Goal: Information Seeking & Learning: Learn about a topic

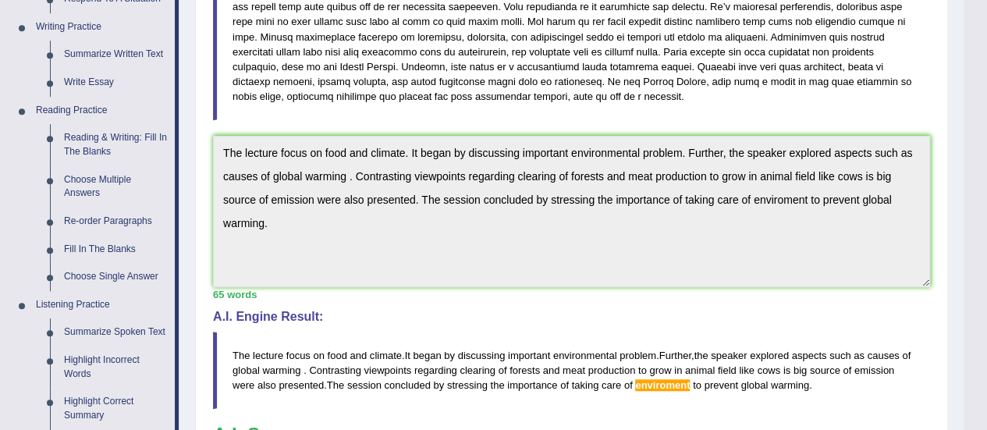
scroll to position [389, 0]
click at [72, 368] on link "Highlight Incorrect Words" at bounding box center [116, 367] width 118 height 41
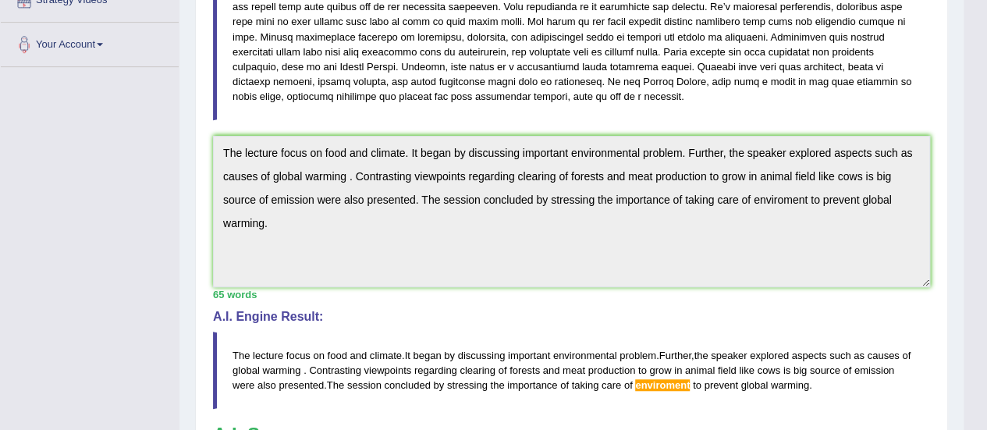
scroll to position [468, 0]
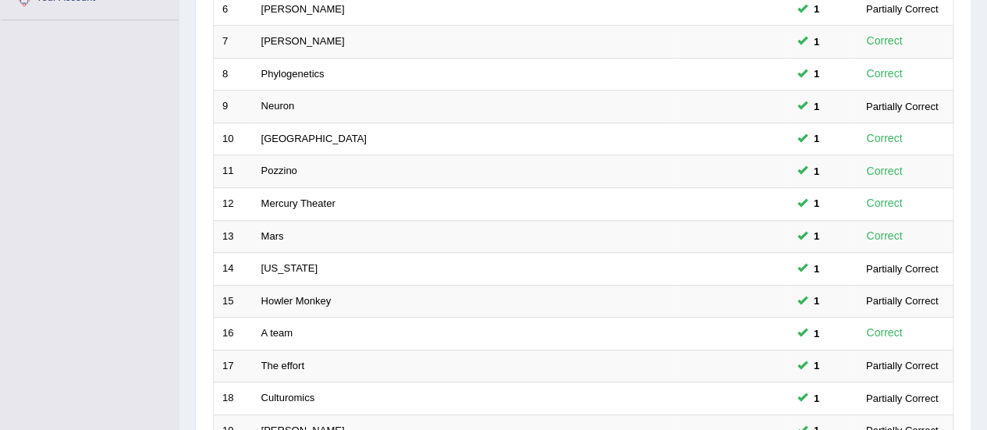
scroll to position [596, 0]
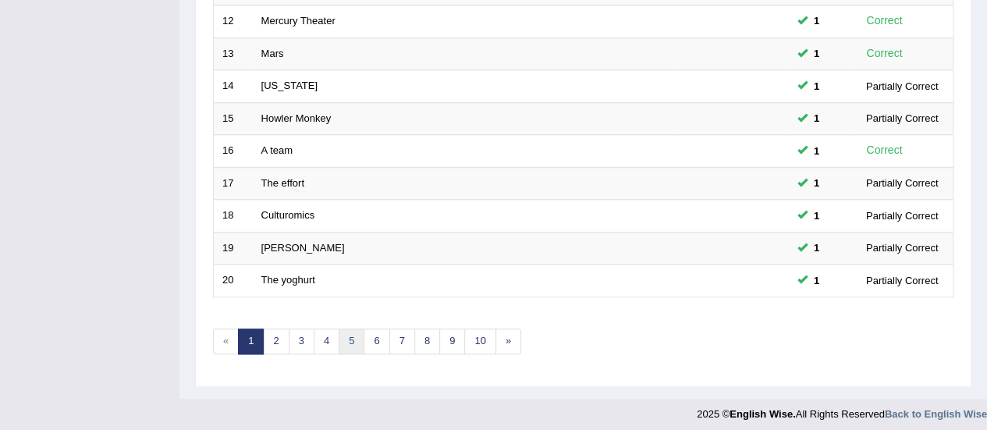
click at [352, 330] on link "5" at bounding box center [352, 342] width 26 height 26
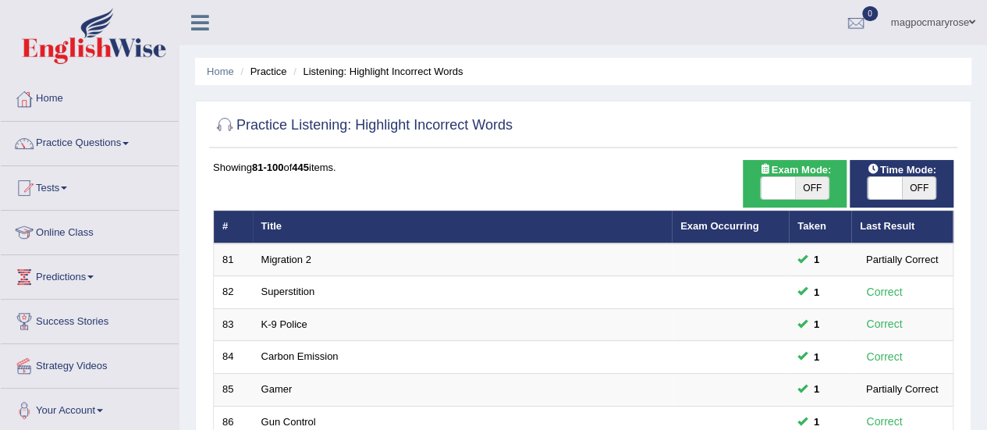
scroll to position [574, 0]
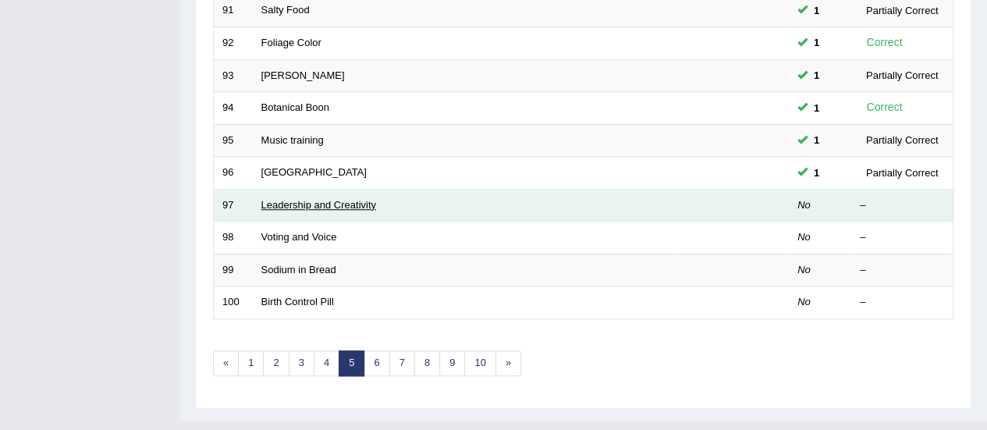
click at [281, 199] on link "Leadership and Creativity" at bounding box center [318, 205] width 115 height 12
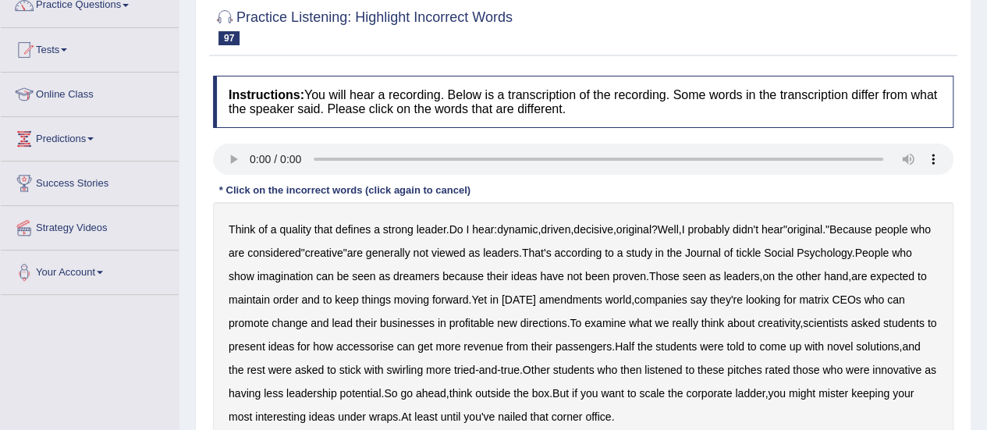
scroll to position [222, 0]
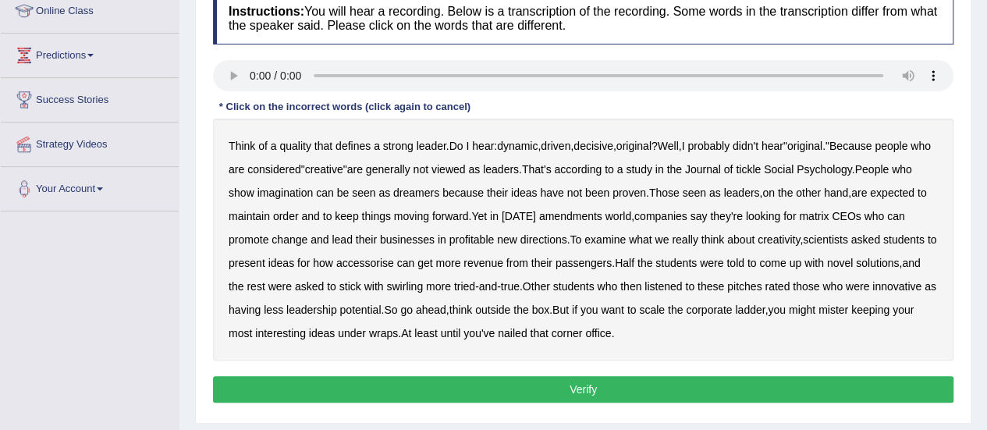
click at [721, 168] on b "Journal" at bounding box center [703, 169] width 36 height 12
click at [629, 206] on div "Think of a quality that defines a strong leader . Do I hear : dynamic , driven …" at bounding box center [583, 240] width 741 height 242
click at [603, 217] on b "amendments" at bounding box center [570, 216] width 63 height 12
click at [829, 212] on b "matrix" at bounding box center [814, 216] width 30 height 12
click at [394, 258] on b "accessorise" at bounding box center [365, 263] width 58 height 12
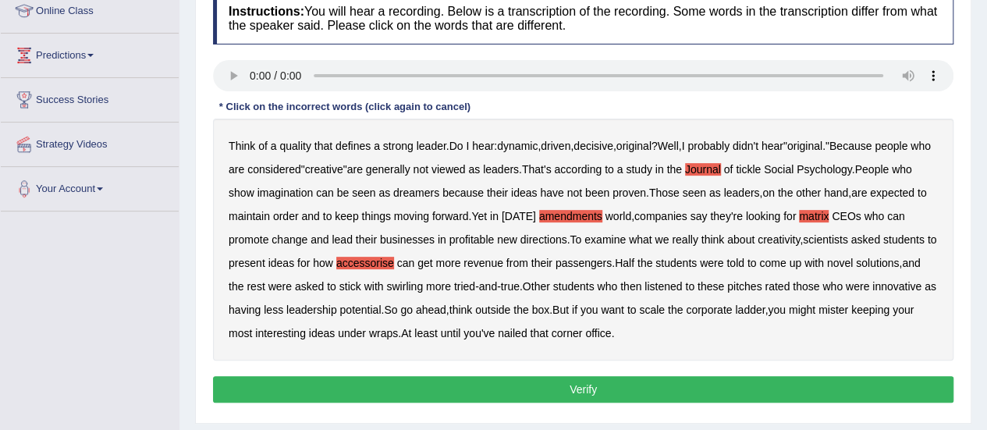
click at [423, 283] on b "swirling" at bounding box center [404, 286] width 37 height 12
click at [819, 316] on b "mister" at bounding box center [834, 310] width 30 height 12
click at [345, 392] on button "Verify" at bounding box center [583, 389] width 741 height 27
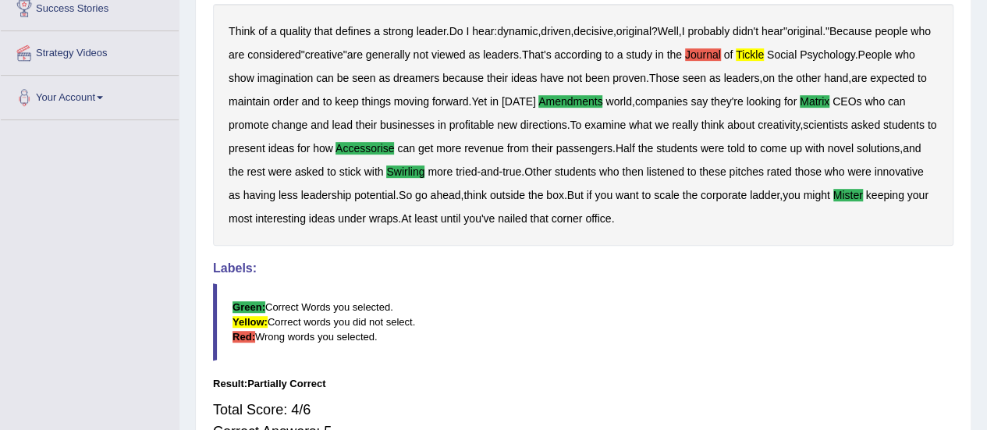
scroll to position [309, 0]
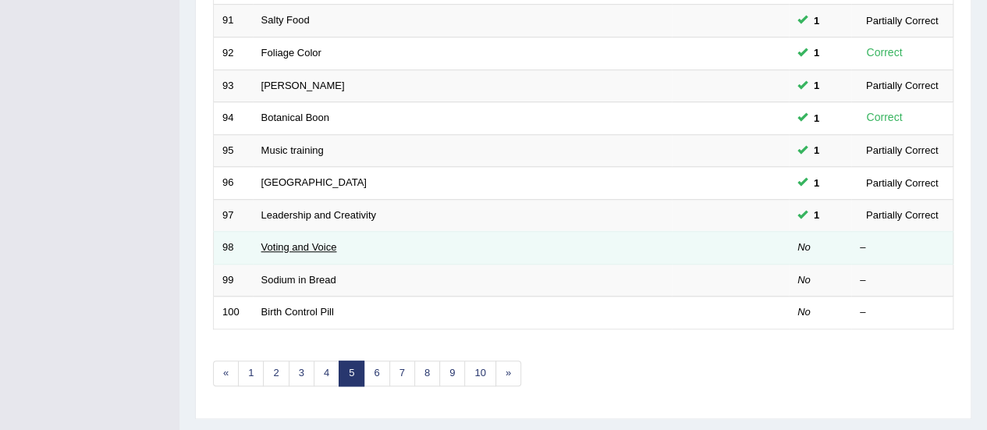
click at [315, 242] on link "Voting and Voice" at bounding box center [299, 247] width 76 height 12
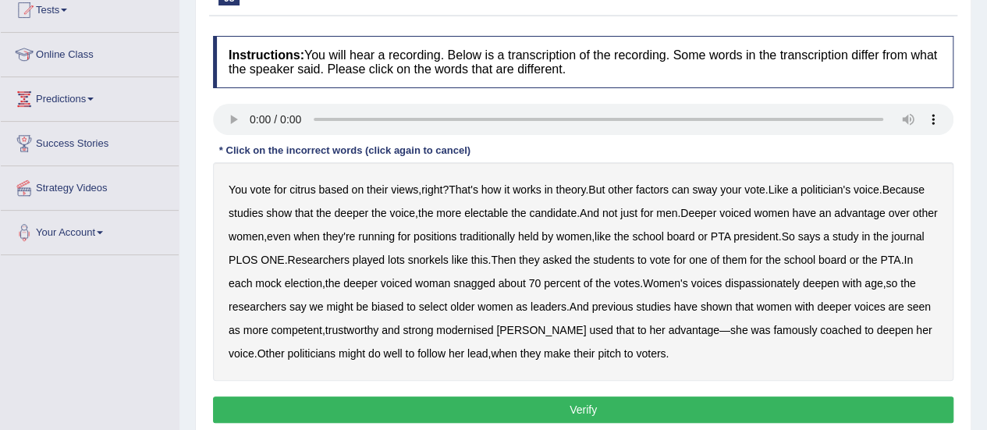
scroll to position [194, 0]
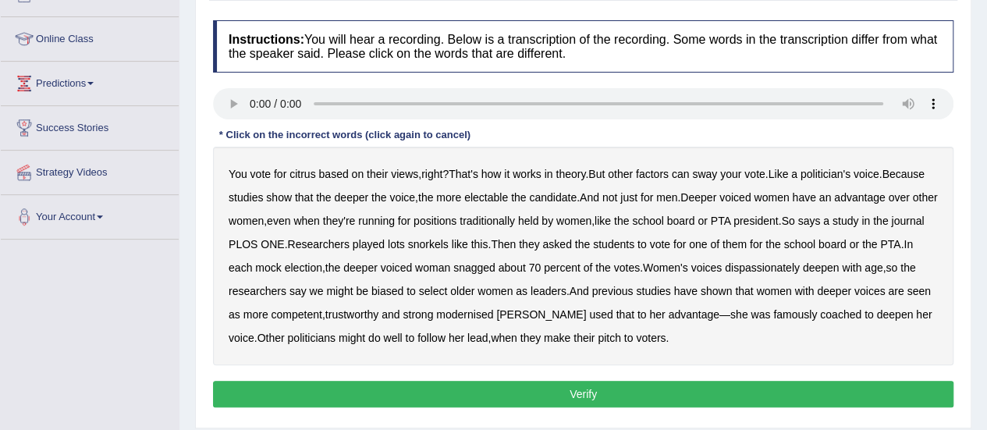
click at [304, 175] on b "citrus" at bounding box center [303, 174] width 26 height 12
click at [449, 240] on b "snorkels" at bounding box center [428, 244] width 41 height 12
click at [800, 264] on b "dispassionately" at bounding box center [762, 267] width 75 height 12
click at [493, 316] on b "modernised" at bounding box center [464, 314] width 57 height 12
click at [372, 386] on button "Verify" at bounding box center [583, 394] width 741 height 27
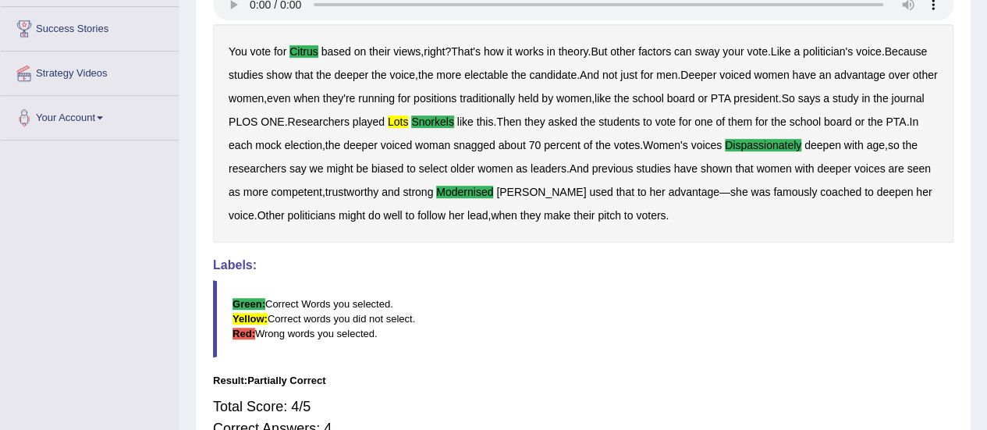
scroll to position [317, 0]
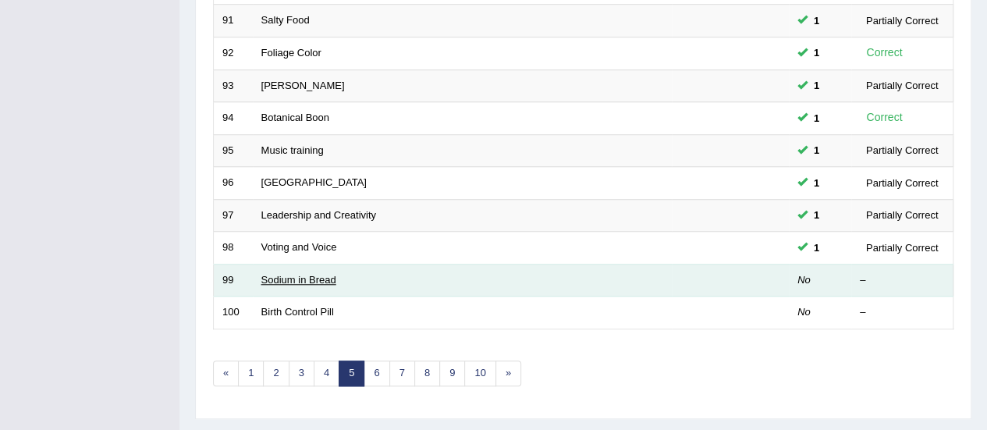
click at [273, 274] on link "Sodium in Bread" at bounding box center [298, 280] width 75 height 12
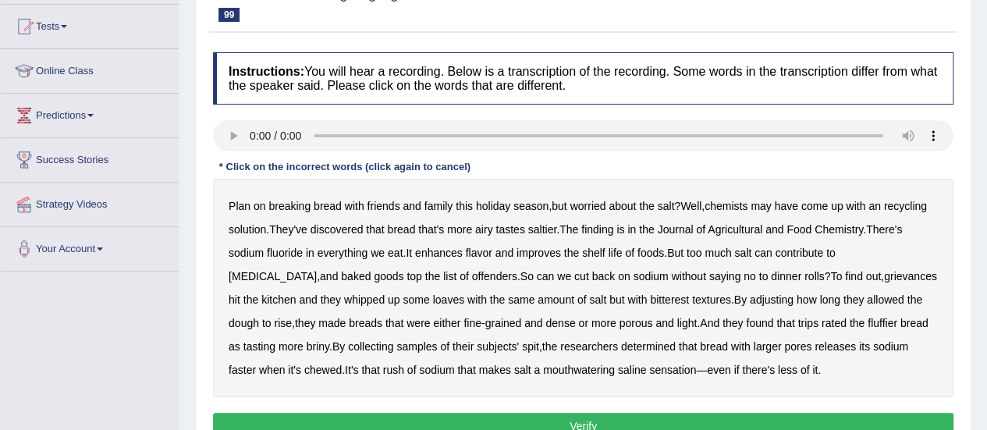
scroll to position [215, 0]
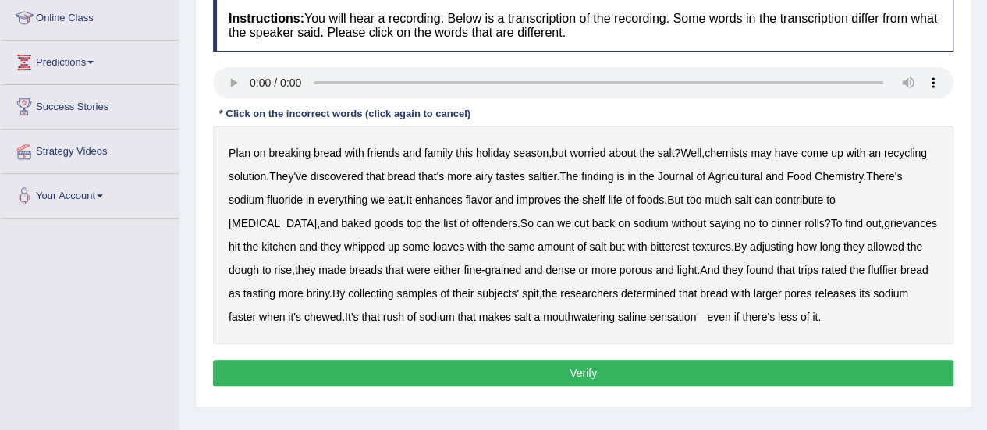
click at [918, 147] on b "recycling" at bounding box center [905, 153] width 43 height 12
click at [884, 221] on b "grievances" at bounding box center [910, 223] width 53 height 12
click at [650, 247] on b "bitterest" at bounding box center [669, 246] width 39 height 12
click at [798, 264] on b "trips" at bounding box center [808, 270] width 20 height 12
click at [564, 372] on button "Verify" at bounding box center [583, 373] width 741 height 27
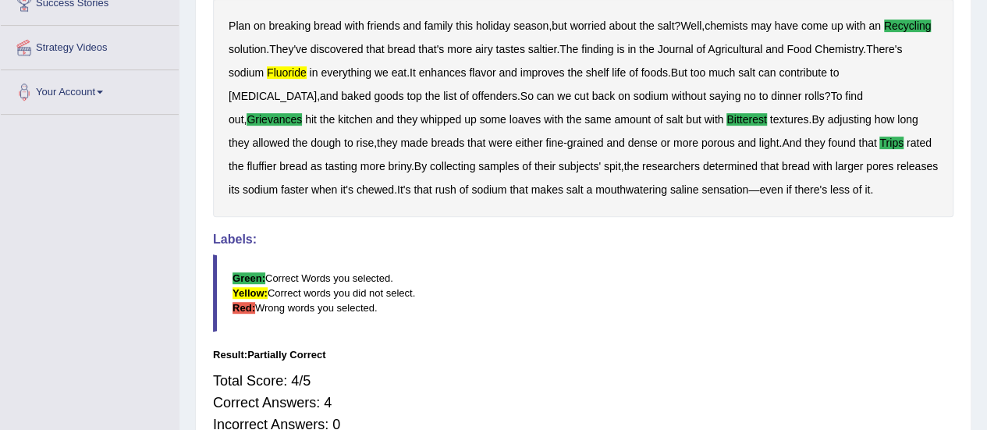
scroll to position [342, 0]
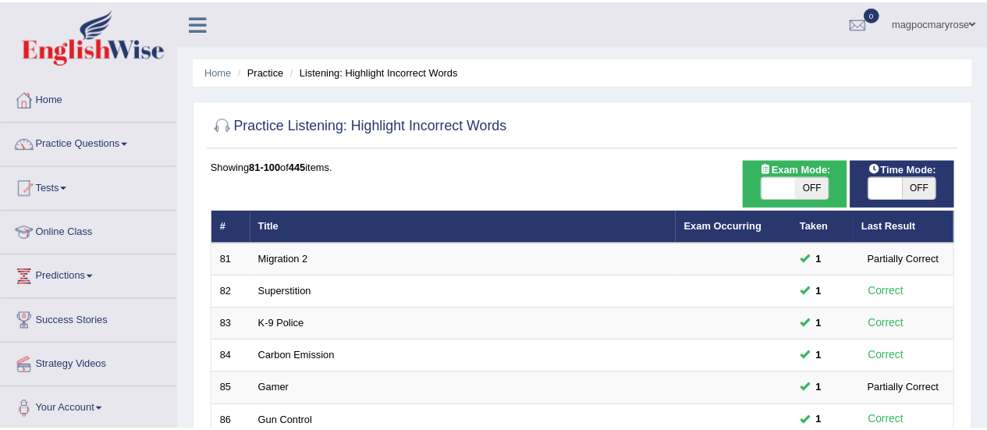
scroll to position [564, 0]
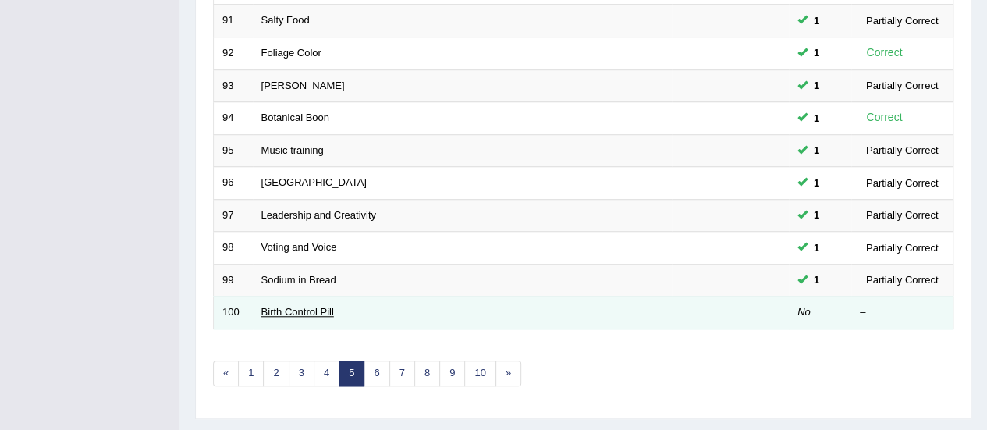
click at [295, 306] on link "Birth Control Pill" at bounding box center [297, 312] width 73 height 12
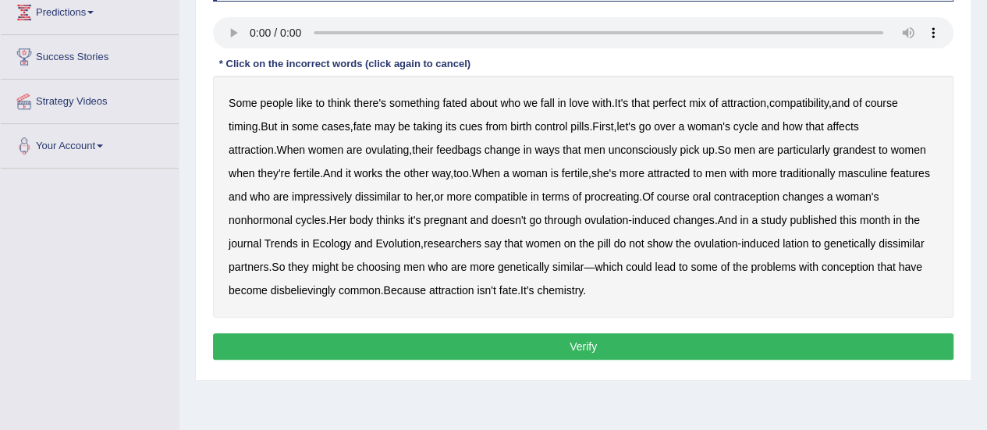
scroll to position [265, 0]
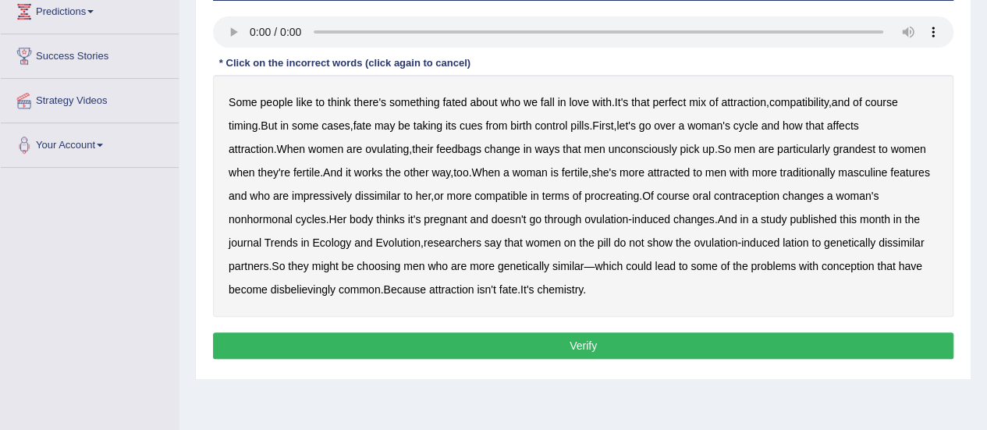
click at [436, 147] on b "feedbags" at bounding box center [458, 149] width 45 height 12
click at [833, 145] on b "grandest" at bounding box center [854, 149] width 42 height 12
click at [293, 213] on b "nonhormonal" at bounding box center [261, 219] width 64 height 12
click at [783, 241] on b "lation" at bounding box center [796, 243] width 26 height 12
click at [271, 290] on b "disbelievingly" at bounding box center [303, 289] width 65 height 12
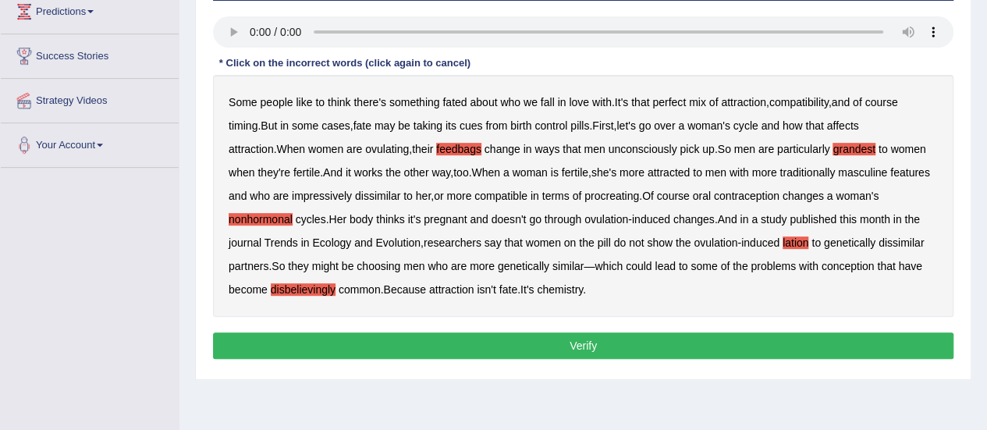
click at [308, 337] on button "Verify" at bounding box center [583, 346] width 741 height 27
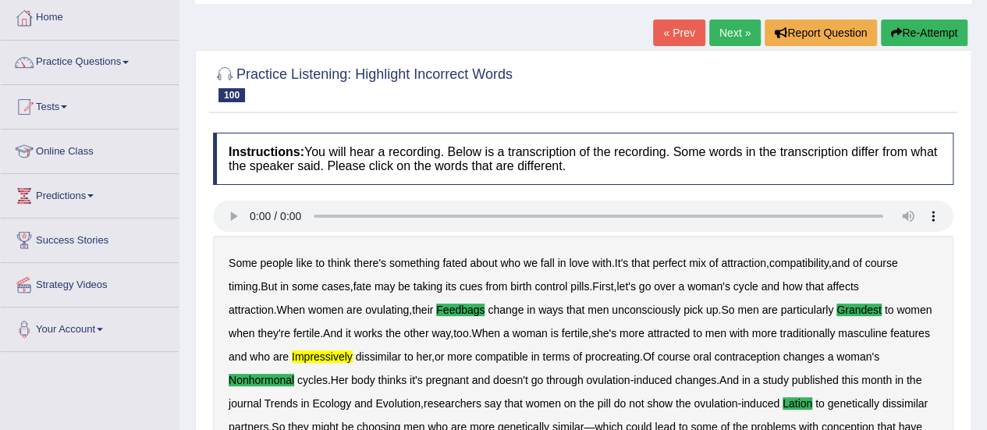
scroll to position [62, 0]
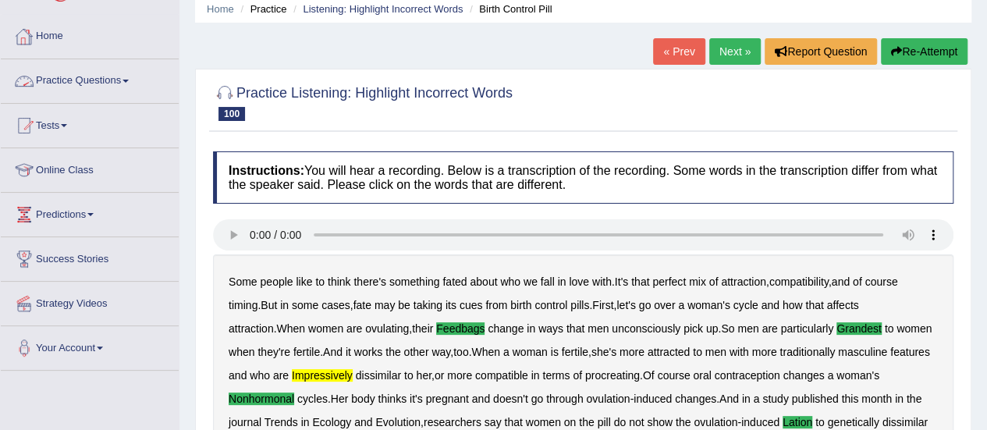
click at [66, 76] on link "Practice Questions" at bounding box center [90, 78] width 178 height 39
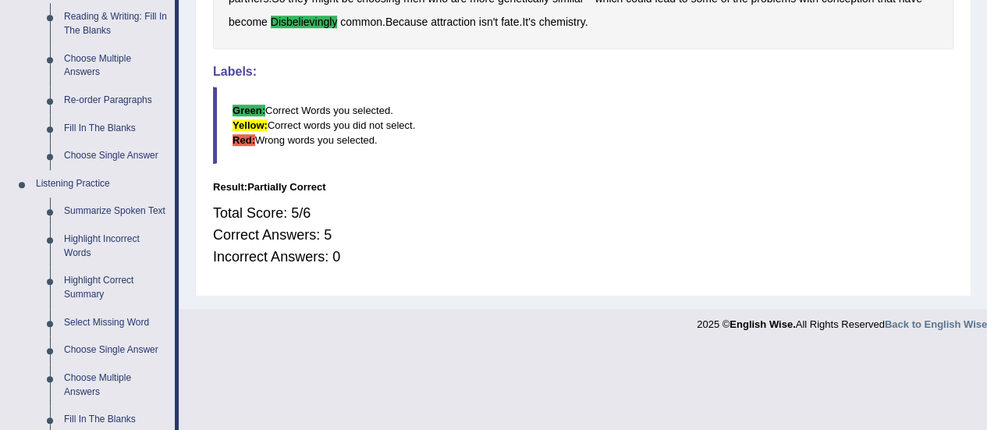
scroll to position [514, 0]
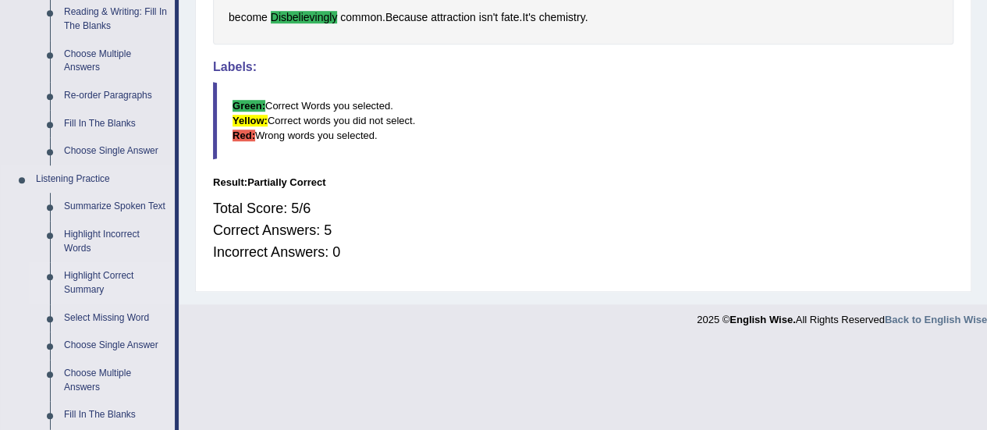
click at [87, 283] on link "Highlight Correct Summary" at bounding box center [116, 282] width 118 height 41
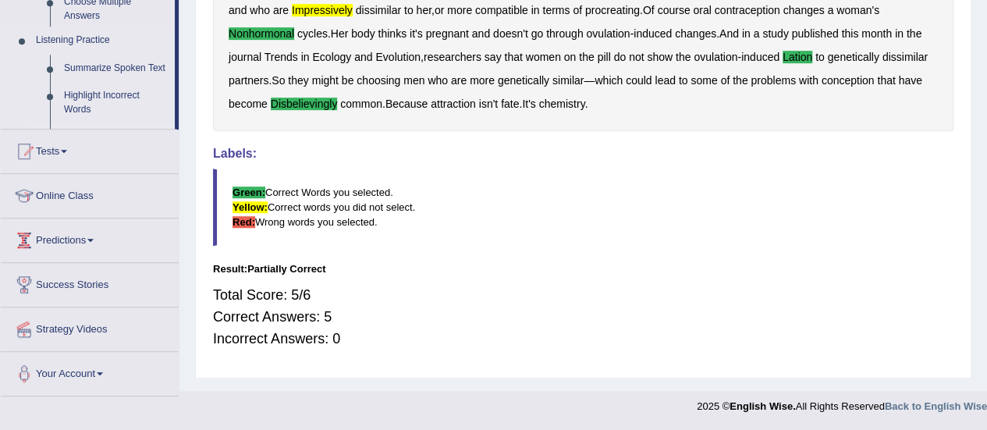
scroll to position [425, 0]
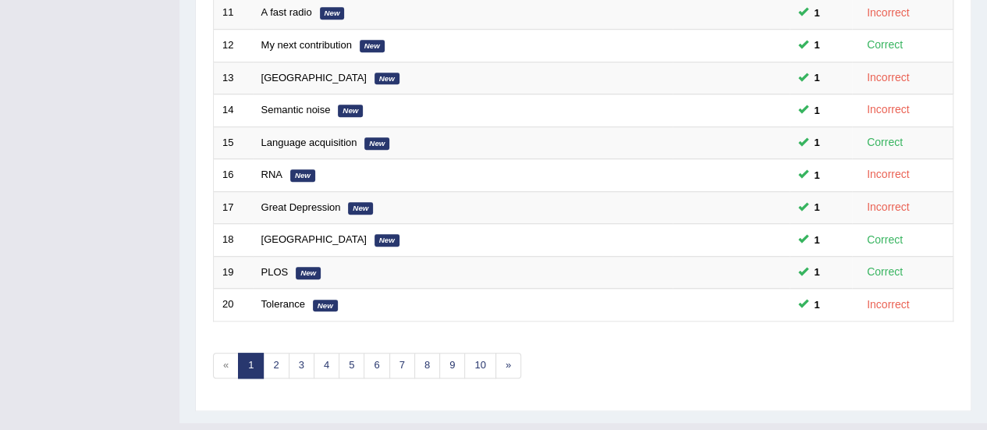
scroll to position [566, 0]
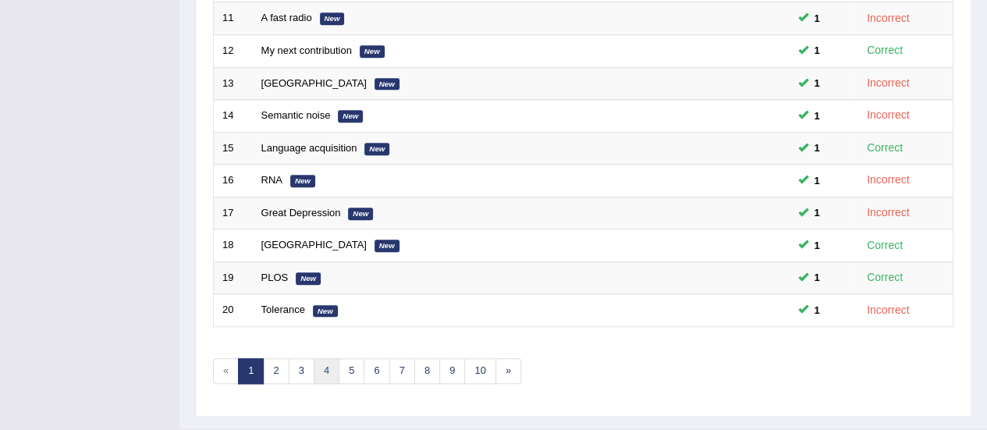
click at [323, 361] on link "4" at bounding box center [327, 371] width 26 height 26
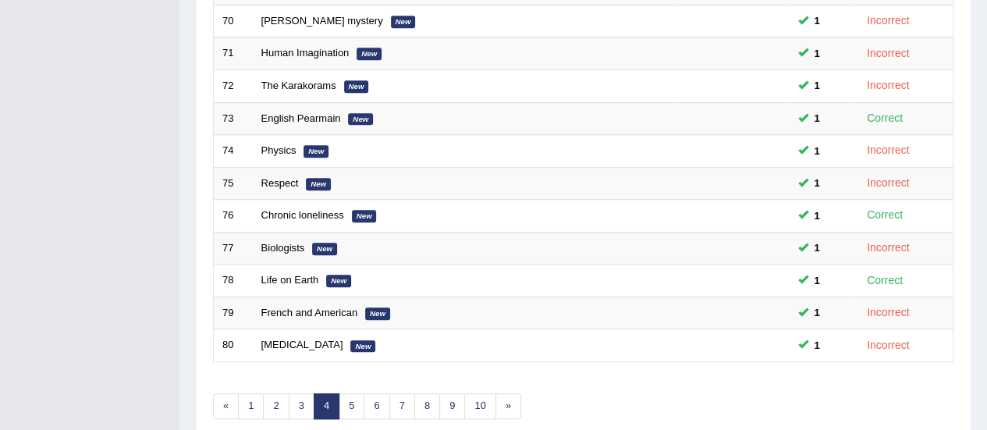
scroll to position [596, 0]
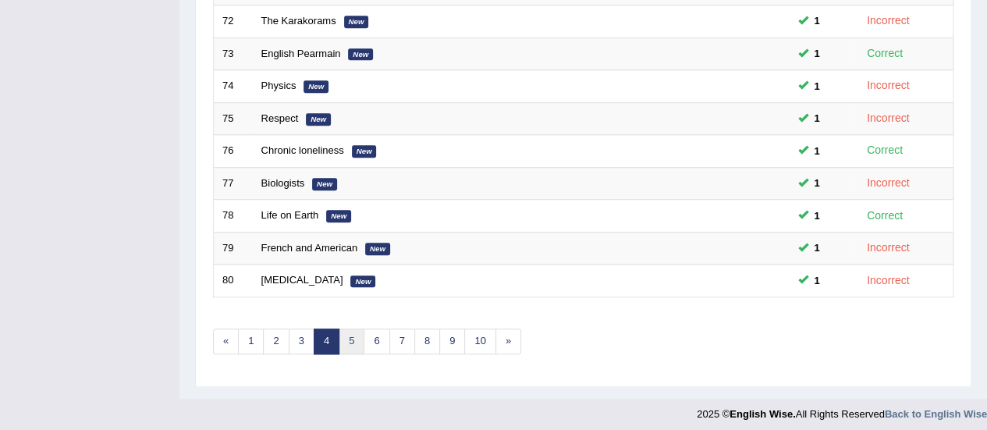
click at [348, 335] on link "5" at bounding box center [352, 342] width 26 height 26
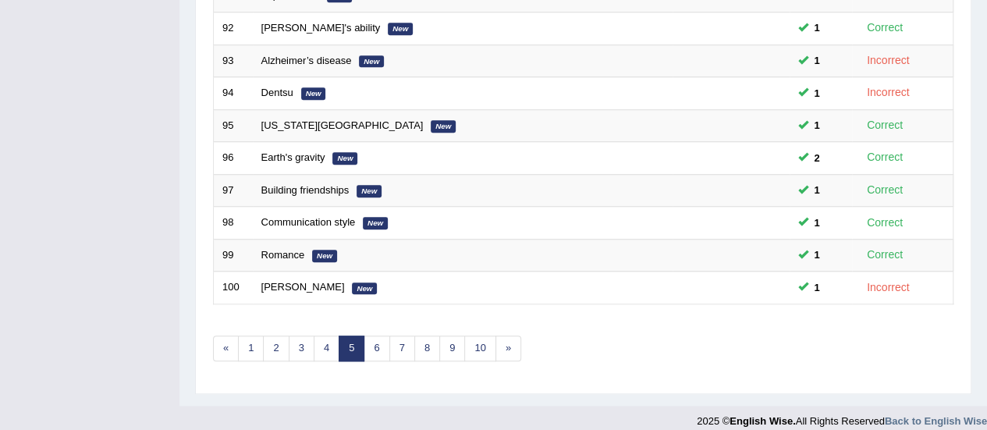
scroll to position [590, 0]
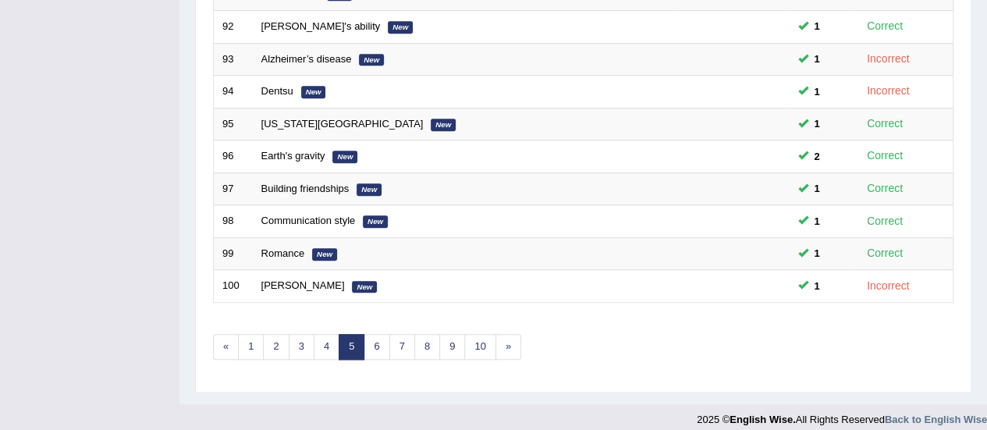
drag, startPoint x: 998, startPoint y: 77, endPoint x: 998, endPoint y: 309, distance: 231.8
click at [373, 344] on link "6" at bounding box center [377, 347] width 26 height 26
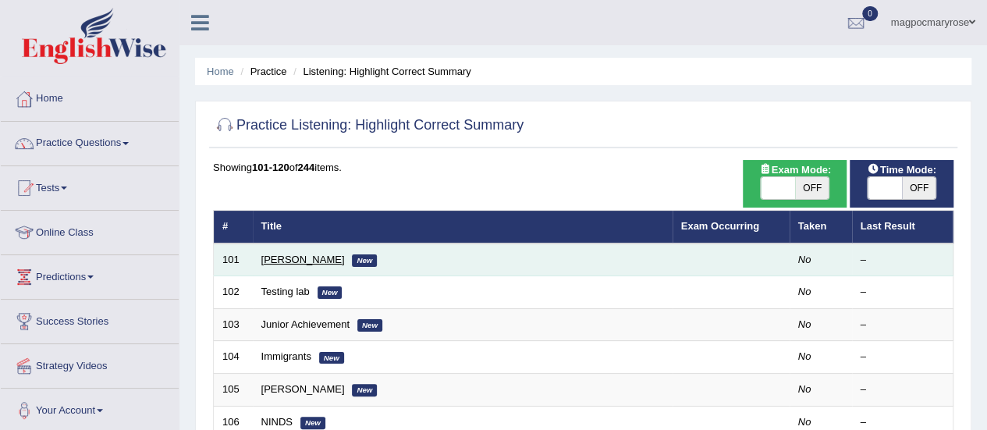
click at [277, 255] on link "[PERSON_NAME]" at bounding box center [303, 260] width 84 height 12
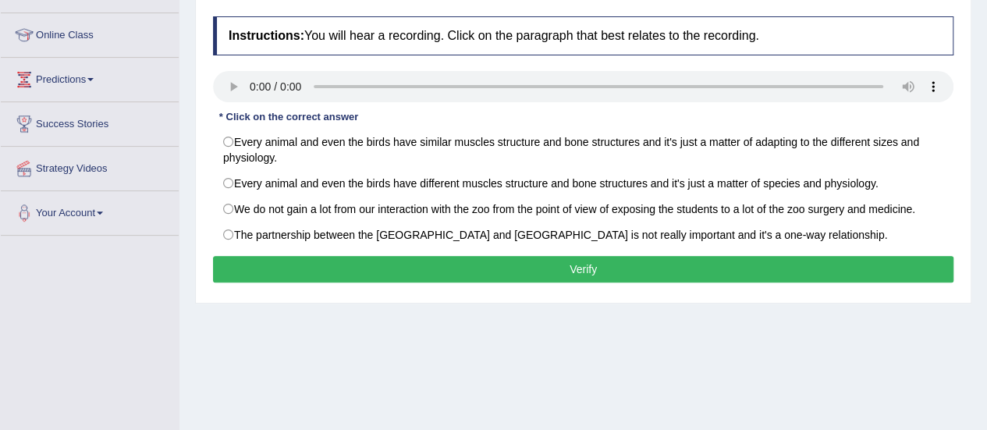
scroll to position [201, 0]
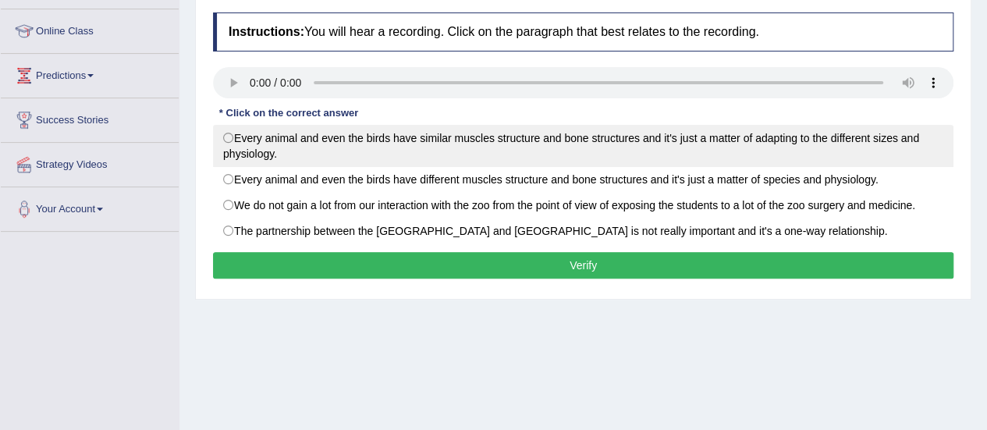
click at [242, 130] on label "Every animal and even the birds have similar muscles structure and bone structu…" at bounding box center [583, 146] width 741 height 42
radio input "true"
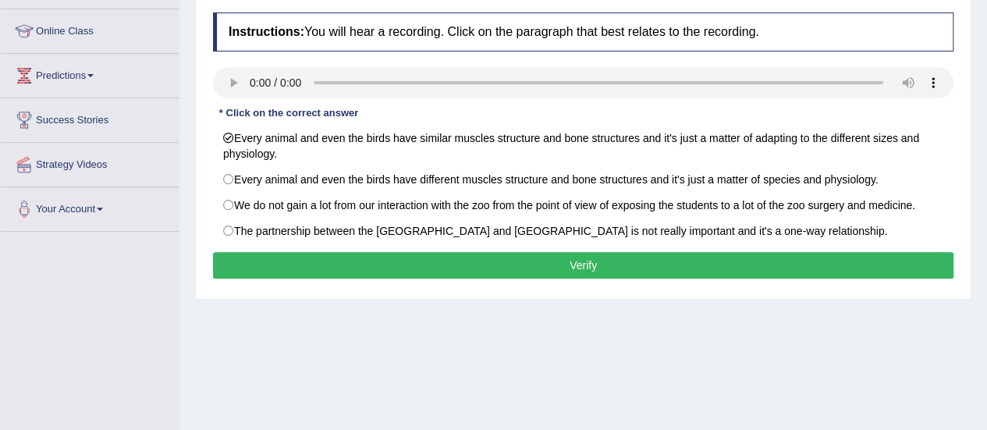
click at [272, 266] on button "Verify" at bounding box center [583, 265] width 741 height 27
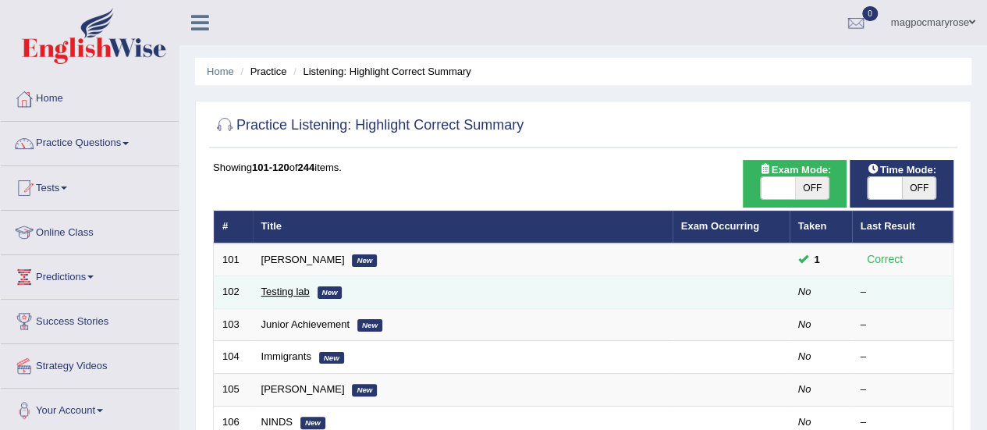
click at [279, 294] on link "Testing lab" at bounding box center [285, 292] width 48 height 12
click at [282, 291] on link "Testing lab" at bounding box center [285, 292] width 48 height 12
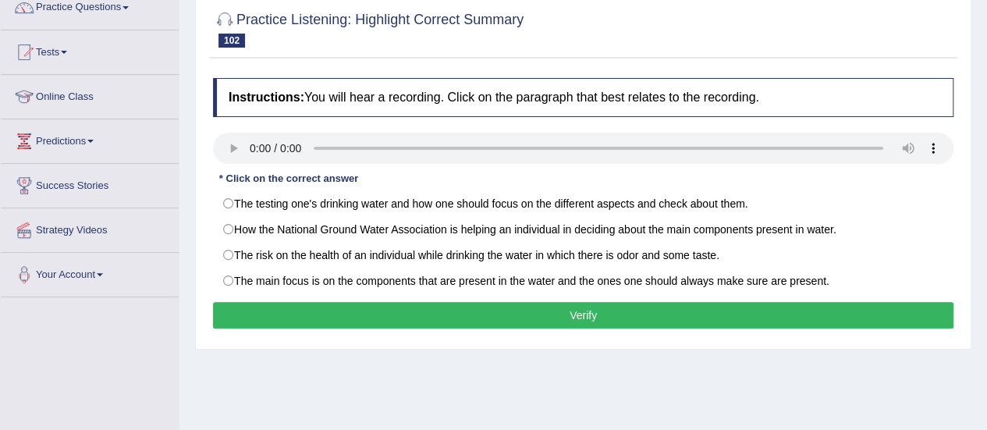
scroll to position [153, 0]
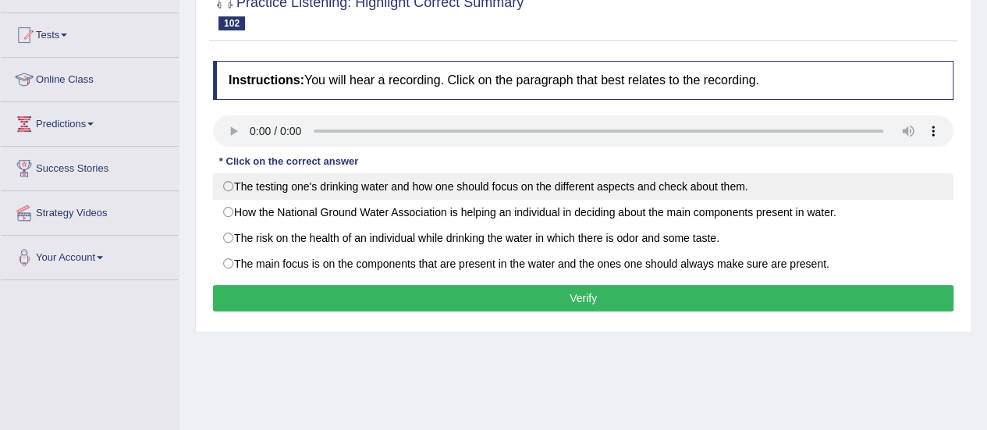
click at [237, 186] on label "The testing one's drinking water and how one should focus on the different aspe…" at bounding box center [583, 186] width 741 height 27
radio input "true"
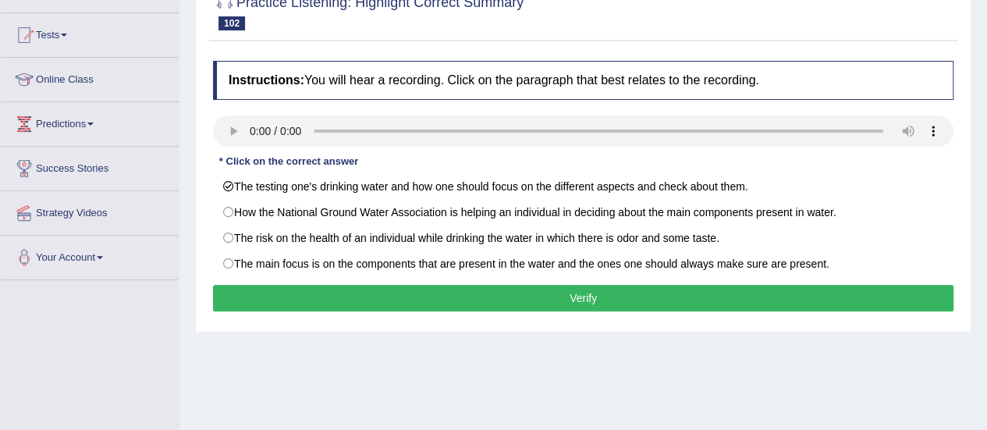
click at [229, 285] on button "Verify" at bounding box center [583, 298] width 741 height 27
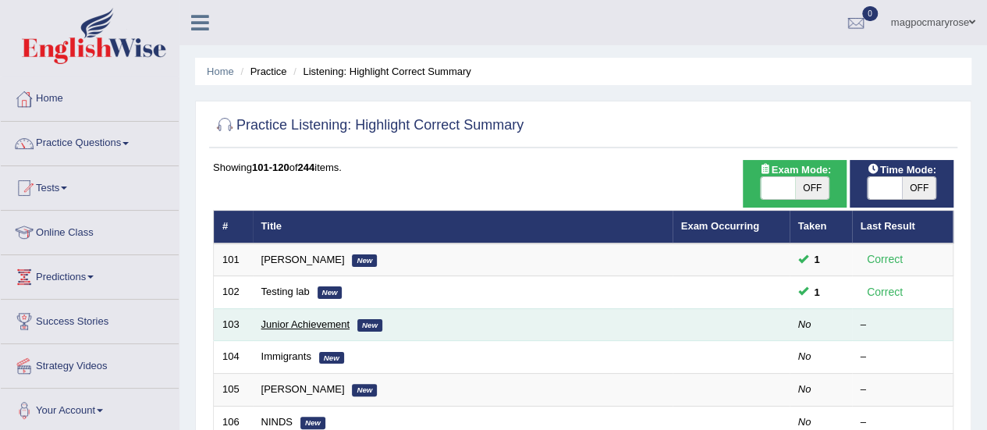
click at [296, 324] on link "Junior Achievement" at bounding box center [305, 324] width 88 height 12
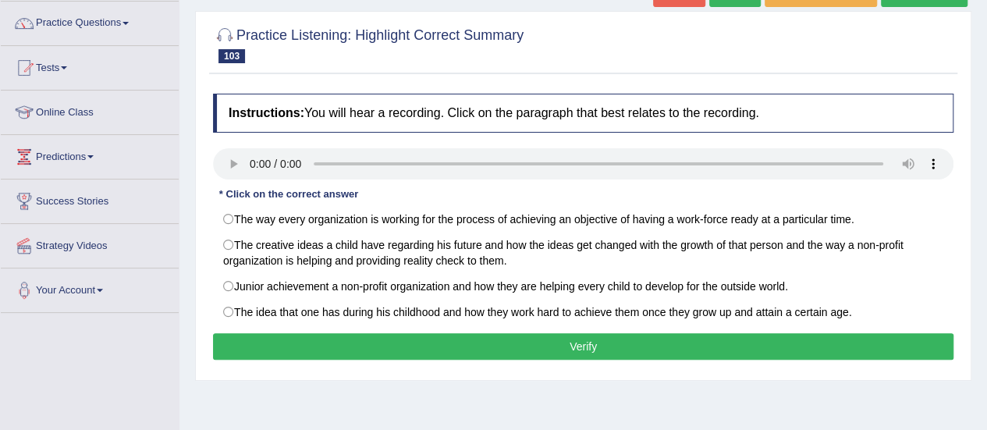
scroll to position [208, 0]
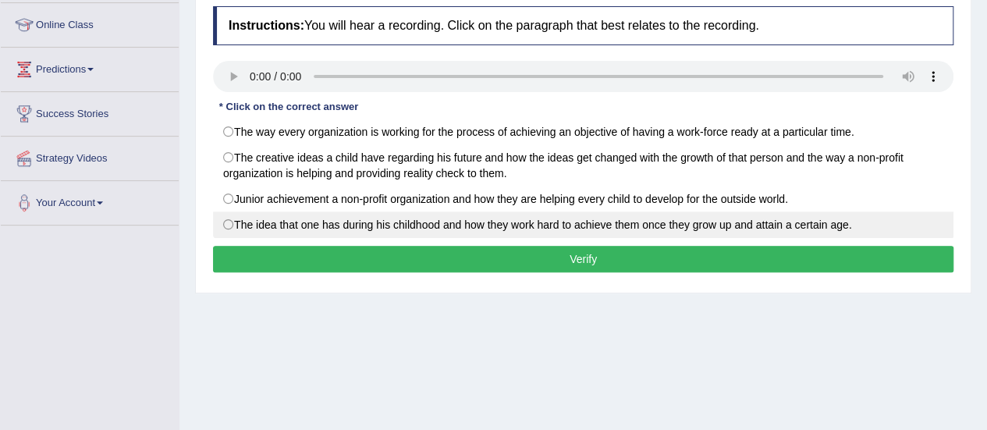
click at [229, 227] on label "The idea that one has during his childhood and how they work hard to achieve th…" at bounding box center [583, 225] width 741 height 27
radio input "true"
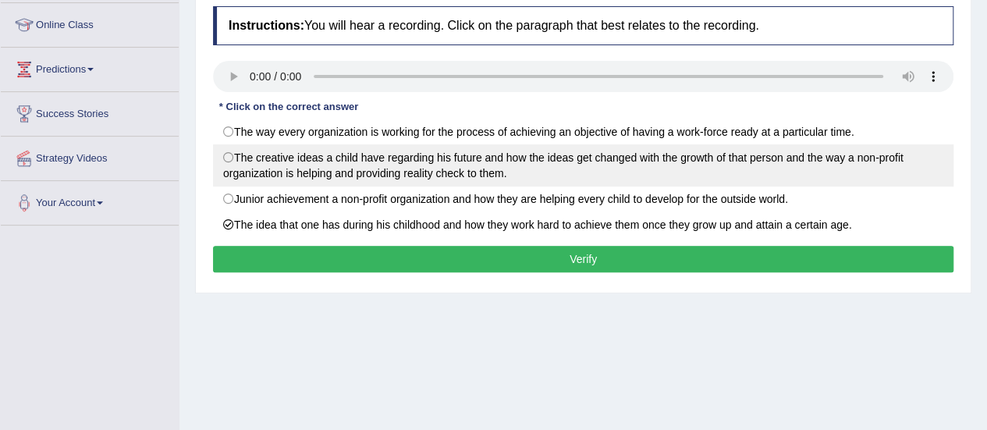
click at [247, 170] on label "The creative ideas a child have regarding his future and how the ideas get chan…" at bounding box center [583, 165] width 741 height 42
radio input "true"
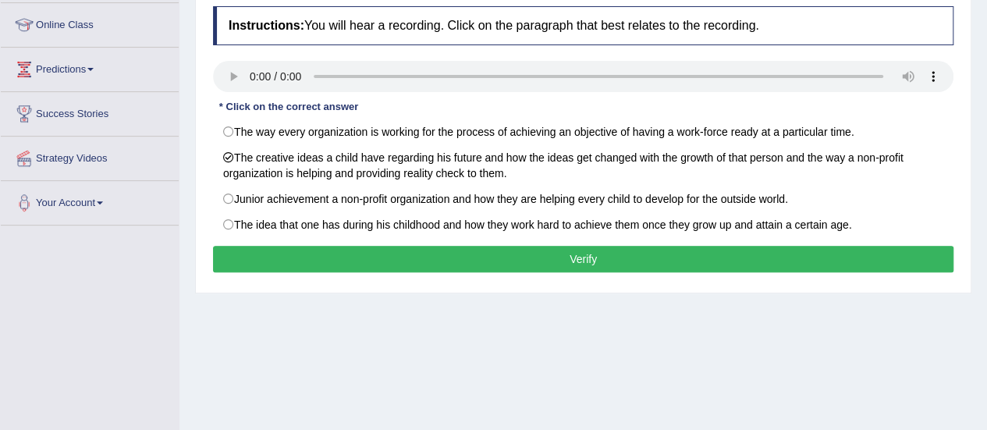
click at [258, 255] on button "Verify" at bounding box center [583, 259] width 741 height 27
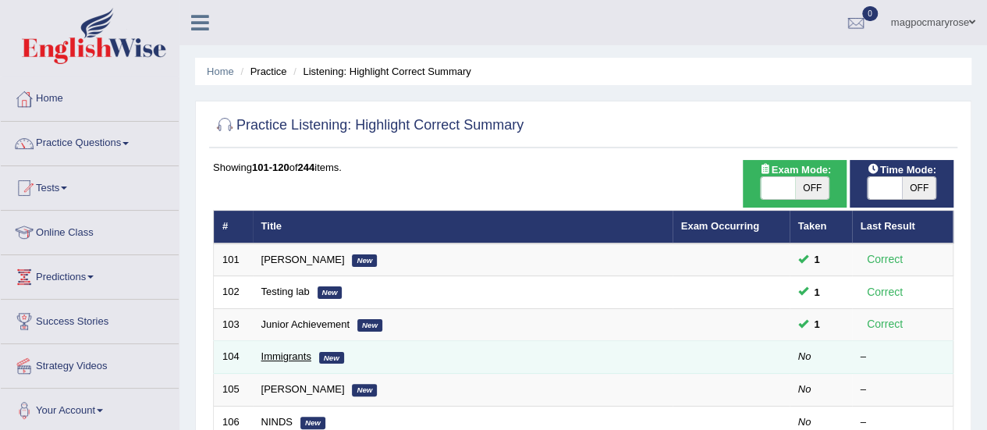
click at [297, 351] on link "Immigrants" at bounding box center [286, 356] width 50 height 12
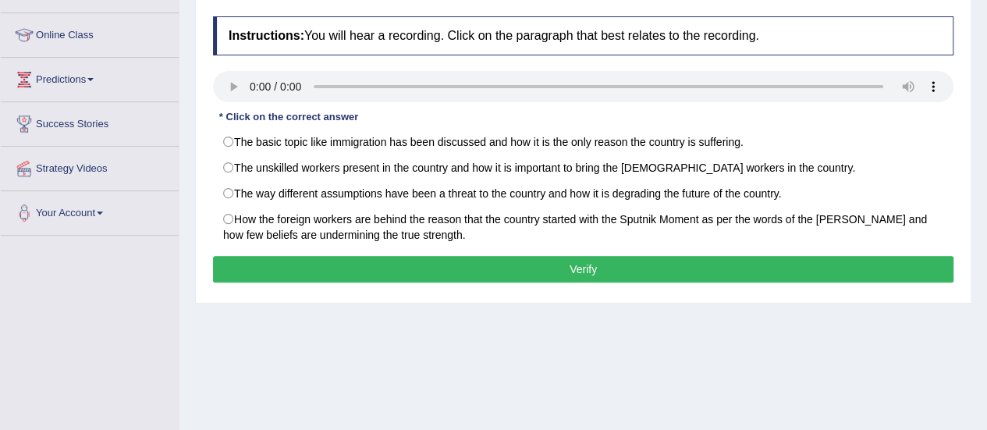
scroll to position [198, 0]
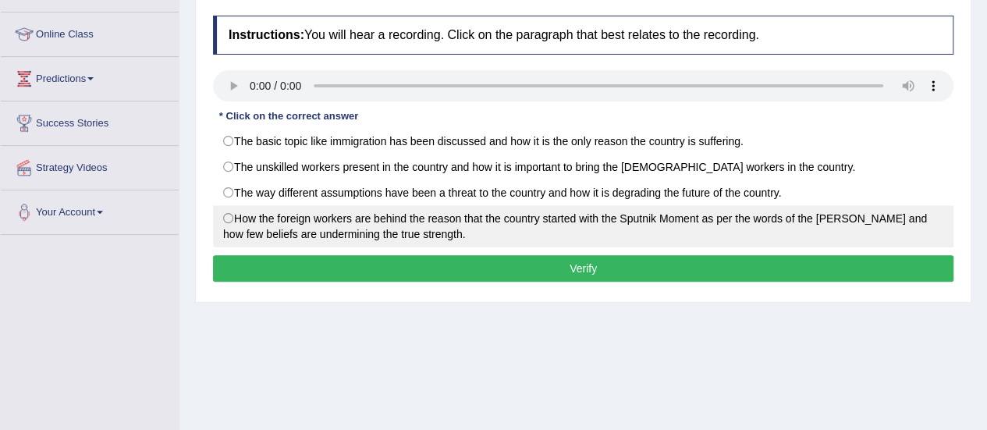
click at [290, 221] on label "How the foreign workers are behind the reason that the country started with the…" at bounding box center [583, 226] width 741 height 42
radio input "true"
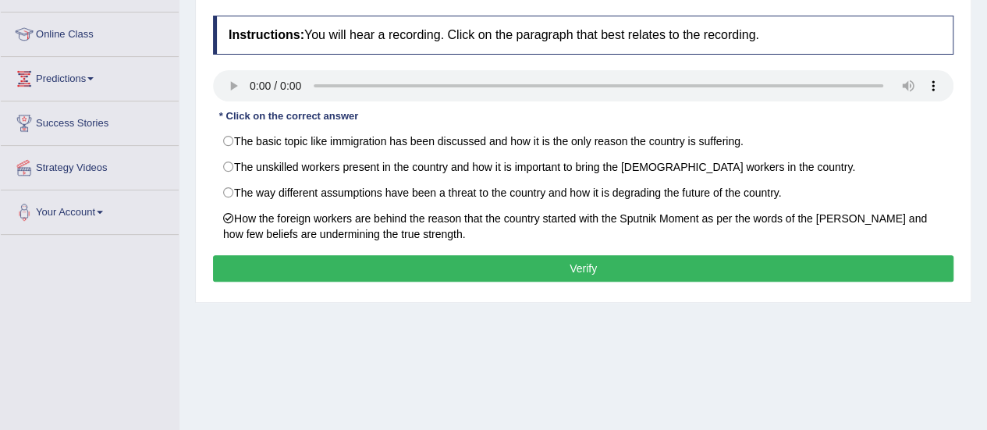
click at [291, 267] on button "Verify" at bounding box center [583, 268] width 741 height 27
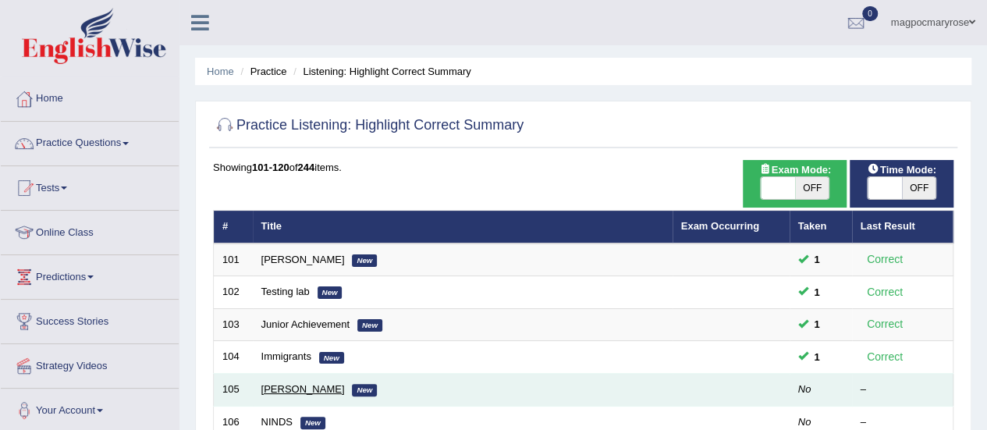
click at [292, 390] on link "[PERSON_NAME]" at bounding box center [303, 389] width 84 height 12
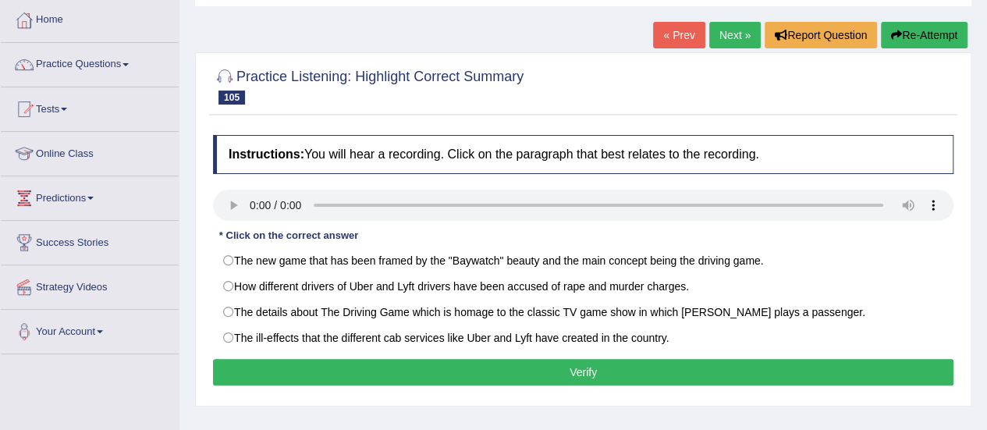
scroll to position [121, 0]
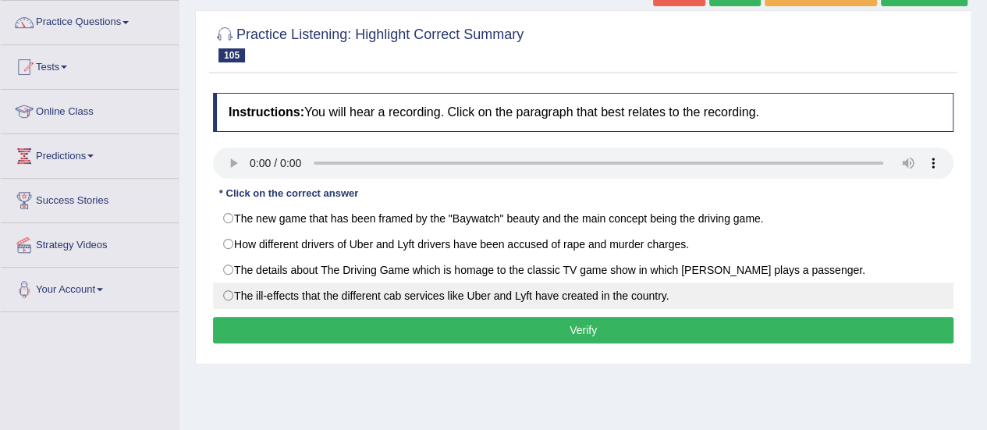
click at [234, 293] on label "The ill-effects that the different cab services like Uber and Lyft have created…" at bounding box center [583, 296] width 741 height 27
radio input "true"
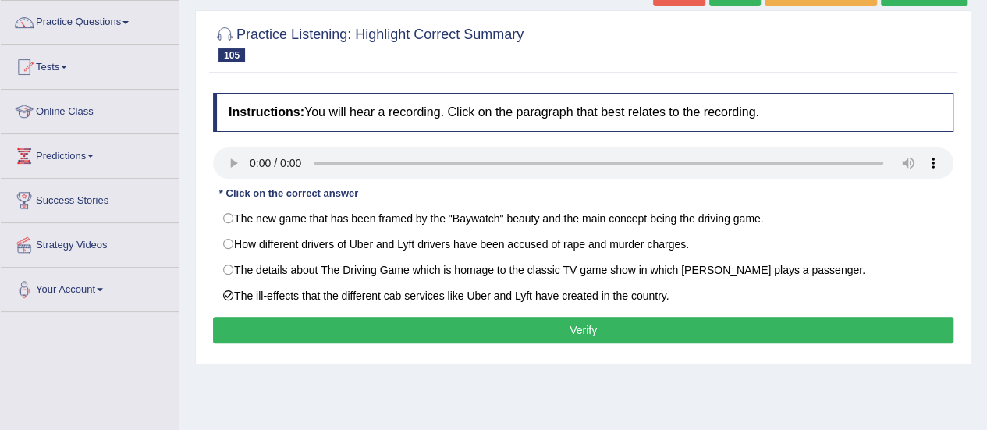
click at [252, 326] on button "Verify" at bounding box center [583, 330] width 741 height 27
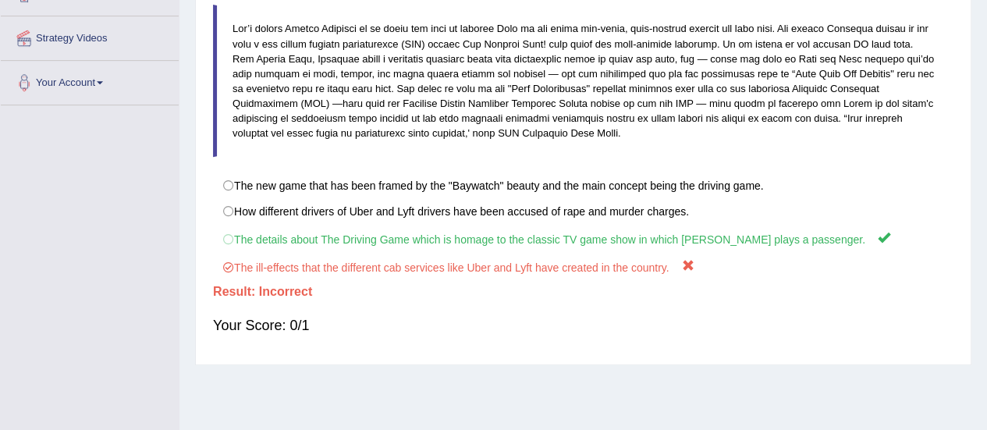
scroll to position [331, 0]
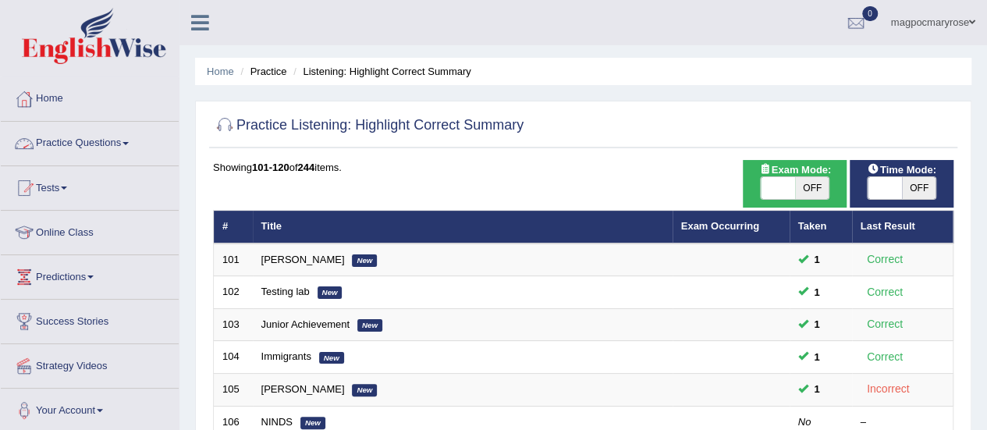
click at [77, 141] on link "Practice Questions" at bounding box center [90, 141] width 178 height 39
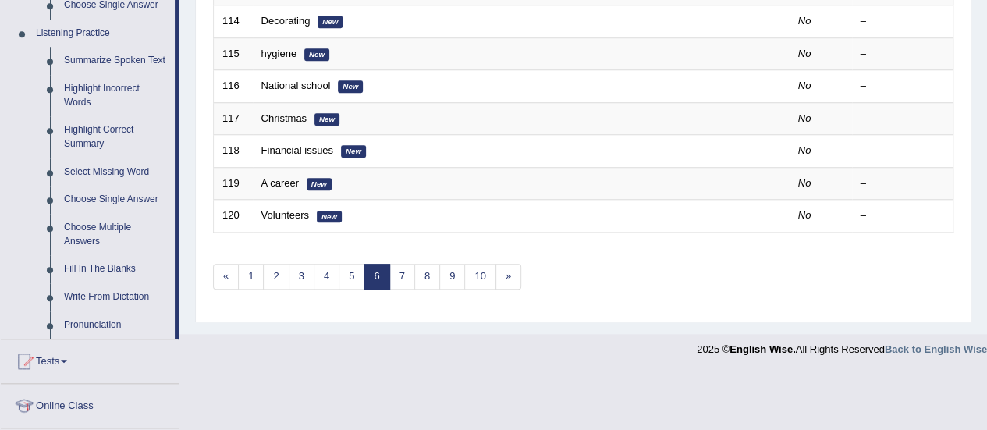
scroll to position [662, 0]
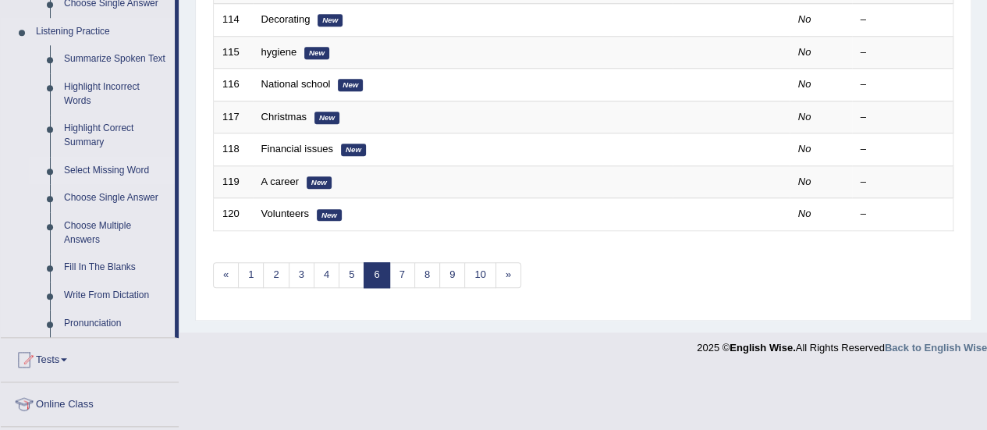
click at [139, 173] on link "Select Missing Word" at bounding box center [116, 171] width 118 height 28
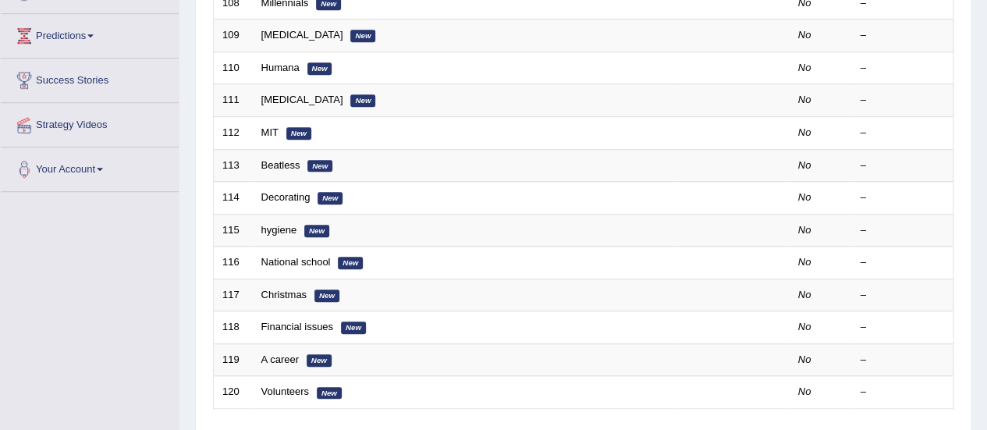
scroll to position [304, 0]
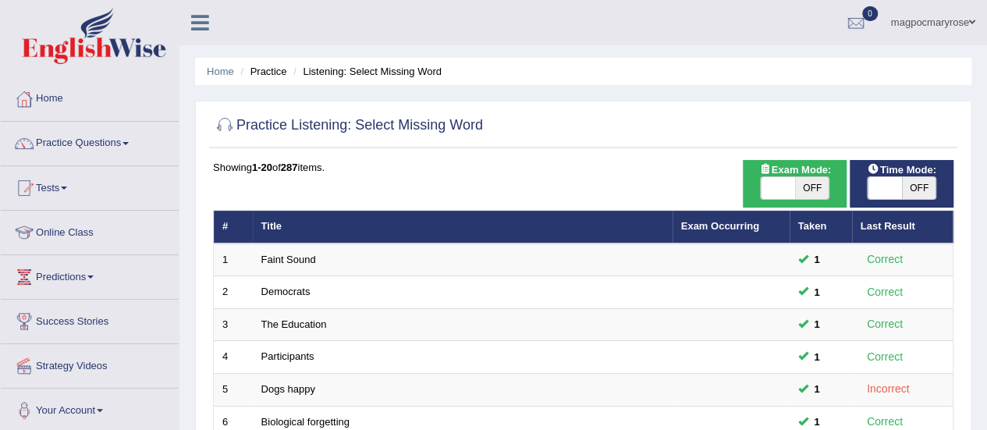
scroll to position [596, 0]
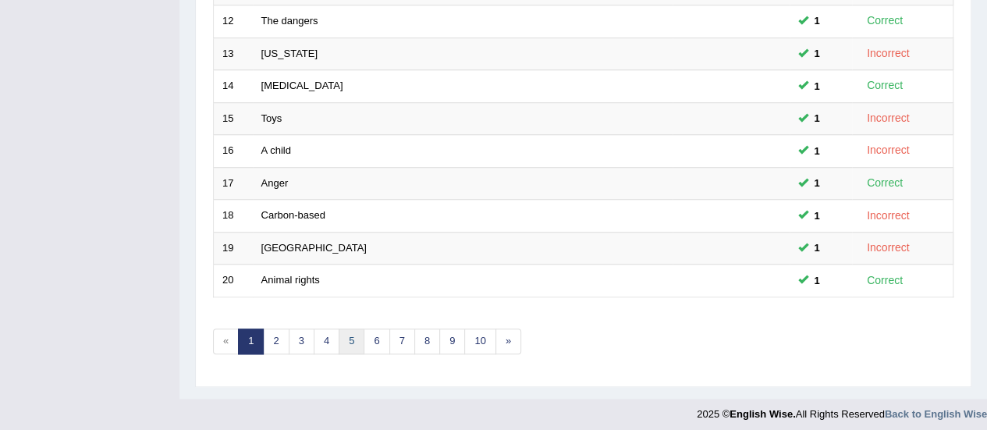
click at [341, 338] on link "5" at bounding box center [352, 342] width 26 height 26
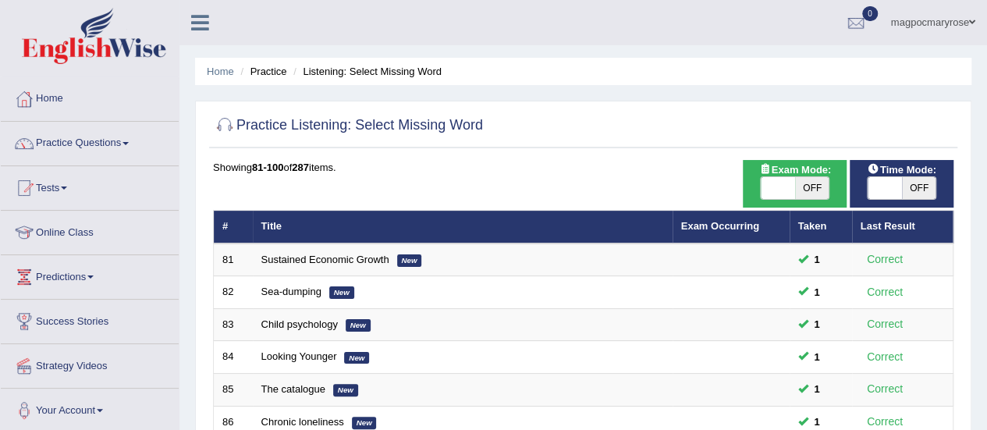
scroll to position [596, 0]
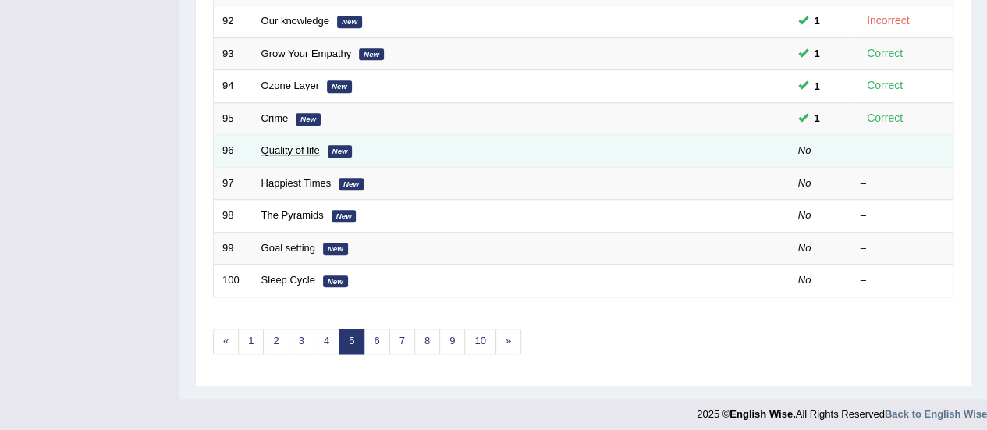
click at [316, 144] on link "Quality of life" at bounding box center [290, 150] width 59 height 12
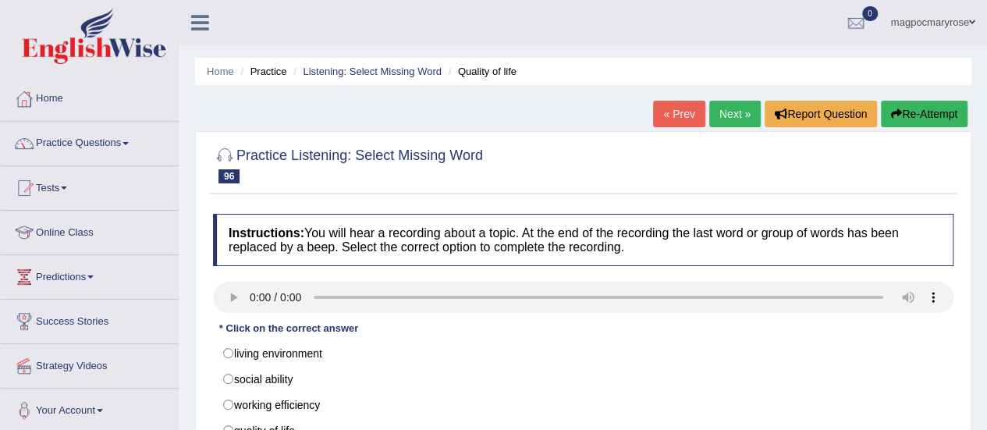
scroll to position [212, 0]
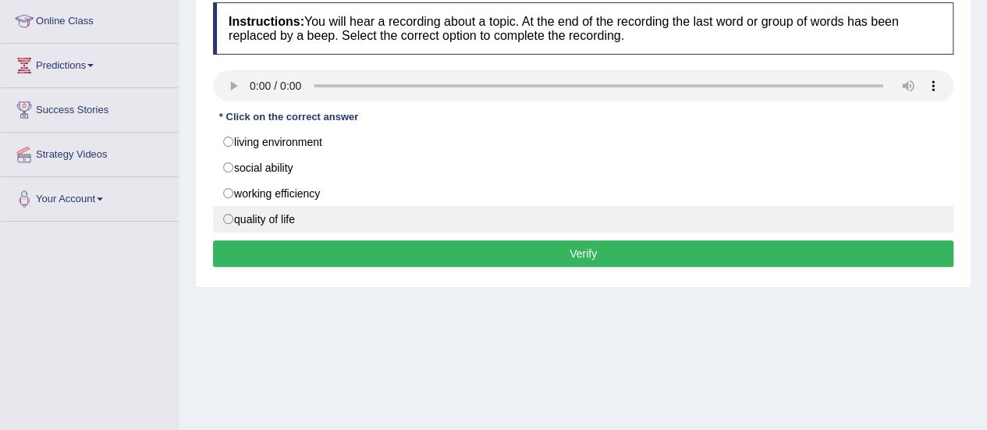
click at [243, 208] on label "quality of life" at bounding box center [583, 219] width 741 height 27
radio input "true"
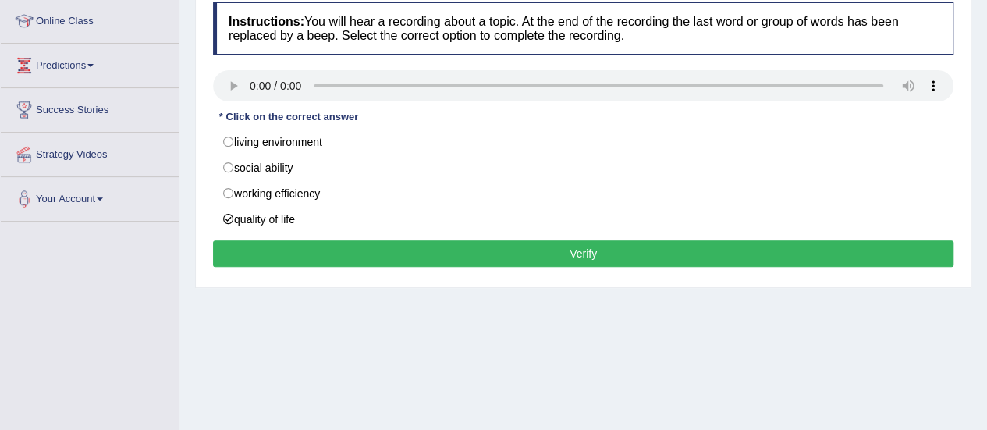
click at [253, 244] on button "Verify" at bounding box center [583, 253] width 741 height 27
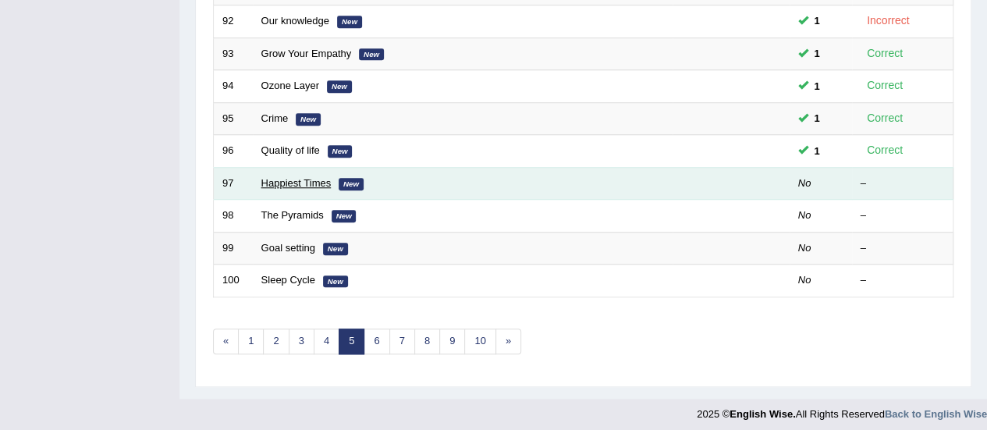
click at [308, 177] on link "Happiest Times" at bounding box center [296, 183] width 70 height 12
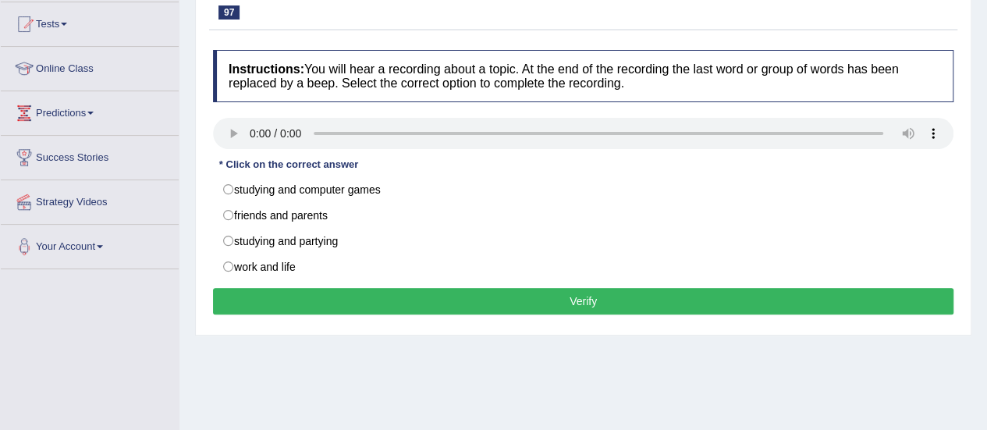
scroll to position [165, 0]
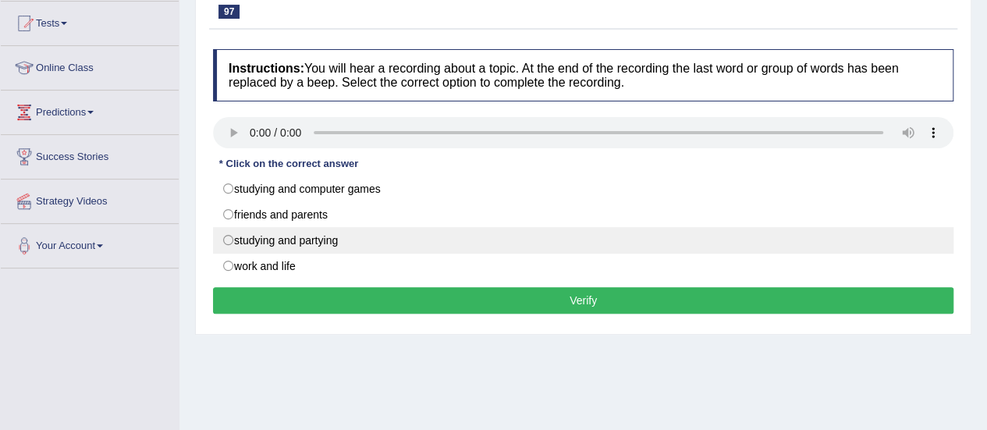
click at [237, 237] on label "studying and partying" at bounding box center [583, 240] width 741 height 27
radio input "true"
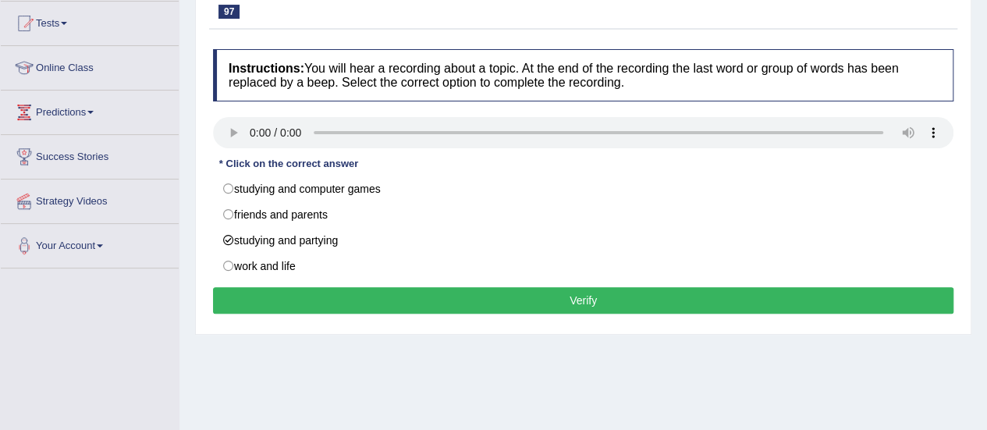
click at [264, 298] on button "Verify" at bounding box center [583, 300] width 741 height 27
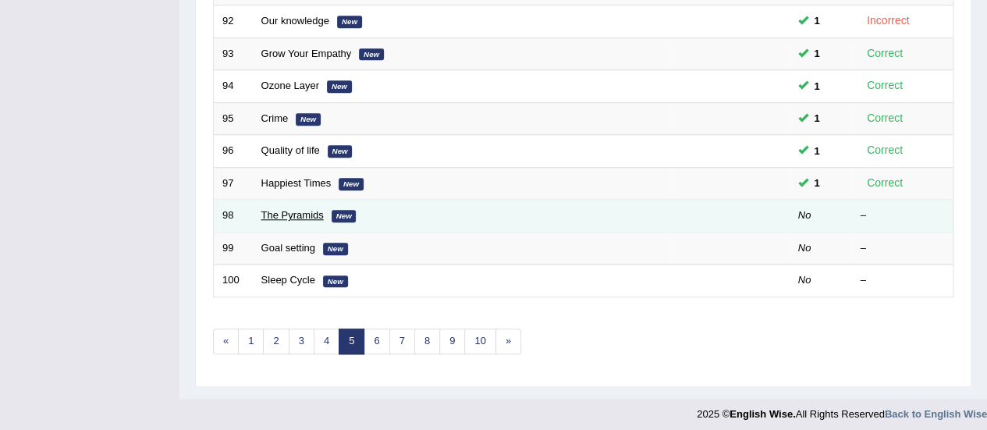
click at [297, 209] on link "The Pyramids" at bounding box center [292, 215] width 62 height 12
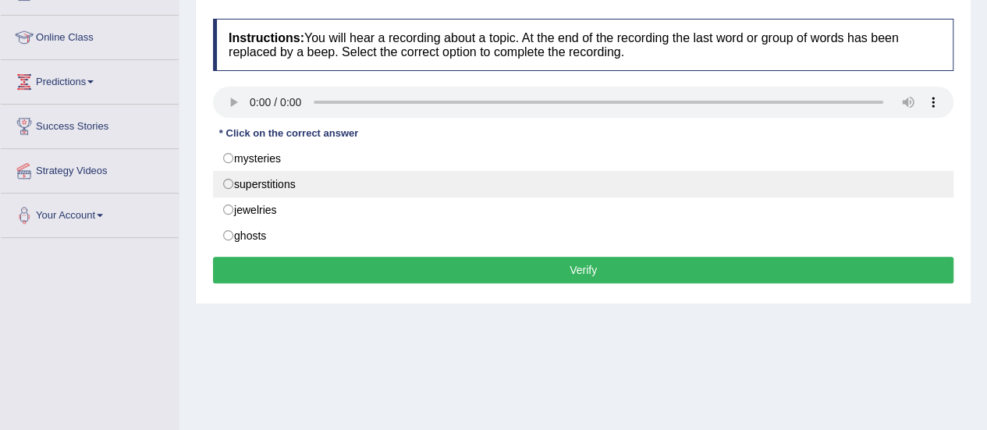
click at [216, 175] on label "superstitions" at bounding box center [583, 184] width 741 height 27
radio input "true"
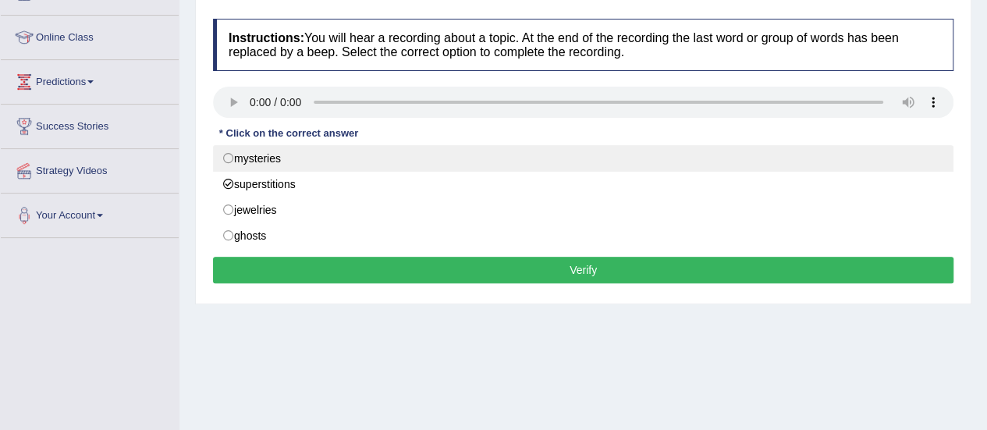
click at [236, 162] on label "mysteries" at bounding box center [583, 158] width 741 height 27
radio input "true"
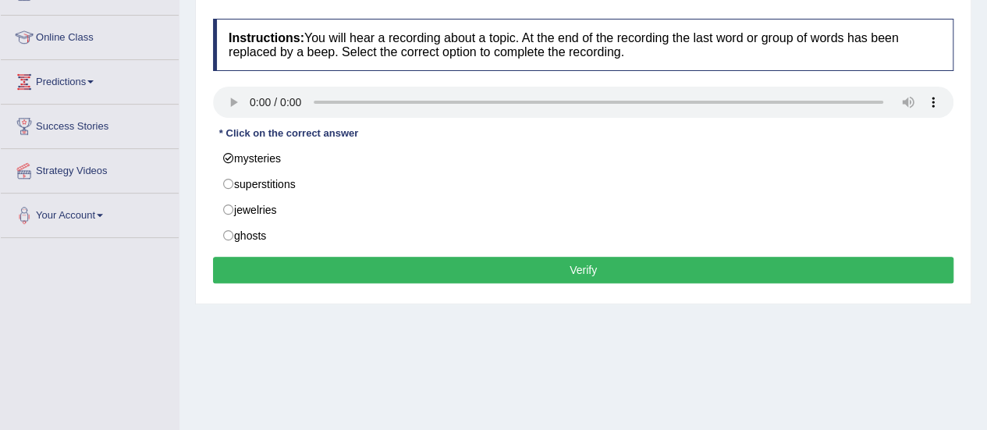
click at [251, 263] on button "Verify" at bounding box center [583, 270] width 741 height 27
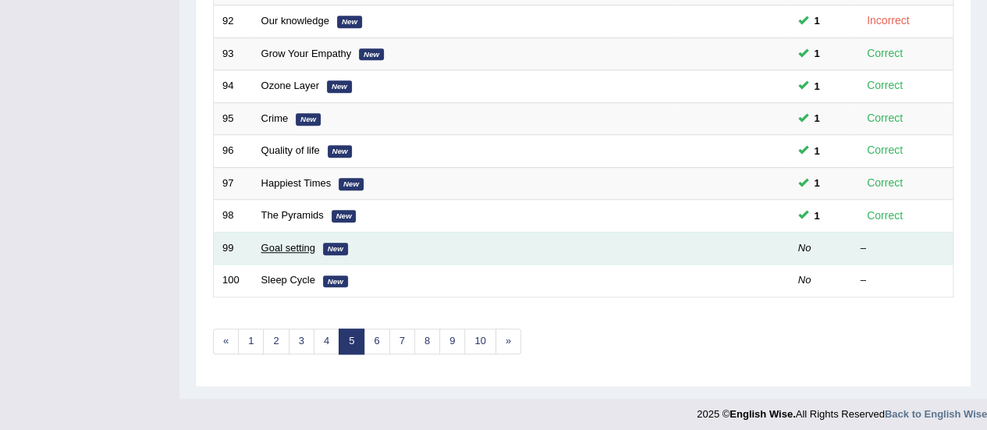
click at [276, 246] on link "Goal setting" at bounding box center [288, 248] width 54 height 12
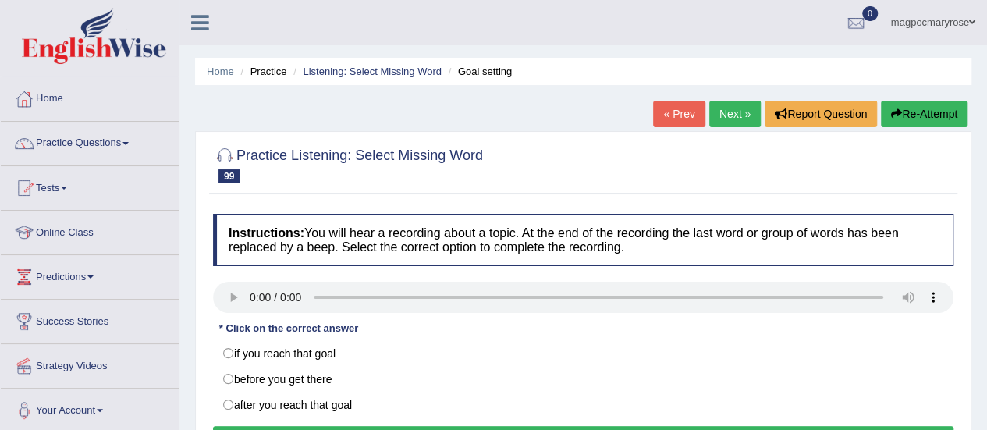
scroll to position [215, 0]
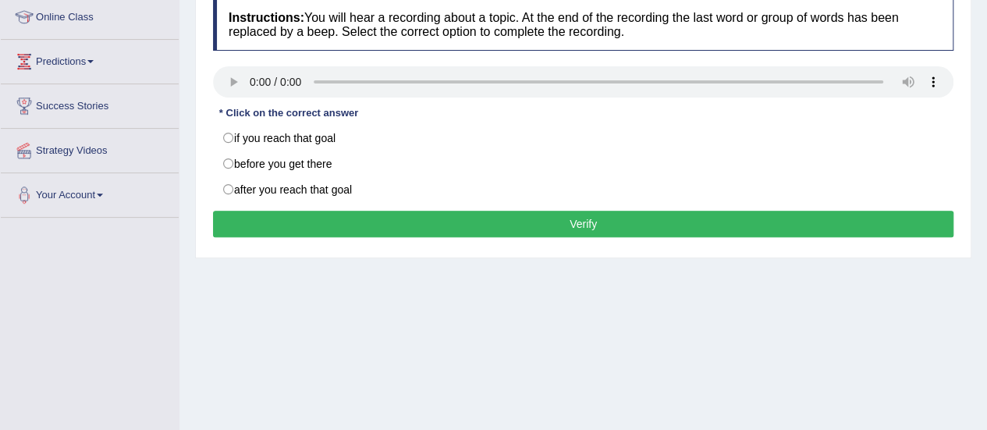
drag, startPoint x: 0, startPoint y: 0, endPoint x: 998, endPoint y: 213, distance: 1020.9
click at [987, 213] on html "Toggle navigation Home Practice Questions Speaking Practice Read Aloud Repeat S…" at bounding box center [493, 0] width 987 height 430
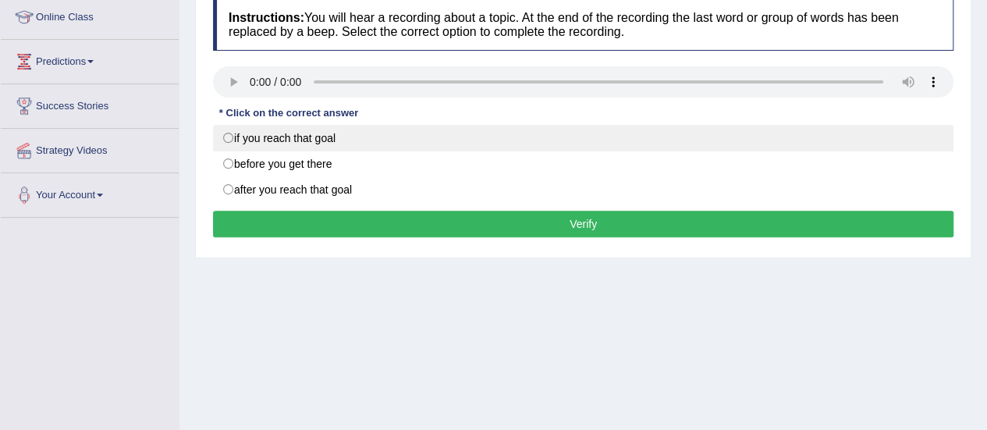
click at [248, 137] on label "if you reach that goal" at bounding box center [583, 138] width 741 height 27
radio input "true"
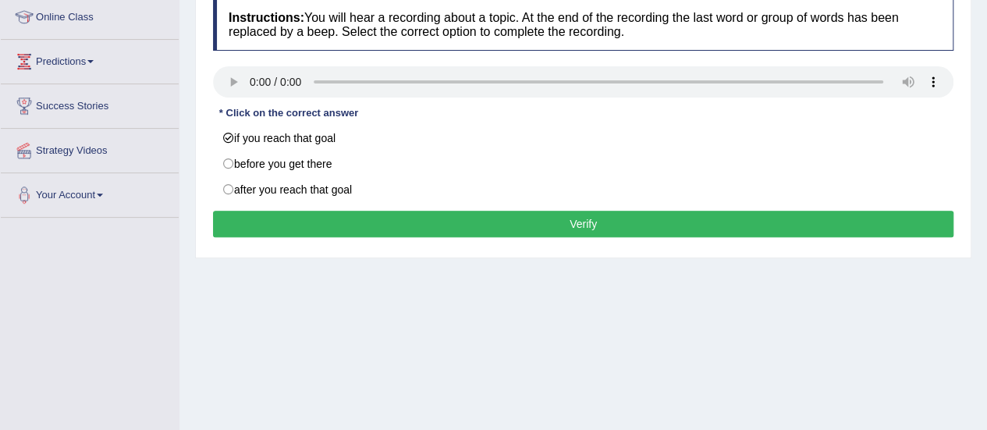
click at [286, 220] on button "Verify" at bounding box center [583, 224] width 741 height 27
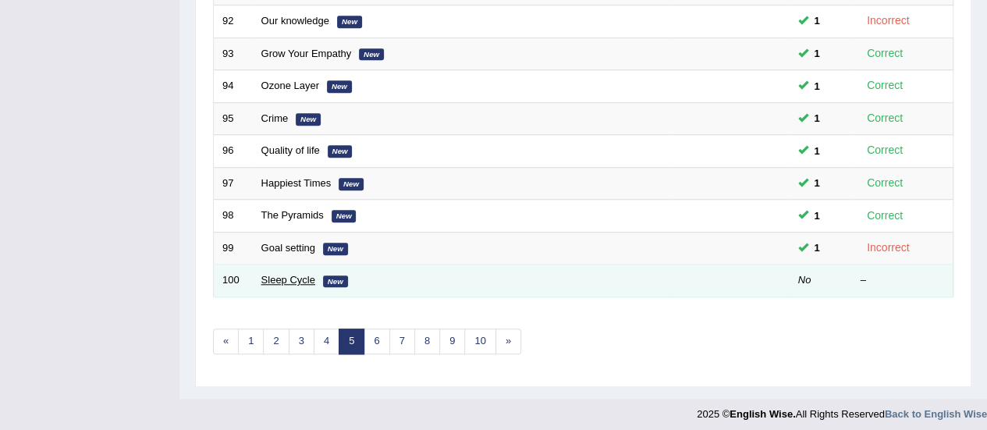
click at [261, 276] on link "Sleep Cycle" at bounding box center [288, 280] width 54 height 12
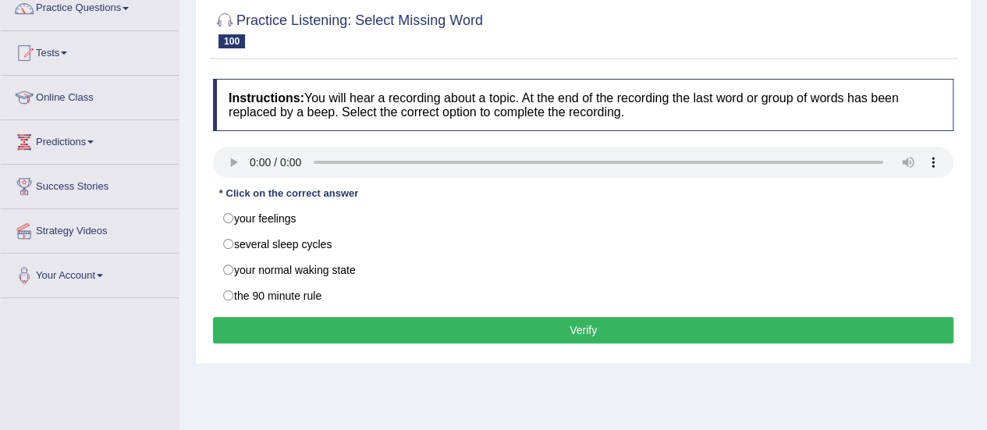
scroll to position [141, 0]
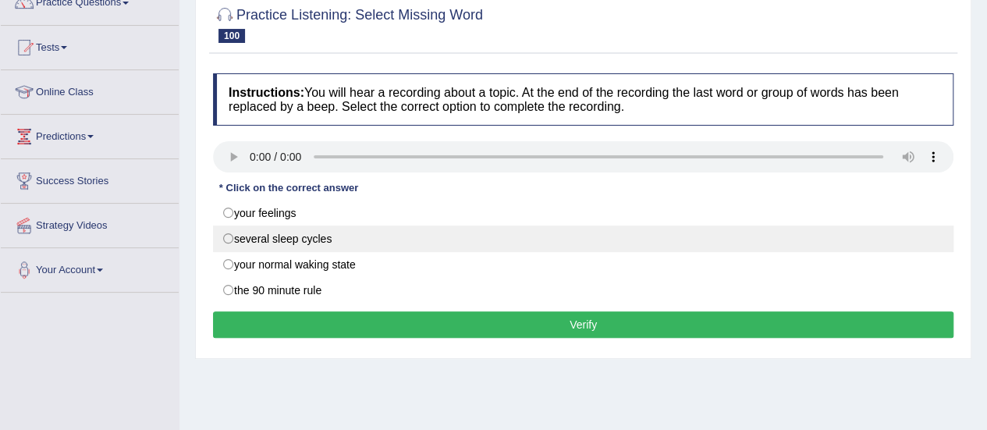
click at [234, 240] on label "several sleep cycles" at bounding box center [583, 239] width 741 height 27
radio input "true"
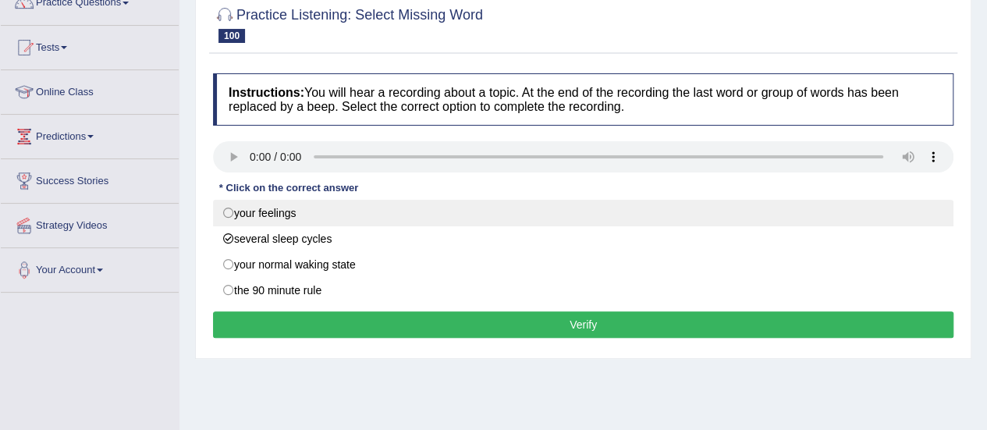
click at [237, 213] on label "your feelings" at bounding box center [583, 213] width 741 height 27
radio input "true"
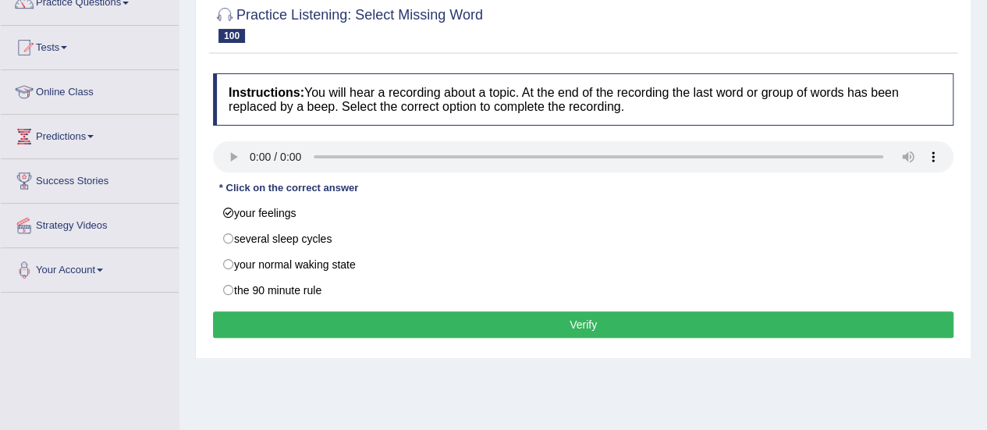
click at [289, 327] on button "Verify" at bounding box center [583, 324] width 741 height 27
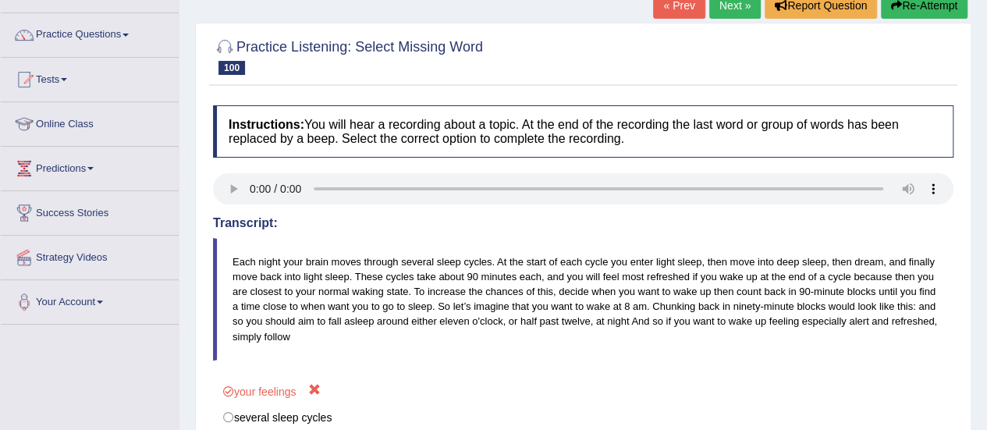
scroll to position [105, 0]
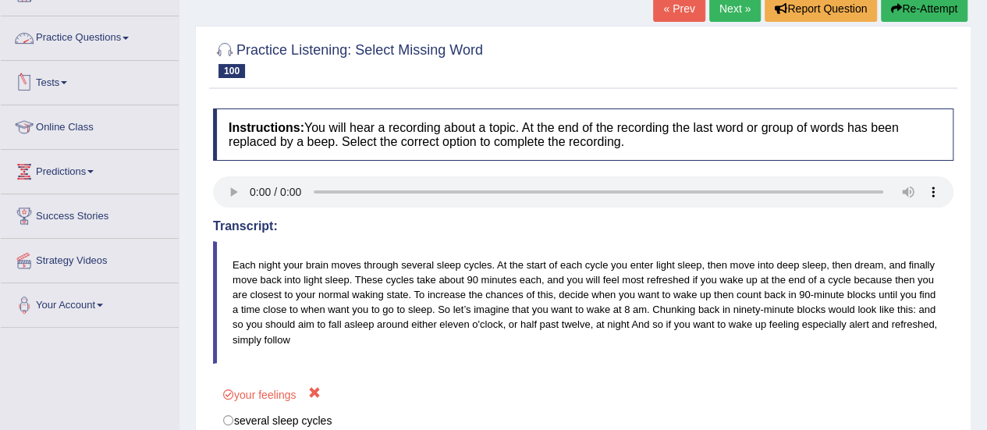
click at [90, 37] on link "Practice Questions" at bounding box center [90, 35] width 178 height 39
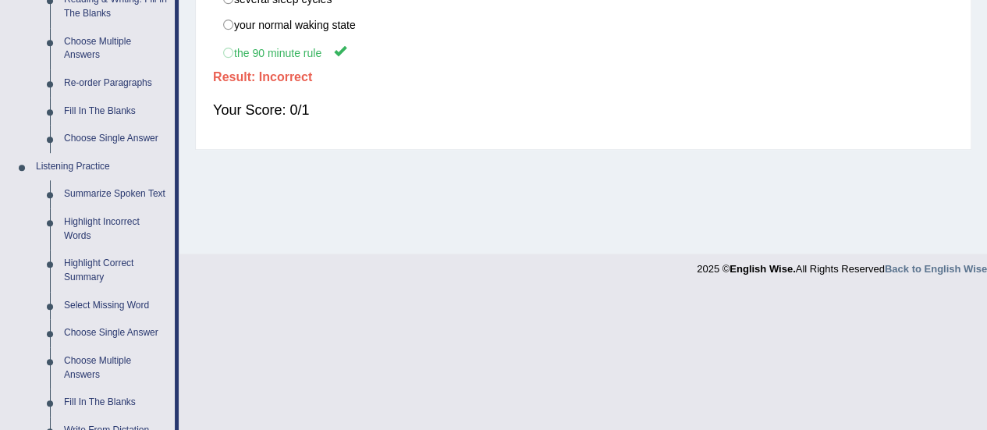
scroll to position [537, 0]
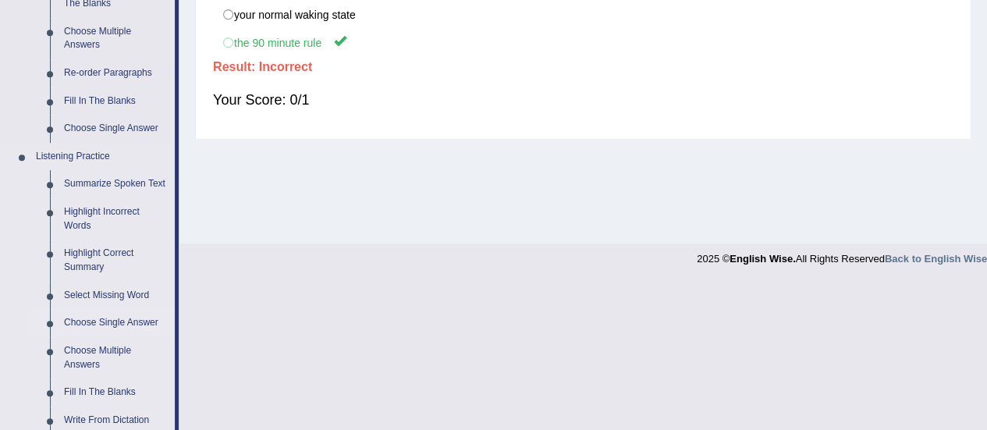
click at [117, 323] on link "Choose Single Answer" at bounding box center [116, 323] width 118 height 28
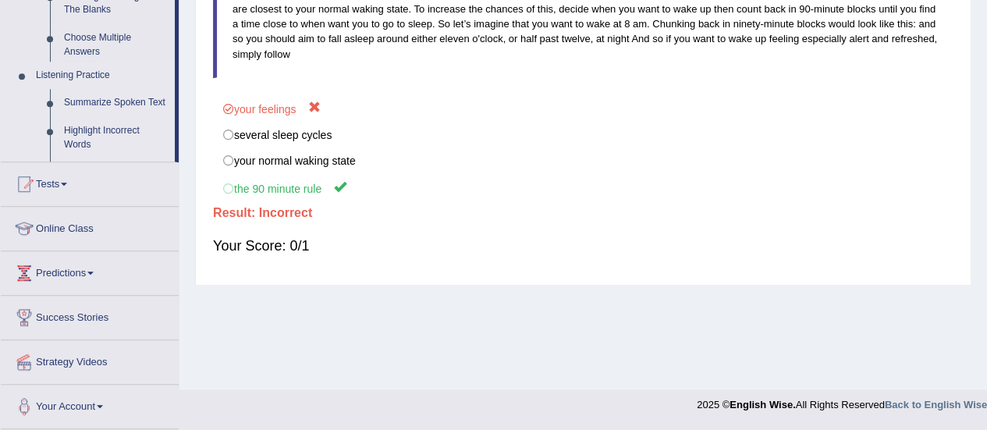
scroll to position [326, 0]
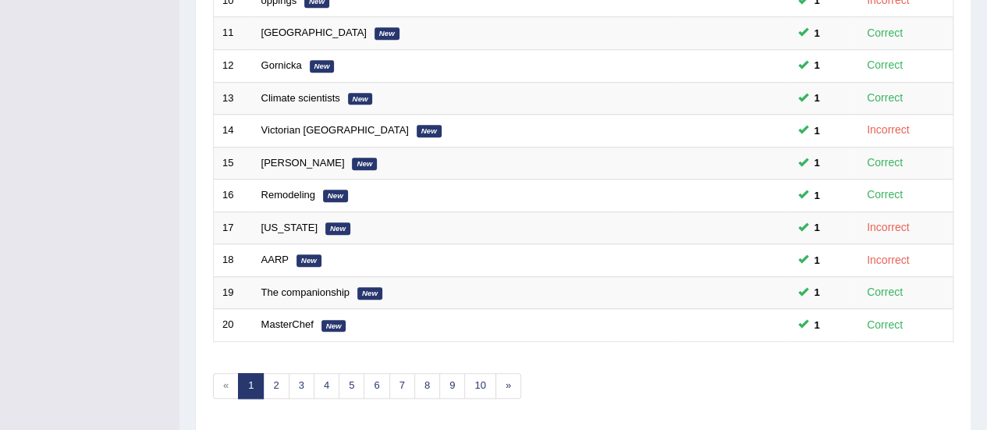
scroll to position [596, 0]
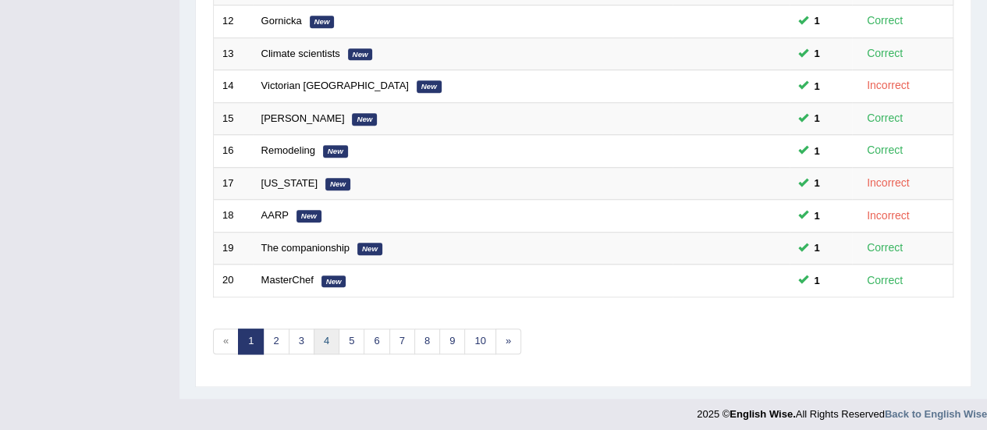
click at [322, 340] on link "4" at bounding box center [327, 342] width 26 height 26
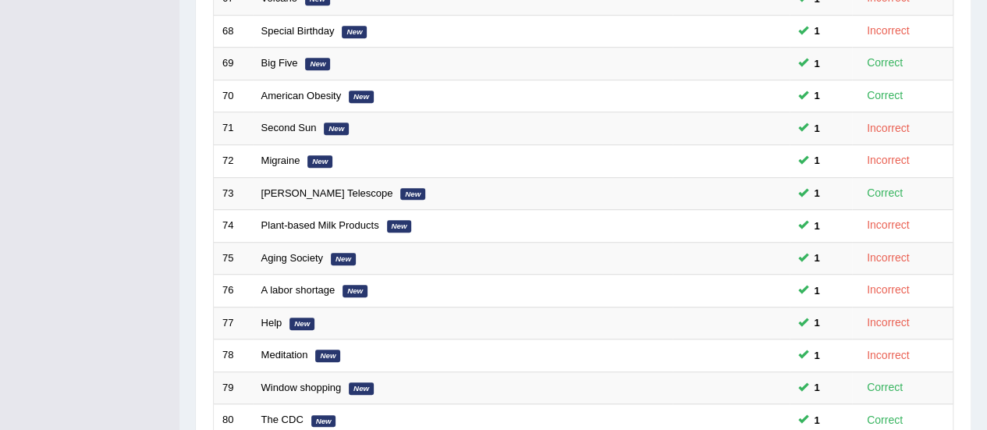
scroll to position [596, 0]
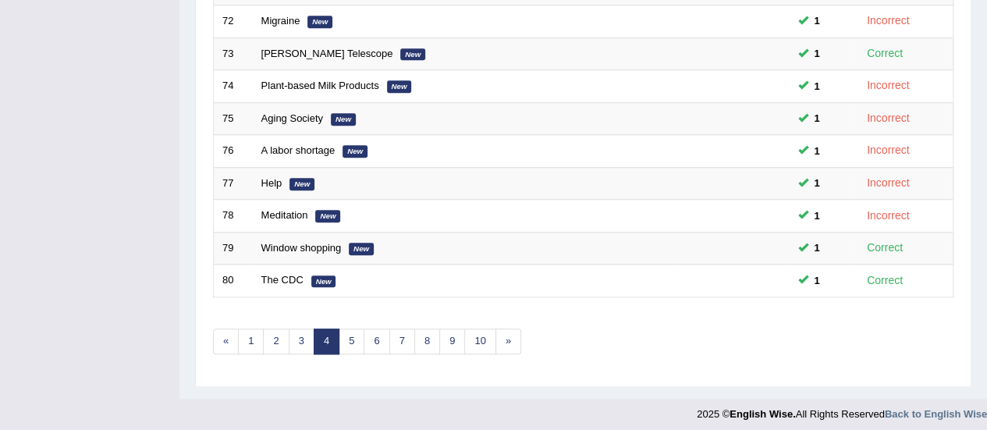
drag, startPoint x: 0, startPoint y: 0, endPoint x: 998, endPoint y: 326, distance: 1050.1
click at [353, 332] on link "5" at bounding box center [352, 342] width 26 height 26
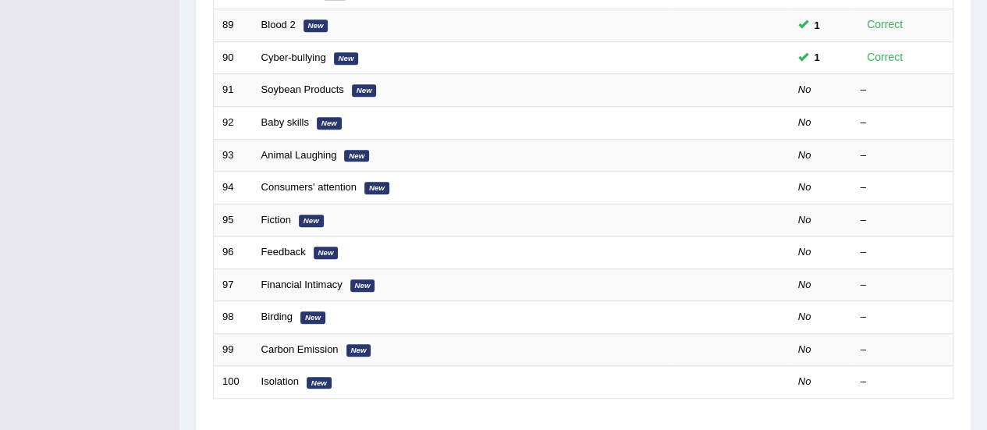
scroll to position [495, 0]
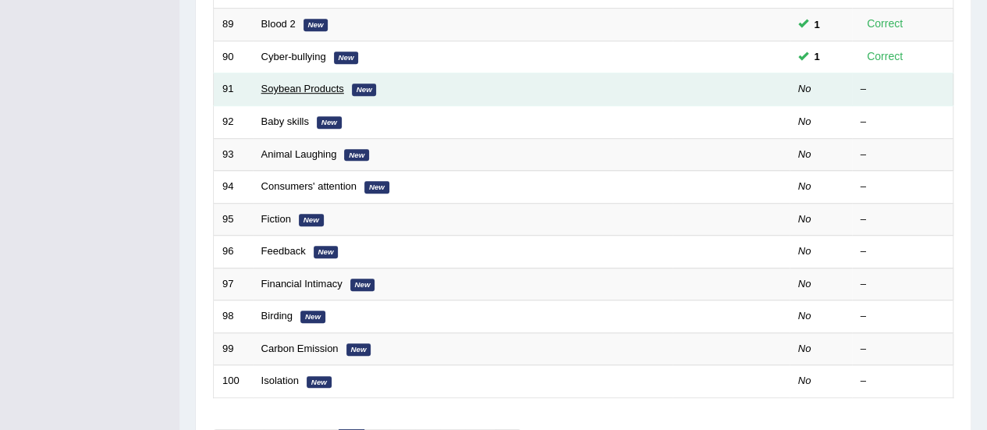
click at [271, 88] on link "Soybean Products" at bounding box center [302, 89] width 83 height 12
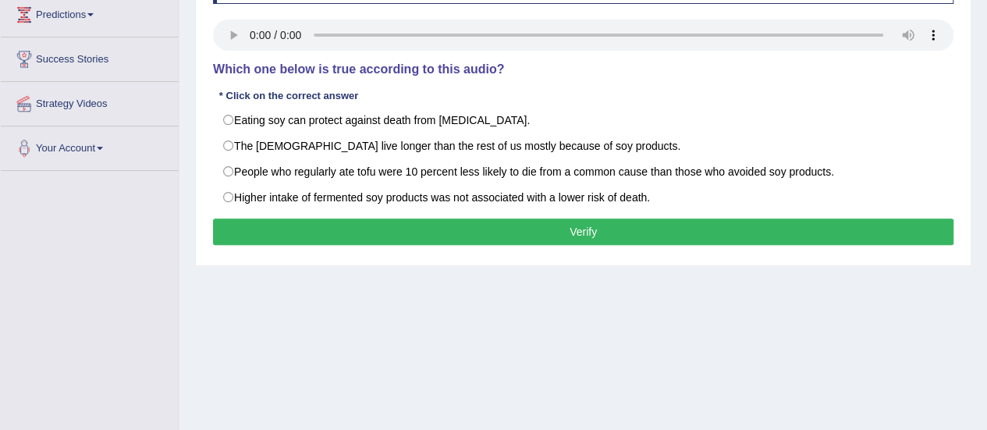
scroll to position [273, 0]
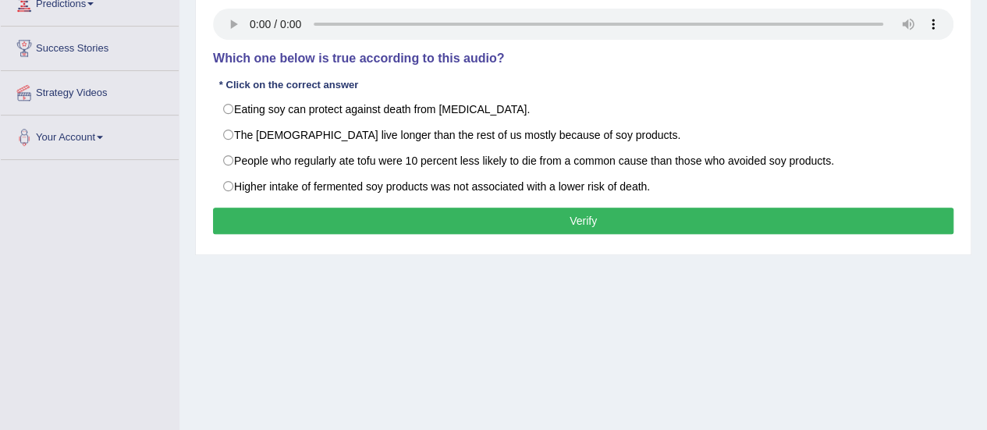
drag, startPoint x: 0, startPoint y: 0, endPoint x: 998, endPoint y: 226, distance: 1023.5
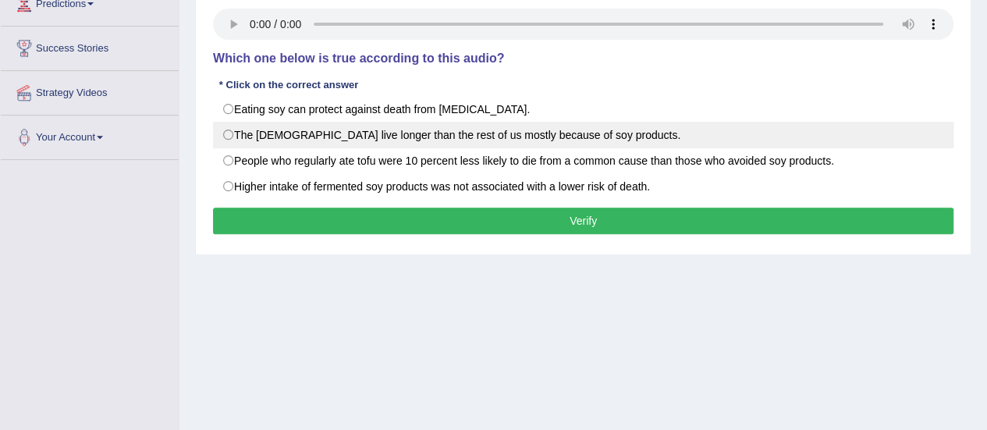
click at [240, 134] on label "The Japanese live longer than the rest of us mostly because of soy products." at bounding box center [583, 135] width 741 height 27
radio input "true"
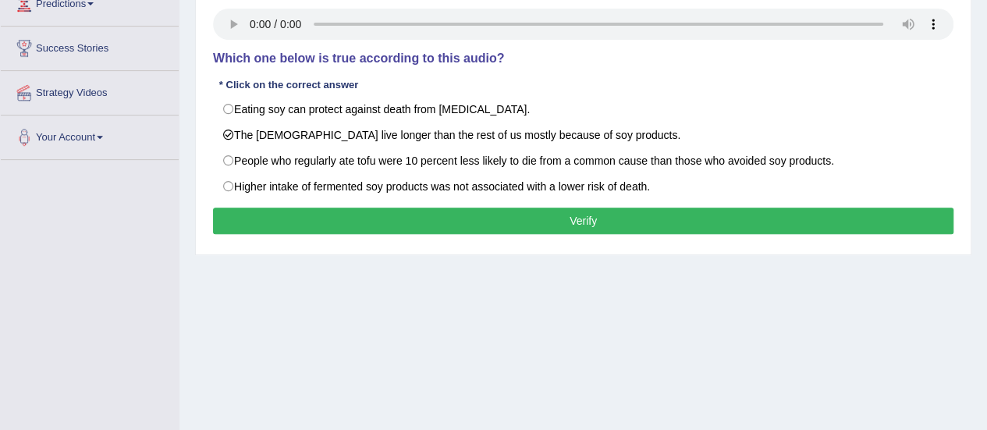
click at [262, 216] on button "Verify" at bounding box center [583, 221] width 741 height 27
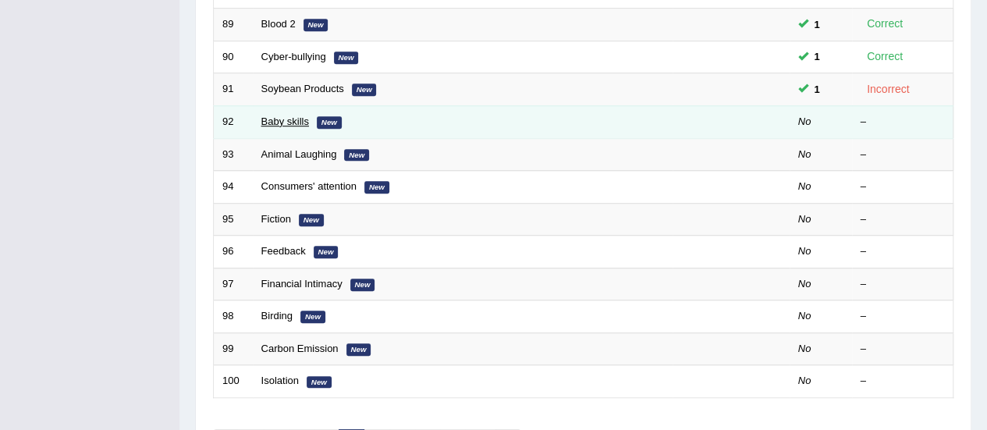
click at [284, 119] on link "Baby skills" at bounding box center [285, 122] width 48 height 12
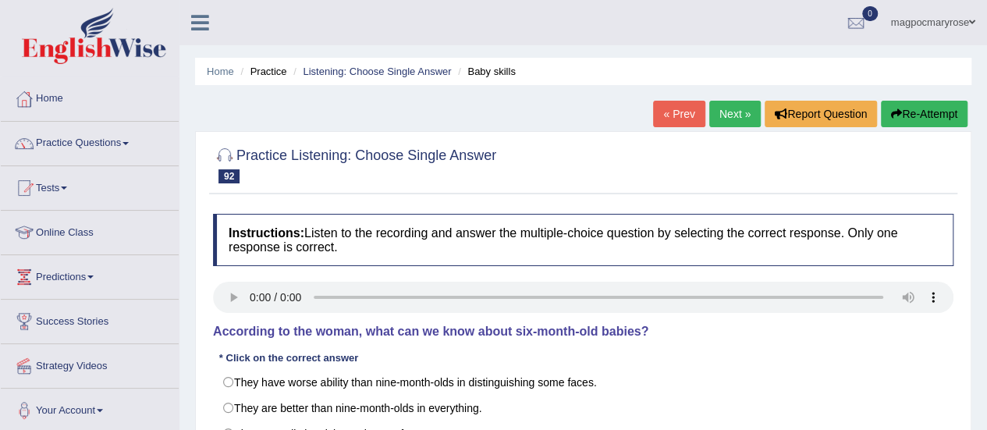
scroll to position [161, 0]
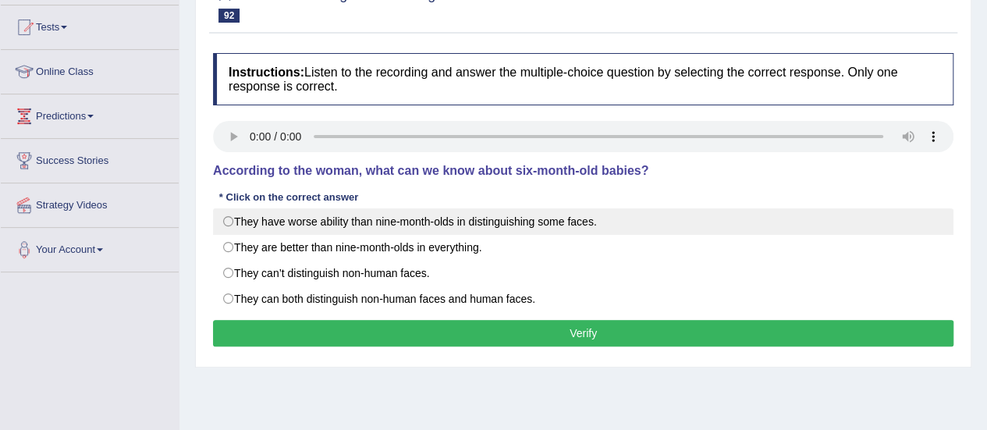
click at [238, 224] on label "They have worse ability than nine-month-olds in distinguishing some faces." at bounding box center [583, 221] width 741 height 27
radio input "true"
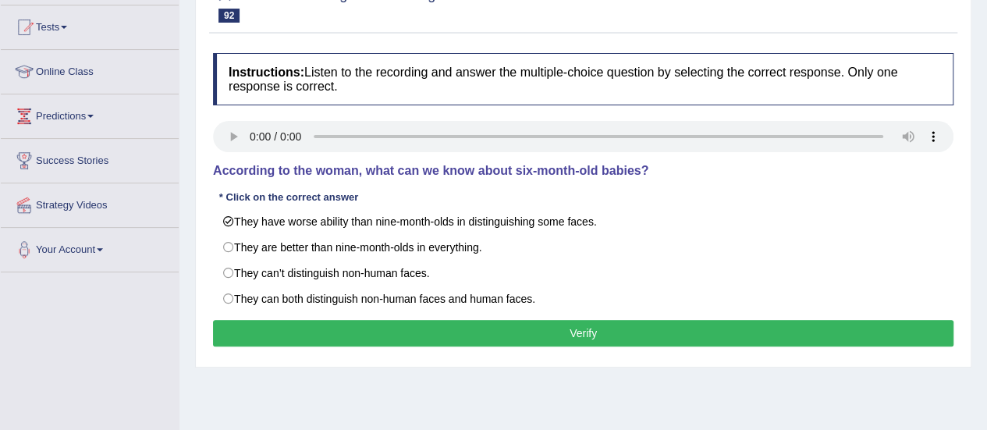
click at [240, 335] on button "Verify" at bounding box center [583, 333] width 741 height 27
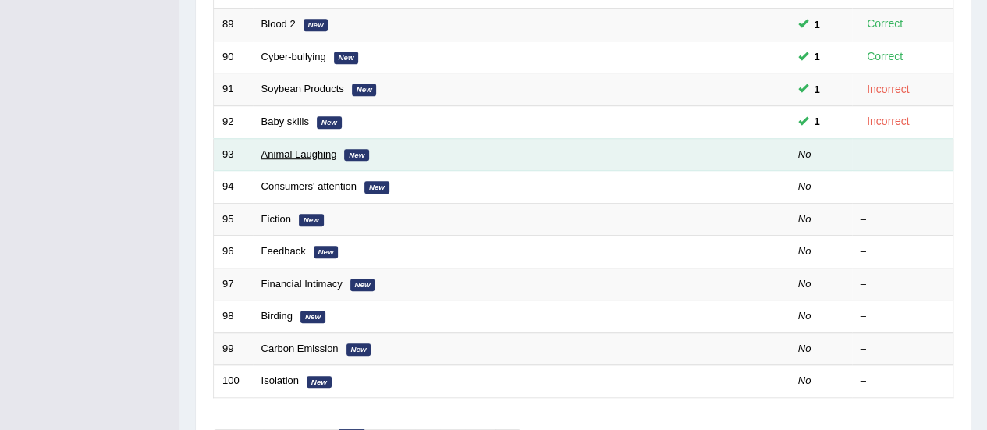
scroll to position [495, 0]
click at [280, 151] on link "Animal Laughing" at bounding box center [299, 154] width 76 height 12
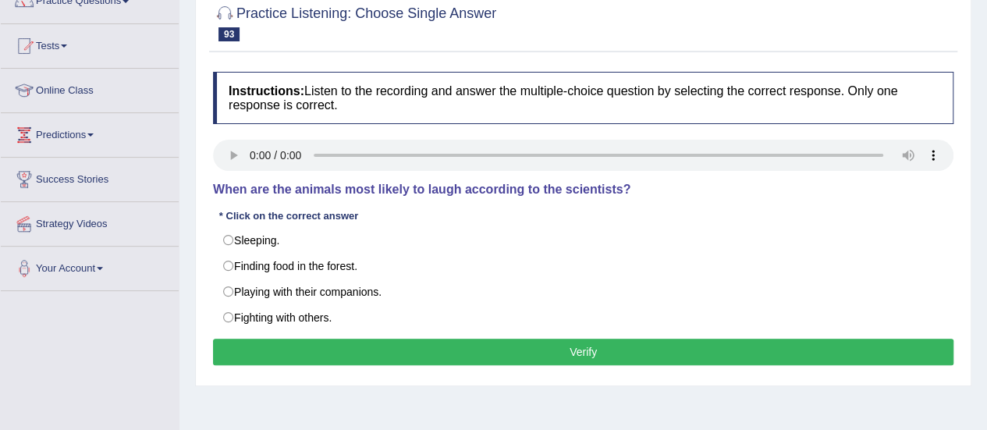
scroll to position [168, 0]
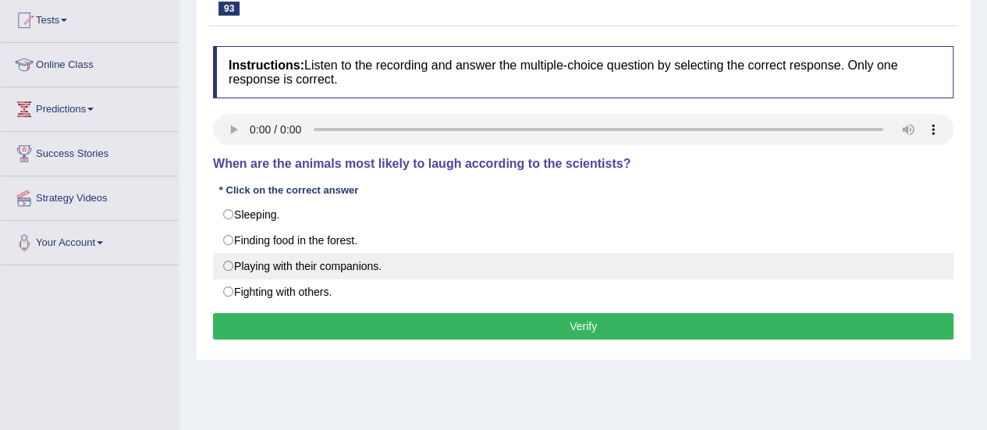
click at [239, 262] on label "Playing with their companions." at bounding box center [583, 266] width 741 height 27
radio input "true"
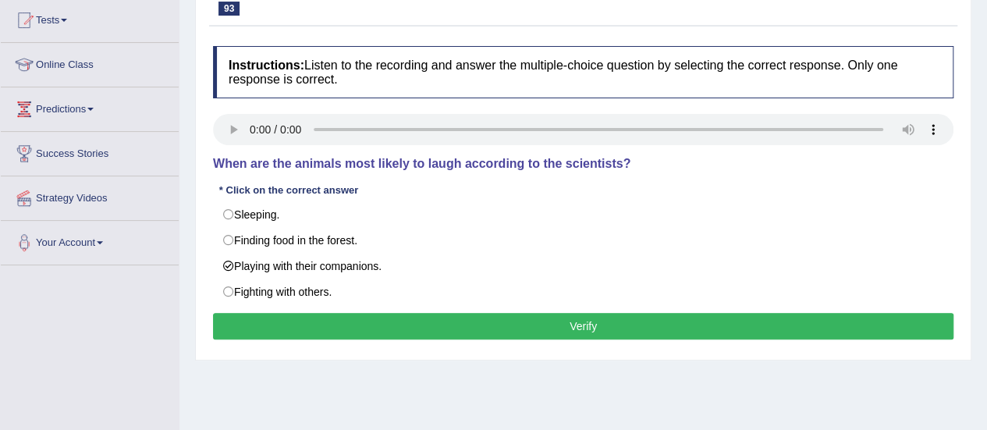
click at [271, 334] on button "Verify" at bounding box center [583, 326] width 741 height 27
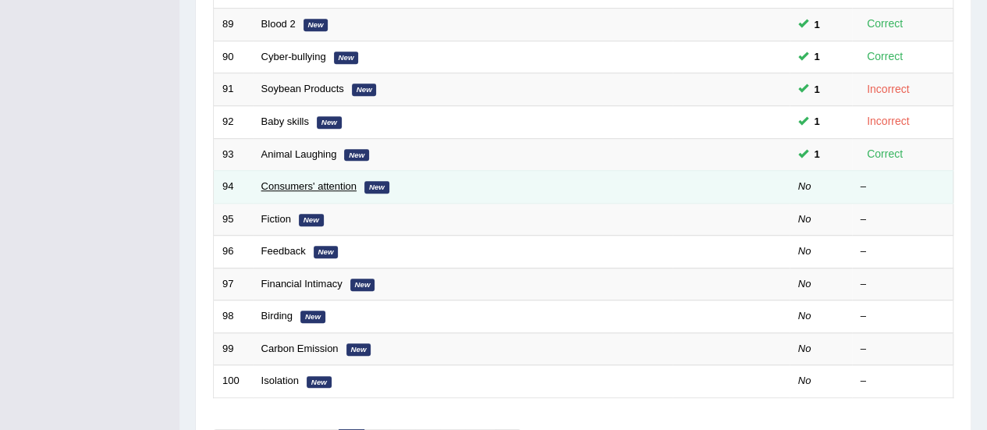
click at [288, 180] on link "Consumers' attention" at bounding box center [308, 186] width 95 height 12
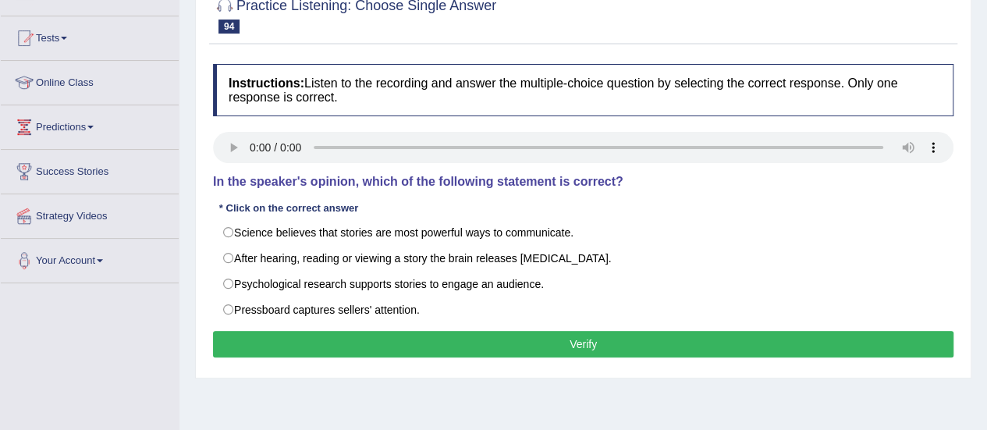
scroll to position [159, 0]
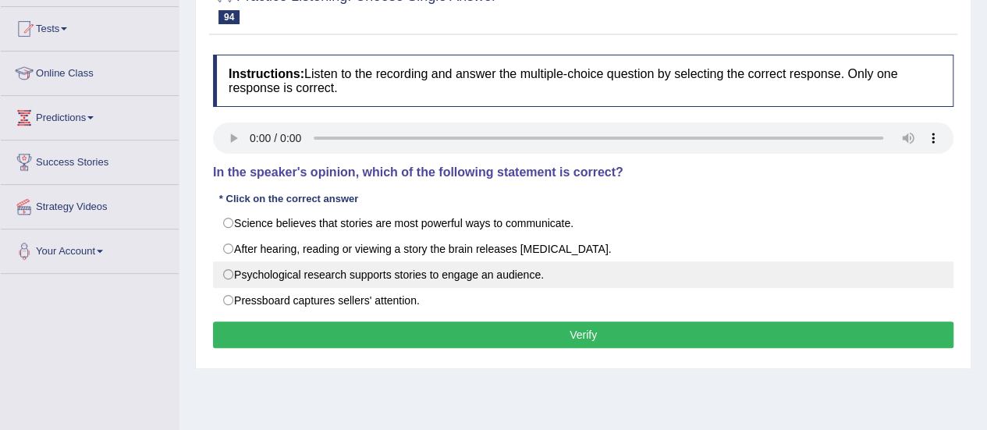
click at [245, 270] on label "Psychological research supports stories to engage an audience." at bounding box center [583, 274] width 741 height 27
radio input "true"
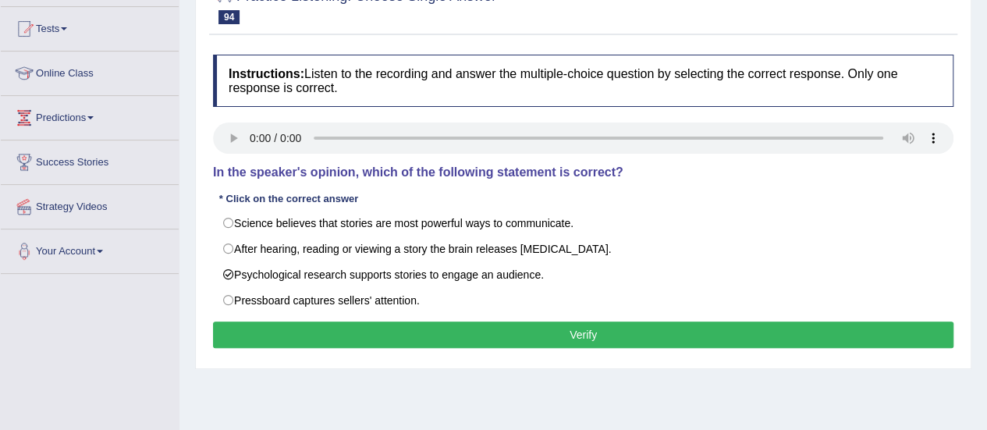
click at [273, 338] on button "Verify" at bounding box center [583, 335] width 741 height 27
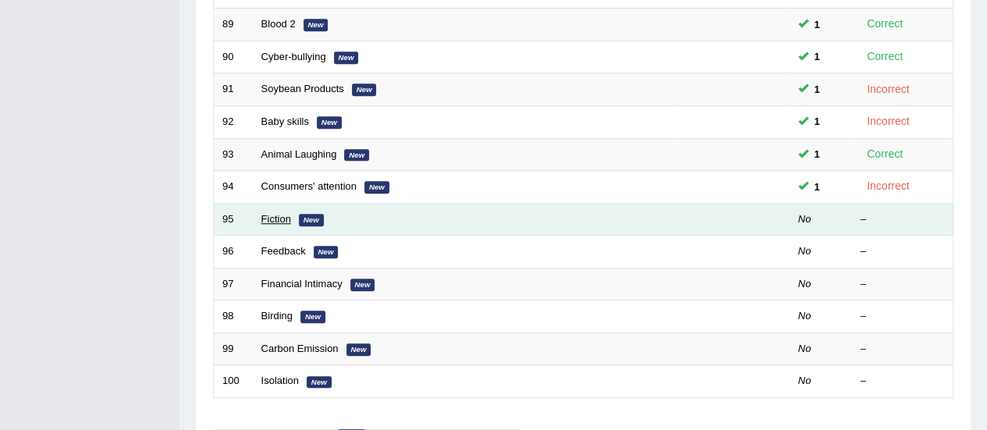
scroll to position [495, 0]
click at [268, 216] on link "Fiction" at bounding box center [276, 219] width 30 height 12
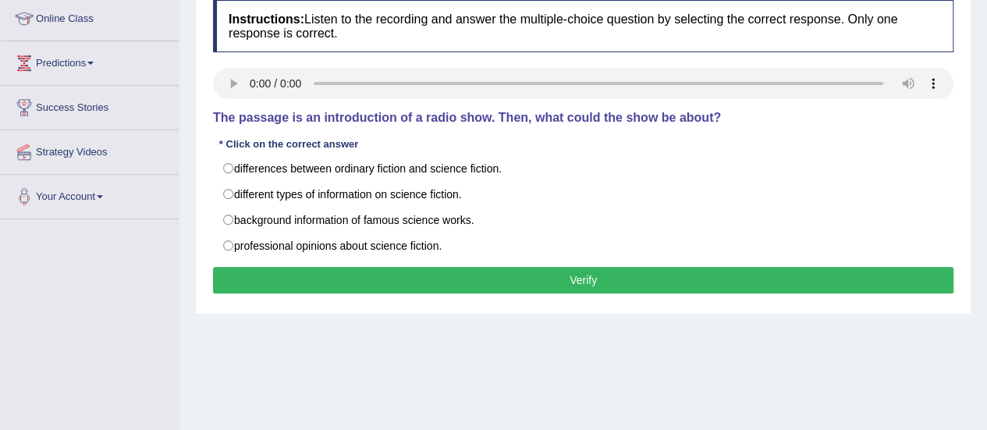
scroll to position [190, 0]
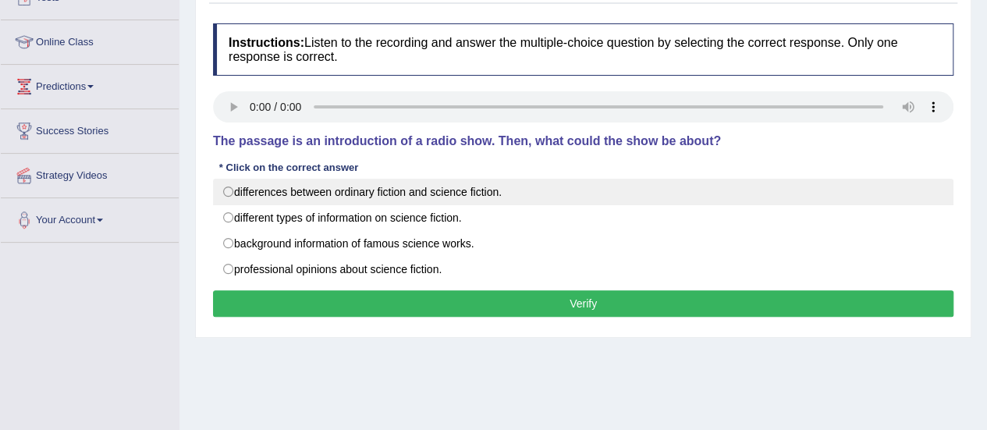
click at [245, 187] on label "differences between ordinary fiction and science fiction." at bounding box center [583, 192] width 741 height 27
radio input "true"
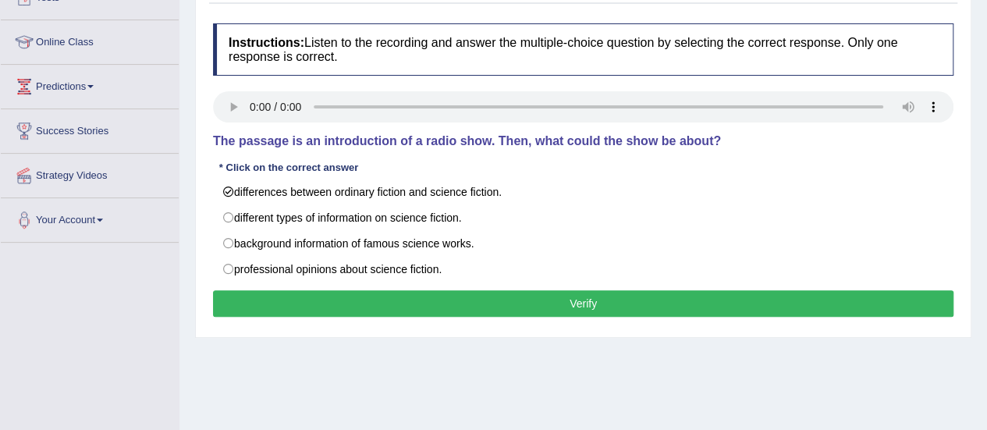
click at [269, 308] on button "Verify" at bounding box center [583, 303] width 741 height 27
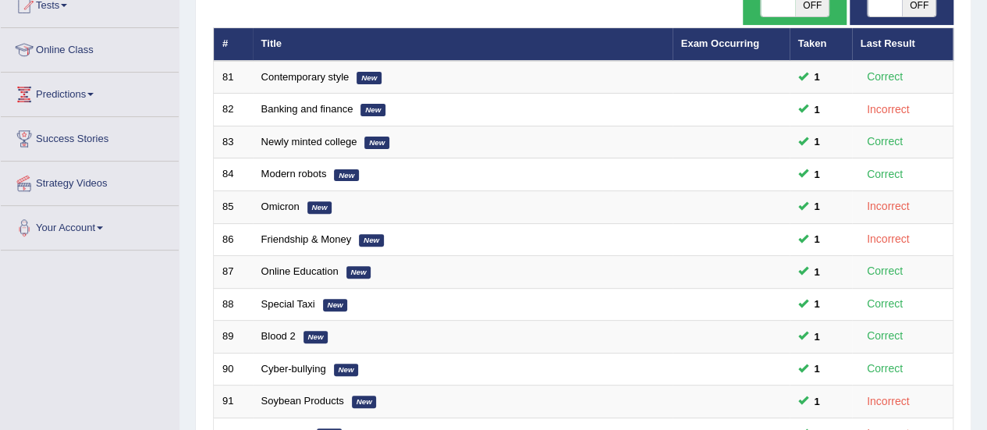
scroll to position [105, 0]
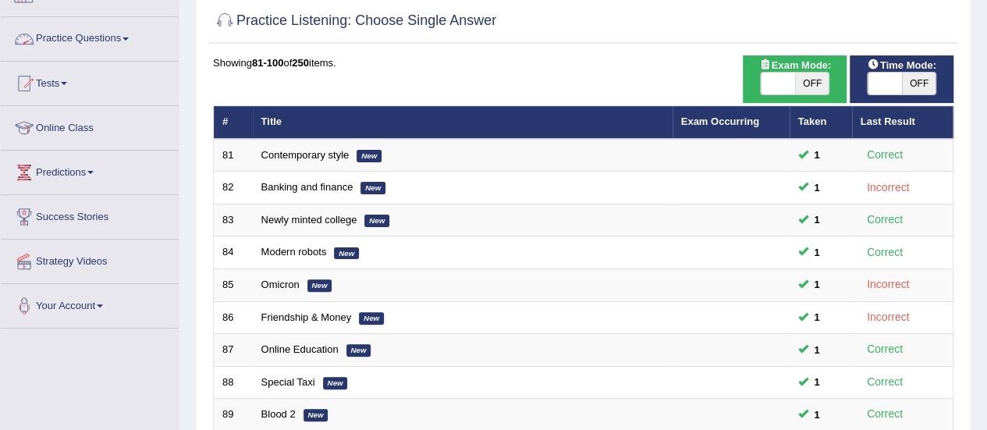
click at [109, 35] on link "Practice Questions" at bounding box center [90, 36] width 178 height 39
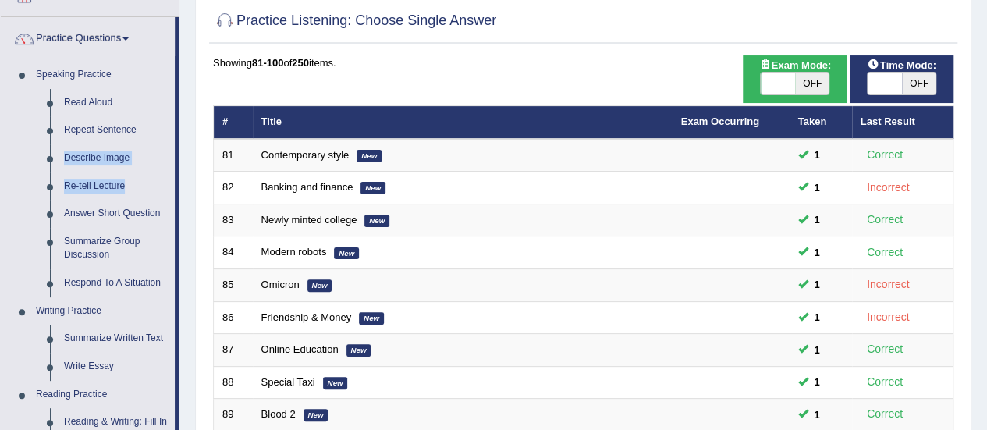
drag, startPoint x: 177, startPoint y: 134, endPoint x: 176, endPoint y: 180, distance: 46.1
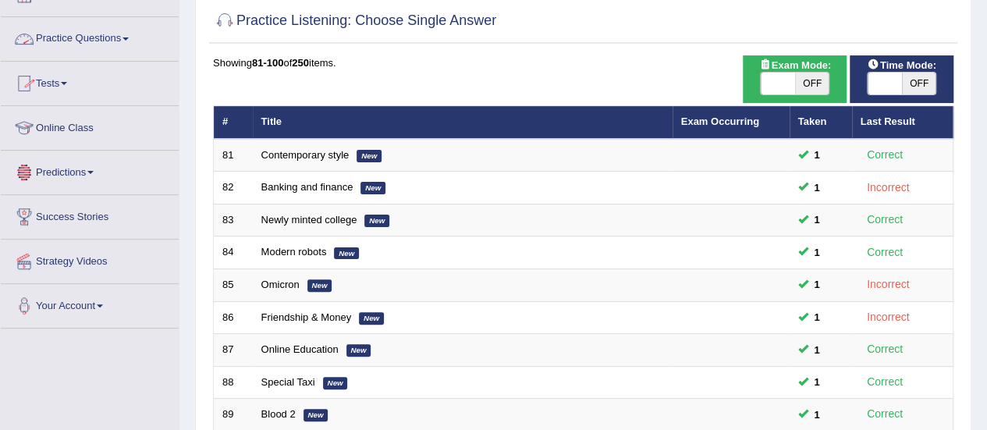
click at [88, 34] on link "Practice Questions" at bounding box center [90, 36] width 178 height 39
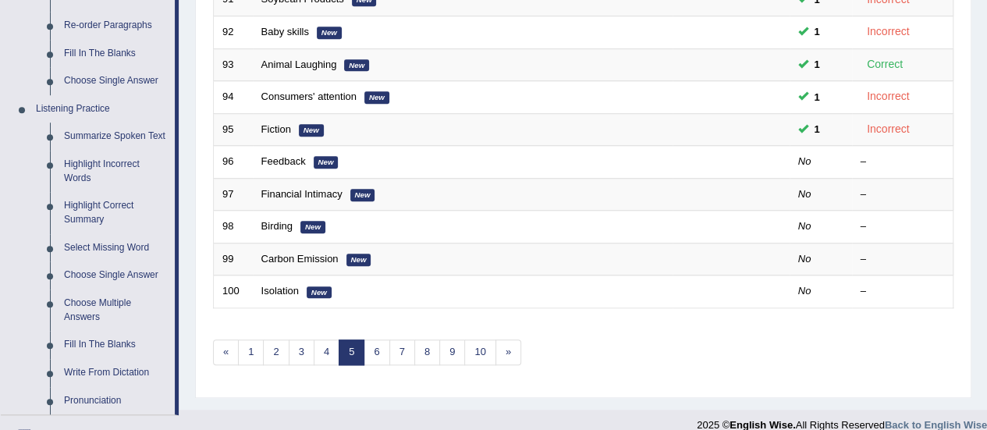
scroll to position [588, 0]
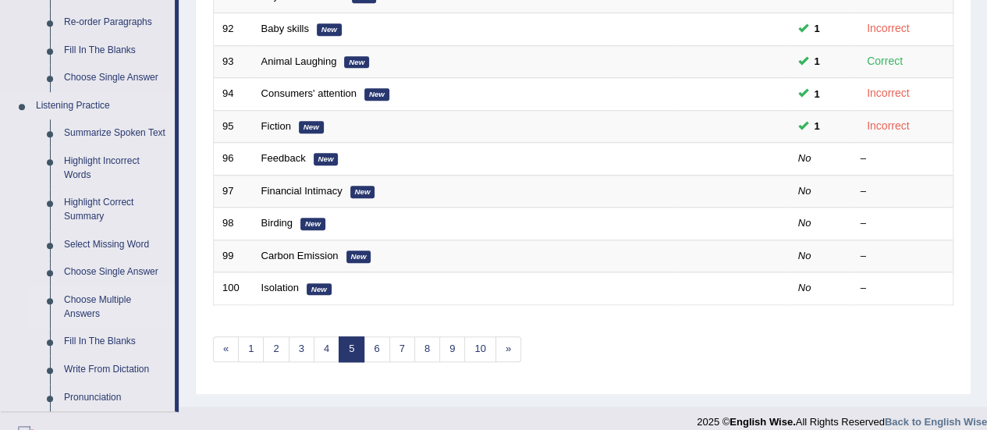
click at [81, 307] on link "Choose Multiple Answers" at bounding box center [116, 306] width 118 height 41
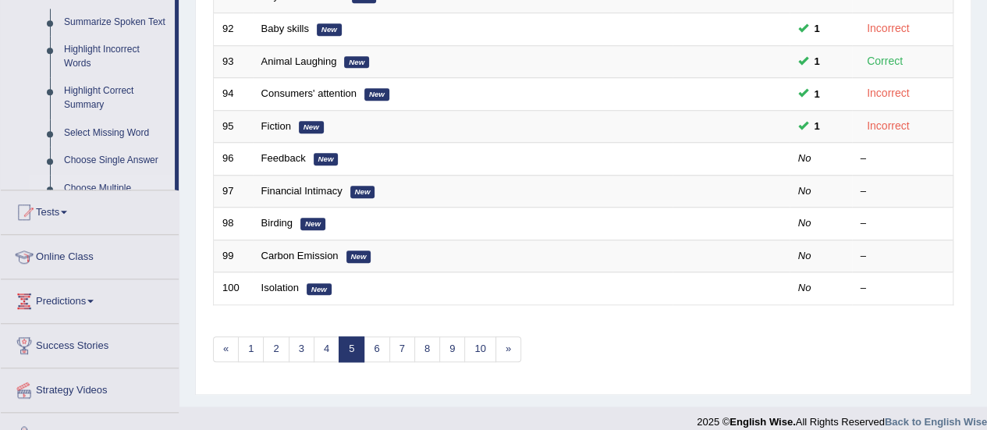
scroll to position [230, 0]
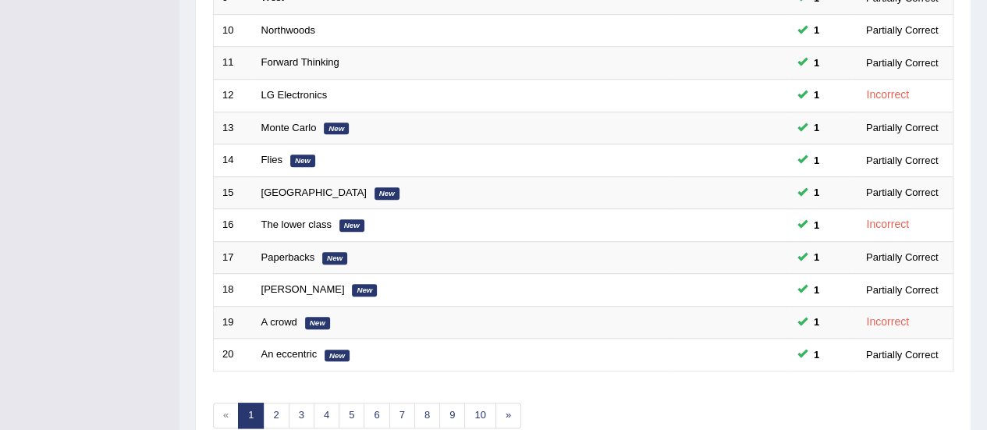
scroll to position [525, 0]
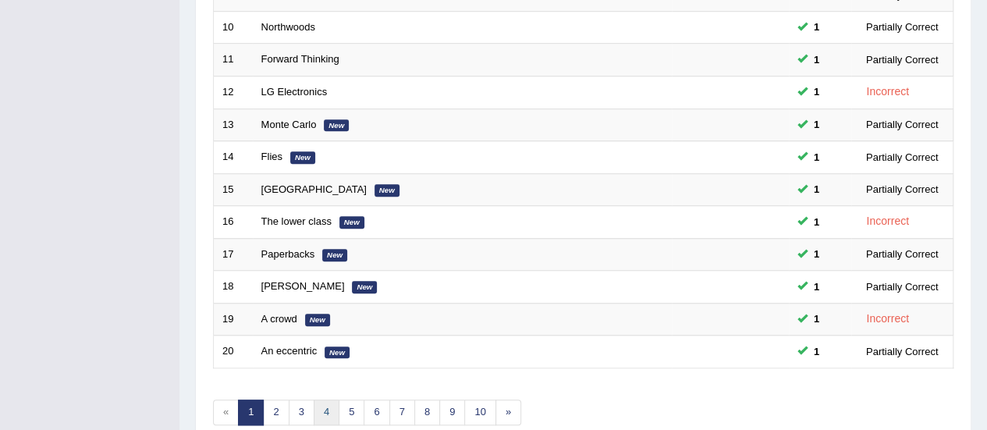
click at [325, 404] on link "4" at bounding box center [327, 413] width 26 height 26
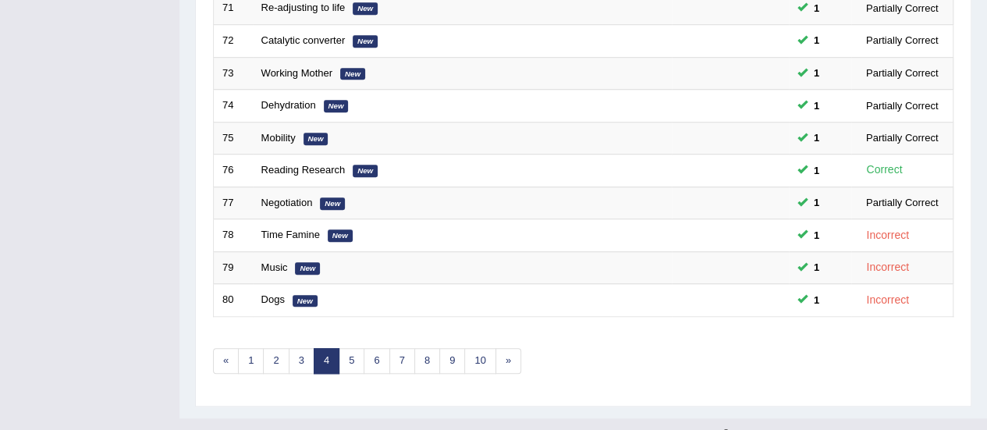
scroll to position [596, 0]
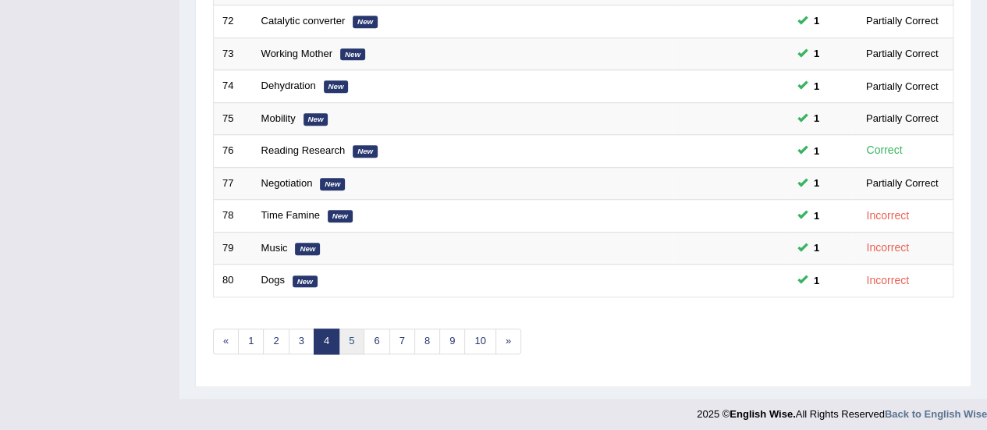
click at [350, 331] on link "5" at bounding box center [352, 342] width 26 height 26
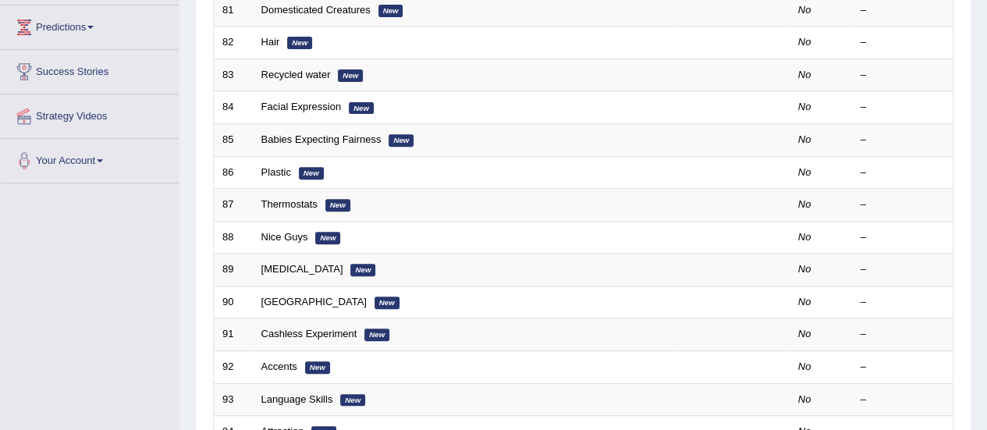
scroll to position [231, 0]
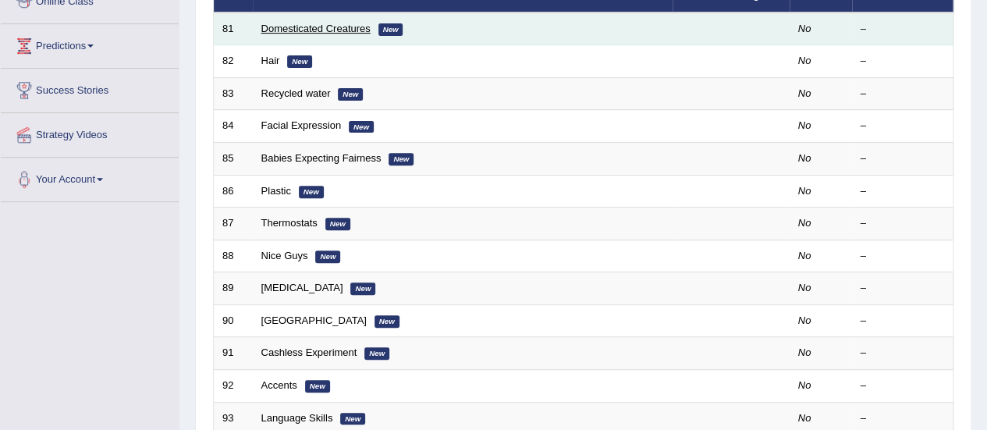
click at [293, 23] on link "Domesticated Creatures" at bounding box center [315, 29] width 109 height 12
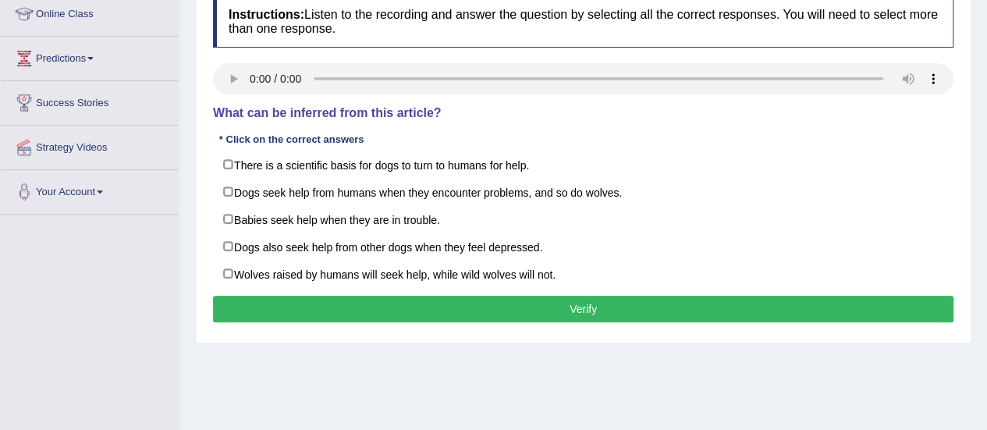
scroll to position [227, 0]
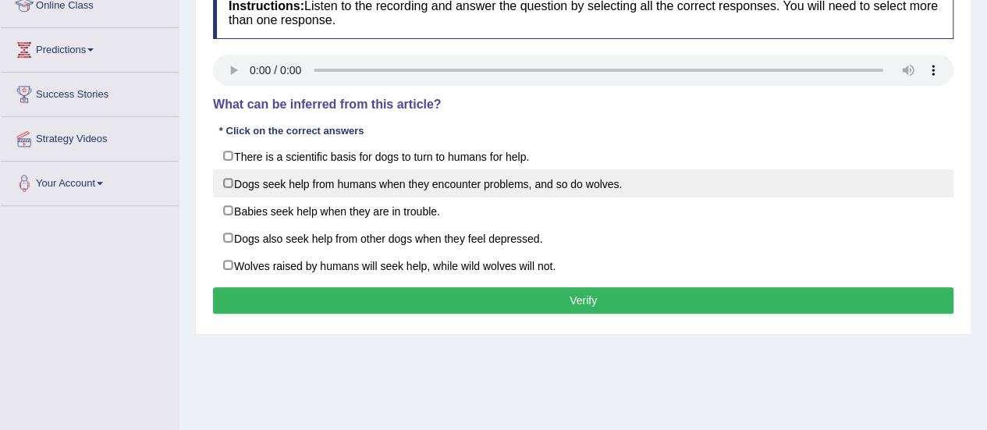
click at [233, 175] on label "Dogs seek help from humans when they encounter problems, and so do wolves." at bounding box center [583, 183] width 741 height 28
checkbox input "true"
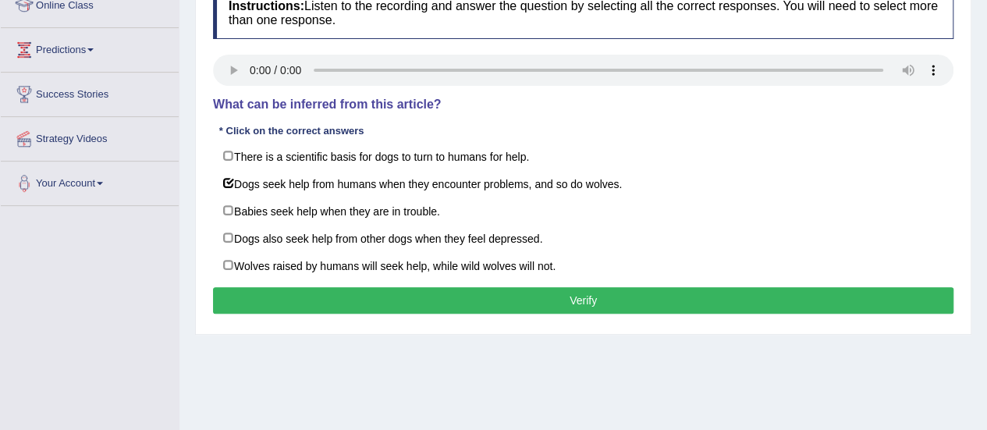
click at [295, 299] on button "Verify" at bounding box center [583, 300] width 741 height 27
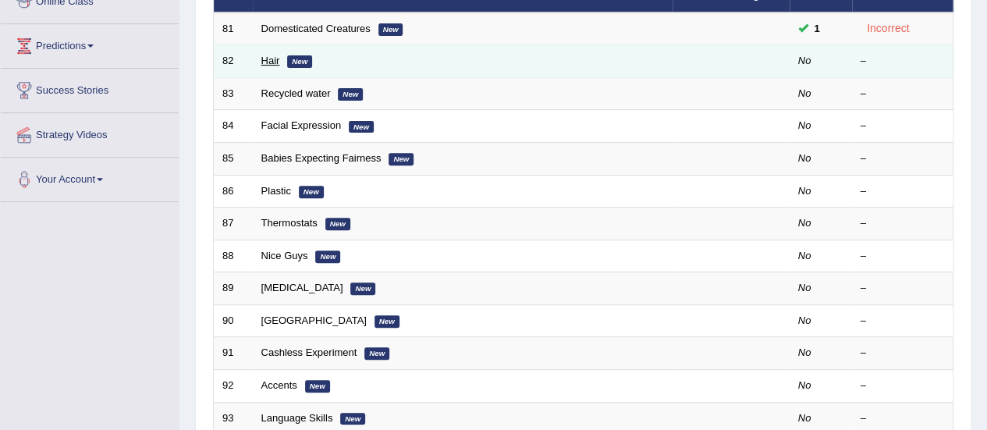
click at [267, 63] on link "Hair" at bounding box center [270, 61] width 19 height 12
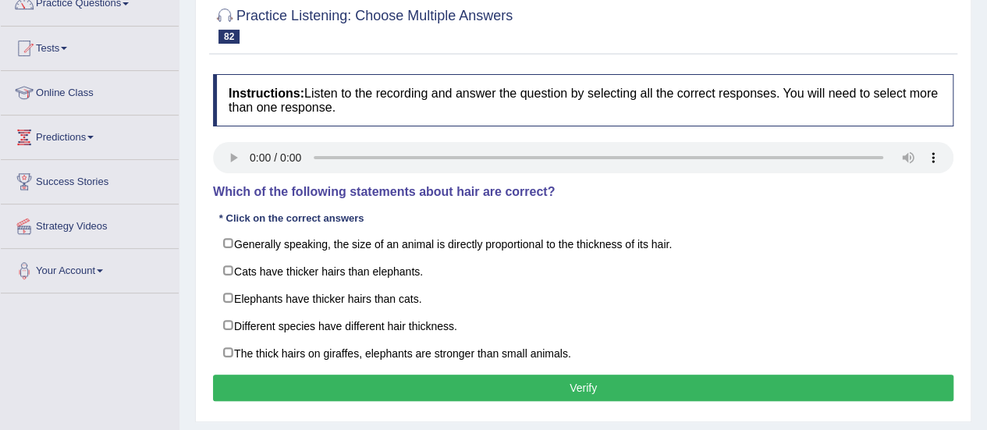
scroll to position [146, 0]
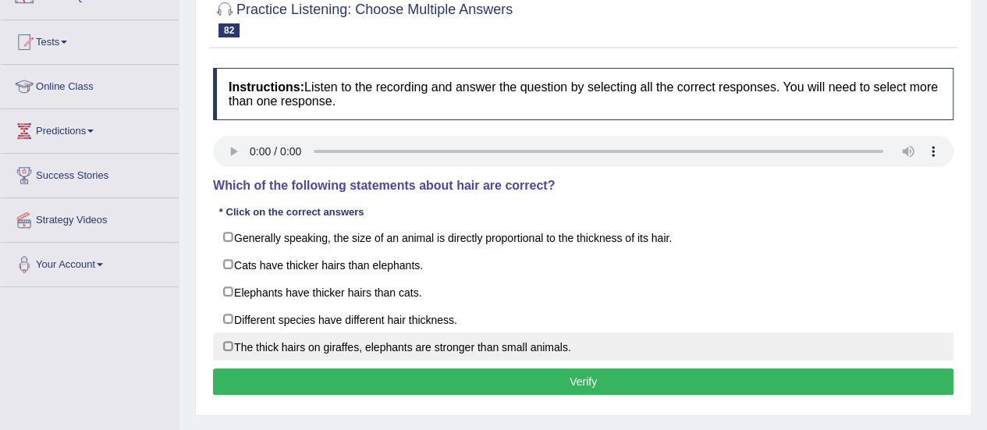
click at [225, 340] on label "The thick hairs on giraffes, elephants are stronger than small animals." at bounding box center [583, 347] width 741 height 28
checkbox input "true"
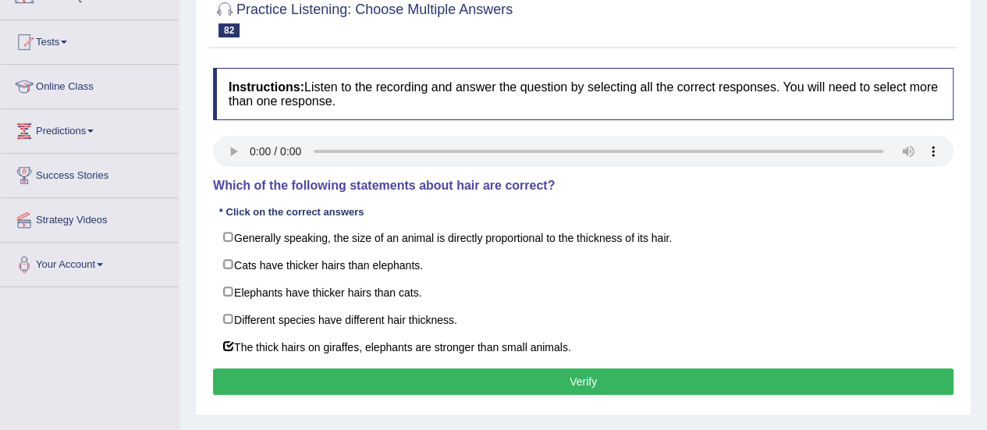
click at [242, 385] on button "Verify" at bounding box center [583, 381] width 741 height 27
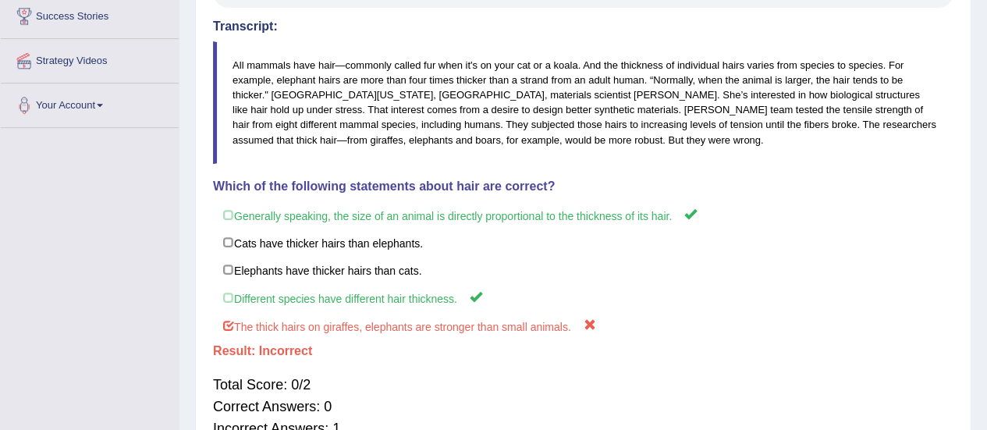
scroll to position [308, 0]
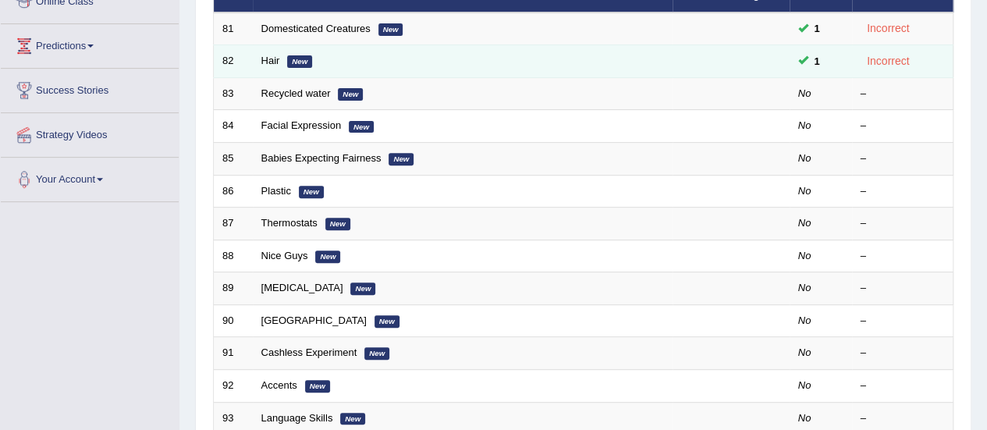
scroll to position [231, 0]
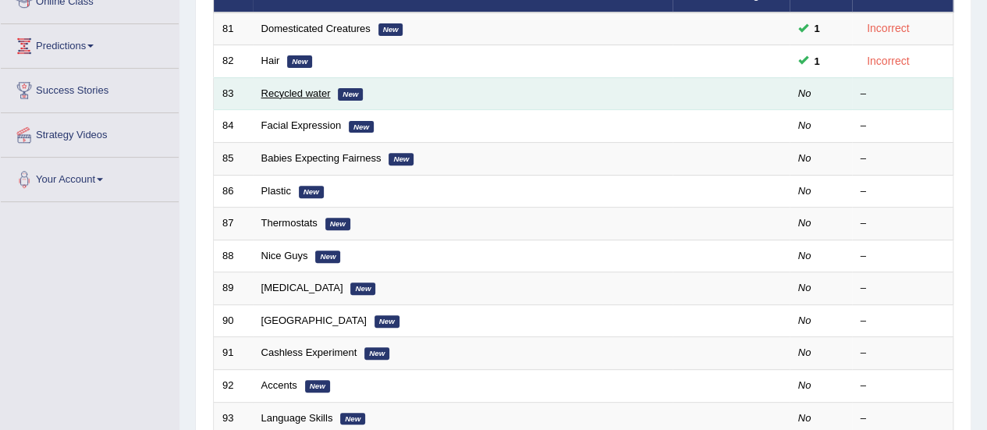
click at [279, 90] on link "Recycled water" at bounding box center [295, 93] width 69 height 12
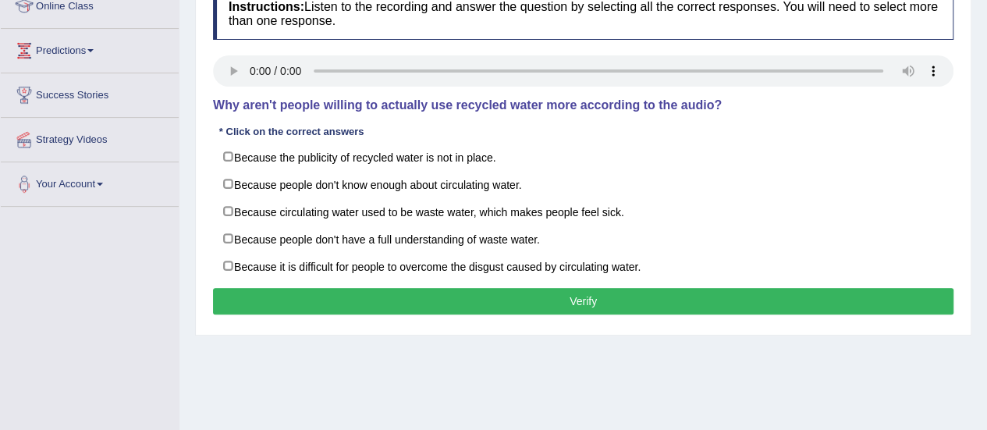
scroll to position [198, 0]
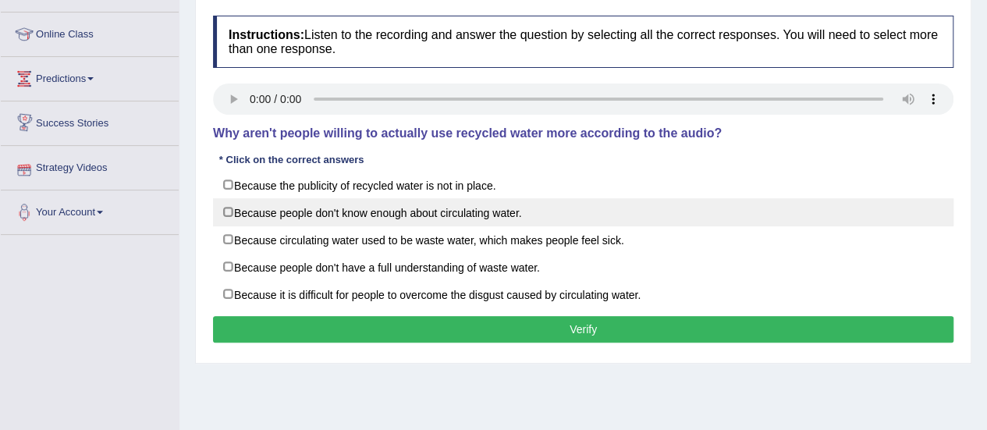
click at [227, 210] on label "Because people don't know enough about circulating water." at bounding box center [583, 212] width 741 height 28
checkbox input "true"
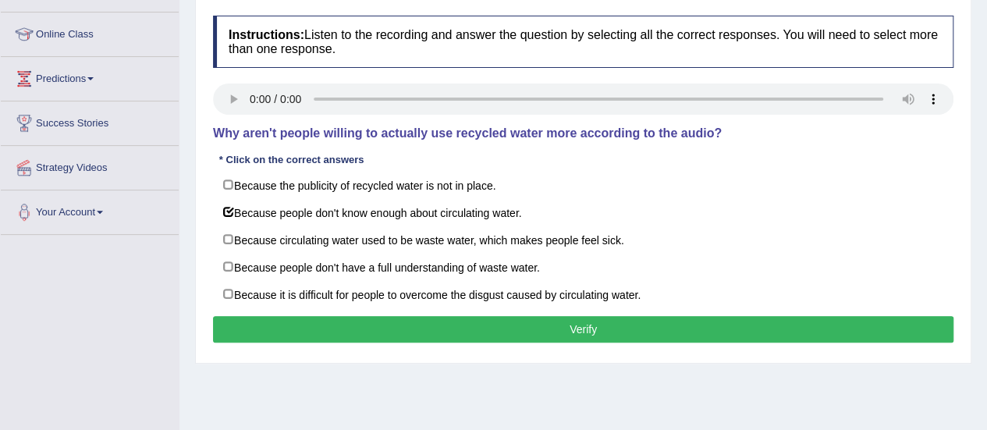
click at [247, 316] on button "Verify" at bounding box center [583, 329] width 741 height 27
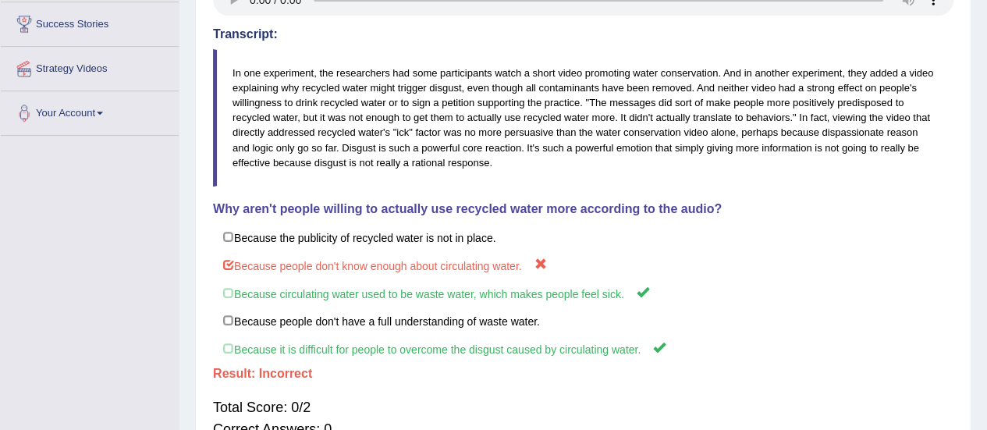
scroll to position [308, 0]
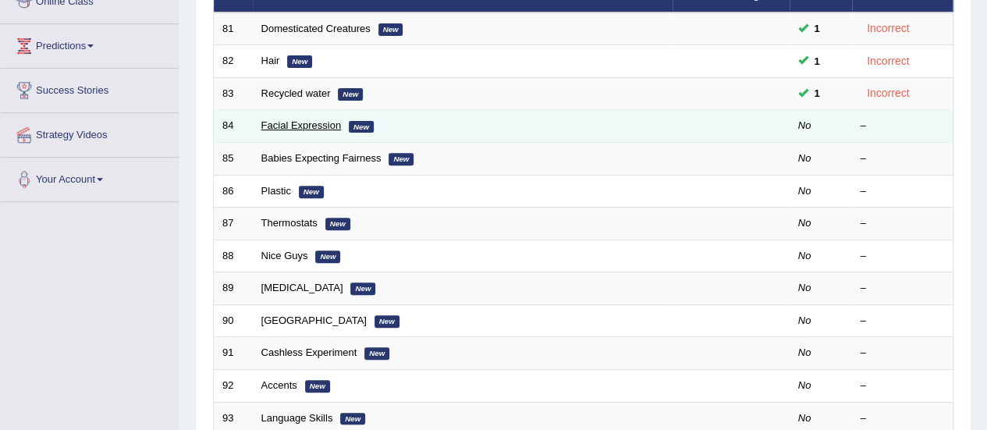
click at [279, 122] on link "Facial Expression" at bounding box center [301, 125] width 80 height 12
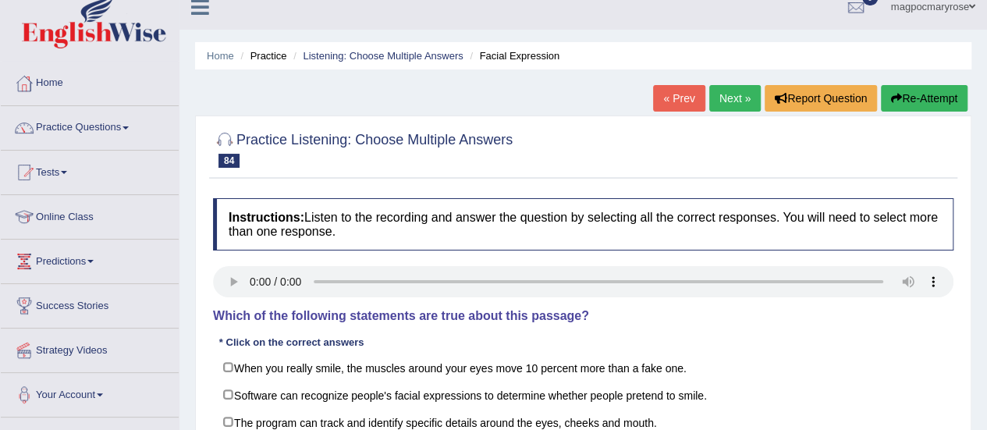
scroll to position [204, 0]
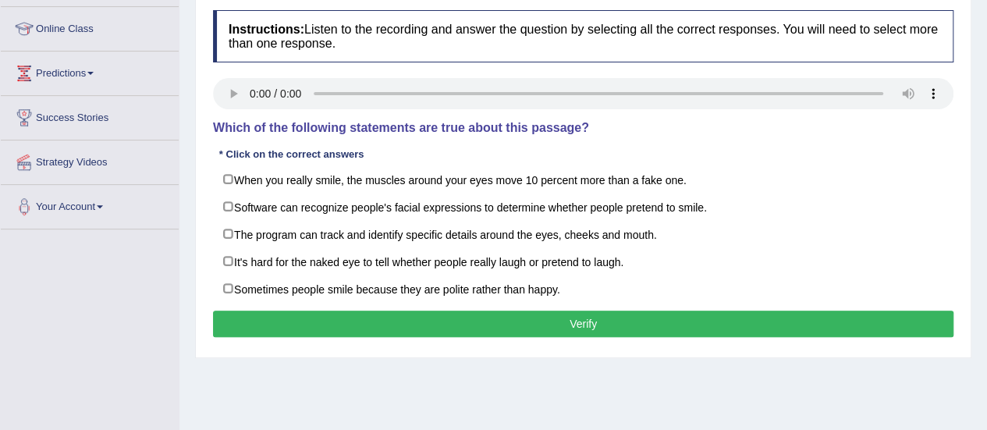
click at [987, 226] on html "Toggle navigation Home Practice Questions Speaking Practice Read Aloud Repeat S…" at bounding box center [493, 11] width 987 height 430
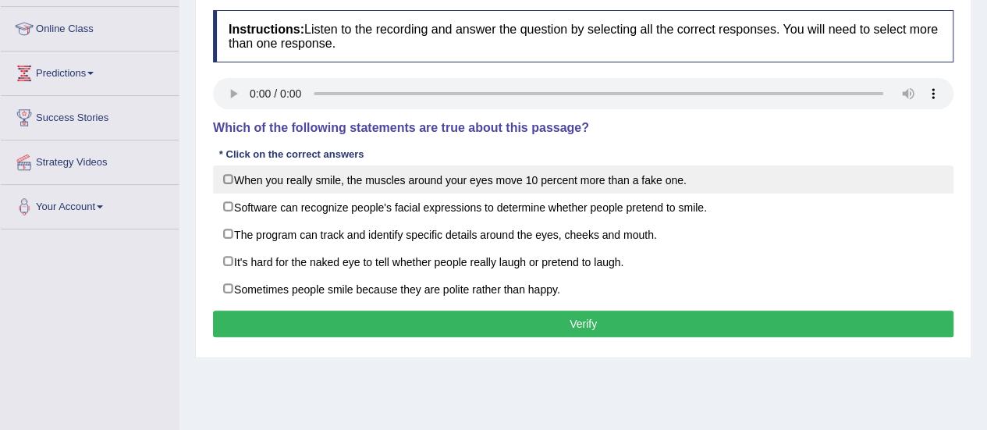
click at [236, 168] on label "When you really smile, the muscles around your eyes move 10 percent more than a…" at bounding box center [583, 179] width 741 height 28
checkbox input "true"
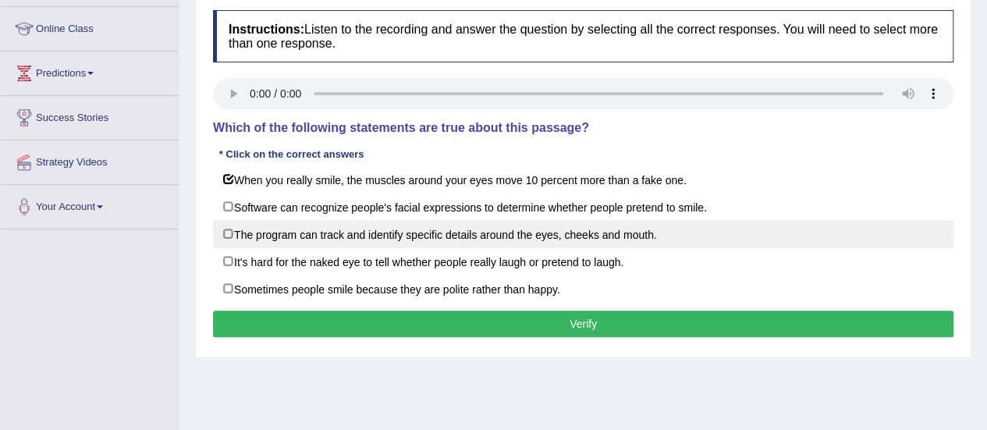
click at [220, 225] on label "The program can track and identify specific details around the eyes, cheeks and…" at bounding box center [583, 234] width 741 height 28
checkbox input "true"
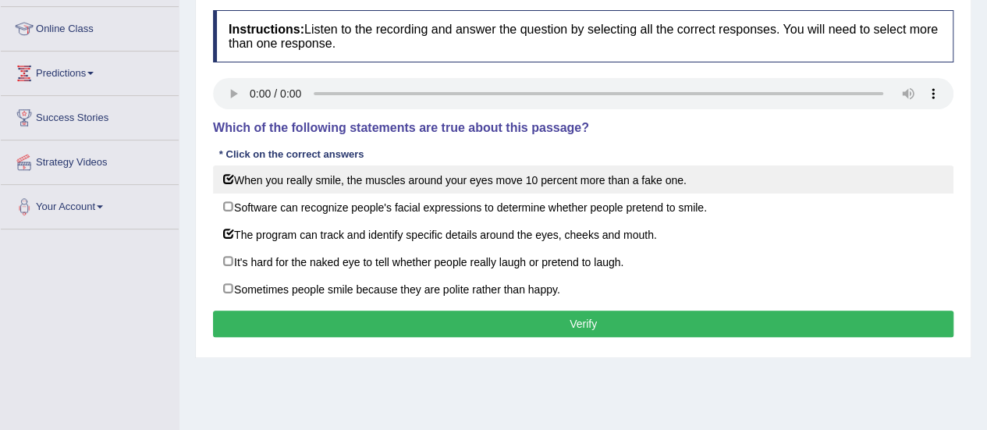
click at [229, 174] on label "When you really smile, the muscles around your eyes move 10 percent more than a…" at bounding box center [583, 179] width 741 height 28
checkbox input "false"
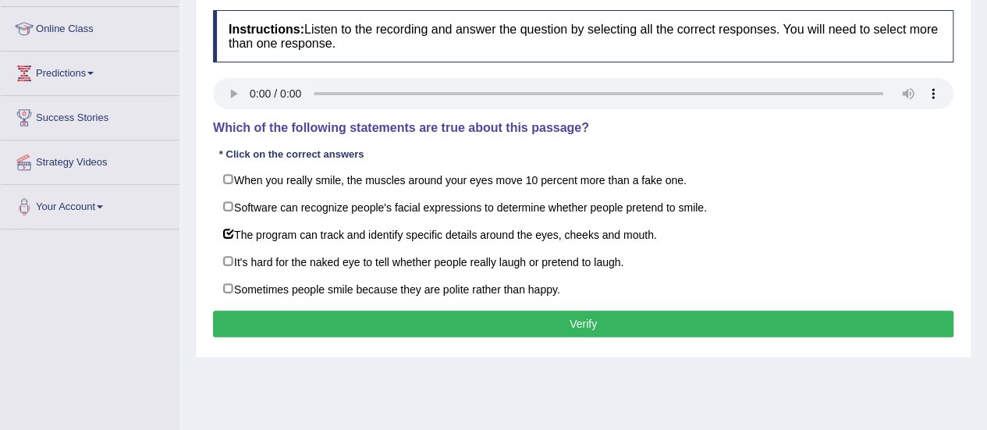
click at [275, 322] on button "Verify" at bounding box center [583, 324] width 741 height 27
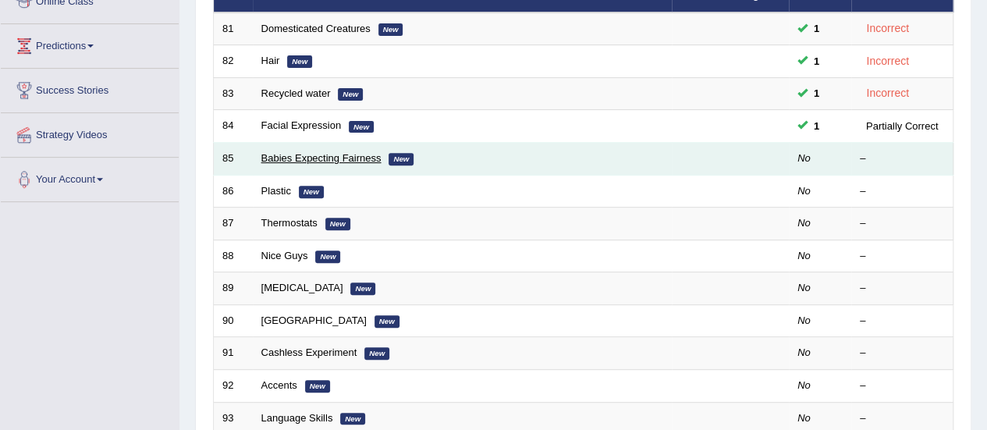
click at [283, 158] on link "Babies Expecting Fairness" at bounding box center [321, 158] width 120 height 12
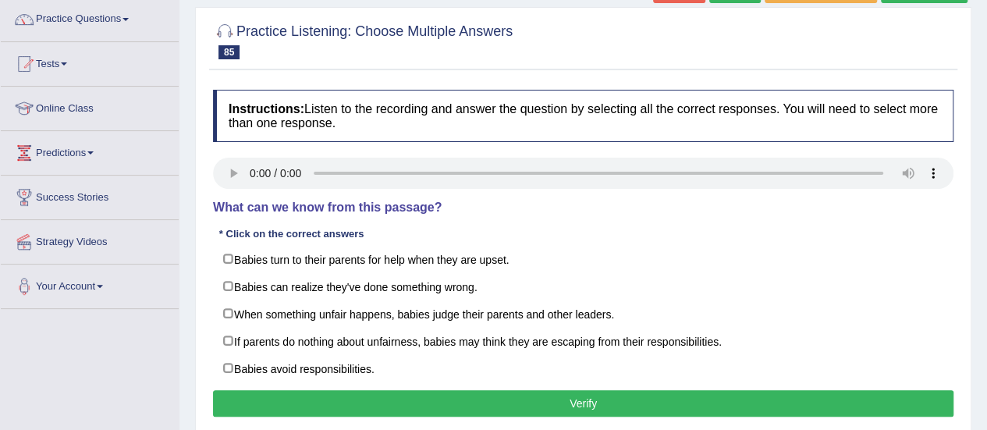
scroll to position [159, 0]
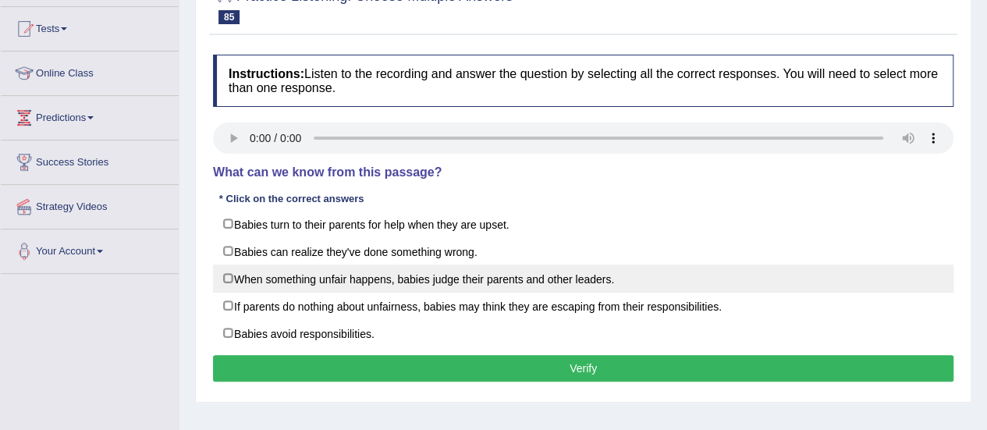
click at [655, 269] on label "When something unfair happens, babies judge their parents and other leaders." at bounding box center [583, 279] width 741 height 28
checkbox input "true"
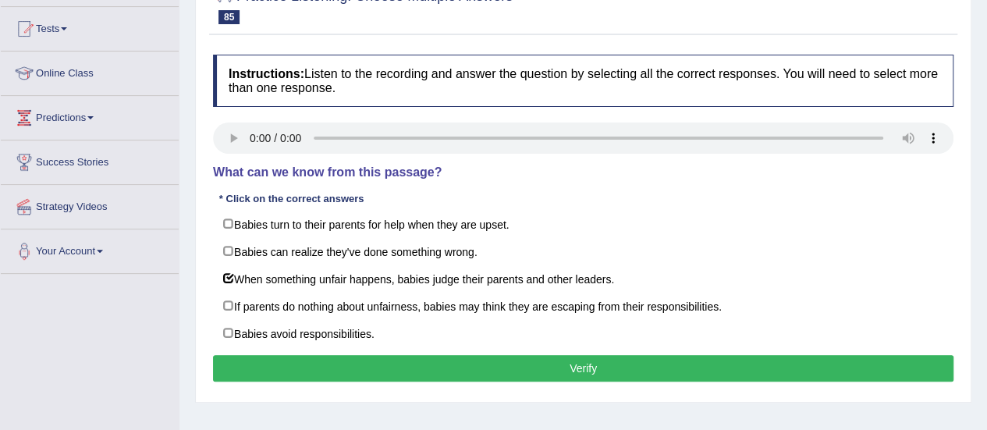
click at [589, 371] on button "Verify" at bounding box center [583, 368] width 741 height 27
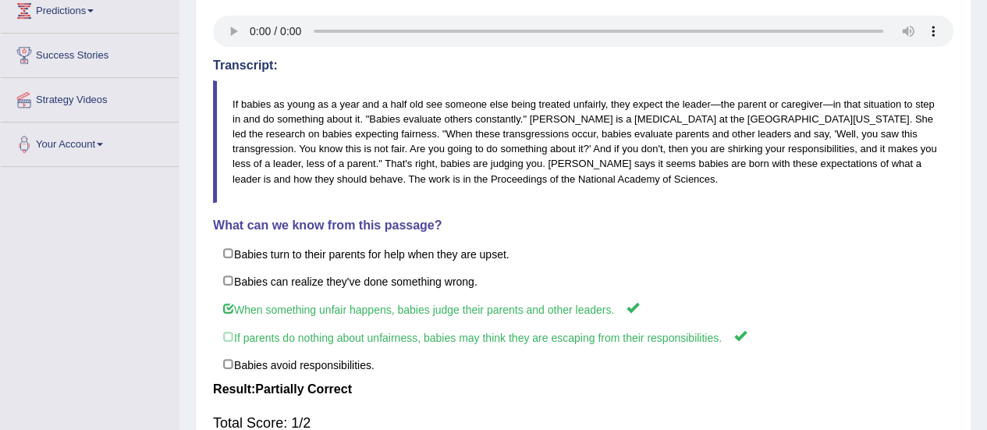
scroll to position [66, 0]
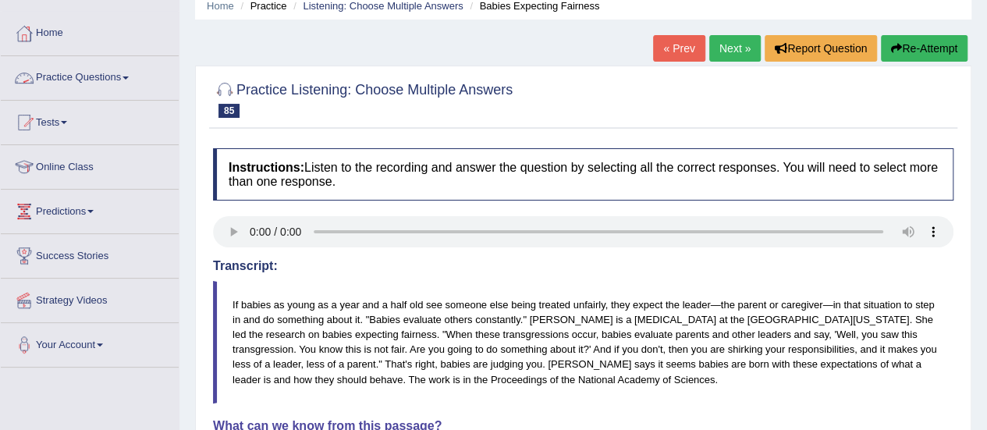
click at [116, 77] on link "Practice Questions" at bounding box center [90, 75] width 178 height 39
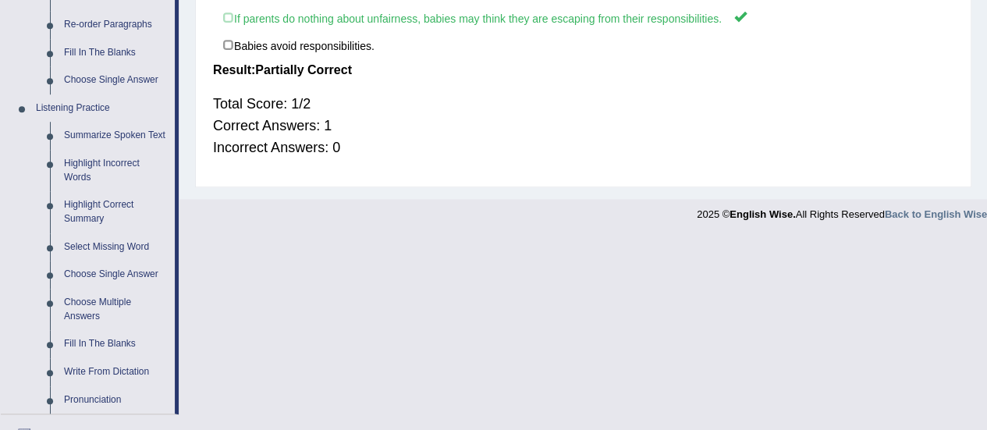
scroll to position [605, 0]
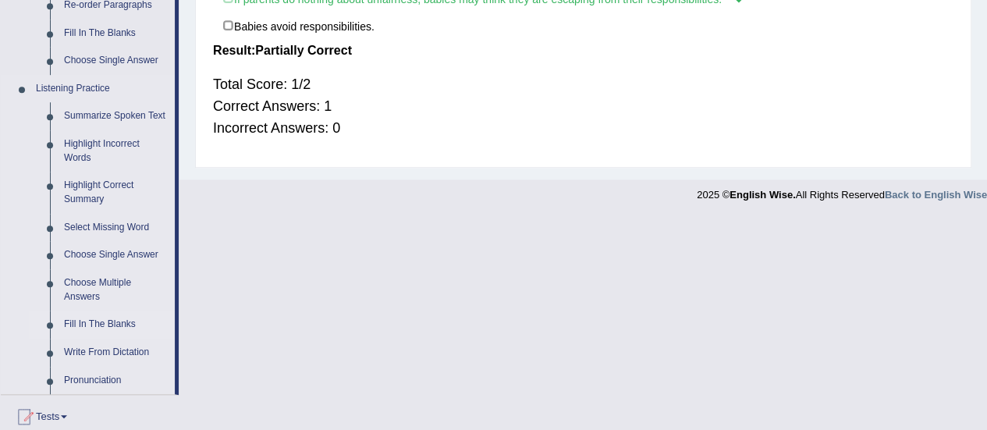
click at [106, 325] on link "Fill In The Blanks" at bounding box center [116, 325] width 118 height 28
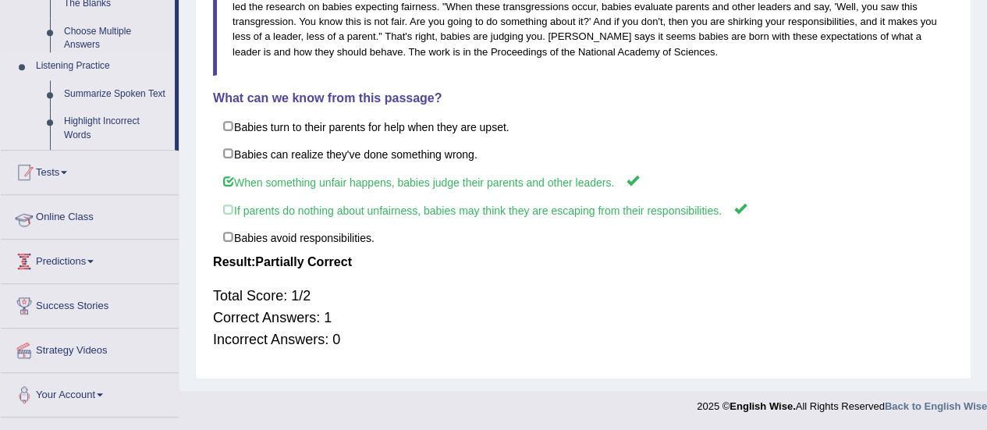
scroll to position [315, 0]
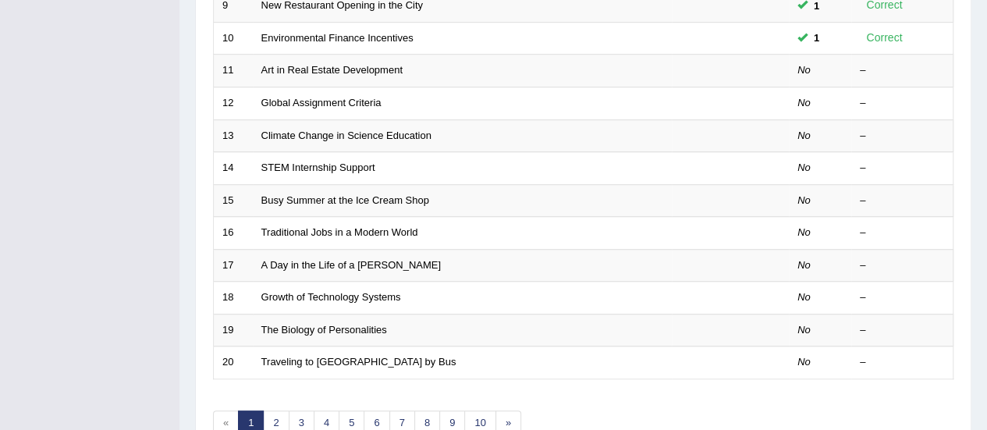
scroll to position [596, 0]
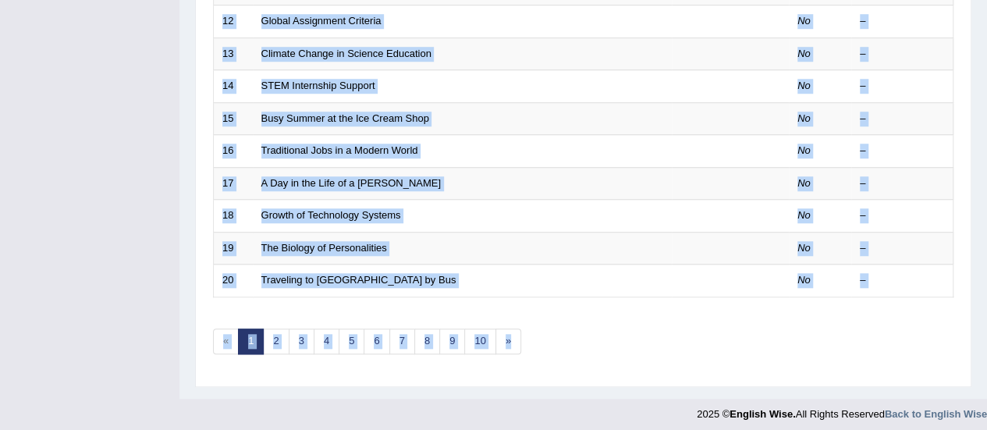
drag, startPoint x: 980, startPoint y: 332, endPoint x: 967, endPoint y: 279, distance: 54.7
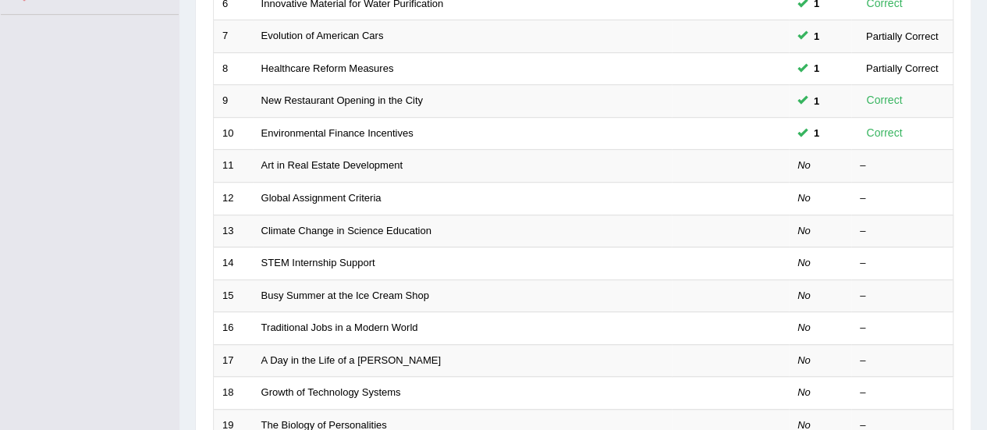
scroll to position [417, 0]
drag, startPoint x: 988, startPoint y: 270, endPoint x: 976, endPoint y: 201, distance: 70.6
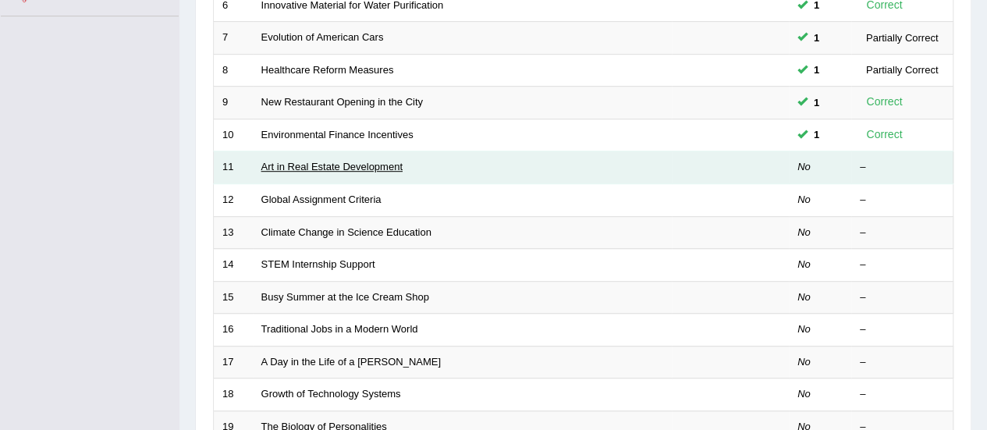
click at [373, 161] on link "Art in Real Estate Development" at bounding box center [331, 167] width 141 height 12
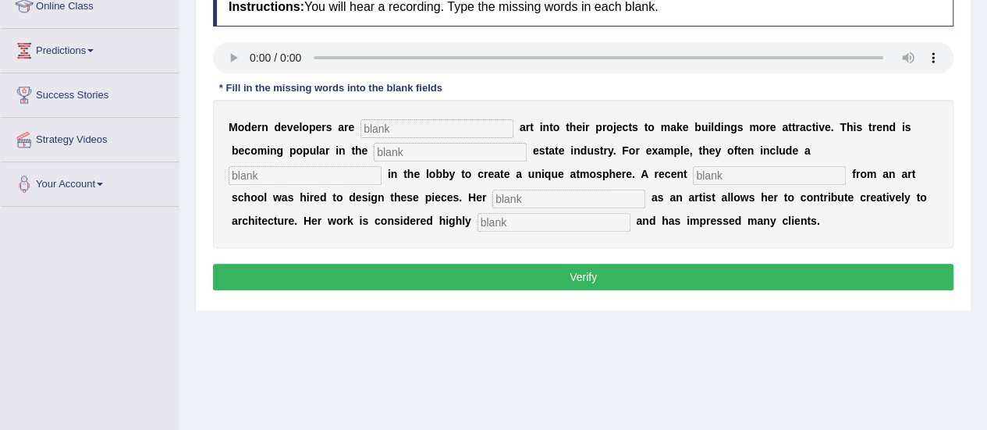
scroll to position [238, 0]
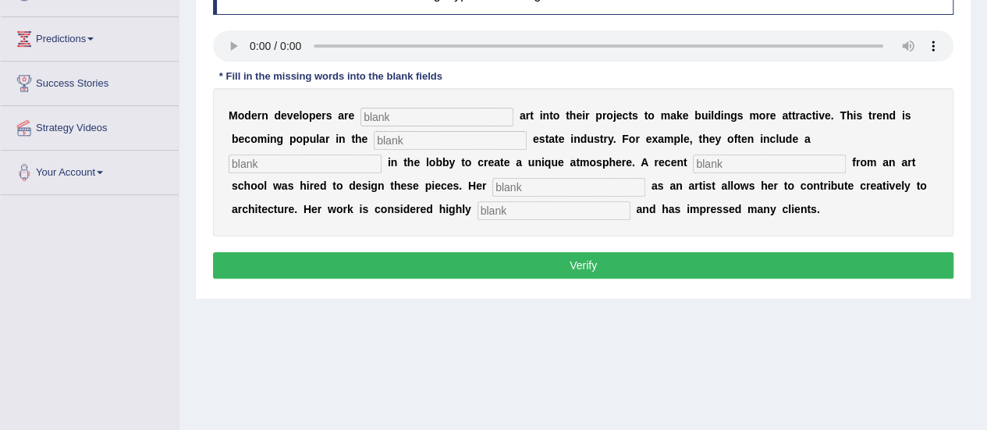
click at [386, 121] on input "text" at bounding box center [437, 117] width 153 height 19
type input "incroprorating"
click at [382, 137] on input "text" at bounding box center [450, 140] width 153 height 19
click at [402, 141] on input "text" at bounding box center [450, 140] width 153 height 19
type input "rela"
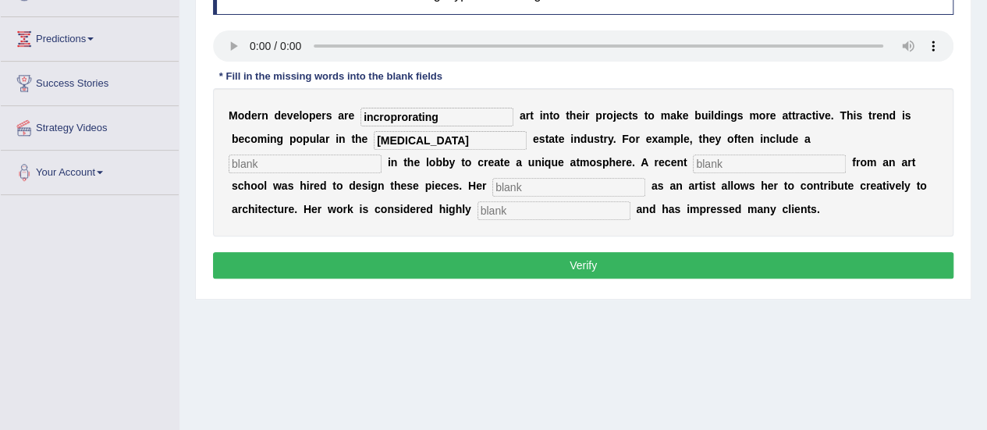
click at [340, 162] on input "text" at bounding box center [305, 164] width 153 height 19
type input "sculpture"
click at [709, 165] on input "text" at bounding box center [769, 164] width 153 height 19
type input "grdauare"
click at [618, 190] on input "text" at bounding box center [569, 187] width 153 height 19
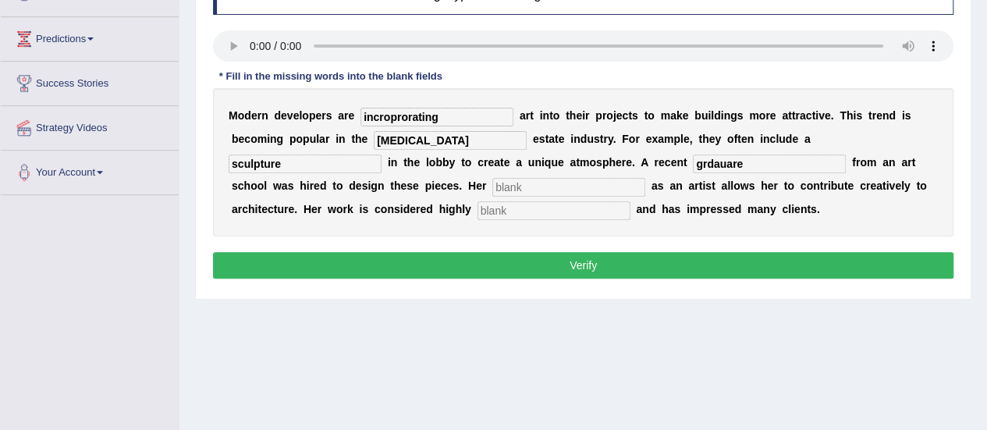
click at [612, 185] on input "text" at bounding box center [569, 187] width 153 height 19
type input "profession"
click at [584, 215] on input "text" at bounding box center [554, 210] width 153 height 19
click at [583, 213] on input "text" at bounding box center [554, 210] width 153 height 19
type input "professional"
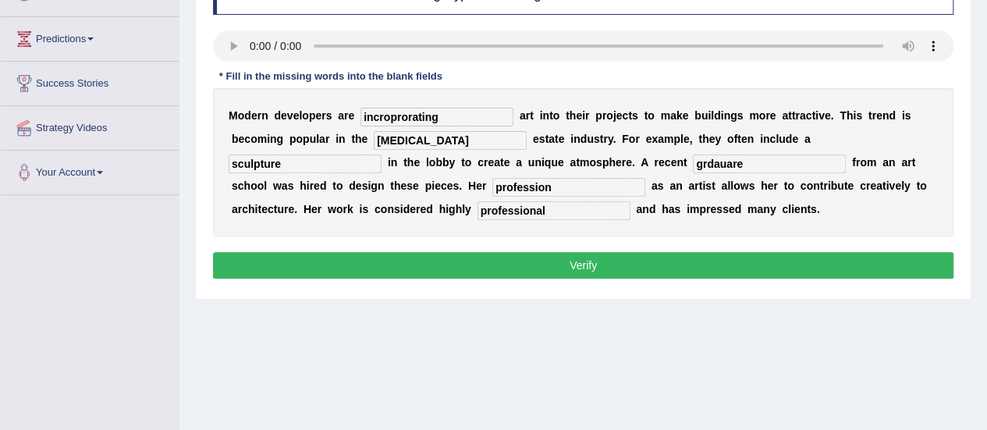
click at [753, 166] on input "grdauare" at bounding box center [769, 164] width 153 height 19
type input "g"
type input "graduate"
click at [434, 141] on input "rela" at bounding box center [450, 140] width 153 height 19
type input "real"
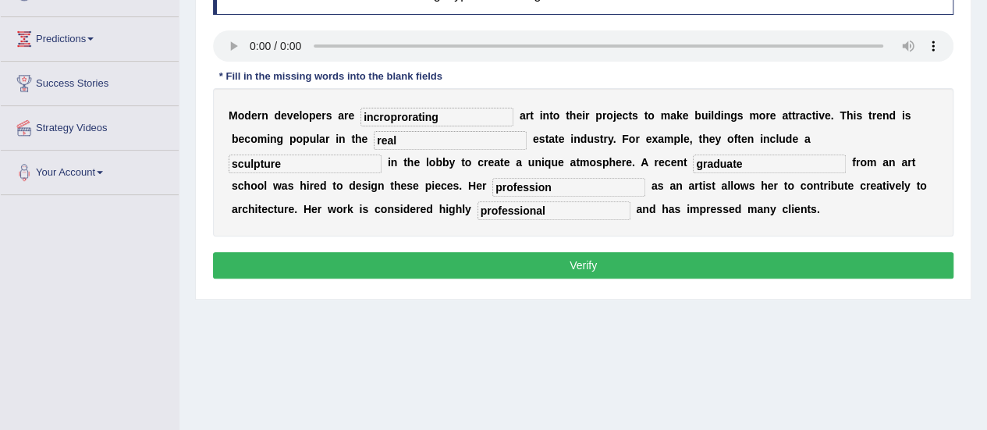
click at [387, 117] on input "incroprorating" at bounding box center [437, 117] width 153 height 19
type input "incorprorating"
click at [471, 257] on button "Verify" at bounding box center [583, 265] width 741 height 27
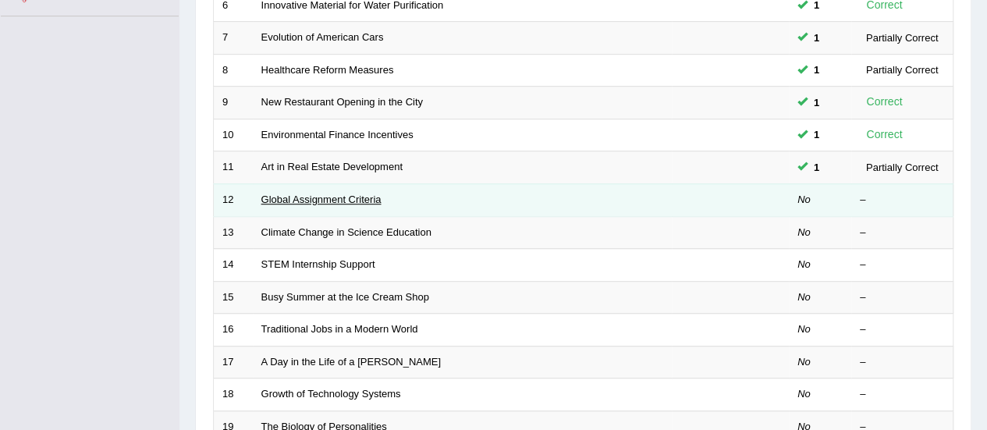
click at [328, 196] on link "Global Assignment Criteria" at bounding box center [321, 200] width 120 height 12
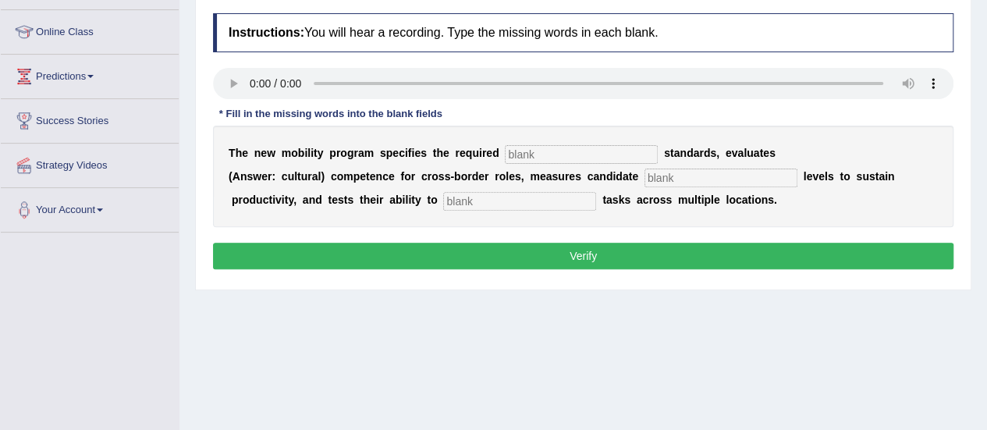
scroll to position [201, 0]
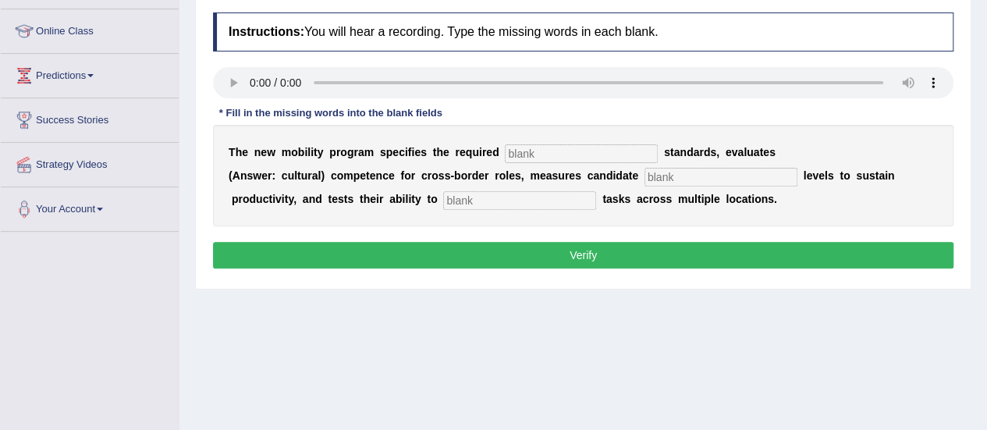
click at [554, 155] on input "text" at bounding box center [581, 153] width 153 height 19
type input "qualificatiosn"
click at [667, 174] on input "text" at bounding box center [721, 177] width 153 height 19
type input "enegry"
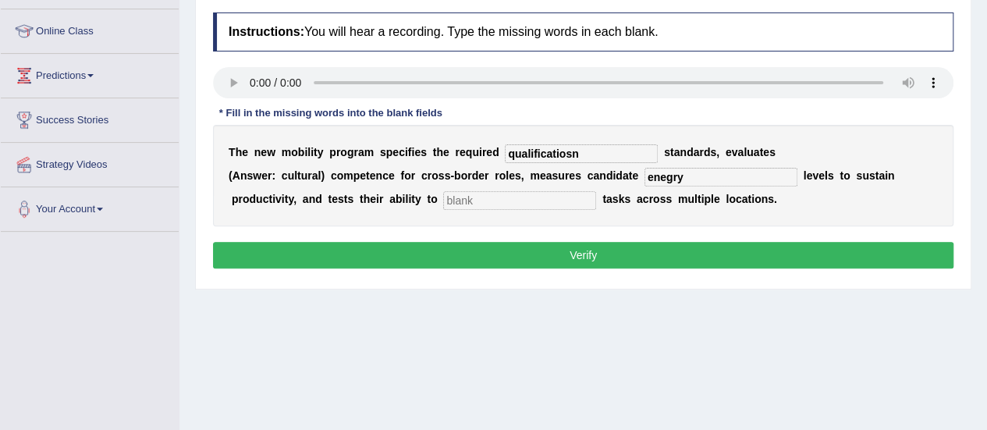
click at [504, 191] on input "text" at bounding box center [519, 200] width 153 height 19
type input "distribute"
click at [682, 178] on input "enegry" at bounding box center [721, 177] width 153 height 19
type input "energy"
click at [604, 149] on input "qualificatiosn" at bounding box center [581, 153] width 153 height 19
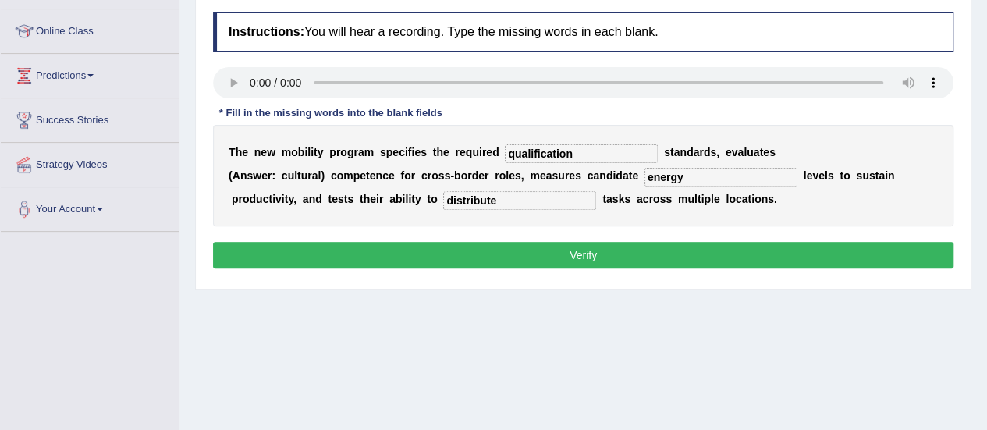
type input "qualification"
click at [507, 251] on button "Verify" at bounding box center [583, 255] width 741 height 27
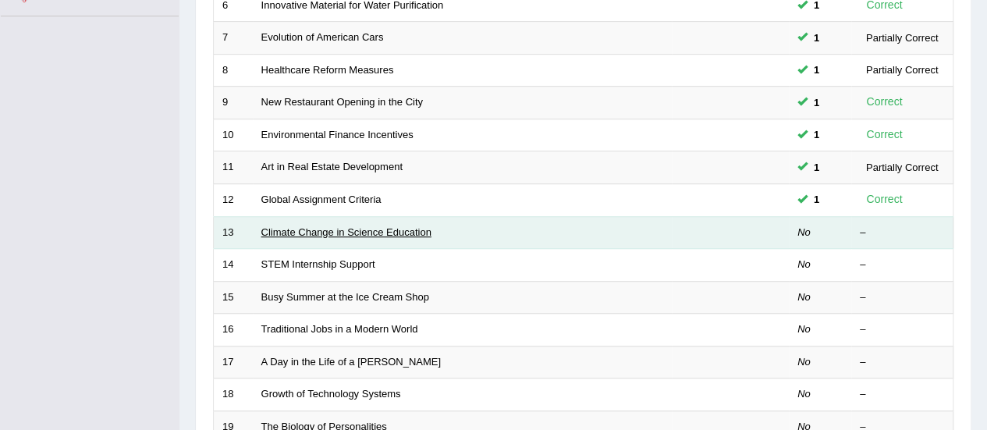
click at [308, 226] on link "Climate Change in Science Education" at bounding box center [346, 232] width 170 height 12
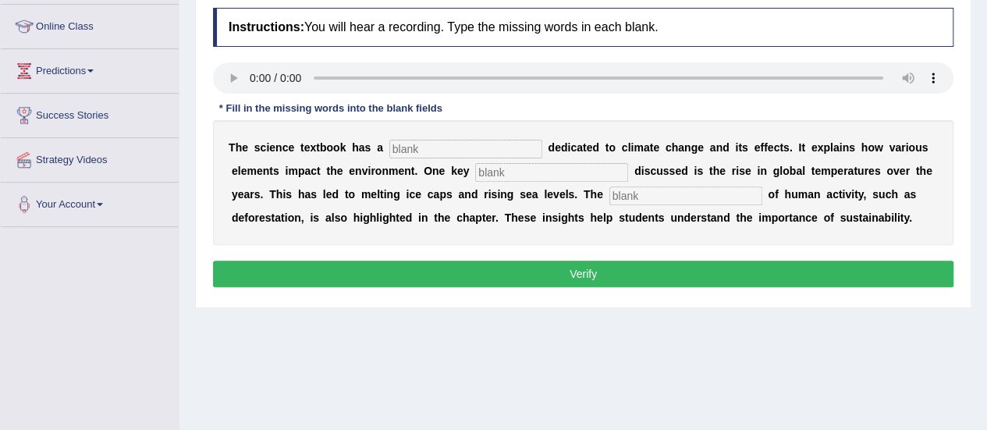
scroll to position [207, 0]
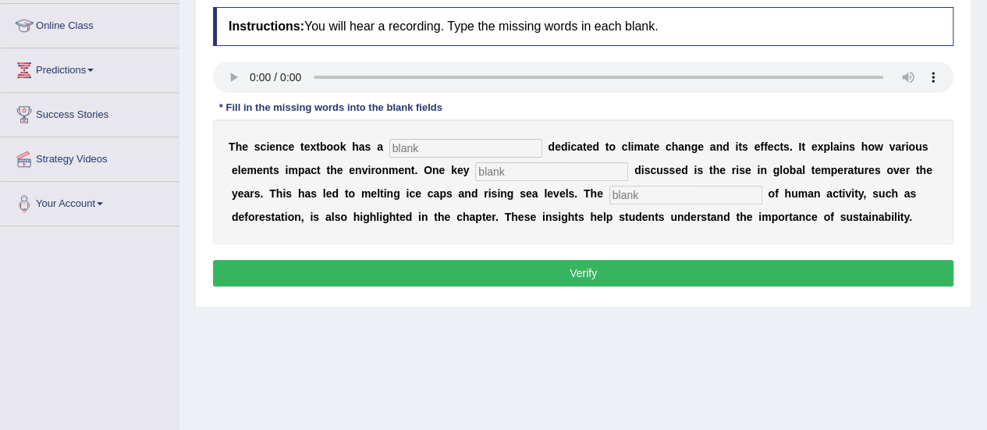
click at [428, 143] on input "text" at bounding box center [466, 148] width 153 height 19
type input "sectiom"
click at [557, 177] on input "text" at bounding box center [551, 171] width 153 height 19
type input "factore"
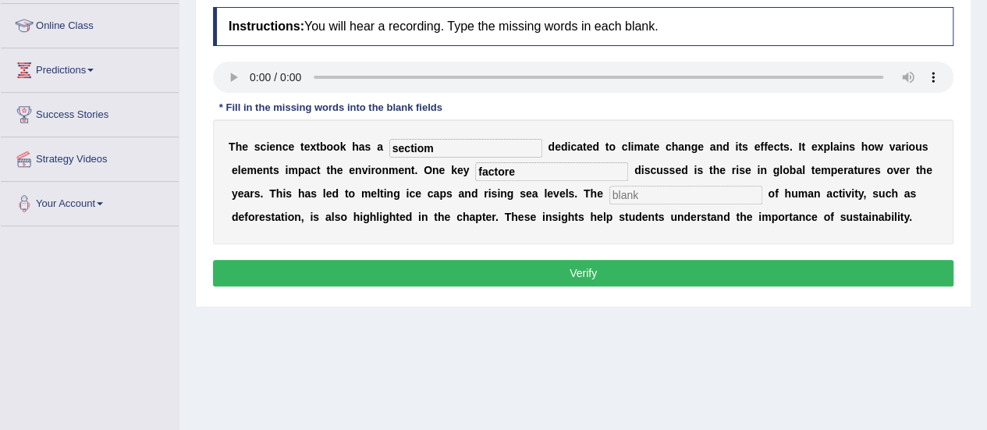
click at [634, 192] on input "text" at bounding box center [686, 195] width 153 height 19
type input "contribution"
click at [515, 172] on input "factore" at bounding box center [551, 171] width 153 height 19
type input "factor"
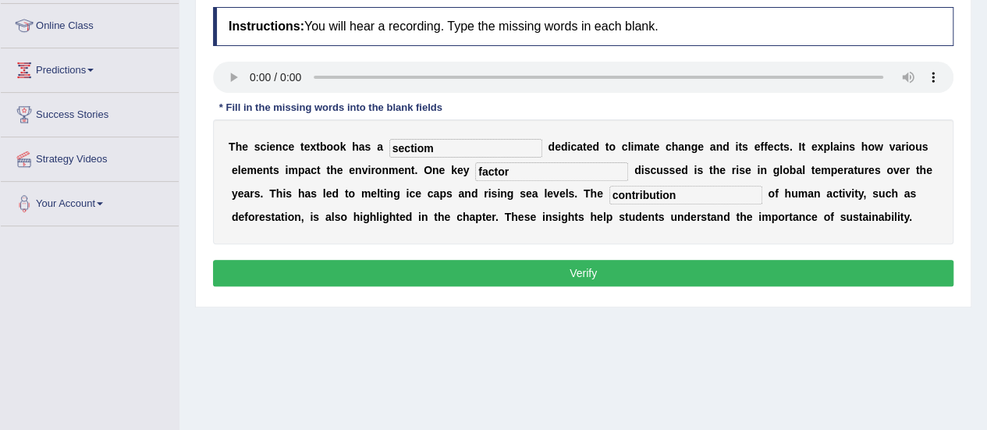
click at [450, 151] on input "sectiom" at bounding box center [466, 148] width 153 height 19
type input "section"
click at [481, 272] on button "Verify" at bounding box center [583, 273] width 741 height 27
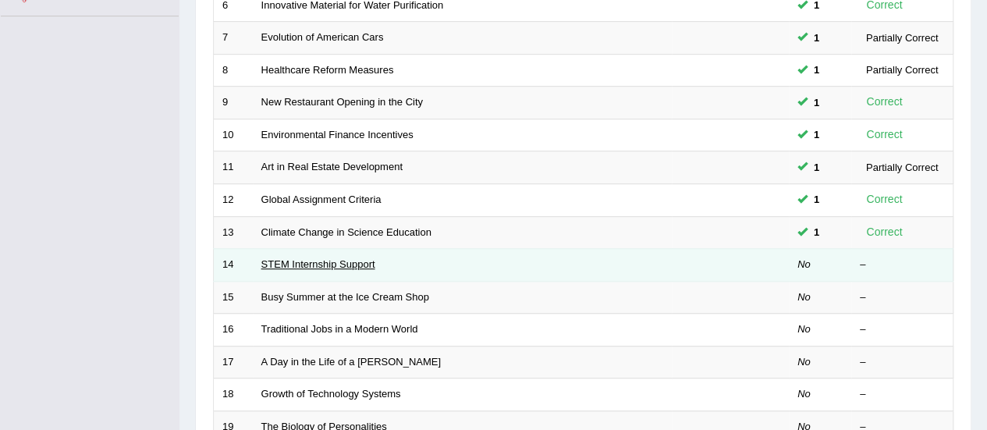
click at [308, 261] on link "STEM Internship Support" at bounding box center [318, 264] width 114 height 12
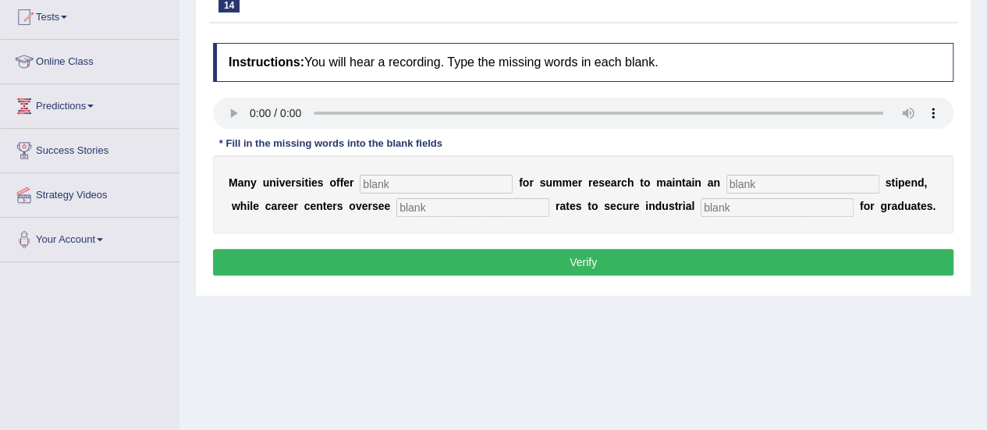
scroll to position [167, 0]
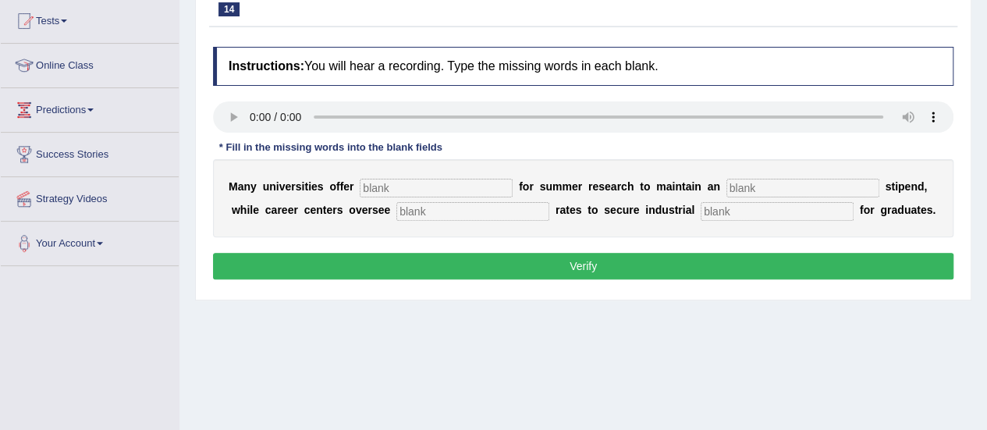
click at [426, 186] on input "text" at bounding box center [436, 188] width 153 height 19
type input "sibsidied"
click at [778, 185] on input "text" at bounding box center [803, 188] width 153 height 19
type input "average"
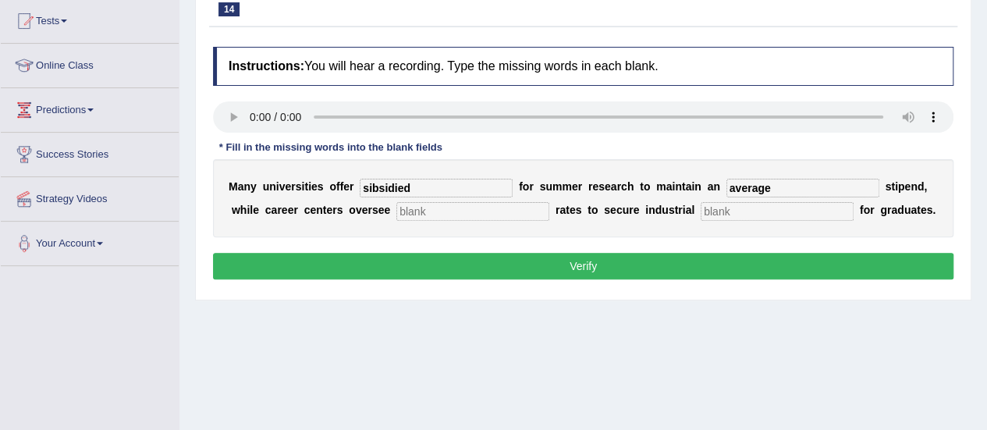
click at [512, 212] on input "text" at bounding box center [473, 211] width 153 height 19
type input "palcement"
click at [777, 208] on input "text" at bounding box center [777, 211] width 153 height 19
type input "rates"
click at [414, 213] on input "palcement" at bounding box center [473, 211] width 153 height 19
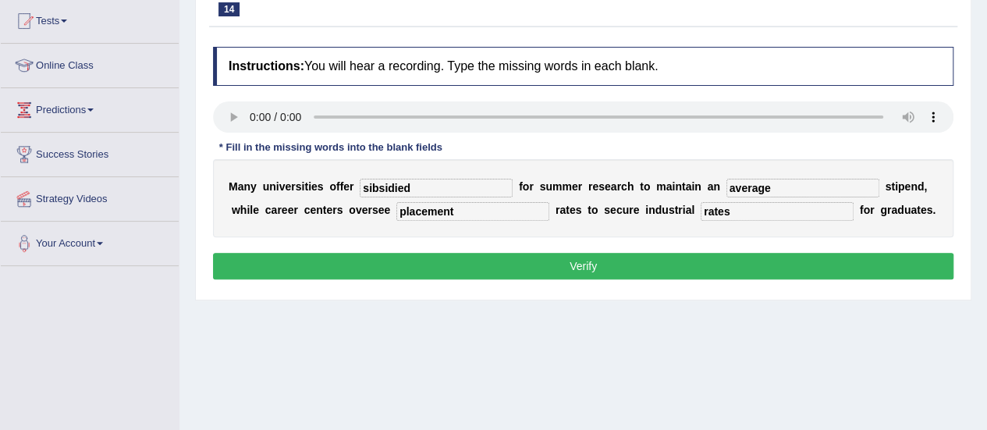
type input "placement"
click at [426, 190] on input "sibsidied" at bounding box center [436, 188] width 153 height 19
type input "subsidied"
click at [740, 210] on input "rates" at bounding box center [777, 211] width 153 height 19
type input "rate"
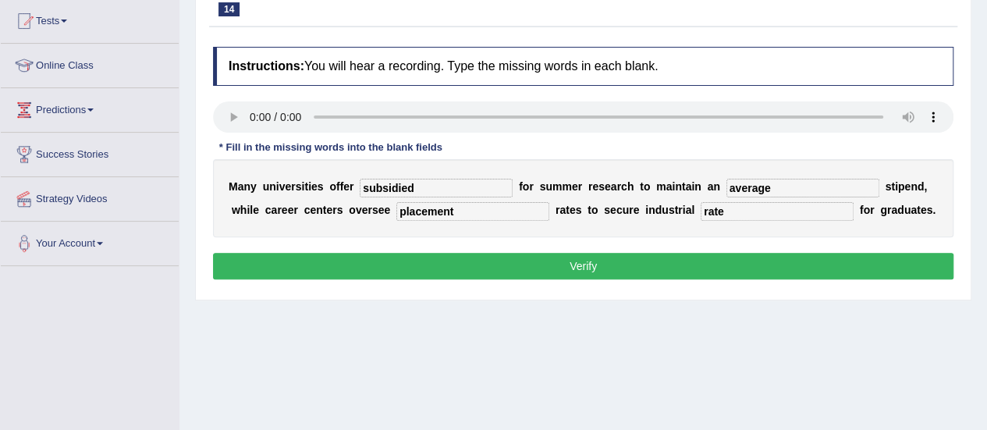
click at [617, 255] on button "Verify" at bounding box center [583, 266] width 741 height 27
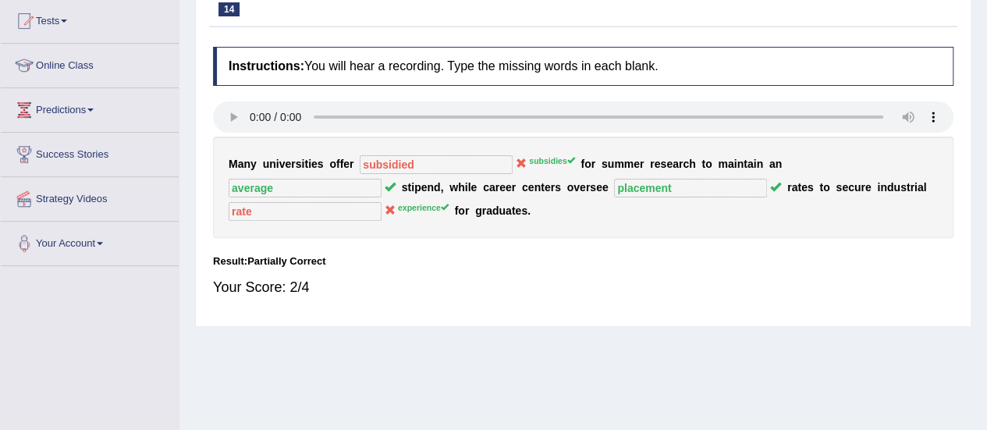
drag, startPoint x: 617, startPoint y: 255, endPoint x: 406, endPoint y: 173, distance: 227.1
click at [406, 173] on div "Instructions: You will hear a recording. Type the missing words in each blank. …" at bounding box center [583, 178] width 749 height 279
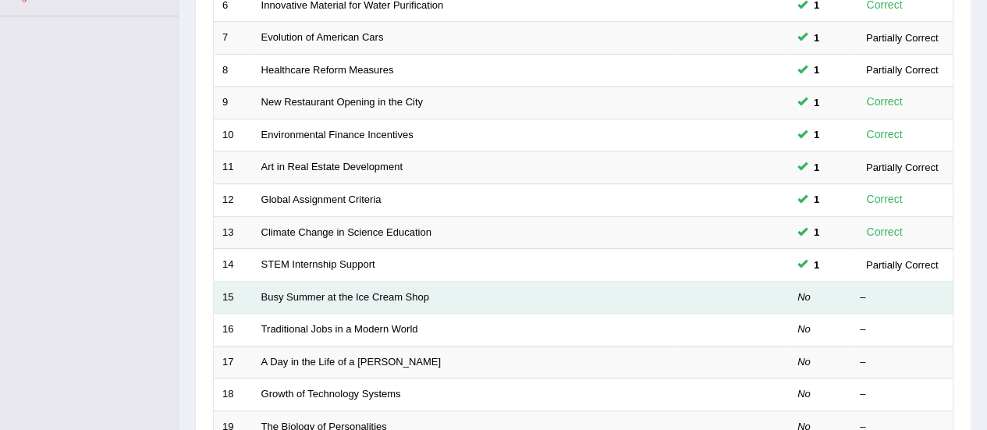
scroll to position [417, 0]
click at [364, 291] on link "Busy Summer at the Ice Cream Shop" at bounding box center [345, 297] width 168 height 12
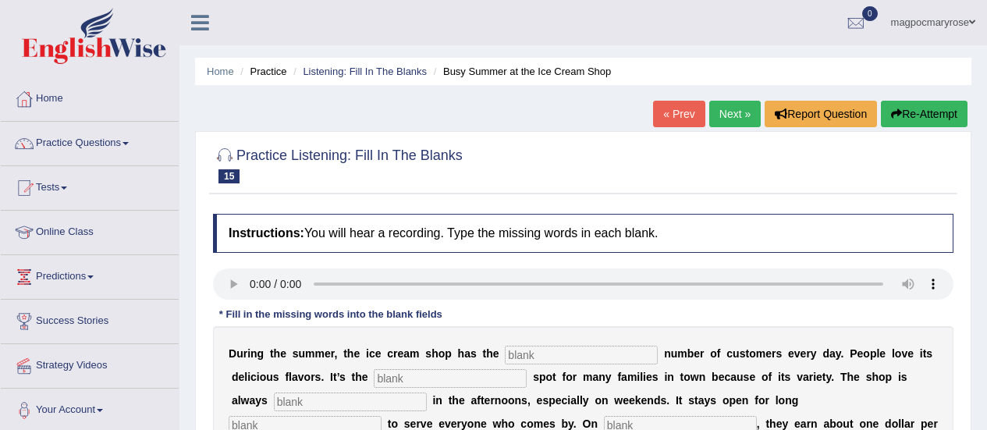
scroll to position [155, 0]
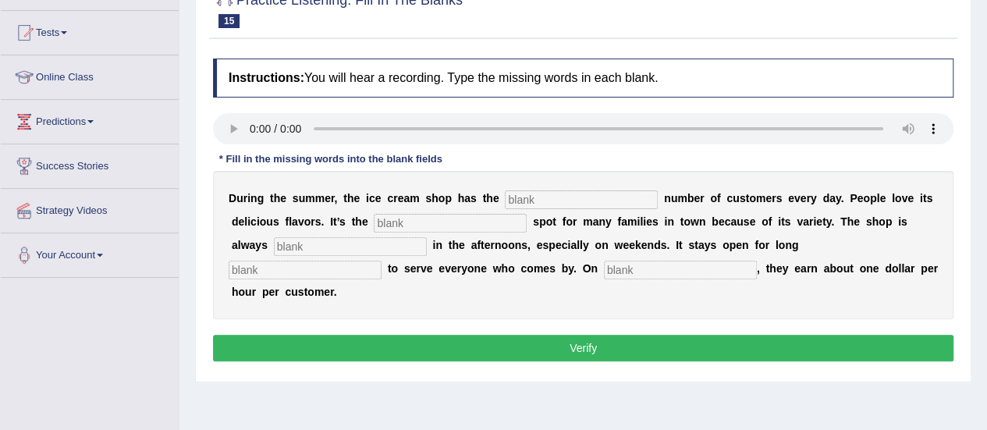
click at [987, 204] on html "Toggle navigation Home Practice Questions Speaking Practice Read Aloud Repeat S…" at bounding box center [493, 60] width 987 height 430
click at [590, 194] on input "text" at bounding box center [581, 199] width 153 height 19
type input "same"
click at [431, 218] on input "text" at bounding box center [450, 223] width 153 height 19
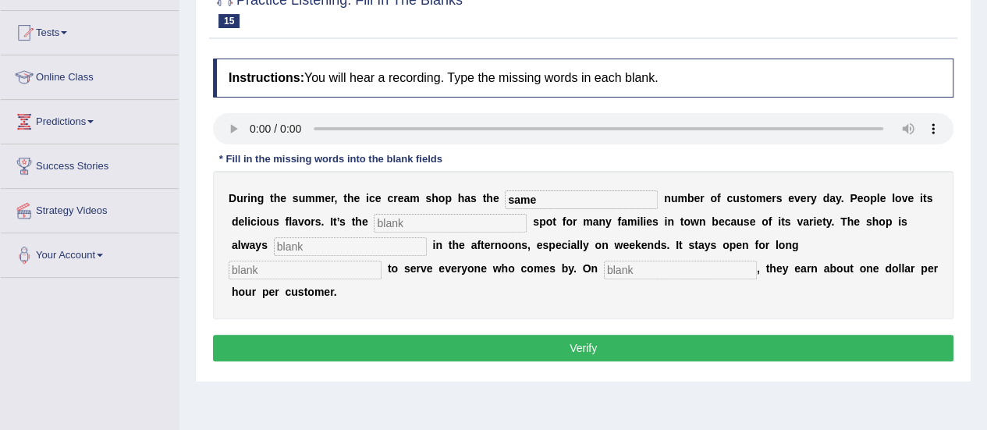
click at [431, 218] on input "text" at bounding box center [450, 223] width 153 height 19
type input "favoriete"
click at [393, 247] on input "text" at bounding box center [350, 246] width 153 height 19
type input "busy"
click at [344, 272] on input "text" at bounding box center [305, 270] width 153 height 19
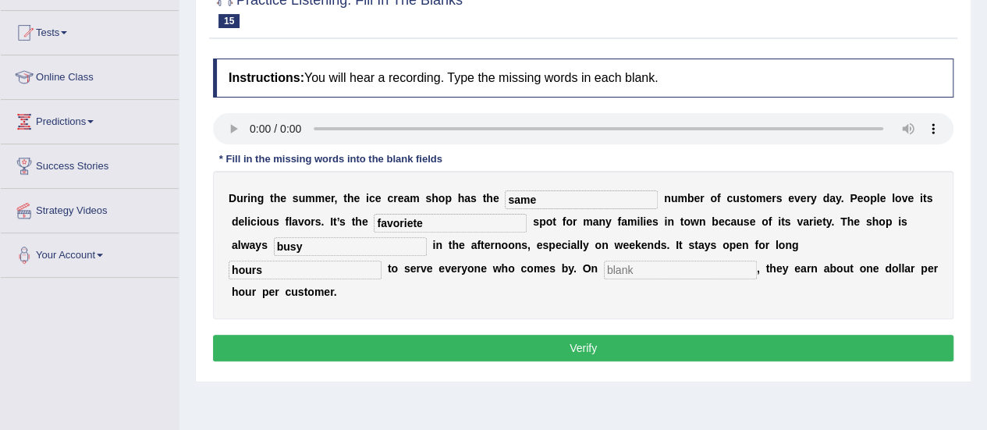
type input "hours"
click at [623, 265] on input "text" at bounding box center [680, 270] width 153 height 19
type input "average"
click at [439, 219] on input "favoriete" at bounding box center [450, 223] width 153 height 19
click at [400, 223] on input "favorite" at bounding box center [450, 223] width 153 height 19
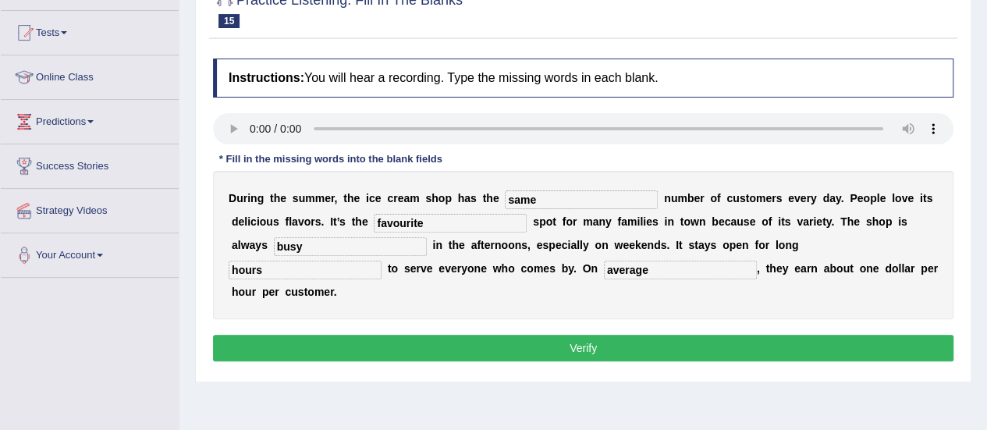
type input "favourite"
click at [441, 354] on button "Verify" at bounding box center [583, 348] width 741 height 27
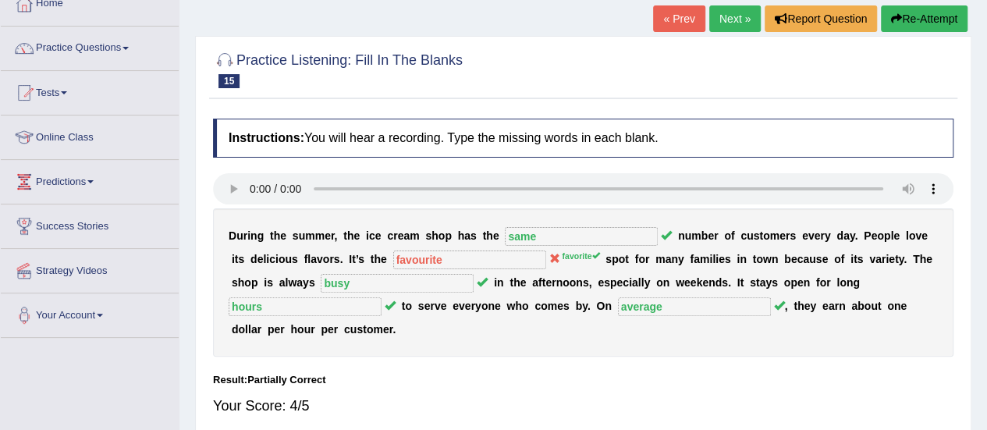
scroll to position [120, 0]
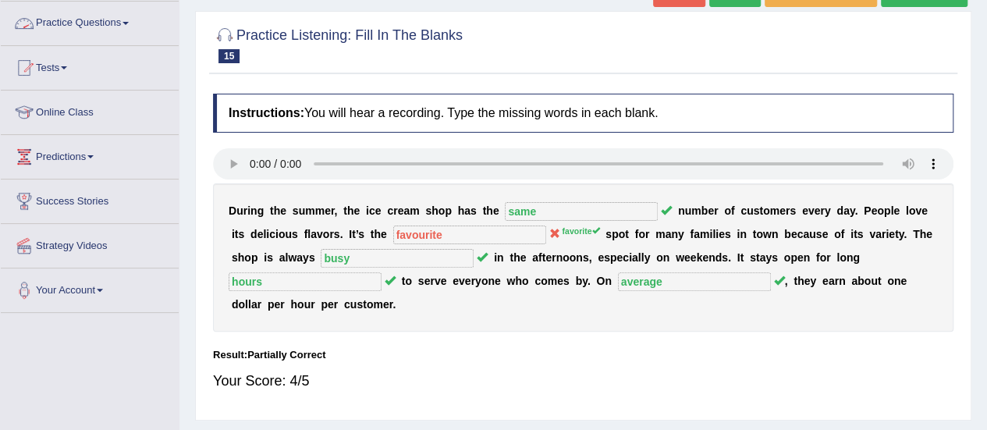
click at [108, 22] on link "Practice Questions" at bounding box center [90, 21] width 178 height 39
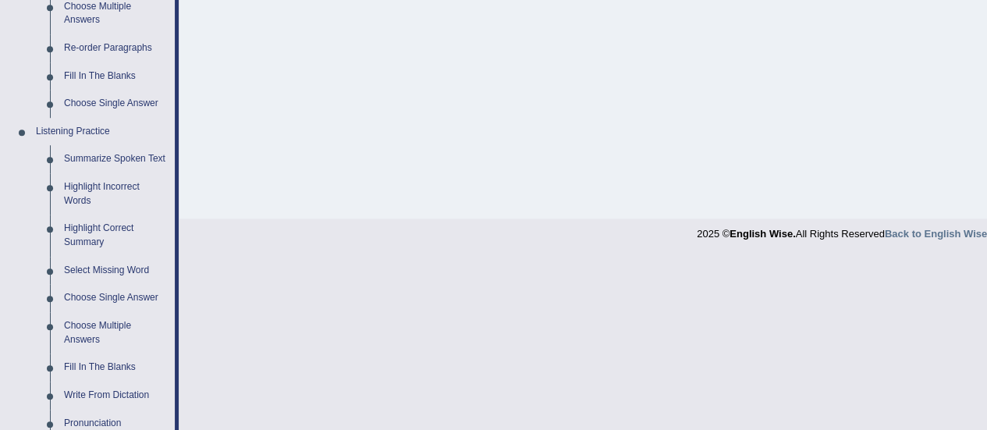
scroll to position [601, 0]
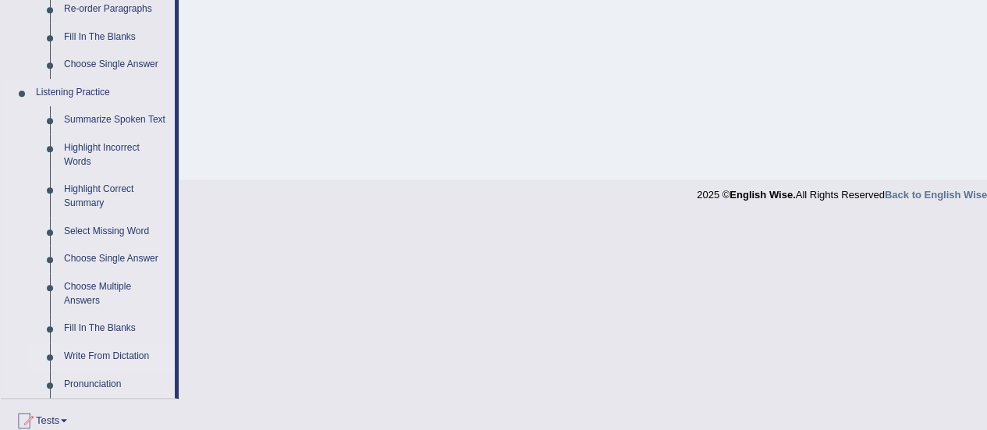
click at [128, 355] on link "Write From Dictation" at bounding box center [116, 357] width 118 height 28
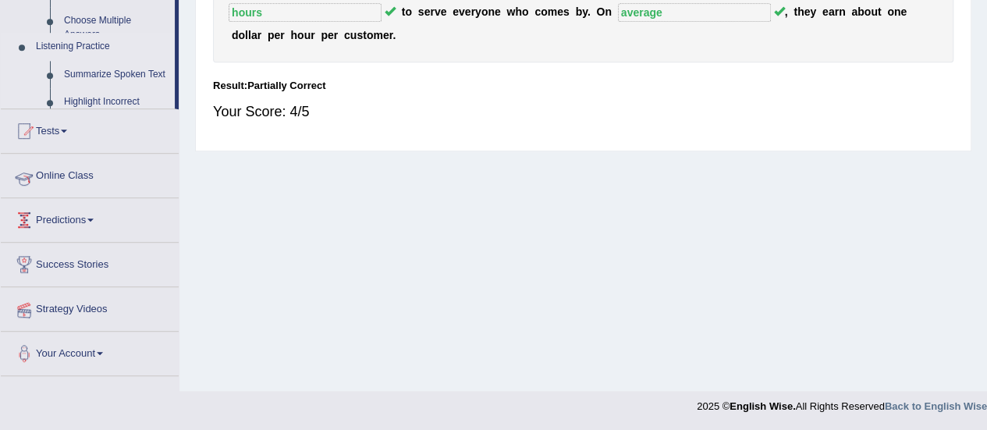
scroll to position [349, 0]
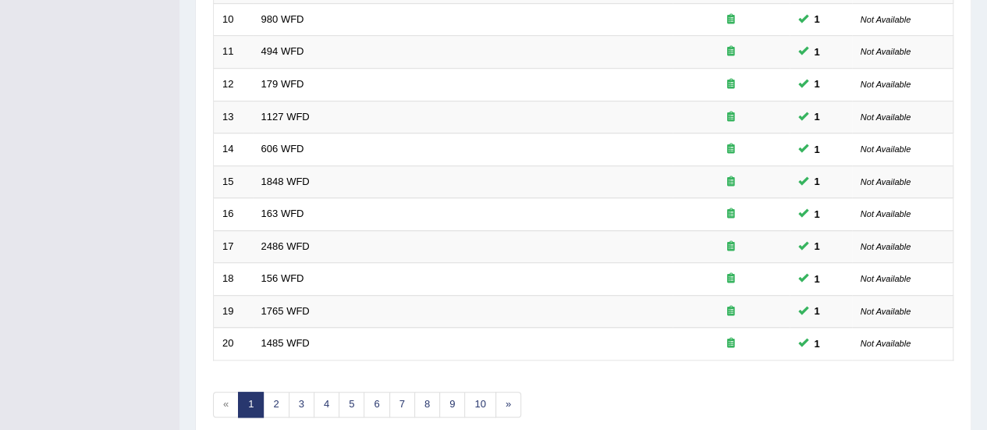
scroll to position [596, 0]
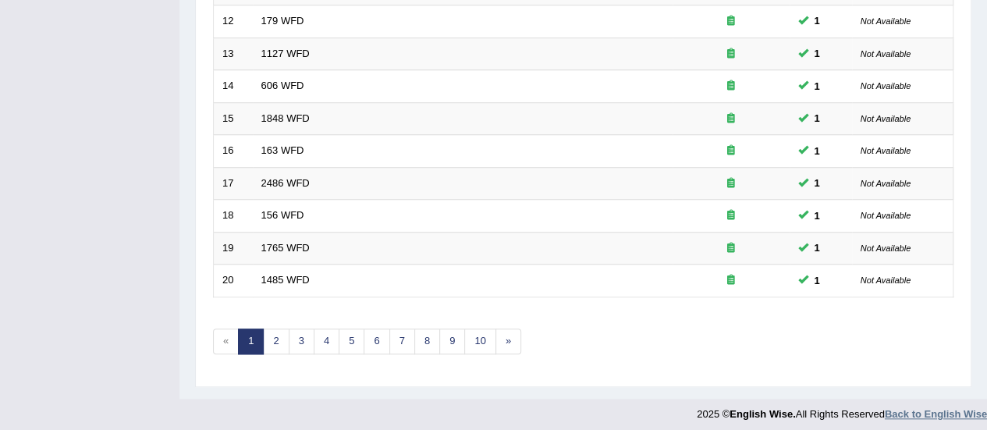
drag, startPoint x: 998, startPoint y: 165, endPoint x: 916, endPoint y: 403, distance: 251.5
click at [326, 340] on link "4" at bounding box center [327, 342] width 26 height 26
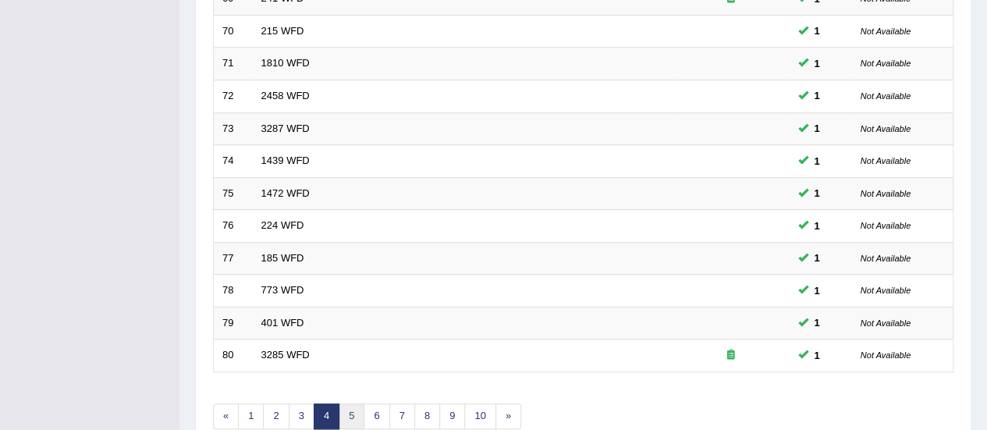
click at [346, 413] on link "5" at bounding box center [352, 417] width 26 height 26
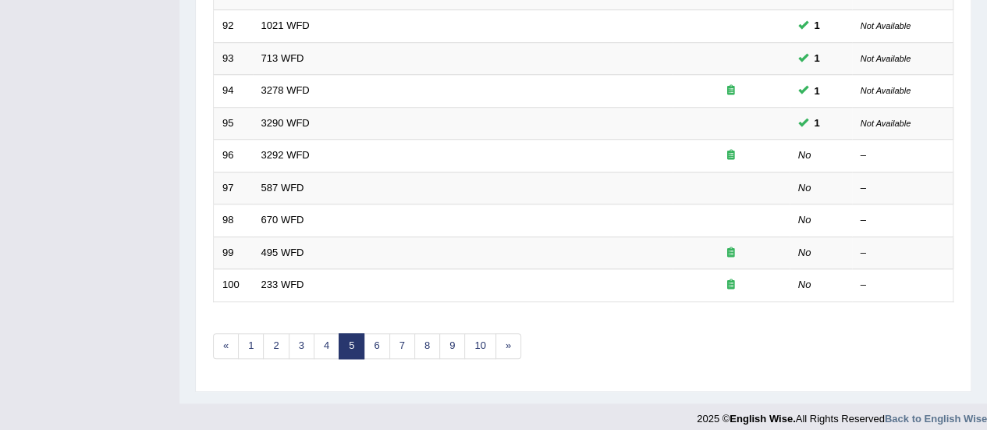
scroll to position [596, 0]
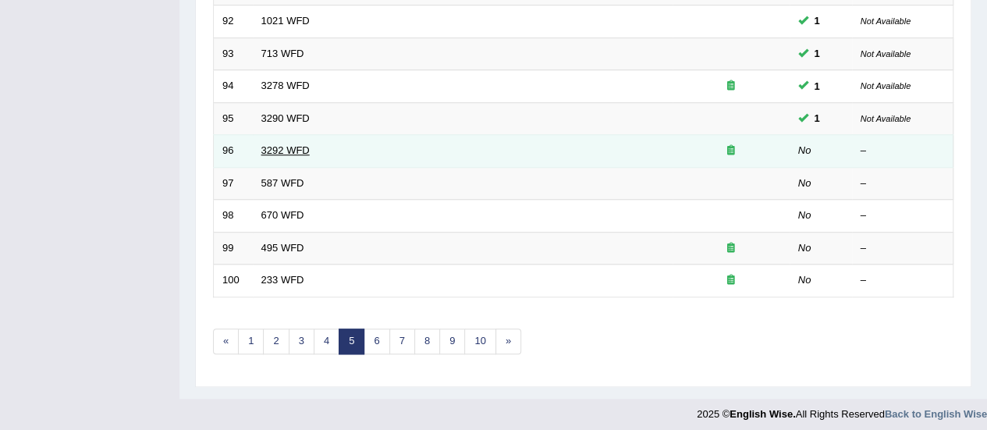
click at [292, 144] on link "3292 WFD" at bounding box center [285, 150] width 48 height 12
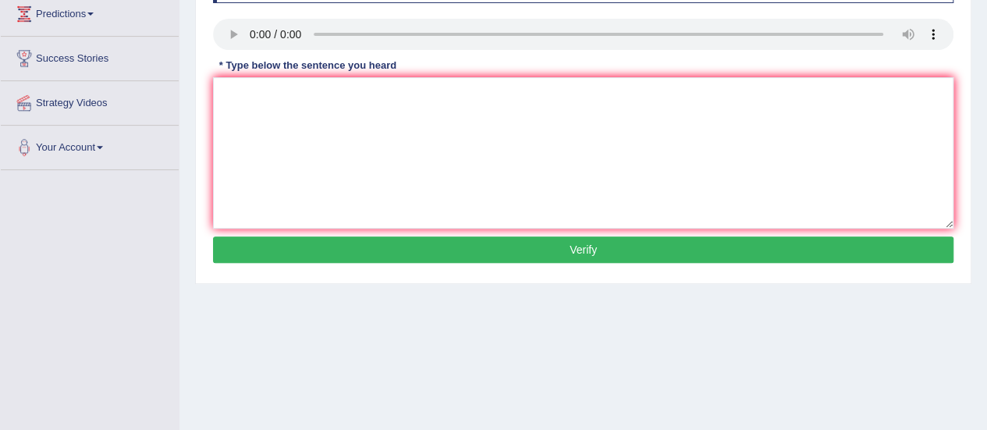
scroll to position [269, 0]
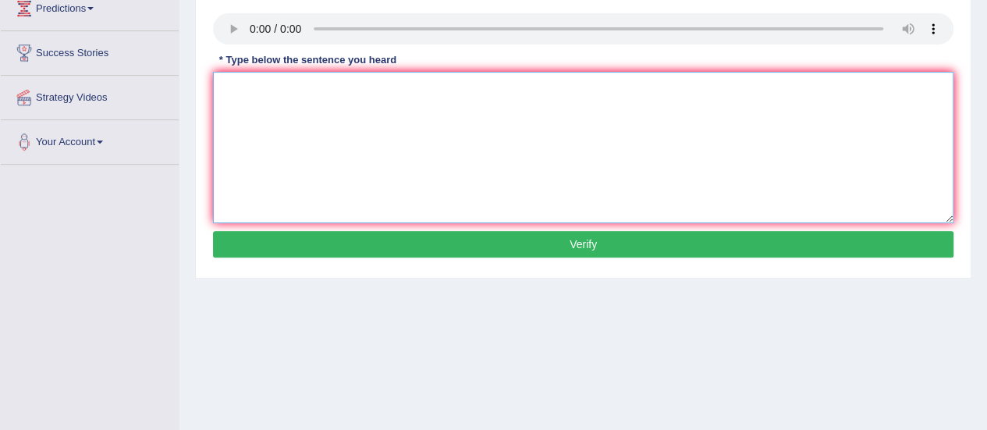
click at [266, 100] on textarea at bounding box center [583, 147] width 741 height 151
click at [347, 88] on textarea "Gravity is the force to attrat to one another." at bounding box center [583, 147] width 741 height 151
type textarea "Gravity is the force to attract to one another."
click at [329, 241] on button "Verify" at bounding box center [583, 244] width 741 height 27
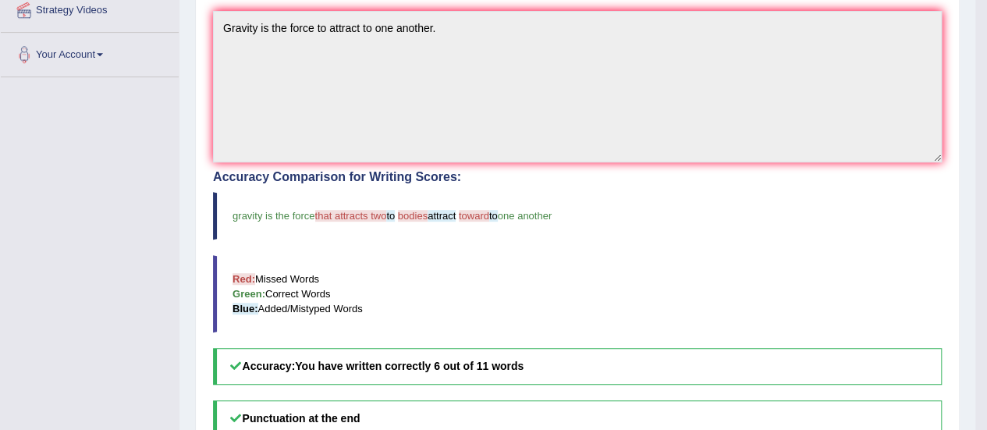
scroll to position [311, 0]
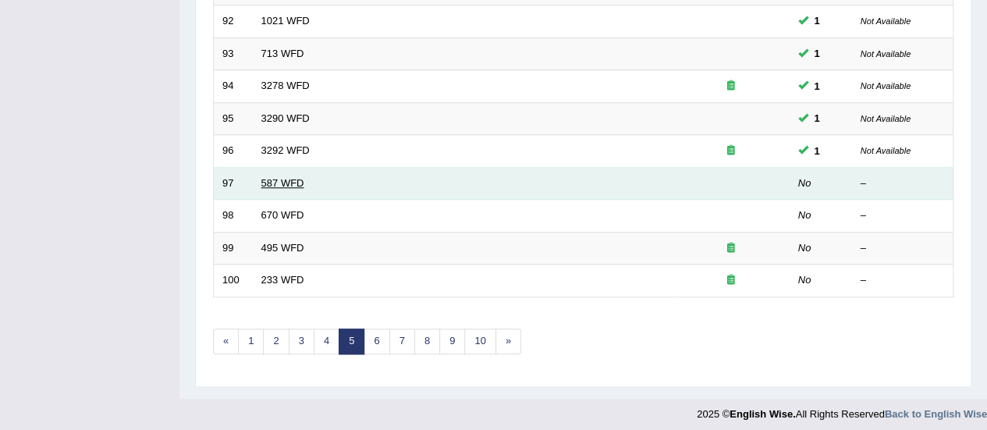
click at [289, 180] on link "587 WFD" at bounding box center [282, 183] width 43 height 12
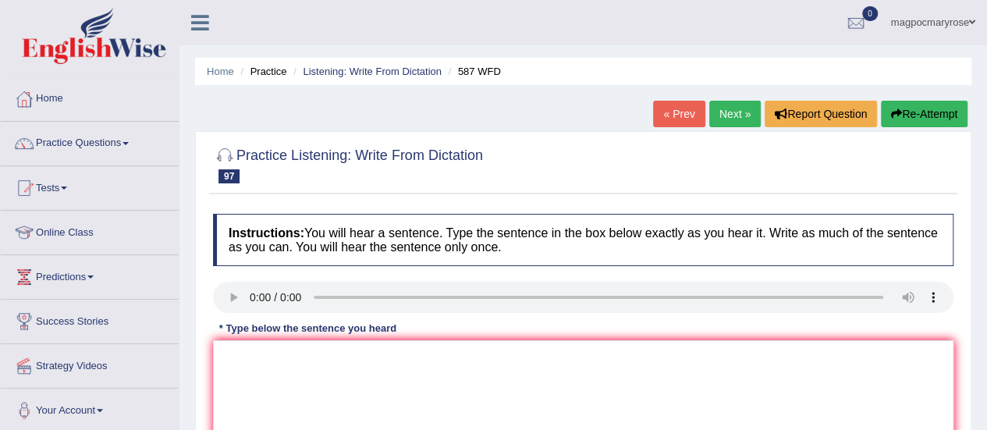
scroll to position [161, 0]
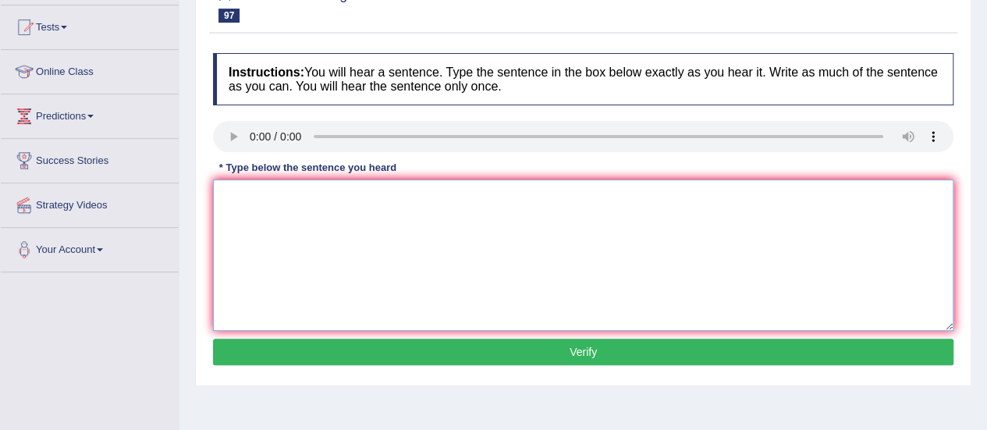
click at [254, 205] on textarea at bounding box center [583, 255] width 741 height 151
click at [224, 194] on textarea "staff is cleaning the room for tomorrow's meeting." at bounding box center [583, 255] width 741 height 151
type textarea "Staff is cleaning the room for tomorrow's meeting."
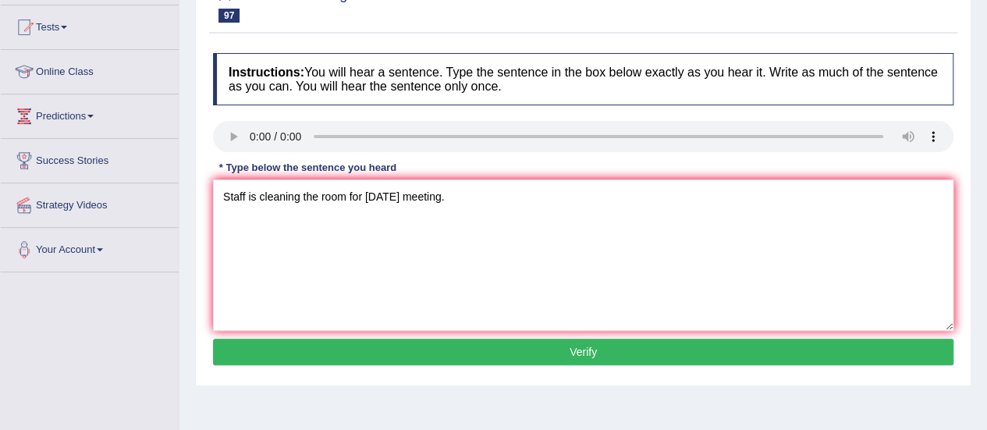
click at [366, 357] on button "Verify" at bounding box center [583, 352] width 741 height 27
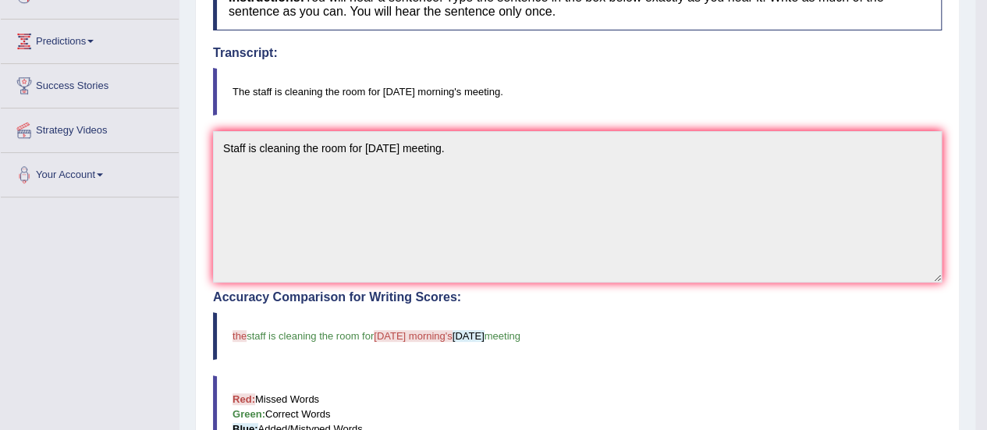
scroll to position [192, 0]
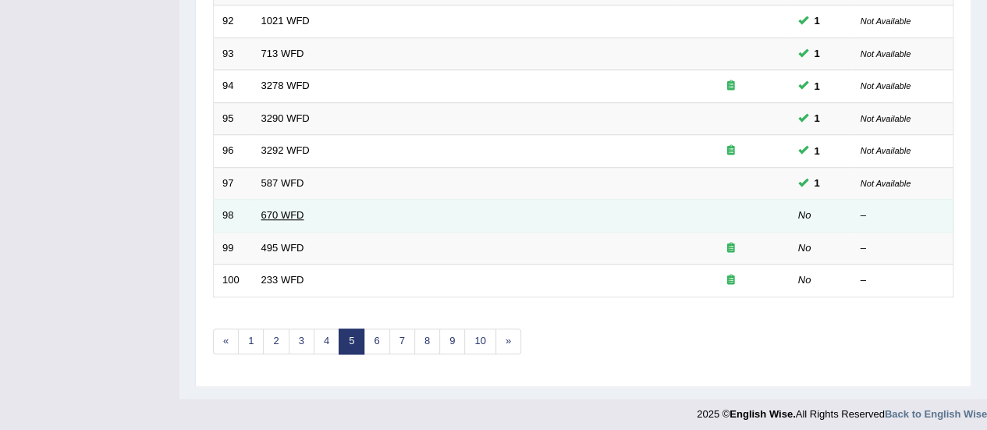
click at [293, 209] on link "670 WFD" at bounding box center [282, 215] width 43 height 12
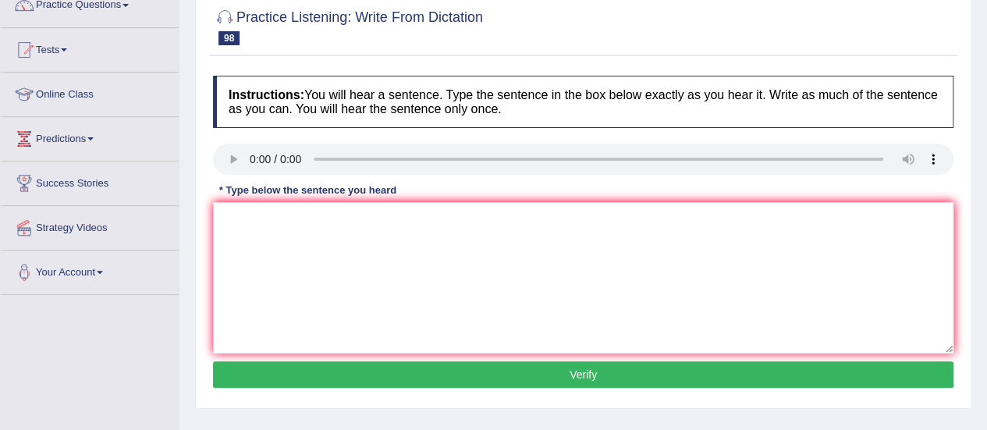
drag, startPoint x: 993, startPoint y: 144, endPoint x: 978, endPoint y: 212, distance: 70.3
click at [978, 212] on html "Toggle navigation Home Practice Questions Speaking Practice Read Aloud Repeat S…" at bounding box center [493, 77] width 987 height 430
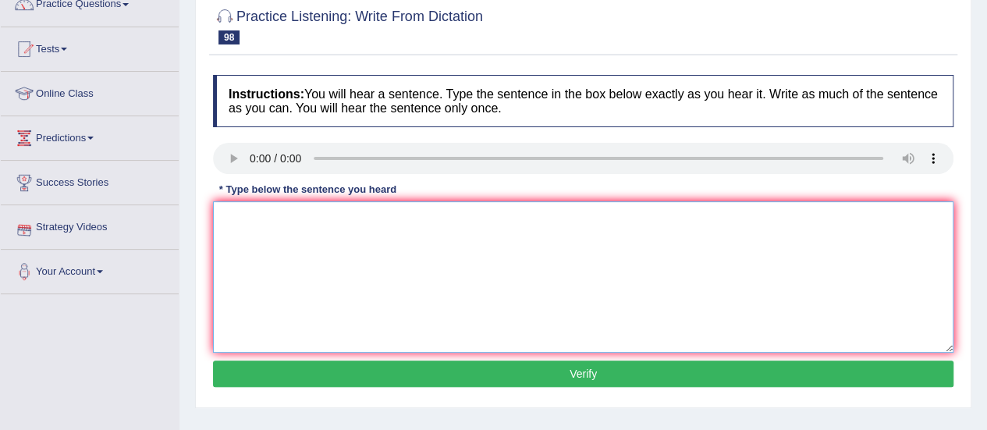
click at [278, 230] on textarea at bounding box center [583, 276] width 741 height 151
click at [370, 220] on textarea "Students can find music to clinmate change." at bounding box center [583, 276] width 741 height 151
type textarea "Students can find music to climate change."
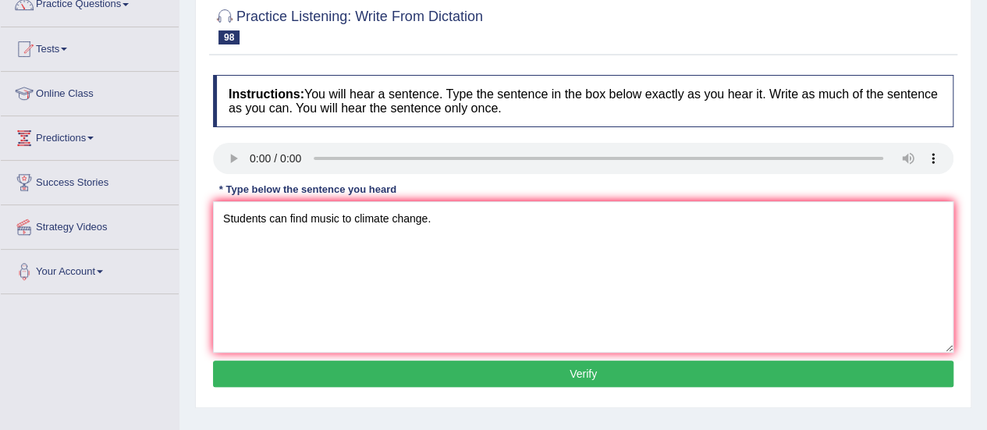
click at [379, 375] on button "Verify" at bounding box center [583, 374] width 741 height 27
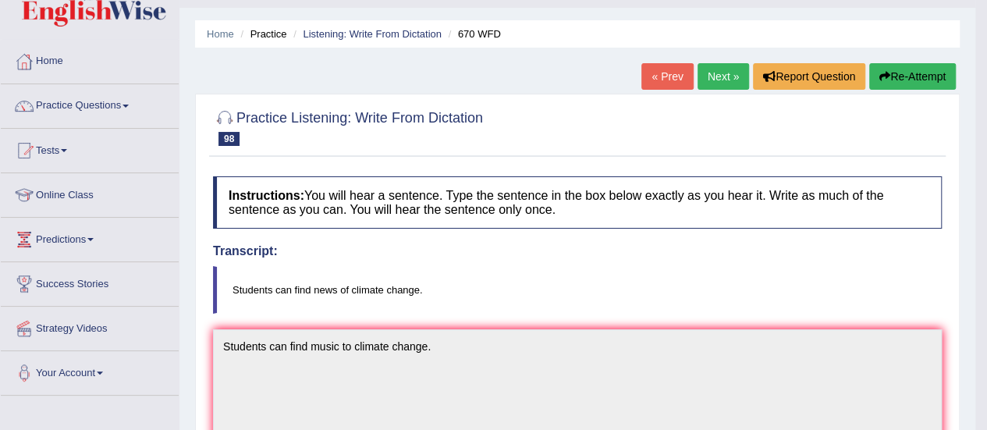
scroll to position [0, 0]
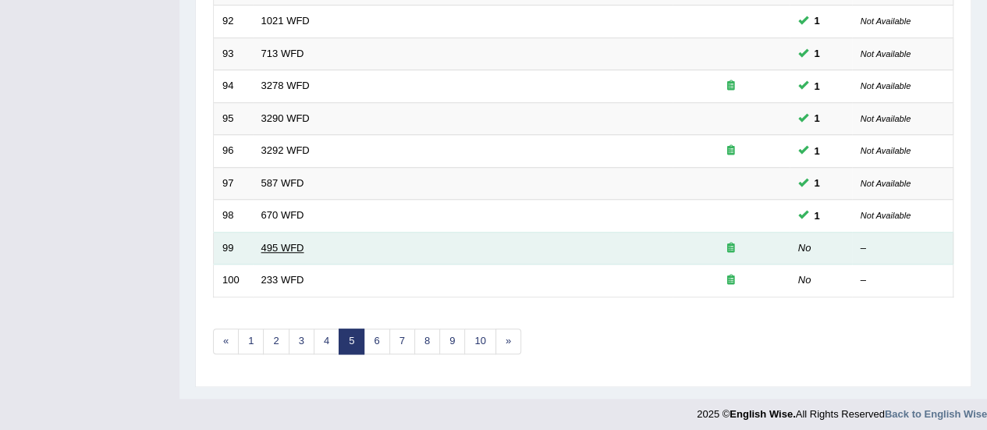
click at [273, 242] on link "495 WFD" at bounding box center [282, 248] width 43 height 12
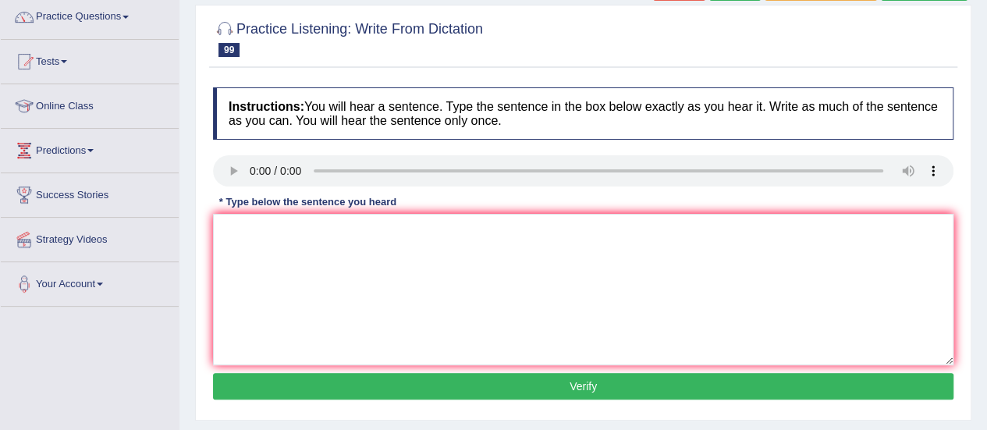
scroll to position [129, 0]
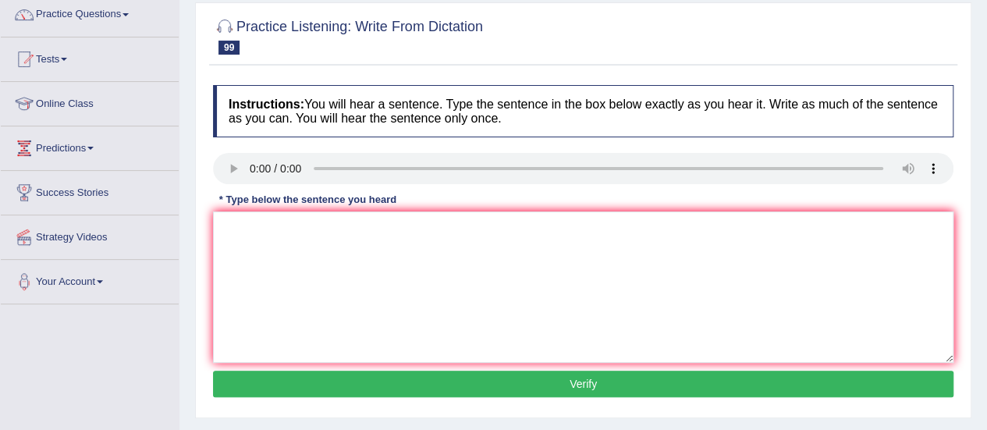
click at [264, 235] on div "Instructions: You will hear a sentence. Type the sentence in the box below exac…" at bounding box center [583, 243] width 749 height 333
click at [264, 235] on textarea at bounding box center [583, 287] width 741 height 151
click at [248, 235] on textarea at bounding box center [583, 287] width 741 height 151
click at [230, 228] on textarea "atudents must wear protective wear in medical laboratorty." at bounding box center [583, 287] width 741 height 151
click at [374, 229] on textarea "Sudents must wear protective wear in medical laboratorty." at bounding box center [583, 287] width 741 height 151
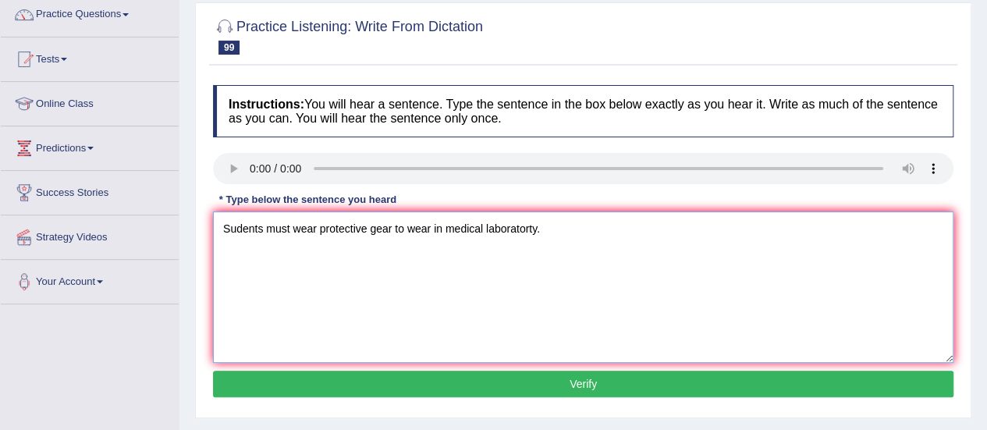
click at [538, 226] on textarea "Sudents must wear protective gear to wear in medical laboratorty." at bounding box center [583, 287] width 741 height 151
type textarea "Sudents must wear protective gear to wear in medical laboratory."
click at [440, 394] on button "Verify" at bounding box center [583, 384] width 741 height 27
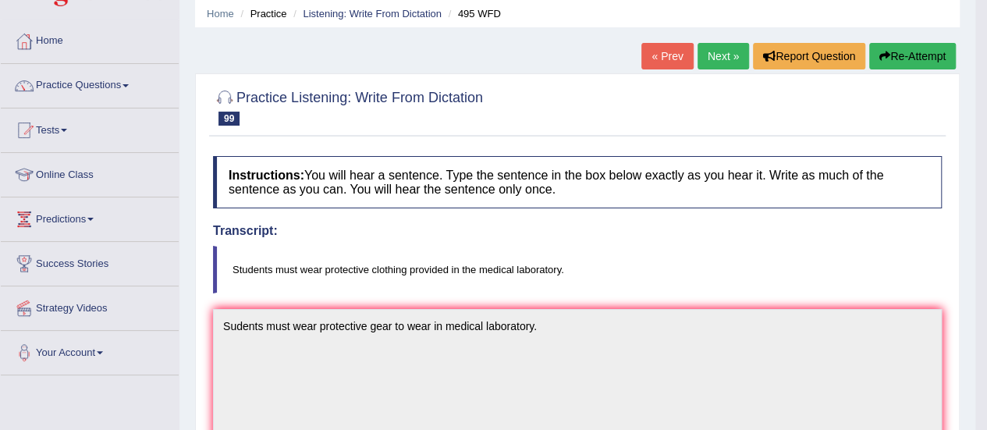
scroll to position [0, 0]
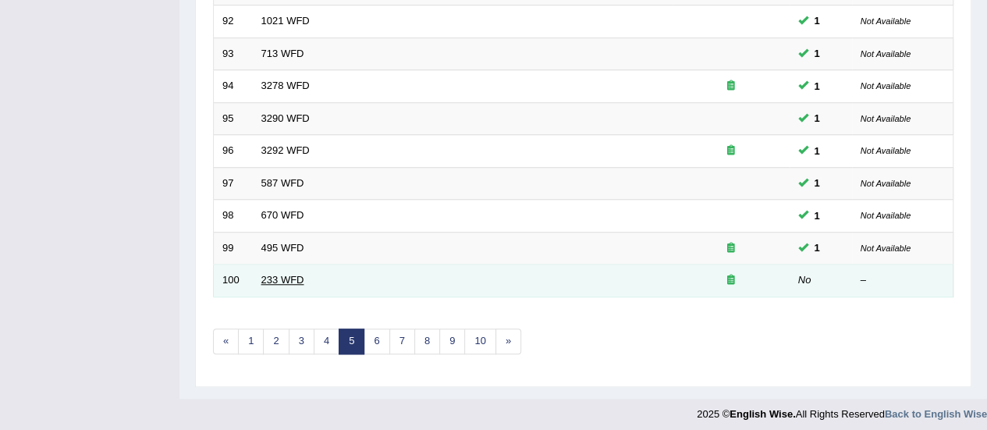
click at [276, 276] on link "233 WFD" at bounding box center [282, 280] width 43 height 12
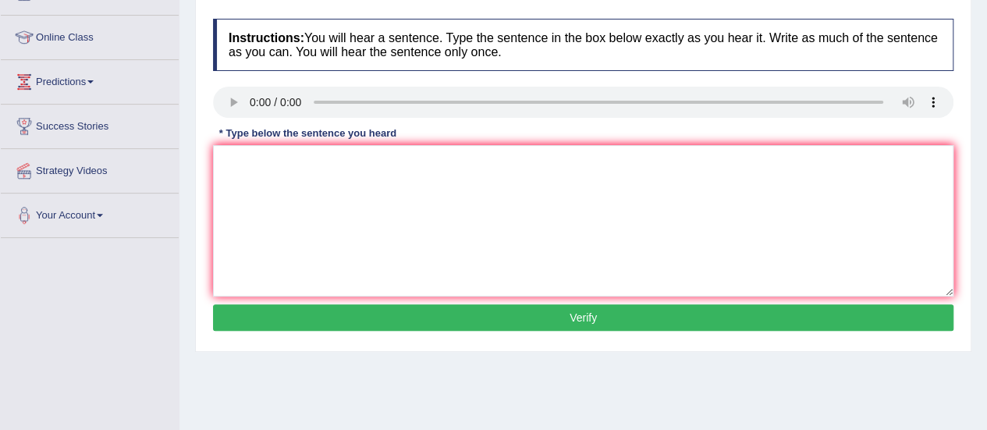
scroll to position [197, 0]
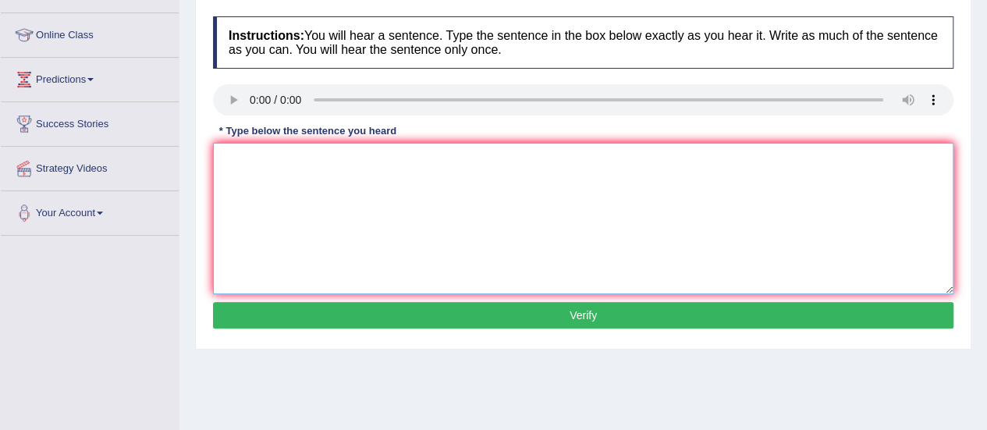
click at [283, 180] on textarea at bounding box center [583, 218] width 741 height 151
click at [260, 162] on textarea "Paretnts toalk to chlideren needs to be somplify." at bounding box center [583, 218] width 741 height 151
click at [428, 158] on textarea "Parents talk to the children needs to be somplify." at bounding box center [583, 218] width 741 height 151
type textarea "Parents talk to the children needs to be simplify."
click at [424, 313] on button "Verify" at bounding box center [583, 315] width 741 height 27
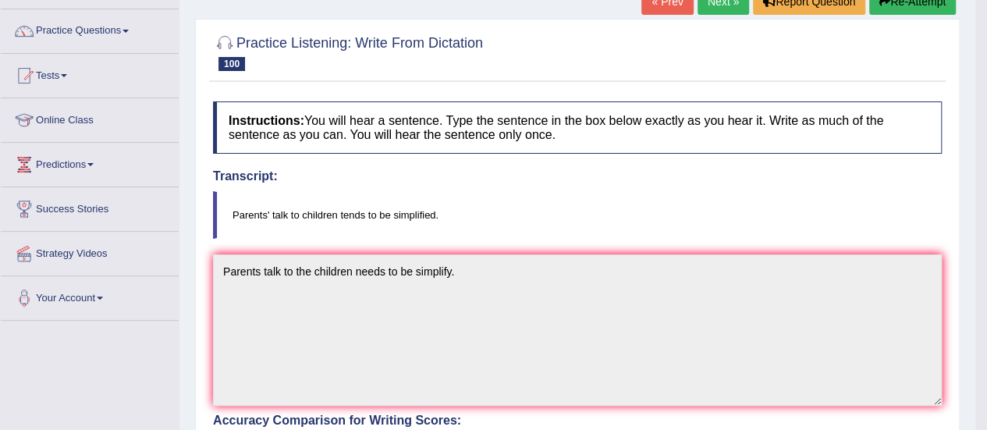
scroll to position [106, 0]
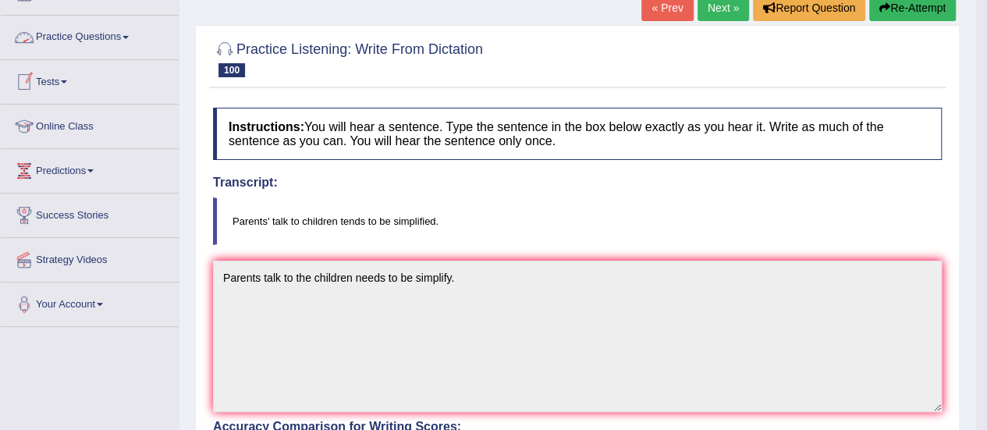
click at [117, 35] on link "Practice Questions" at bounding box center [90, 35] width 178 height 39
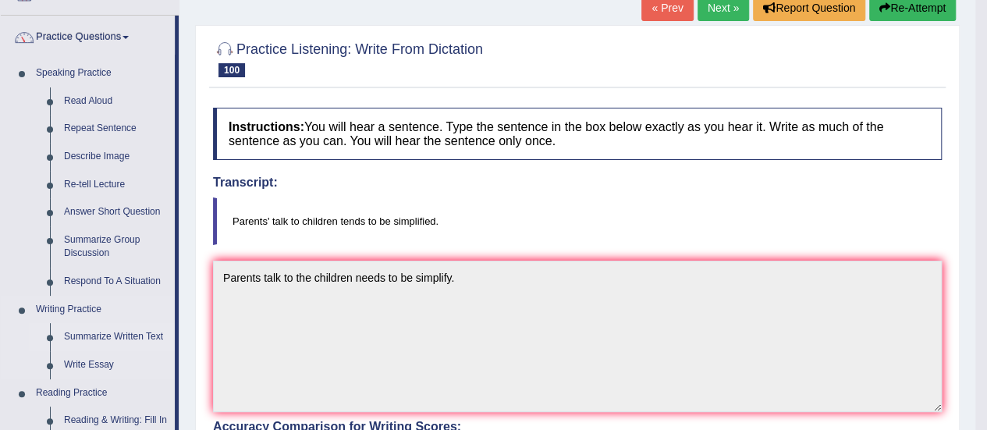
click at [116, 335] on link "Summarize Written Text" at bounding box center [116, 337] width 118 height 28
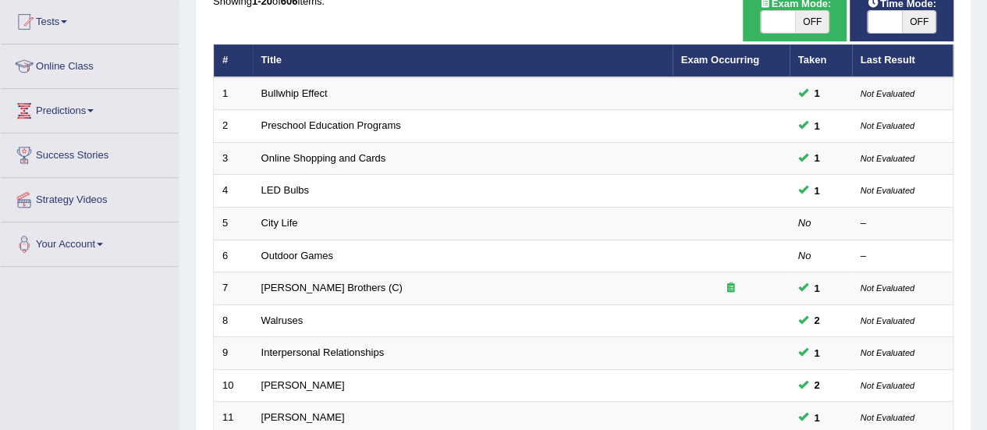
drag, startPoint x: 0, startPoint y: 0, endPoint x: 996, endPoint y: 205, distance: 1017.0
click at [987, 205] on html "Toggle navigation Home Practice Questions Speaking Practice Read Aloud Repeat S…" at bounding box center [493, 49] width 987 height 430
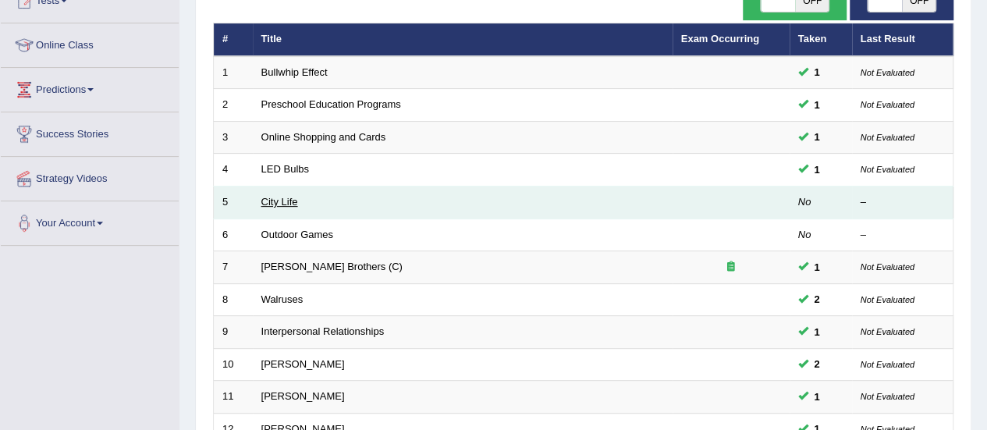
click at [289, 197] on link "City Life" at bounding box center [279, 202] width 37 height 12
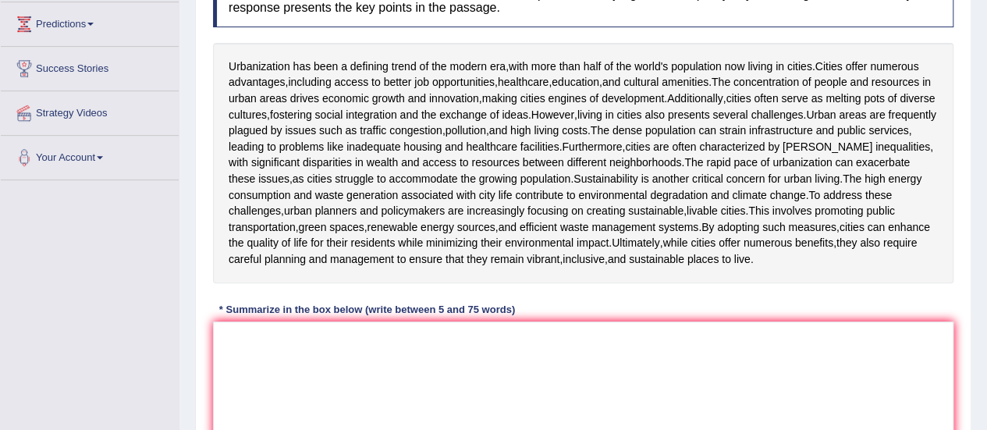
scroll to position [254, 0]
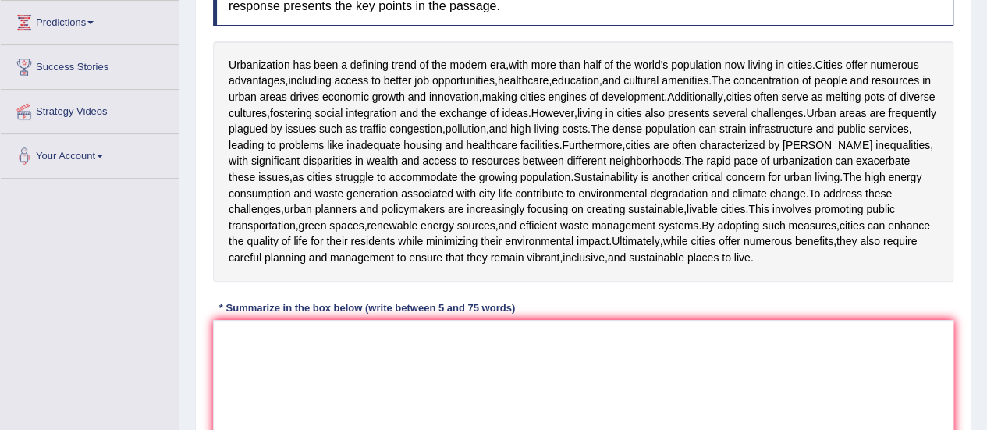
drag, startPoint x: 0, startPoint y: 0, endPoint x: 994, endPoint y: 254, distance: 1026.3
click at [343, 352] on textarea at bounding box center [583, 395] width 741 height 151
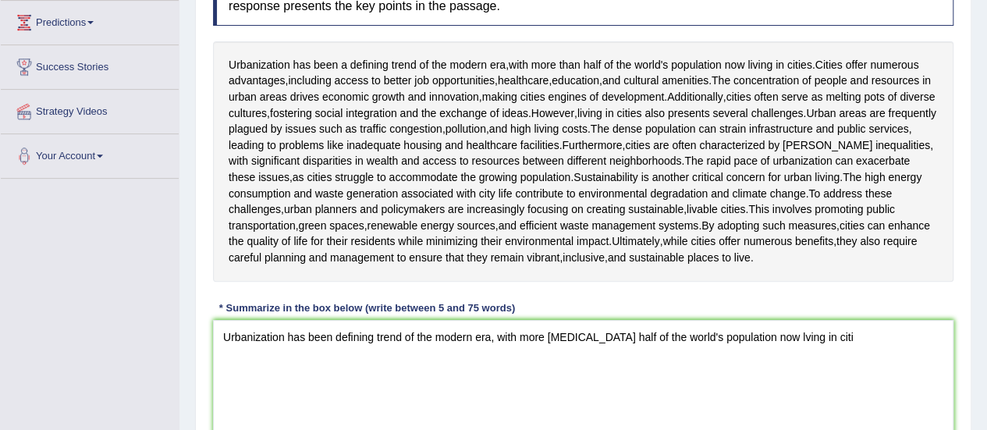
click at [0, 423] on div "Toggle navigation Home Practice Questions Speaking Practice Read Aloud Repeat S…" at bounding box center [493, 161] width 987 height 831
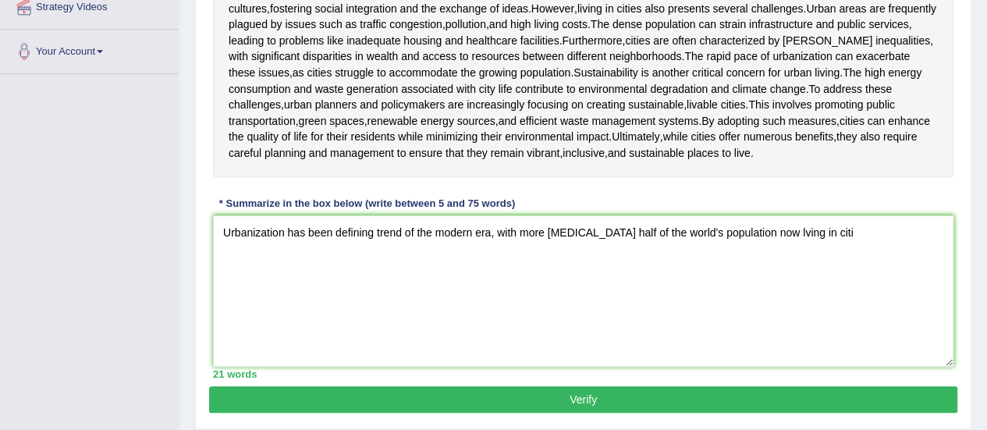
scroll to position [293, 0]
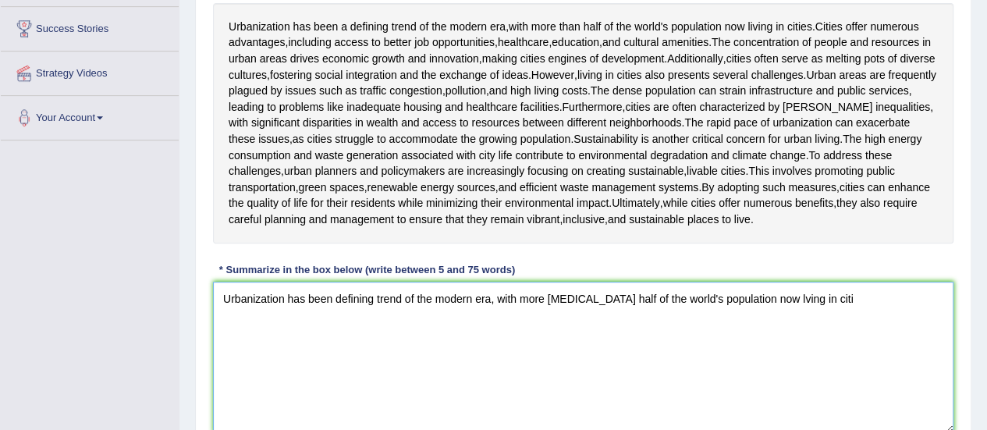
click at [798, 294] on textarea "Urbanization has been defining trend of the modern era, with more [MEDICAL_DATA…" at bounding box center [583, 357] width 741 height 151
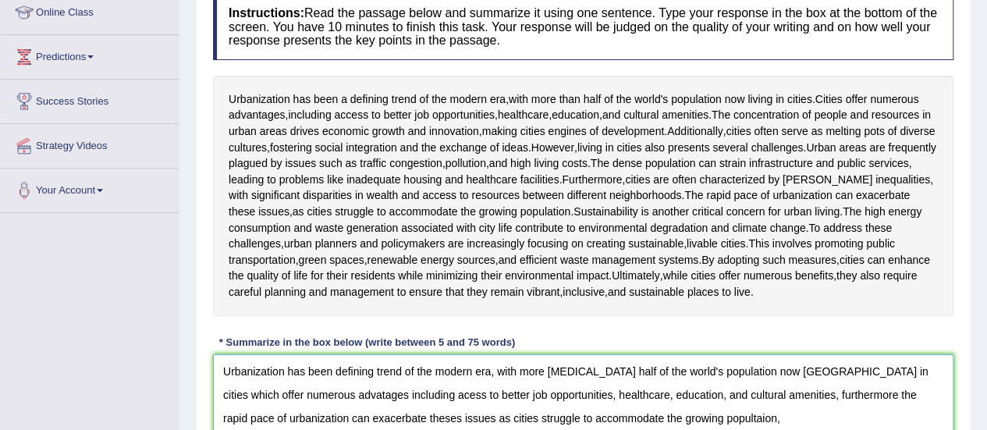
scroll to position [221, 0]
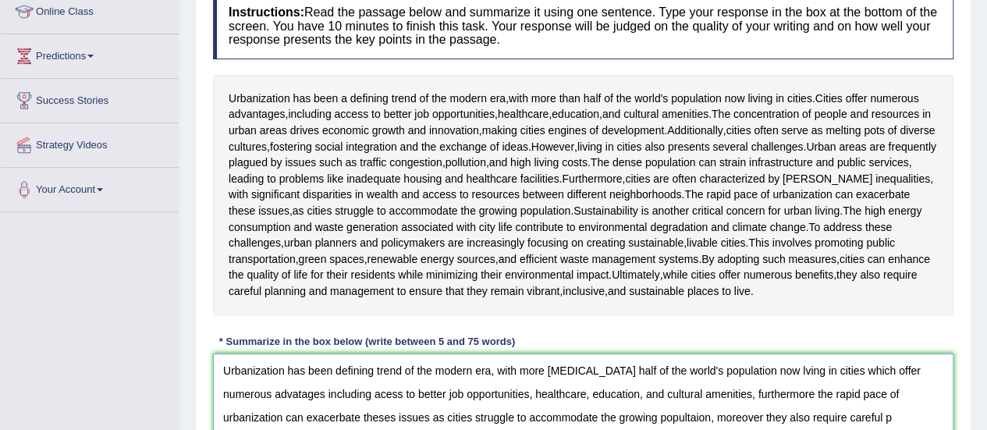
click at [681, 414] on textarea "Urbanization has been defining trend of the modern era, with more [MEDICAL_DATA…" at bounding box center [583, 429] width 741 height 151
click at [725, 416] on textarea "Urbanization has been defining trend of the modern era, with more [MEDICAL_DATA…" at bounding box center [583, 429] width 741 height 151
click at [788, 414] on textarea "Urbanization has been defining trend of the modern era, with more [MEDICAL_DATA…" at bounding box center [583, 429] width 741 height 151
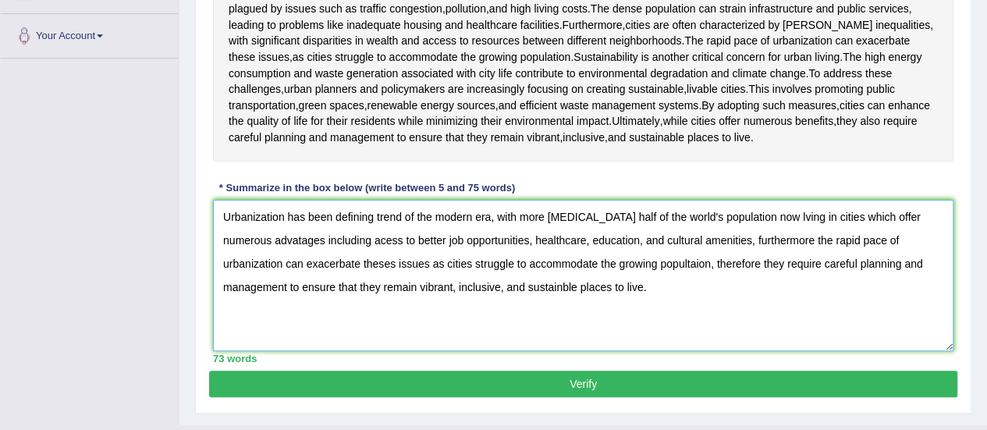
scroll to position [362, 0]
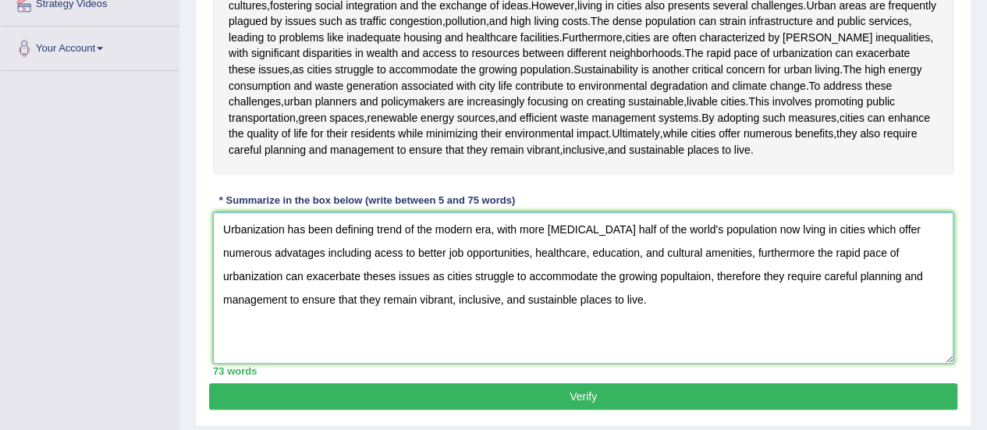
click at [570, 231] on textarea "Urbanization has been defining trend of the modern era, with more [MEDICAL_DATA…" at bounding box center [583, 287] width 741 height 151
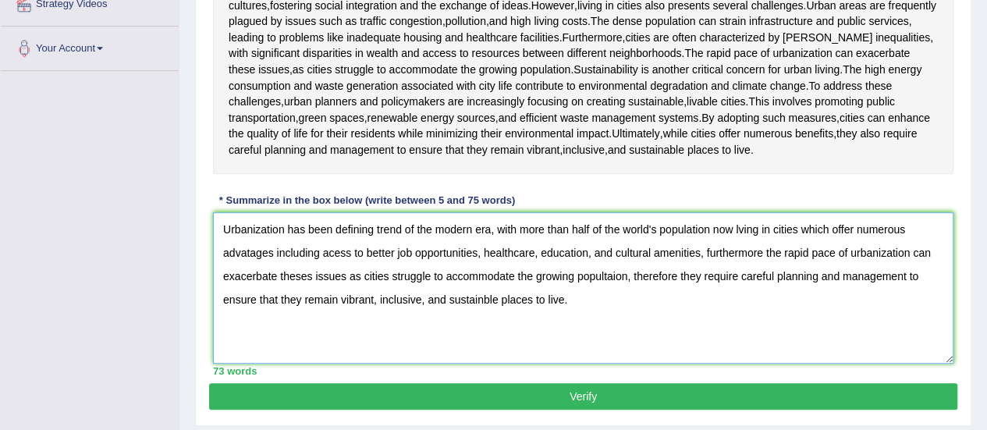
click at [492, 229] on textarea "Urbanization has been defining trend of the modern era, with more than half of …" at bounding box center [583, 287] width 741 height 151
click at [245, 252] on textarea "Urbanization has been defining trend of the modern era with more than half of t…" at bounding box center [583, 287] width 741 height 151
click at [603, 273] on textarea "Urbanization has been defining trend of the modern era with more than half of t…" at bounding box center [583, 287] width 741 height 151
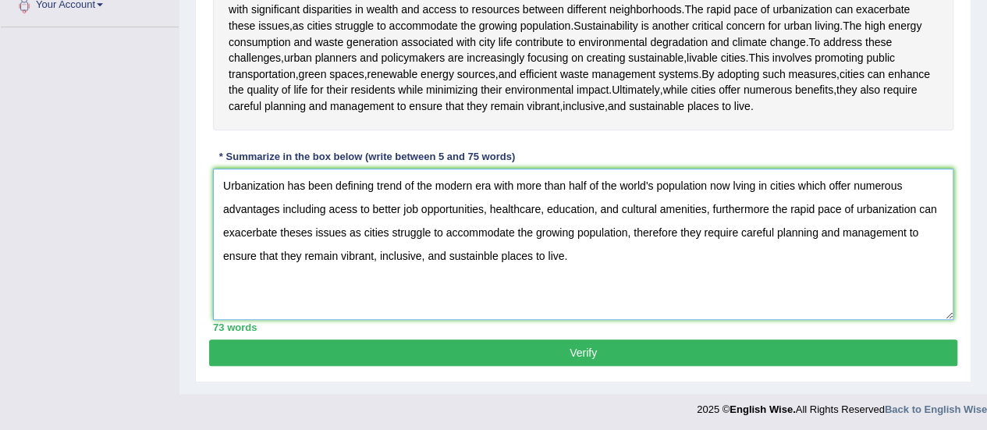
type textarea "Urbanization has been defining trend of the modern era with more than half of t…"
click at [585, 355] on button "Verify" at bounding box center [583, 353] width 749 height 27
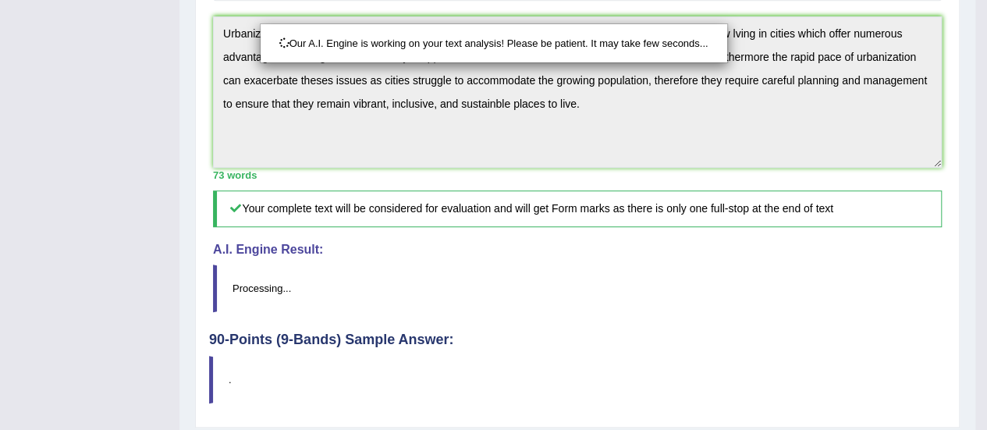
scroll to position [596, 0]
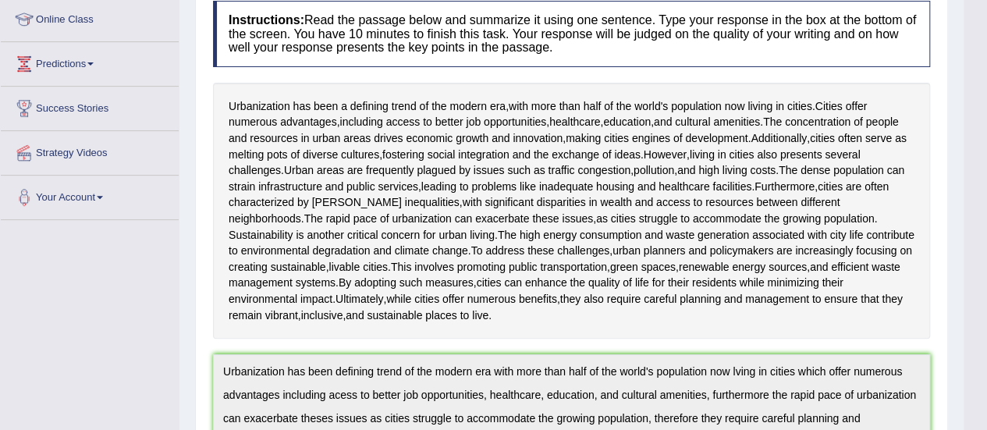
scroll to position [19, 0]
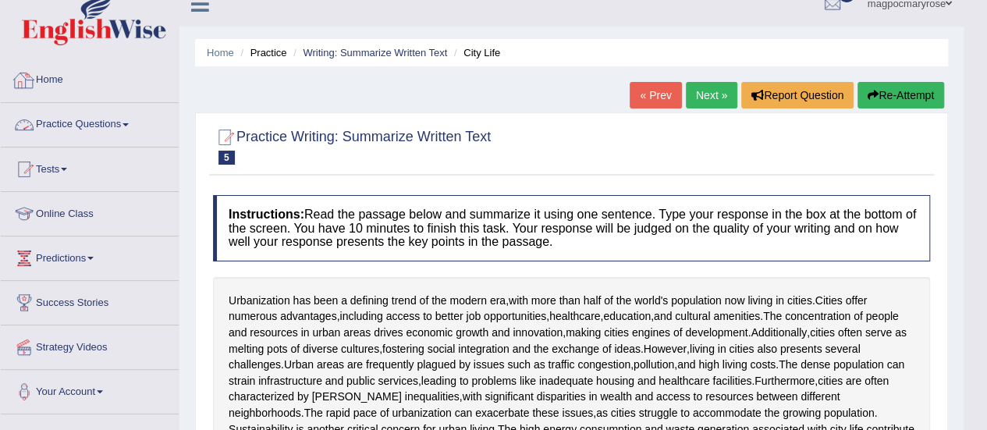
click at [50, 123] on link "Practice Questions" at bounding box center [90, 122] width 178 height 39
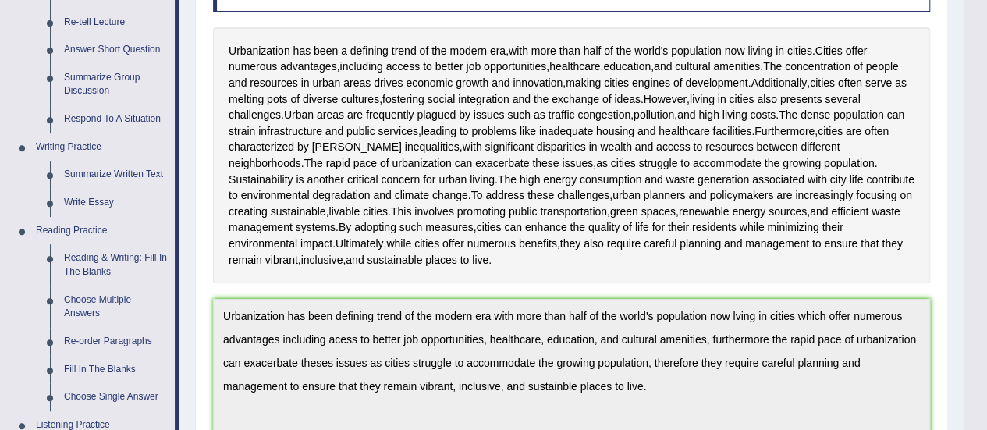
scroll to position [305, 0]
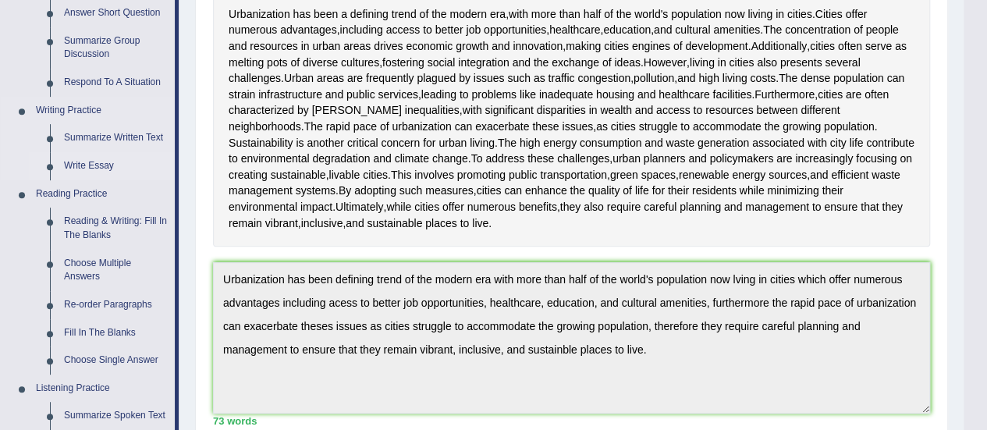
click at [103, 164] on link "Write Essay" at bounding box center [116, 166] width 118 height 28
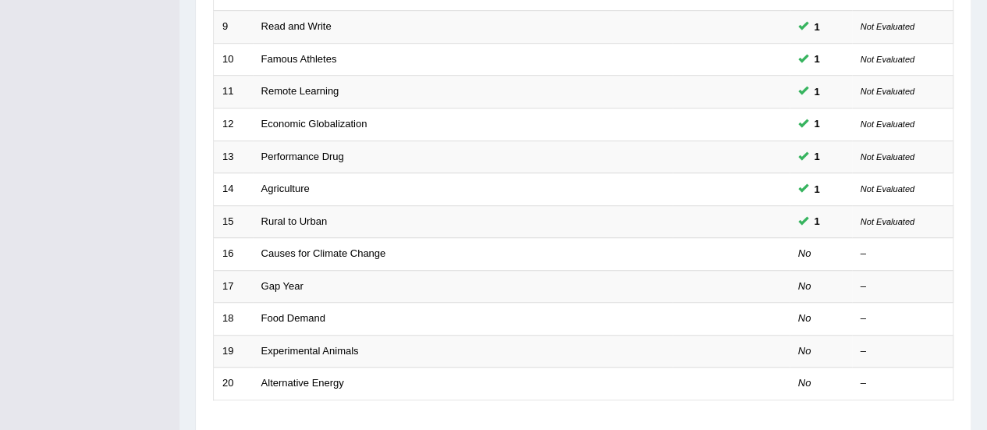
scroll to position [500, 0]
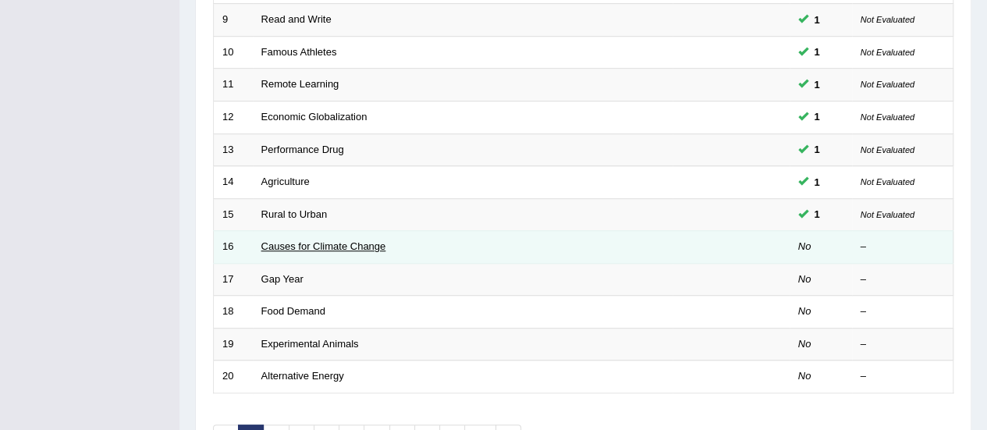
click at [297, 244] on link "Causes for Climate Change" at bounding box center [323, 246] width 125 height 12
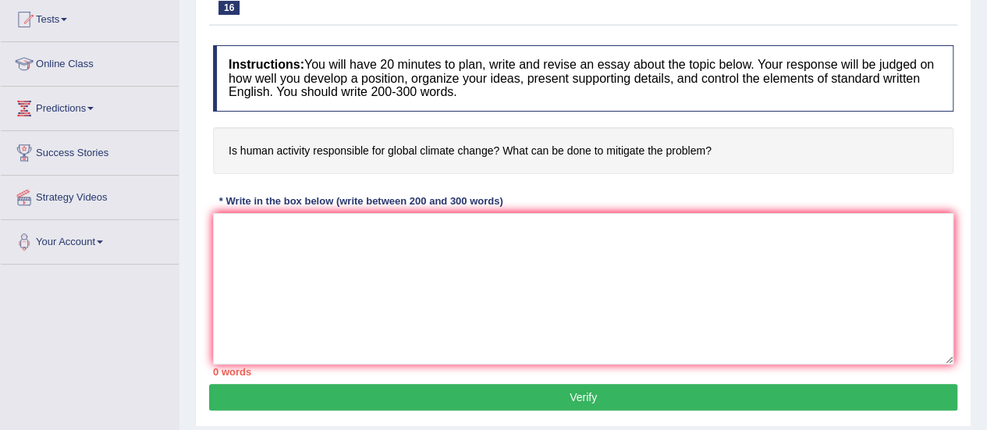
click at [987, 191] on html "Toggle navigation Home Practice Questions Speaking Practice Read Aloud Repeat S…" at bounding box center [493, 46] width 987 height 430
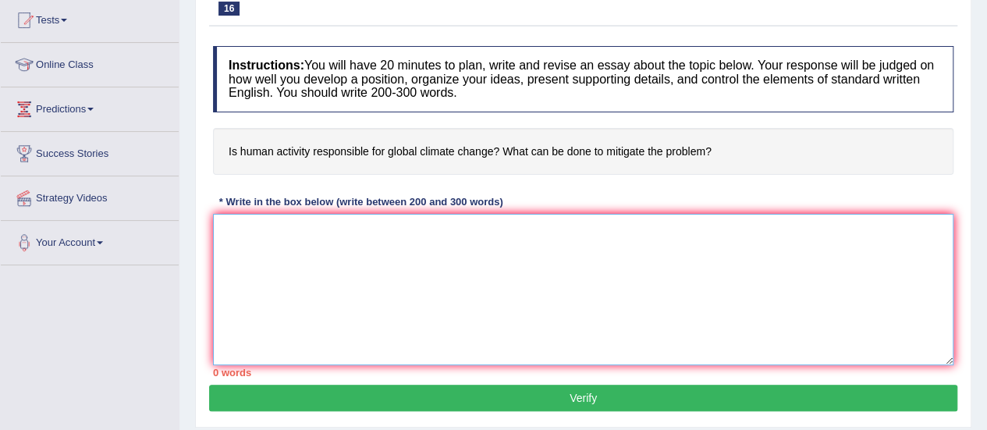
click at [645, 241] on textarea at bounding box center [583, 289] width 741 height 151
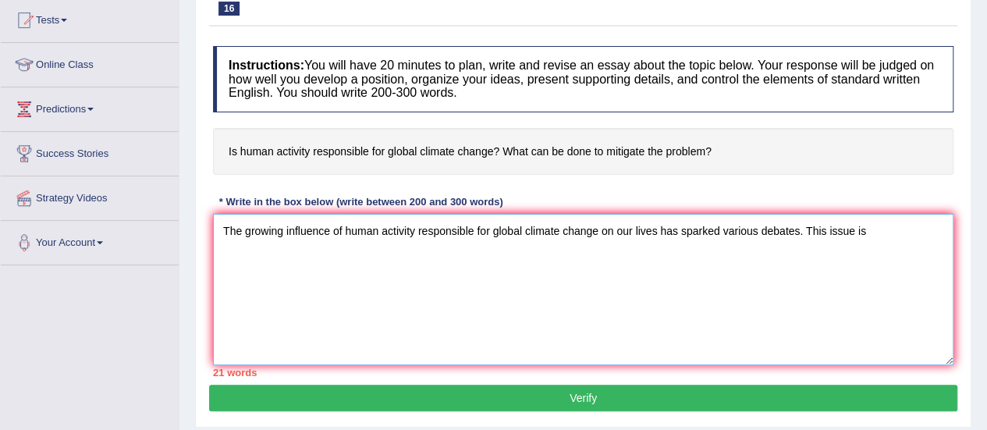
click at [870, 227] on textarea "The growing influence of human activity responsible for global climate change o…" at bounding box center [583, 289] width 741 height 151
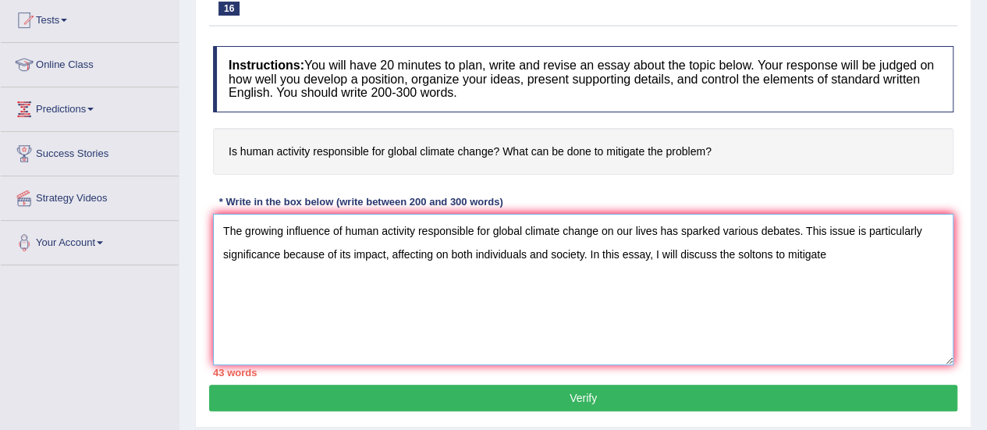
click at [767, 254] on textarea "The growing influence of human activity responsible for global climate change o…" at bounding box center [583, 289] width 741 height 151
click at [829, 254] on textarea "The growing influence of human activity responsible for global climate change o…" at bounding box center [583, 289] width 741 height 151
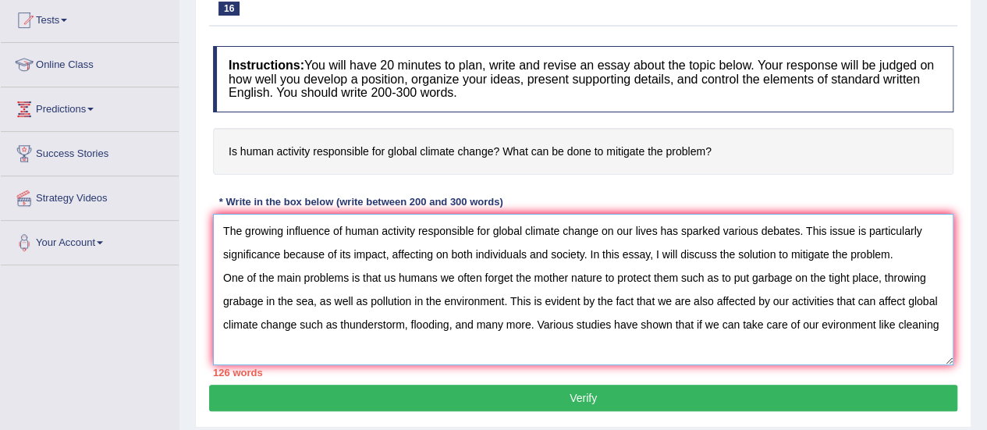
click at [828, 325] on textarea "The growing influence of human activity responsible for global climate change o…" at bounding box center [583, 289] width 741 height 151
click at [267, 343] on textarea "The growing influence of human activity responsible for global climate change o…" at bounding box center [583, 289] width 741 height 151
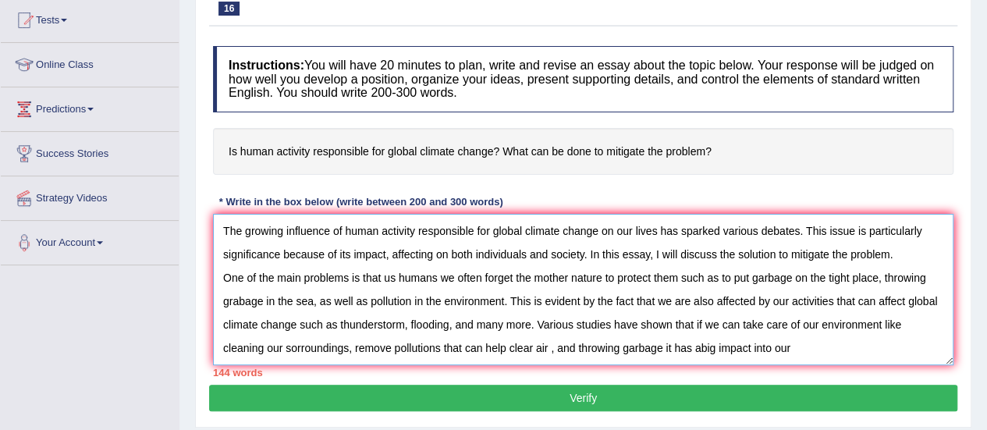
click at [696, 349] on textarea "The growing influence of human activity responsible for global climate change o…" at bounding box center [583, 289] width 741 height 151
click at [801, 341] on textarea "The growing influence of human activity responsible for global climate change o…" at bounding box center [583, 289] width 741 height 151
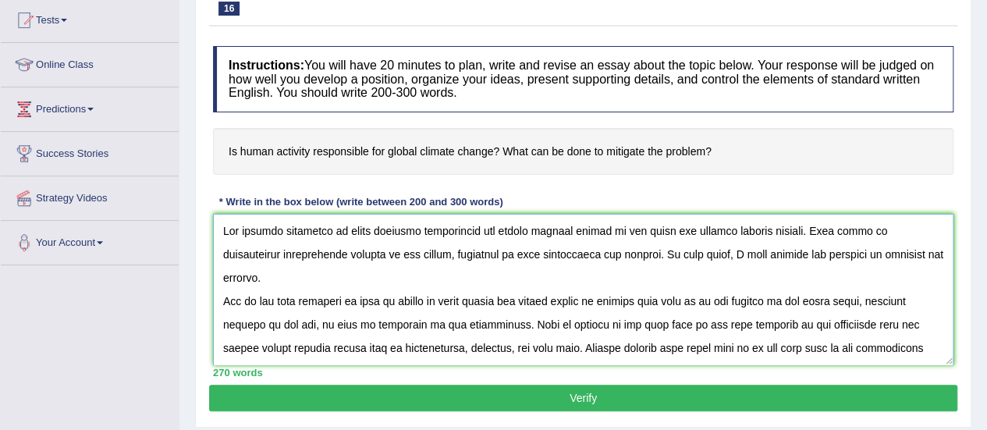
scroll to position [3, 0]
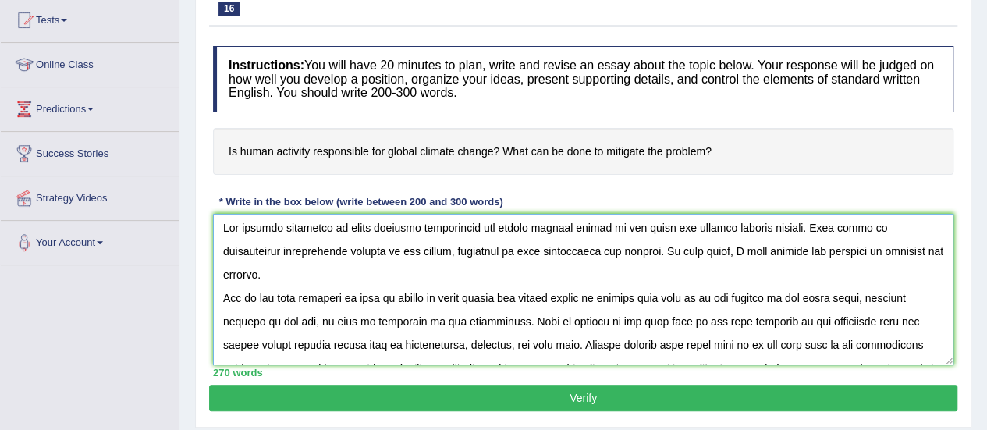
click at [832, 272] on textarea at bounding box center [583, 289] width 741 height 151
click at [233, 298] on textarea at bounding box center [583, 289] width 741 height 151
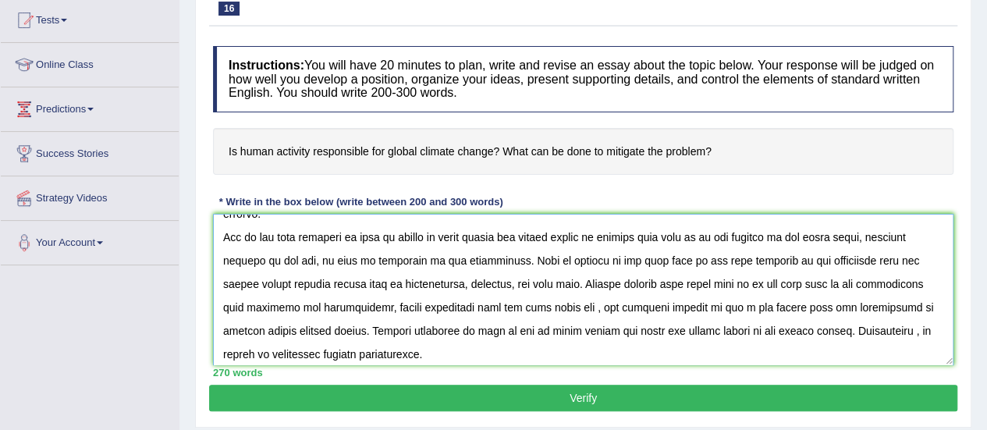
scroll to position [66, 0]
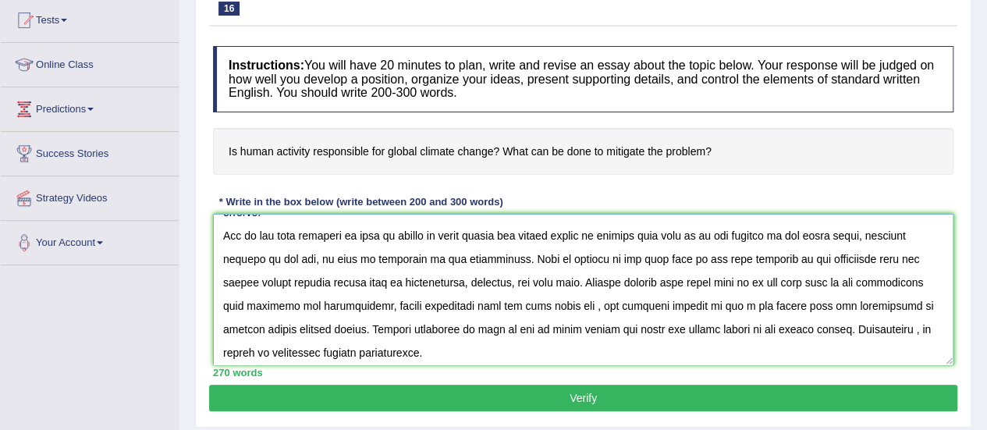
click at [551, 276] on textarea at bounding box center [583, 289] width 741 height 151
click at [489, 305] on textarea at bounding box center [583, 289] width 741 height 151
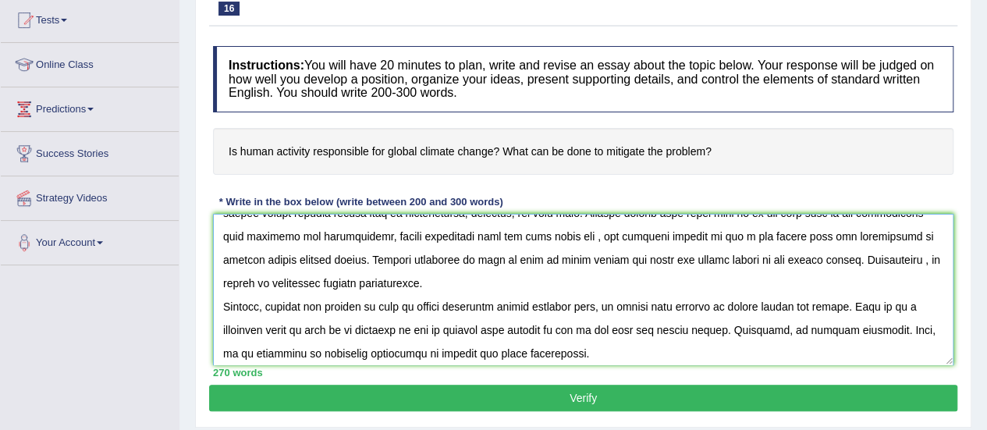
scroll to position [143, 0]
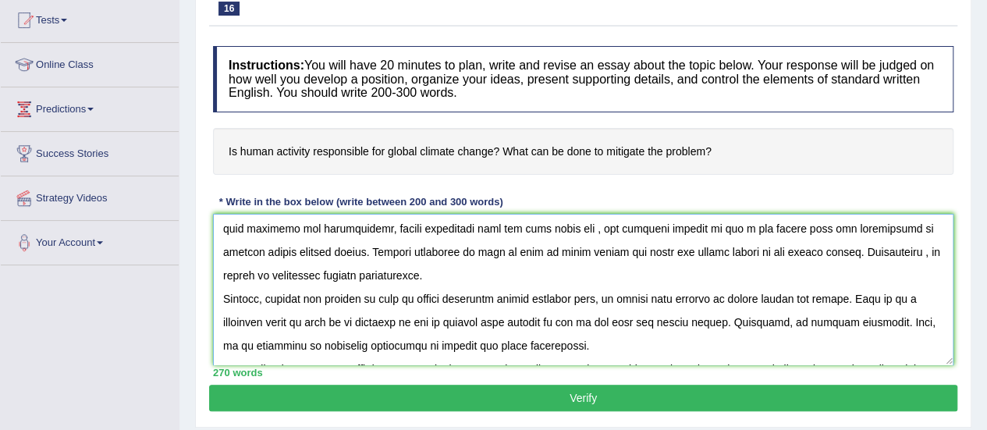
click at [637, 276] on textarea at bounding box center [583, 289] width 741 height 151
click at [808, 274] on textarea at bounding box center [583, 289] width 741 height 151
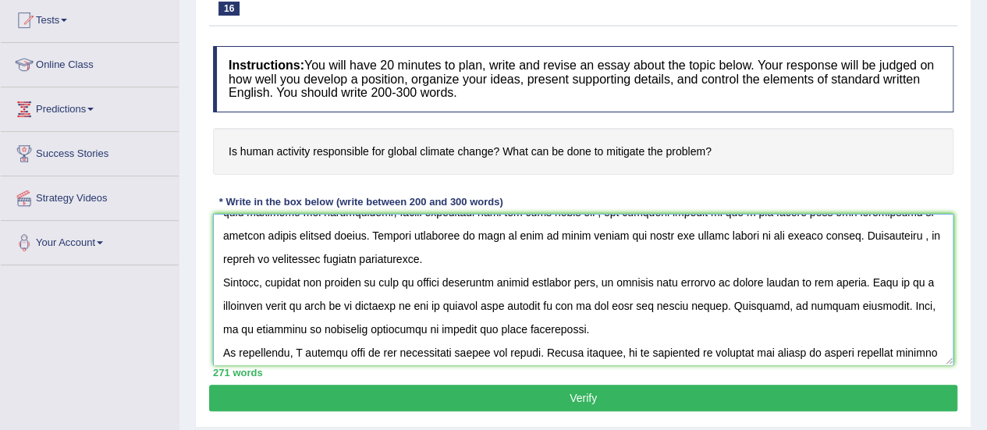
scroll to position [164, 0]
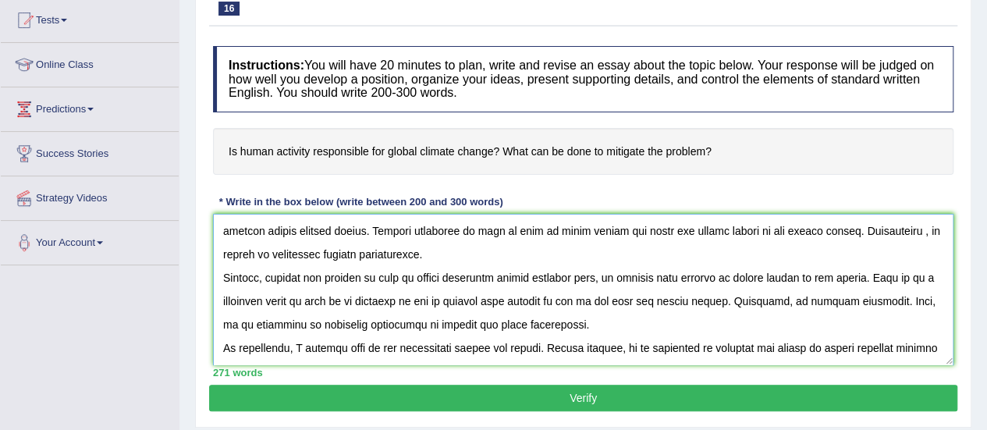
click at [782, 327] on textarea at bounding box center [583, 289] width 741 height 151
type textarea "The growing influence of human activity responsible for global climate change o…"
click at [592, 396] on button "Verify" at bounding box center [583, 398] width 749 height 27
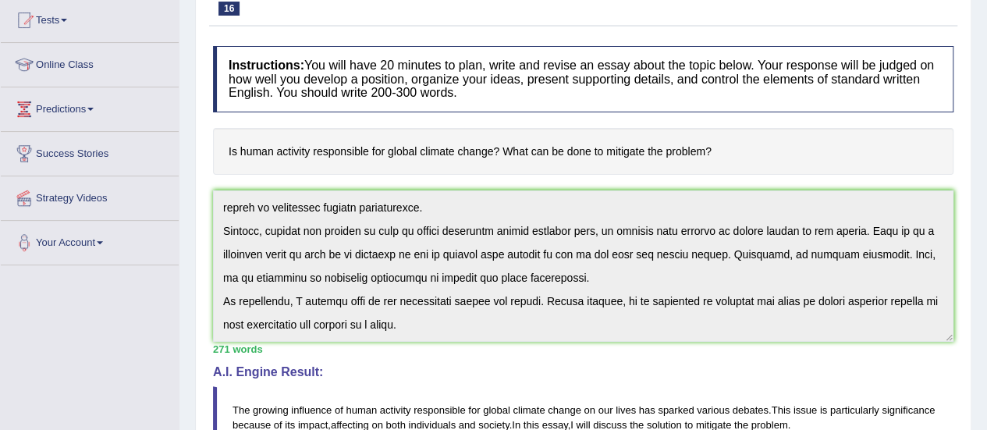
scroll to position [187, 0]
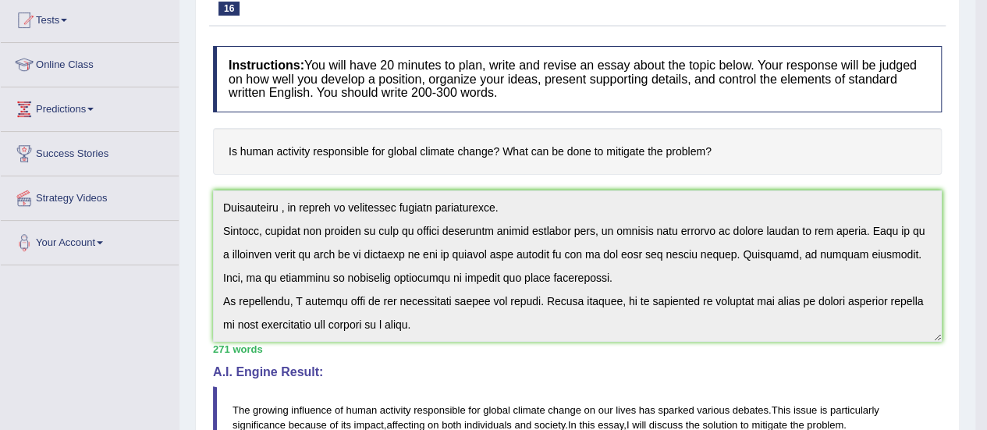
drag, startPoint x: 995, startPoint y: 186, endPoint x: 994, endPoint y: 208, distance: 22.7
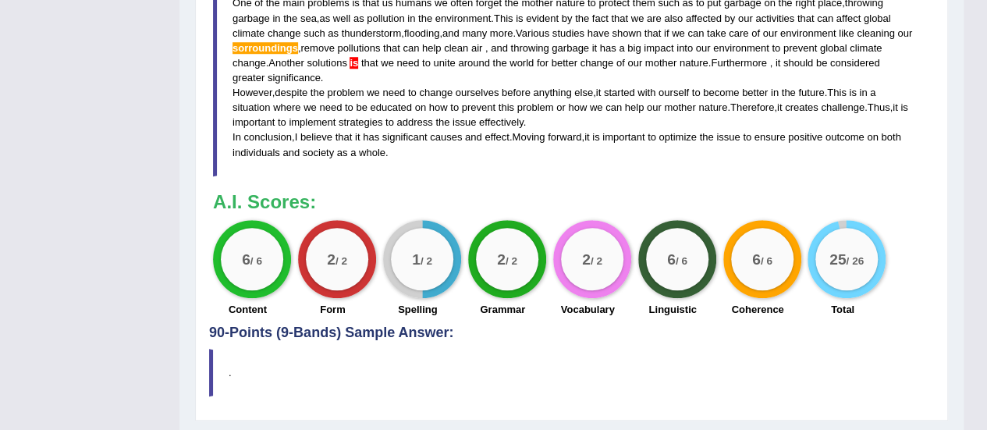
scroll to position [481, 0]
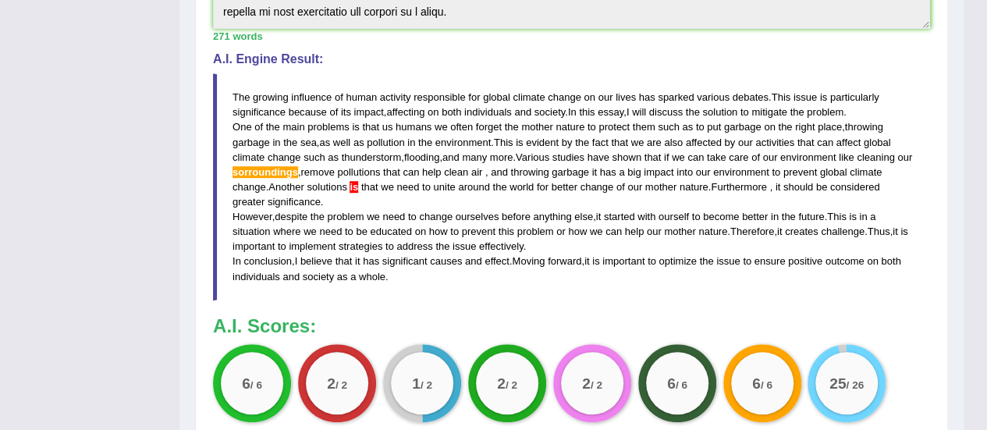
drag, startPoint x: 639, startPoint y: 155, endPoint x: 646, endPoint y: 187, distance: 32.8
click at [646, 187] on blockquote "The growing influence of human activity responsible for global climate change o…" at bounding box center [571, 186] width 717 height 226
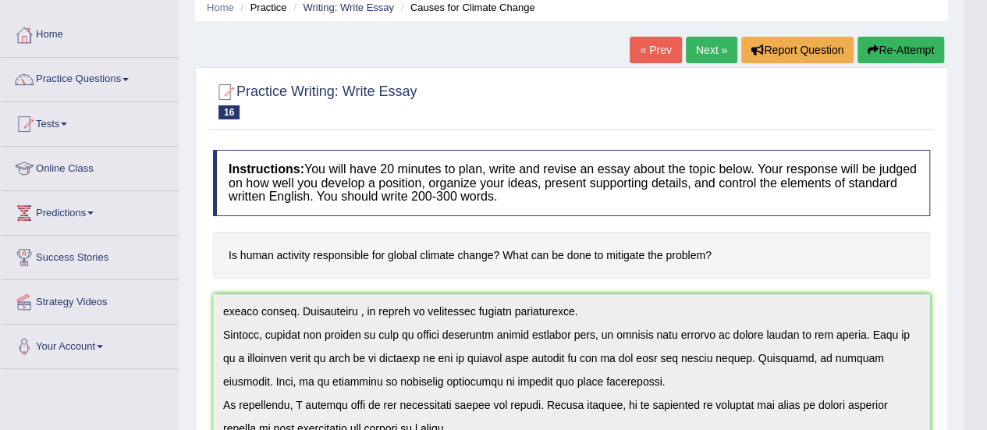
scroll to position [31, 0]
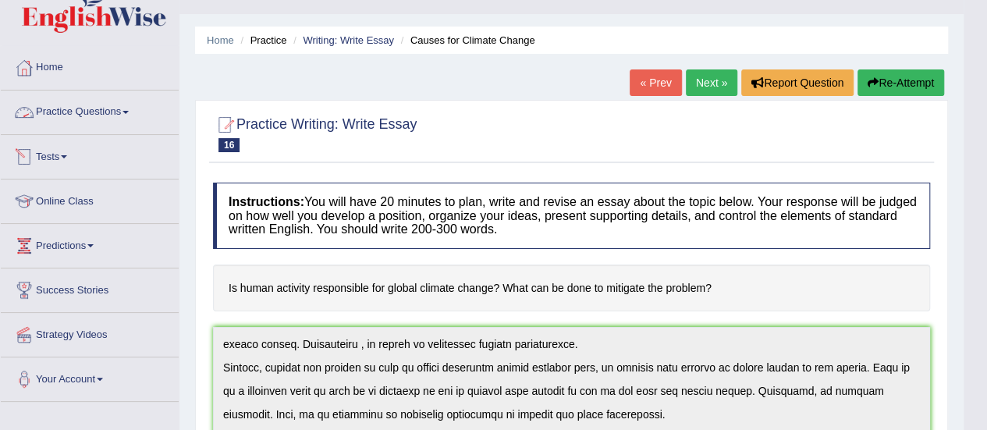
click at [86, 115] on link "Practice Questions" at bounding box center [90, 110] width 178 height 39
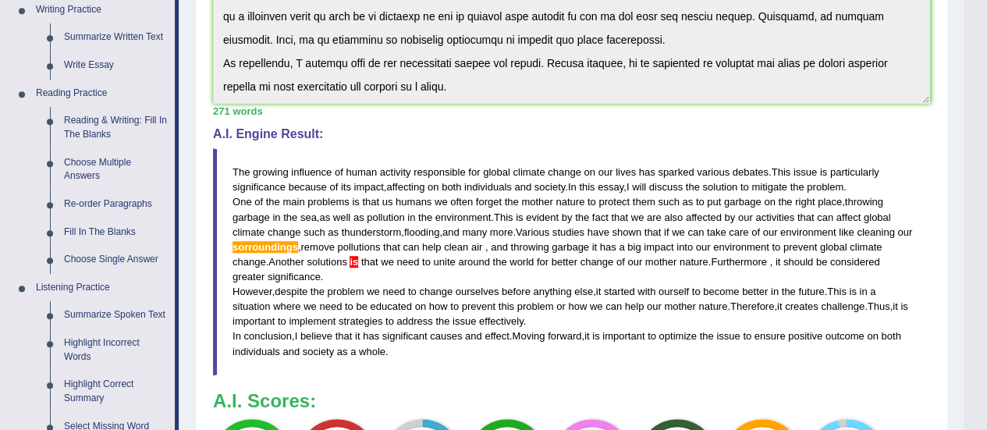
scroll to position [404, 0]
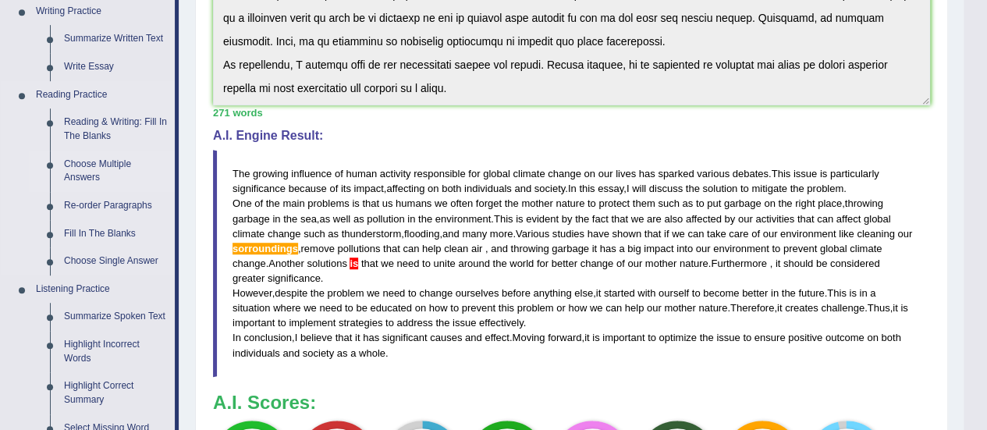
click at [87, 162] on link "Choose Multiple Answers" at bounding box center [116, 171] width 118 height 41
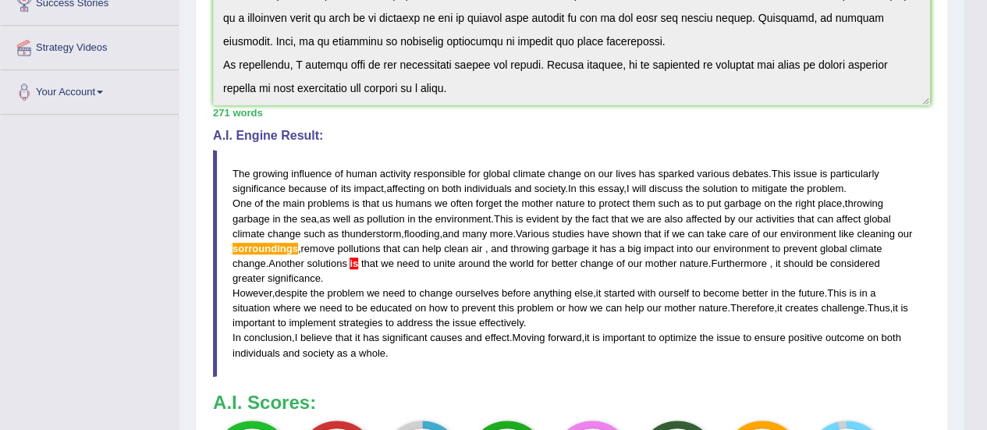
scroll to position [195, 0]
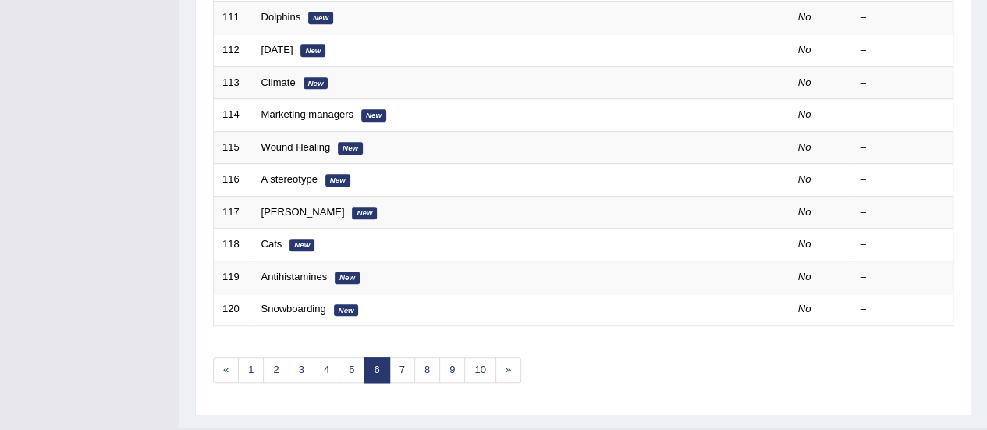
scroll to position [596, 0]
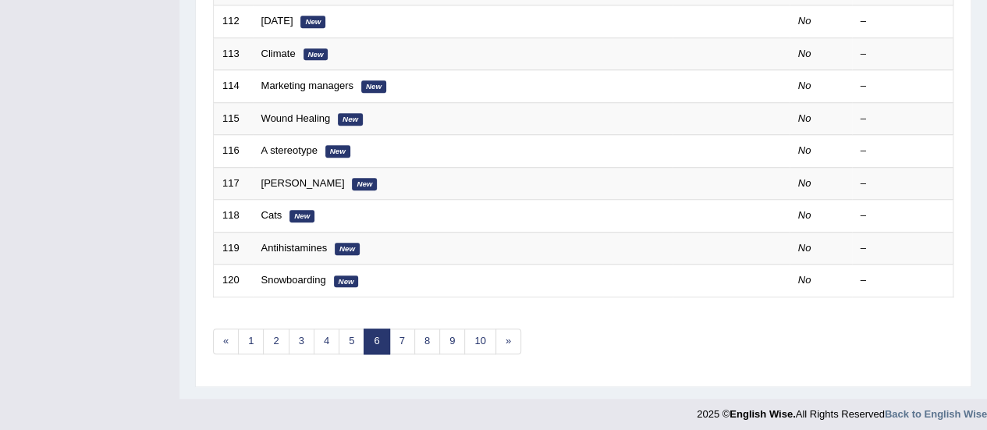
drag, startPoint x: 998, startPoint y: 150, endPoint x: 971, endPoint y: 399, distance: 250.5
click at [349, 336] on link "5" at bounding box center [352, 342] width 26 height 26
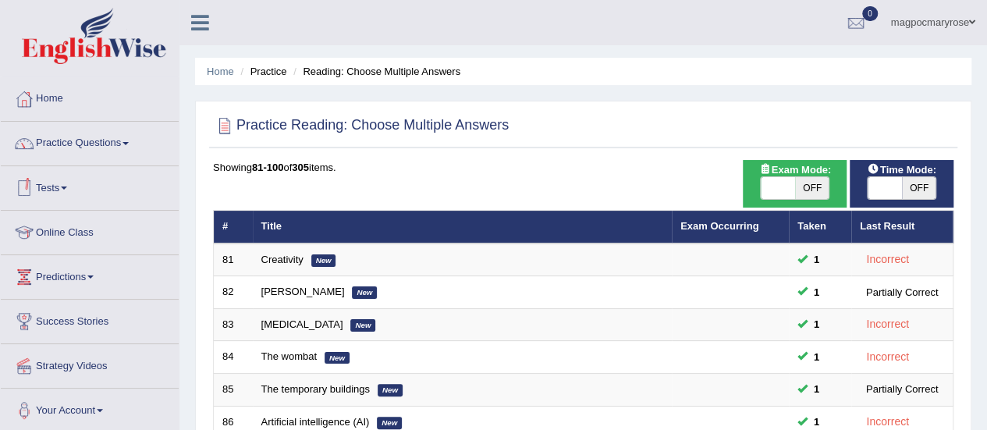
click at [98, 142] on link "Practice Questions" at bounding box center [90, 141] width 178 height 39
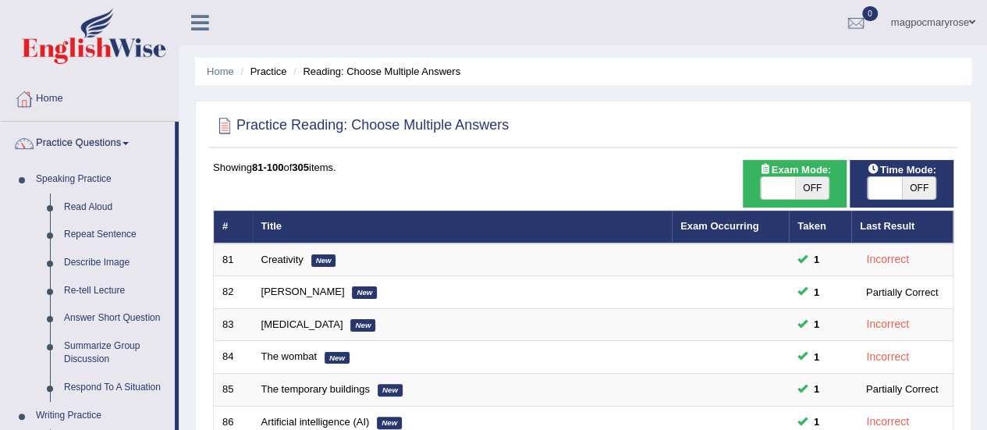
scroll to position [269, 0]
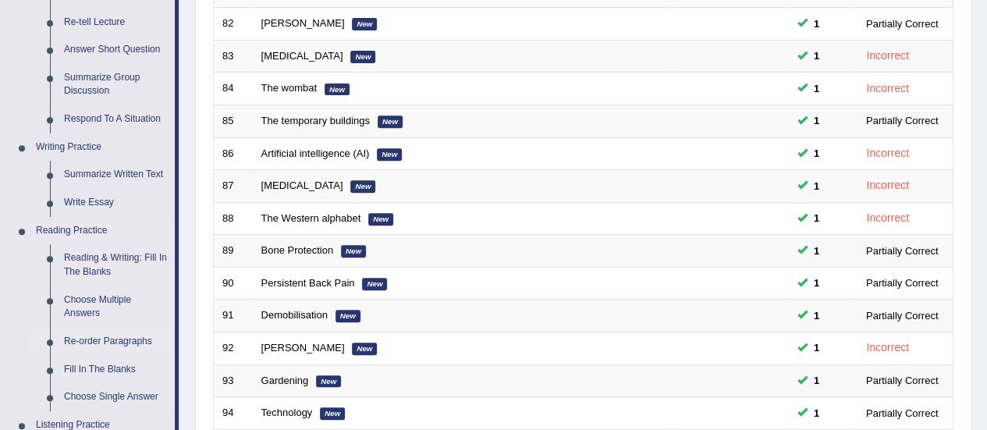
click at [100, 339] on link "Re-order Paragraphs" at bounding box center [116, 342] width 118 height 28
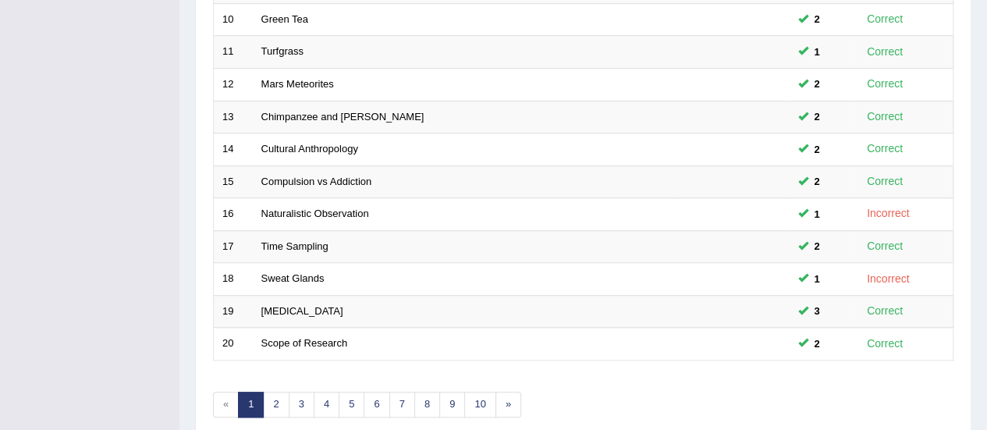
scroll to position [596, 0]
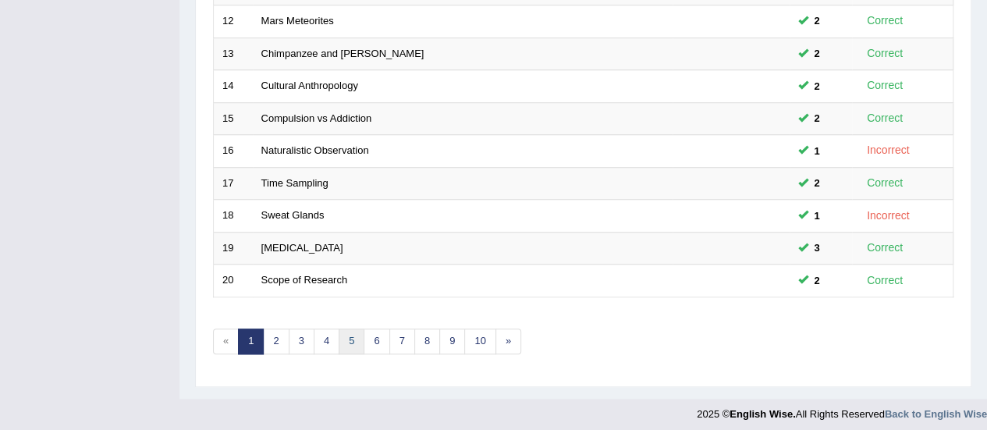
click at [345, 332] on link "5" at bounding box center [352, 342] width 26 height 26
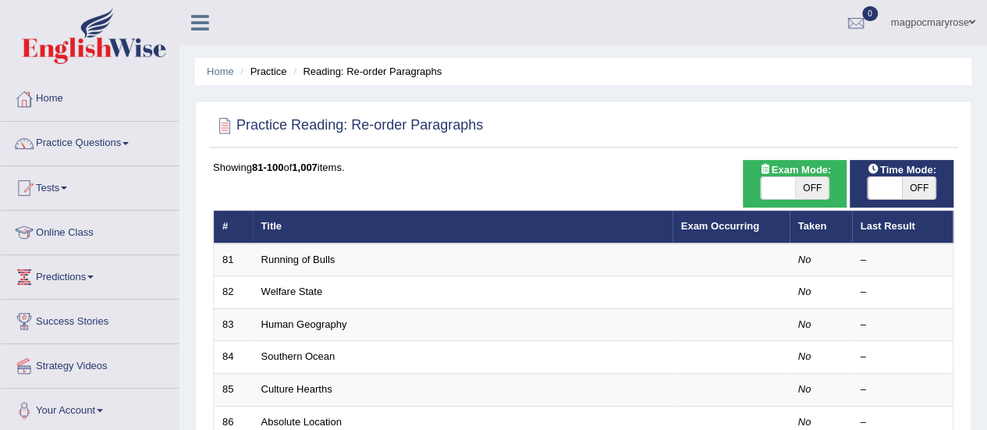
scroll to position [596, 0]
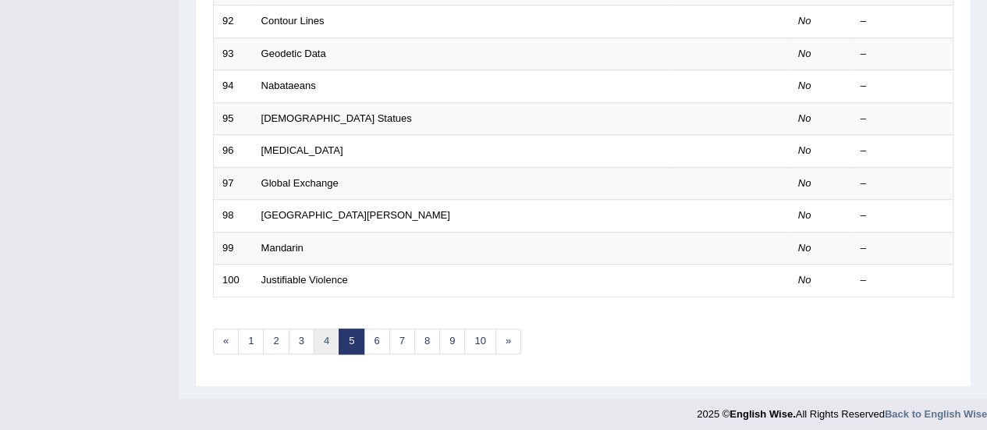
click at [333, 336] on link "4" at bounding box center [327, 342] width 26 height 26
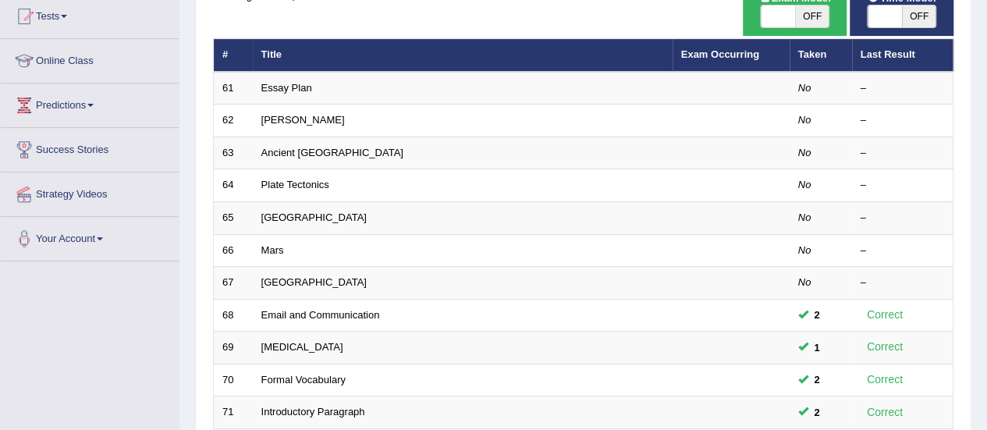
scroll to position [173, 0]
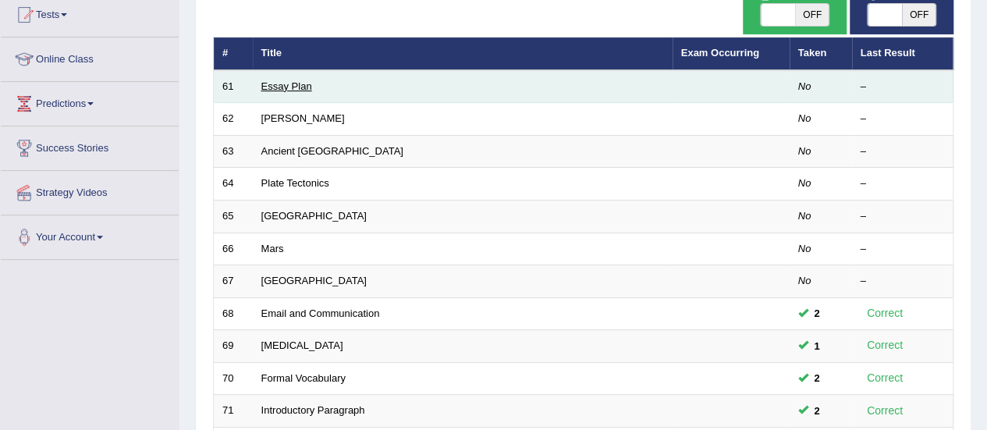
click at [287, 86] on link "Essay Plan" at bounding box center [286, 86] width 51 height 12
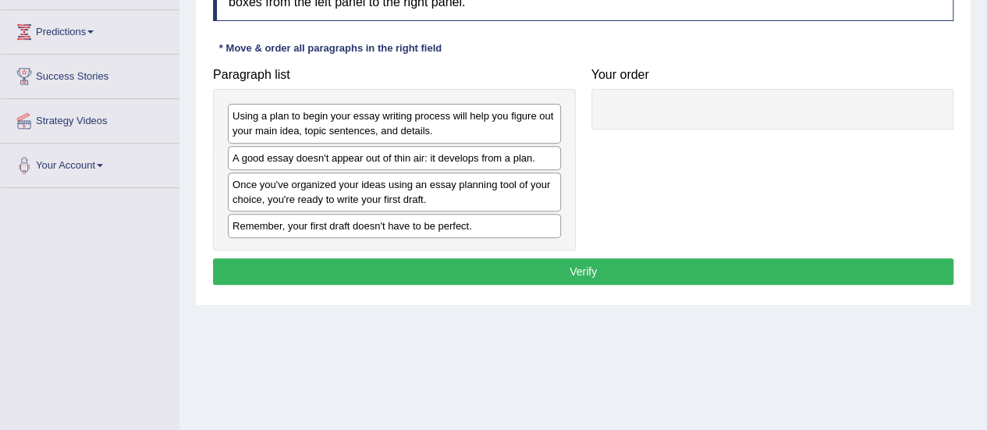
scroll to position [244, 0]
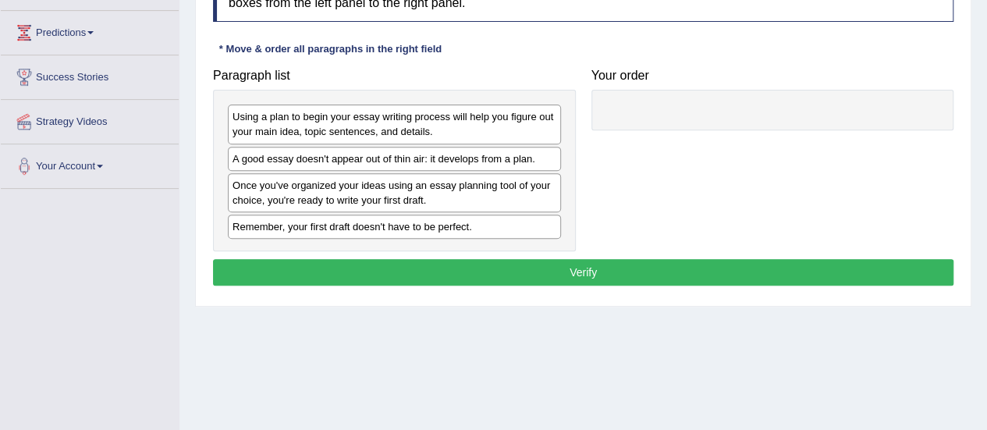
click at [465, 165] on div "A good essay doesn't appear out of thin air: it develops from a plan." at bounding box center [394, 159] width 333 height 24
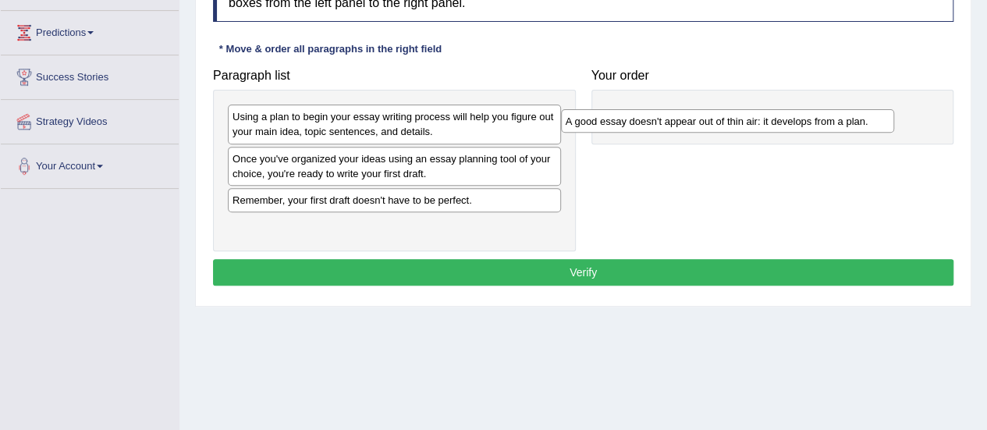
drag, startPoint x: 465, startPoint y: 165, endPoint x: 807, endPoint y: 128, distance: 343.9
click at [807, 128] on div "A good essay doesn't appear out of thin air: it develops from a plan." at bounding box center [727, 120] width 333 height 23
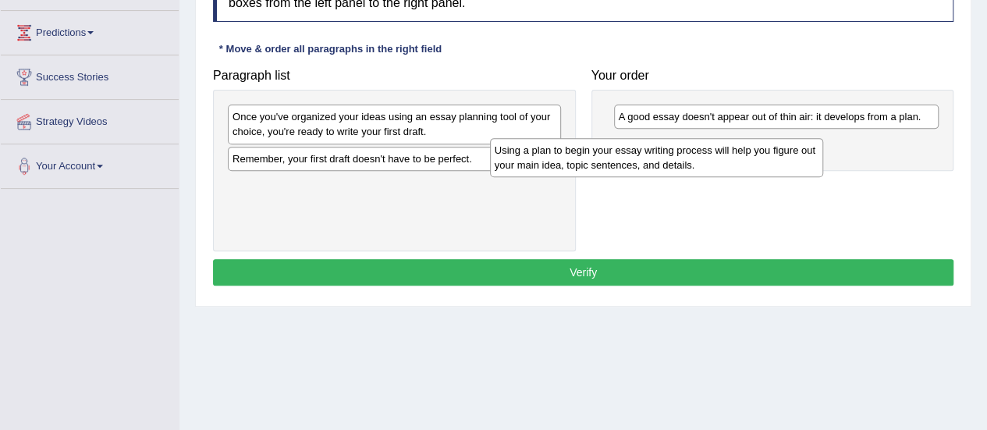
drag, startPoint x: 487, startPoint y: 119, endPoint x: 859, endPoint y: 137, distance: 372.0
click at [824, 138] on div "Using a plan to begin your essay writing process will help you figure out your …" at bounding box center [656, 157] width 333 height 39
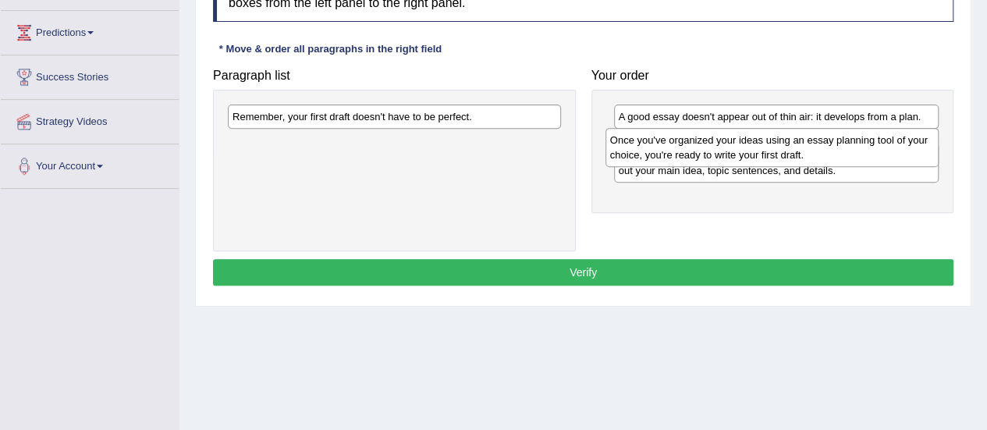
drag, startPoint x: 526, startPoint y: 122, endPoint x: 924, endPoint y: 145, distance: 398.8
click at [924, 145] on div "Once you've organized your ideas using an essay planning tool of your choice, y…" at bounding box center [772, 147] width 333 height 39
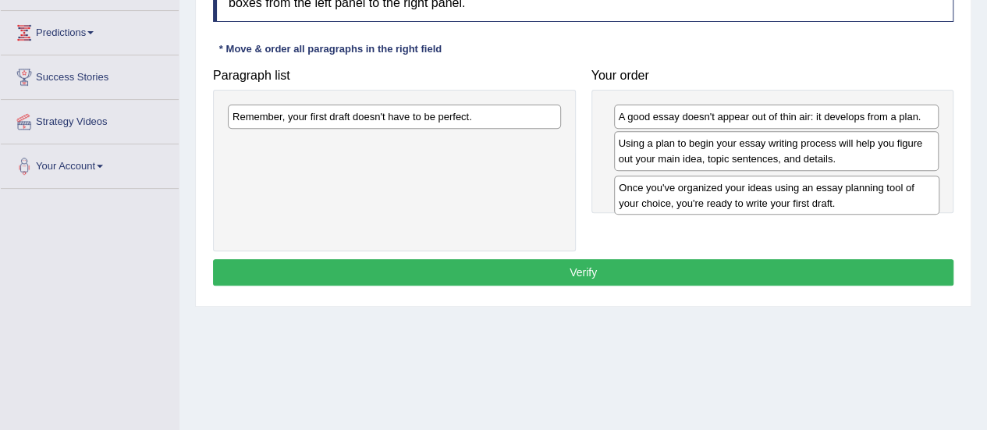
drag, startPoint x: 871, startPoint y: 146, endPoint x: 872, endPoint y: 194, distance: 47.6
click at [872, 194] on div "Once you've organized your ideas using an essay planning tool of your choice, y…" at bounding box center [777, 195] width 326 height 39
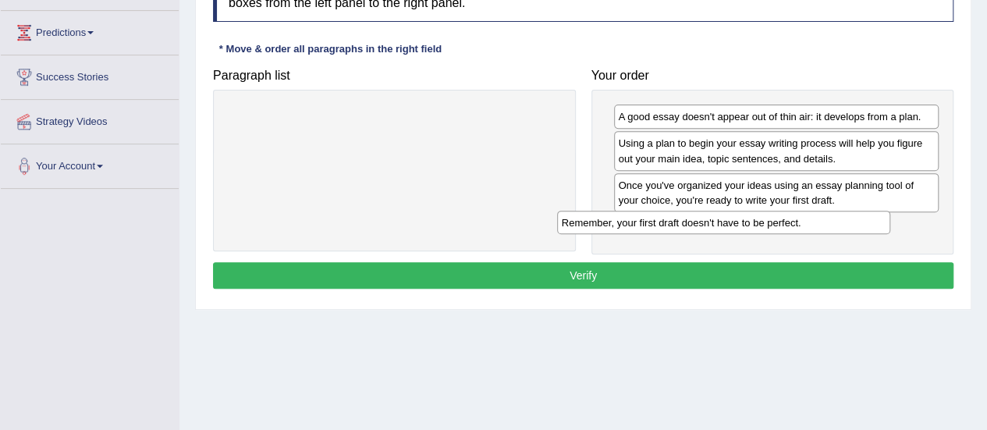
drag, startPoint x: 514, startPoint y: 115, endPoint x: 888, endPoint y: 209, distance: 386.4
click at [888, 211] on div "Remember, your first draft doesn't have to be perfect." at bounding box center [723, 222] width 333 height 23
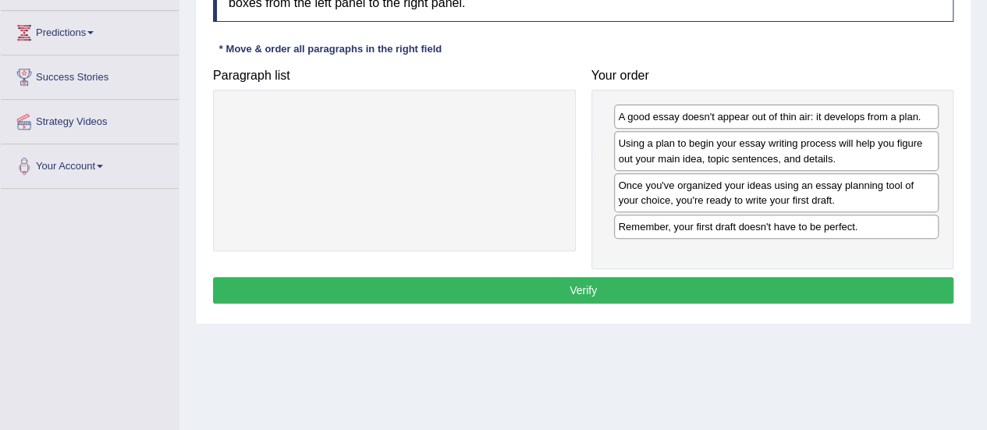
click at [593, 279] on button "Verify" at bounding box center [583, 290] width 741 height 27
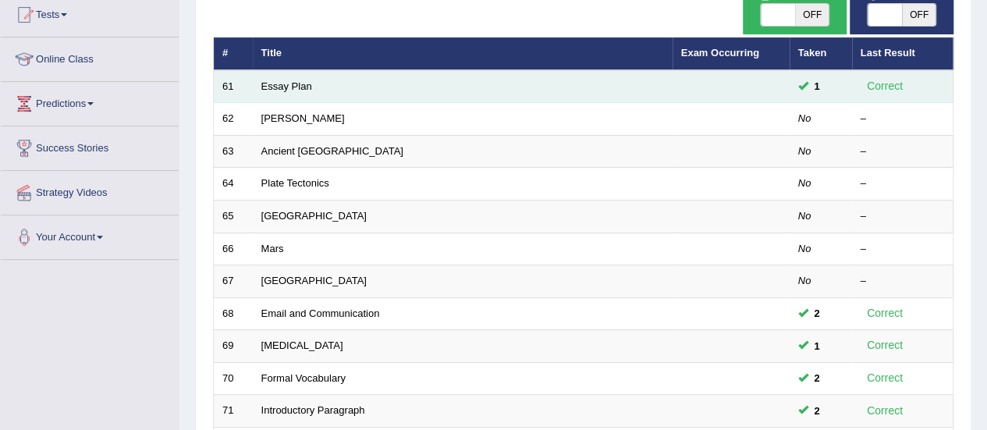
drag, startPoint x: 0, startPoint y: 0, endPoint x: 314, endPoint y: 99, distance: 329.1
click at [314, 99] on td "Essay Plan" at bounding box center [463, 86] width 420 height 33
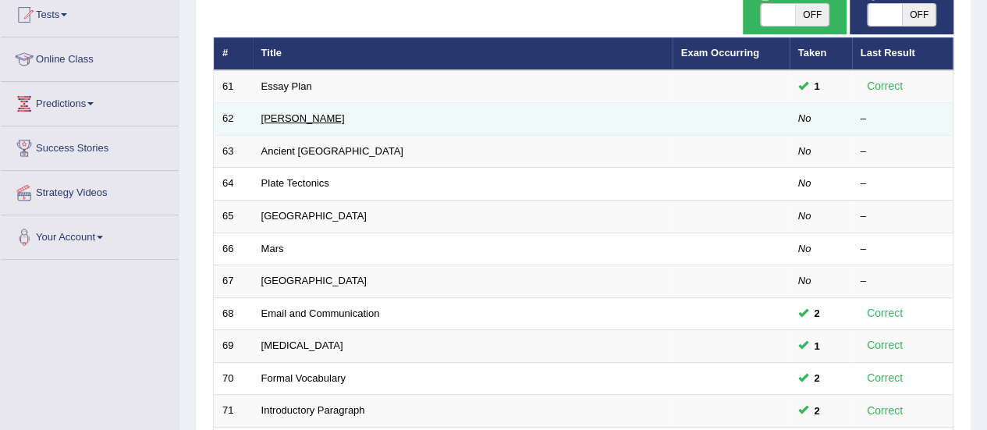
click at [292, 121] on link "[PERSON_NAME]" at bounding box center [303, 118] width 84 height 12
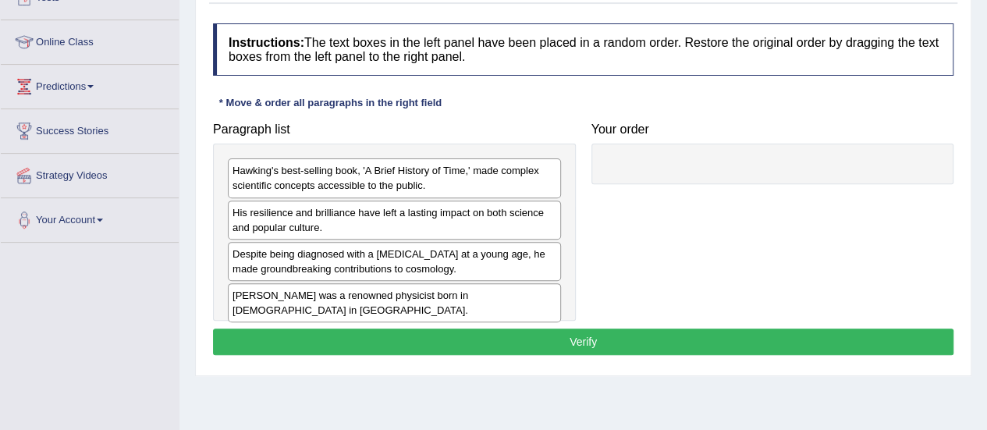
scroll to position [215, 0]
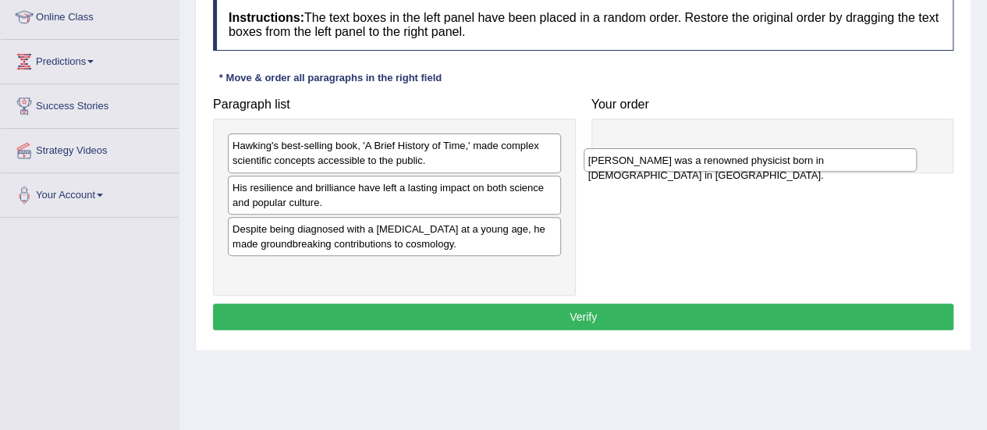
drag, startPoint x: 531, startPoint y: 272, endPoint x: 887, endPoint y: 165, distance: 371.9
click at [887, 165] on div "[PERSON_NAME] was a renowned physicist born in [DEMOGRAPHIC_DATA] in [GEOGRAPHI…" at bounding box center [750, 159] width 333 height 23
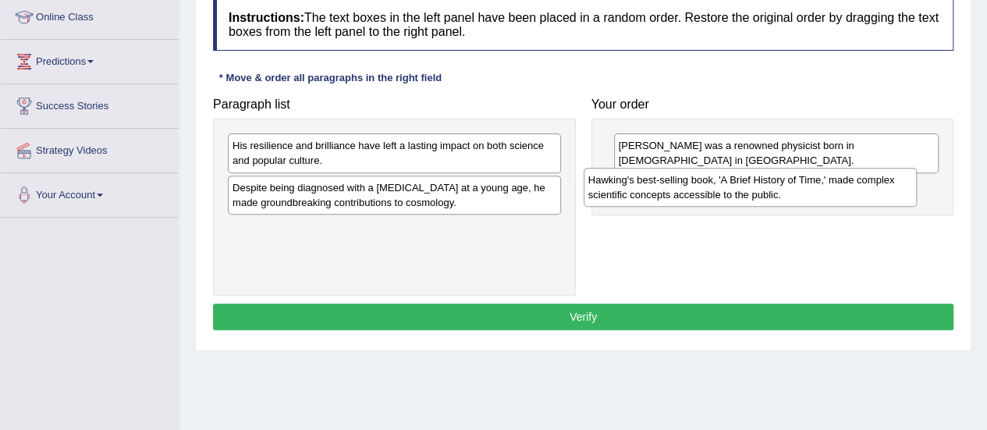
drag, startPoint x: 348, startPoint y: 149, endPoint x: 734, endPoint y: 179, distance: 386.8
click at [734, 179] on div "Hawking's best-selling book, 'A Brief History of Time,' made complex scientific…" at bounding box center [750, 187] width 333 height 39
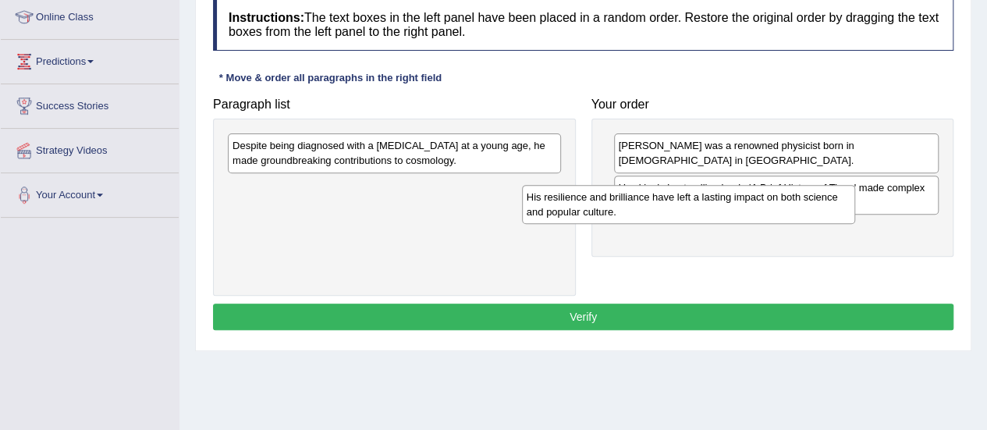
drag, startPoint x: 424, startPoint y: 154, endPoint x: 724, endPoint y: 203, distance: 304.5
click at [724, 203] on div "His resilience and brilliance have left a lasting impact on both science and po…" at bounding box center [688, 204] width 333 height 39
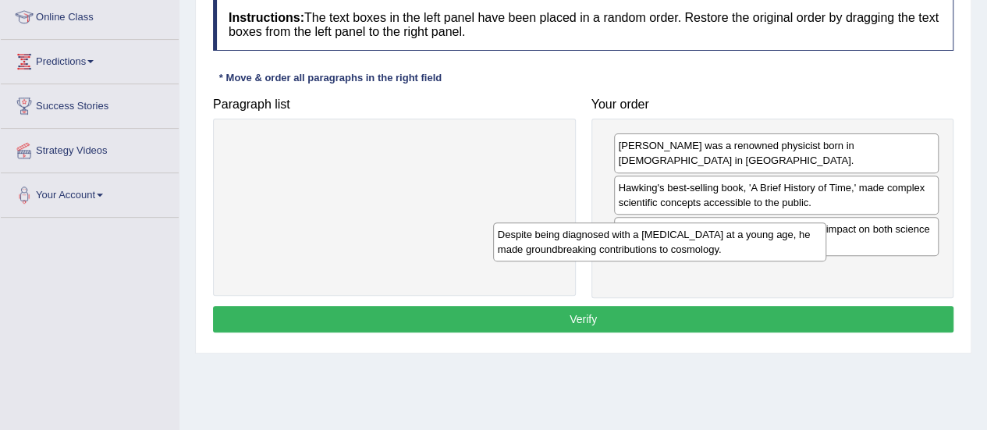
drag, startPoint x: 479, startPoint y: 155, endPoint x: 744, endPoint y: 244, distance: 279.9
click at [744, 244] on div "Despite being diagnosed with a [MEDICAL_DATA] at a young age, he made groundbre…" at bounding box center [659, 241] width 333 height 39
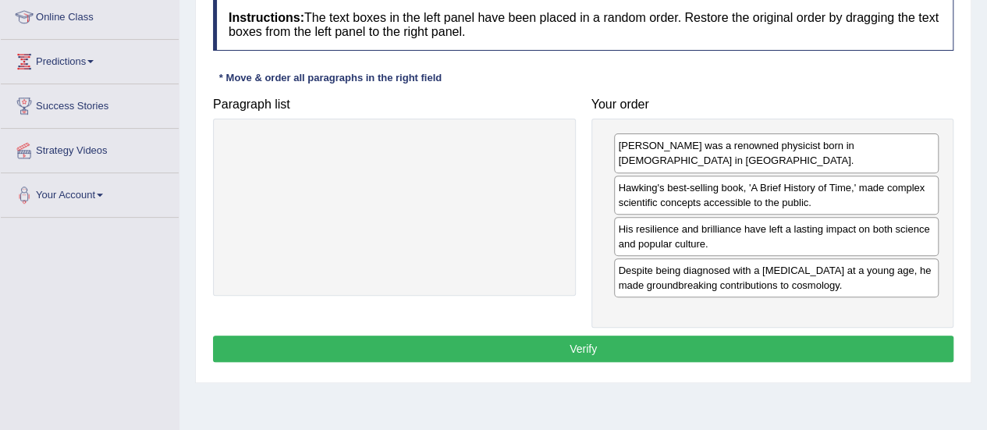
click at [577, 336] on button "Verify" at bounding box center [583, 349] width 741 height 27
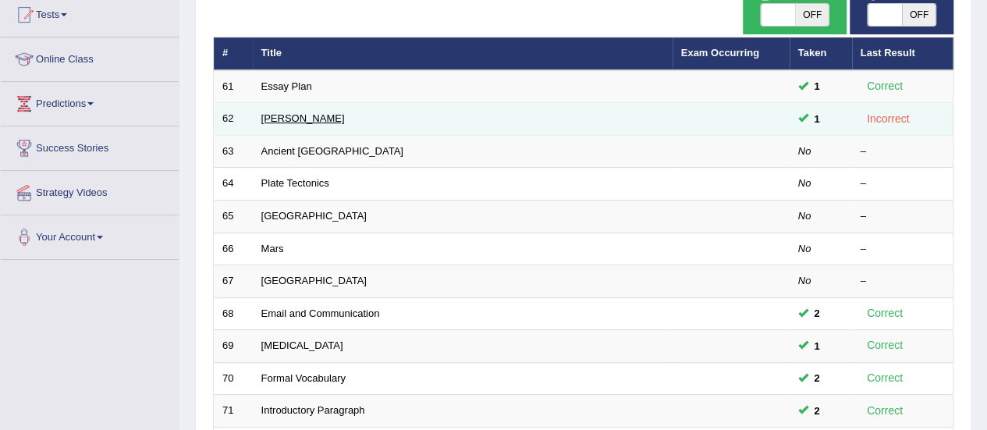
click at [320, 118] on link "Stephen Hawking" at bounding box center [303, 118] width 84 height 12
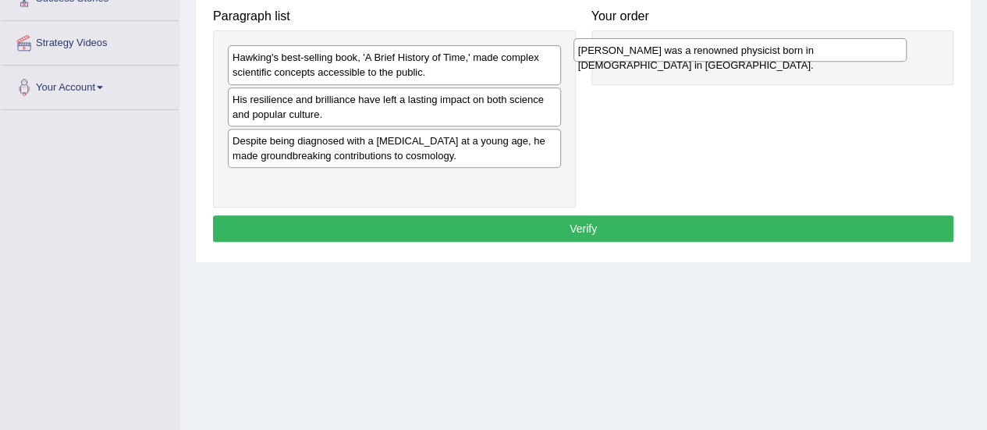
drag, startPoint x: 425, startPoint y: 183, endPoint x: 774, endPoint y: 48, distance: 374.1
click at [774, 48] on div "[PERSON_NAME] was a renowned physicist born in [DEMOGRAPHIC_DATA] in [GEOGRAPHI…" at bounding box center [740, 49] width 333 height 23
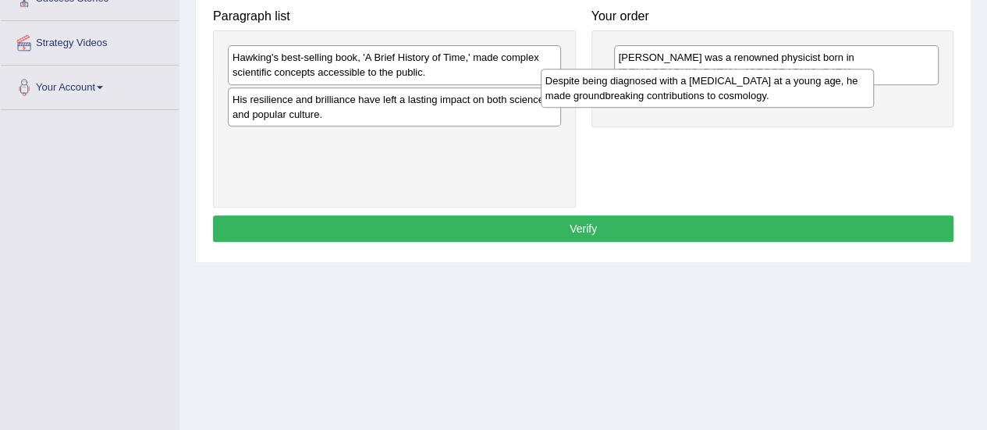
drag, startPoint x: 454, startPoint y: 154, endPoint x: 767, endPoint y: 95, distance: 318.4
click at [767, 95] on div "Despite being diagnosed with a [MEDICAL_DATA] at a young age, he made groundbre…" at bounding box center [707, 88] width 333 height 39
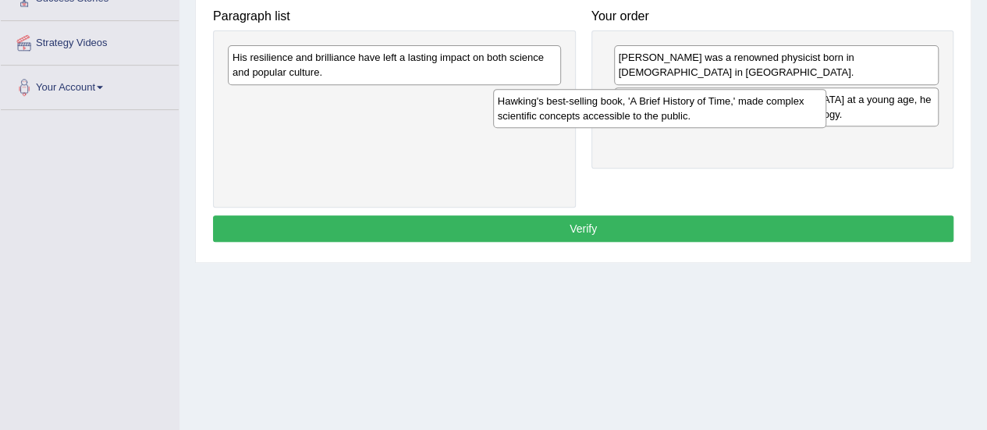
drag, startPoint x: 437, startPoint y: 62, endPoint x: 745, endPoint y: 113, distance: 311.8
click at [745, 113] on div "Hawking's best-selling book, 'A Brief History of Time,' made complex scientific…" at bounding box center [659, 108] width 333 height 39
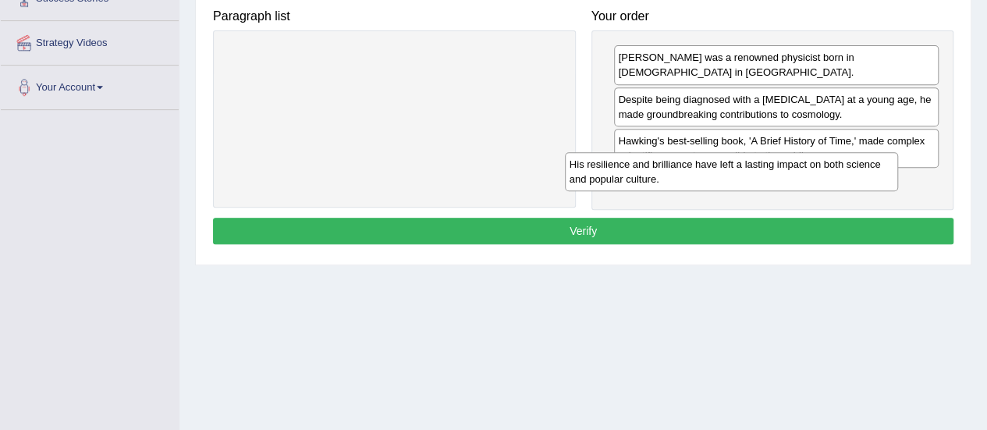
drag, startPoint x: 525, startPoint y: 68, endPoint x: 863, endPoint y: 175, distance: 353.8
click at [863, 175] on div "His resilience and brilliance have left a lasting impact on both science and po…" at bounding box center [731, 171] width 333 height 39
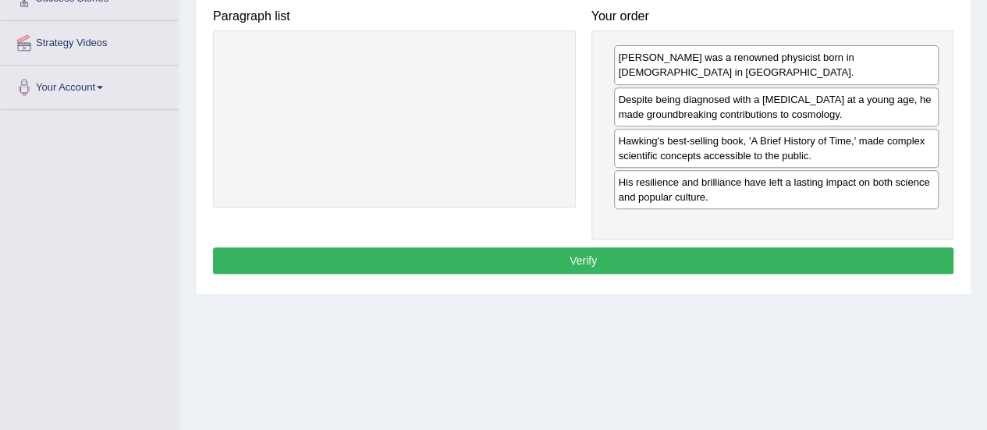
click at [578, 247] on button "Verify" at bounding box center [583, 260] width 741 height 27
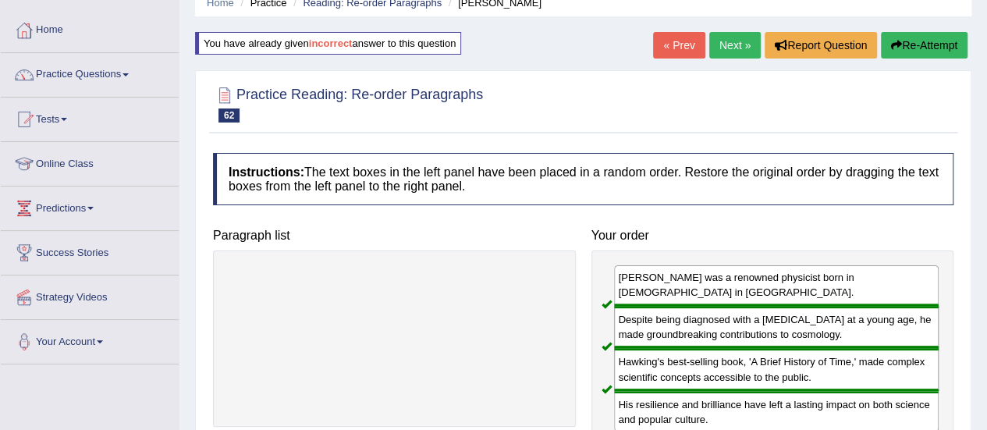
scroll to position [50, 0]
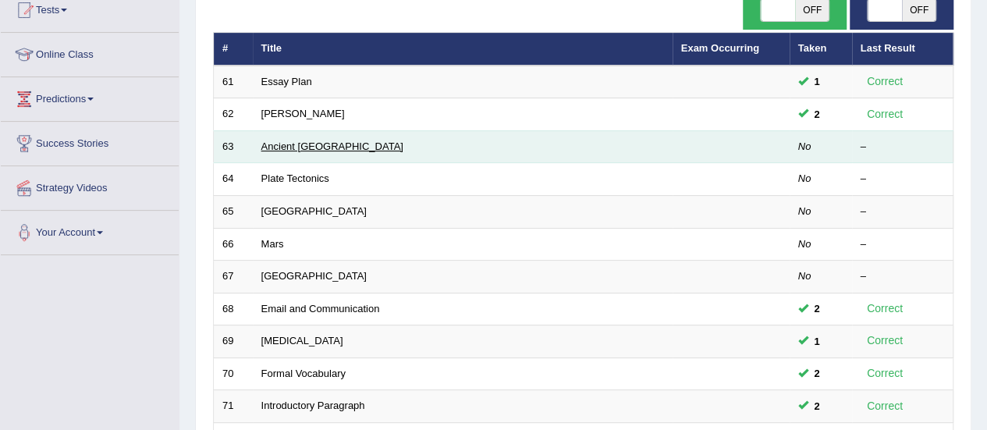
click at [303, 146] on link "Ancient [GEOGRAPHIC_DATA]" at bounding box center [332, 147] width 142 height 12
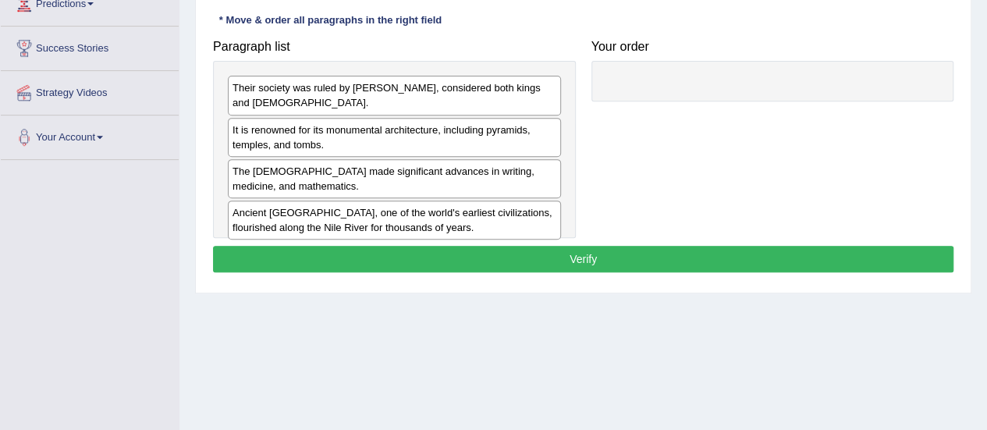
drag, startPoint x: 0, startPoint y: 0, endPoint x: 998, endPoint y: 237, distance: 1026.2
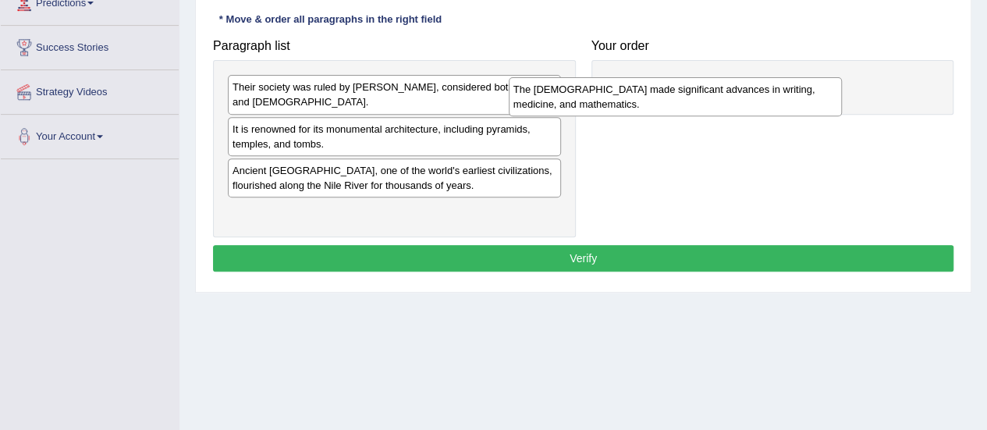
drag, startPoint x: 465, startPoint y: 166, endPoint x: 746, endPoint y: 101, distance: 288.6
click at [746, 101] on div "The Egyptians made significant advances in writing, medicine, and mathematics." at bounding box center [675, 96] width 333 height 39
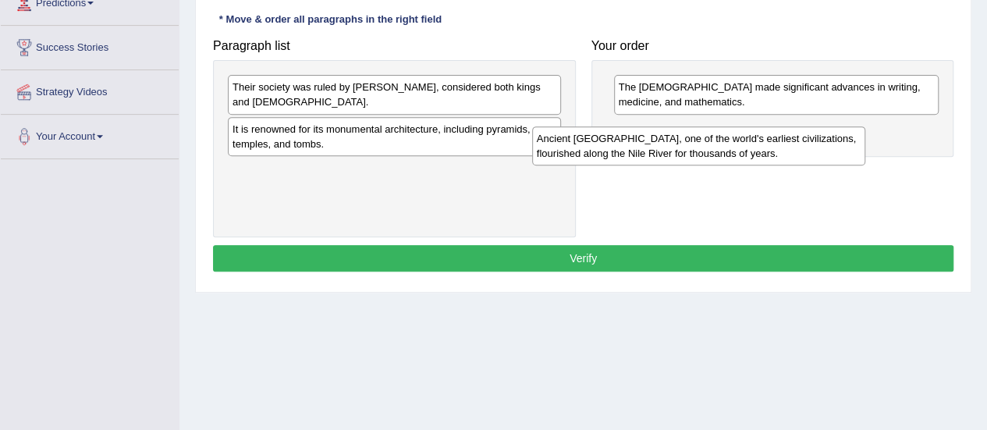
drag, startPoint x: 500, startPoint y: 154, endPoint x: 812, endPoint y: 138, distance: 311.8
click at [812, 138] on div "Ancient Egypt, one of the world's earliest civilizations, flourished along the …" at bounding box center [698, 145] width 333 height 39
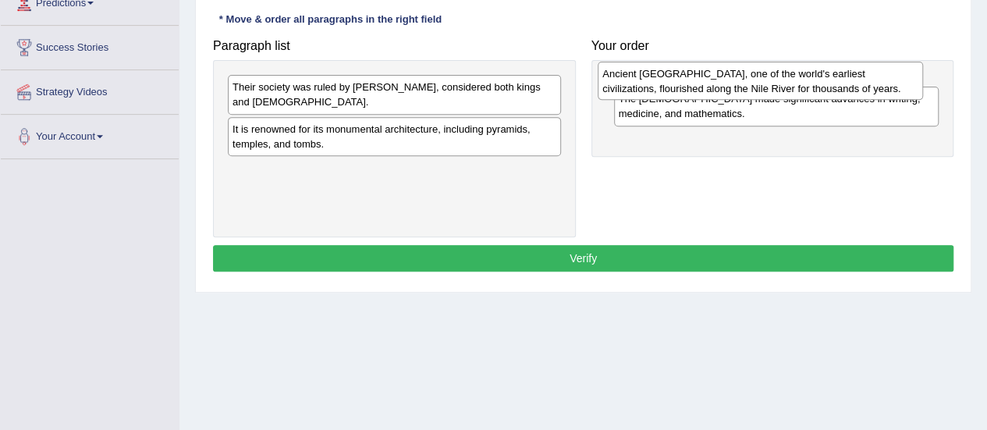
drag, startPoint x: 707, startPoint y: 140, endPoint x: 692, endPoint y: 85, distance: 56.8
click at [692, 85] on div "Ancient Egypt, one of the world's earliest civilizations, flourished along the …" at bounding box center [761, 81] width 326 height 39
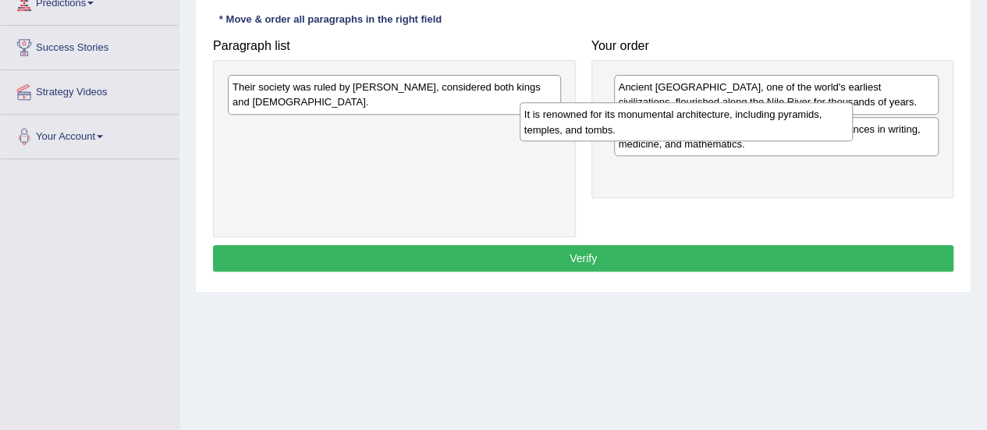
drag, startPoint x: 543, startPoint y: 119, endPoint x: 857, endPoint y: 118, distance: 313.8
click at [853, 118] on div "It is renowned for its monumental architecture, including pyramids, temples, an…" at bounding box center [686, 121] width 333 height 39
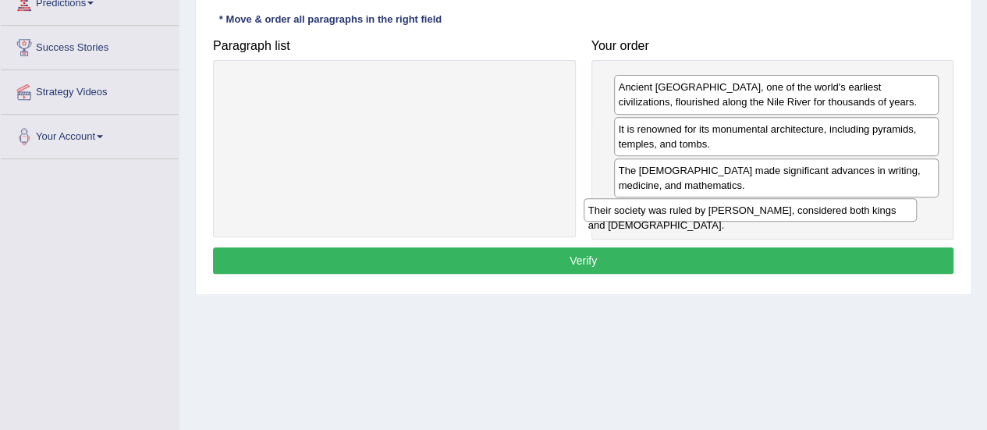
drag, startPoint x: 540, startPoint y: 81, endPoint x: 930, endPoint y: 202, distance: 408.6
click at [917, 202] on div "Their society was ruled by pharaohs, considered both kings and gods." at bounding box center [750, 209] width 333 height 23
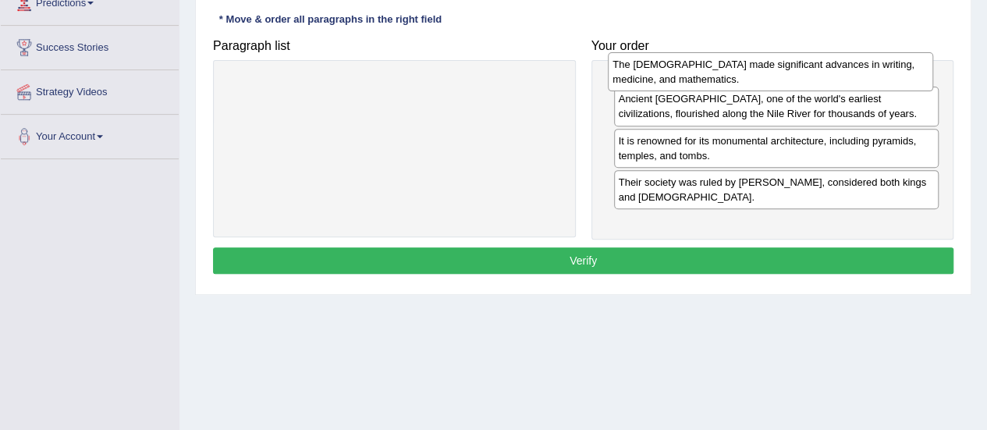
drag, startPoint x: 858, startPoint y: 182, endPoint x: 852, endPoint y: 77, distance: 104.7
click at [852, 77] on div "The Egyptians made significant advances in writing, medicine, and mathematics." at bounding box center [771, 71] width 326 height 39
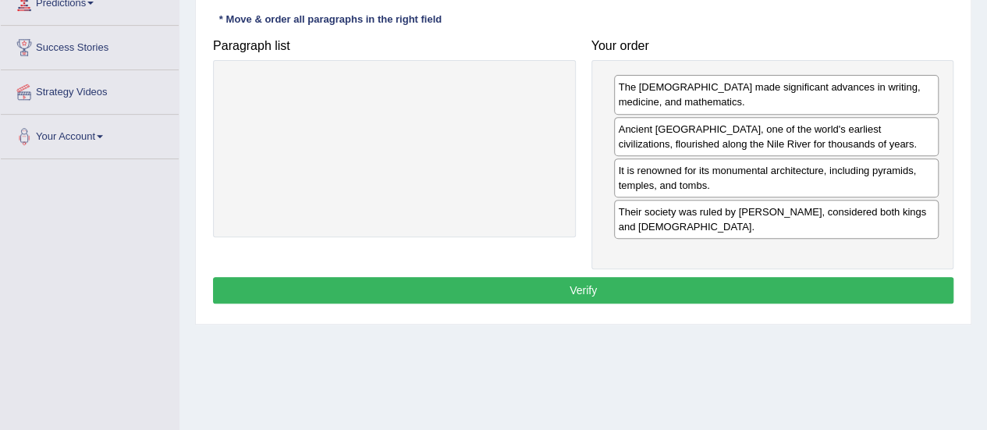
click at [567, 277] on button "Verify" at bounding box center [583, 290] width 741 height 27
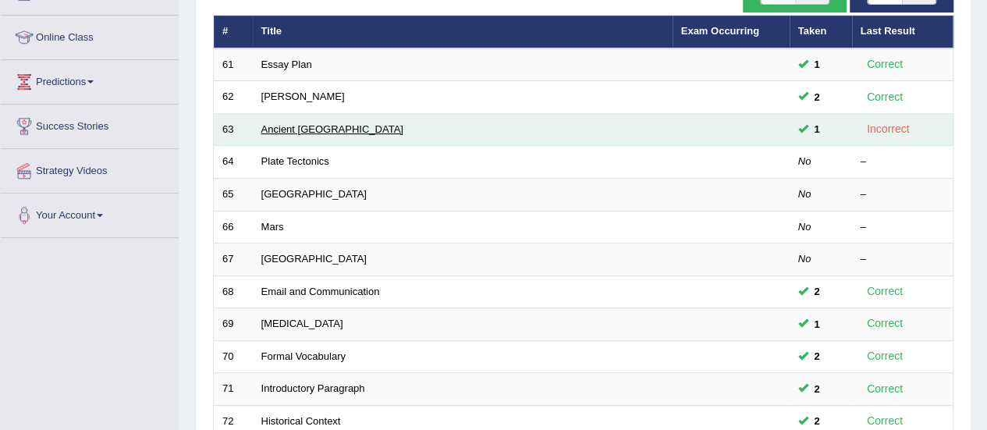
scroll to position [178, 0]
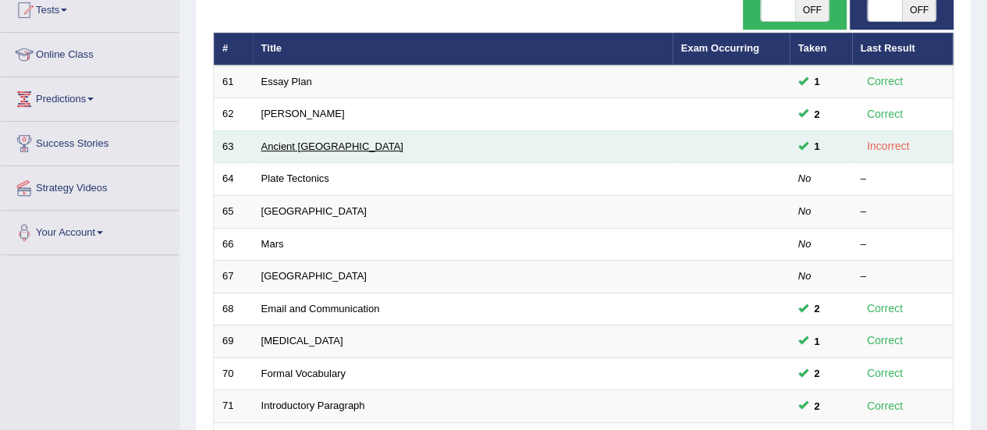
click at [306, 130] on td "Ancient [GEOGRAPHIC_DATA]" at bounding box center [463, 146] width 420 height 33
click at [294, 146] on link "Ancient [GEOGRAPHIC_DATA]" at bounding box center [332, 147] width 142 height 12
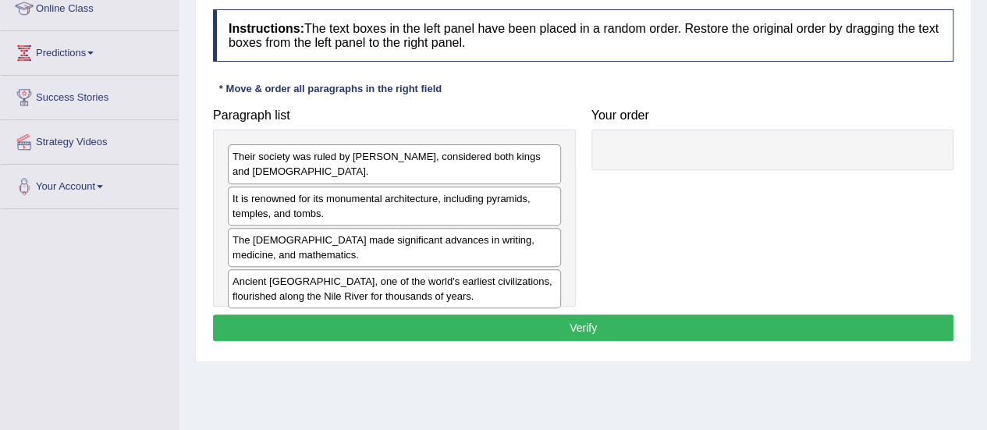
drag, startPoint x: 0, startPoint y: 0, endPoint x: 980, endPoint y: 228, distance: 1005.8
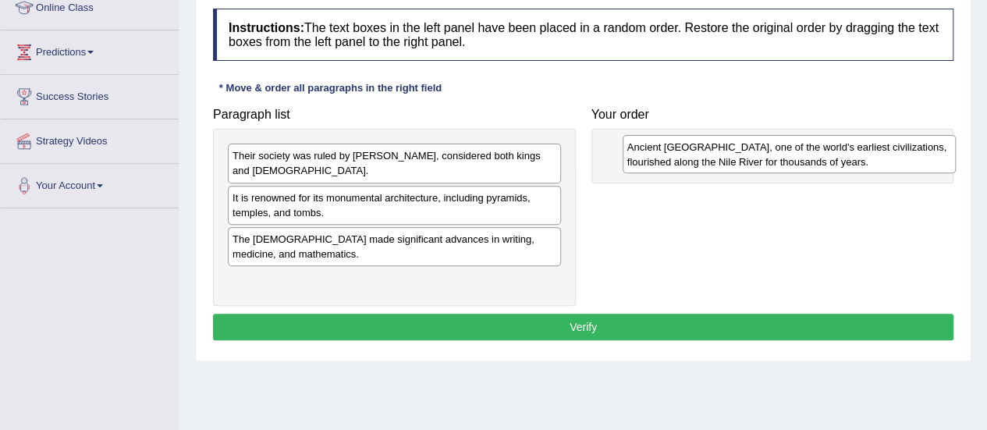
drag, startPoint x: 470, startPoint y: 271, endPoint x: 879, endPoint y: 151, distance: 426.1
click at [879, 151] on div "Ancient Egypt, one of the world's earliest civilizations, flourished along the …" at bounding box center [789, 154] width 333 height 39
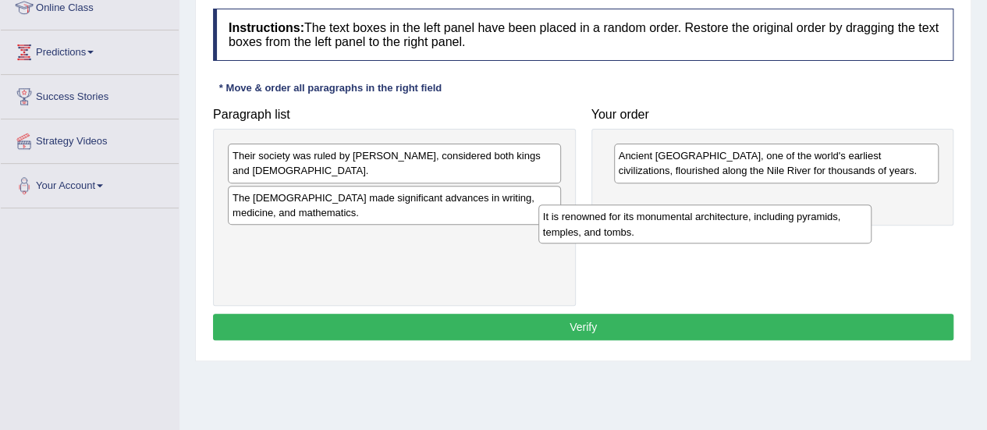
drag, startPoint x: 486, startPoint y: 187, endPoint x: 816, endPoint y: 219, distance: 332.4
click at [816, 219] on div "It is renowned for its monumental architecture, including pyramids, temples, an…" at bounding box center [705, 224] width 333 height 39
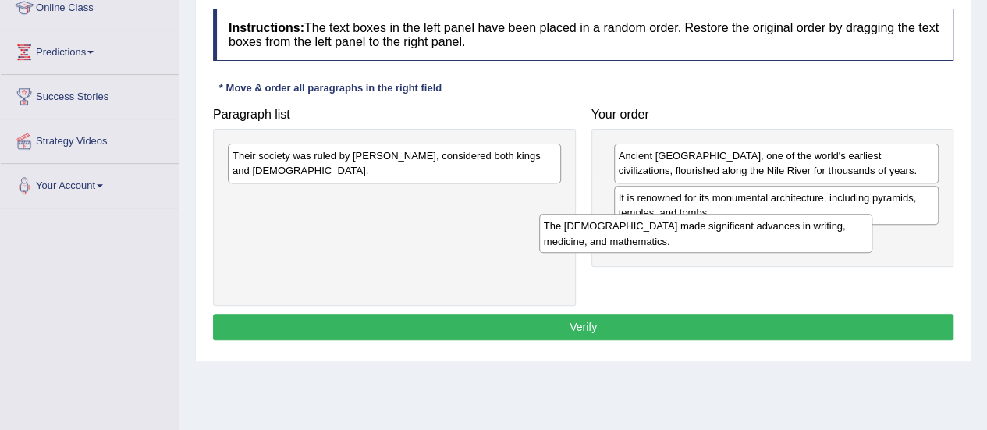
drag, startPoint x: 511, startPoint y: 196, endPoint x: 822, endPoint y: 239, distance: 313.6
click at [822, 239] on div "The Egyptians made significant advances in writing, medicine, and mathematics." at bounding box center [705, 233] width 333 height 39
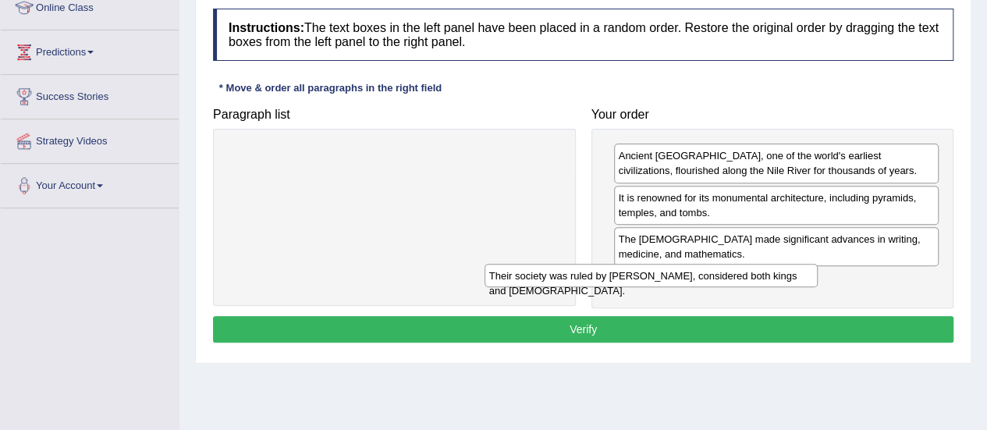
drag, startPoint x: 526, startPoint y: 150, endPoint x: 837, endPoint y: 277, distance: 335.7
click at [818, 277] on div "Their society was ruled by pharaohs, considered both kings and gods." at bounding box center [651, 275] width 333 height 23
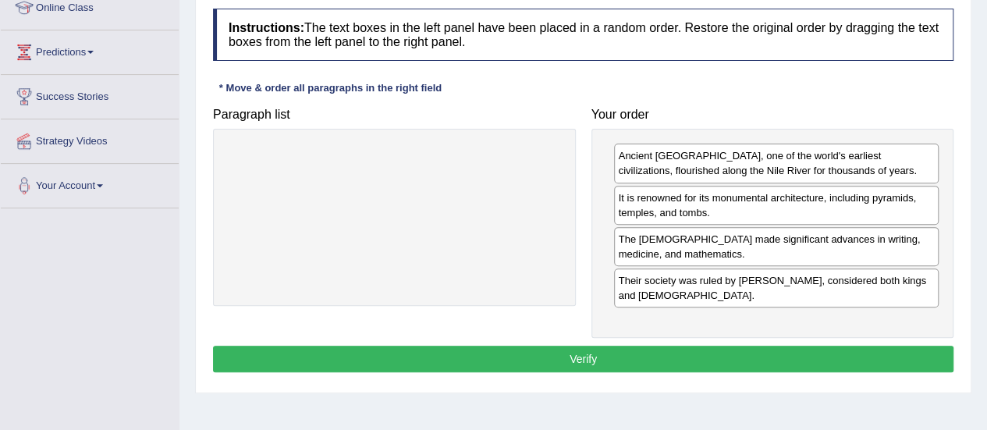
click at [570, 346] on button "Verify" at bounding box center [583, 359] width 741 height 27
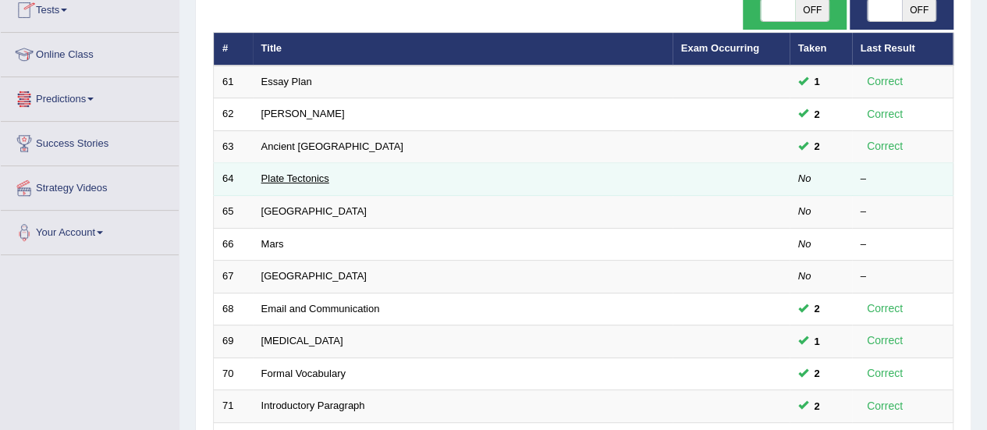
click at [276, 179] on link "Plate Tectonics" at bounding box center [295, 179] width 68 height 12
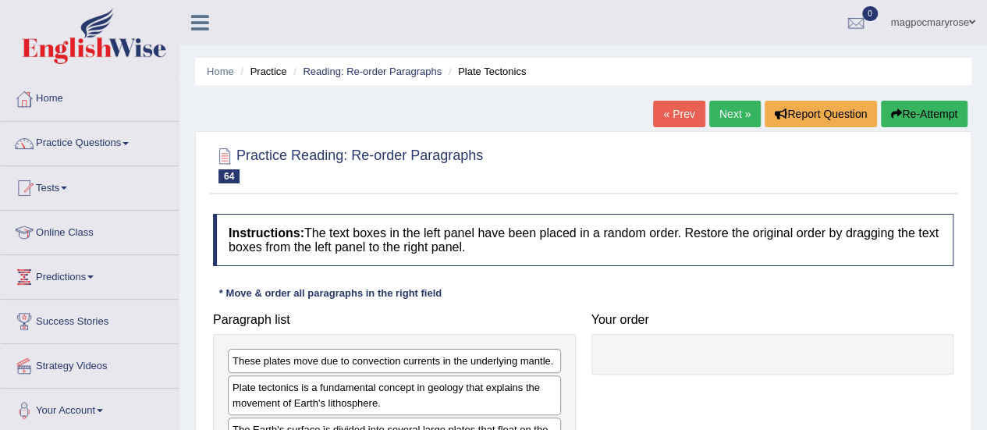
scroll to position [178, 0]
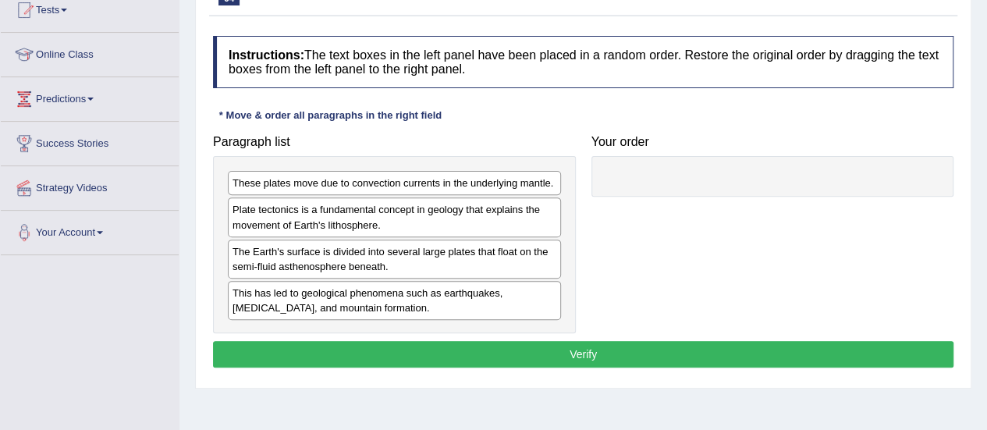
drag, startPoint x: 998, startPoint y: 139, endPoint x: 998, endPoint y: 227, distance: 88.2
click at [987, 227] on html "Toggle navigation Home Practice Questions Speaking Practice Read Aloud Repeat S…" at bounding box center [493, 37] width 987 height 430
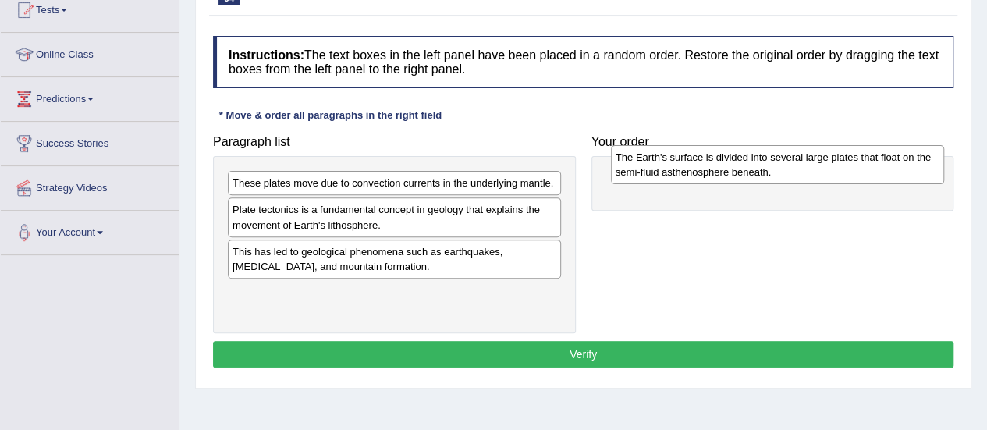
drag, startPoint x: 514, startPoint y: 255, endPoint x: 926, endPoint y: 161, distance: 422.8
click at [926, 161] on div "The Earth's surface is divided into several large plates that float on the semi…" at bounding box center [777, 164] width 333 height 39
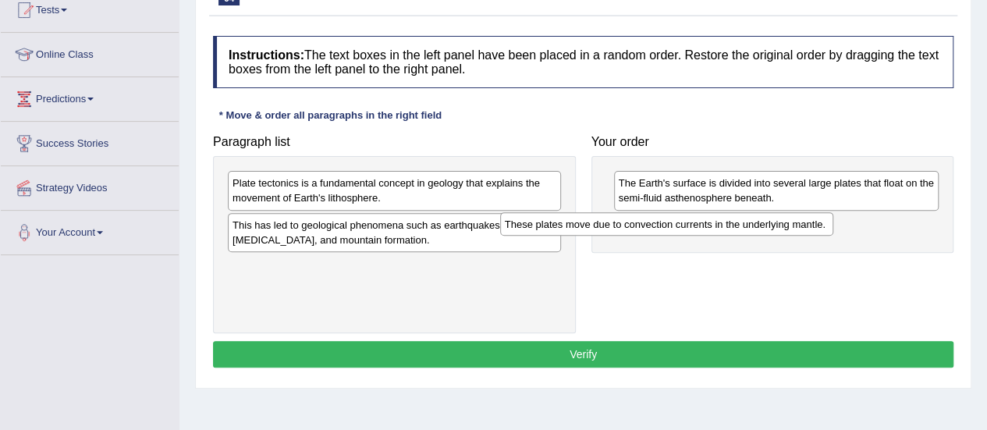
drag, startPoint x: 493, startPoint y: 176, endPoint x: 846, endPoint y: 235, distance: 358.4
click at [834, 235] on div "These plates move due to convection currents in the underlying mantle." at bounding box center [666, 223] width 333 height 23
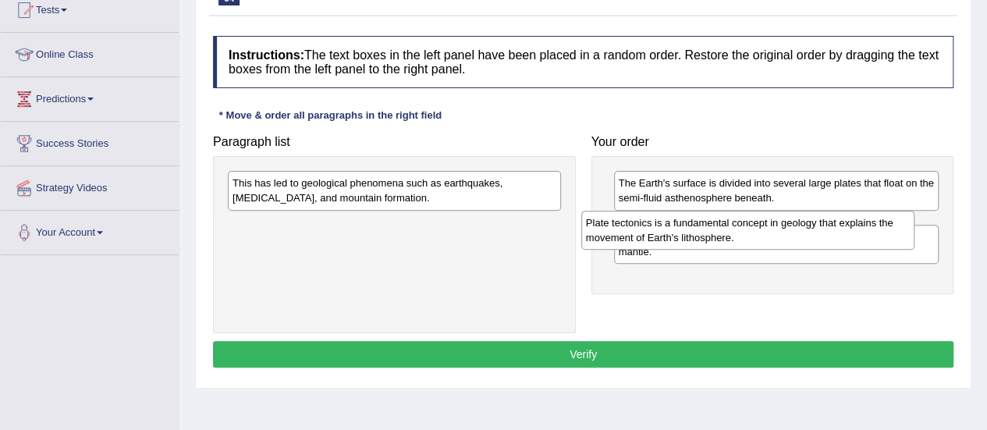
drag, startPoint x: 419, startPoint y: 182, endPoint x: 788, endPoint y: 221, distance: 370.5
click at [788, 221] on div "Plate tectonics is a fundamental concept in geology that explains the movement …" at bounding box center [748, 230] width 333 height 39
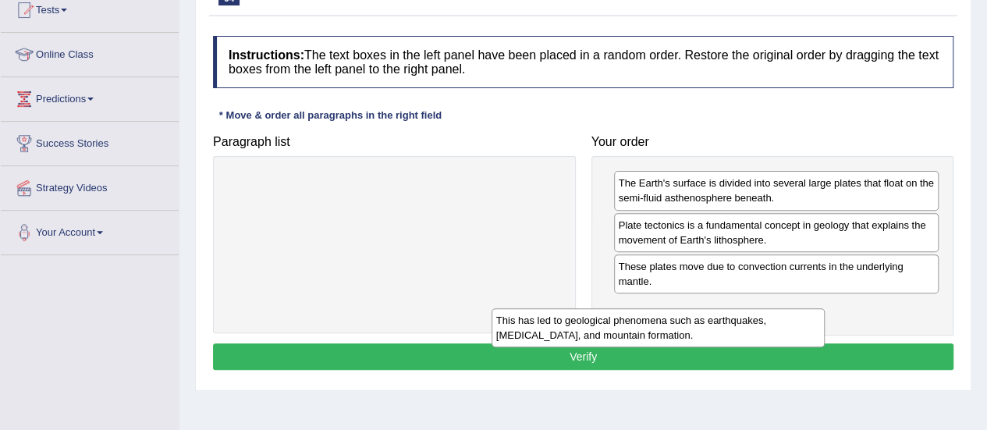
drag, startPoint x: 543, startPoint y: 185, endPoint x: 809, endPoint y: 318, distance: 297.4
click at [809, 318] on div "This has led to geological phenomena such as earthquakes, [MEDICAL_DATA], and m…" at bounding box center [658, 327] width 333 height 39
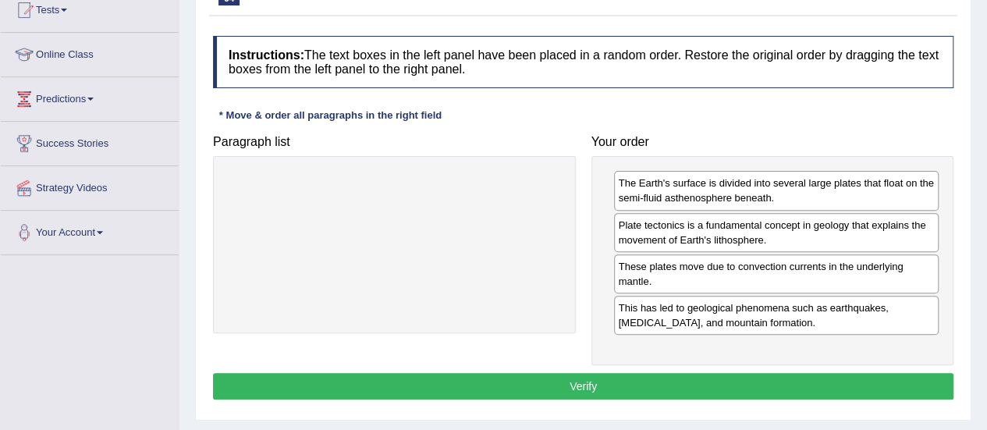
click at [593, 382] on button "Verify" at bounding box center [583, 386] width 741 height 27
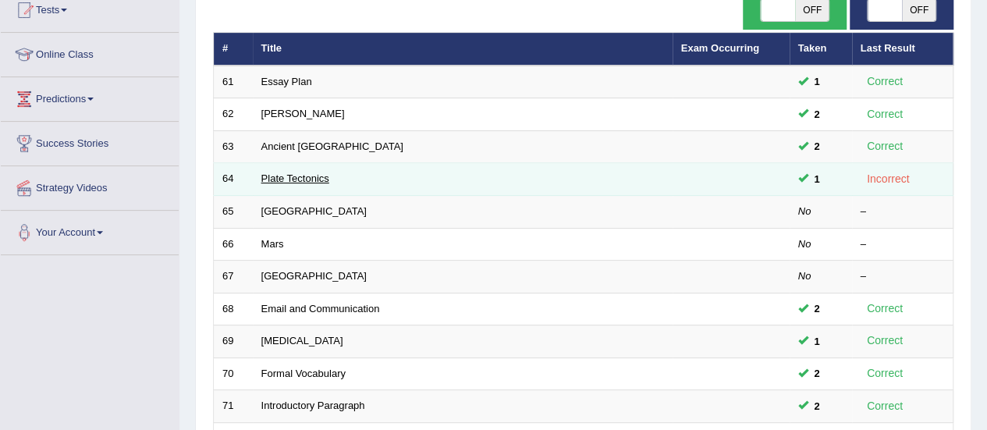
click at [289, 173] on link "Plate Tectonics" at bounding box center [295, 179] width 68 height 12
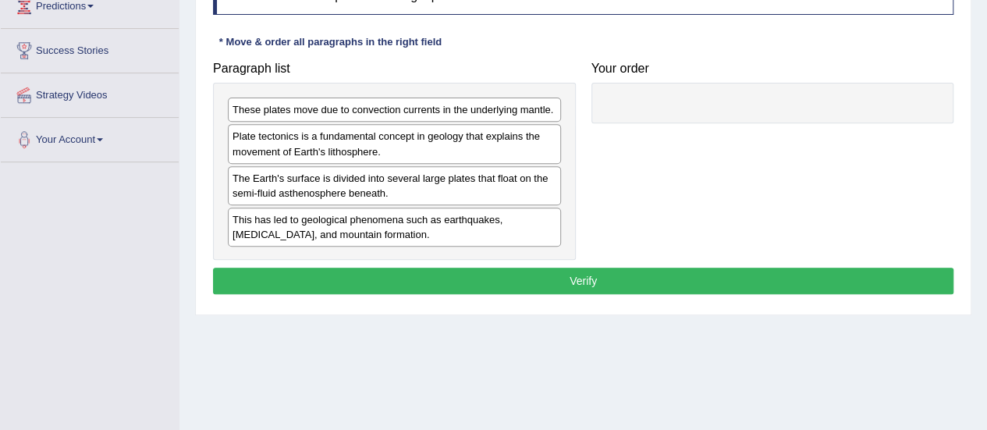
scroll to position [272, 0]
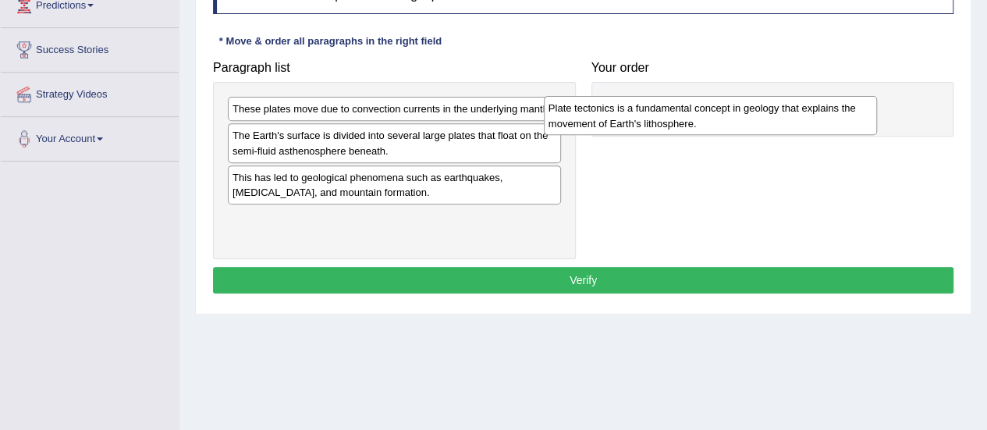
drag, startPoint x: 416, startPoint y: 148, endPoint x: 739, endPoint y: 121, distance: 324.3
click at [739, 121] on div "Plate tectonics is a fundamental concept in geology that explains the movement …" at bounding box center [710, 115] width 333 height 39
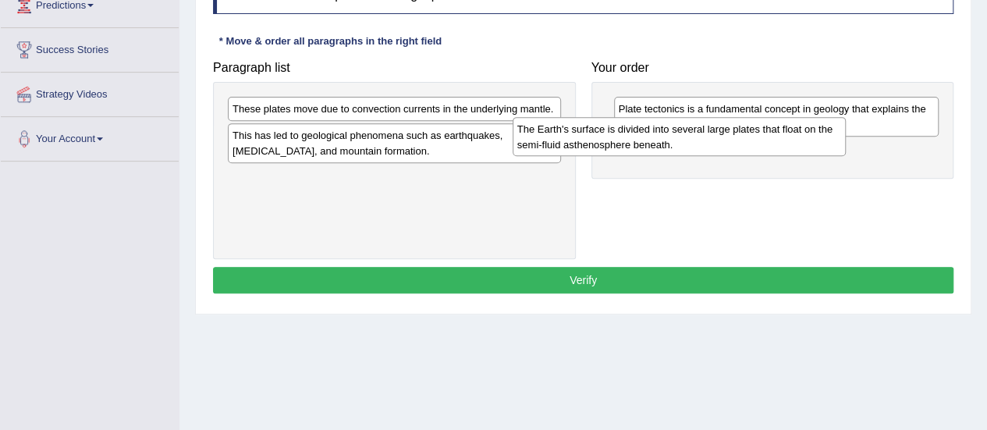
drag, startPoint x: 467, startPoint y: 138, endPoint x: 752, endPoint y: 133, distance: 285.0
click at [752, 133] on div "The Earth's surface is divided into several large plates that float on the semi…" at bounding box center [679, 136] width 333 height 39
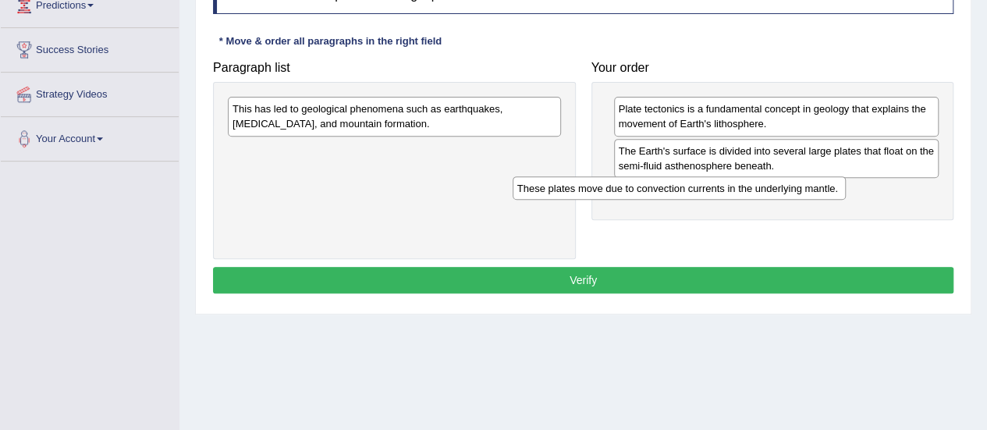
drag, startPoint x: 541, startPoint y: 107, endPoint x: 826, endPoint y: 187, distance: 295.8
click at [826, 187] on div "These plates move due to convection currents in the underlying mantle." at bounding box center [679, 187] width 333 height 23
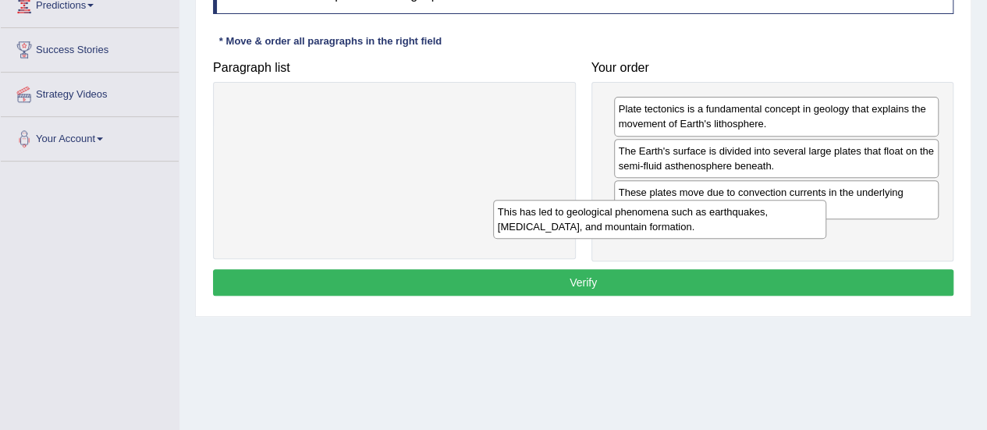
drag, startPoint x: 511, startPoint y: 108, endPoint x: 780, endPoint y: 212, distance: 287.9
click at [780, 212] on div "This has led to geological phenomena such as earthquakes, volcanic eruptions, a…" at bounding box center [659, 219] width 333 height 39
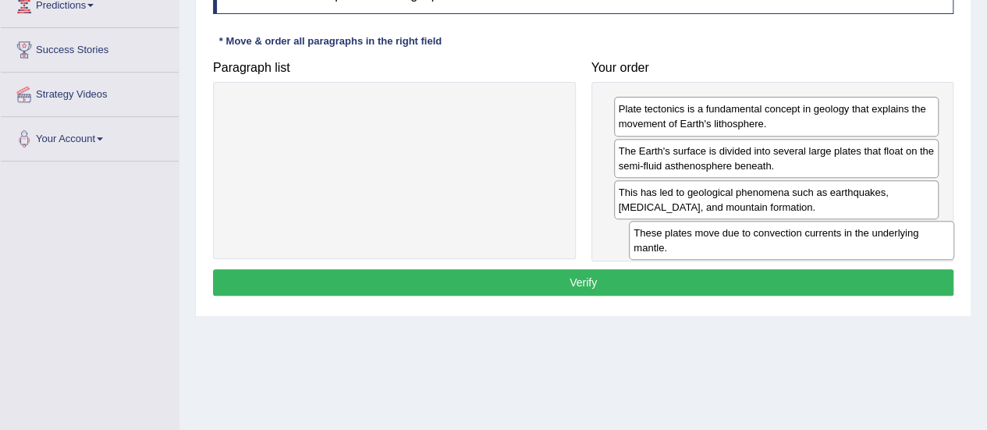
drag, startPoint x: 645, startPoint y: 197, endPoint x: 664, endPoint y: 248, distance: 54.8
click at [664, 248] on div "These plates move due to convection currents in the underlying mantle." at bounding box center [792, 240] width 326 height 39
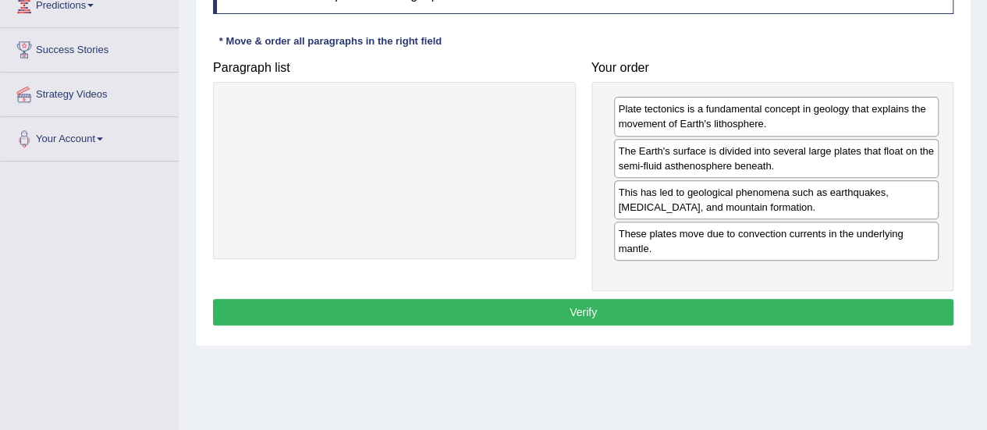
click at [582, 311] on button "Verify" at bounding box center [583, 312] width 741 height 27
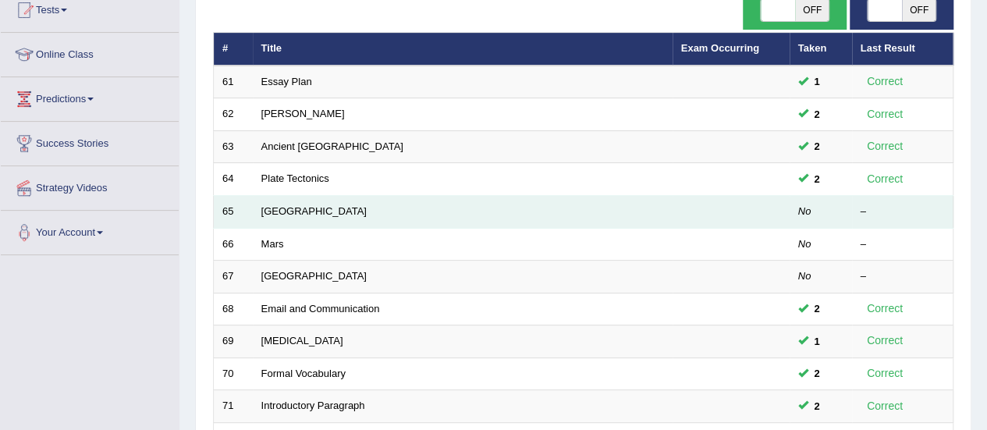
click at [294, 215] on td "[GEOGRAPHIC_DATA]" at bounding box center [463, 212] width 420 height 33
click at [306, 209] on link "[GEOGRAPHIC_DATA]" at bounding box center [313, 211] width 105 height 12
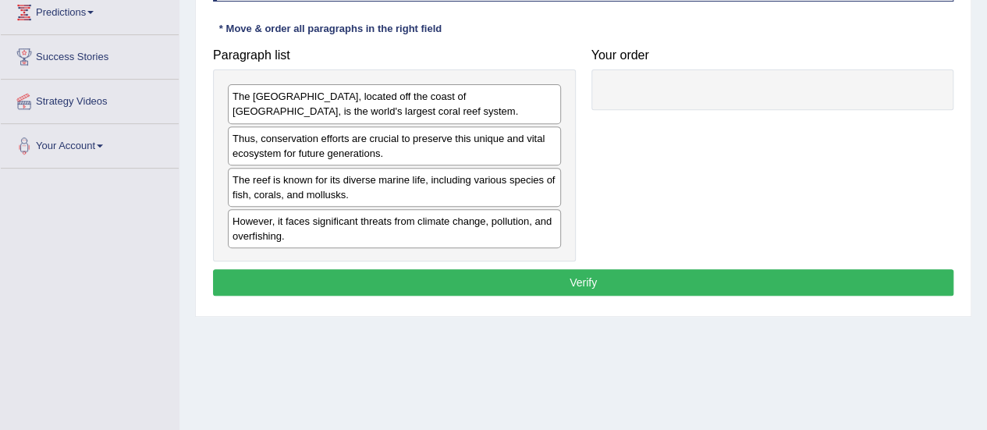
scroll to position [270, 0]
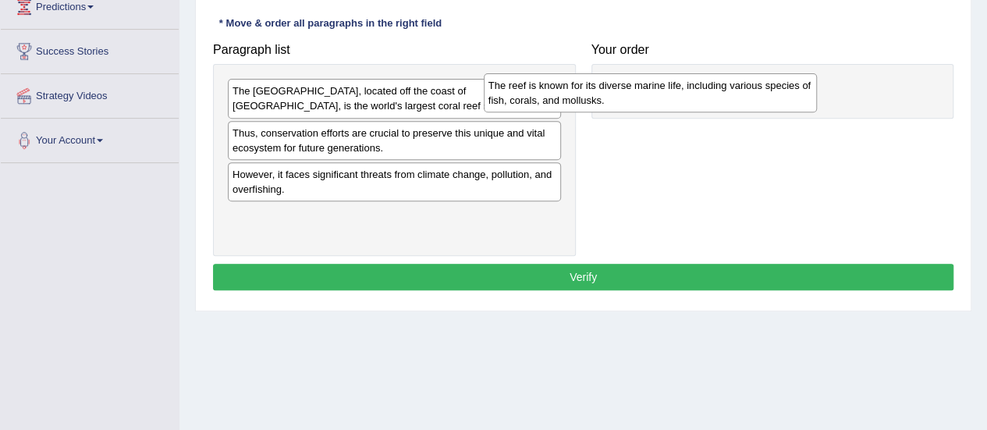
drag, startPoint x: 484, startPoint y: 179, endPoint x: 754, endPoint y: 88, distance: 284.9
click at [754, 88] on div "The reef is known for its diverse marine life, including various species of fis…" at bounding box center [650, 92] width 333 height 39
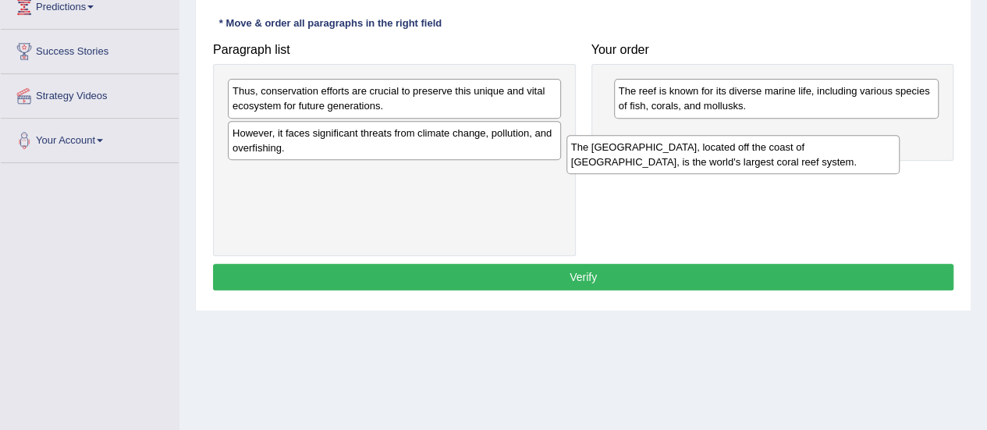
drag, startPoint x: 506, startPoint y: 94, endPoint x: 862, endPoint y: 144, distance: 359.4
click at [862, 144] on div "The [GEOGRAPHIC_DATA], located off the coast of [GEOGRAPHIC_DATA], is the world…" at bounding box center [733, 154] width 333 height 39
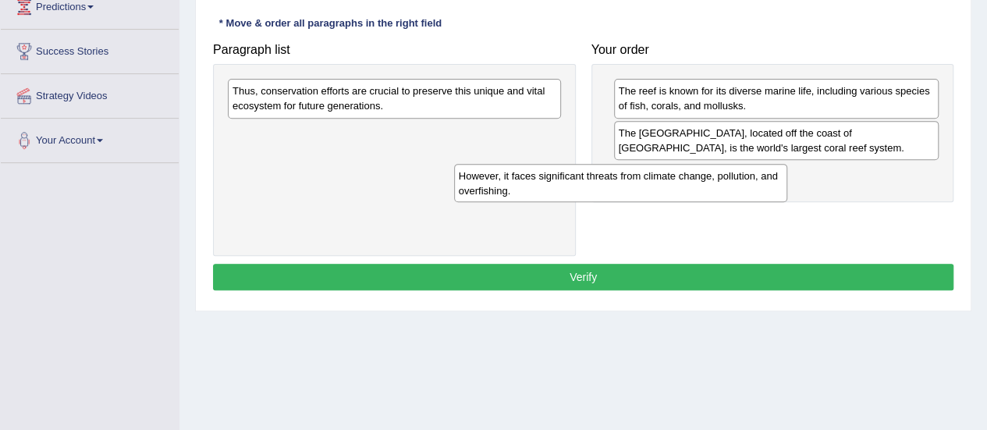
drag, startPoint x: 499, startPoint y: 141, endPoint x: 774, endPoint y: 171, distance: 277.1
click at [774, 171] on div "However, it faces significant threats from climate change, pollution, and overf…" at bounding box center [620, 183] width 333 height 39
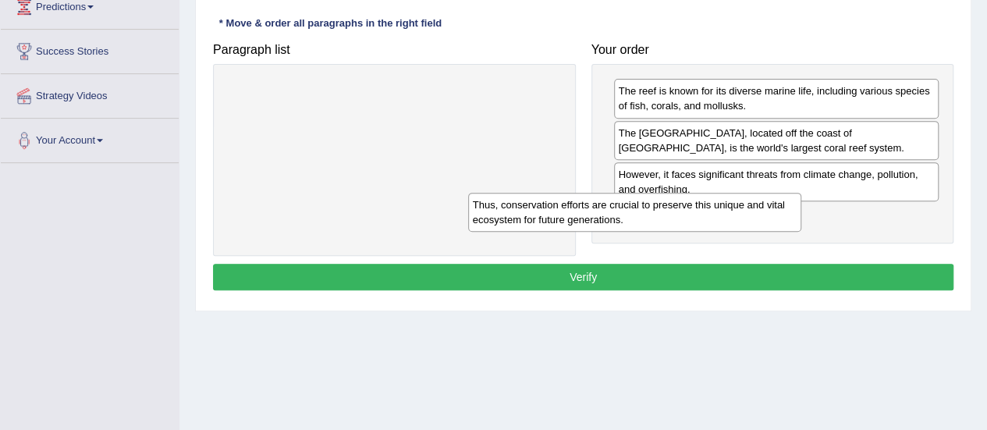
drag, startPoint x: 503, startPoint y: 98, endPoint x: 813, endPoint y: 221, distance: 334.3
click at [802, 221] on div "Thus, conservation efforts are crucial to preserve this unique and vital ecosys…" at bounding box center [634, 212] width 333 height 39
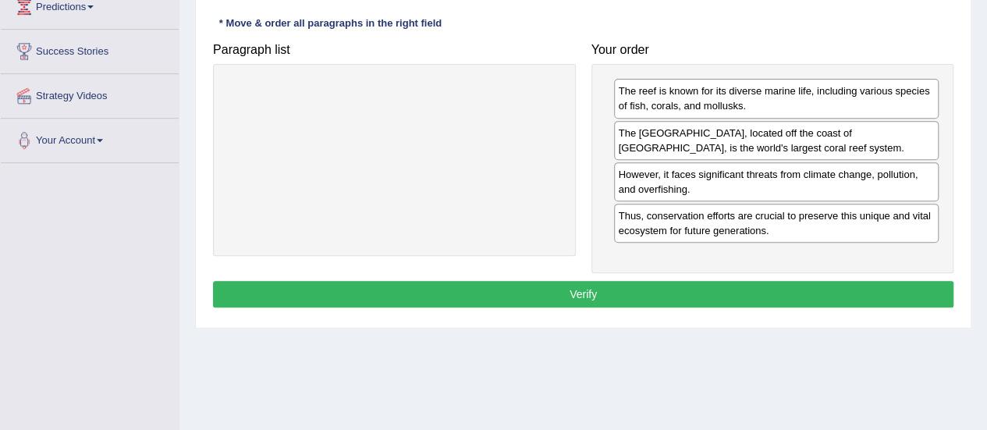
click at [584, 283] on button "Verify" at bounding box center [583, 294] width 741 height 27
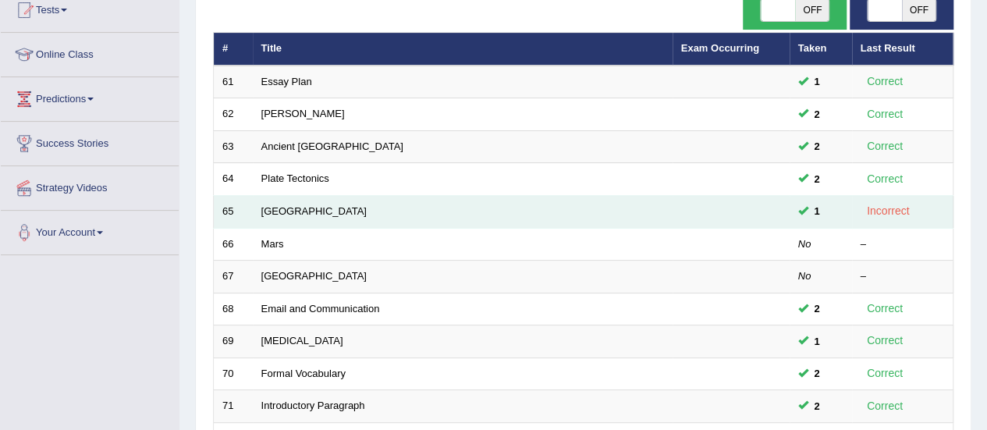
click at [311, 201] on td "[GEOGRAPHIC_DATA]" at bounding box center [463, 212] width 420 height 33
click at [323, 213] on link "[GEOGRAPHIC_DATA]" at bounding box center [313, 211] width 105 height 12
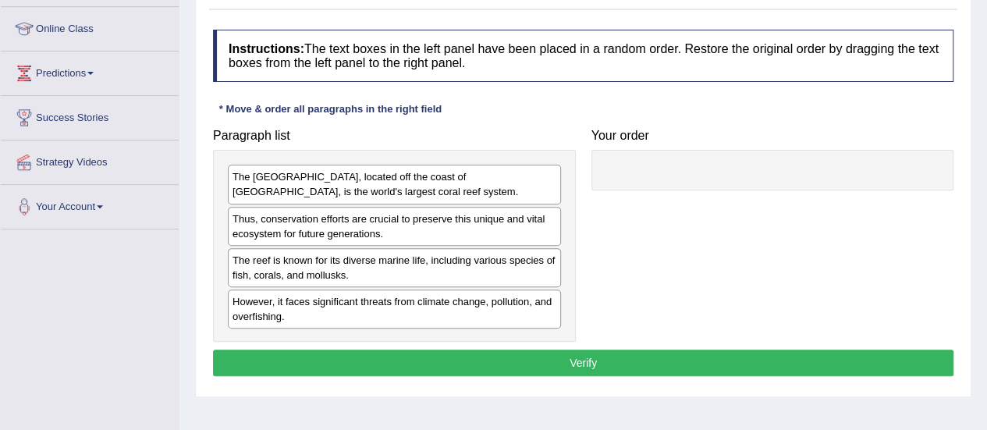
scroll to position [203, 0]
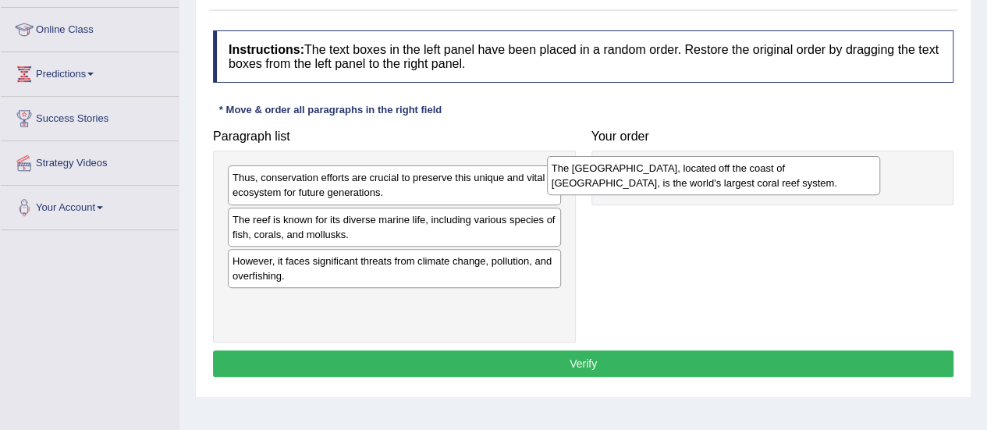
drag, startPoint x: 499, startPoint y: 193, endPoint x: 826, endPoint y: 182, distance: 327.3
click at [826, 182] on div "The Great Barrier Reef, located off the coast of Australia, is the world's larg…" at bounding box center [713, 175] width 333 height 39
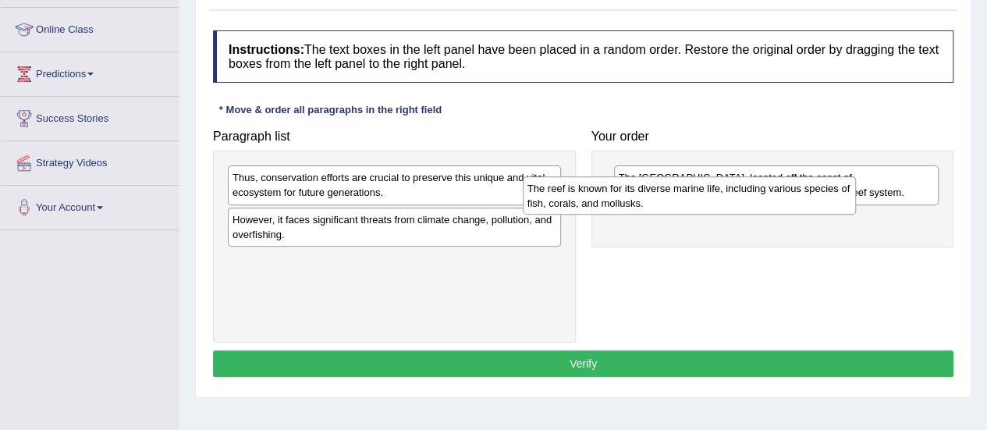
drag, startPoint x: 520, startPoint y: 228, endPoint x: 832, endPoint y: 197, distance: 313.7
click at [832, 197] on div "The reef is known for its diverse marine life, including various species of fis…" at bounding box center [689, 195] width 333 height 39
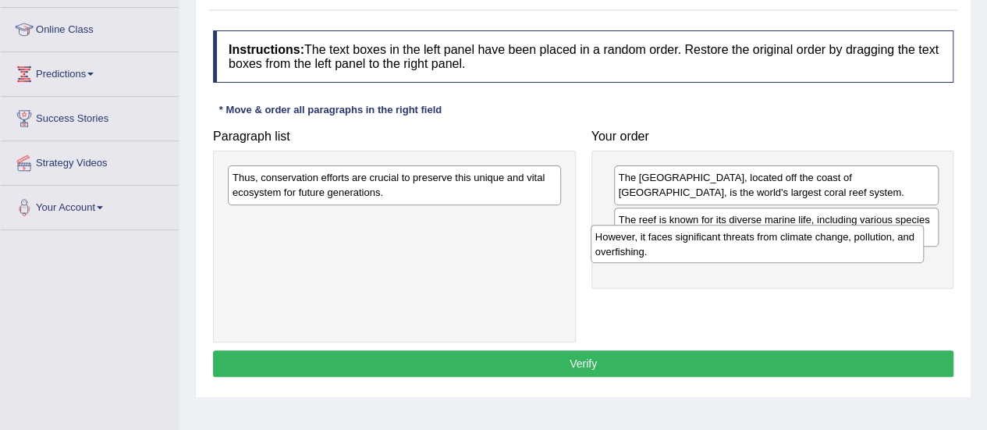
drag, startPoint x: 472, startPoint y: 229, endPoint x: 863, endPoint y: 251, distance: 391.7
click at [863, 251] on div "However, it faces significant threats from climate change, pollution, and overf…" at bounding box center [757, 244] width 333 height 39
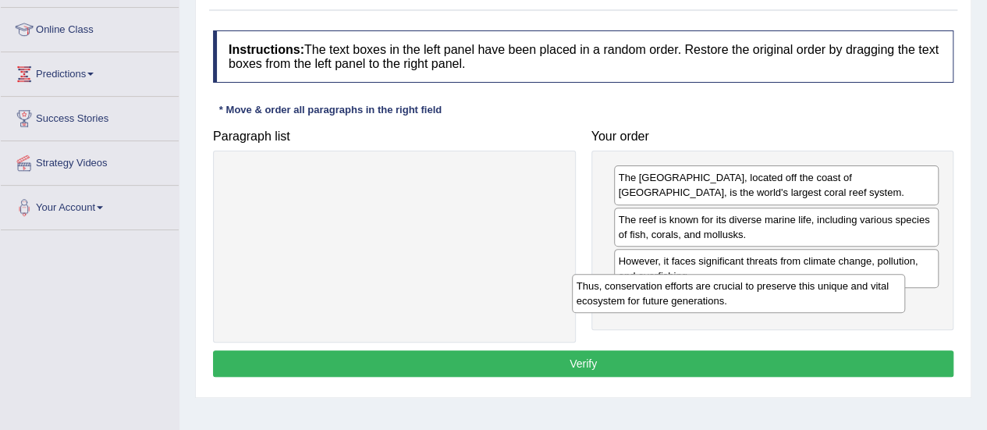
drag, startPoint x: 521, startPoint y: 194, endPoint x: 880, endPoint y: 303, distance: 374.4
click at [880, 303] on div "Thus, conservation efforts are crucial to preserve this unique and vital ecosys…" at bounding box center [738, 293] width 333 height 39
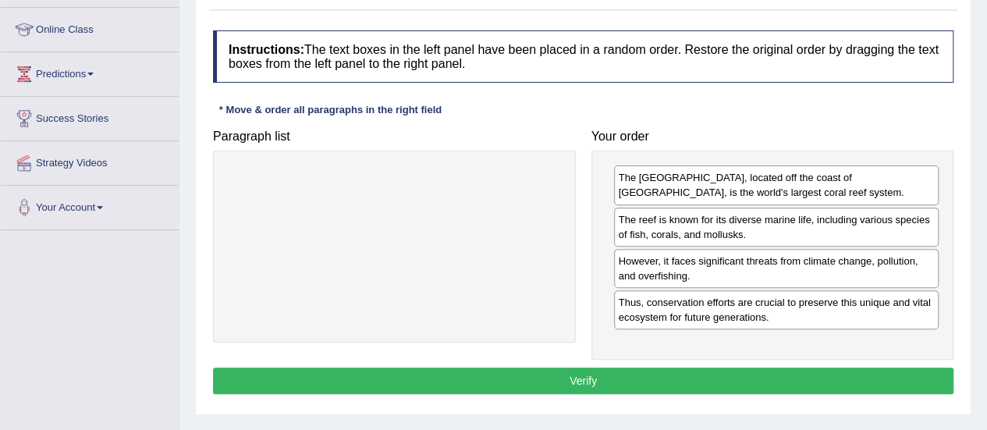
click at [584, 372] on button "Verify" at bounding box center [583, 381] width 741 height 27
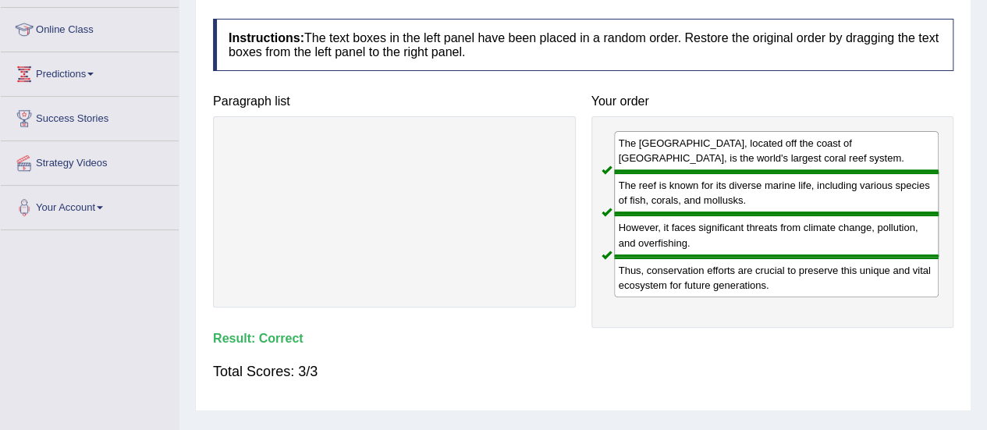
scroll to position [0, 0]
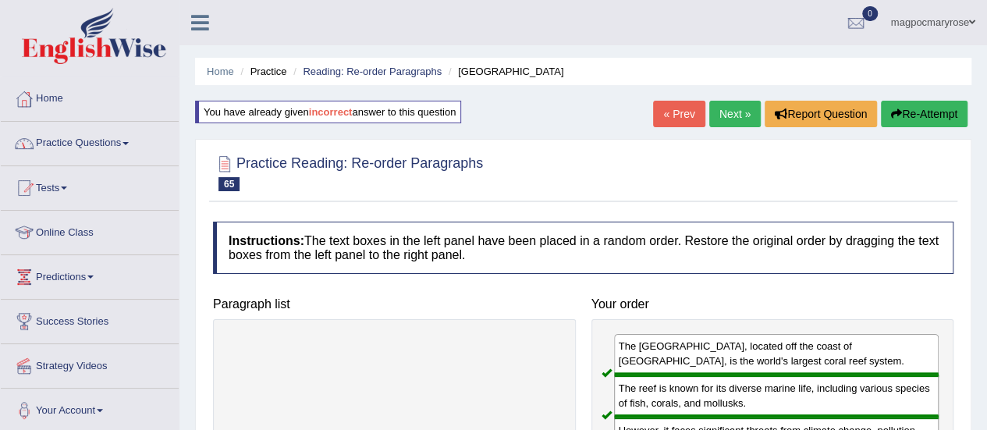
click at [72, 143] on link "Practice Questions" at bounding box center [90, 141] width 178 height 39
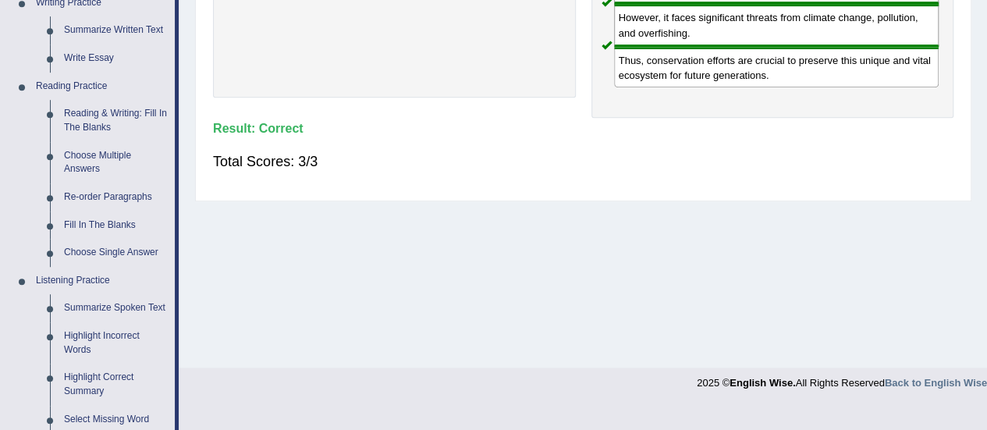
scroll to position [422, 0]
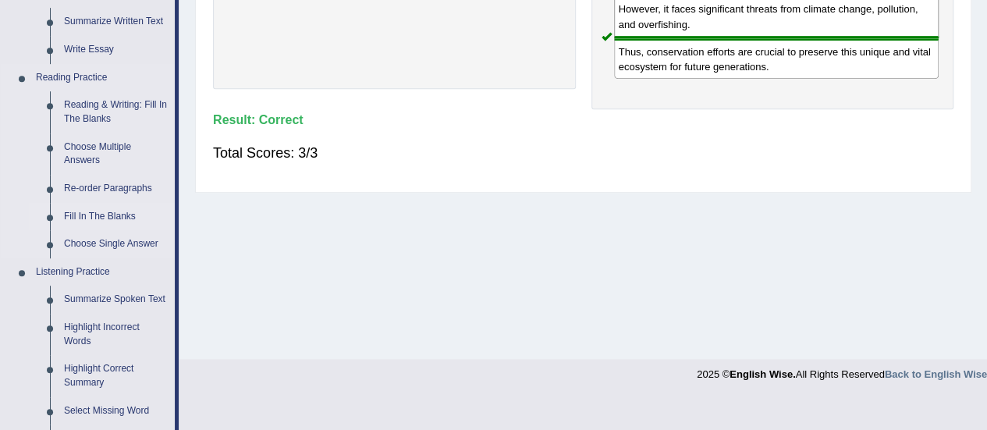
click at [126, 215] on link "Fill In The Blanks" at bounding box center [116, 217] width 118 height 28
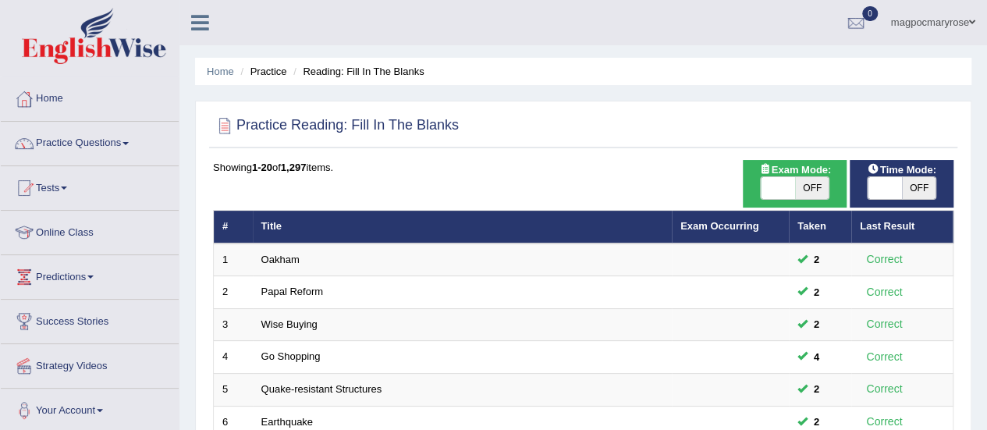
scroll to position [596, 0]
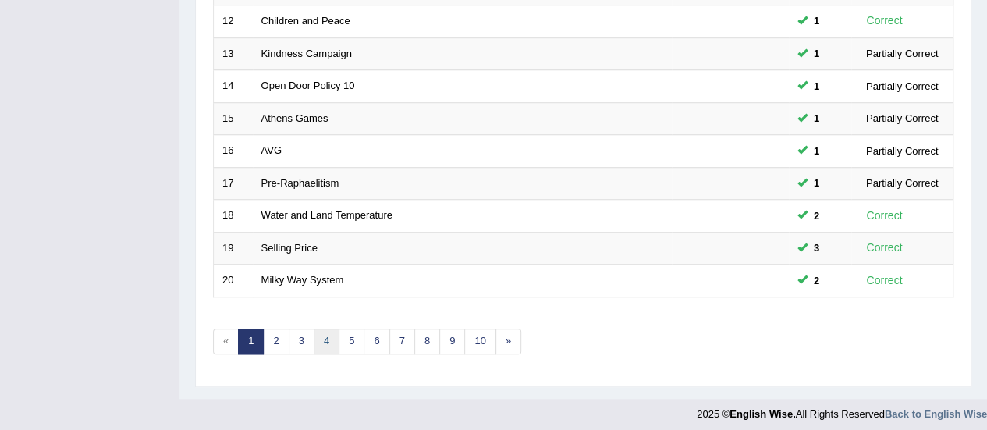
click at [324, 337] on link "4" at bounding box center [327, 342] width 26 height 26
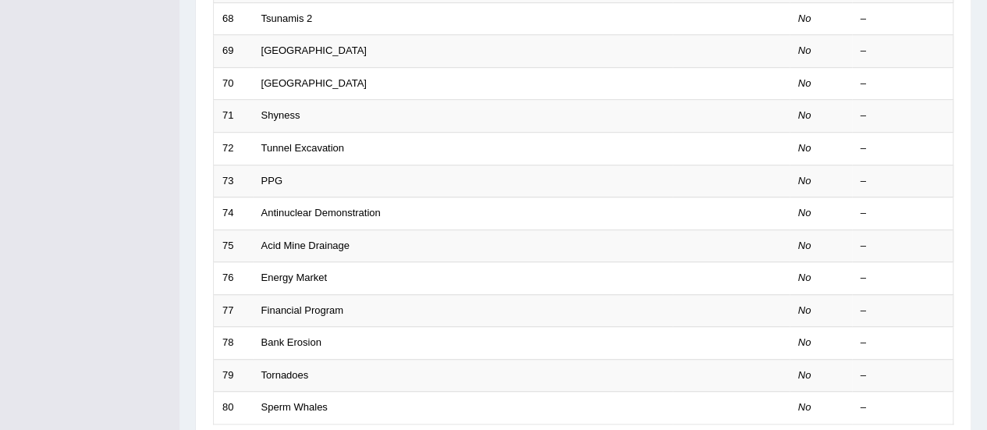
scroll to position [596, 0]
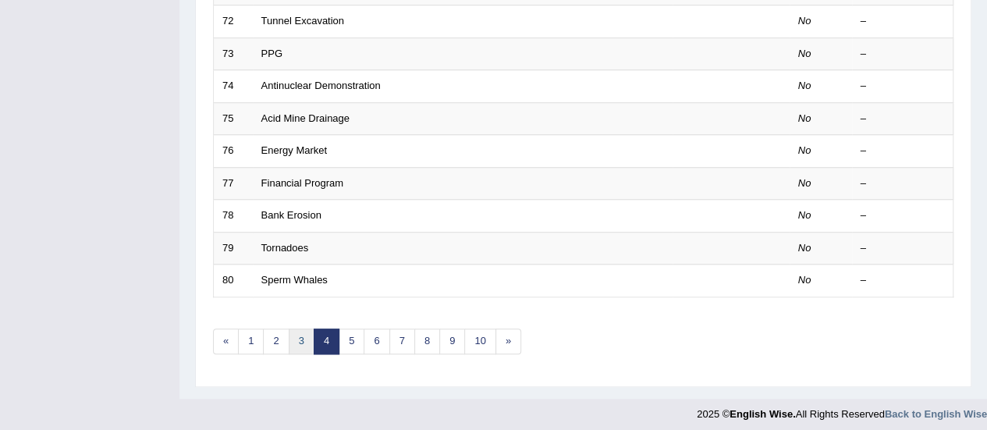
click at [301, 336] on link "3" at bounding box center [302, 342] width 26 height 26
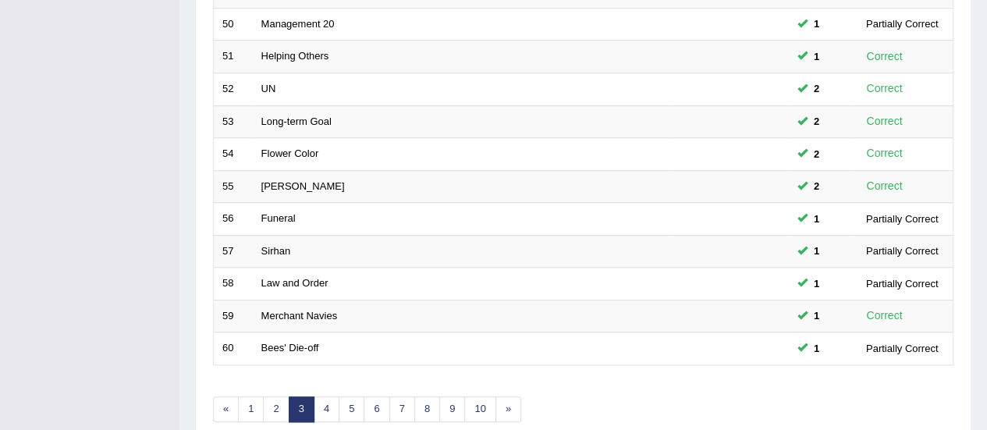
scroll to position [596, 0]
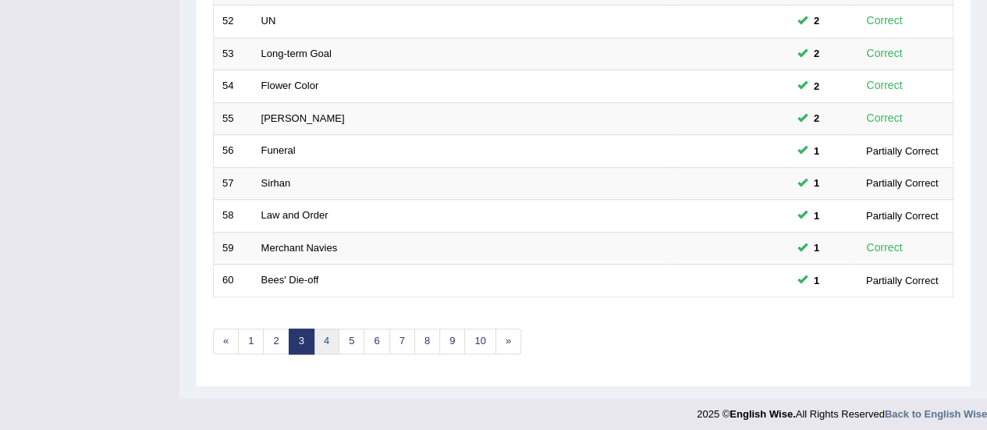
click at [323, 333] on link "4" at bounding box center [327, 342] width 26 height 26
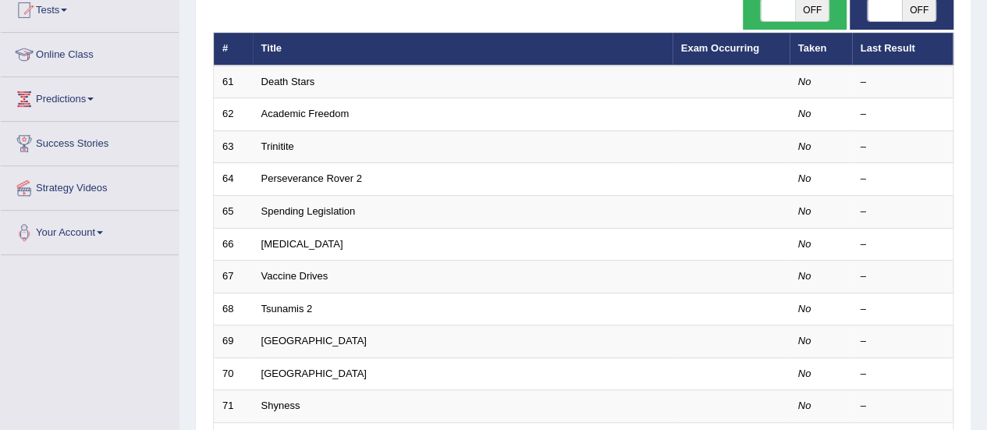
scroll to position [223, 0]
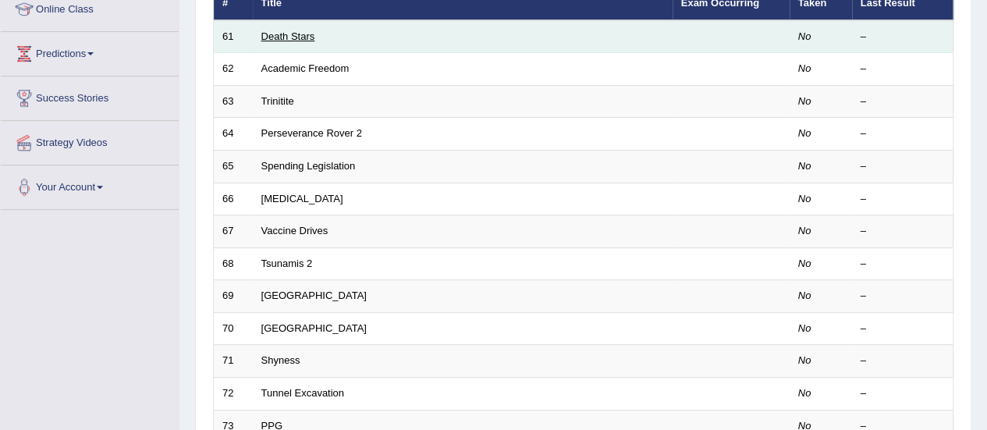
click at [295, 36] on link "Death Stars" at bounding box center [288, 36] width 54 height 12
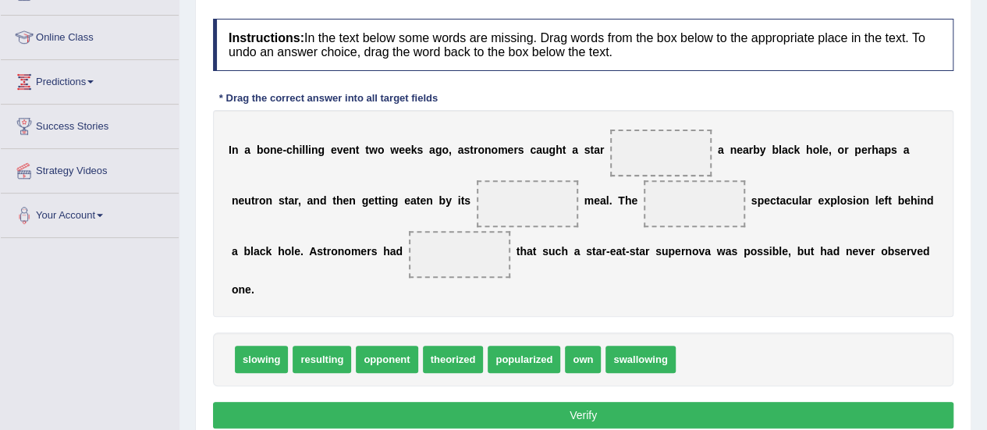
scroll to position [197, 0]
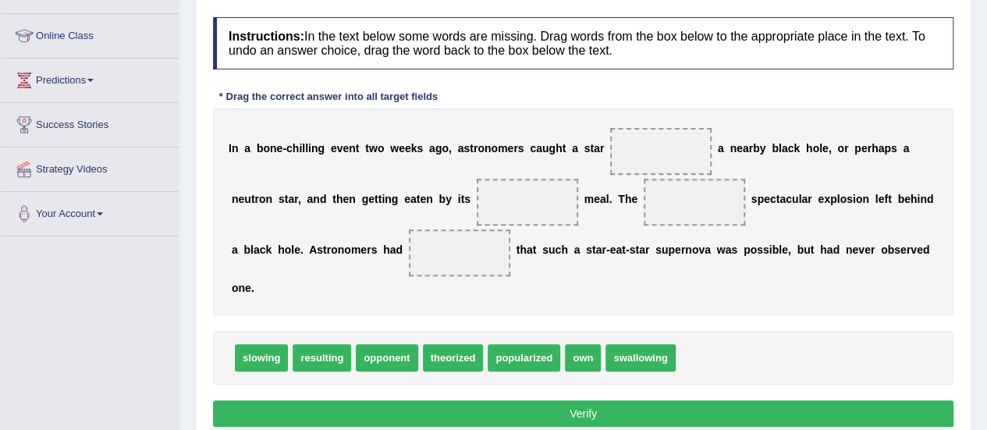
click at [987, 156] on html "Toggle navigation Home Practice Questions Speaking Practice Read Aloud Repeat S…" at bounding box center [493, 18] width 987 height 430
drag, startPoint x: 261, startPoint y: 354, endPoint x: 649, endPoint y: 157, distance: 436.0
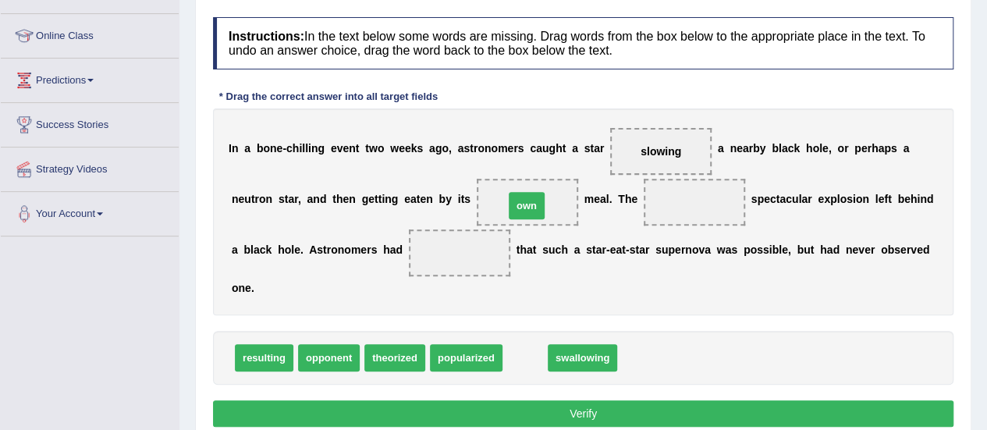
drag, startPoint x: 512, startPoint y: 354, endPoint x: 514, endPoint y: 202, distance: 152.2
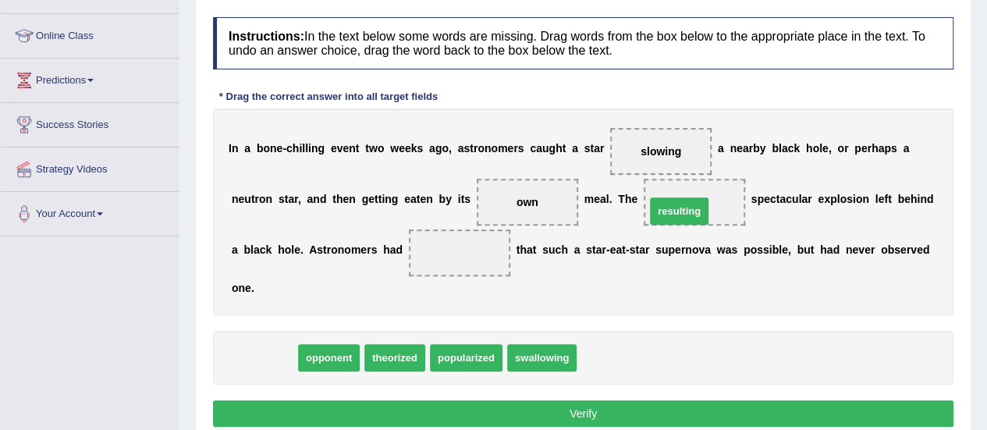
drag, startPoint x: 251, startPoint y: 361, endPoint x: 667, endPoint y: 215, distance: 440.4
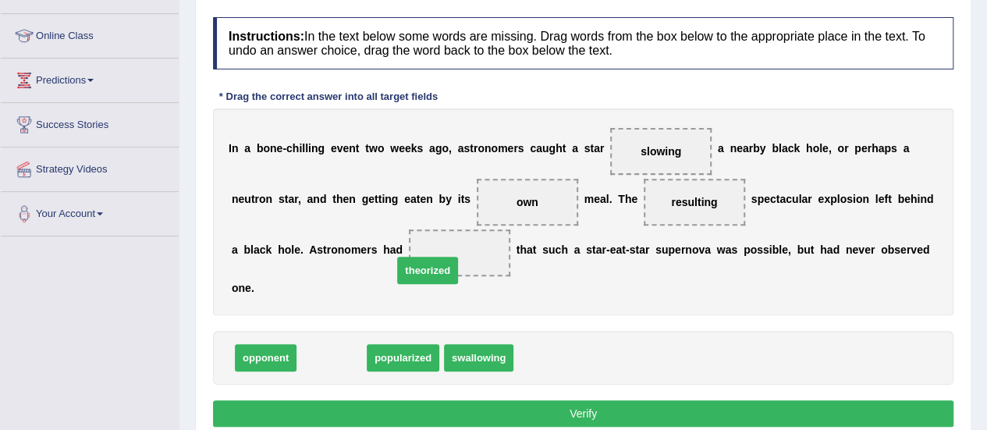
drag, startPoint x: 325, startPoint y: 360, endPoint x: 425, endPoint y: 267, distance: 137.0
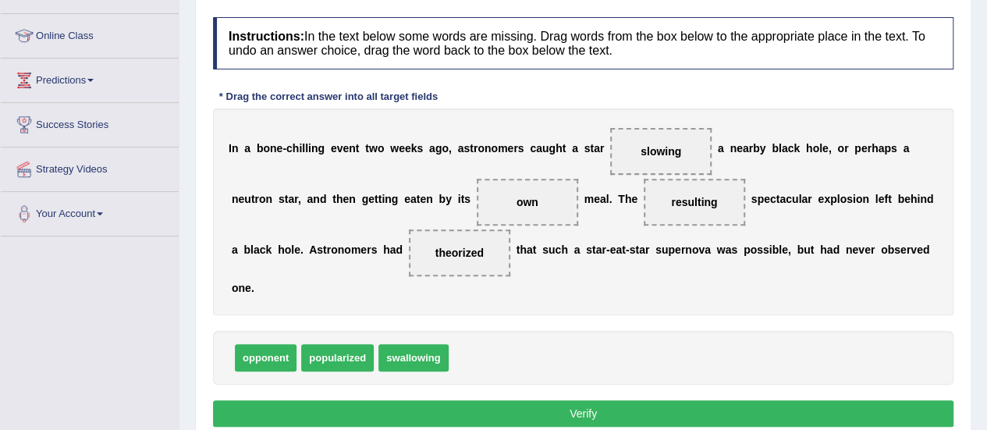
scroll to position [272, 0]
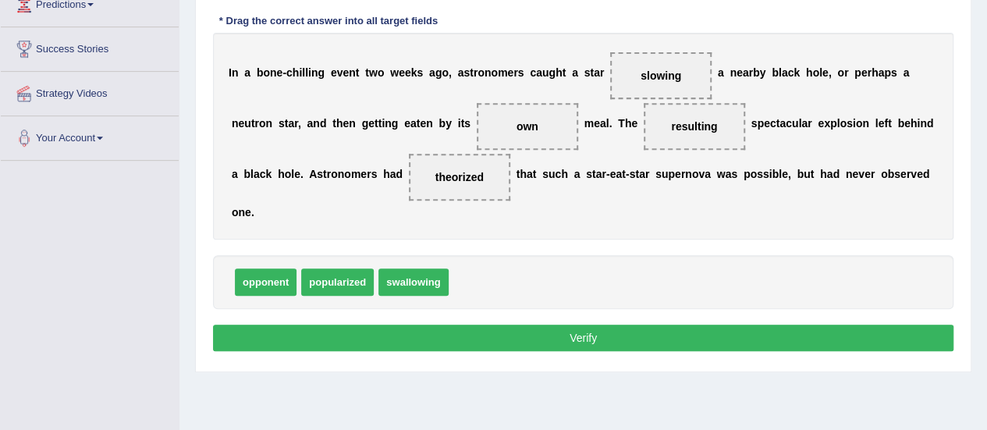
click at [585, 333] on button "Verify" at bounding box center [583, 338] width 741 height 27
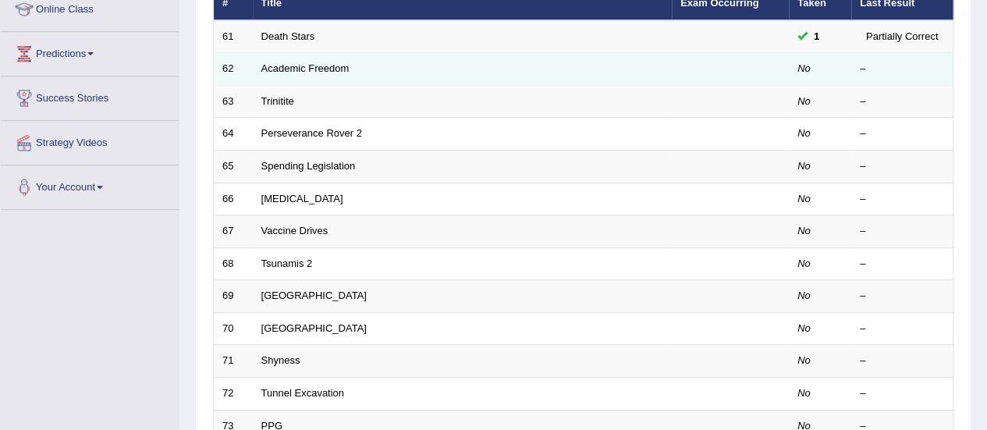
click at [299, 56] on td "Academic Freedom" at bounding box center [462, 69] width 419 height 33
click at [301, 69] on link "Academic Freedom" at bounding box center [305, 68] width 88 height 12
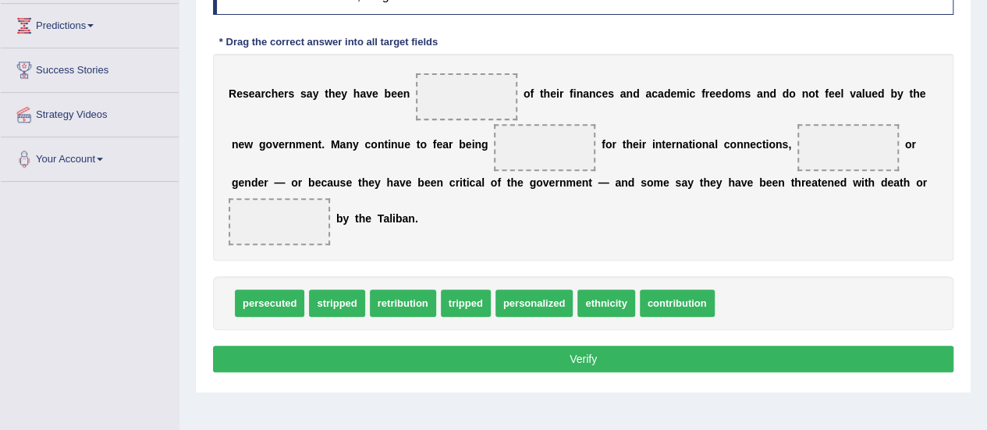
scroll to position [253, 0]
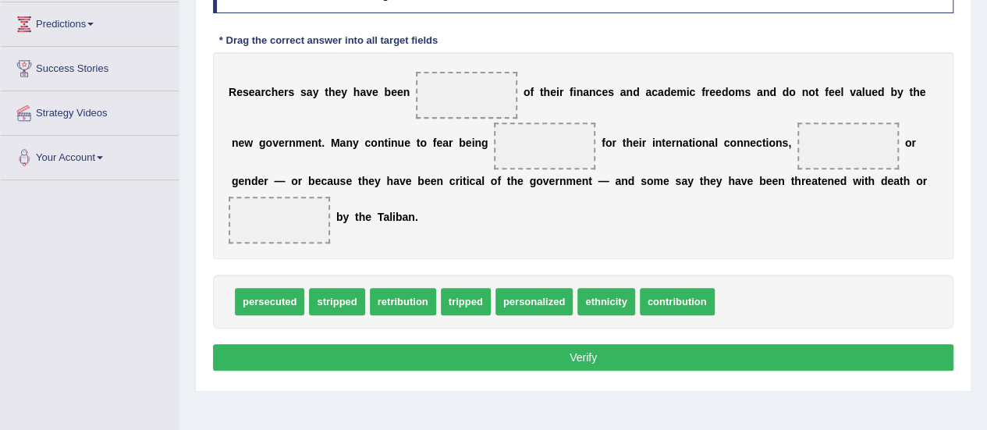
drag, startPoint x: 452, startPoint y: 305, endPoint x: 440, endPoint y: 101, distance: 204.1
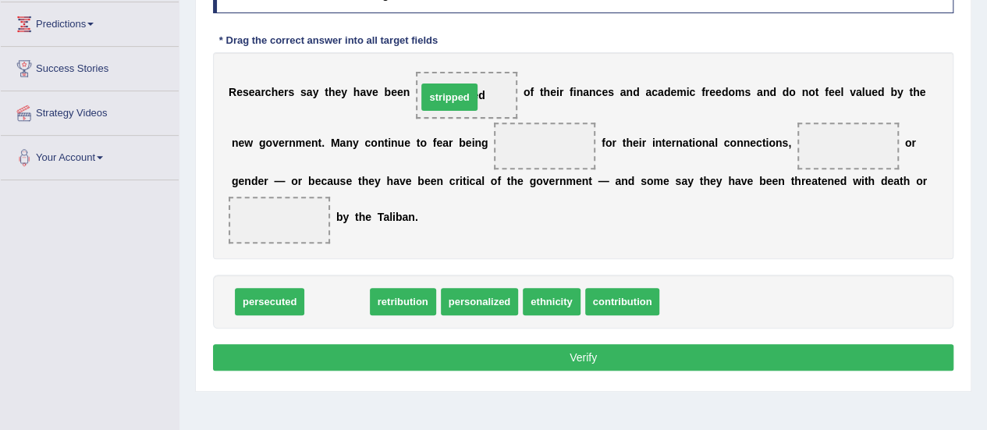
drag, startPoint x: 323, startPoint y: 304, endPoint x: 440, endPoint y: 67, distance: 263.9
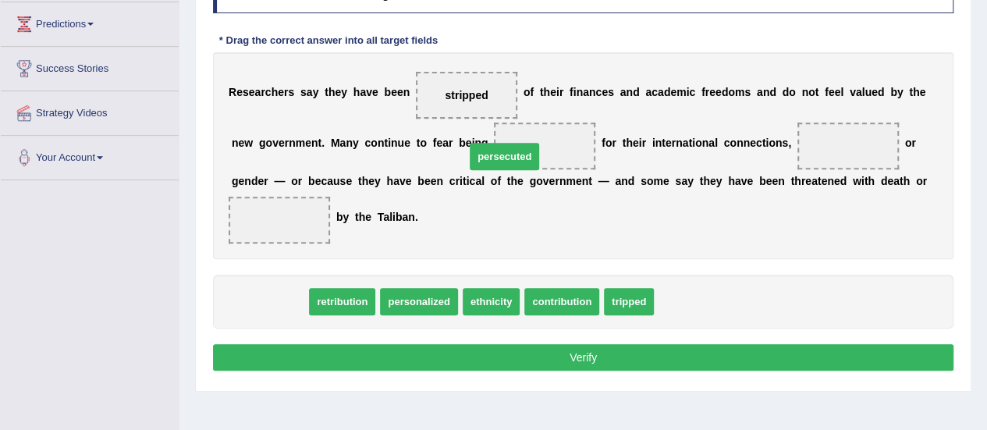
drag, startPoint x: 280, startPoint y: 310, endPoint x: 515, endPoint y: 165, distance: 276.2
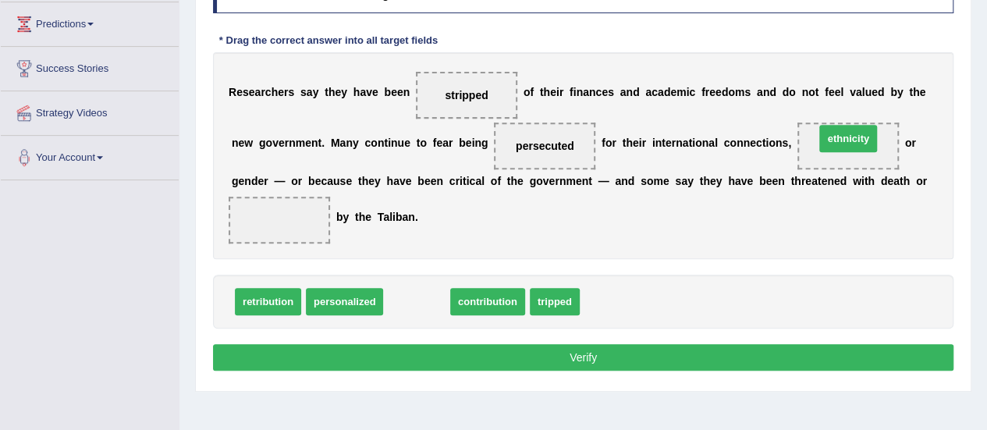
drag, startPoint x: 407, startPoint y: 306, endPoint x: 840, endPoint y: 144, distance: 462.4
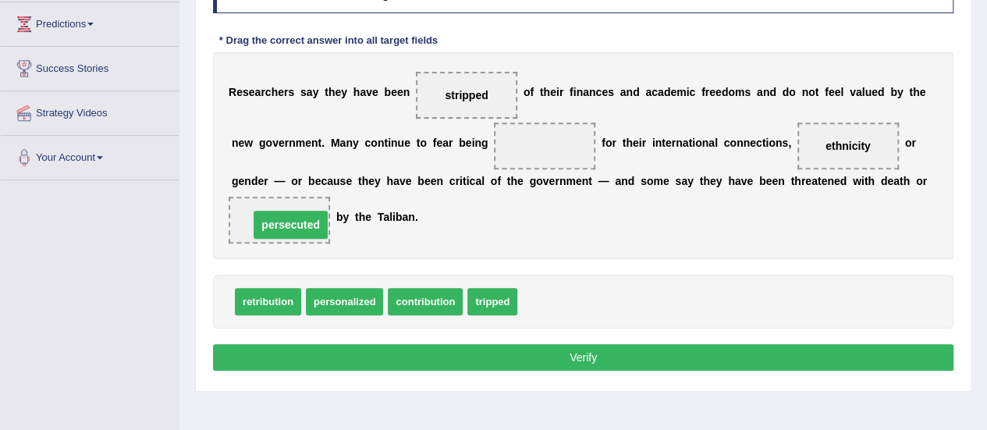
drag, startPoint x: 536, startPoint y: 139, endPoint x: 249, endPoint y: 224, distance: 299.6
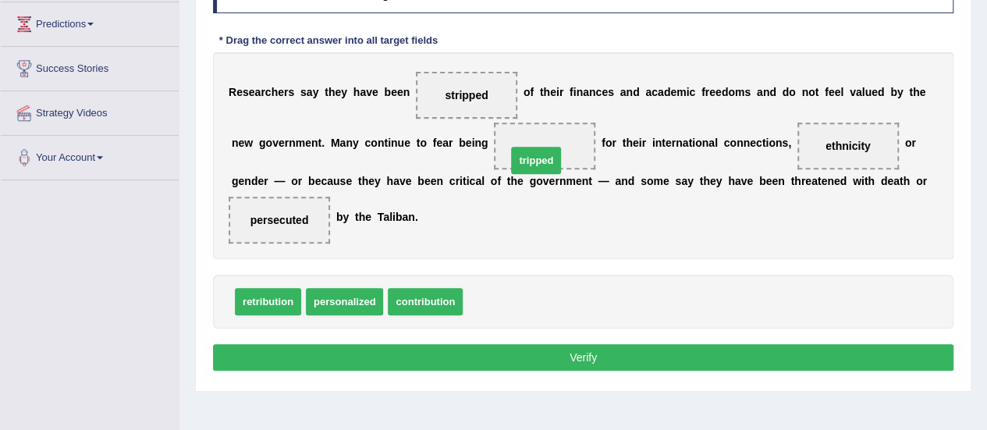
drag, startPoint x: 493, startPoint y: 304, endPoint x: 533, endPoint y: 149, distance: 159.6
click at [589, 354] on button "Verify" at bounding box center [583, 357] width 741 height 27
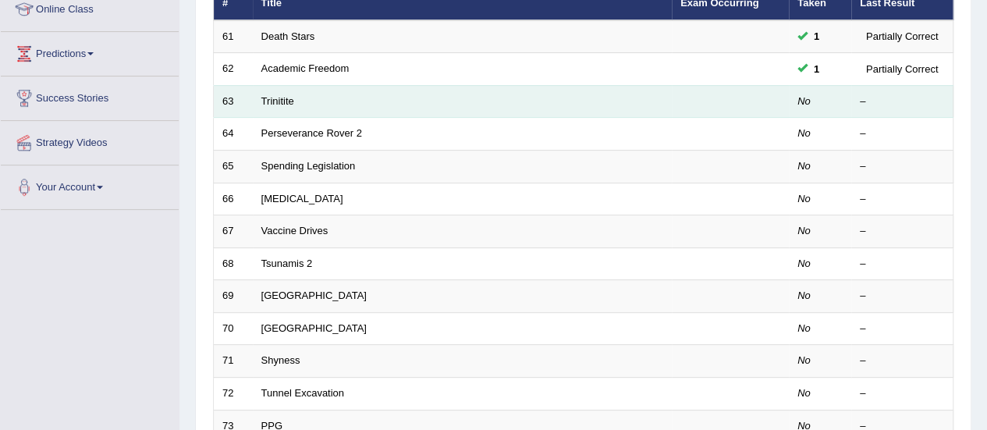
scroll to position [223, 0]
click at [281, 101] on link "Trinitite" at bounding box center [277, 101] width 33 height 12
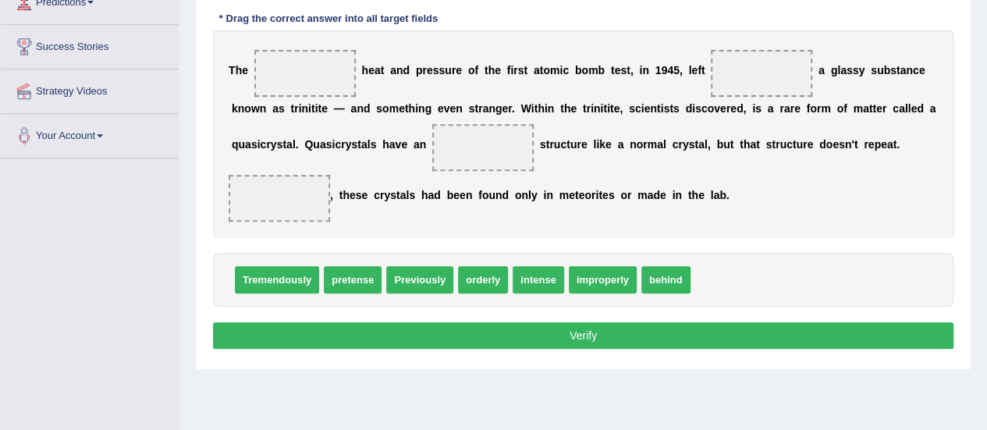
scroll to position [269, 0]
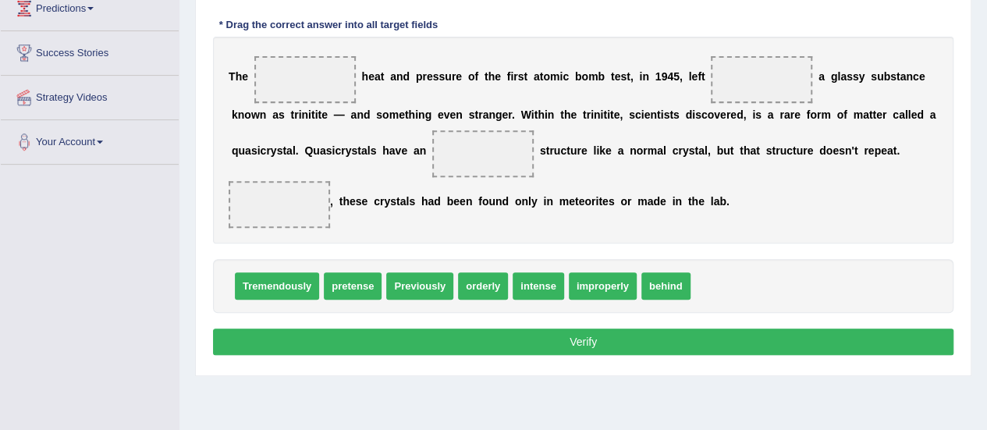
drag, startPoint x: 0, startPoint y: 0, endPoint x: 988, endPoint y: 301, distance: 1033.1
click at [547, 282] on span "intense" at bounding box center [539, 285] width 52 height 27
drag, startPoint x: 534, startPoint y: 287, endPoint x: 309, endPoint y: 67, distance: 314.6
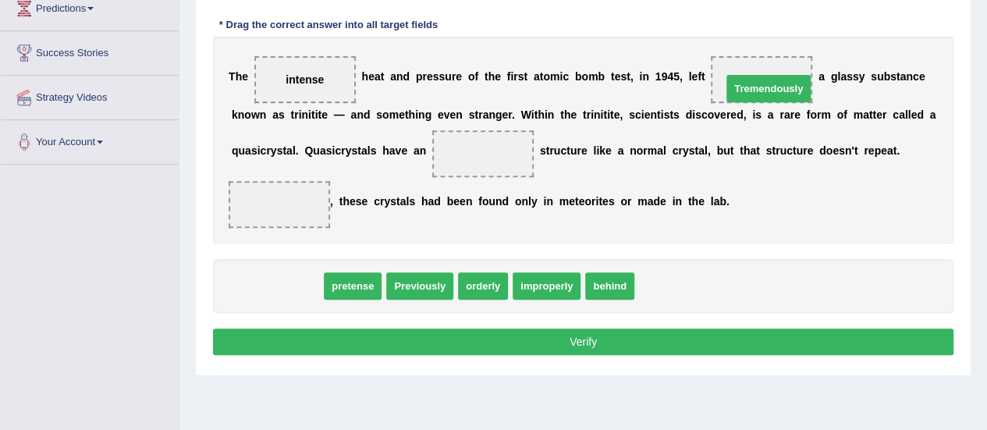
drag, startPoint x: 284, startPoint y: 283, endPoint x: 788, endPoint y: 85, distance: 541.8
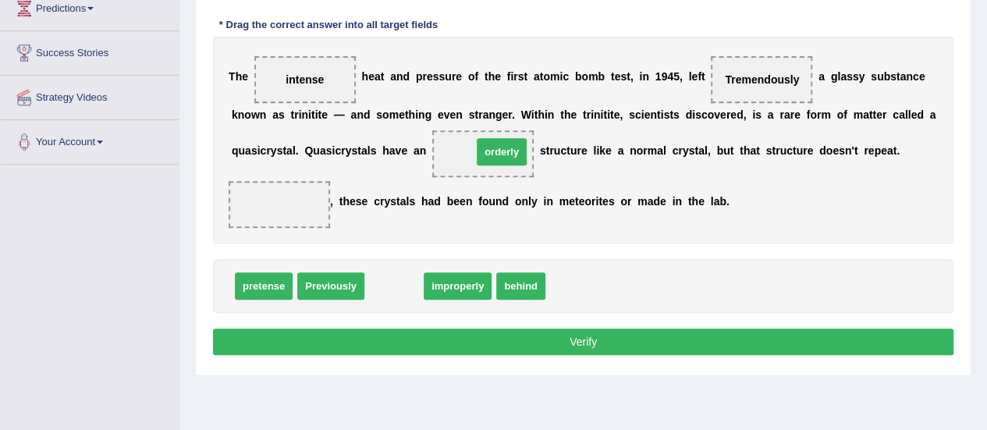
drag, startPoint x: 392, startPoint y: 284, endPoint x: 500, endPoint y: 151, distance: 170.9
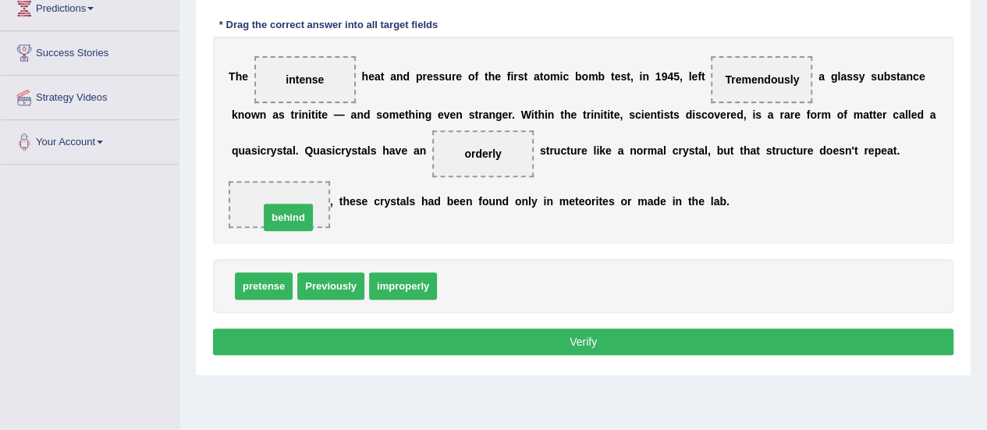
drag, startPoint x: 468, startPoint y: 283, endPoint x: 284, endPoint y: 210, distance: 198.3
drag, startPoint x: 283, startPoint y: 201, endPoint x: 465, endPoint y: 285, distance: 200.5
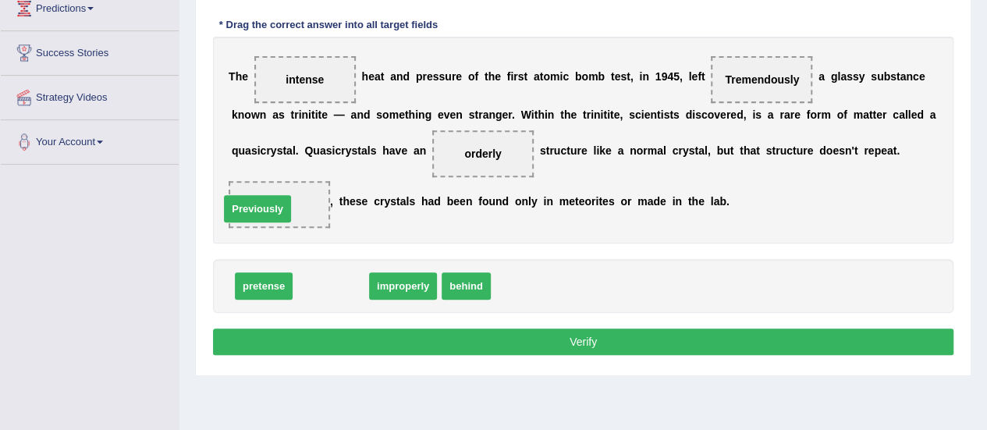
drag, startPoint x: 334, startPoint y: 279, endPoint x: 261, endPoint y: 201, distance: 106.6
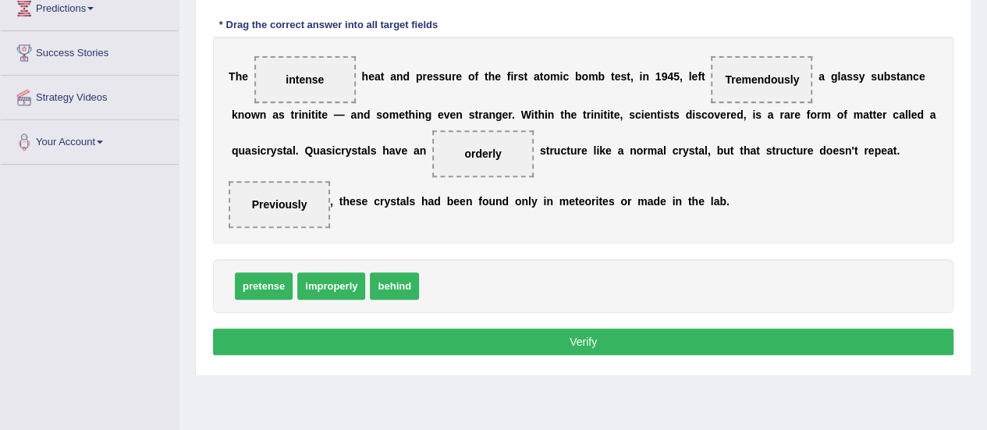
click at [359, 350] on button "Verify" at bounding box center [583, 342] width 741 height 27
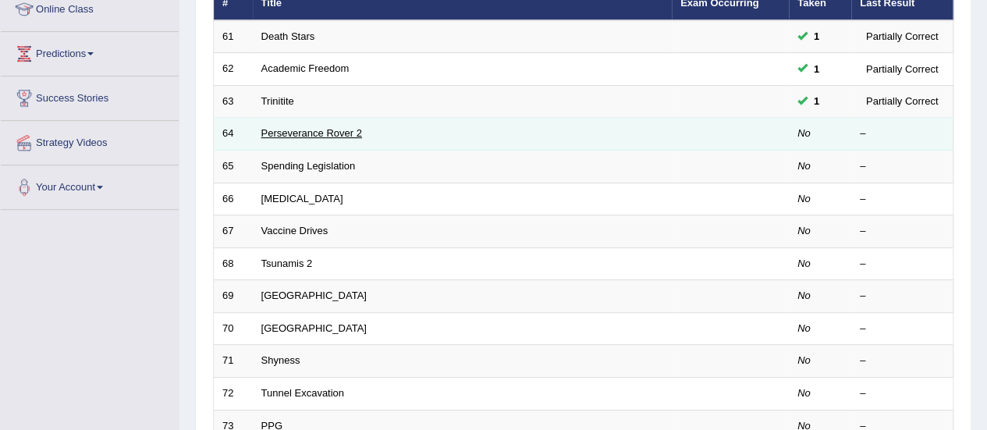
click at [292, 130] on link "Perseverance Rover 2" at bounding box center [311, 133] width 101 height 12
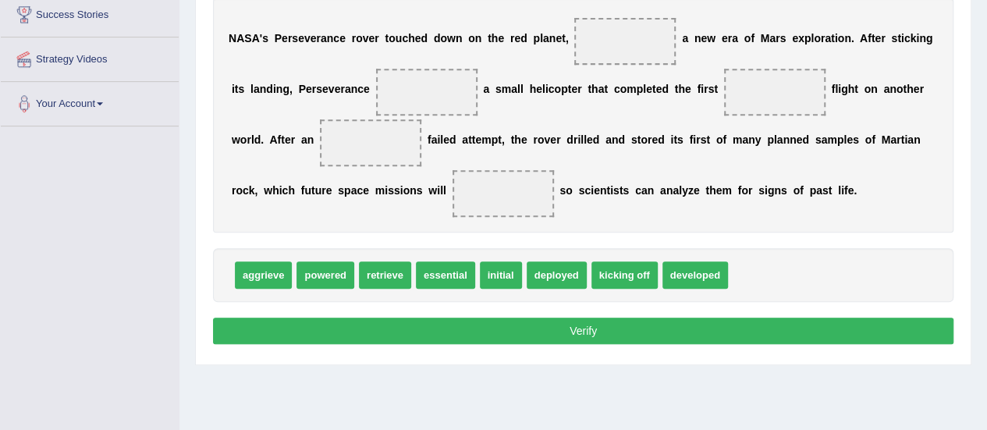
scroll to position [314, 0]
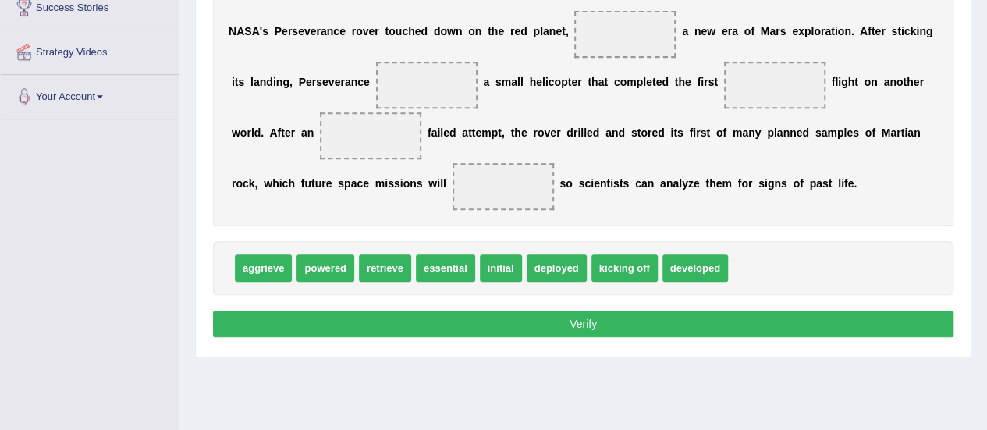
drag, startPoint x: 0, startPoint y: 0, endPoint x: 998, endPoint y: 276, distance: 1035.9
drag, startPoint x: 568, startPoint y: 266, endPoint x: 620, endPoint y: 36, distance: 236.0
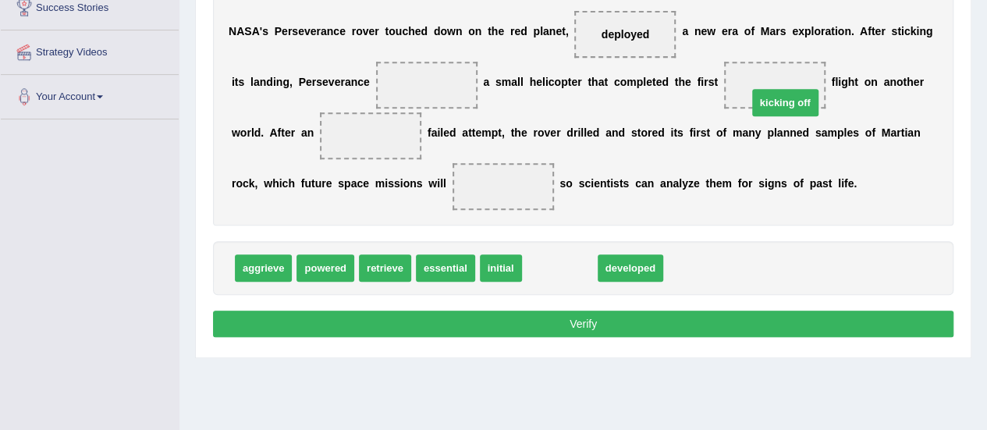
drag, startPoint x: 568, startPoint y: 263, endPoint x: 795, endPoint y: 96, distance: 281.3
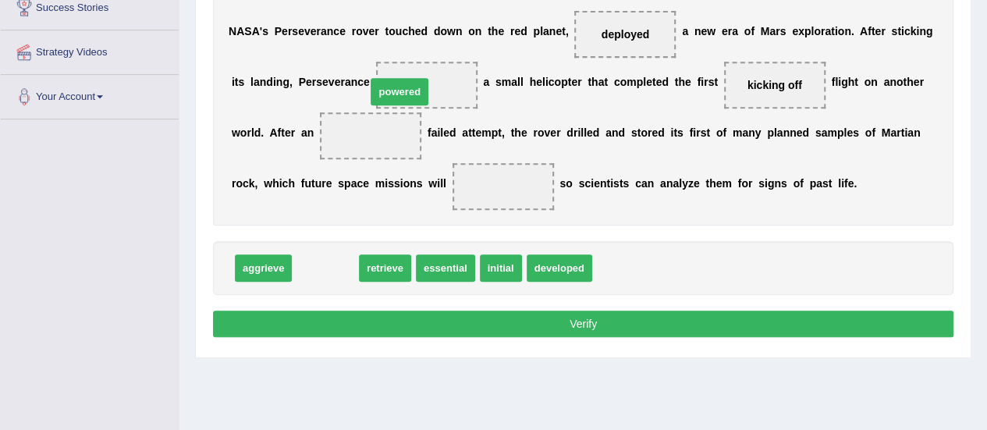
drag, startPoint x: 326, startPoint y: 272, endPoint x: 400, endPoint y: 96, distance: 190.6
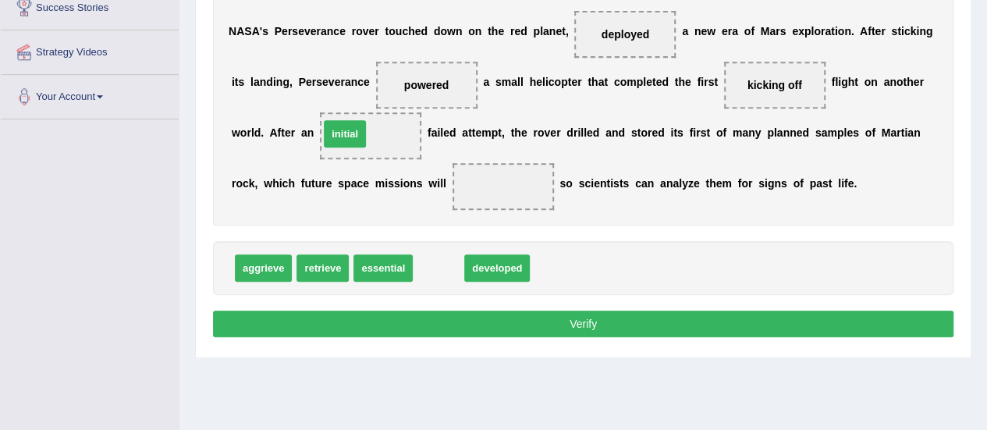
drag, startPoint x: 425, startPoint y: 267, endPoint x: 331, endPoint y: 133, distance: 163.1
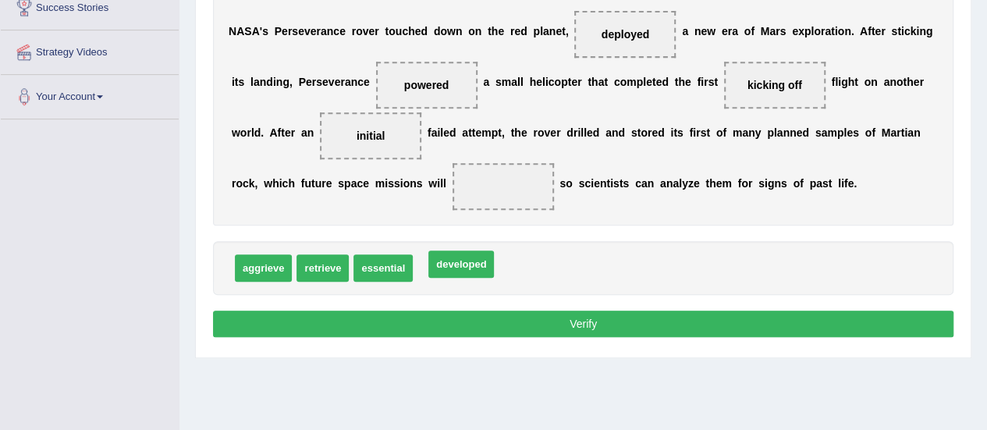
drag, startPoint x: 447, startPoint y: 268, endPoint x: 458, endPoint y: 263, distance: 11.9
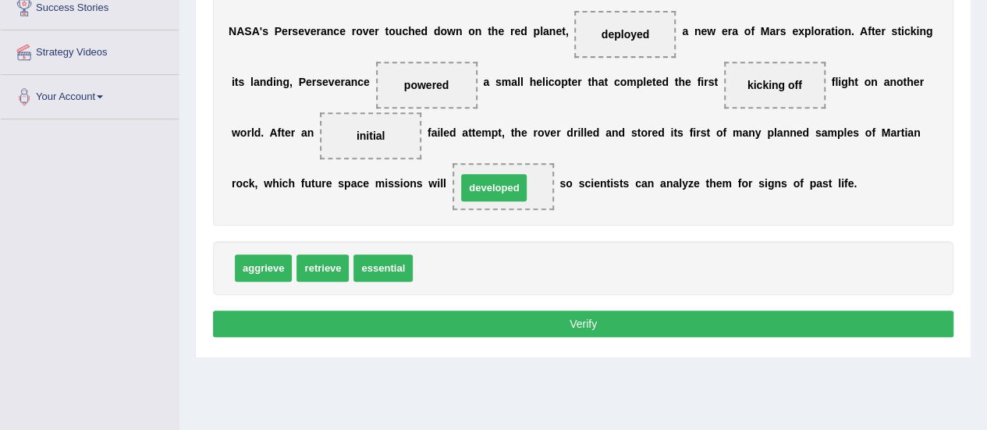
drag, startPoint x: 461, startPoint y: 272, endPoint x: 510, endPoint y: 191, distance: 94.9
click at [445, 330] on button "Verify" at bounding box center [583, 324] width 741 height 27
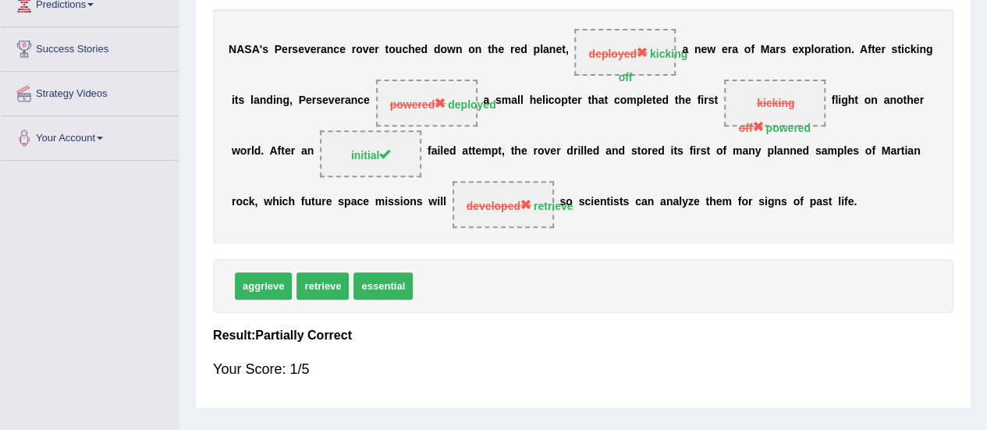
scroll to position [272, 0]
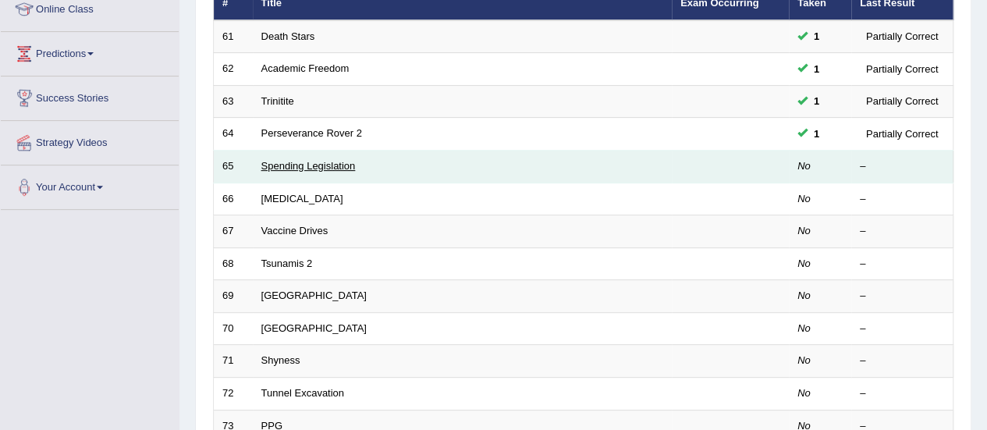
click at [290, 162] on link "Spending Legislation" at bounding box center [308, 166] width 94 height 12
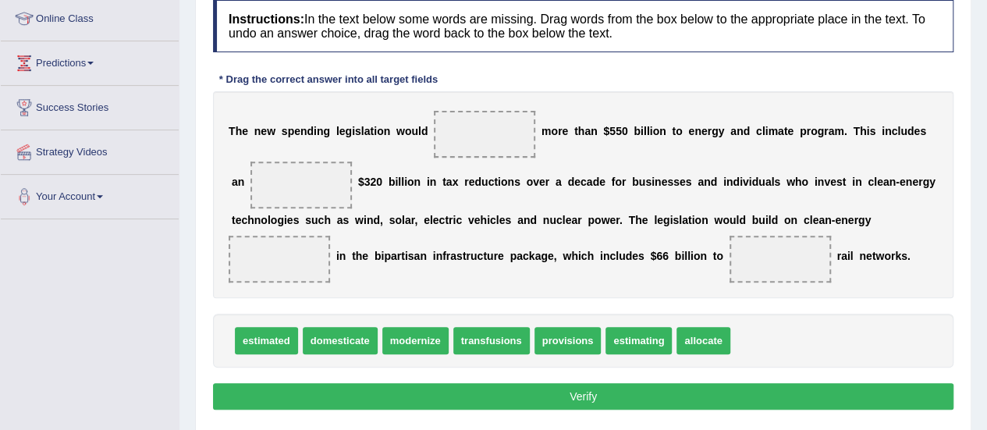
scroll to position [237, 0]
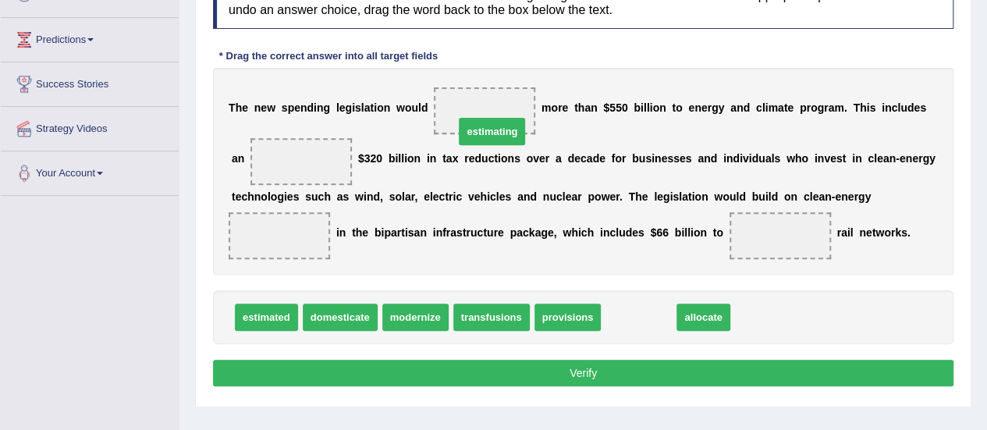
drag, startPoint x: 642, startPoint y: 316, endPoint x: 488, endPoint y: 123, distance: 247.2
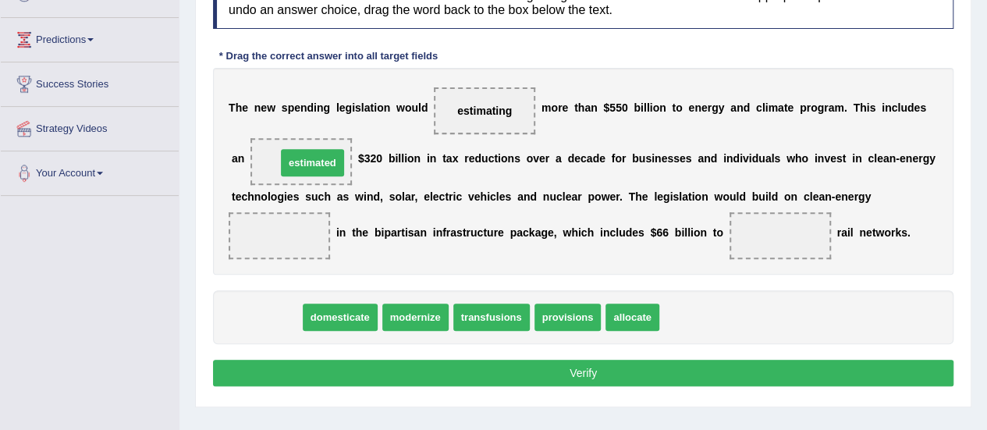
drag, startPoint x: 282, startPoint y: 315, endPoint x: 328, endPoint y: 161, distance: 161.3
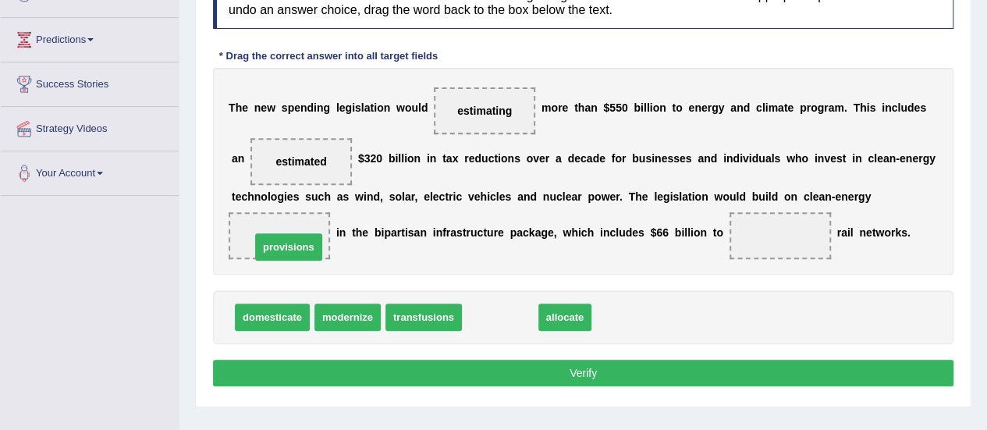
drag, startPoint x: 491, startPoint y: 322, endPoint x: 277, endPoint y: 249, distance: 226.1
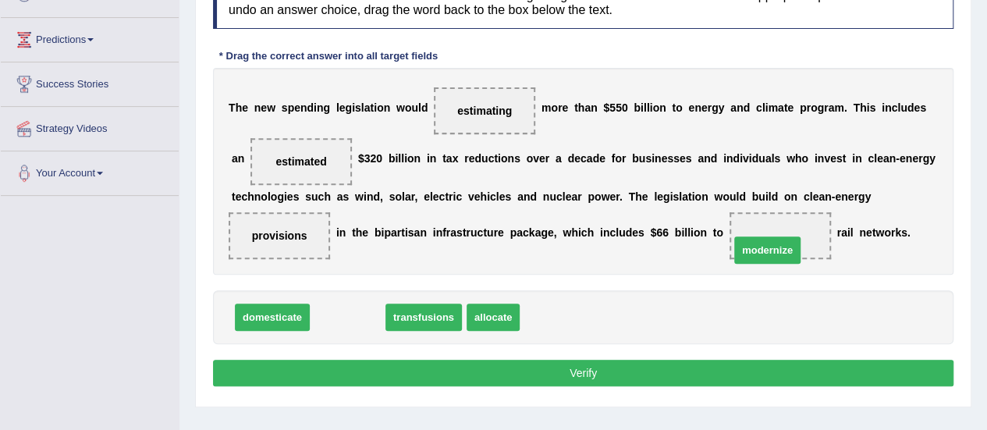
drag, startPoint x: 326, startPoint y: 311, endPoint x: 780, endPoint y: 242, distance: 458.7
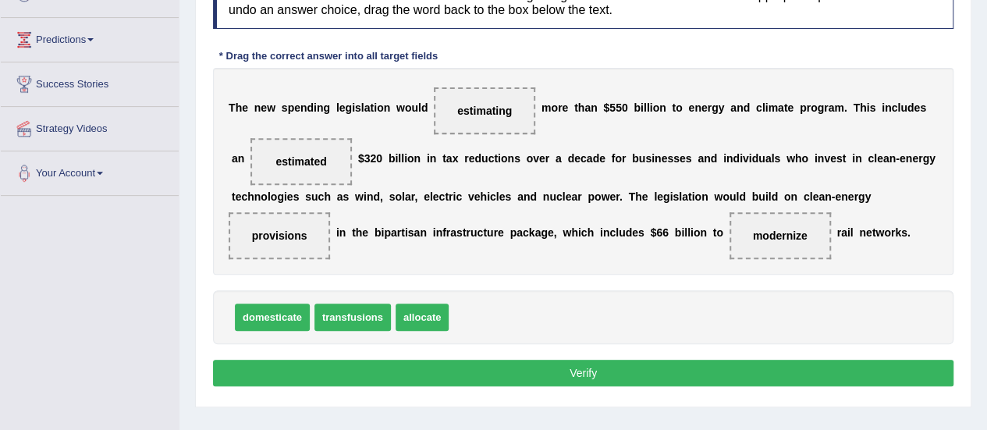
click at [570, 374] on button "Verify" at bounding box center [583, 373] width 741 height 27
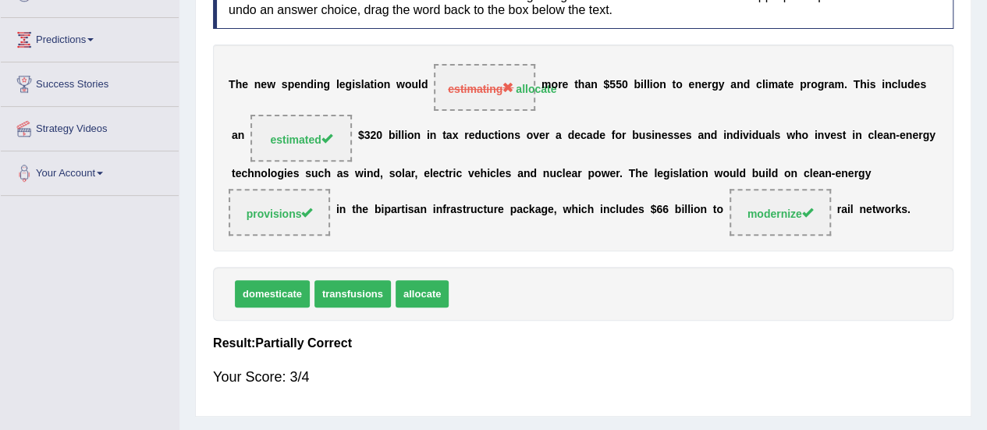
scroll to position [0, 0]
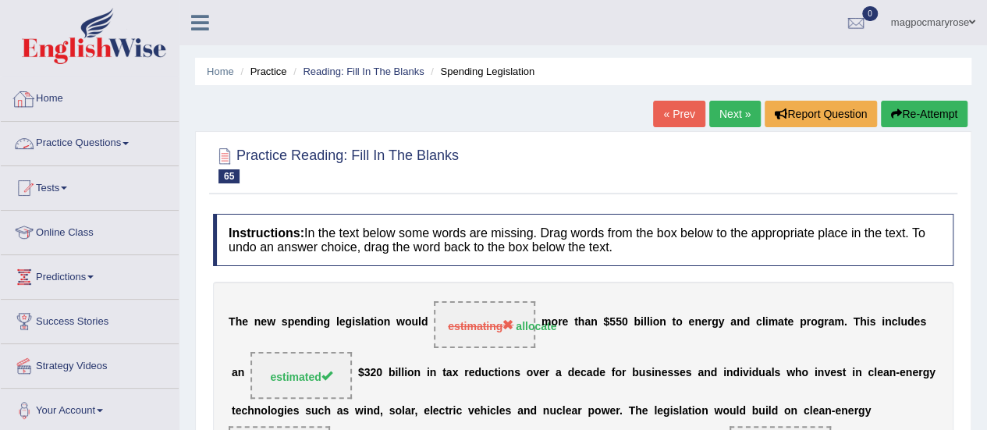
click at [75, 143] on link "Practice Questions" at bounding box center [90, 141] width 178 height 39
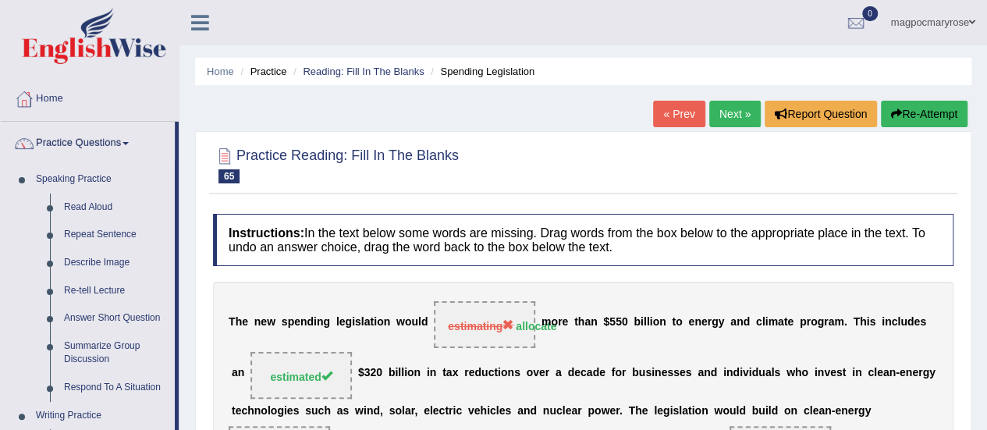
scroll to position [382, 0]
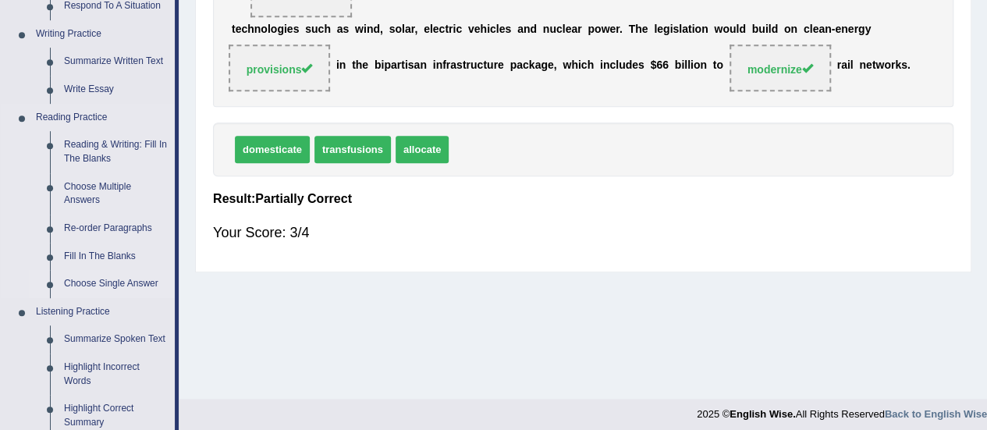
click at [108, 285] on link "Choose Single Answer" at bounding box center [116, 284] width 118 height 28
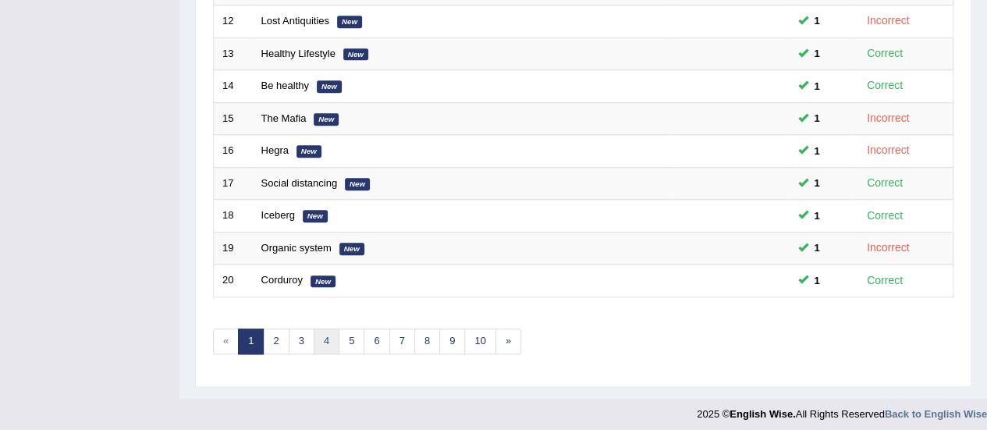
click at [327, 331] on link "4" at bounding box center [327, 342] width 26 height 26
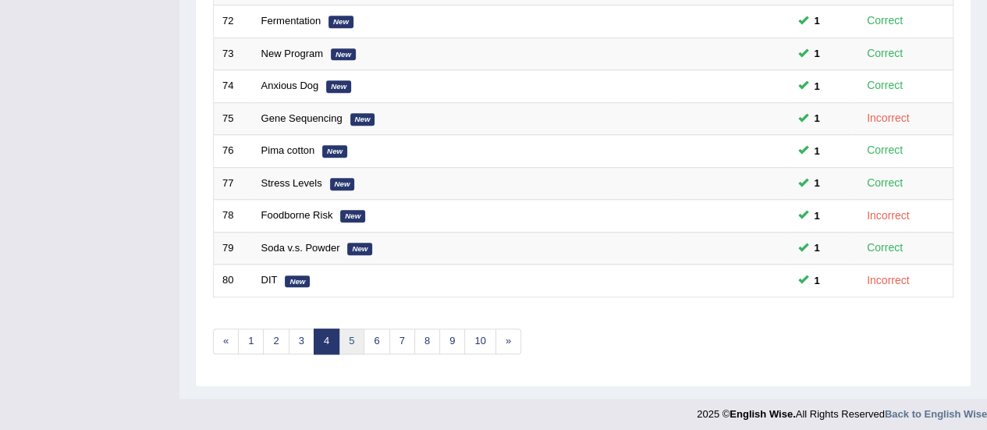
click at [349, 330] on link "5" at bounding box center [352, 342] width 26 height 26
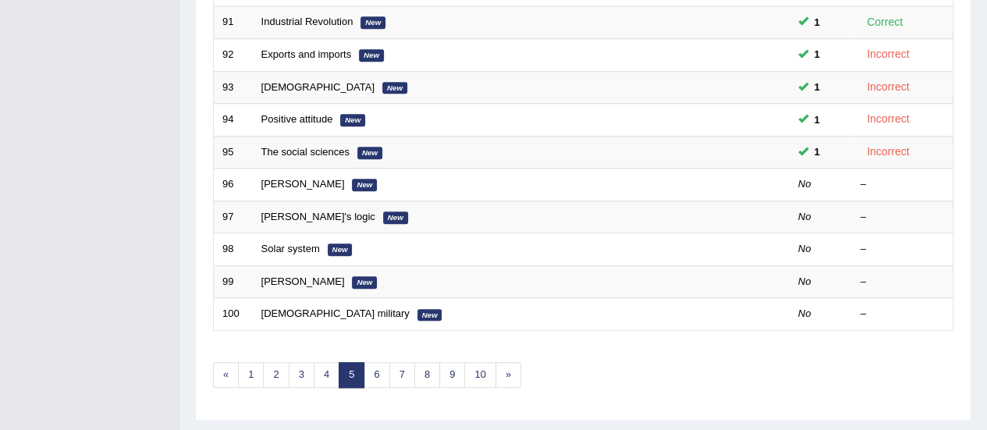
scroll to position [564, 0]
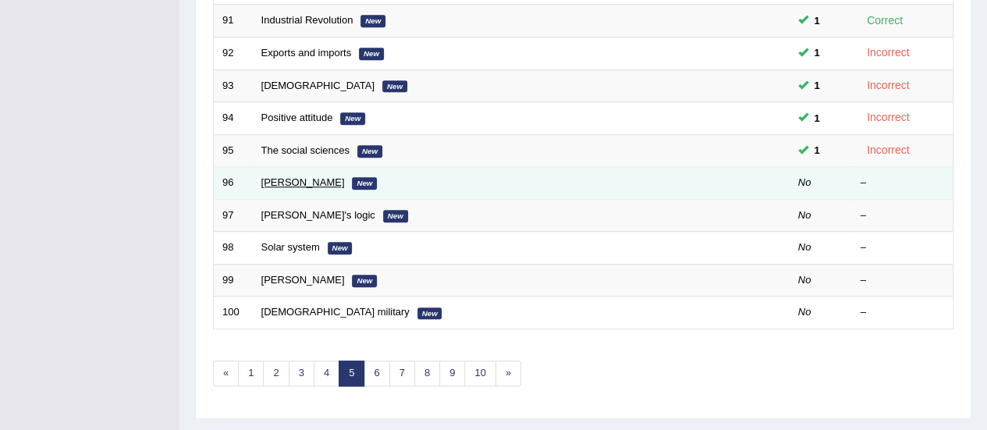
click at [319, 176] on link "Wolfgang Amadeus" at bounding box center [303, 182] width 84 height 12
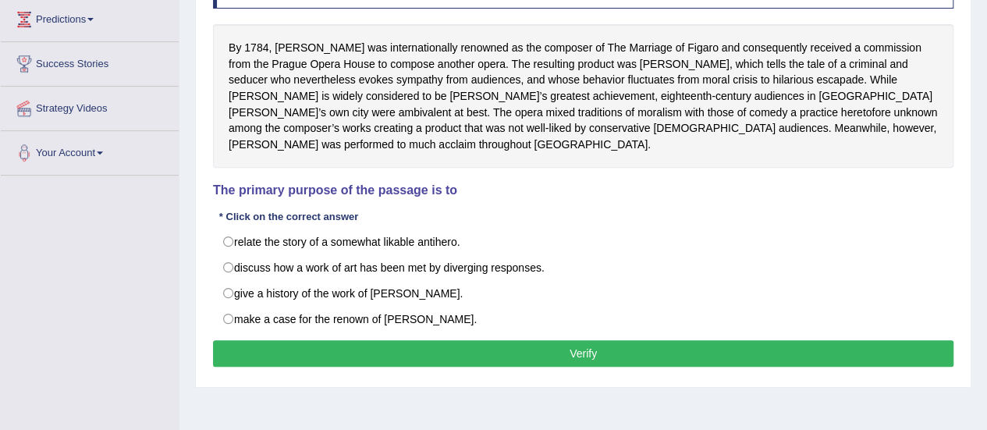
scroll to position [289, 0]
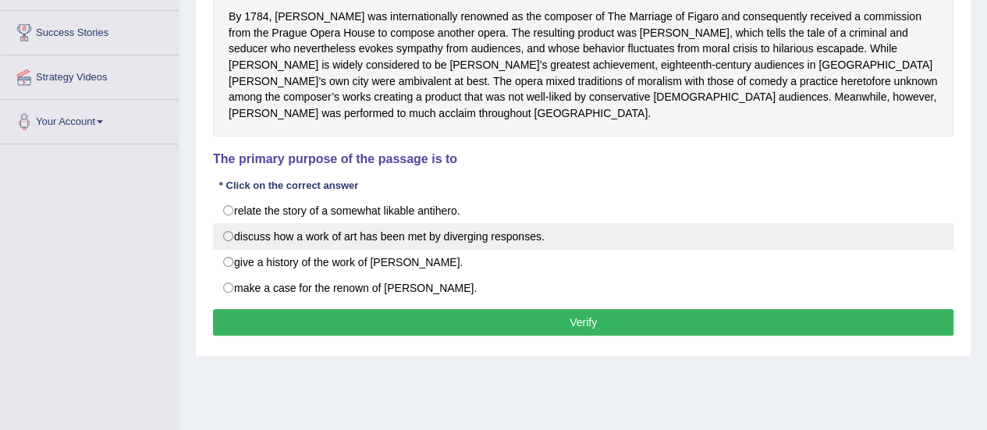
click at [290, 237] on label "discuss how a work of art has been met by diverging responses." at bounding box center [583, 236] width 741 height 27
radio input "true"
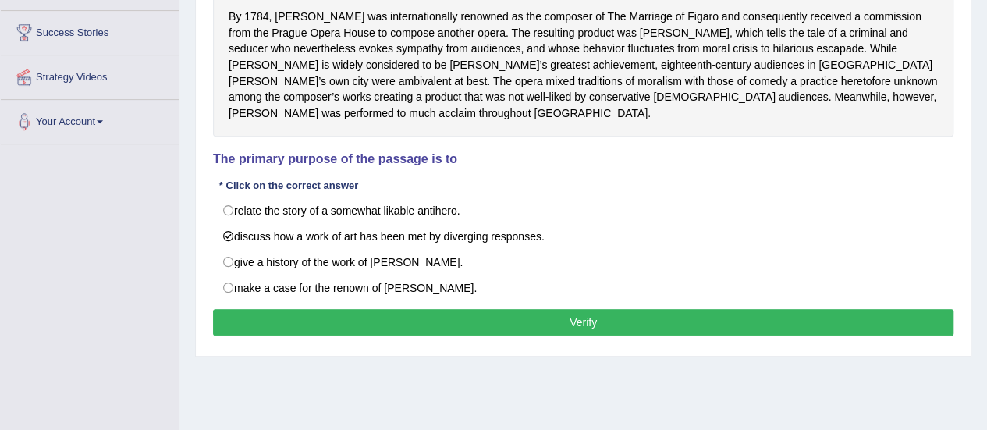
click at [304, 317] on button "Verify" at bounding box center [583, 322] width 741 height 27
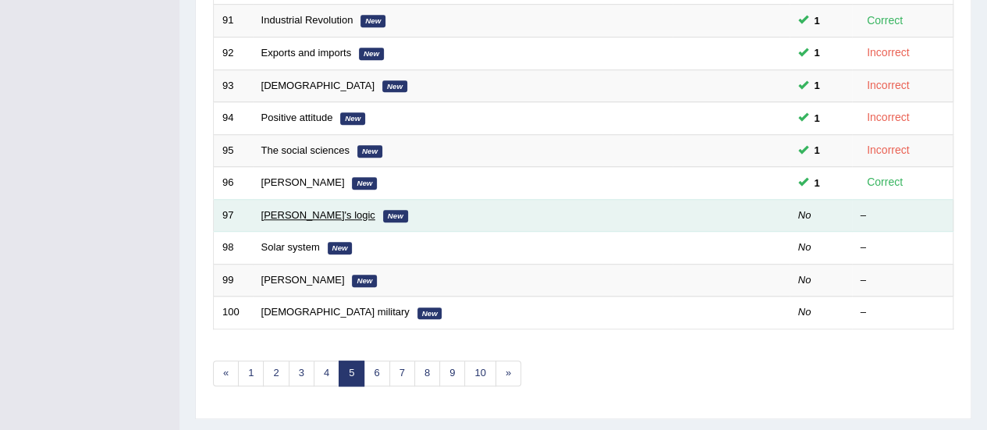
click at [282, 211] on link "[PERSON_NAME]'s logic" at bounding box center [318, 215] width 114 height 12
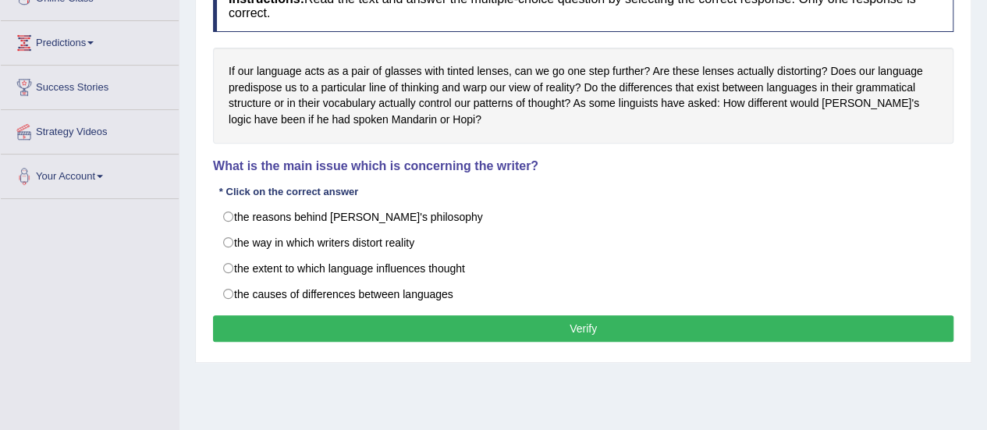
scroll to position [233, 0]
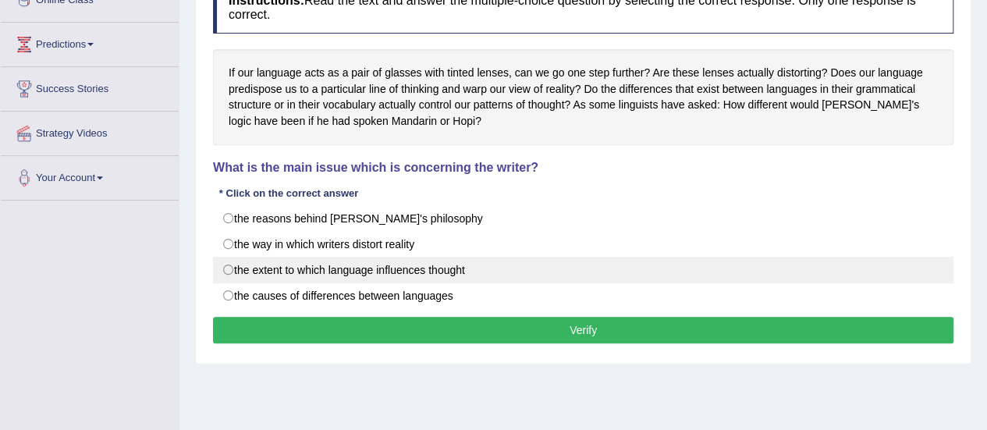
click at [501, 266] on label "the extent to which language influences thought" at bounding box center [583, 270] width 741 height 27
radio input "true"
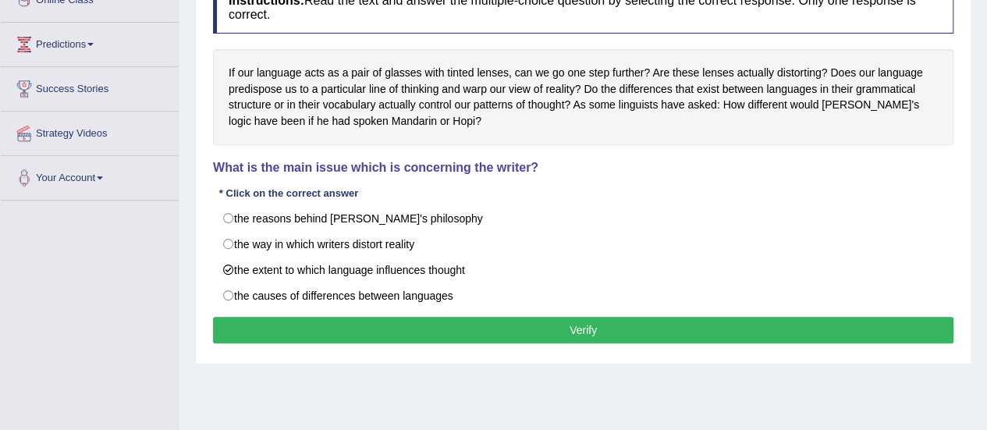
click at [500, 325] on button "Verify" at bounding box center [583, 330] width 741 height 27
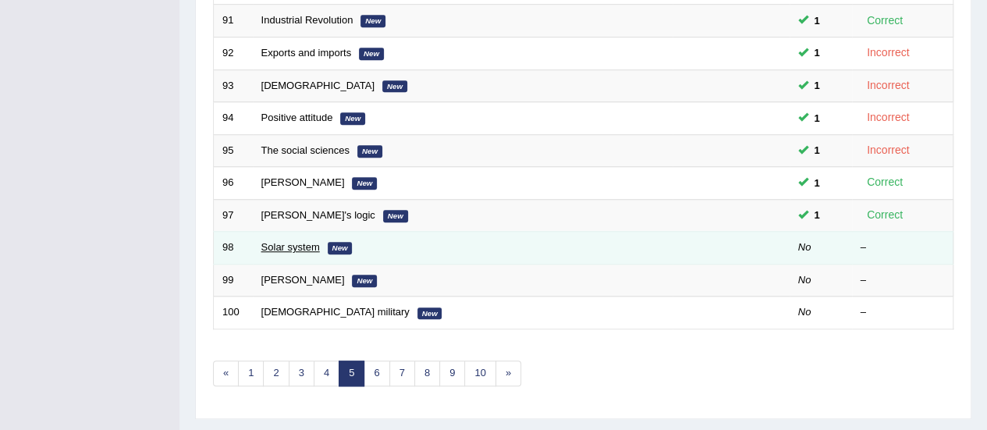
click at [304, 247] on link "Solar system" at bounding box center [290, 247] width 59 height 12
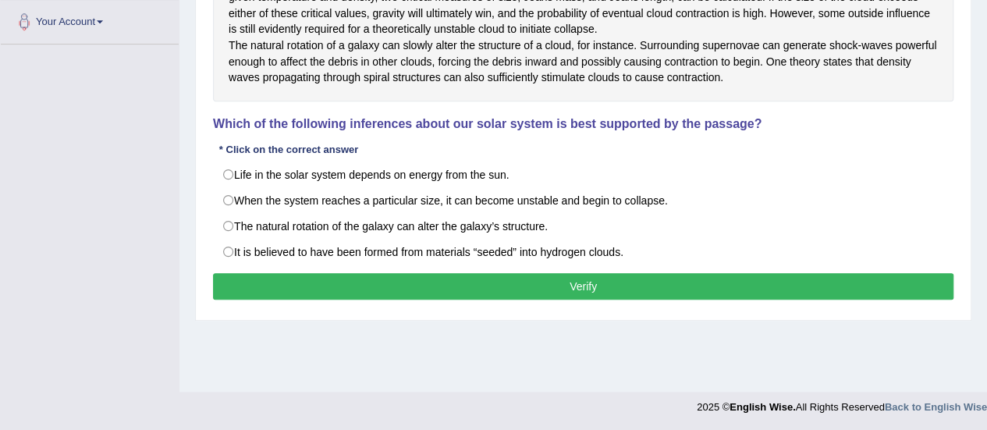
scroll to position [389, 0]
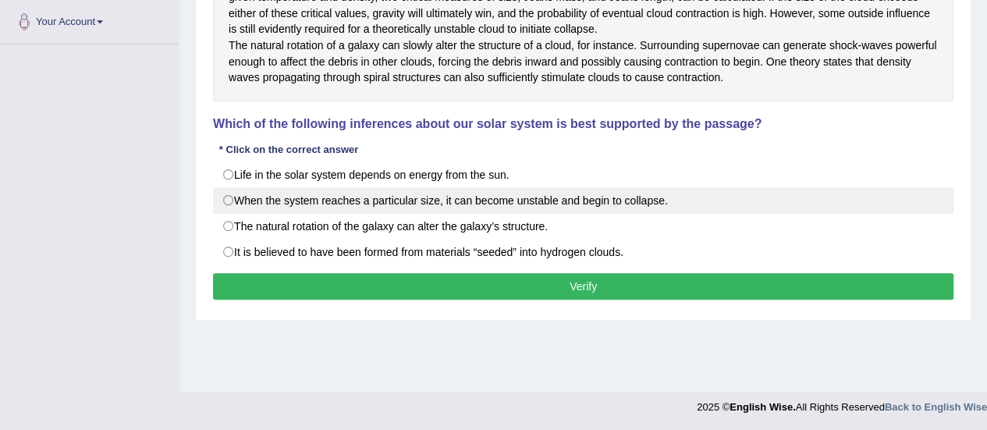
click at [424, 214] on label "When the system reaches a particular size, it can become unstable and begin to …" at bounding box center [583, 200] width 741 height 27
radio input "true"
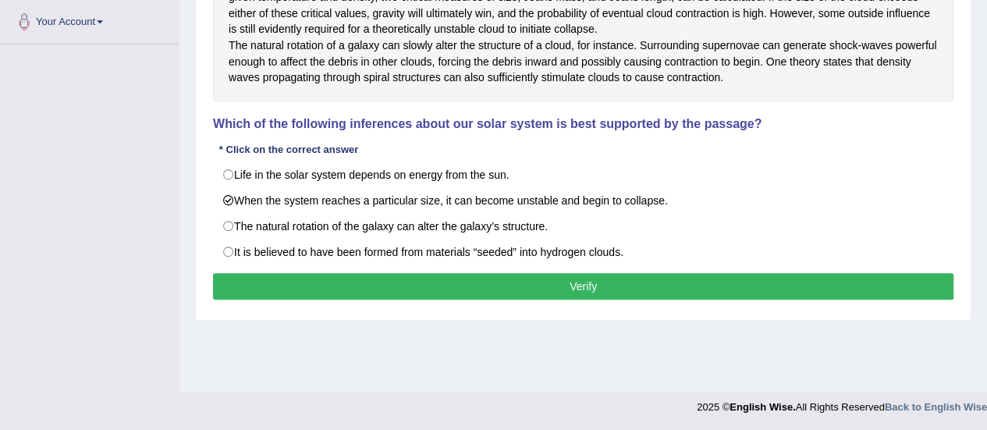
click at [431, 300] on button "Verify" at bounding box center [583, 286] width 741 height 27
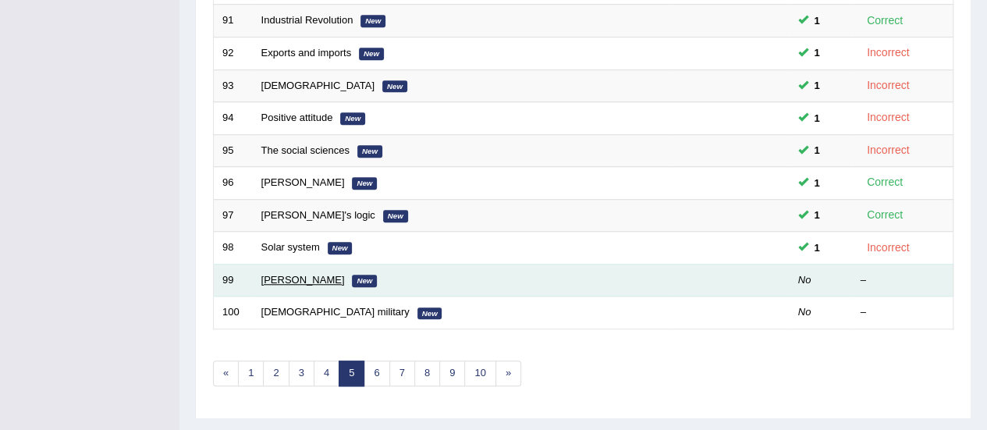
click at [304, 276] on link "[PERSON_NAME]" at bounding box center [303, 280] width 84 height 12
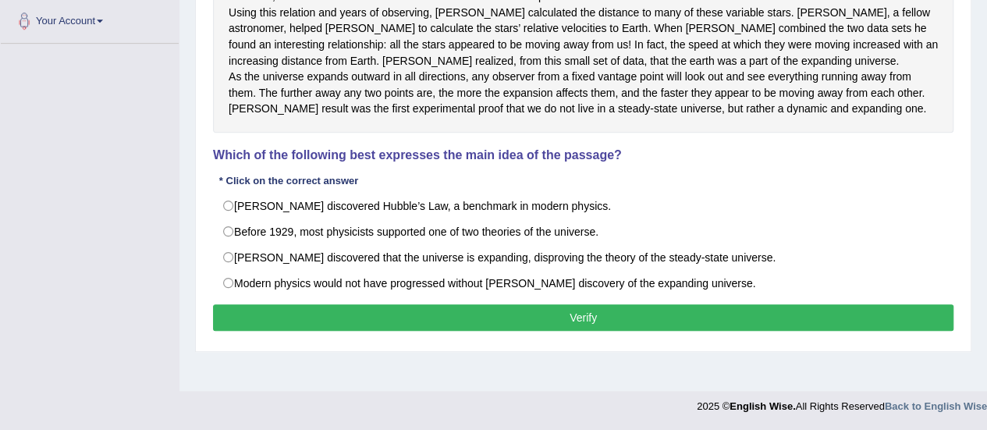
scroll to position [390, 0]
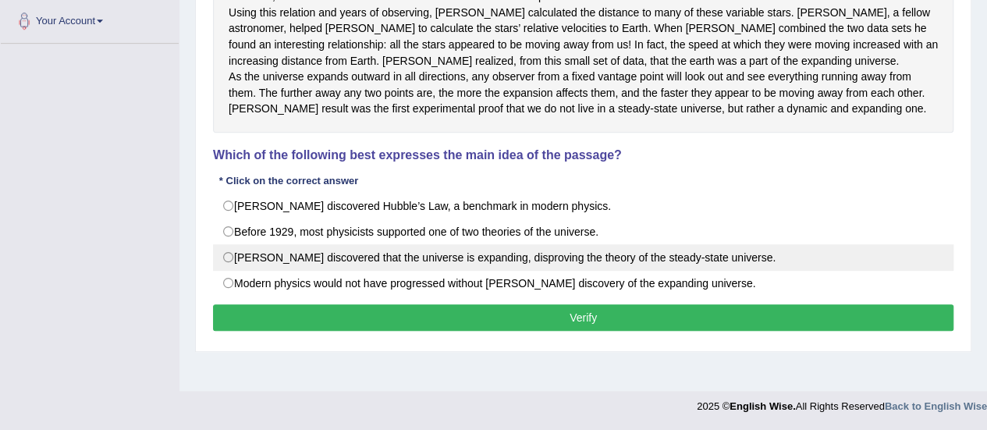
click at [368, 271] on label "Hubble discovered that the universe is expanding, disproving the theory of the …" at bounding box center [583, 257] width 741 height 27
radio input "true"
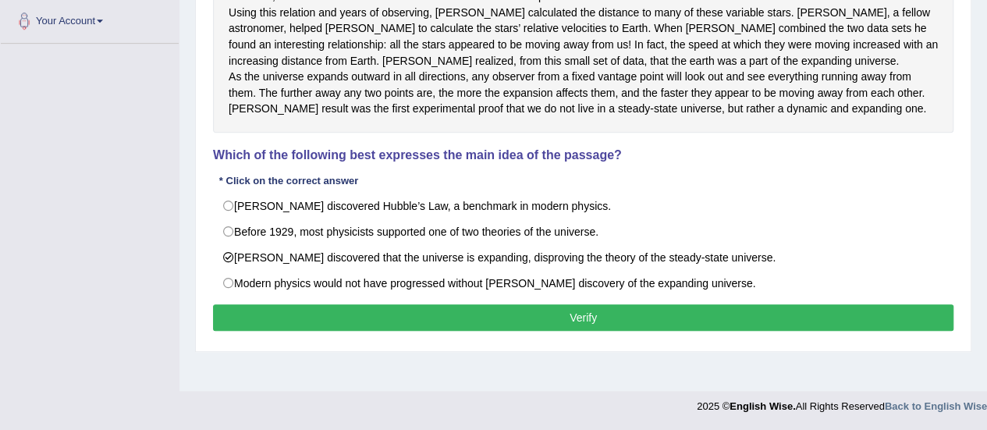
click at [475, 331] on button "Verify" at bounding box center [583, 317] width 741 height 27
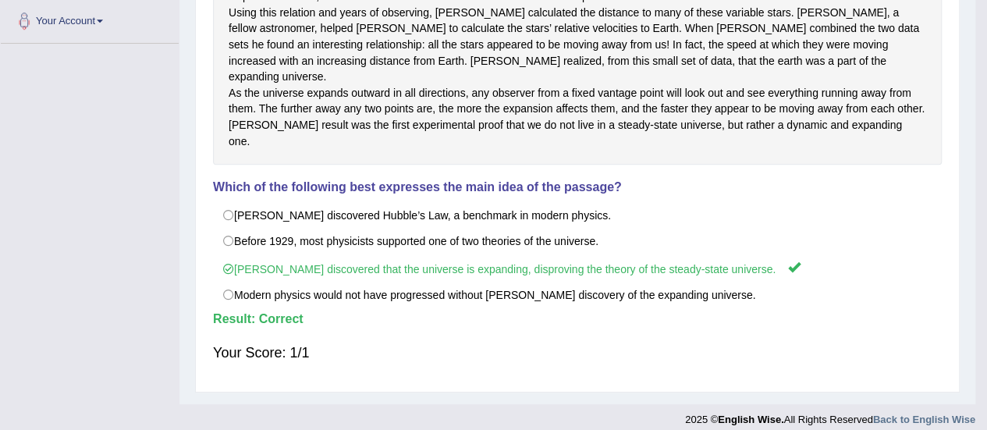
scroll to position [389, 0]
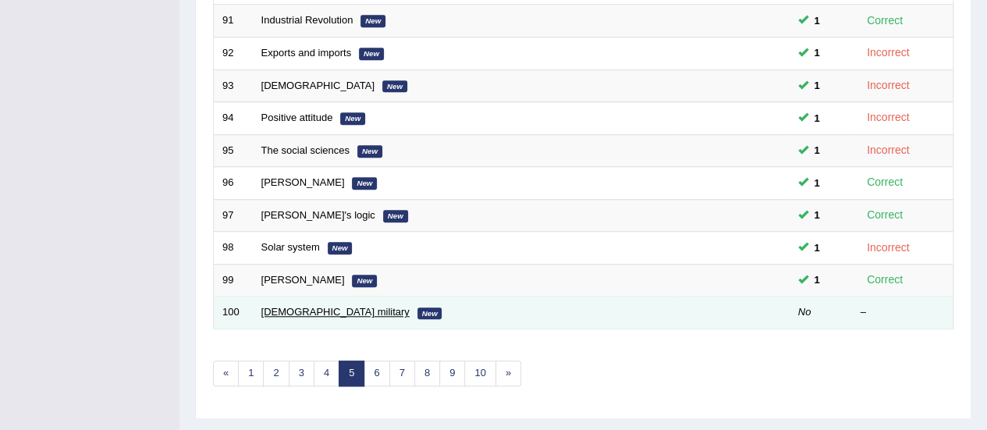
click at [303, 306] on link "[DEMOGRAPHIC_DATA] military" at bounding box center [335, 312] width 148 height 12
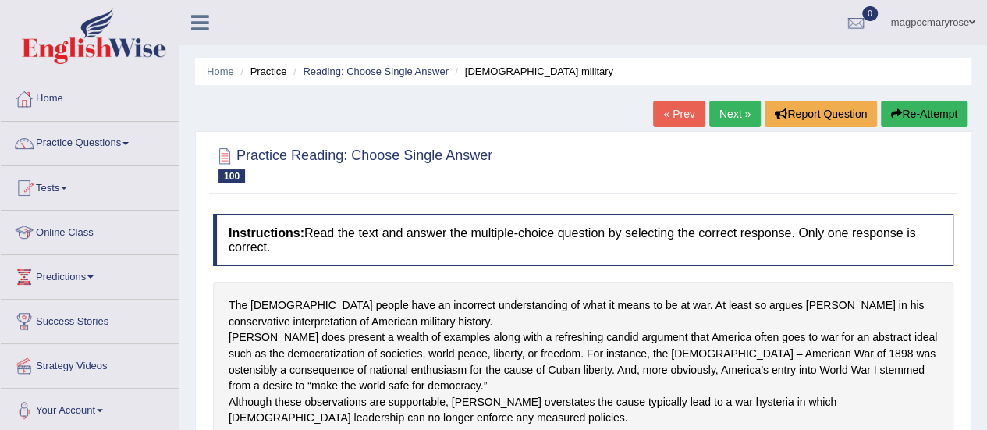
scroll to position [389, 0]
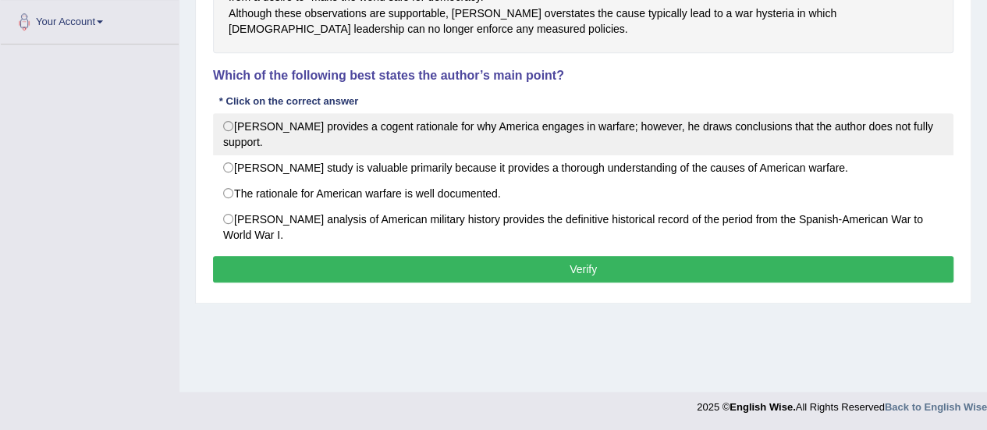
click at [390, 155] on label "[PERSON_NAME] provides a cogent rationale for why America engages in warfare; h…" at bounding box center [583, 134] width 741 height 42
radio input "true"
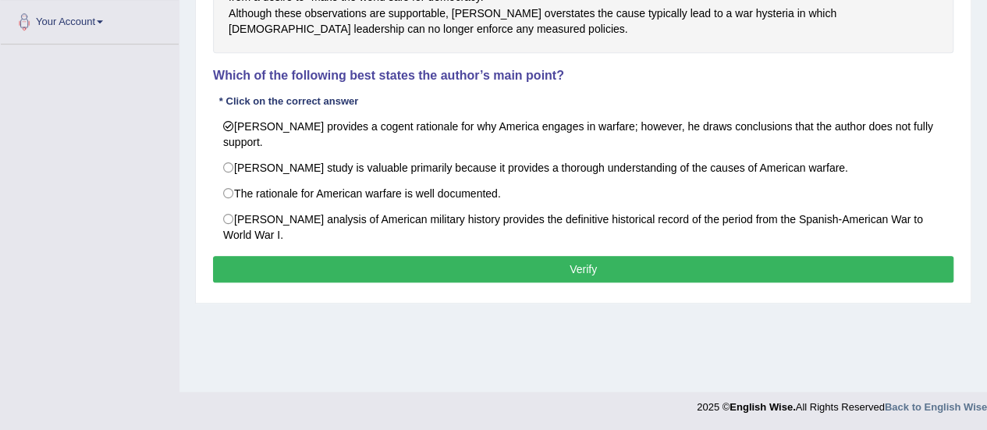
click at [422, 262] on button "Verify" at bounding box center [583, 269] width 741 height 27
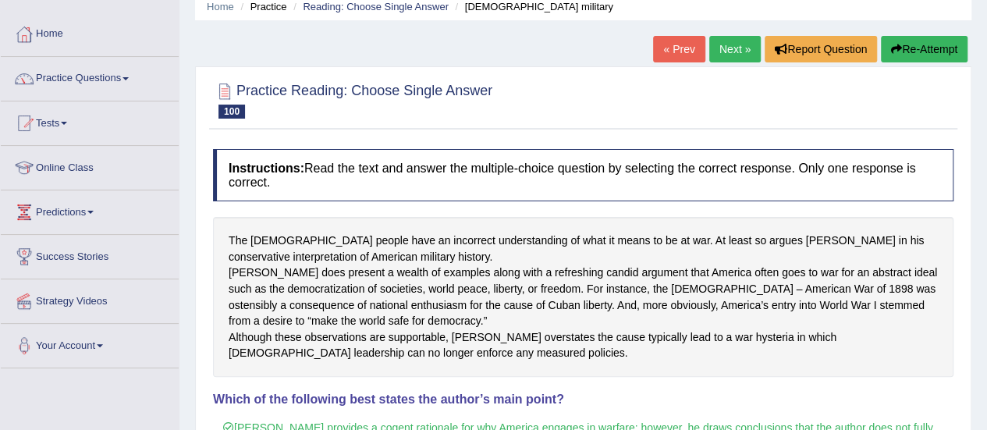
scroll to position [45, 0]
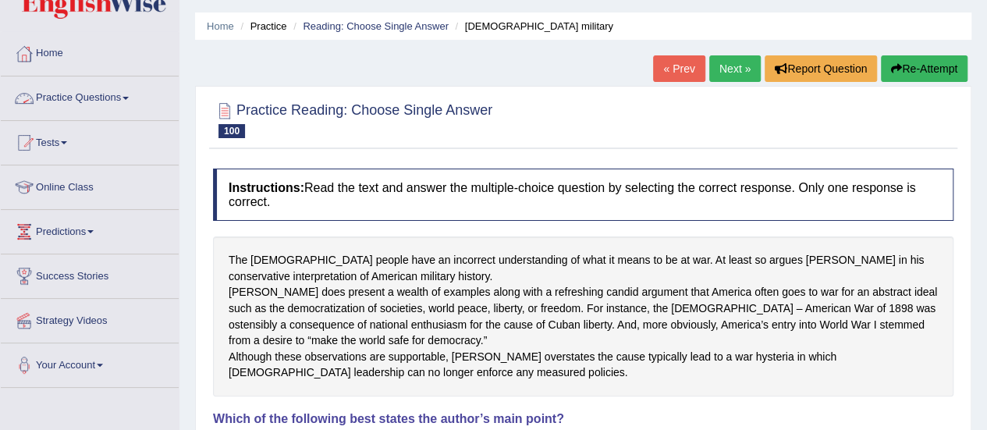
click at [83, 101] on link "Practice Questions" at bounding box center [90, 95] width 178 height 39
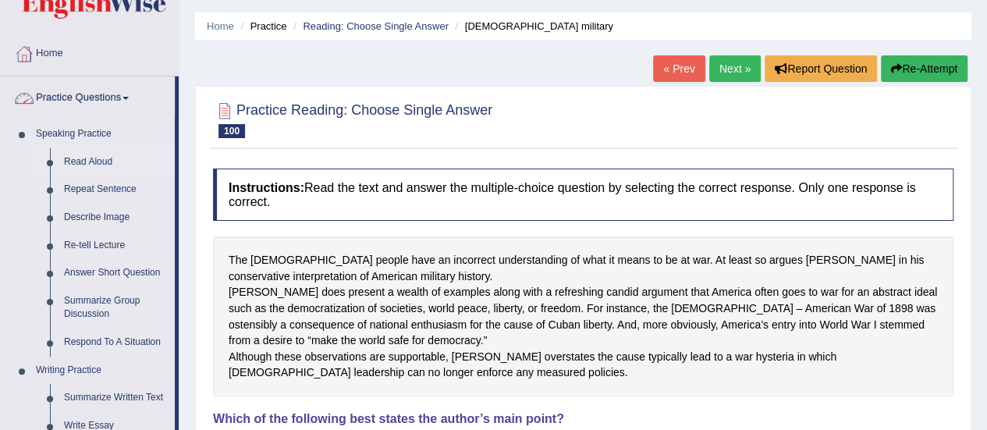
click at [91, 165] on link "Read Aloud" at bounding box center [116, 162] width 118 height 28
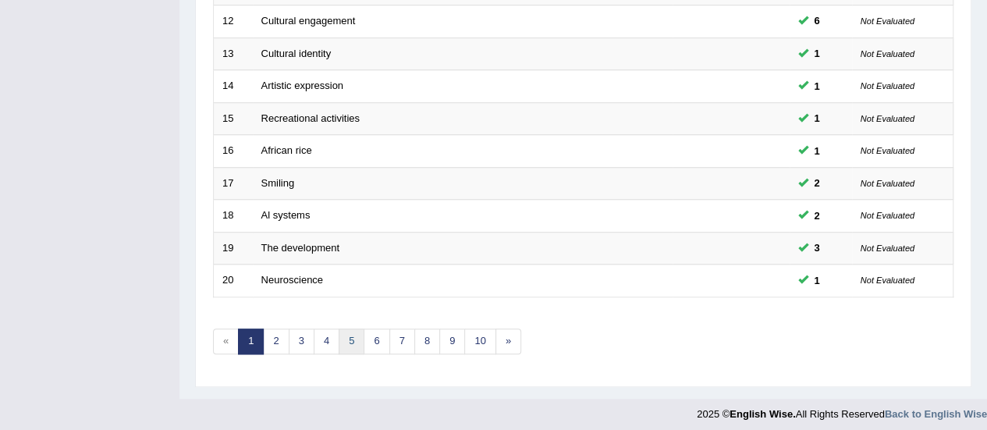
click at [350, 336] on link "5" at bounding box center [352, 342] width 26 height 26
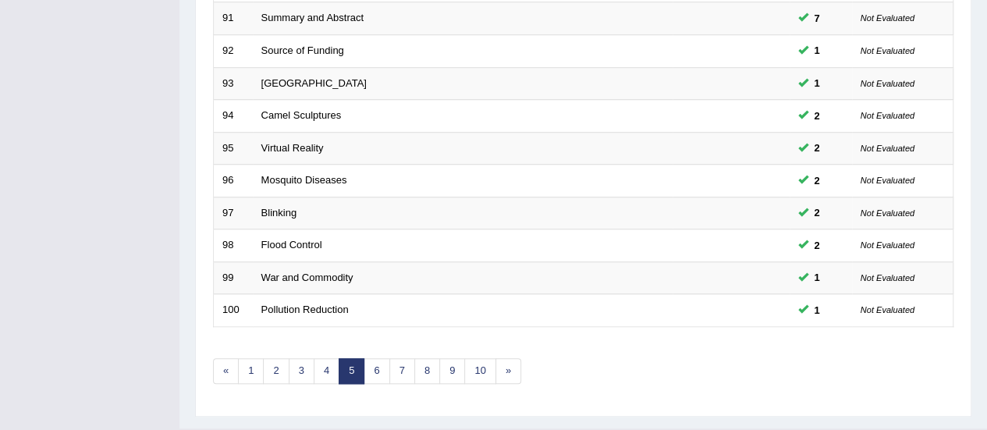
scroll to position [596, 0]
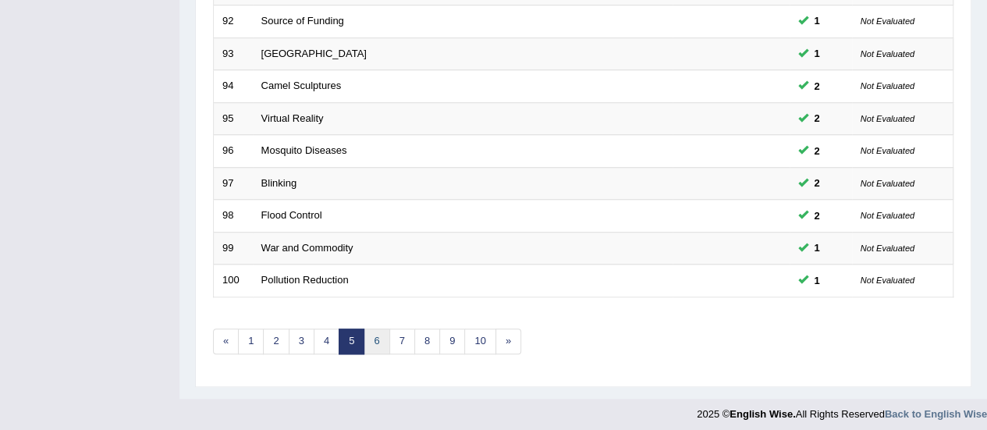
click at [376, 333] on link "6" at bounding box center [377, 342] width 26 height 26
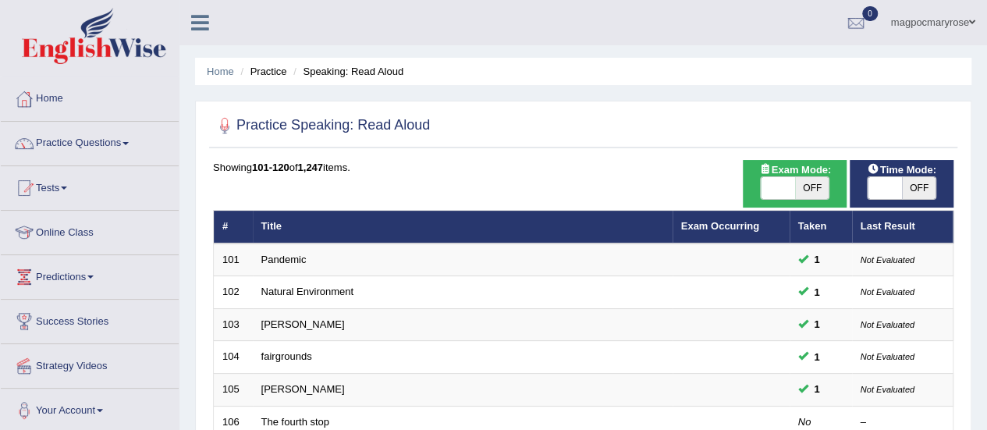
scroll to position [325, 0]
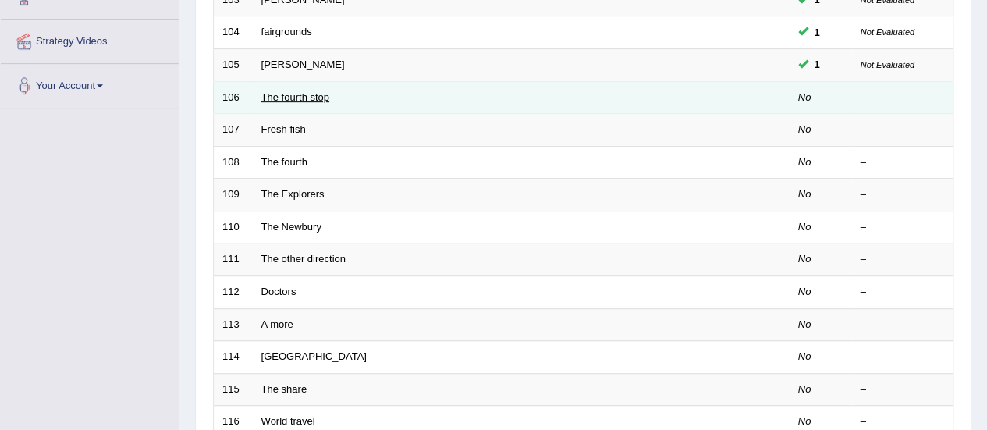
click at [301, 99] on link "The fourth stop" at bounding box center [295, 97] width 68 height 12
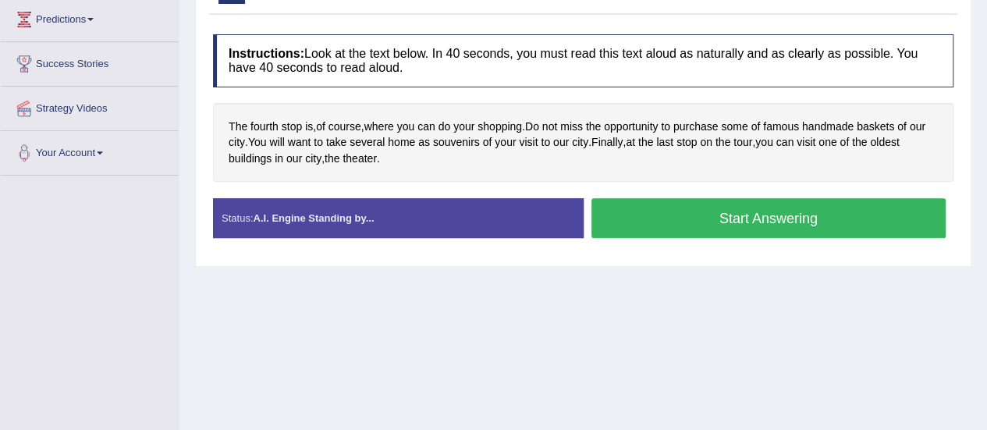
click at [740, 207] on button "Start Answering" at bounding box center [769, 218] width 355 height 40
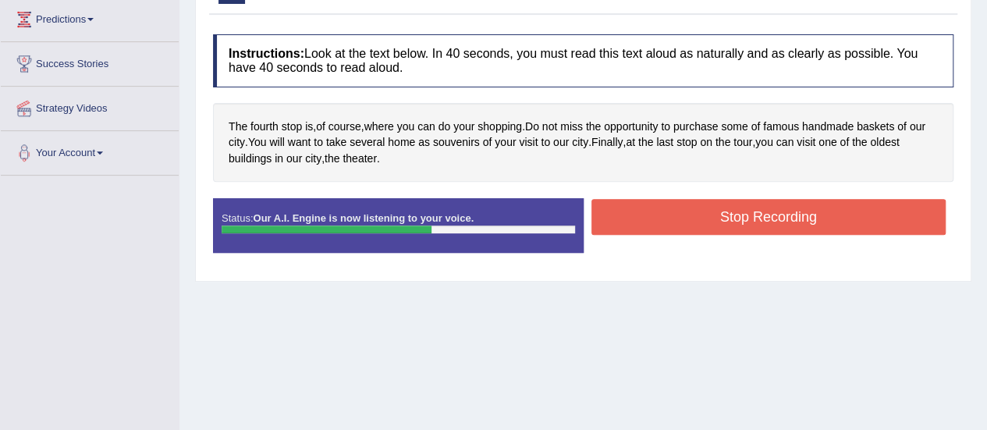
click at [728, 214] on button "Stop Recording" at bounding box center [769, 217] width 355 height 36
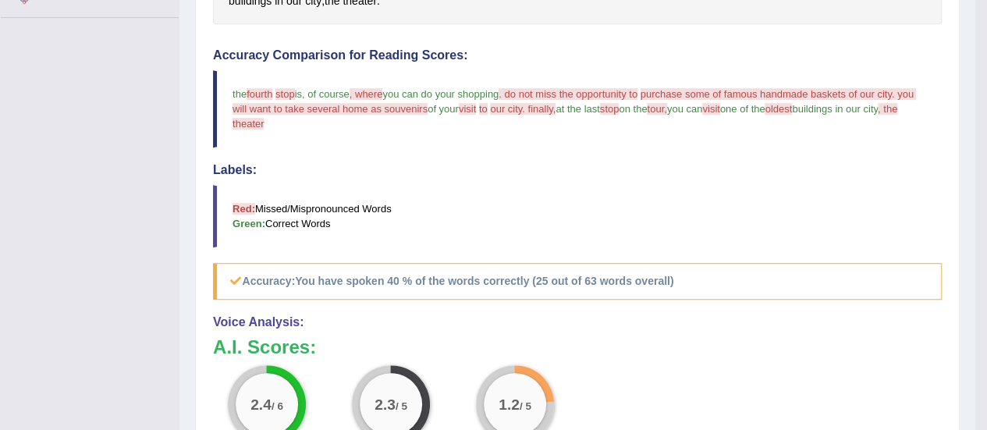
scroll to position [329, 0]
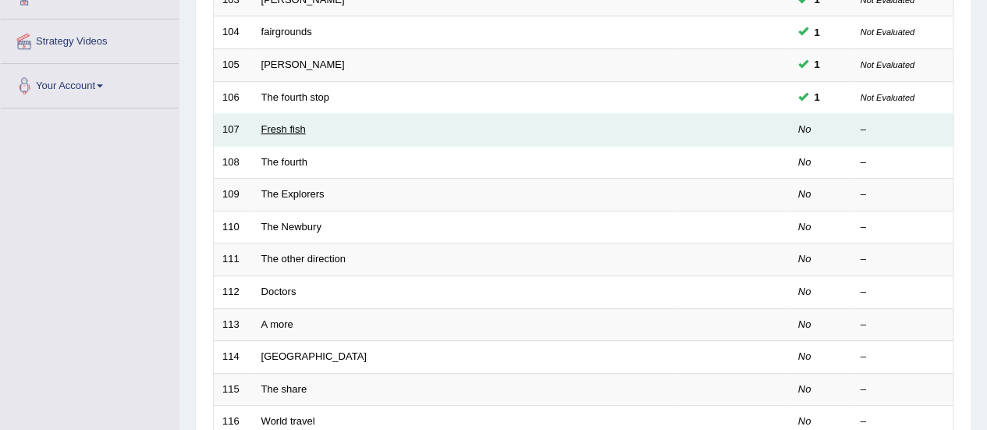
click at [281, 130] on link "Fresh fish" at bounding box center [283, 129] width 44 height 12
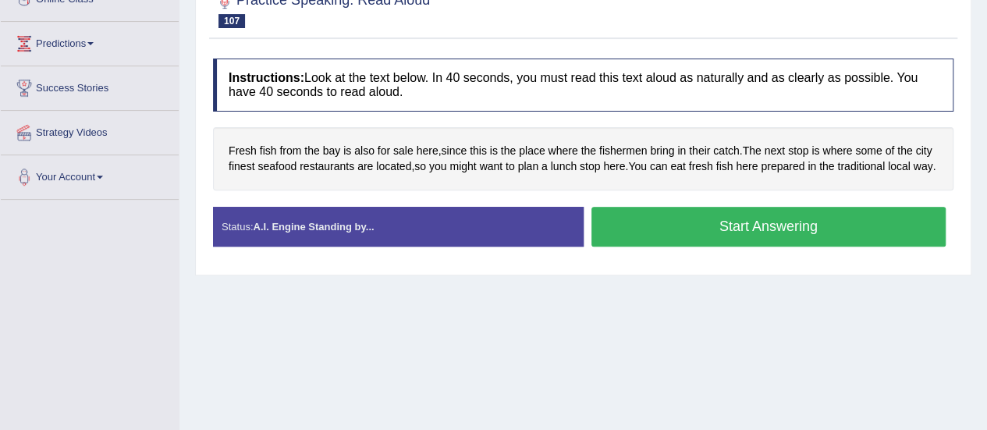
click at [742, 237] on button "Start Answering" at bounding box center [769, 227] width 355 height 40
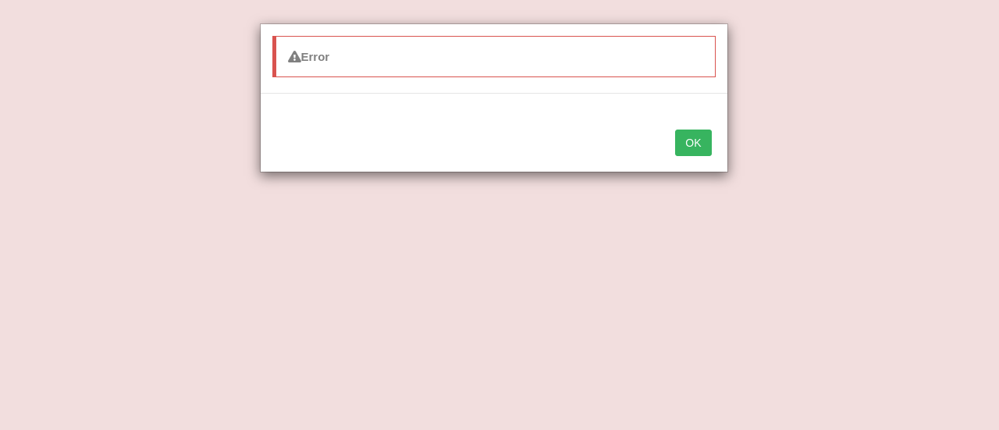
click at [699, 143] on button "OK" at bounding box center [693, 143] width 36 height 27
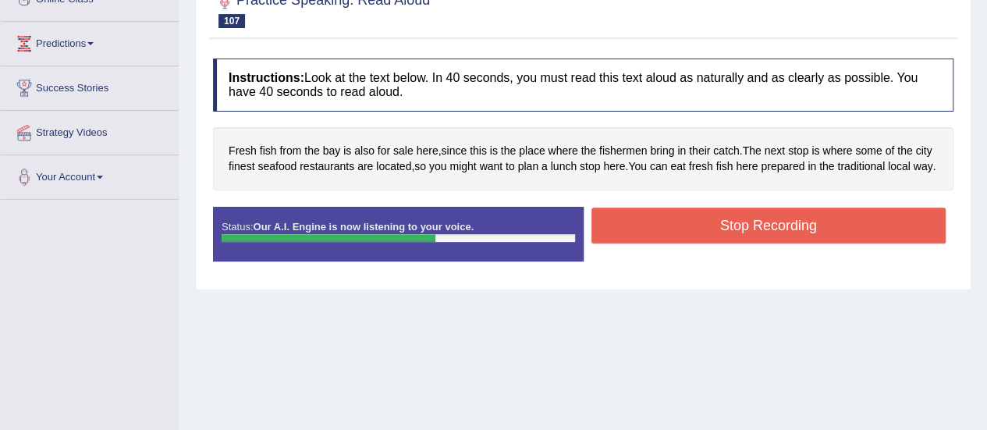
click at [684, 233] on button "Stop Recording" at bounding box center [769, 226] width 355 height 36
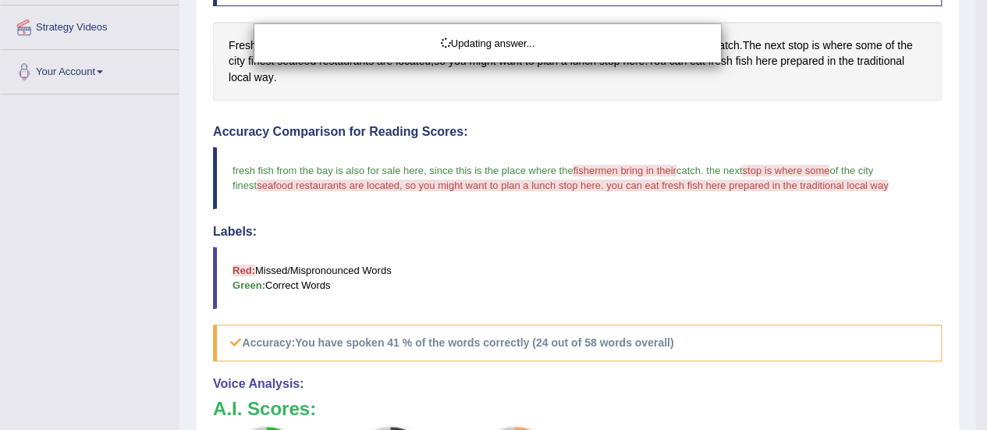
scroll to position [354, 0]
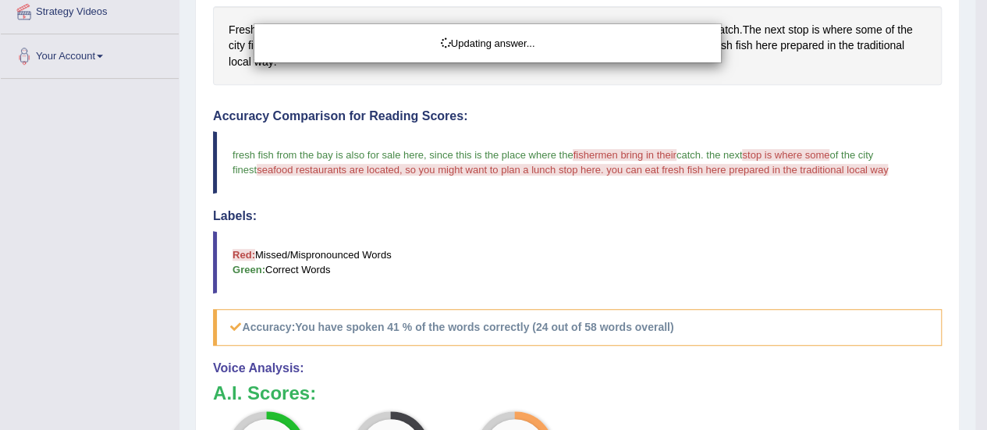
drag, startPoint x: 991, startPoint y: 253, endPoint x: 998, endPoint y: 386, distance: 132.8
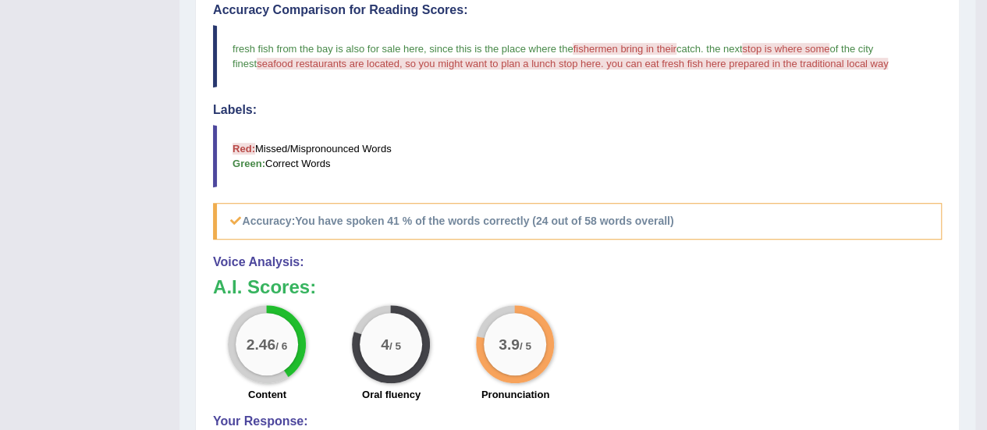
scroll to position [459, 0]
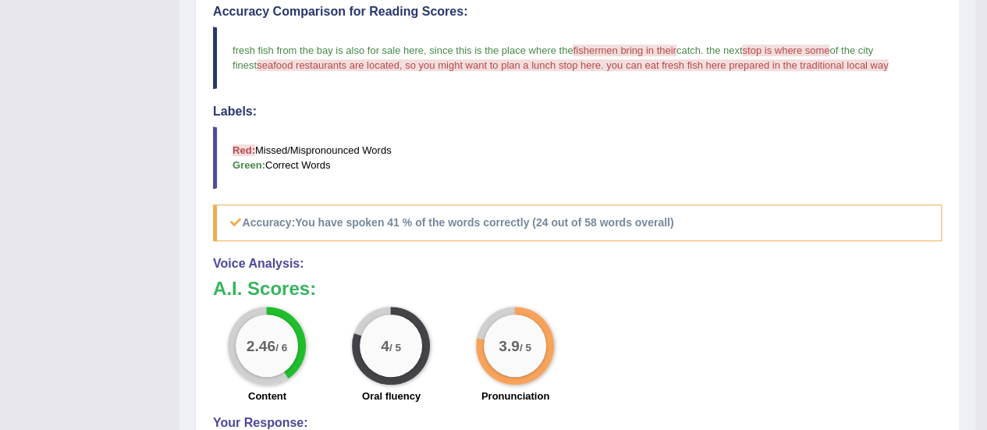
drag, startPoint x: 984, startPoint y: 215, endPoint x: 994, endPoint y: 52, distance: 163.5
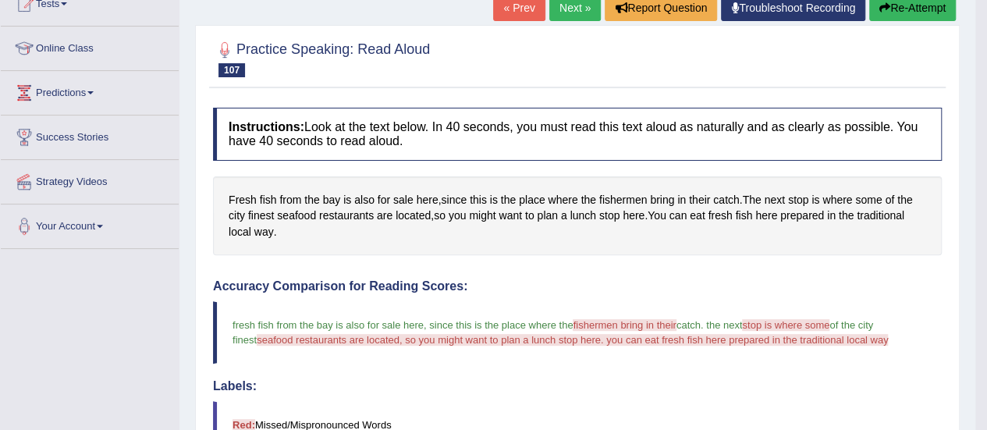
scroll to position [132, 0]
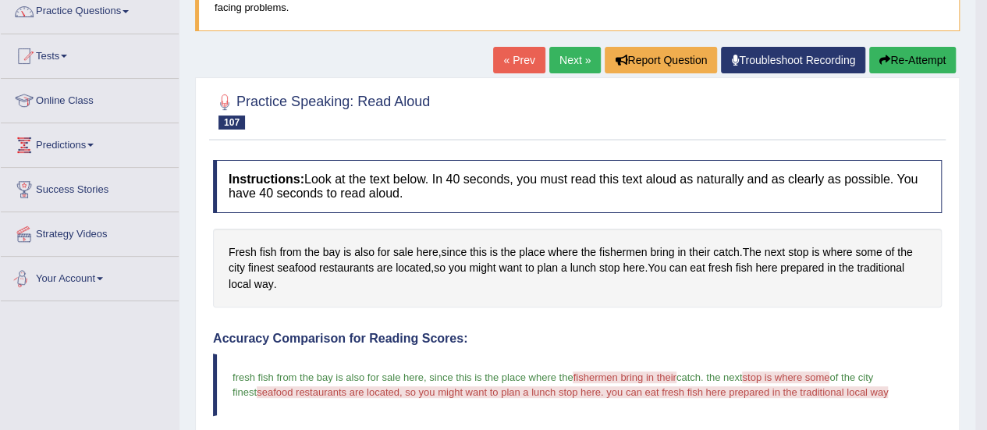
click at [0, 396] on div "Toggle navigation Home Practice Questions Speaking Practice Read Aloud Repeat S…" at bounding box center [488, 397] width 976 height 1058
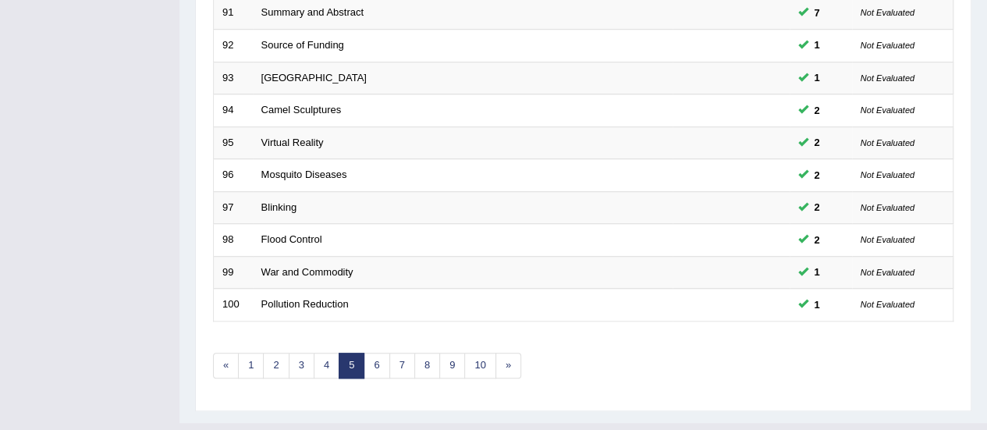
scroll to position [596, 0]
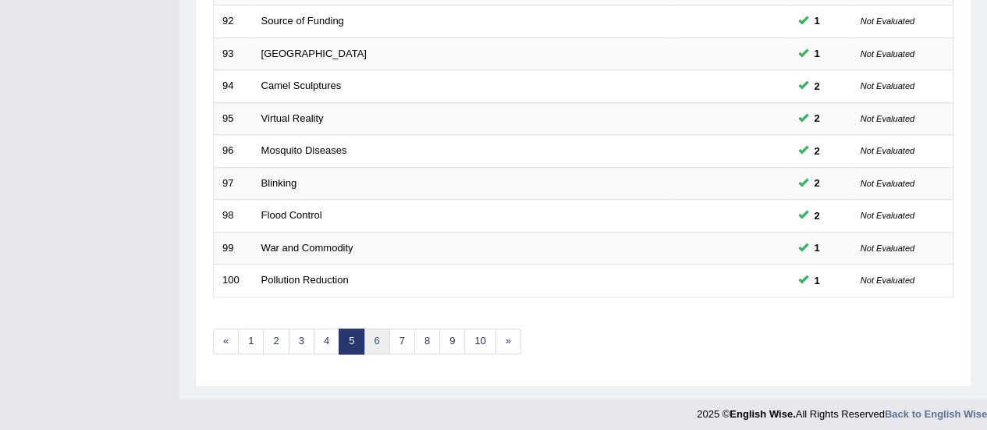
click at [374, 330] on link "6" at bounding box center [377, 342] width 26 height 26
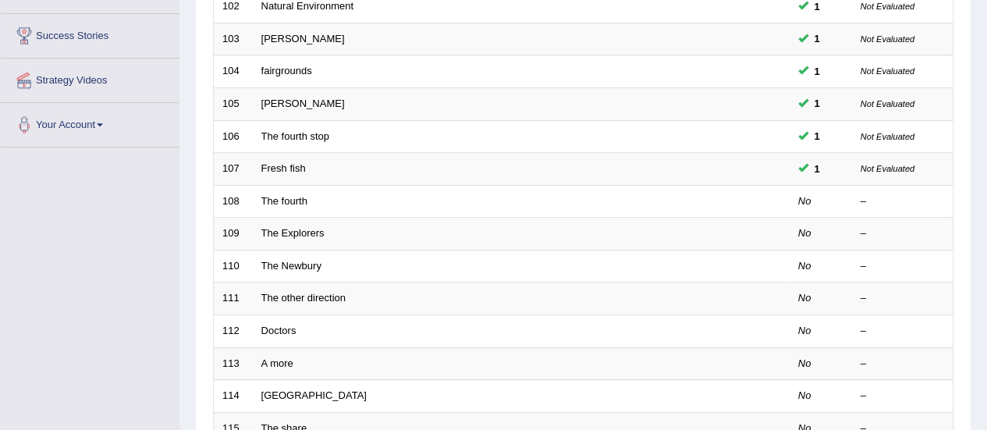
scroll to position [280, 0]
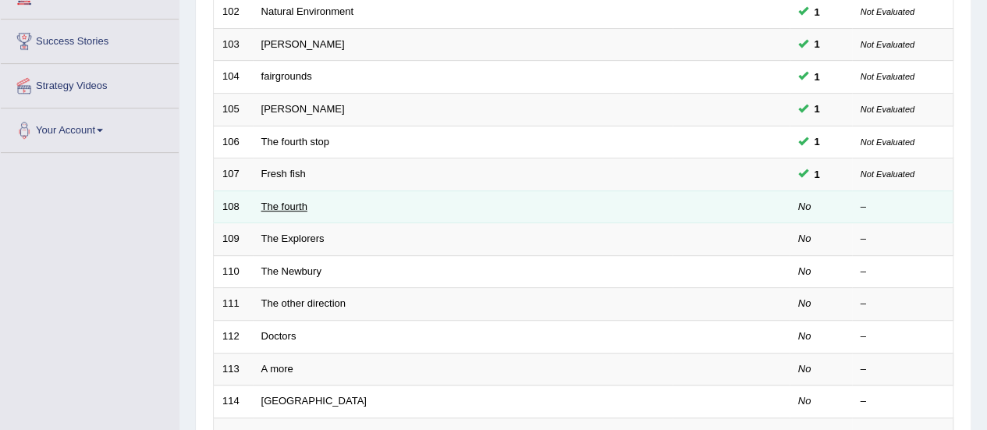
click at [281, 208] on link "The fourth" at bounding box center [284, 207] width 46 height 12
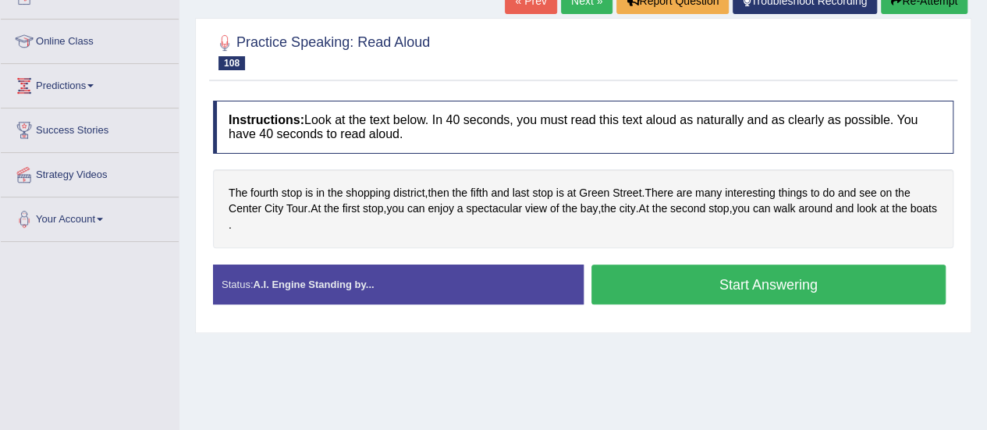
scroll to position [217, 0]
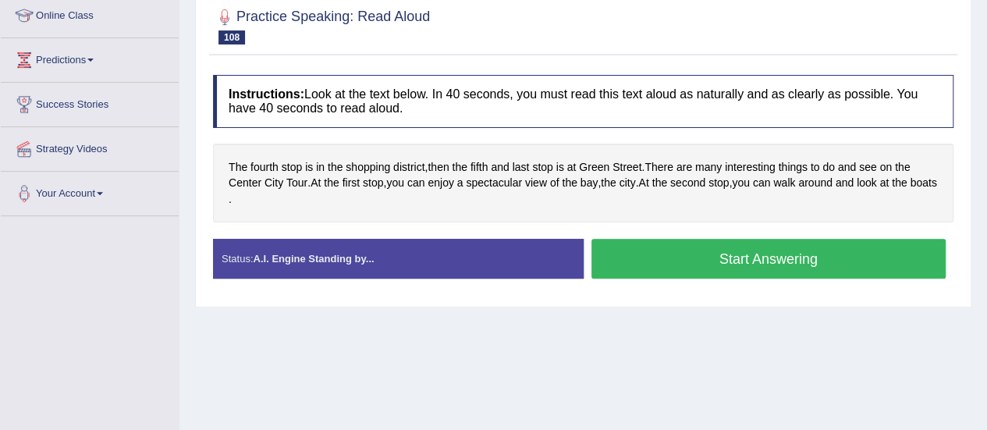
click at [785, 261] on button "Start Answering" at bounding box center [769, 259] width 355 height 40
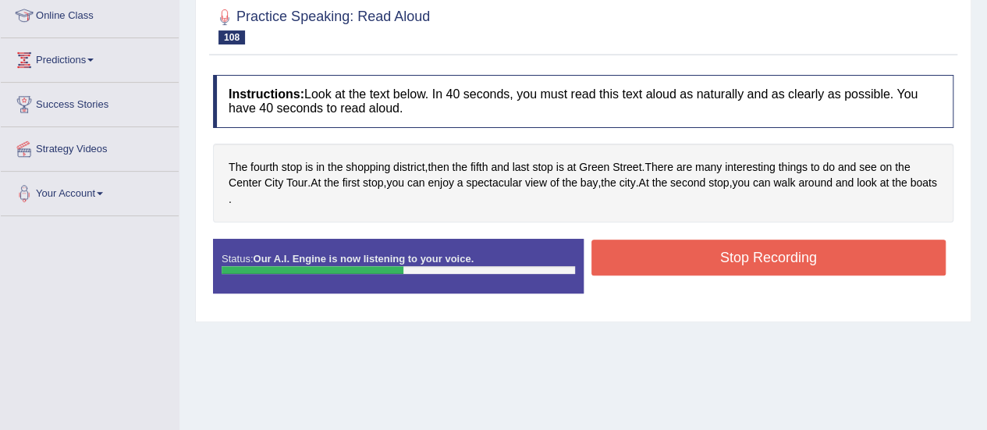
click at [785, 261] on button "Stop Recording" at bounding box center [769, 258] width 355 height 36
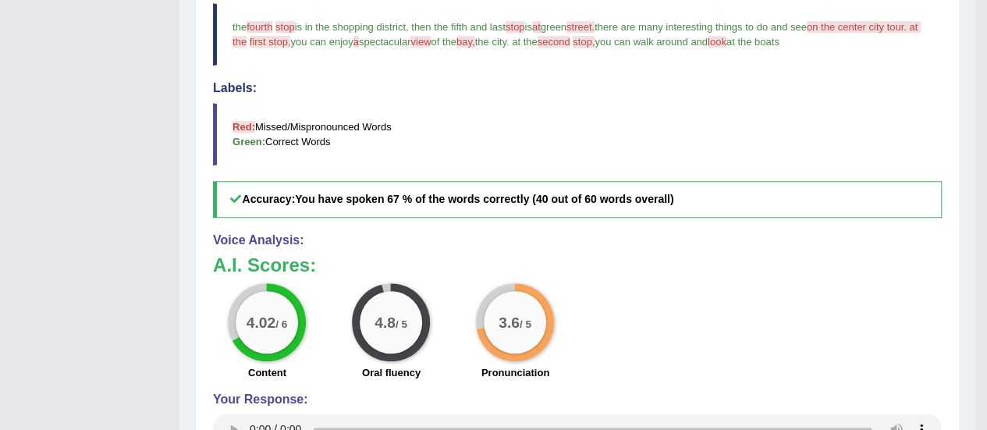
scroll to position [631, 0]
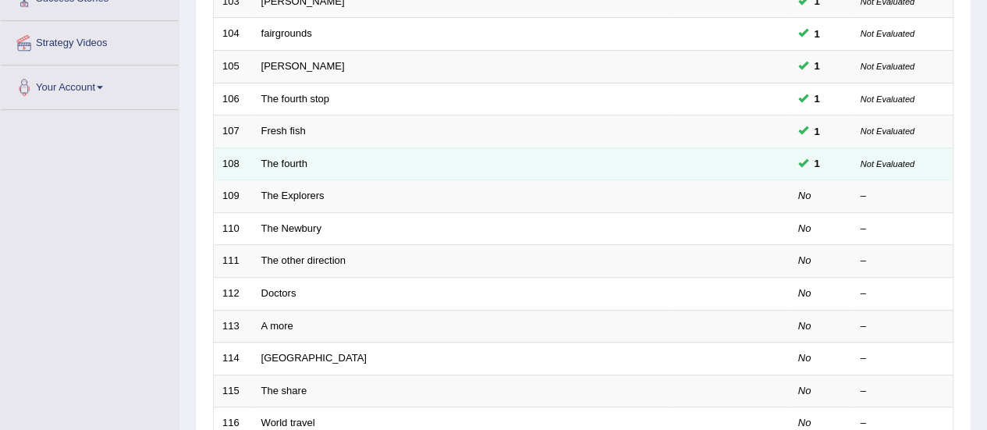
scroll to position [280, 0]
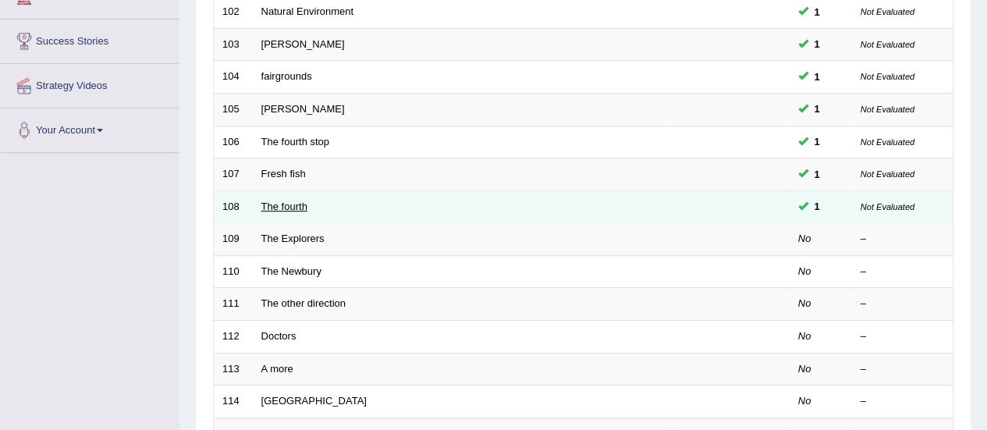
click at [290, 201] on link "The fourth" at bounding box center [284, 207] width 46 height 12
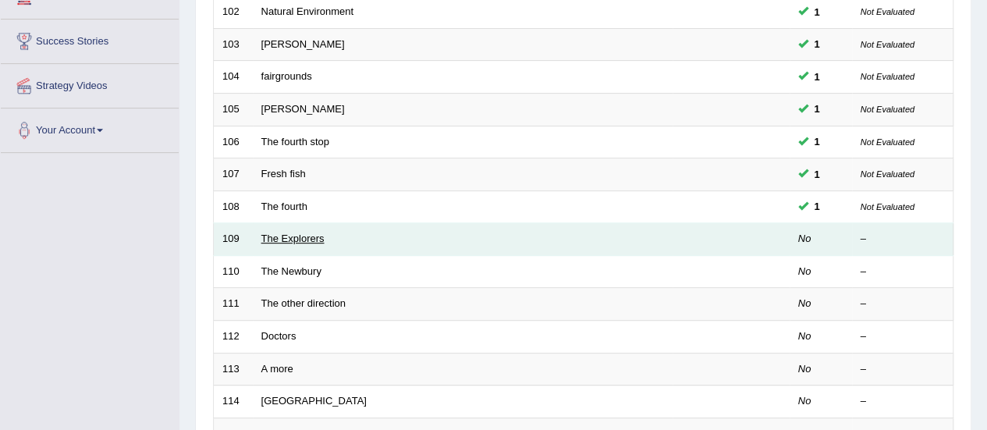
click at [294, 235] on link "The Explorers" at bounding box center [292, 239] width 63 height 12
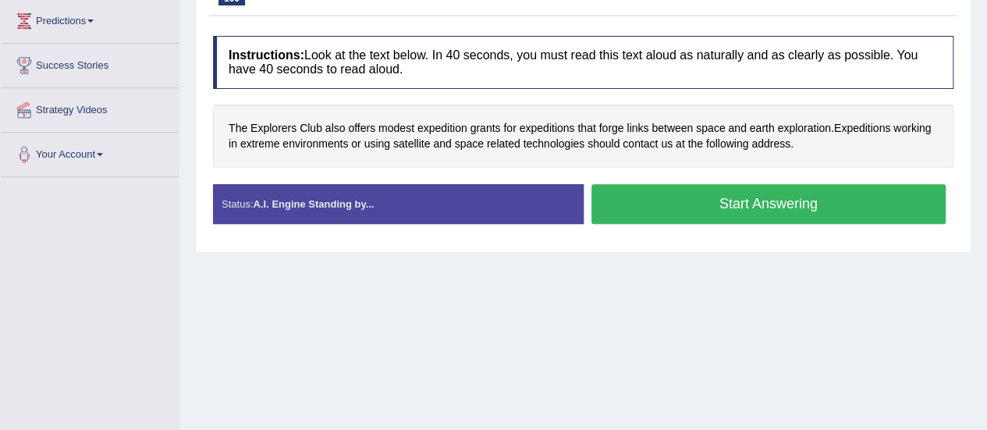
scroll to position [257, 0]
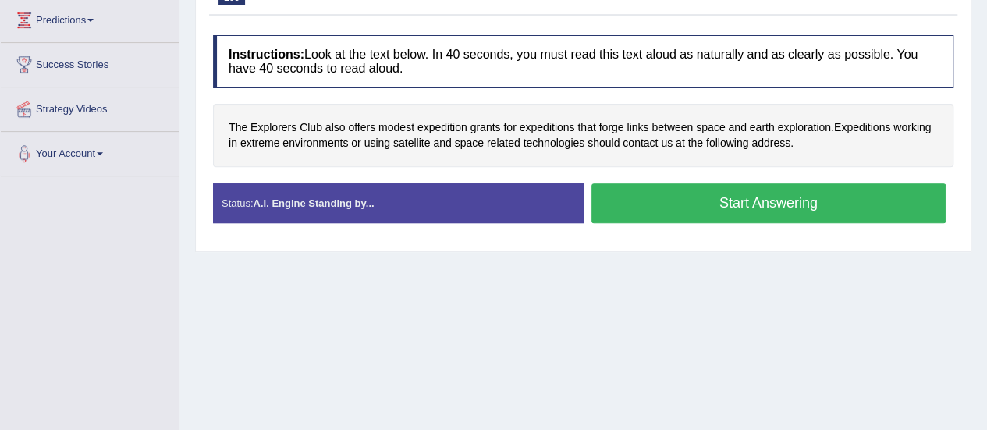
click at [773, 205] on button "Start Answering" at bounding box center [769, 203] width 355 height 40
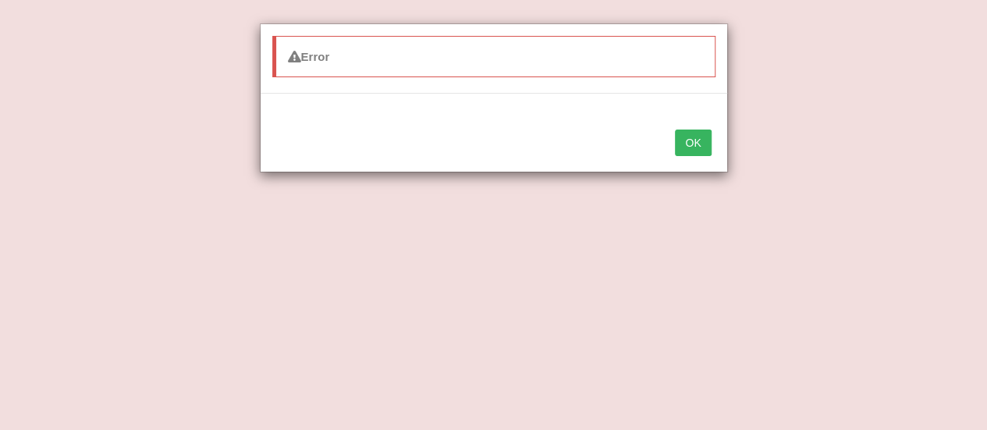
click at [699, 148] on button "OK" at bounding box center [693, 143] width 36 height 27
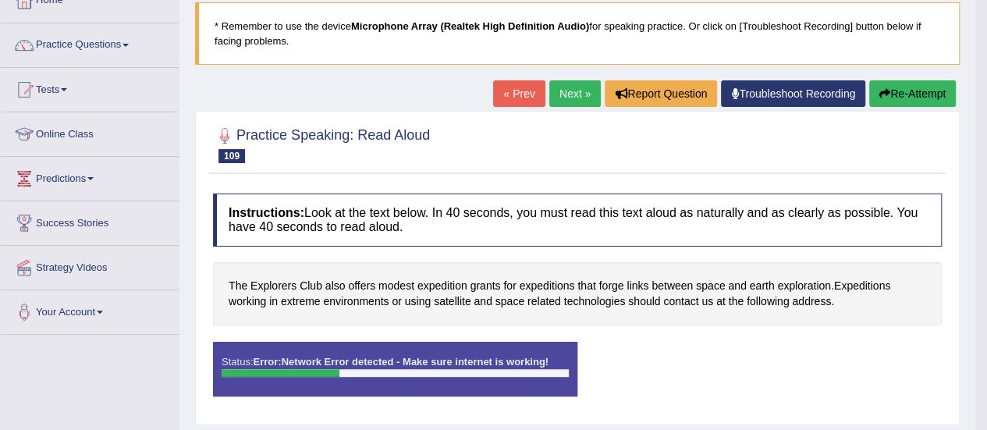
scroll to position [94, 0]
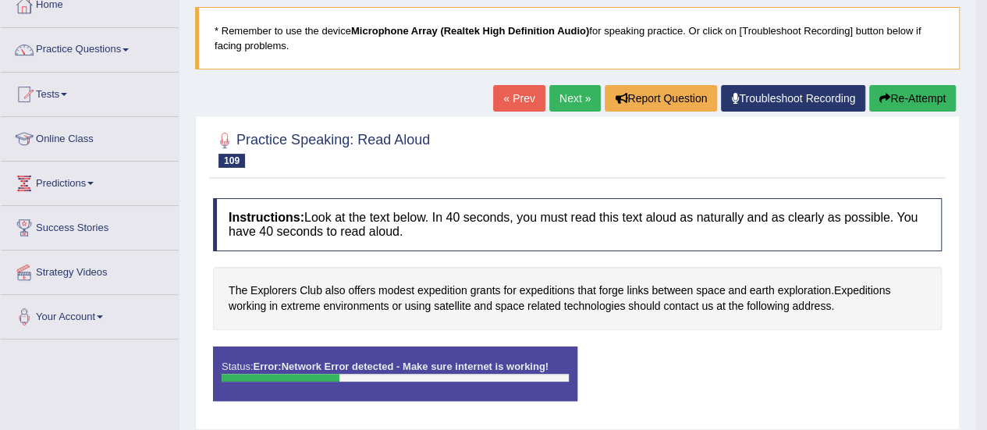
click at [905, 97] on button "Re-Attempt" at bounding box center [913, 98] width 87 height 27
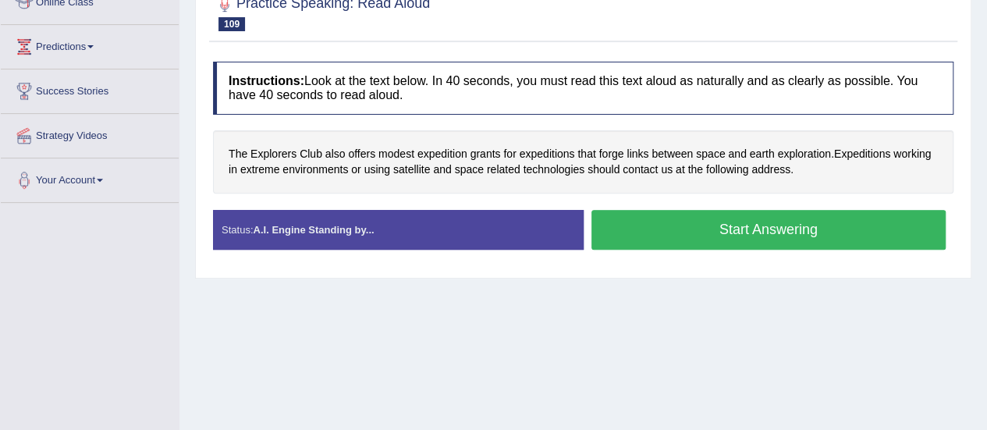
drag, startPoint x: 610, startPoint y: 342, endPoint x: 695, endPoint y: 231, distance: 139.3
click at [695, 231] on div "Home Practice Speaking: Read Aloud The Explorers * Remember to use the device M…" at bounding box center [584, 160] width 808 height 781
click at [695, 231] on button "Start Answering" at bounding box center [769, 230] width 355 height 40
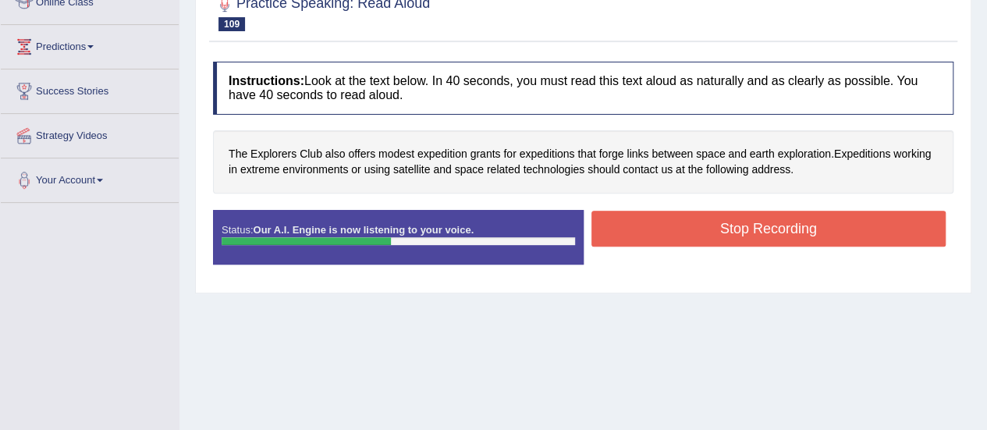
click at [695, 231] on button "Stop Recording" at bounding box center [769, 229] width 355 height 36
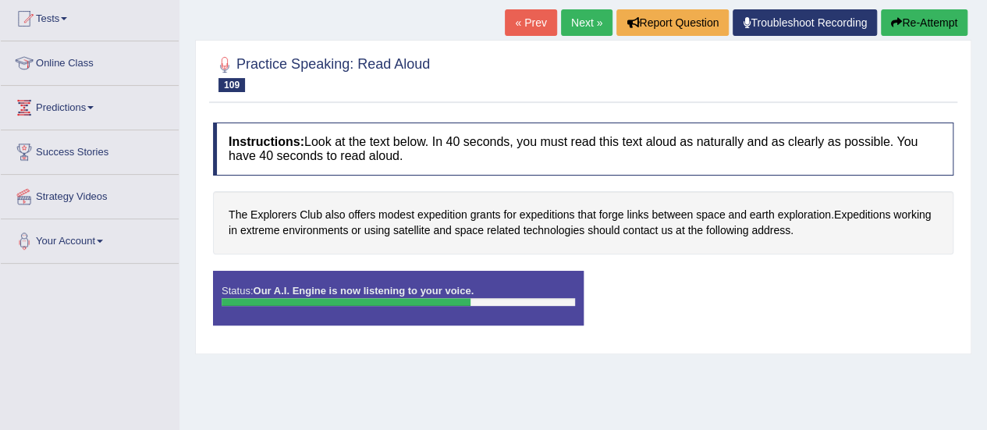
scroll to position [169, 0]
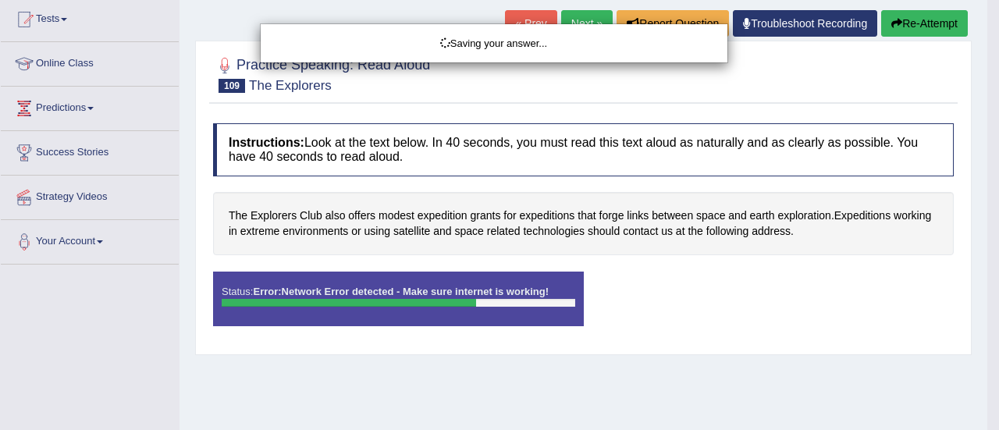
drag, startPoint x: 998, startPoint y: 176, endPoint x: 971, endPoint y: 148, distance: 39.8
click at [971, 148] on html "Toggle navigation Home Practice Questions Speaking Practice Read Aloud Repeat S…" at bounding box center [499, 46] width 999 height 430
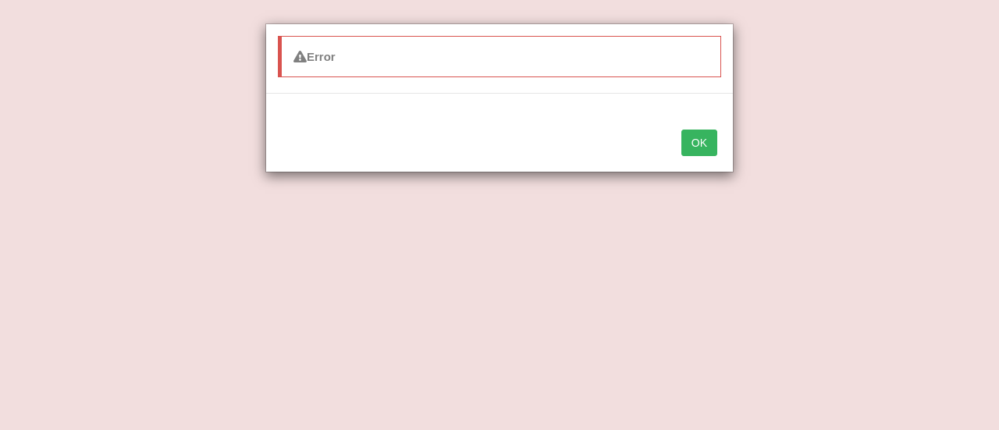
click at [693, 143] on button "OK" at bounding box center [699, 143] width 36 height 27
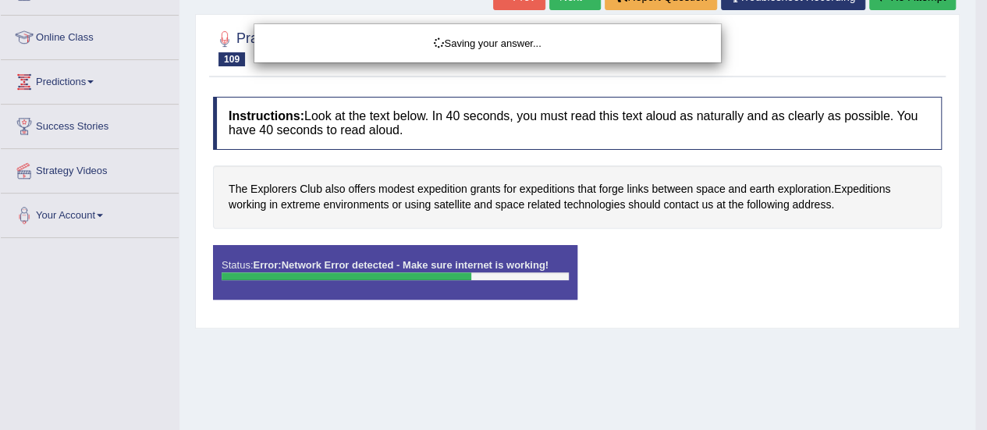
scroll to position [233, 0]
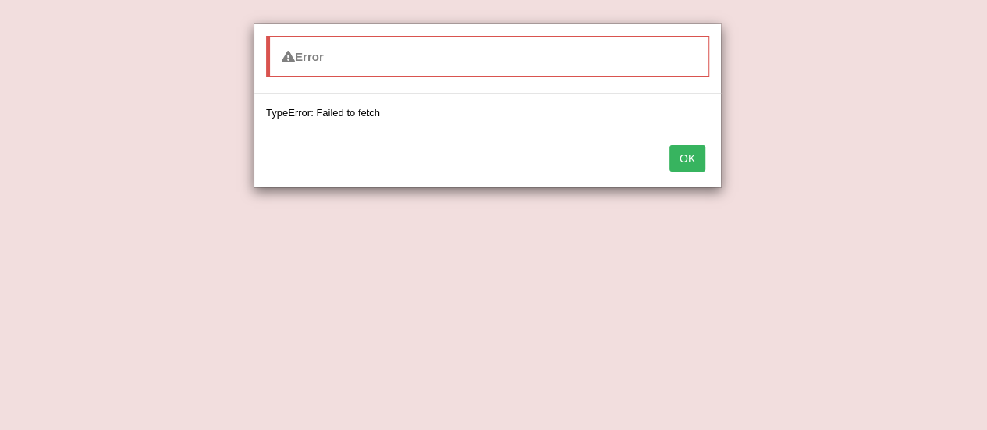
click at [676, 155] on button "OK" at bounding box center [688, 158] width 36 height 27
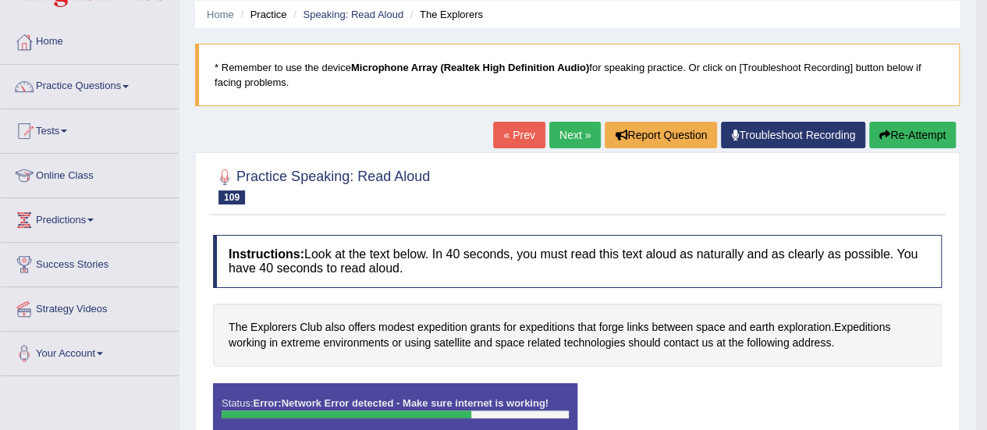
scroll to position [62, 0]
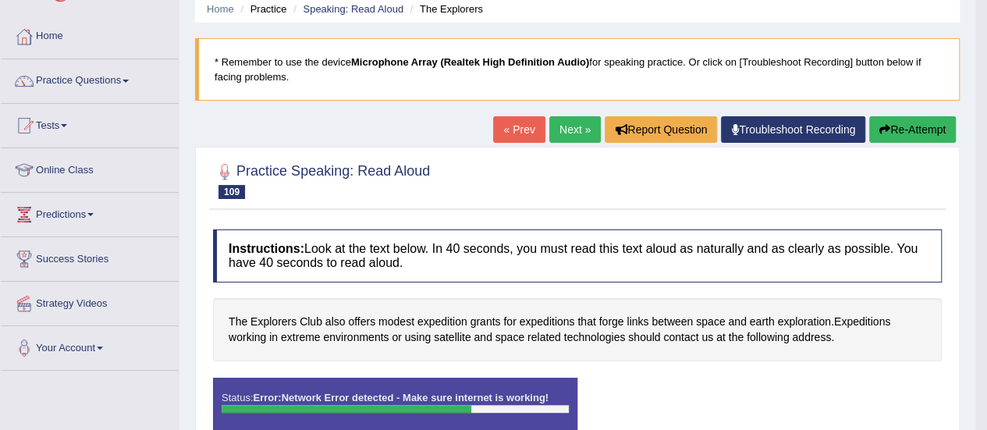
click at [915, 139] on button "Re-Attempt" at bounding box center [913, 129] width 87 height 27
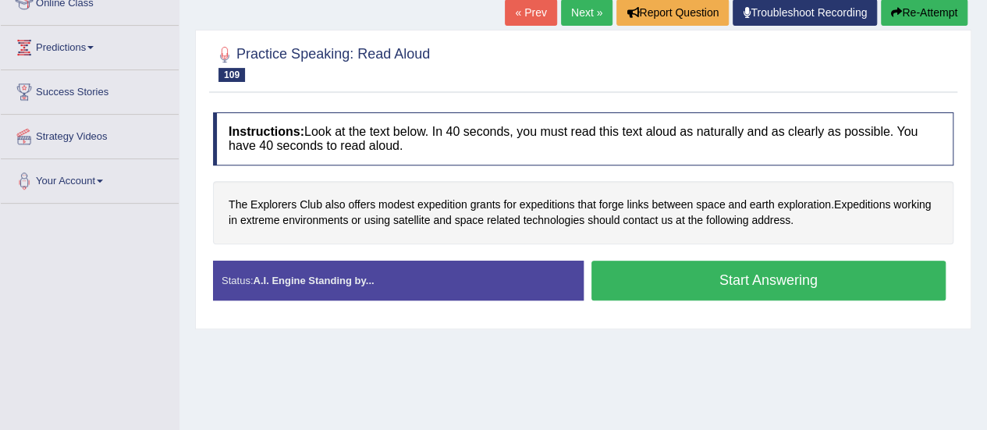
scroll to position [233, 0]
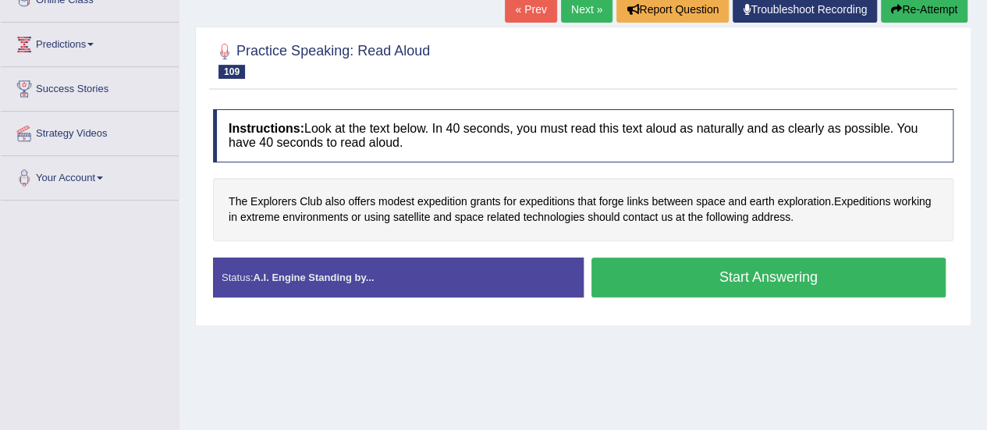
click at [790, 276] on button "Start Answering" at bounding box center [769, 278] width 355 height 40
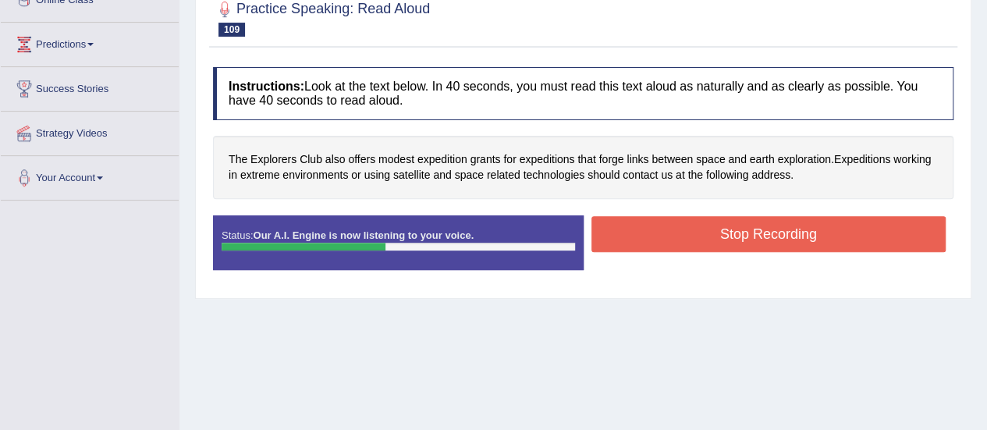
click at [767, 236] on button "Stop Recording" at bounding box center [769, 234] width 355 height 36
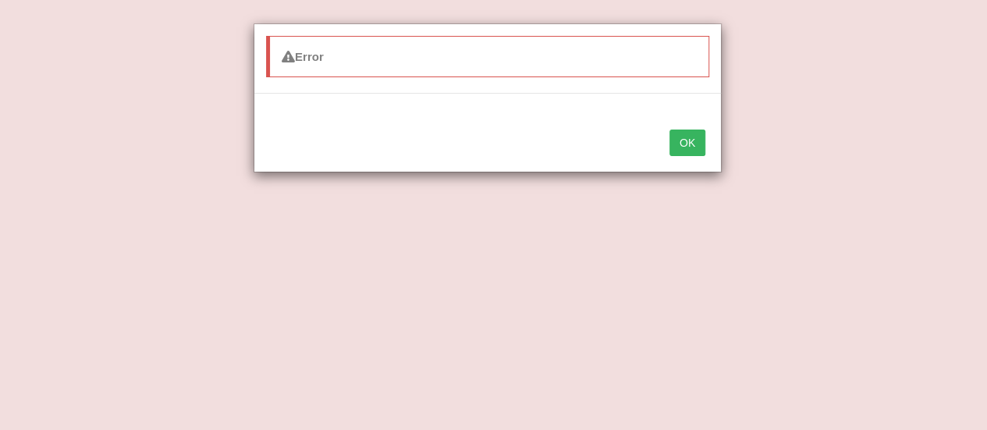
click at [670, 130] on button "OK" at bounding box center [688, 143] width 36 height 27
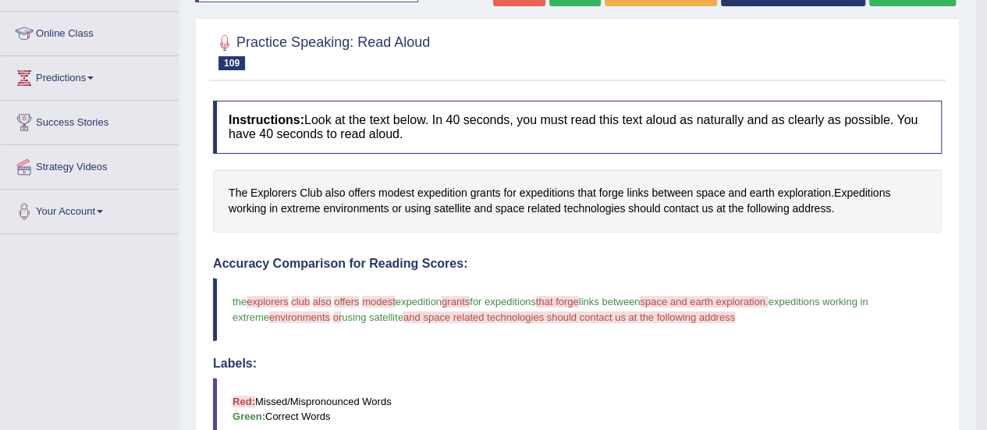
scroll to position [36, 0]
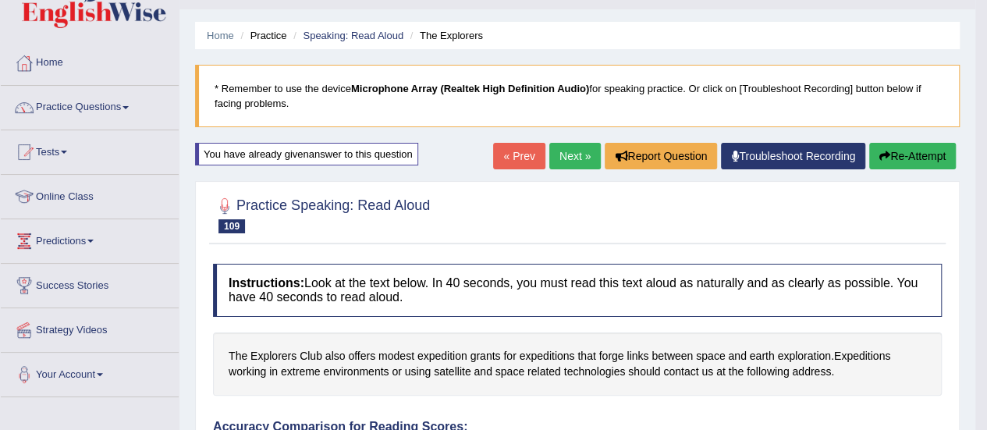
drag, startPoint x: 974, startPoint y: 84, endPoint x: 993, endPoint y: 80, distance: 19.1
click at [987, 80] on html "Toggle navigation Home Practice Questions Speaking Practice Read Aloud Repeat S…" at bounding box center [493, 179] width 987 height 430
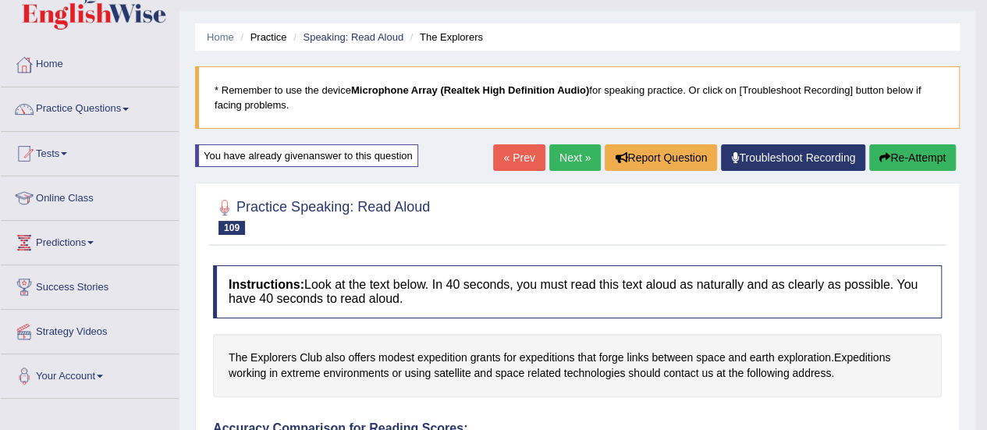
scroll to position [0, 0]
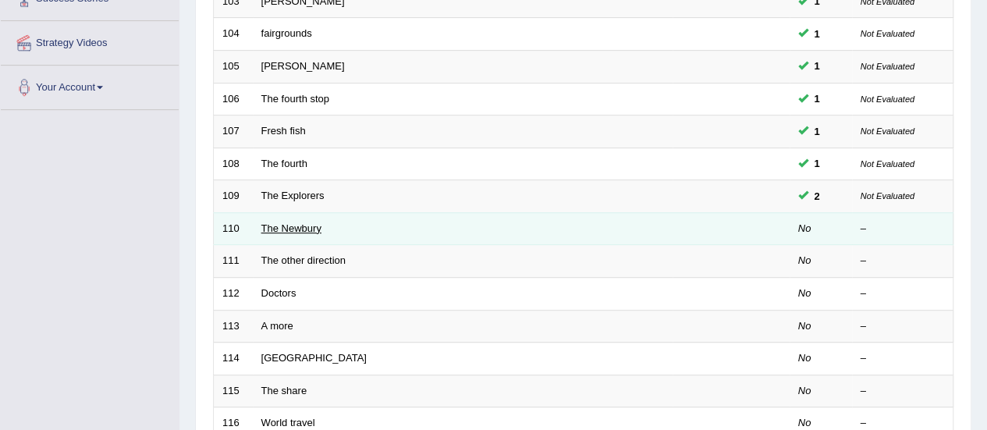
click at [309, 226] on link "The Newbury" at bounding box center [291, 228] width 60 height 12
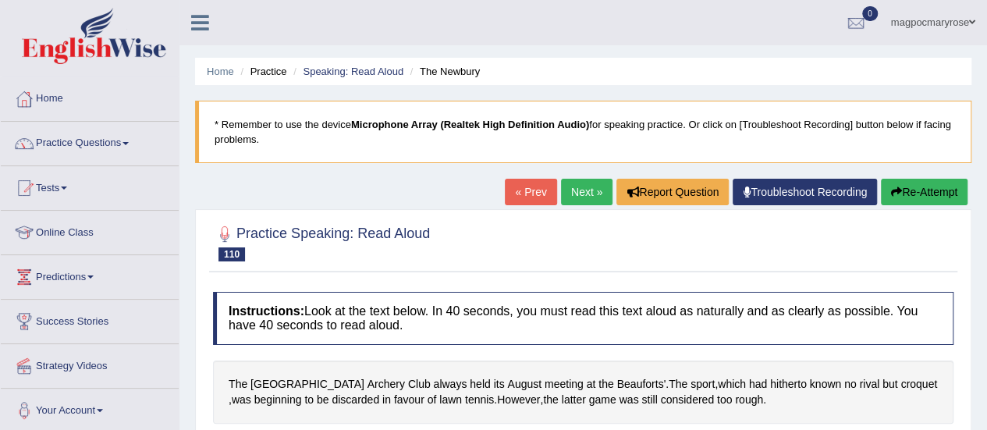
click at [517, 361] on div "The Newbury Archery Club always held its August meeting at the Beauforts' . The…" at bounding box center [583, 392] width 741 height 63
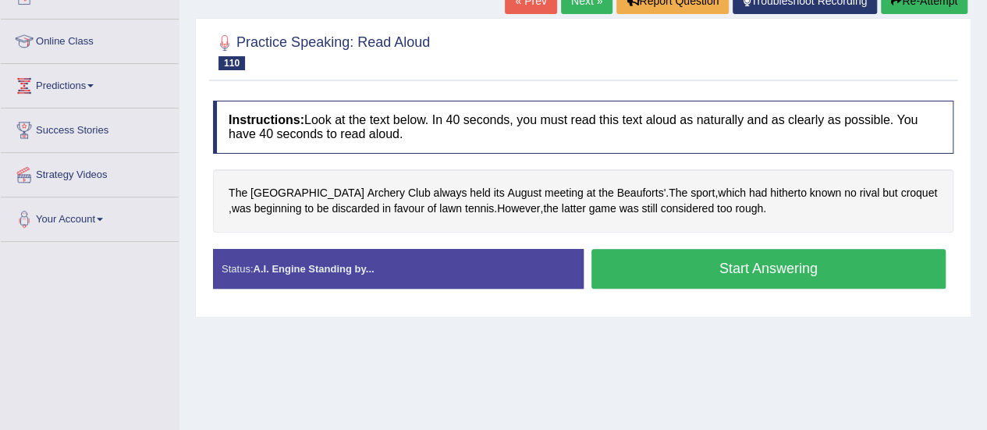
scroll to position [204, 0]
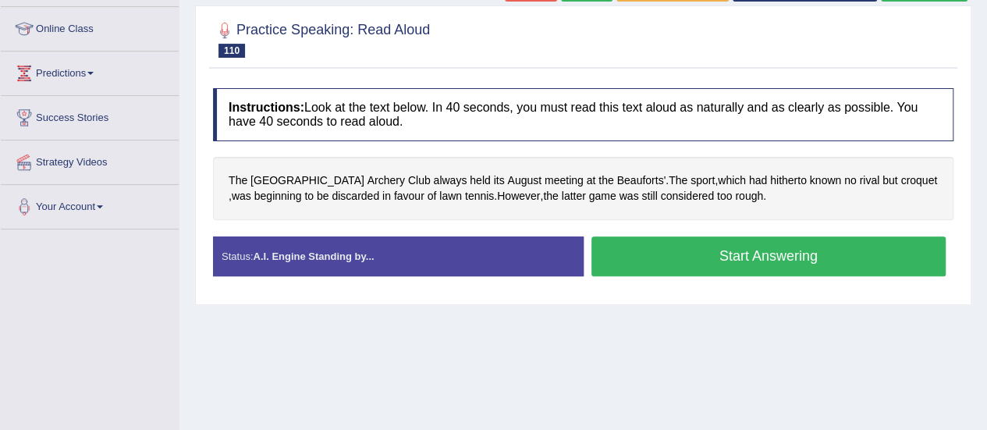
click at [741, 254] on button "Start Answering" at bounding box center [769, 257] width 355 height 40
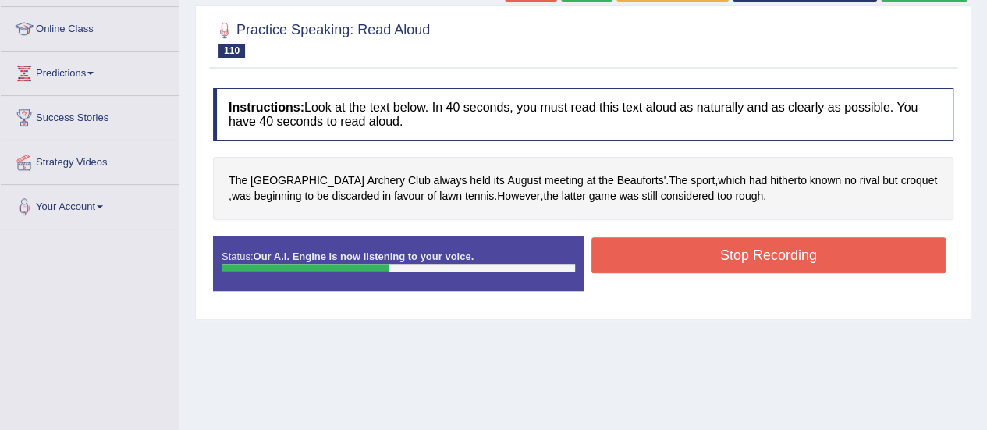
click at [741, 254] on button "Stop Recording" at bounding box center [769, 255] width 355 height 36
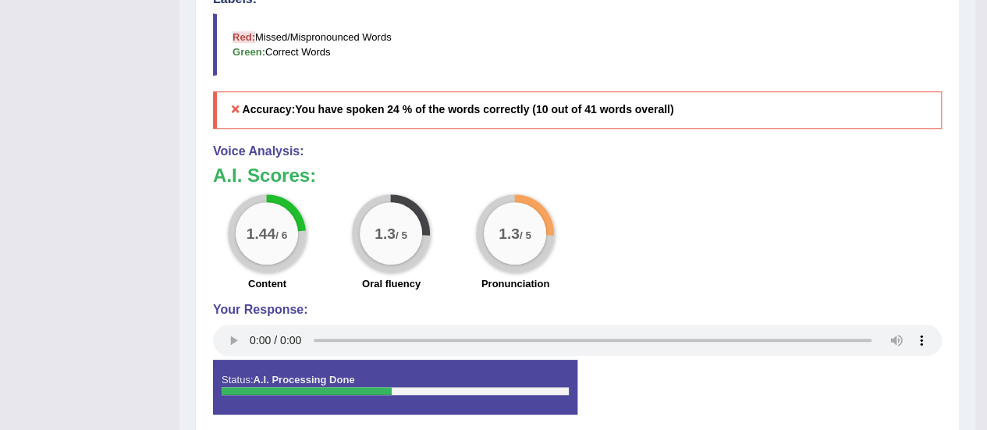
scroll to position [0, 0]
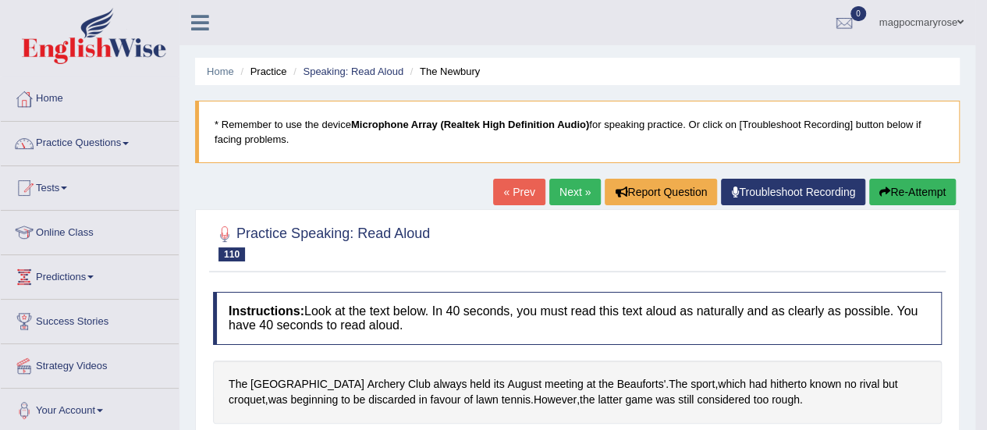
click at [108, 141] on link "Practice Questions" at bounding box center [90, 141] width 178 height 39
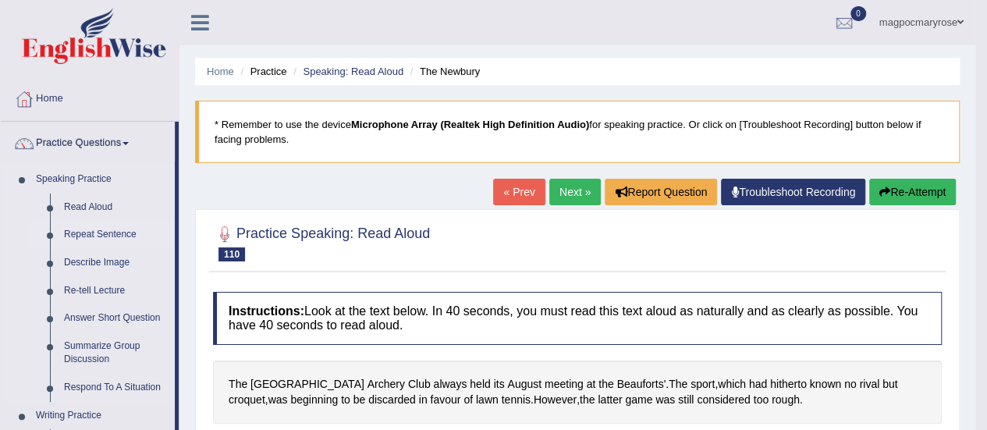
click at [126, 229] on link "Repeat Sentence" at bounding box center [116, 235] width 118 height 28
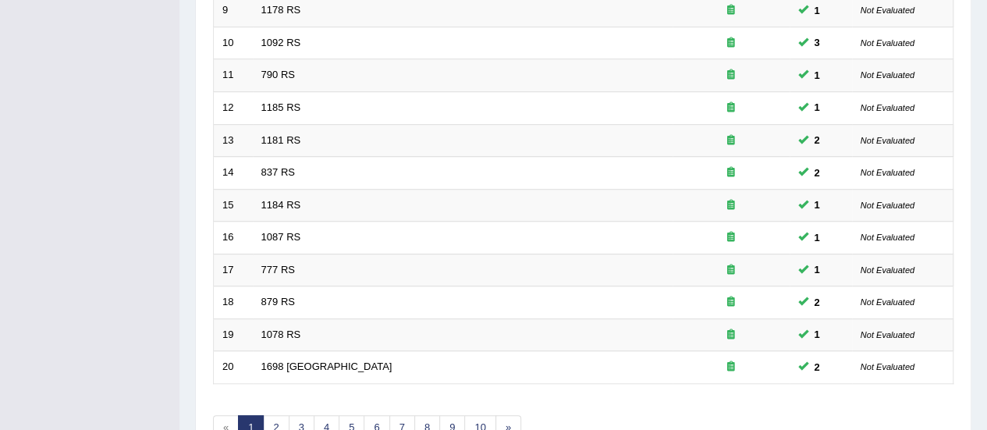
scroll to position [596, 0]
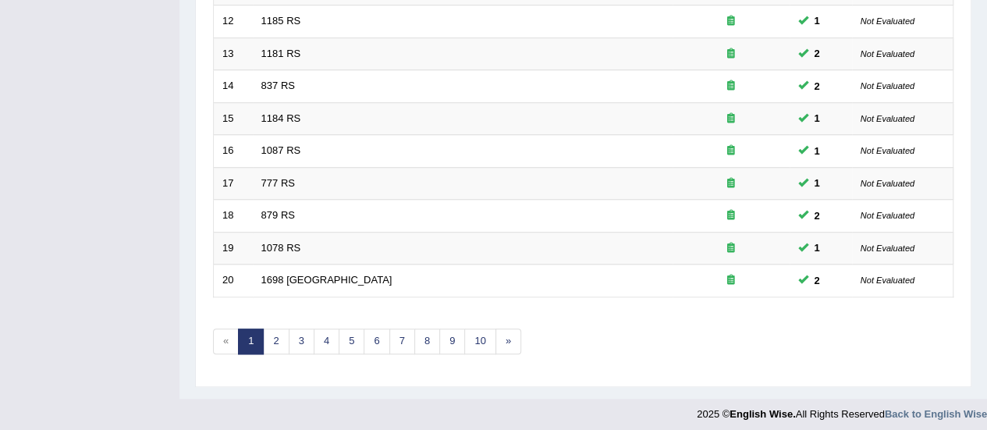
drag, startPoint x: 0, startPoint y: 0, endPoint x: 994, endPoint y: 365, distance: 1059.2
click at [348, 336] on link "5" at bounding box center [352, 342] width 26 height 26
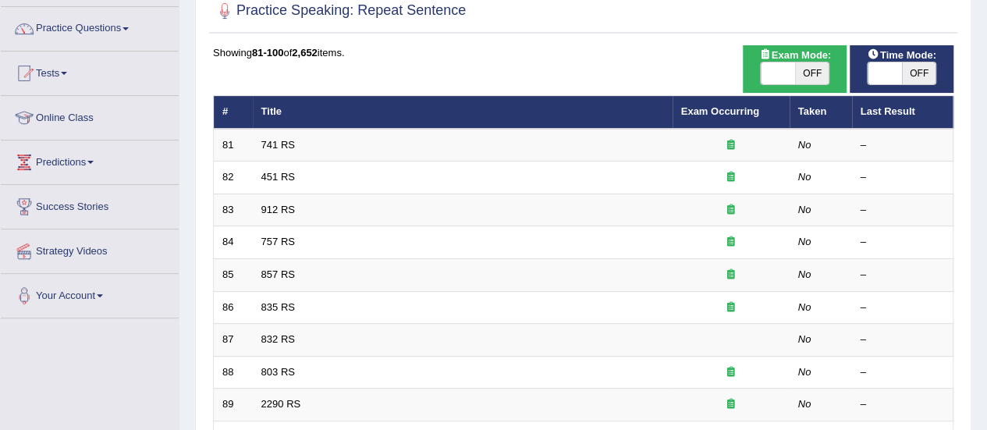
scroll to position [596, 0]
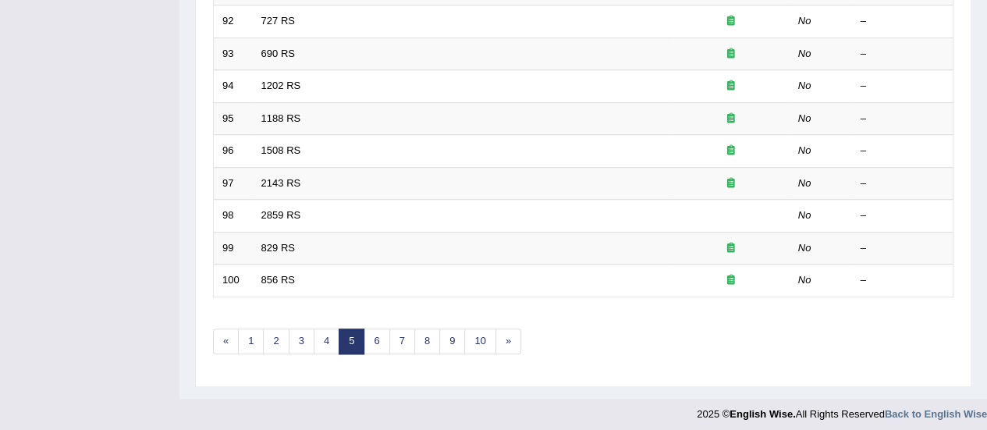
drag, startPoint x: 998, startPoint y: 89, endPoint x: 980, endPoint y: 385, distance: 296.4
click at [324, 329] on link "4" at bounding box center [327, 342] width 26 height 26
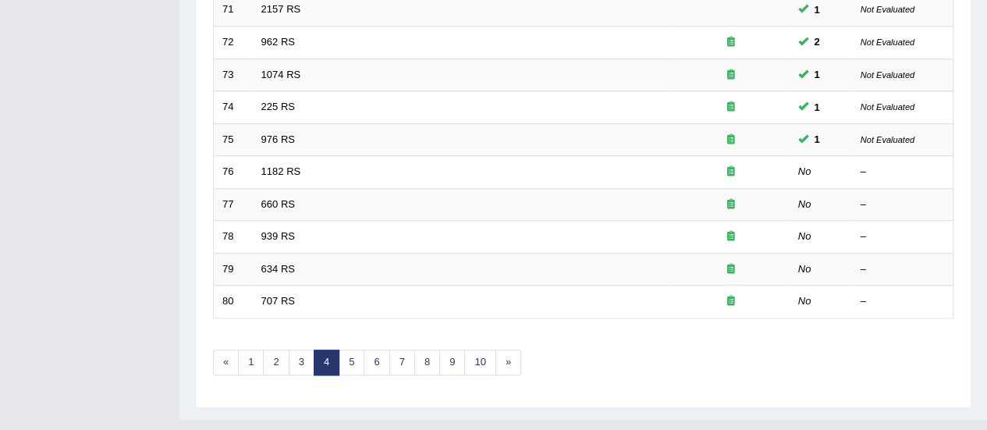
scroll to position [572, 0]
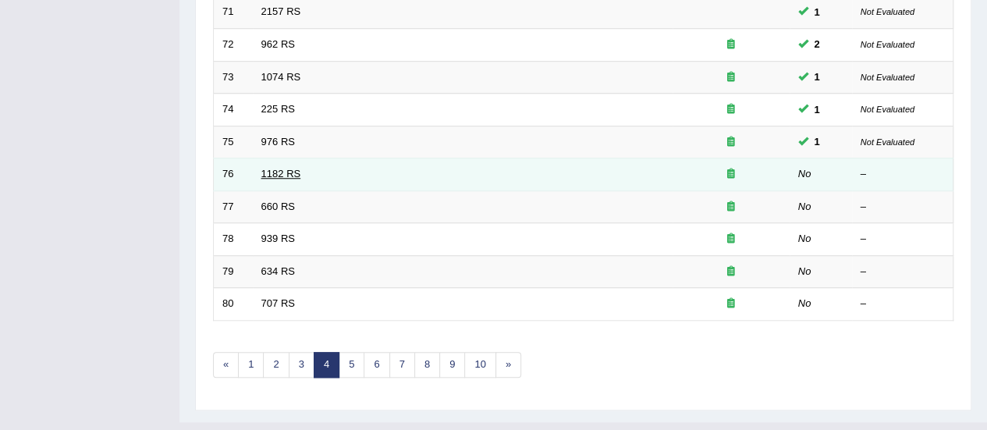
click at [276, 168] on link "1182 RS" at bounding box center [281, 174] width 40 height 12
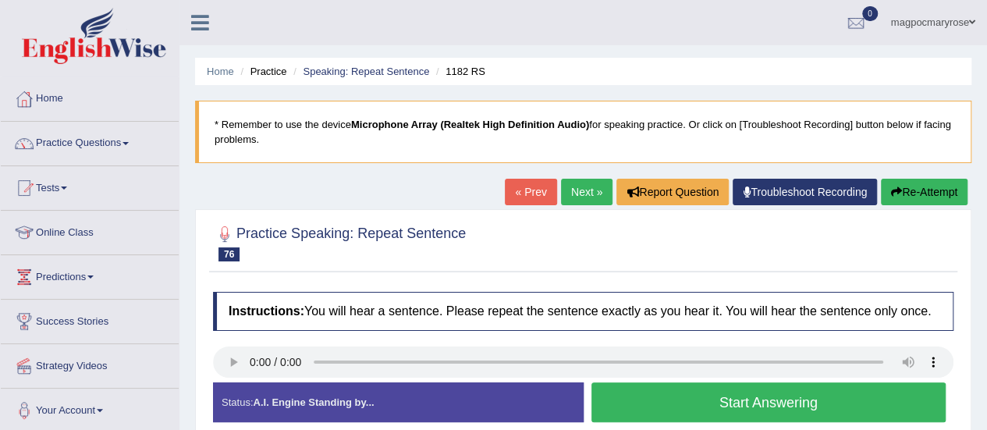
scroll to position [134, 0]
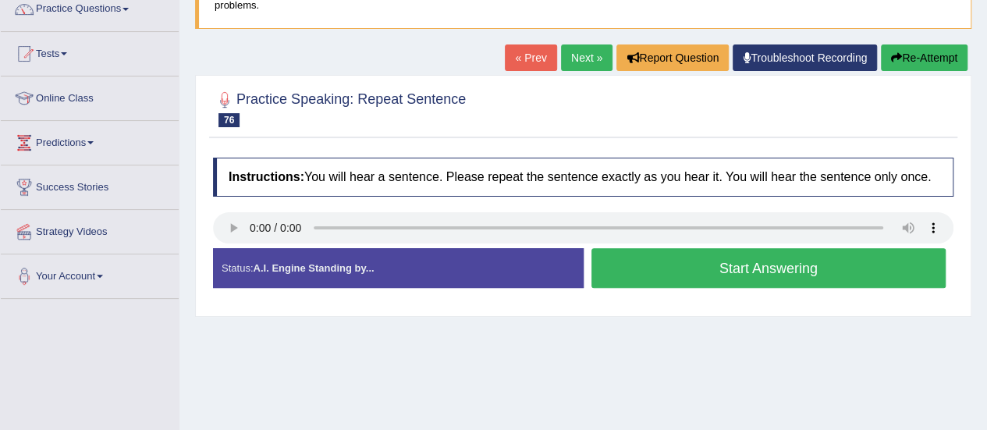
click at [656, 278] on button "Start Answering" at bounding box center [769, 268] width 355 height 40
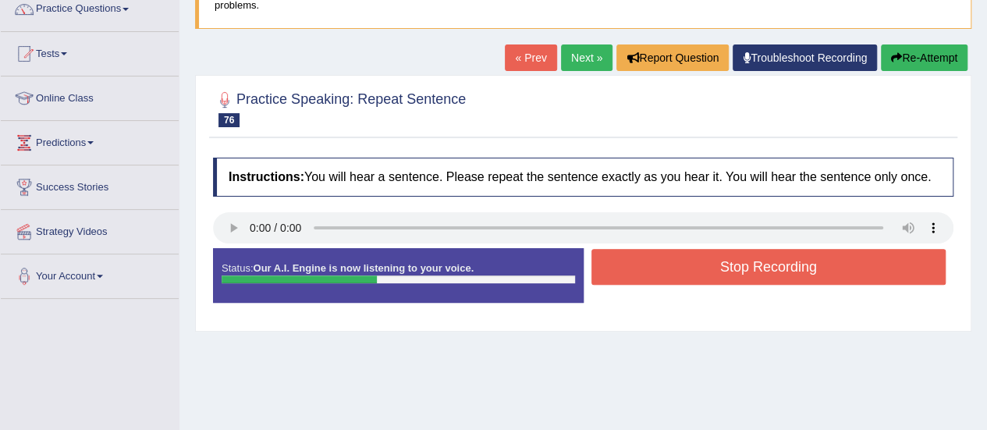
click at [656, 278] on button "Stop Recording" at bounding box center [769, 267] width 355 height 36
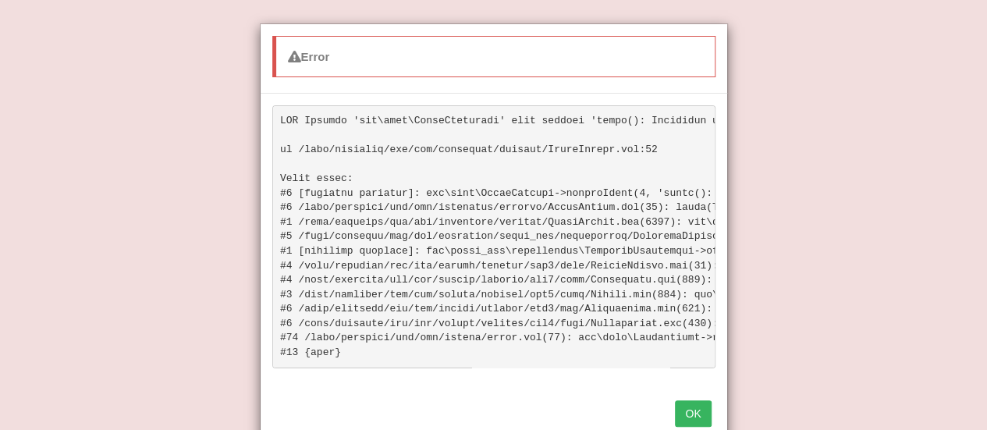
drag, startPoint x: 998, startPoint y: 168, endPoint x: 998, endPoint y: 308, distance: 140.5
click at [987, 296] on html "Toggle navigation Home Practice Questions Speaking Practice Read Aloud Repeat S…" at bounding box center [493, 81] width 987 height 430
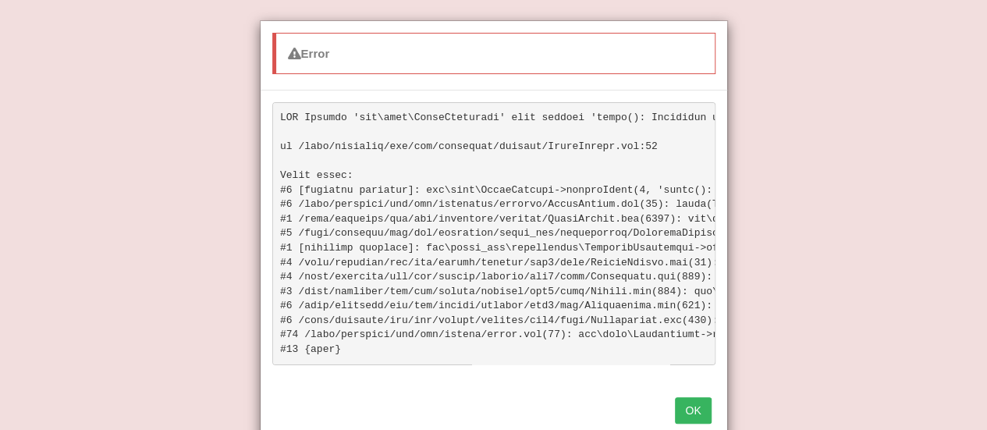
click at [696, 416] on button "OK" at bounding box center [693, 410] width 36 height 27
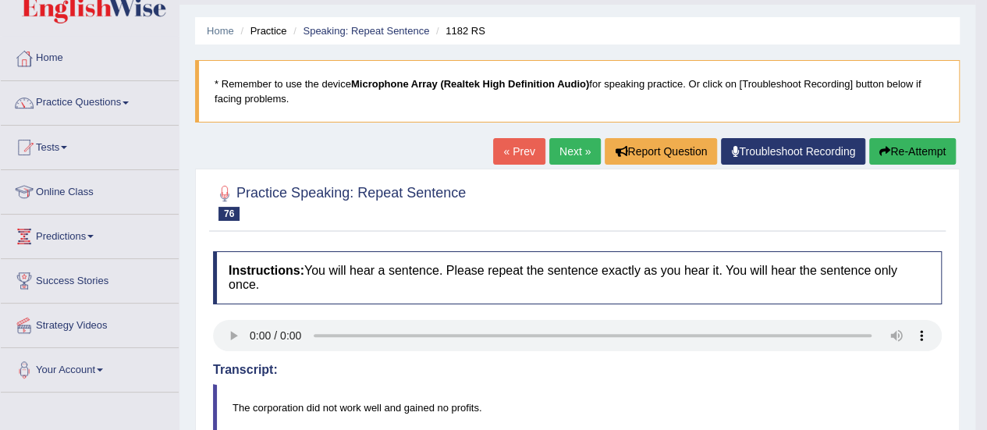
scroll to position [39, 0]
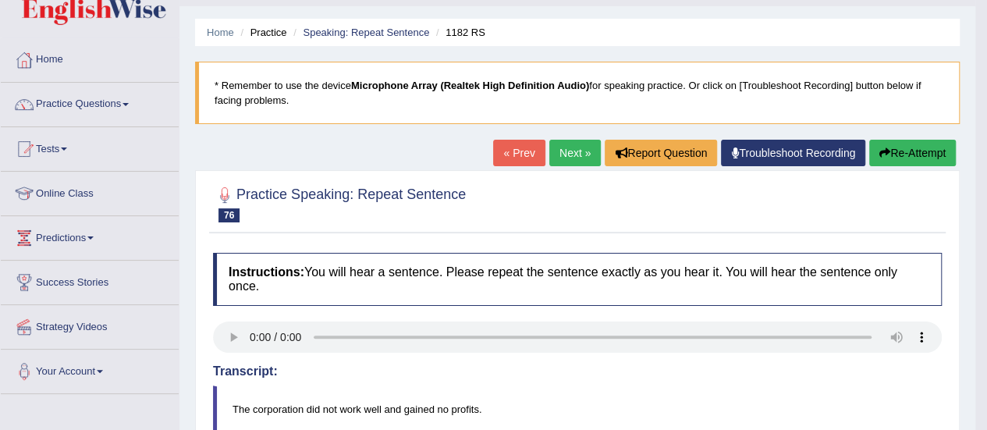
click at [901, 151] on button "Re-Attempt" at bounding box center [913, 153] width 87 height 27
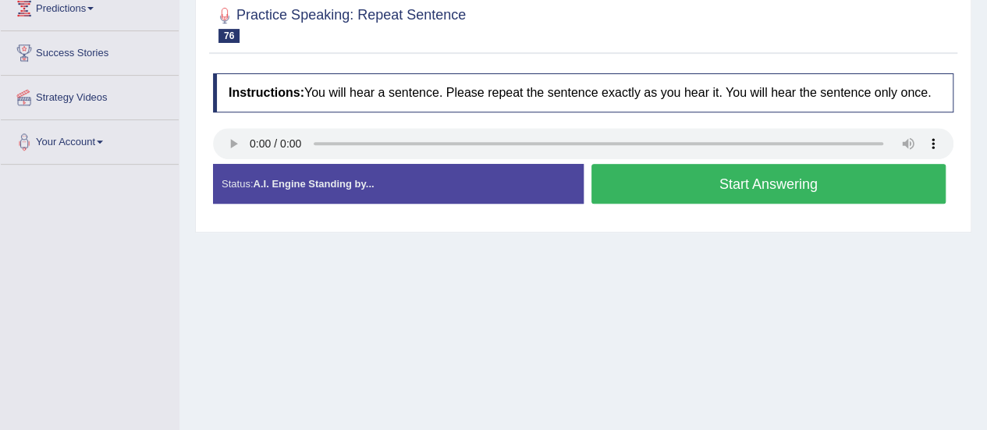
scroll to position [288, 0]
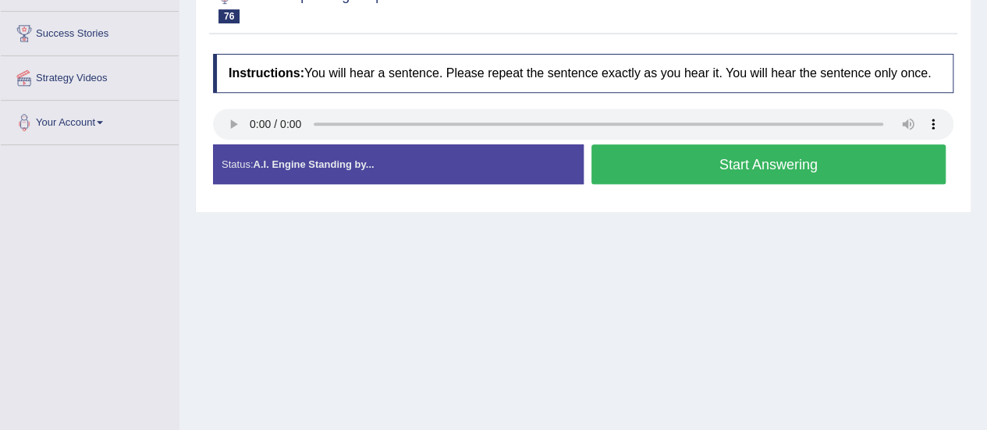
click at [737, 160] on button "Start Answering" at bounding box center [769, 164] width 355 height 40
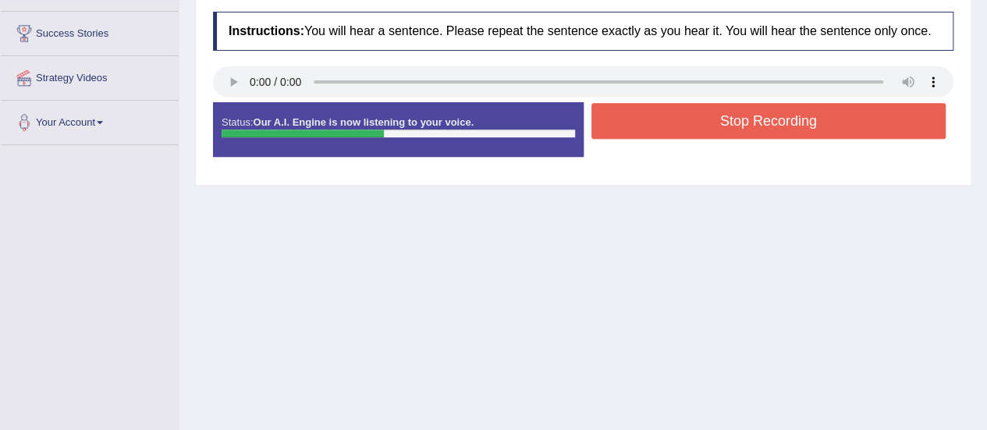
click at [732, 113] on button "Stop Recording" at bounding box center [769, 121] width 355 height 36
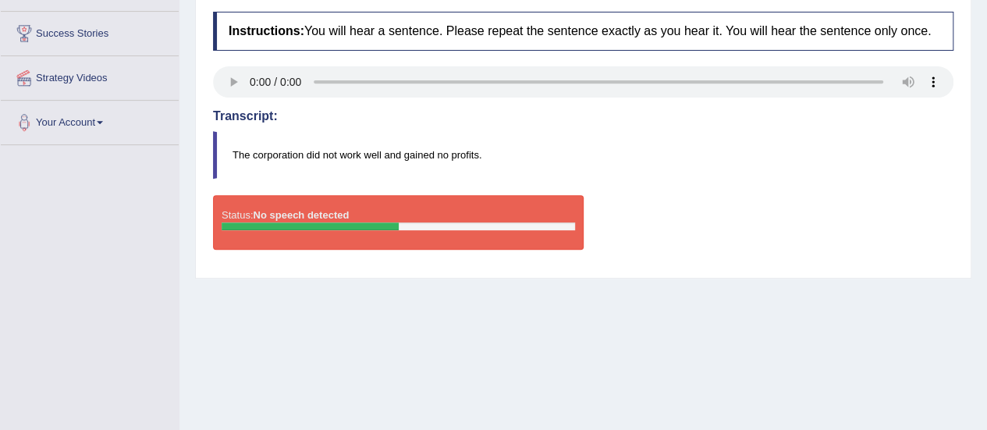
scroll to position [76, 0]
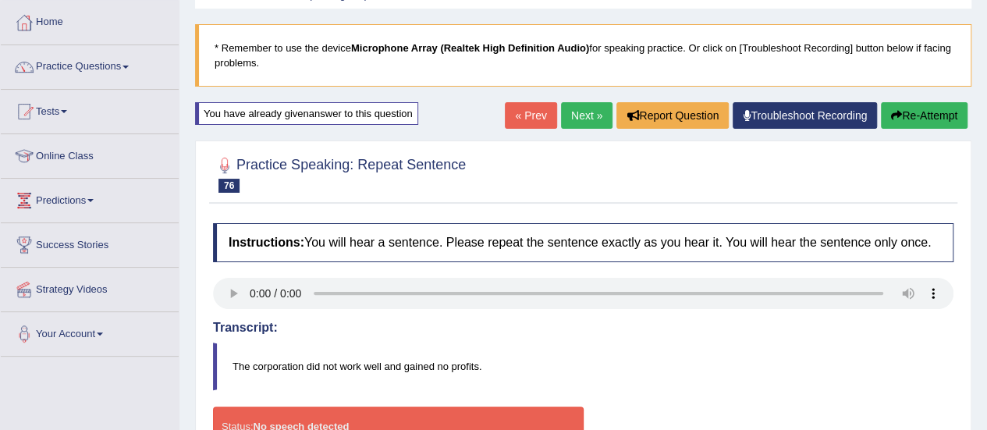
click at [926, 123] on button "Re-Attempt" at bounding box center [924, 115] width 87 height 27
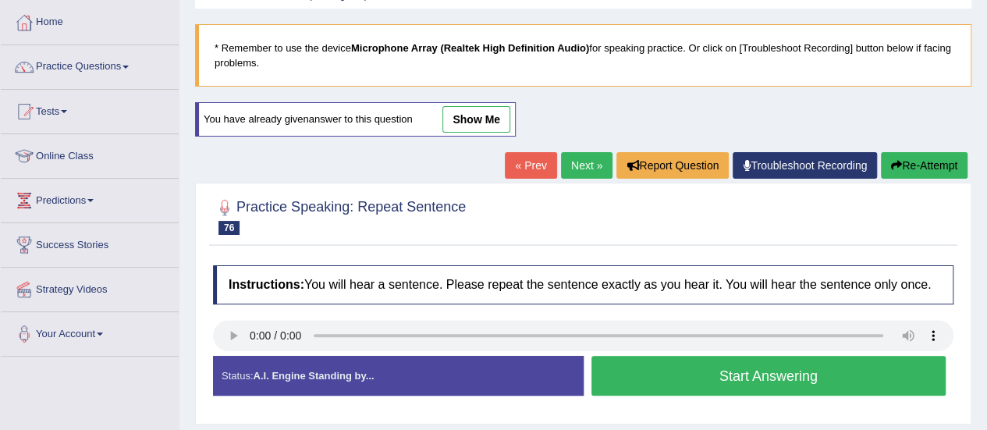
click at [719, 379] on button "Start Answering" at bounding box center [769, 376] width 355 height 40
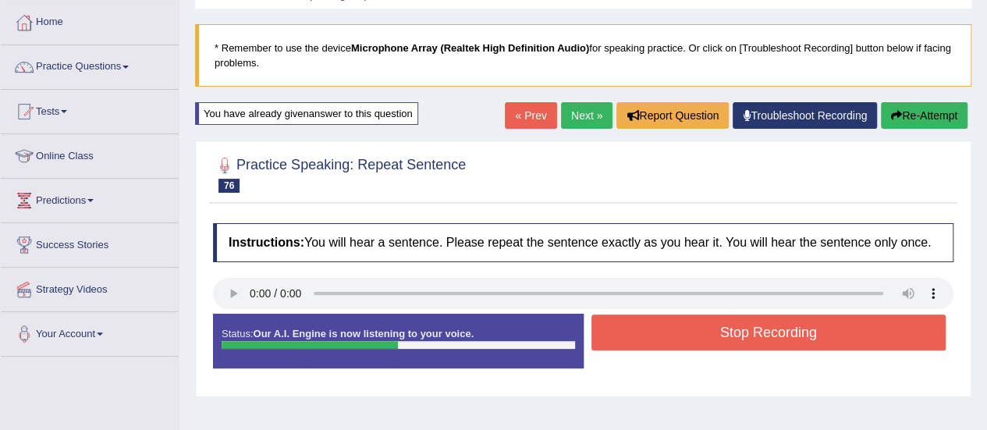
click at [728, 328] on button "Stop Recording" at bounding box center [769, 333] width 355 height 36
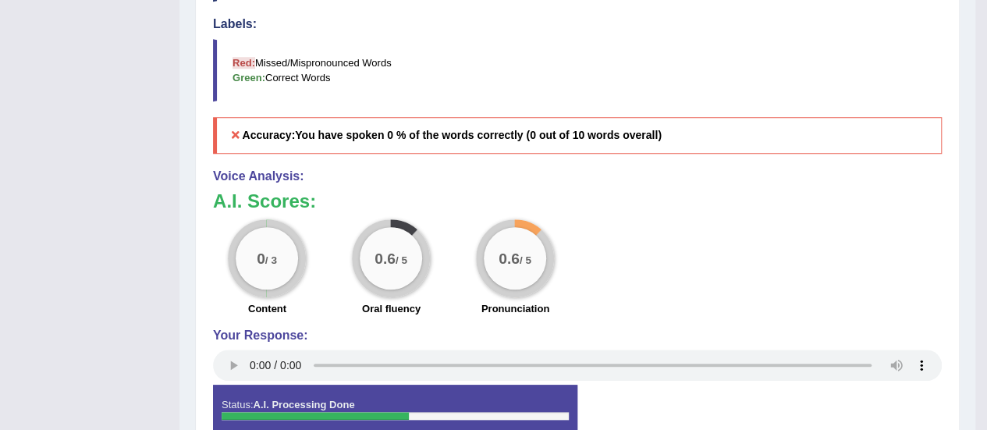
scroll to position [575, 0]
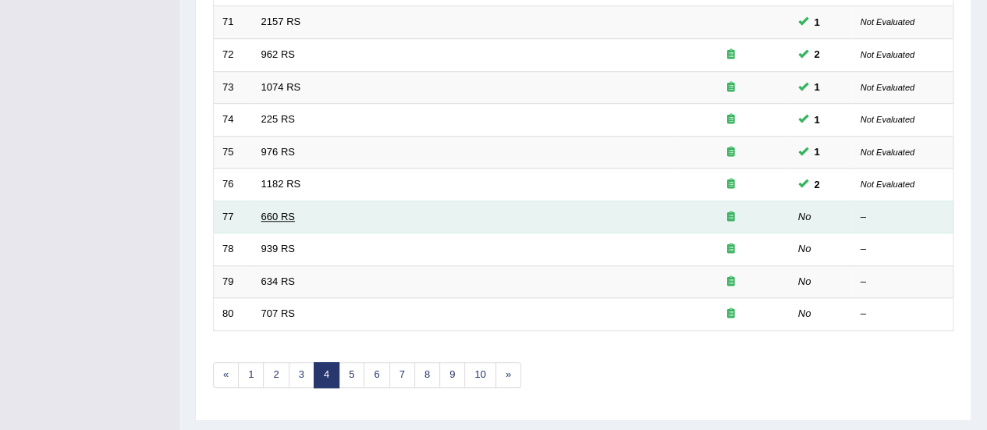
click at [279, 212] on link "660 RS" at bounding box center [278, 217] width 34 height 12
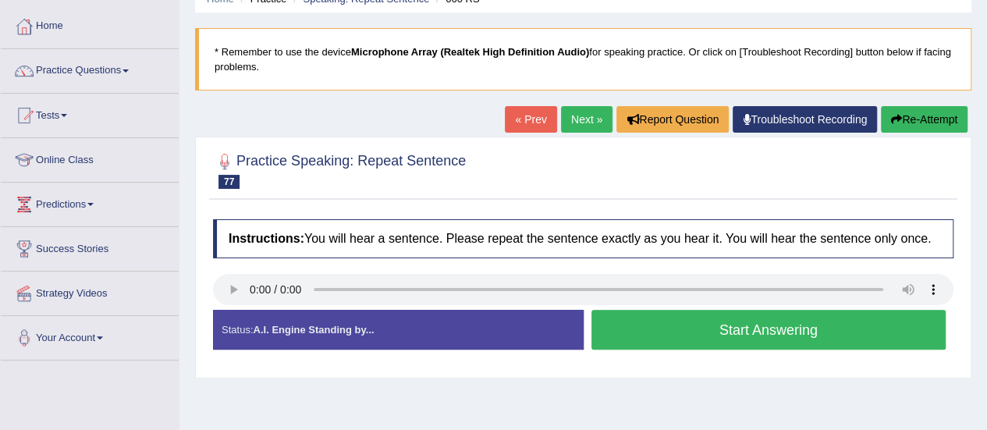
scroll to position [260, 0]
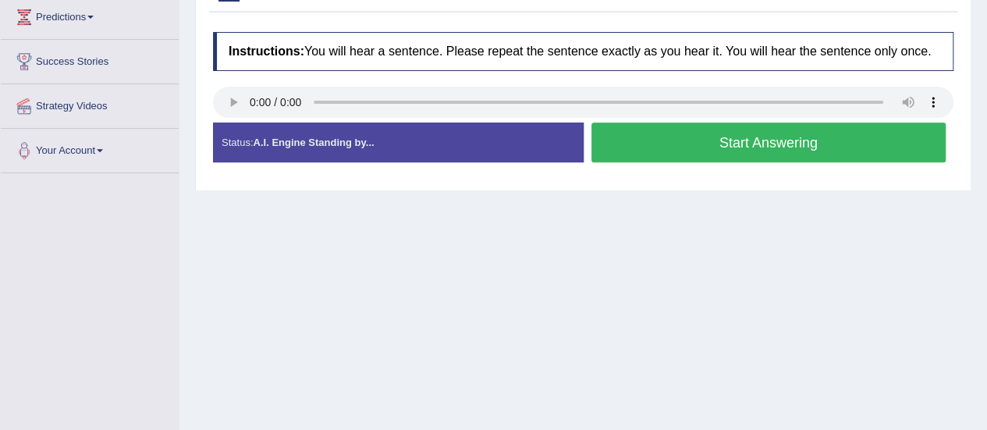
click at [707, 143] on button "Start Answering" at bounding box center [769, 143] width 355 height 40
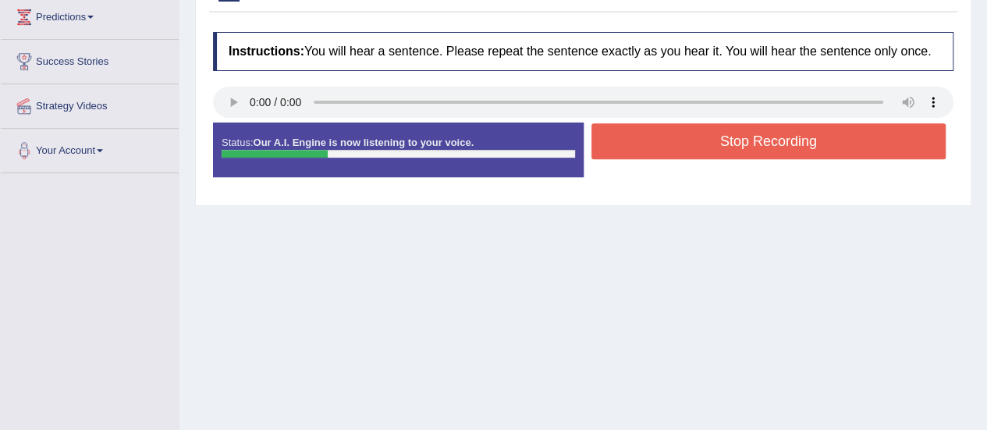
click at [707, 143] on button "Stop Recording" at bounding box center [769, 141] width 355 height 36
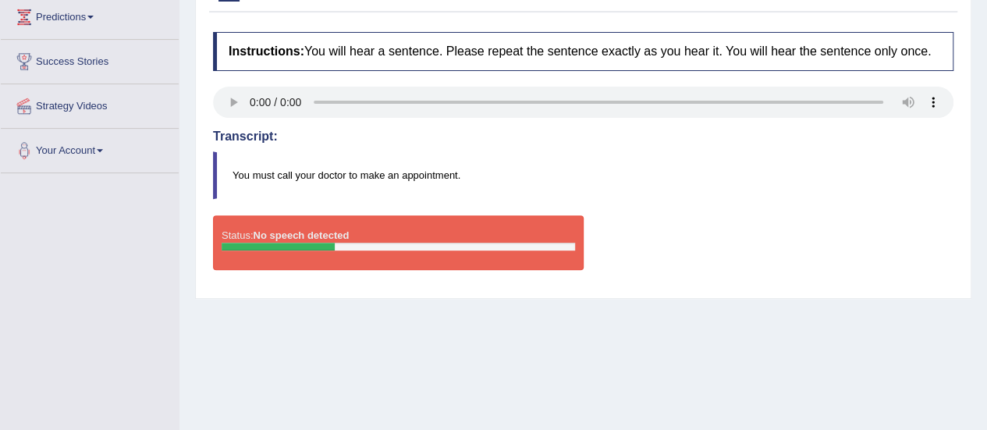
scroll to position [130, 0]
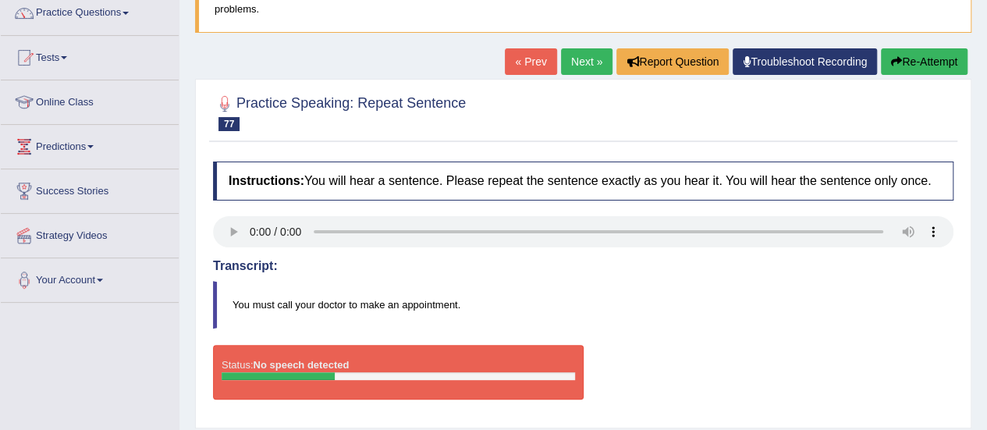
click at [915, 58] on button "Re-Attempt" at bounding box center [924, 61] width 87 height 27
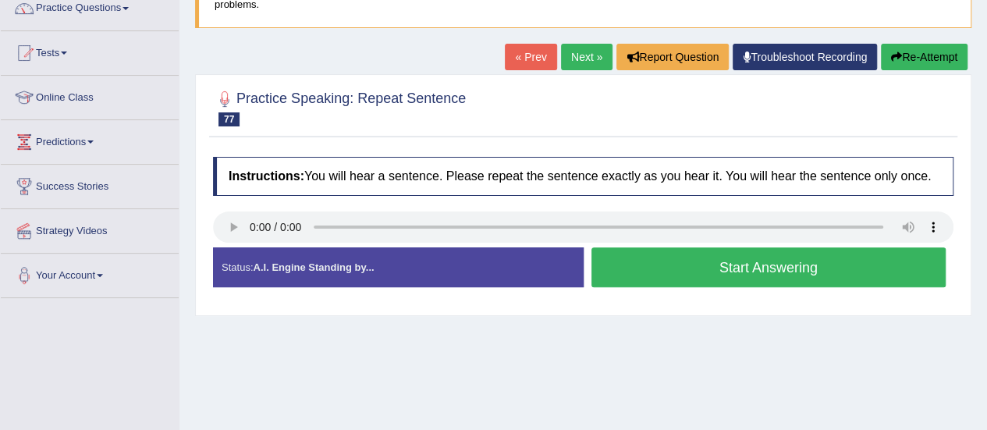
click at [760, 249] on button "Start Answering" at bounding box center [769, 267] width 355 height 40
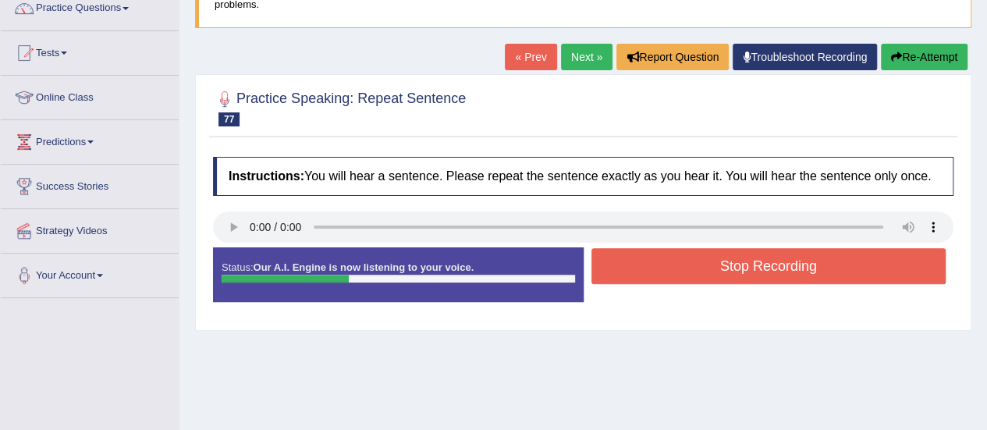
click at [756, 261] on button "Stop Recording" at bounding box center [769, 266] width 355 height 36
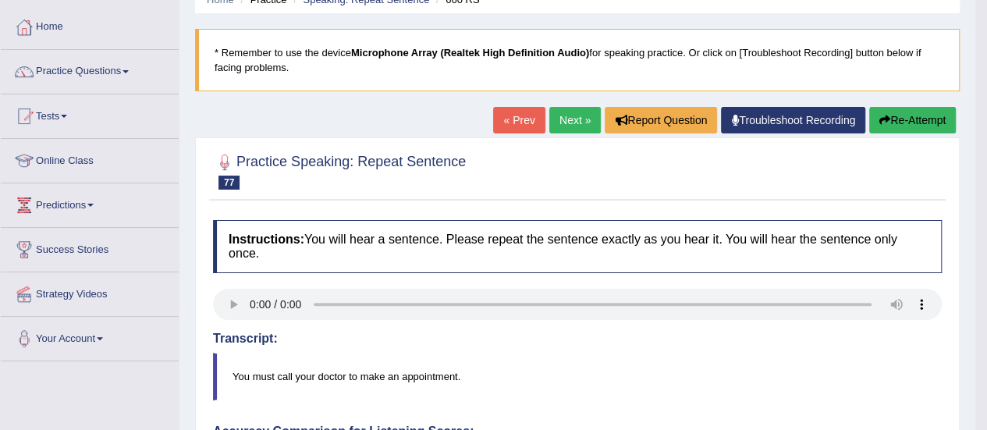
scroll to position [10, 0]
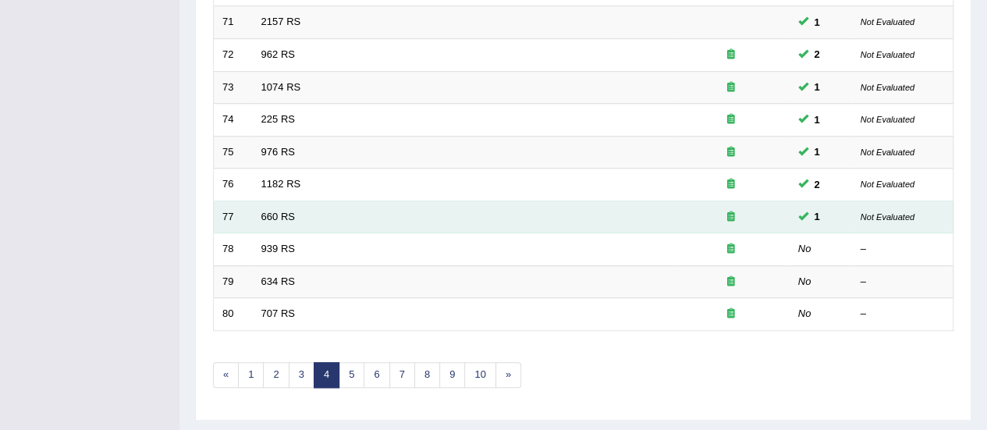
scroll to position [562, 0]
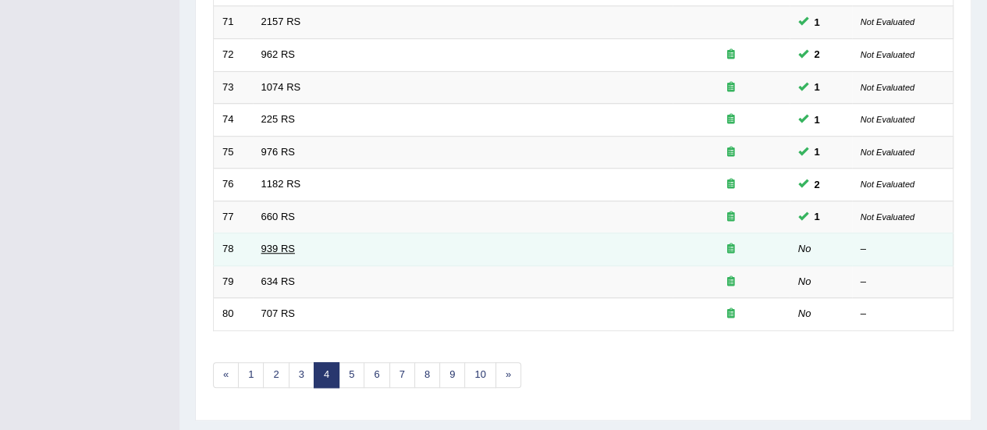
click at [272, 243] on link "939 RS" at bounding box center [278, 249] width 34 height 12
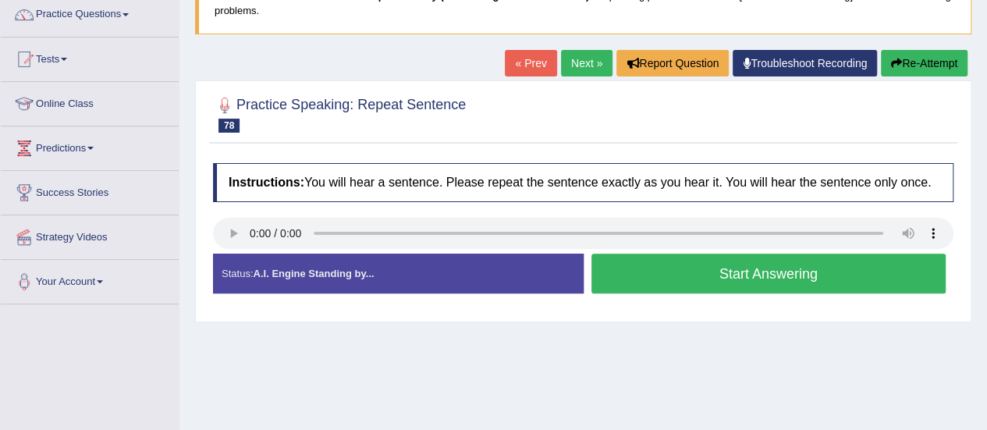
scroll to position [169, 0]
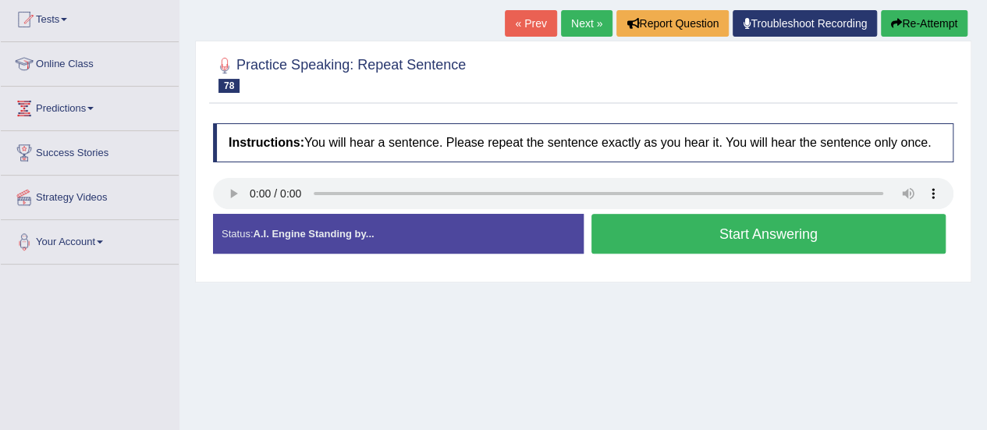
click at [740, 248] on button "Start Answering" at bounding box center [769, 234] width 355 height 40
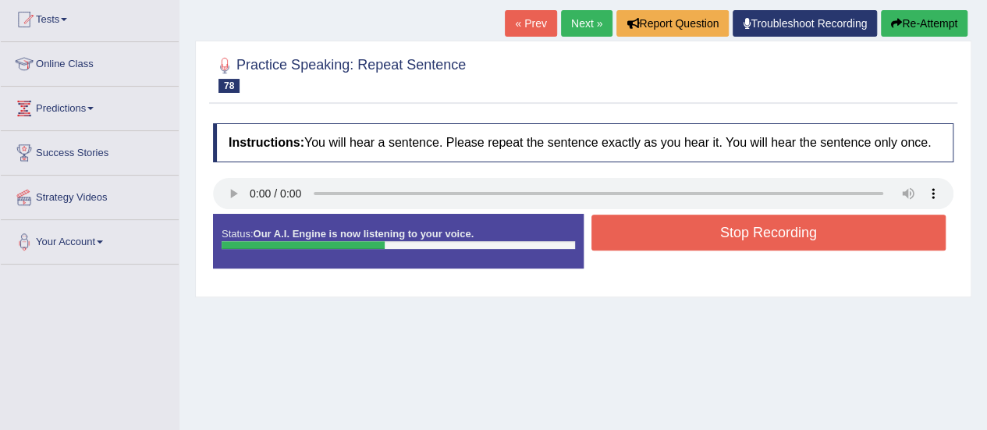
click at [735, 236] on button "Stop Recording" at bounding box center [769, 233] width 355 height 36
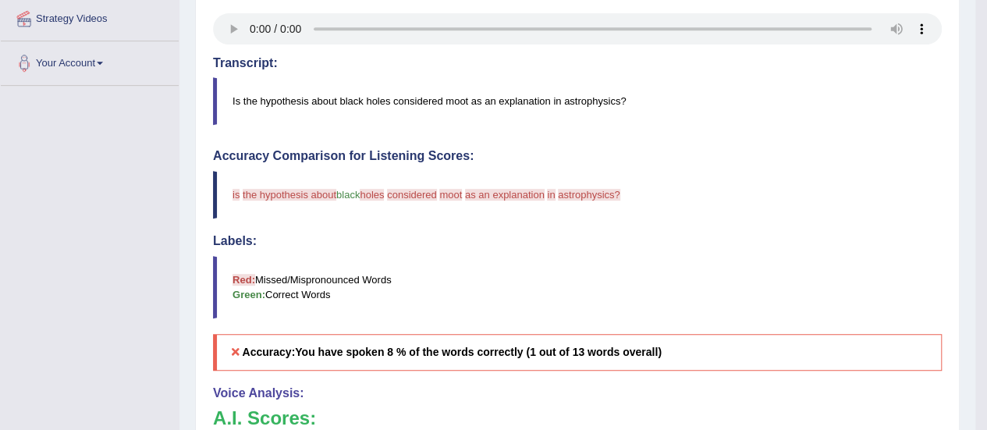
scroll to position [306, 0]
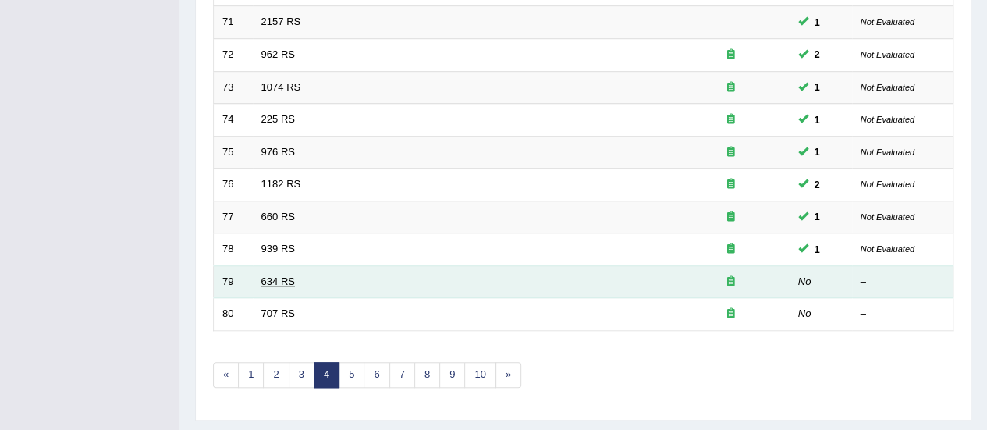
click at [272, 276] on link "634 RS" at bounding box center [278, 282] width 34 height 12
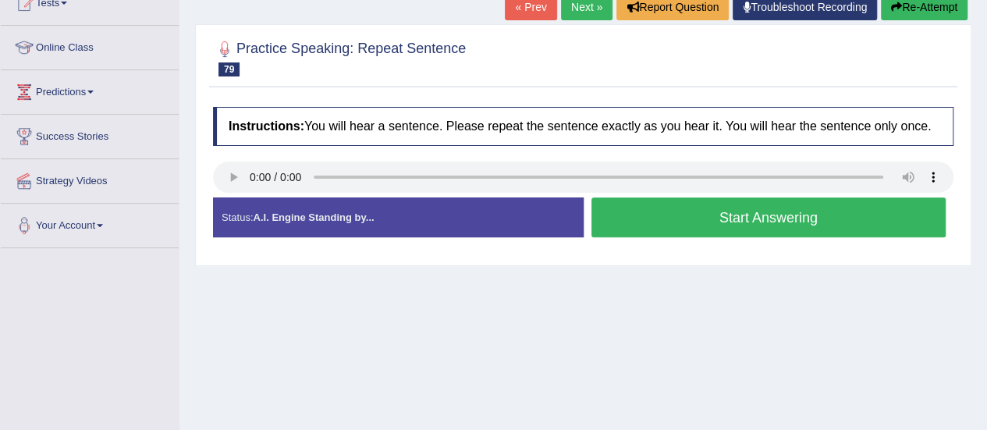
scroll to position [188, 0]
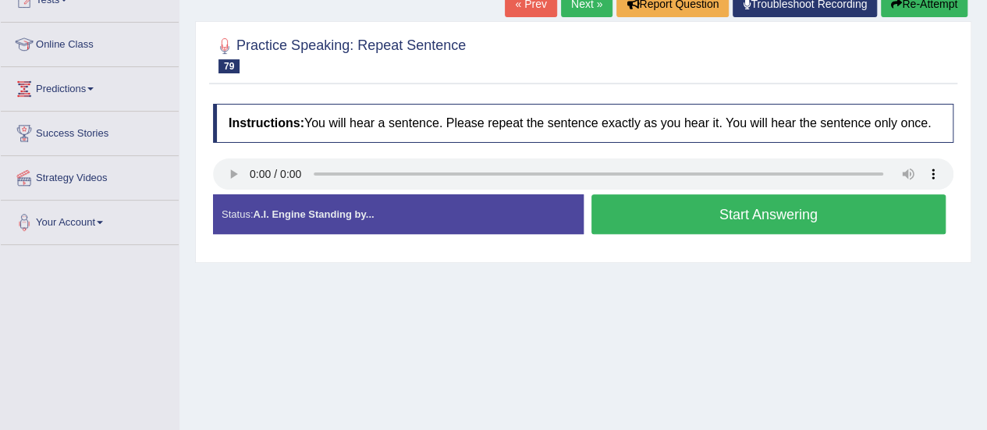
click at [733, 226] on button "Start Answering" at bounding box center [769, 214] width 355 height 40
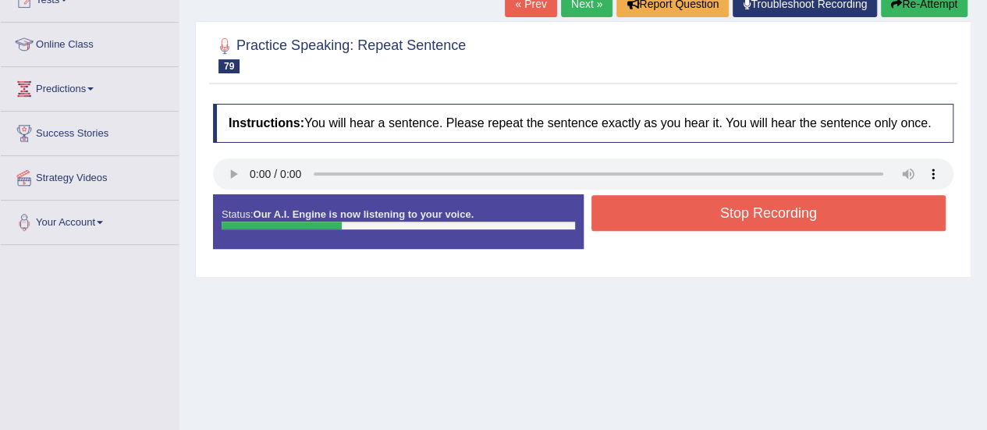
click at [734, 218] on button "Stop Recording" at bounding box center [769, 213] width 355 height 36
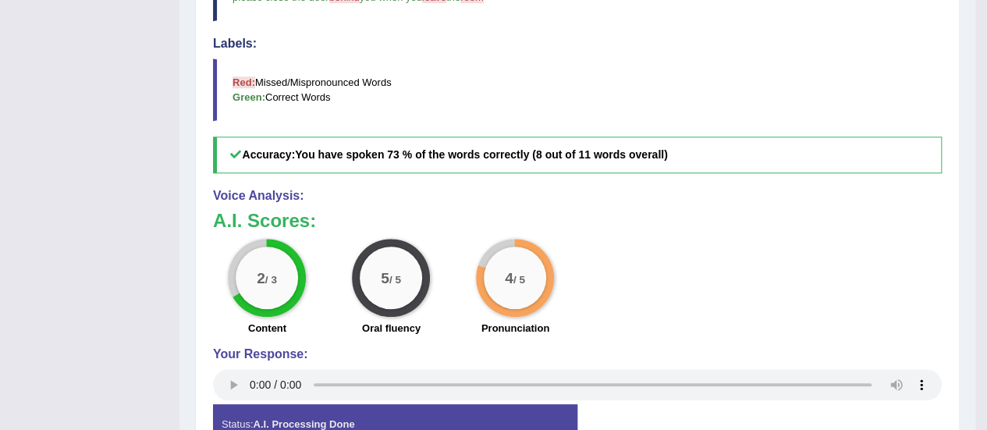
scroll to position [103, 0]
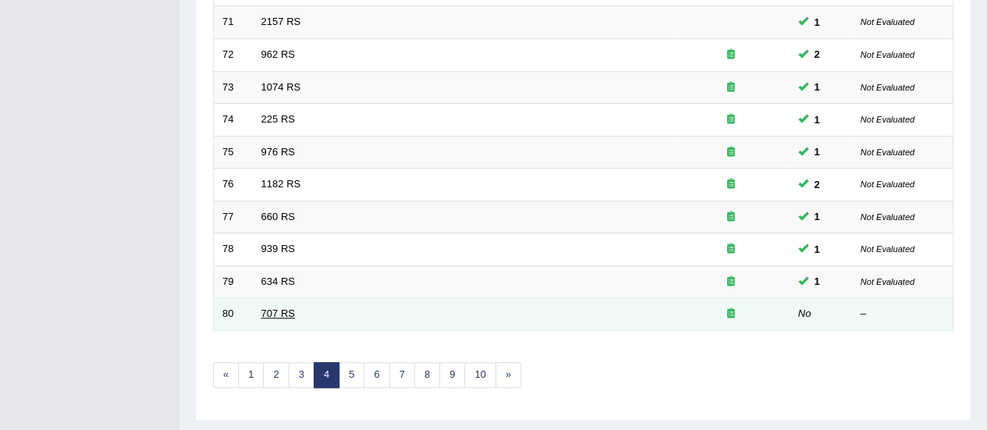
click at [283, 309] on link "707 RS" at bounding box center [278, 314] width 34 height 12
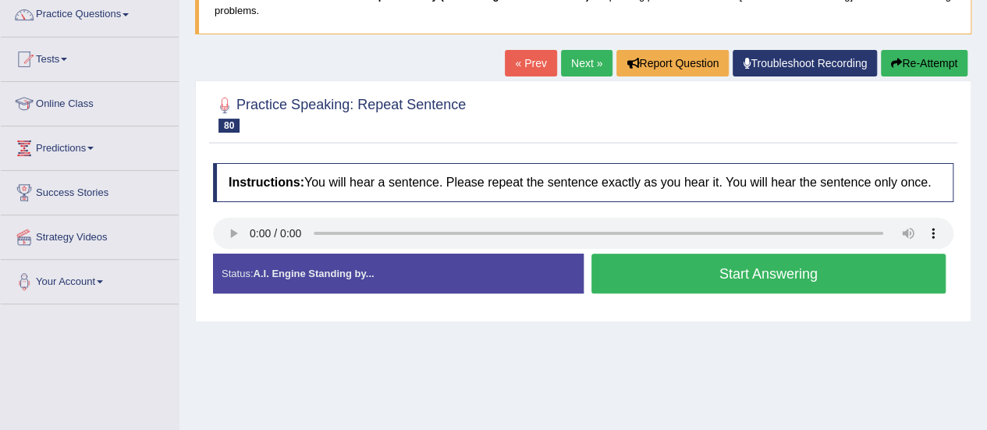
click at [670, 269] on button "Start Answering" at bounding box center [769, 274] width 355 height 40
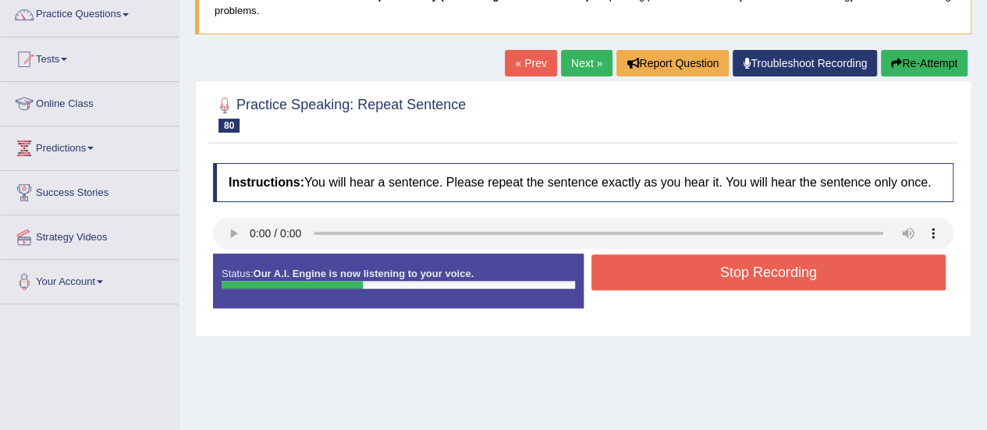
click at [670, 269] on button "Stop Recording" at bounding box center [769, 272] width 355 height 36
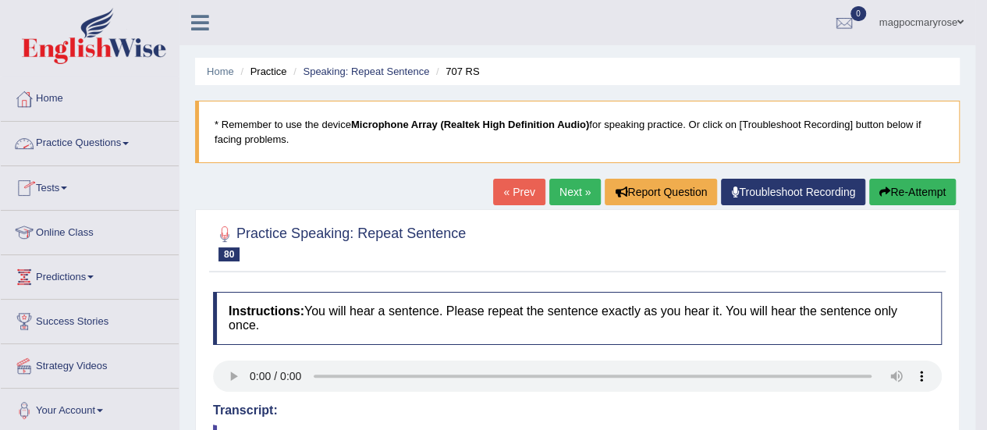
click at [84, 148] on link "Practice Questions" at bounding box center [90, 141] width 178 height 39
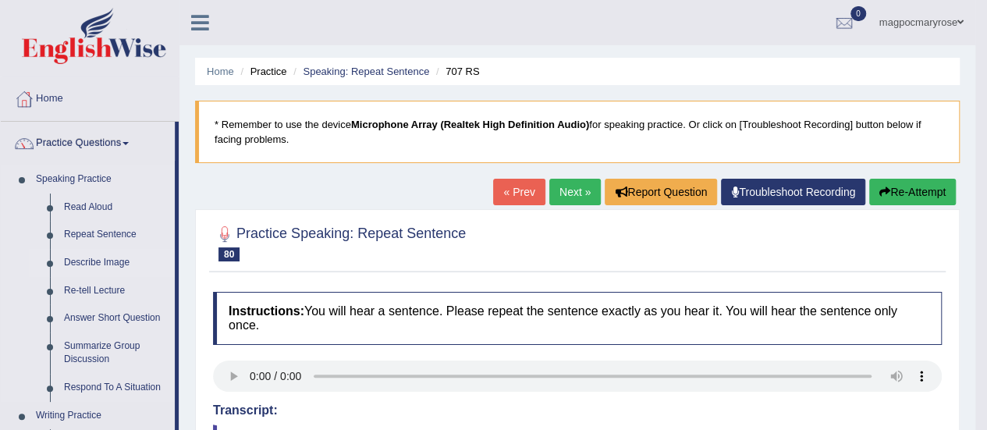
click at [98, 261] on link "Describe Image" at bounding box center [116, 263] width 118 height 28
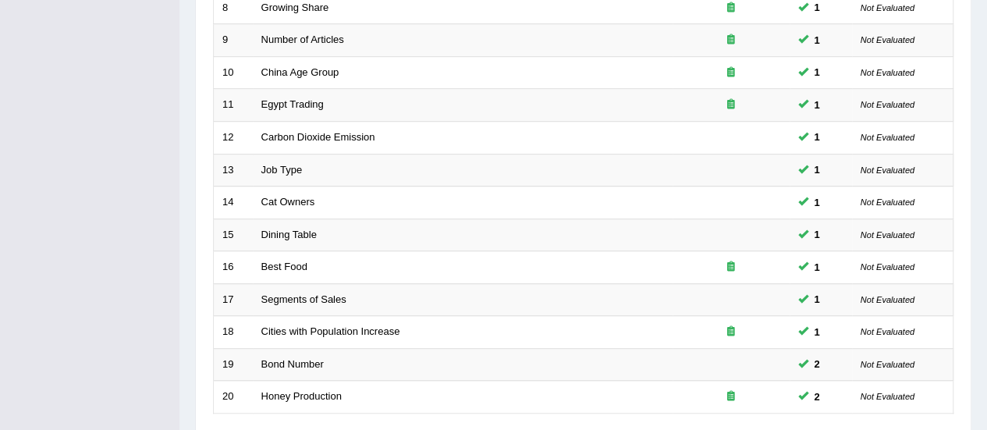
scroll to position [596, 0]
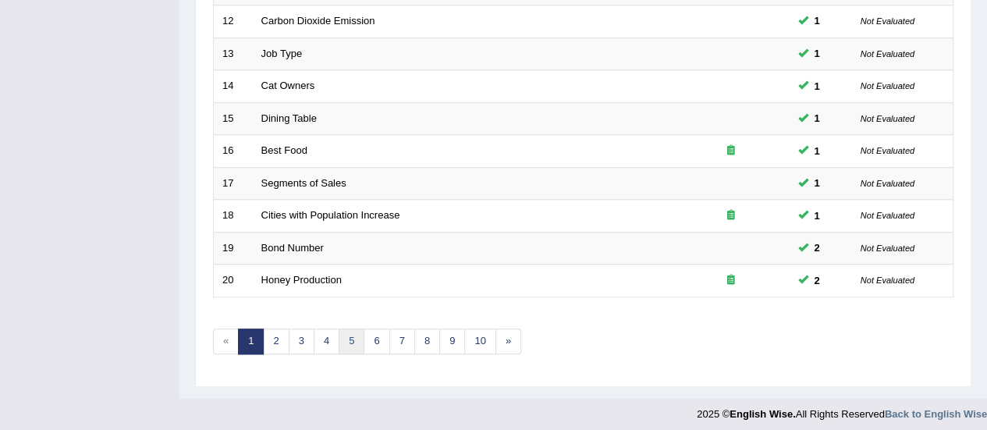
click at [343, 336] on link "5" at bounding box center [352, 342] width 26 height 26
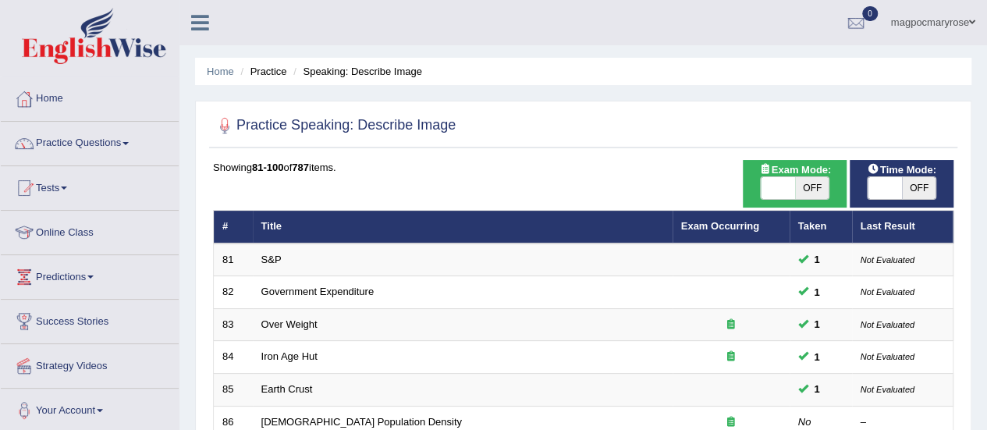
scroll to position [206, 0]
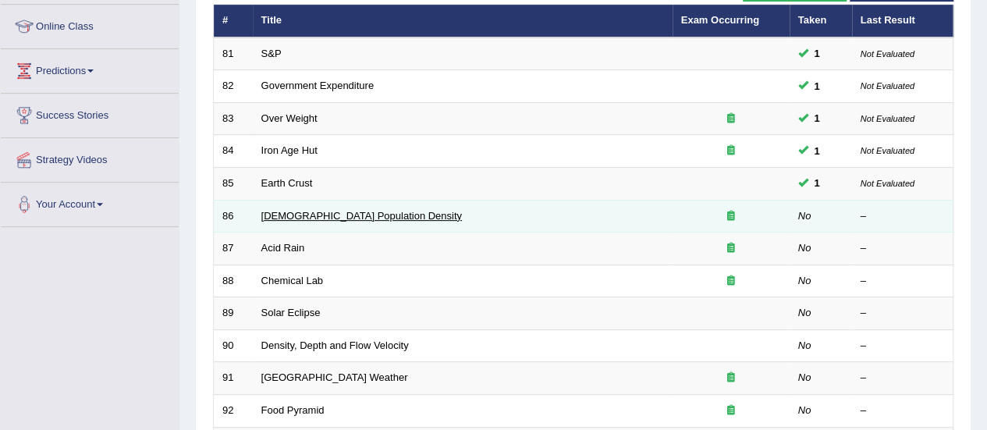
click at [311, 216] on link "[DEMOGRAPHIC_DATA] Population Density" at bounding box center [361, 216] width 201 height 12
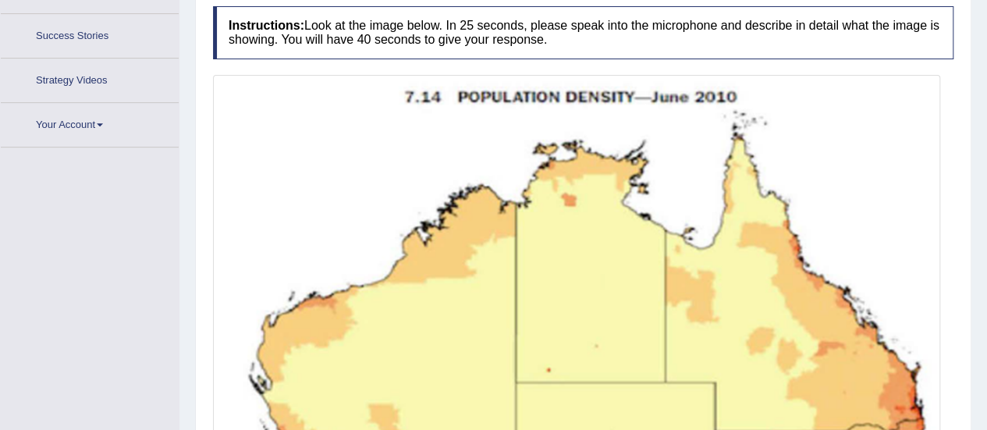
scroll to position [329, 0]
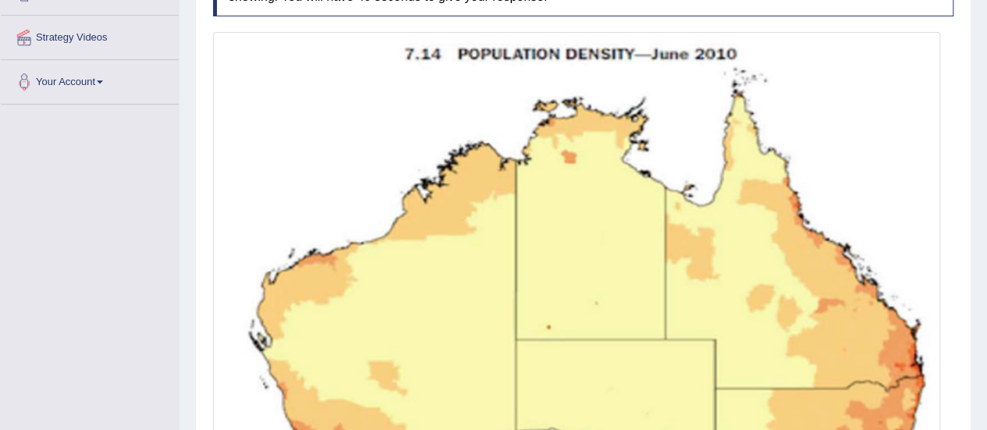
click at [863, 71] on img at bounding box center [577, 368] width 720 height 664
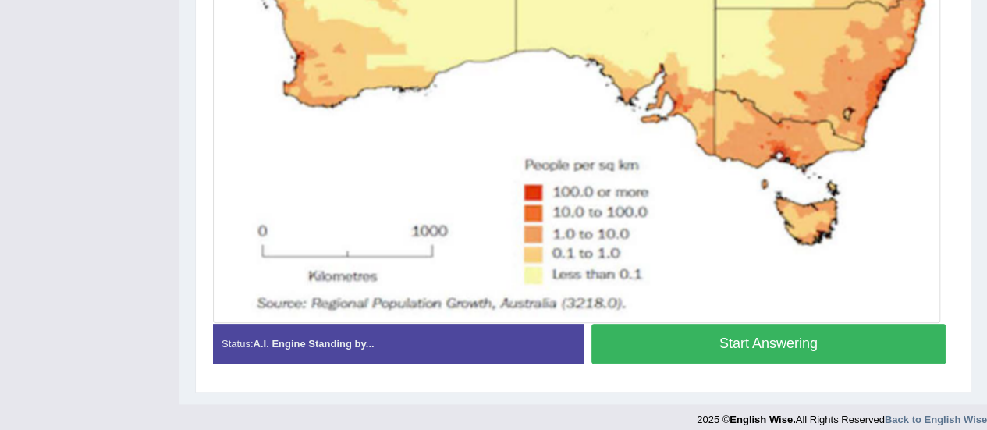
scroll to position [713, 0]
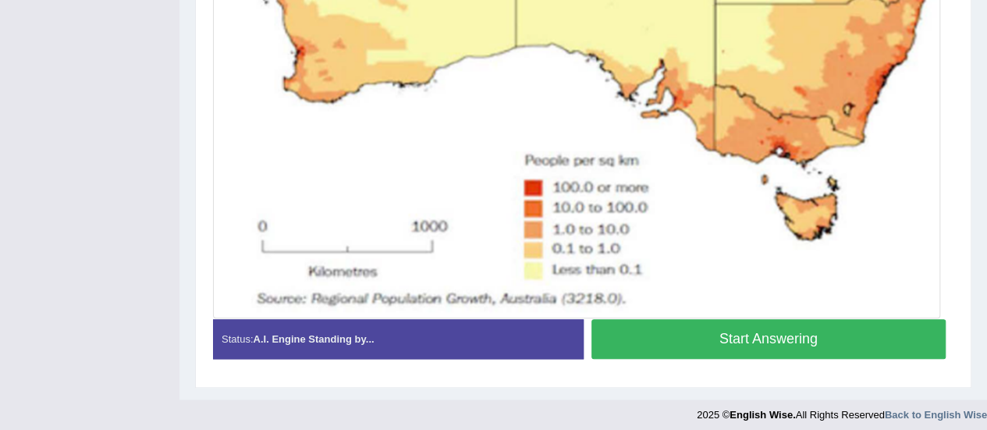
click at [781, 342] on button "Start Answering" at bounding box center [769, 339] width 355 height 40
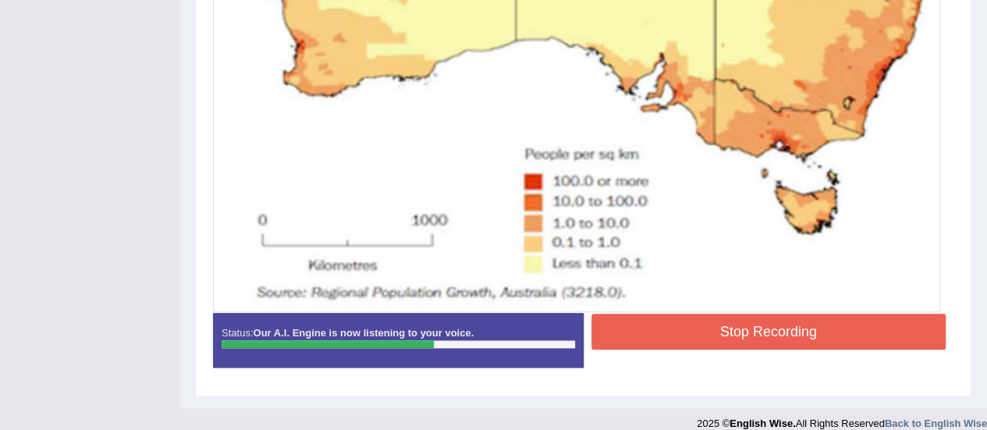
scroll to position [721, 0]
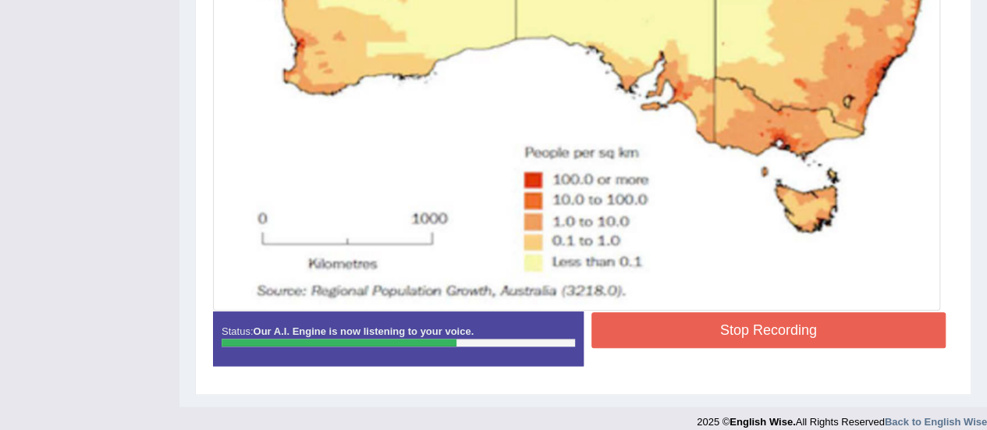
click at [745, 334] on button "Stop Recording" at bounding box center [769, 330] width 355 height 36
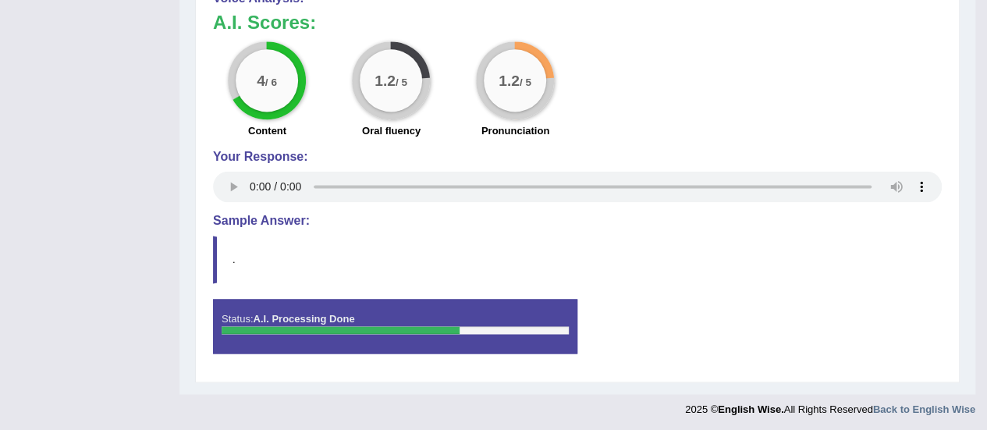
scroll to position [176, 0]
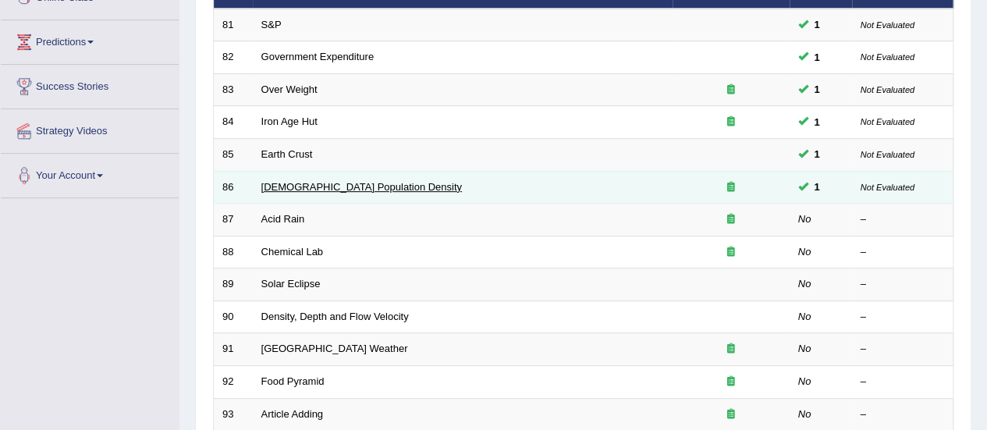
scroll to position [206, 0]
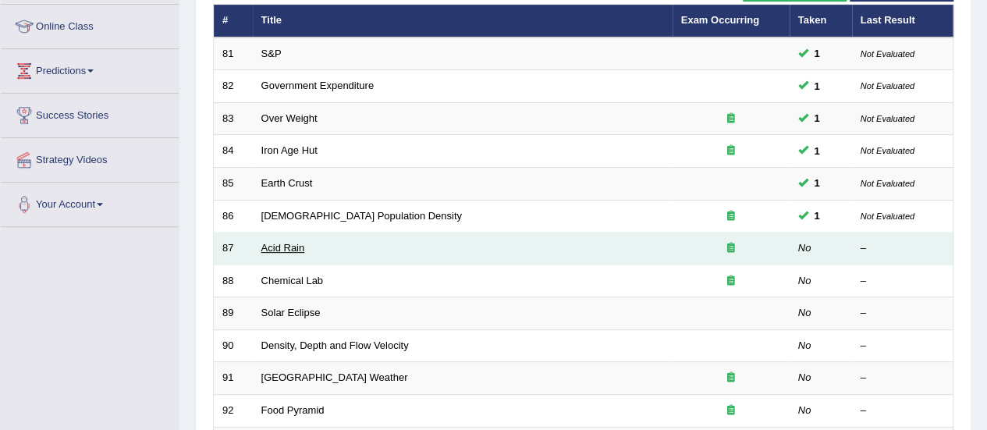
click at [288, 247] on link "Acid Rain" at bounding box center [283, 248] width 44 height 12
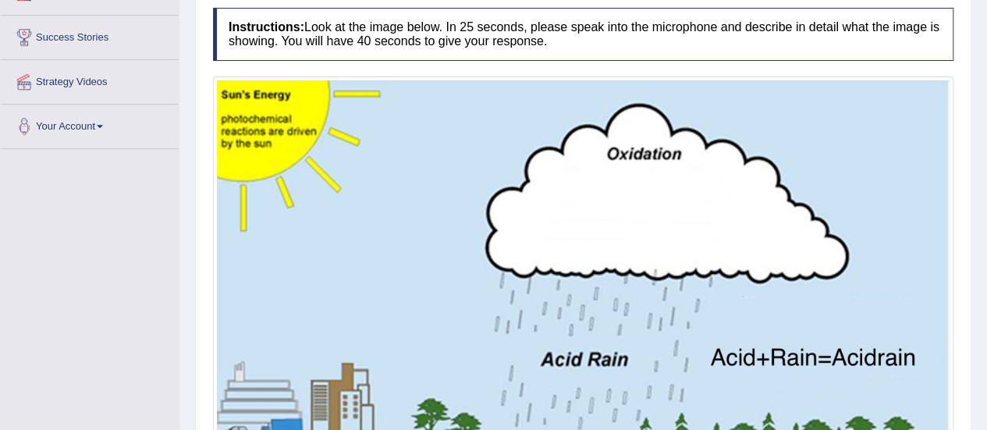
scroll to position [478, 0]
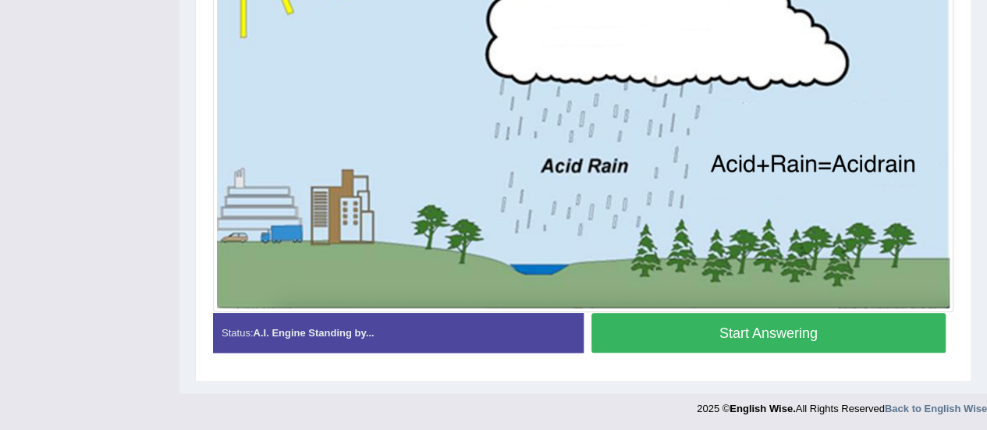
click at [782, 336] on button "Start Answering" at bounding box center [769, 333] width 355 height 40
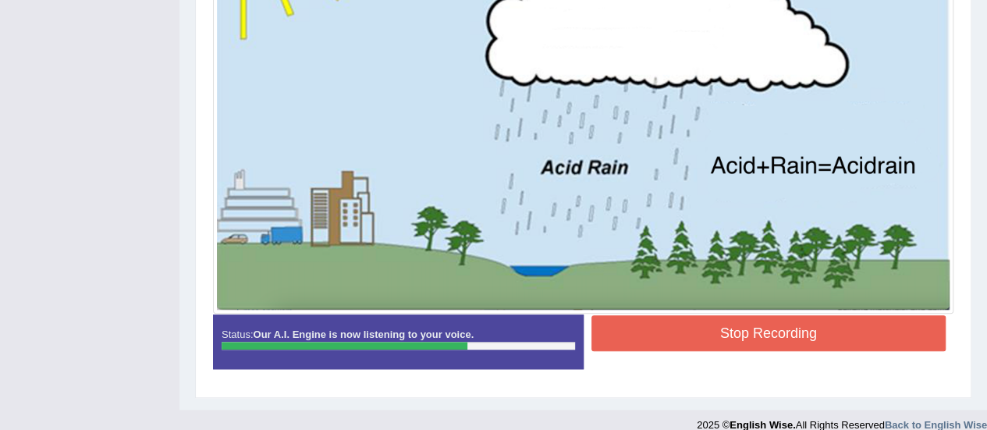
scroll to position [492, 0]
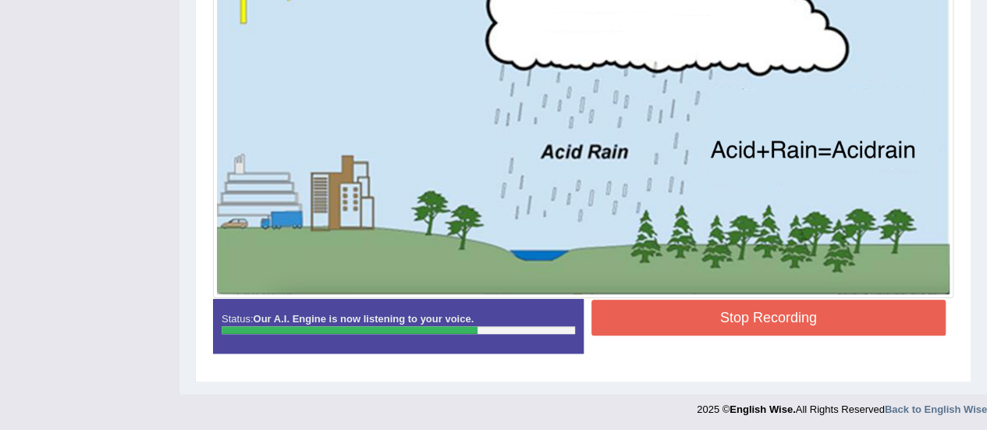
click at [782, 310] on button "Stop Recording" at bounding box center [769, 318] width 355 height 36
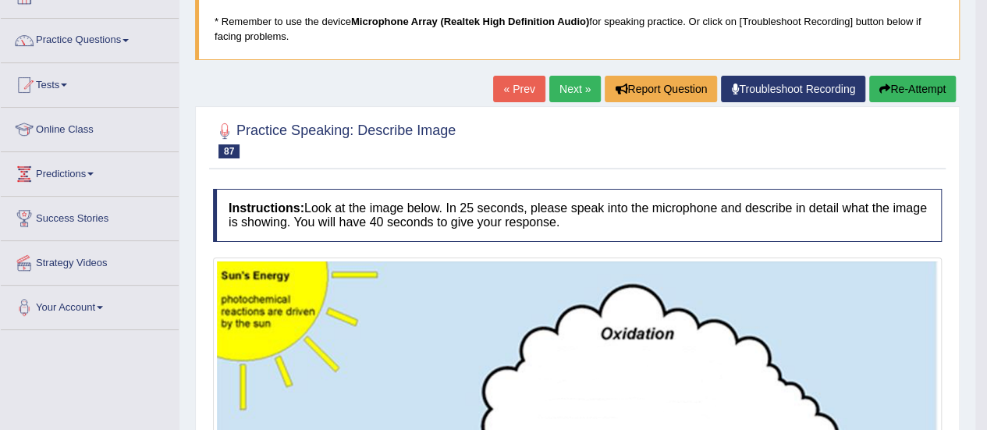
scroll to position [59, 0]
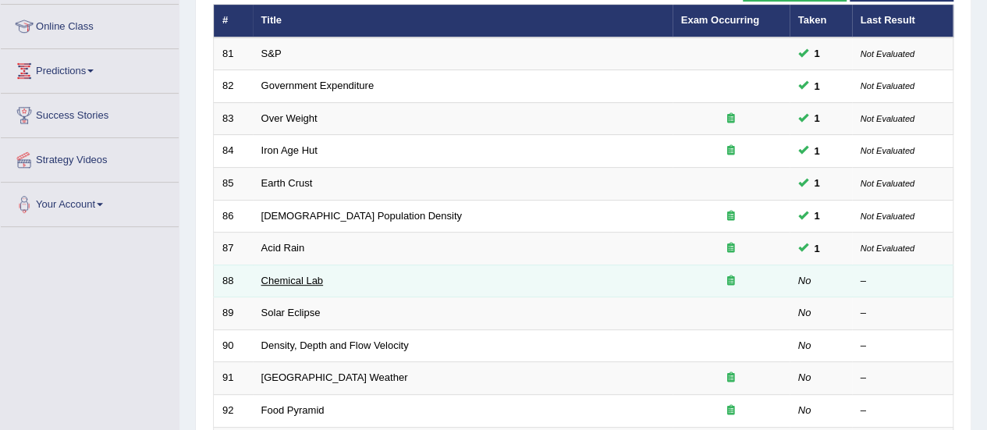
click at [307, 278] on link "Chemical Lab" at bounding box center [292, 281] width 62 height 12
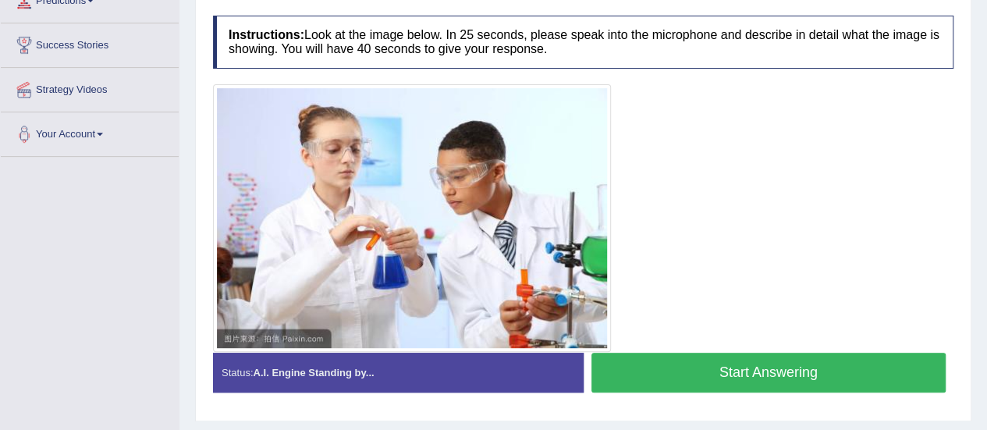
scroll to position [279, 0]
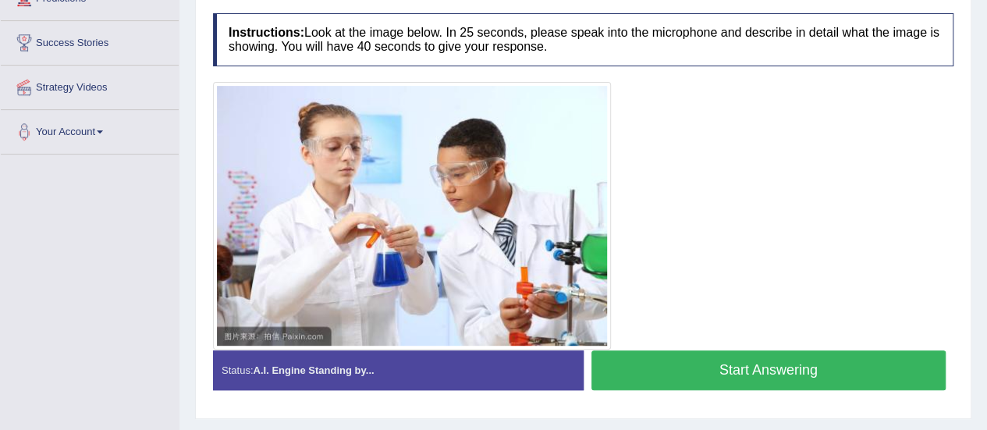
drag, startPoint x: 0, startPoint y: 0, endPoint x: 969, endPoint y: 229, distance: 996.1
click at [755, 368] on button "Start Answering" at bounding box center [769, 370] width 355 height 40
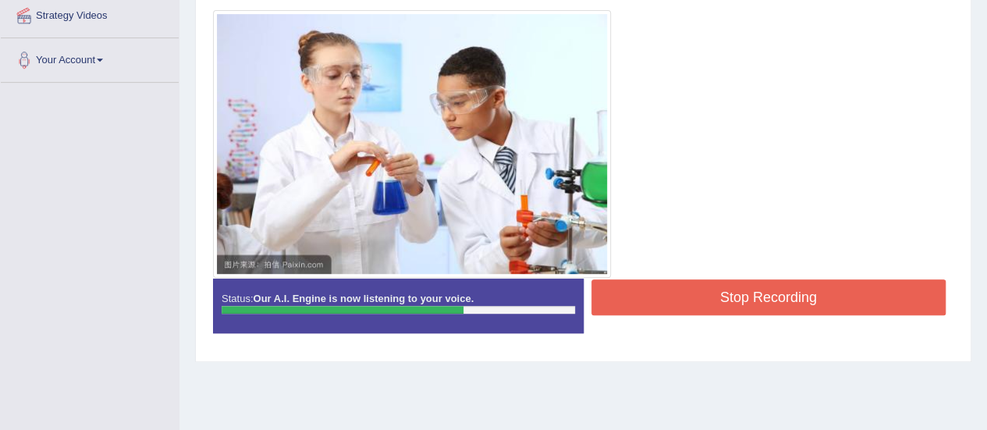
scroll to position [361, 0]
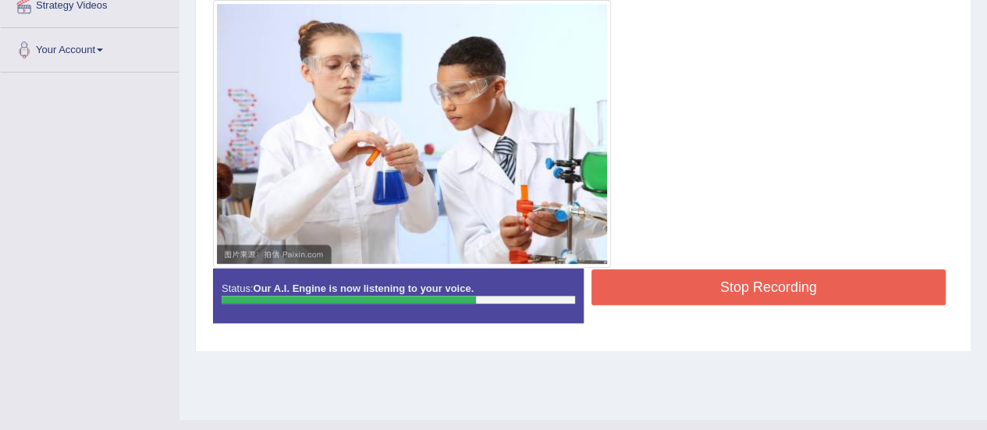
click at [789, 283] on button "Stop Recording" at bounding box center [769, 287] width 355 height 36
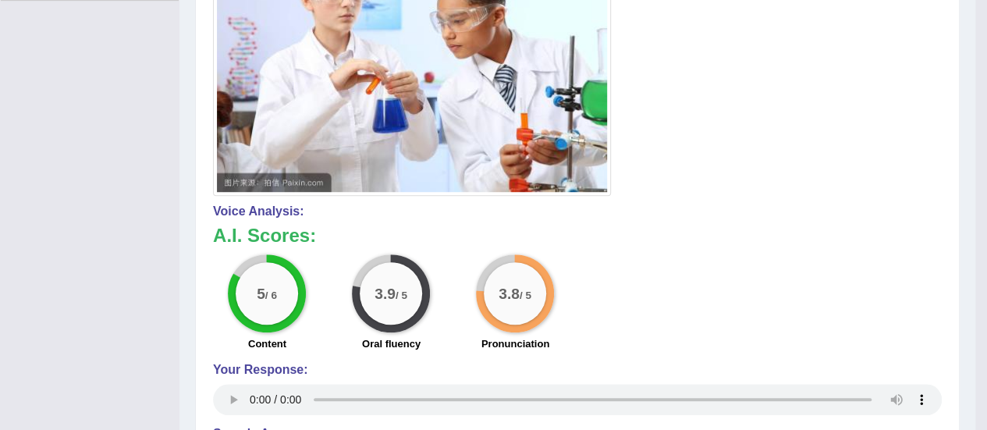
scroll to position [449, 0]
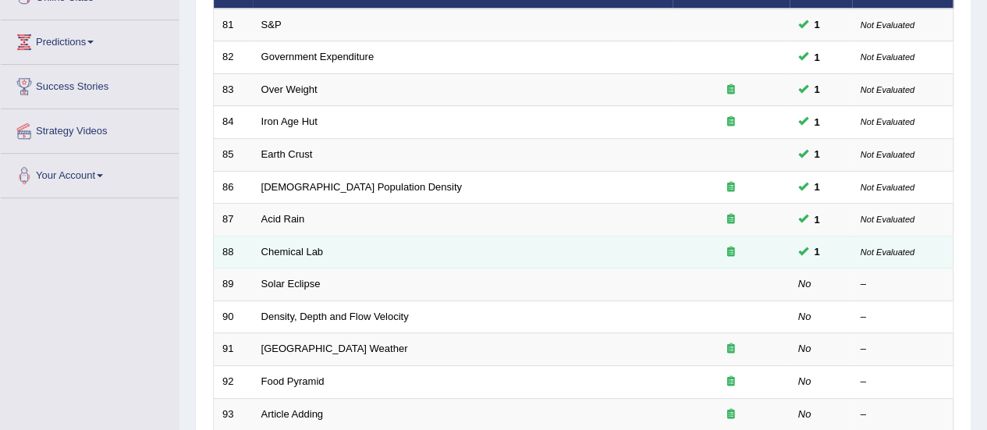
scroll to position [206, 0]
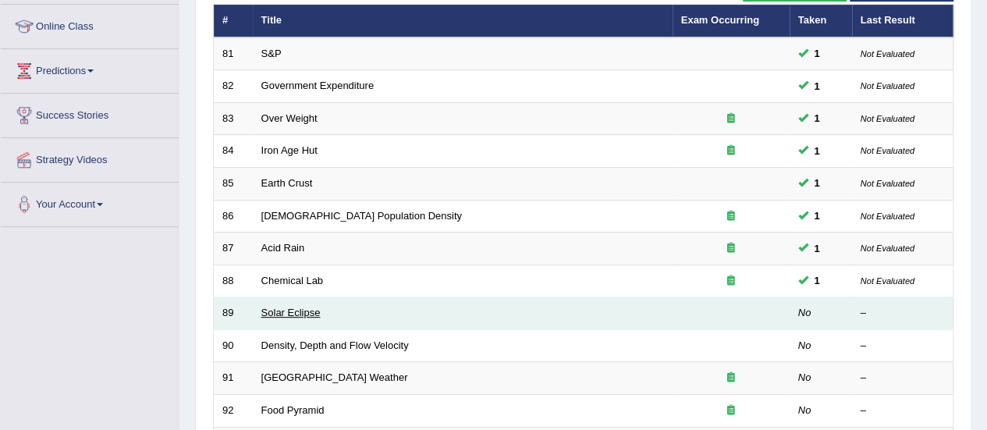
click at [301, 312] on link "Solar Eclipse" at bounding box center [290, 313] width 59 height 12
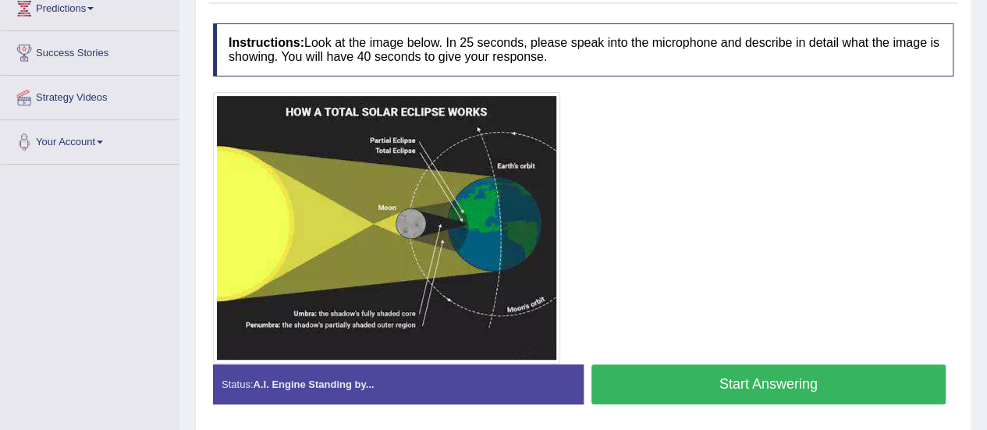
scroll to position [290, 0]
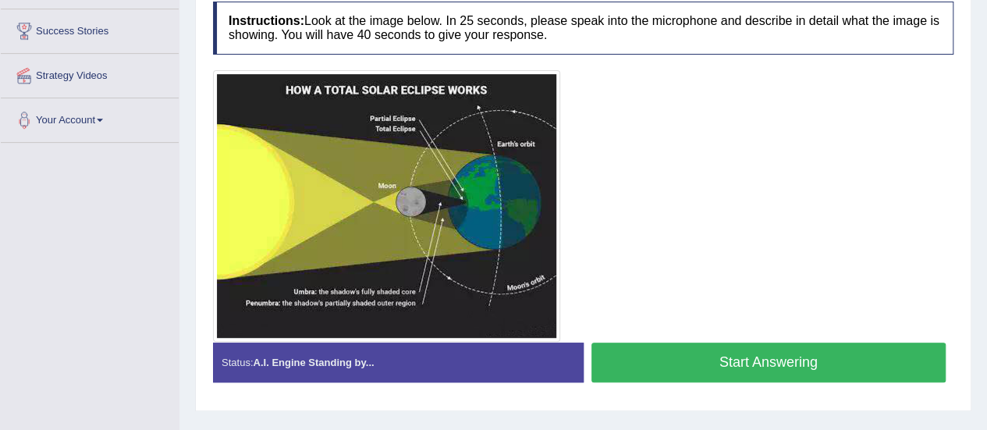
drag, startPoint x: 998, startPoint y: 120, endPoint x: 991, endPoint y: 263, distance: 143.1
click at [729, 366] on button "Start Answering" at bounding box center [769, 363] width 355 height 40
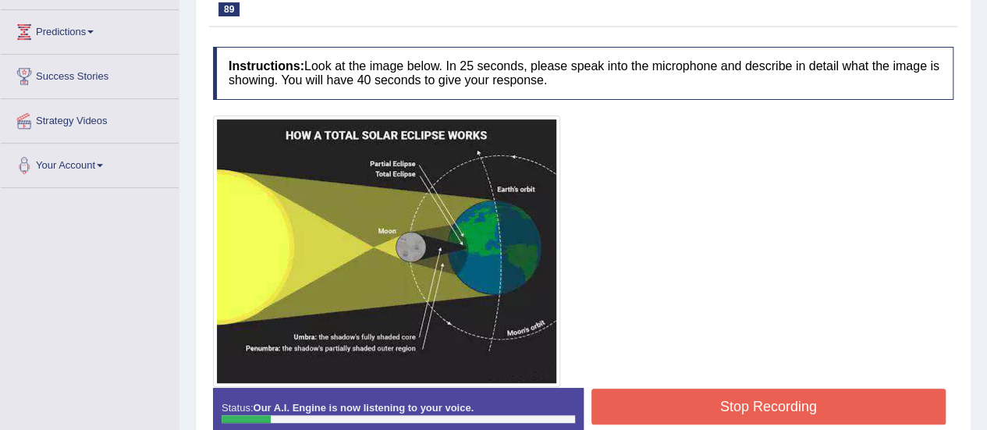
scroll to position [287, 0]
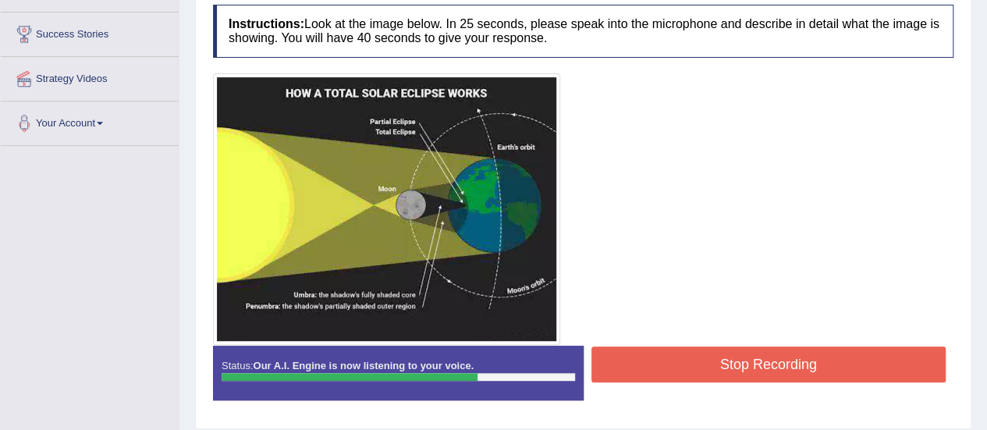
click at [758, 371] on button "Stop Recording" at bounding box center [769, 365] width 355 height 36
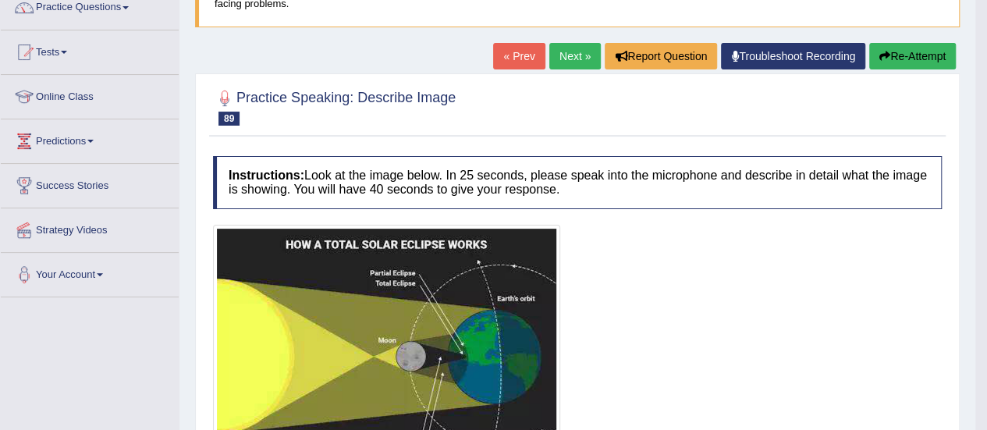
scroll to position [0, 0]
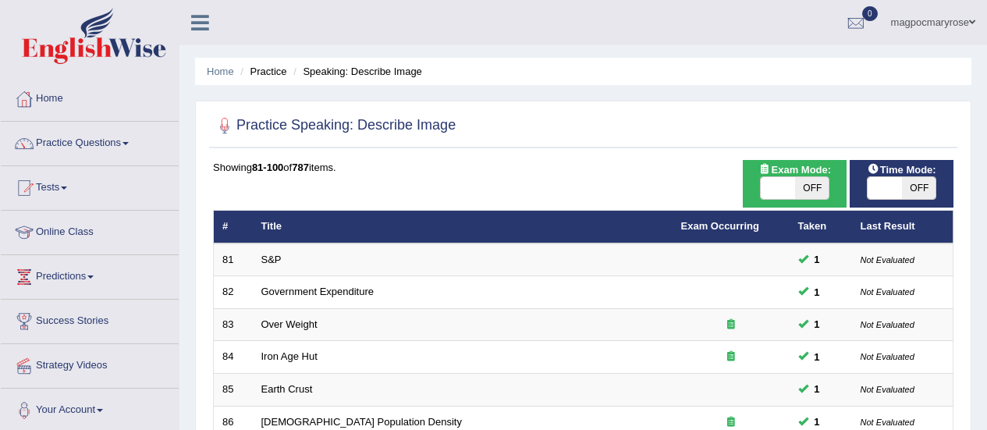
scroll to position [235, 0]
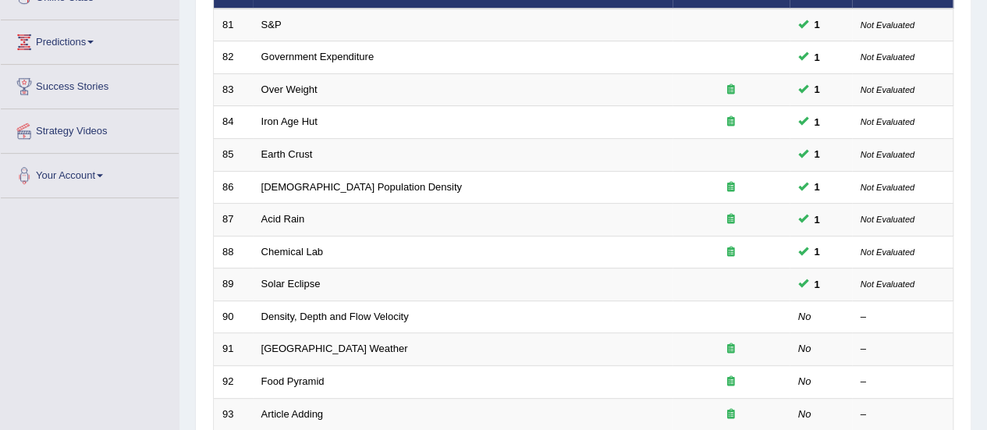
click at [330, 311] on link "Density, Depth and Flow Velocity" at bounding box center [335, 317] width 148 height 12
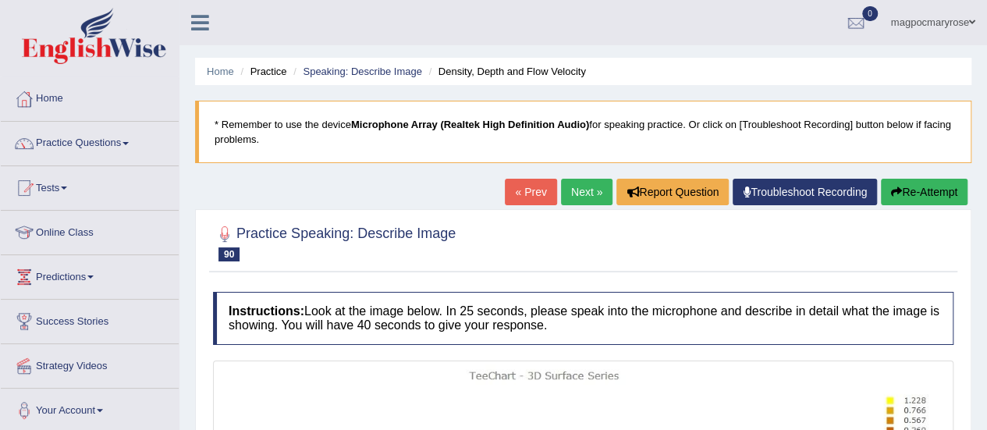
drag, startPoint x: 976, startPoint y: 132, endPoint x: 994, endPoint y: 247, distance: 116.9
click at [987, 247] on html "Toggle navigation Home Practice Questions Speaking Practice Read Aloud Repeat S…" at bounding box center [493, 215] width 987 height 430
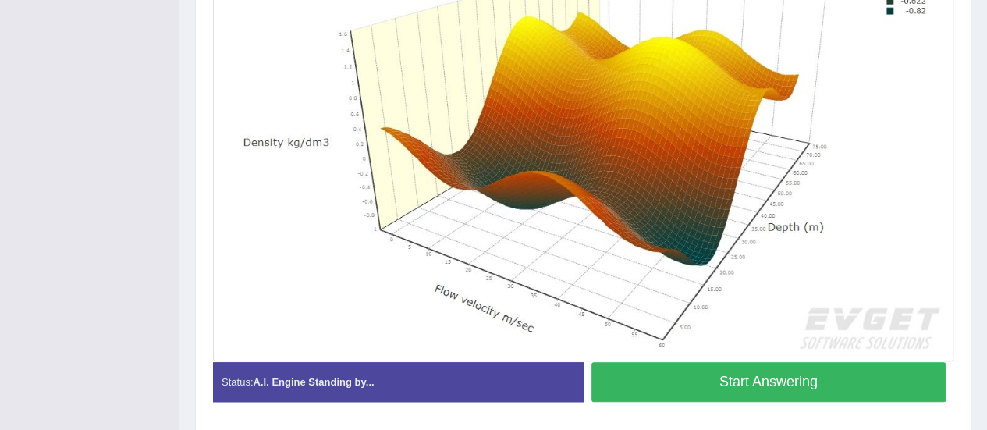
scroll to position [482, 0]
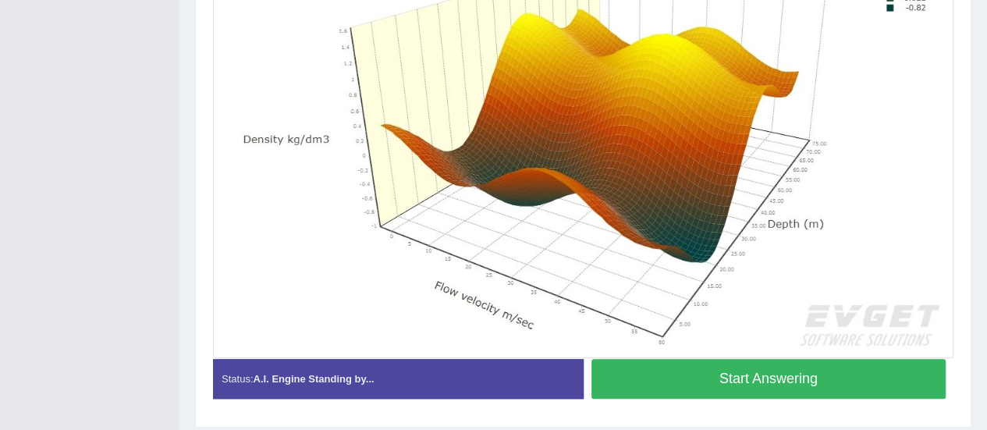
click at [772, 380] on button "Start Answering" at bounding box center [769, 379] width 355 height 40
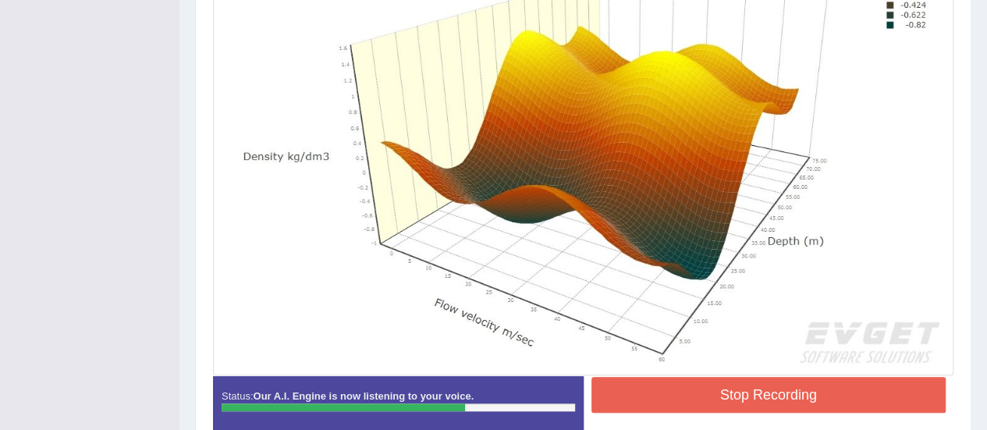
scroll to position [543, 0]
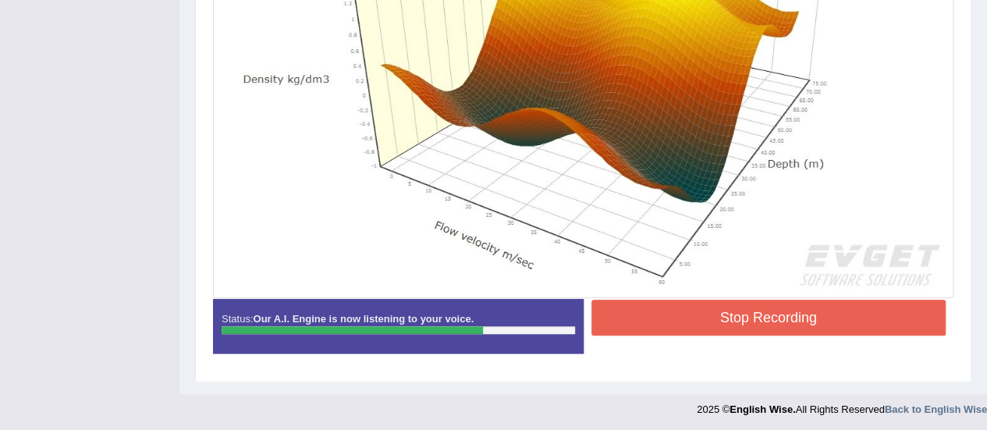
click at [729, 322] on button "Stop Recording" at bounding box center [769, 318] width 355 height 36
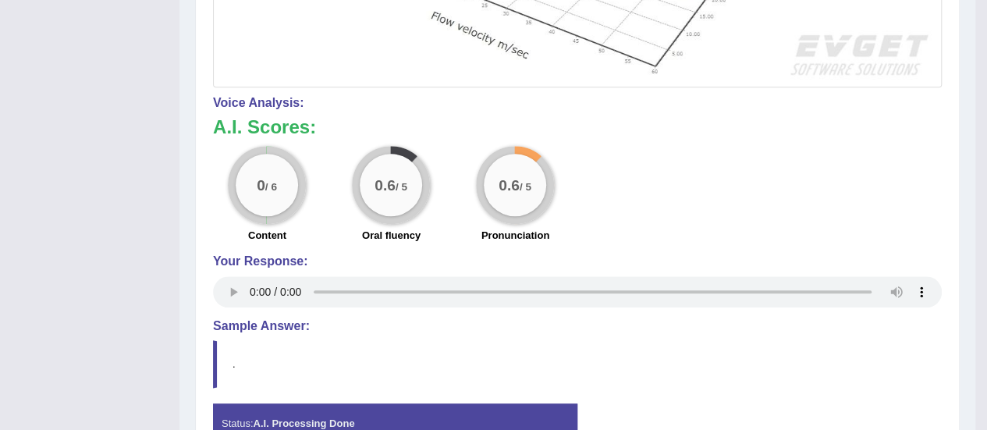
scroll to position [0, 0]
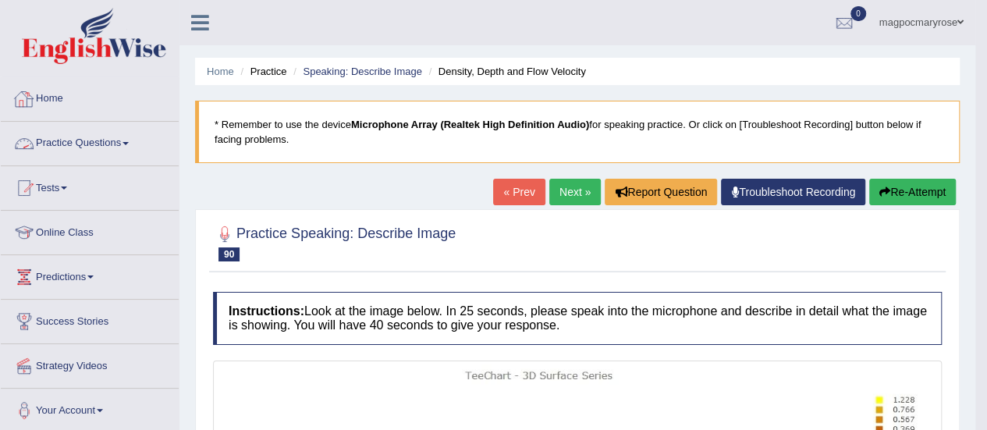
click at [103, 141] on link "Practice Questions" at bounding box center [90, 141] width 178 height 39
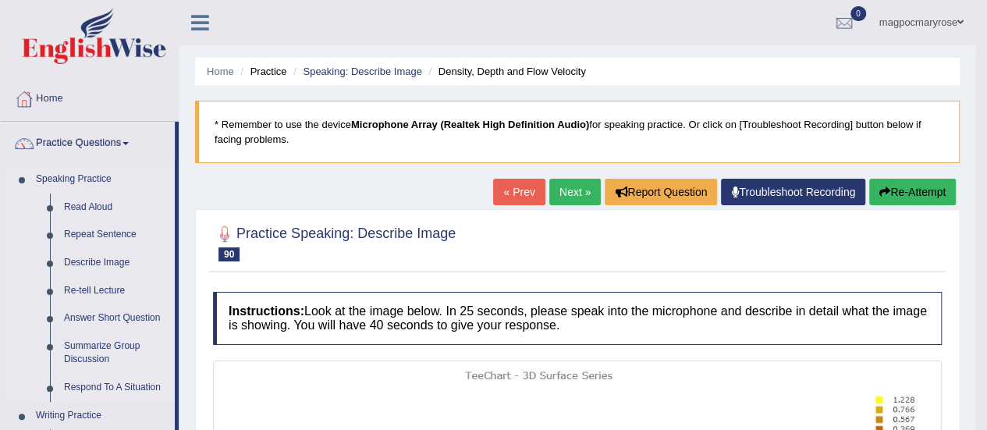
click at [83, 390] on link "Respond To A Situation" at bounding box center [116, 388] width 118 height 28
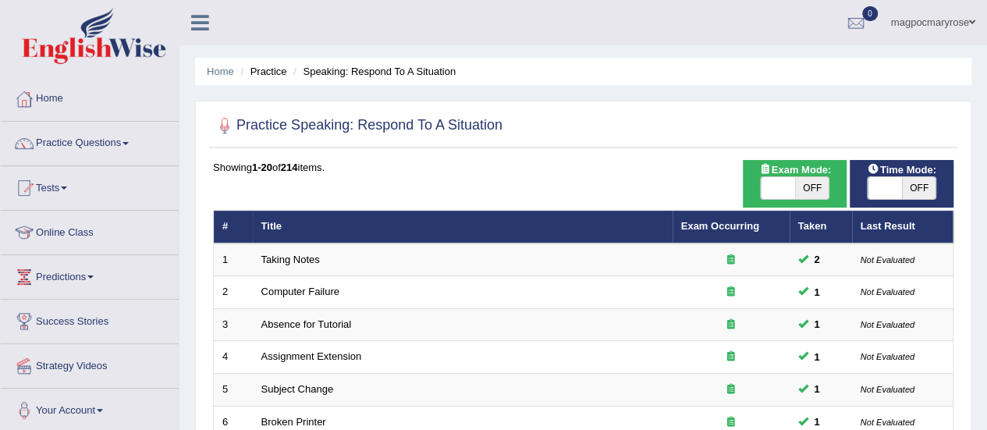
scroll to position [596, 0]
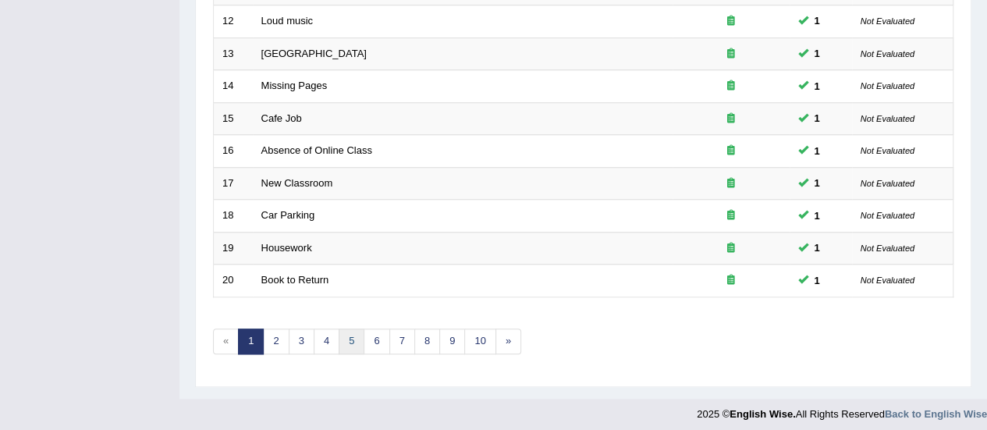
click at [346, 336] on link "5" at bounding box center [352, 342] width 26 height 26
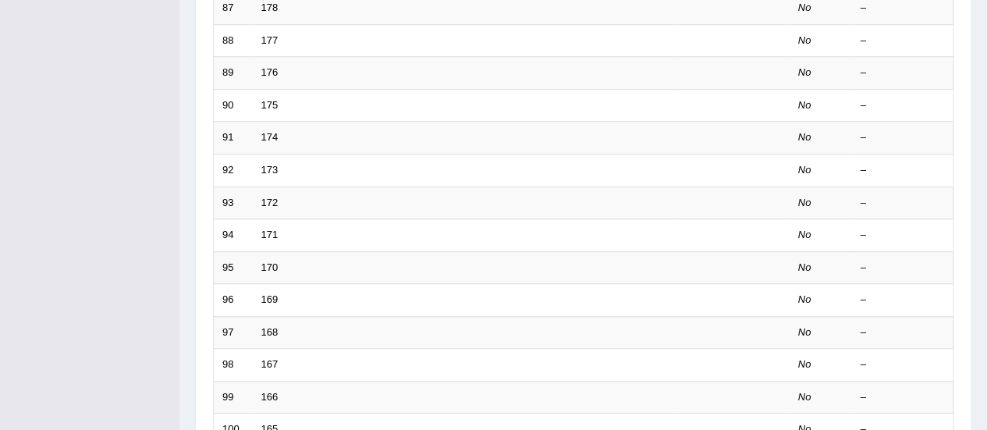
scroll to position [509, 0]
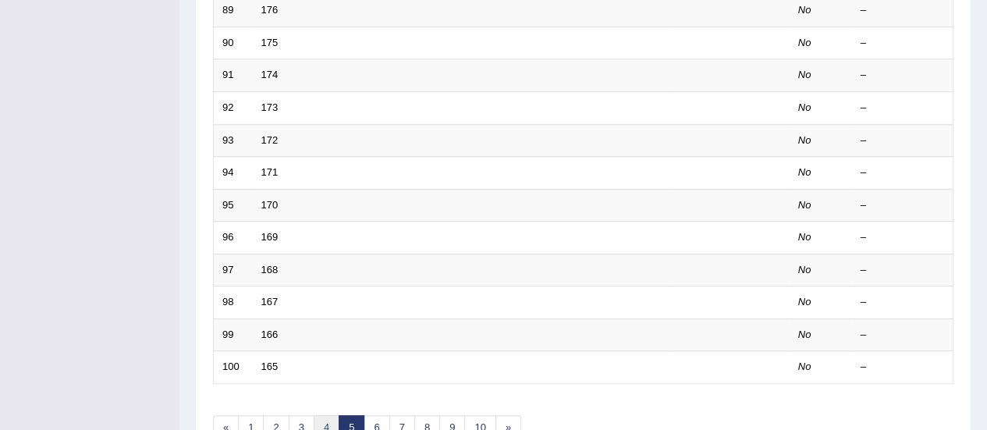
click at [323, 417] on link "4" at bounding box center [327, 428] width 26 height 26
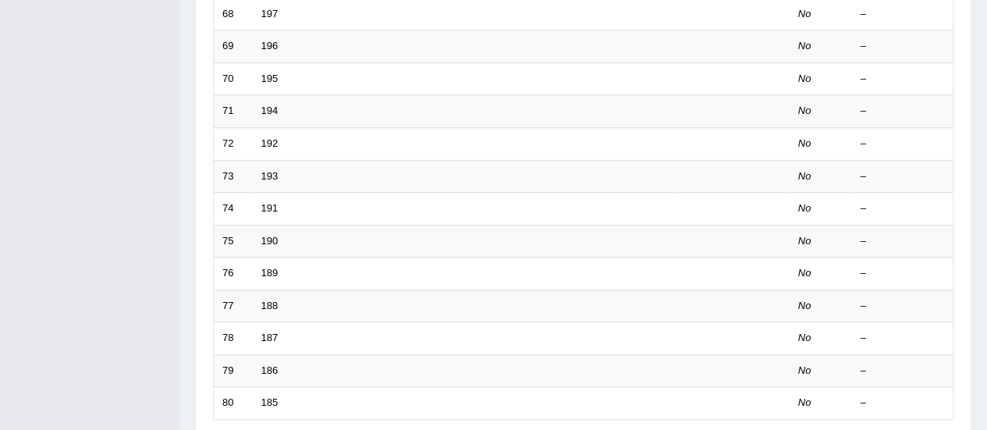
scroll to position [596, 0]
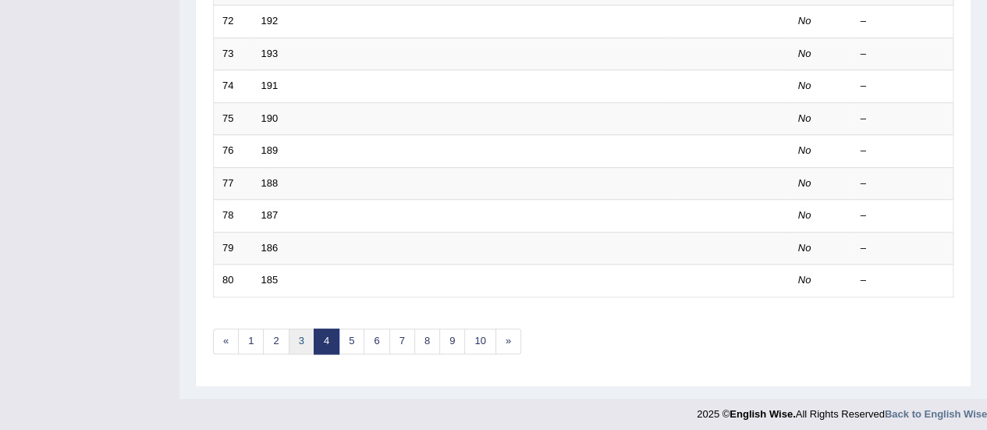
click at [297, 340] on link "3" at bounding box center [302, 342] width 26 height 26
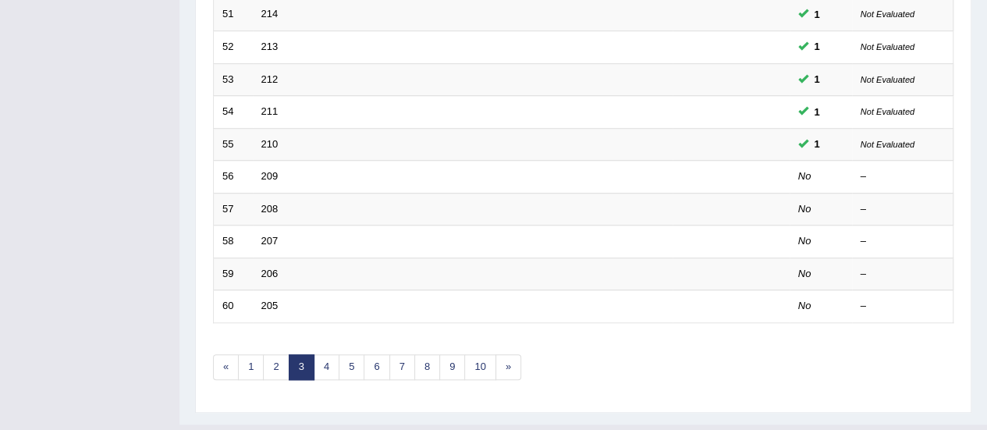
scroll to position [596, 0]
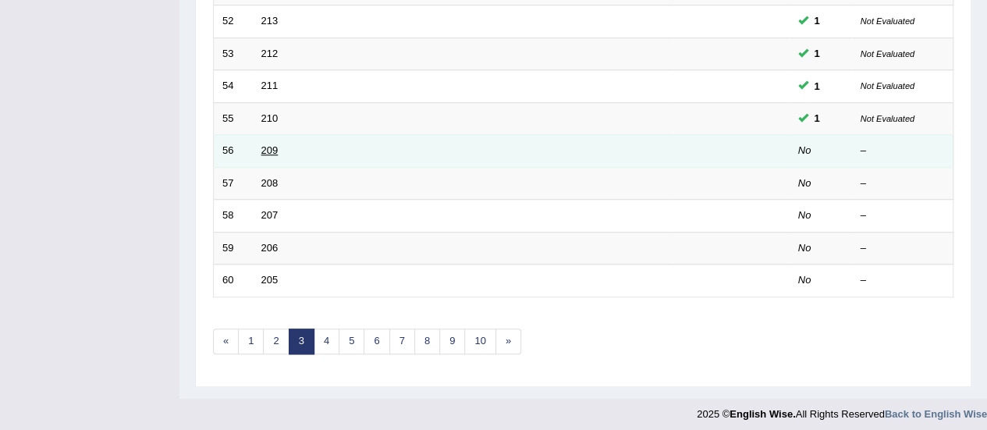
click at [272, 144] on link "209" at bounding box center [269, 150] width 17 height 12
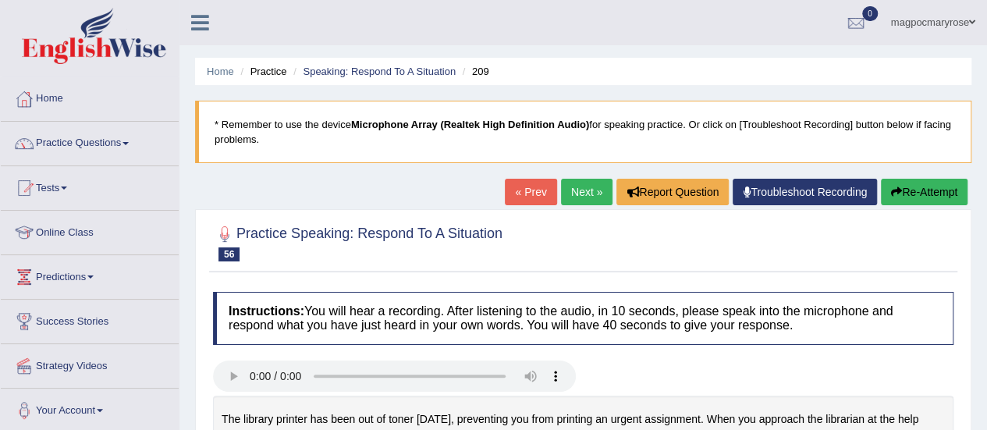
drag, startPoint x: 982, startPoint y: 57, endPoint x: 998, endPoint y: 75, distance: 24.3
click at [987, 75] on html "Toggle navigation Home Practice Questions Speaking Practice Read Aloud Repeat S…" at bounding box center [493, 215] width 987 height 430
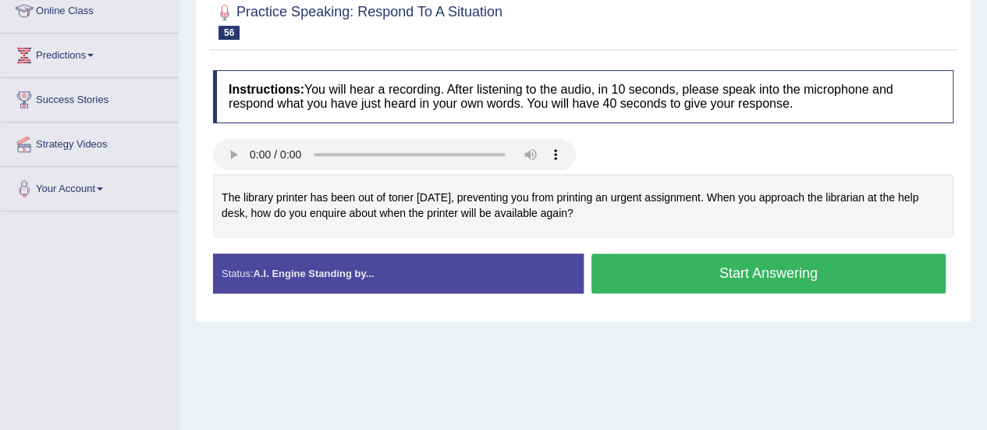
scroll to position [227, 0]
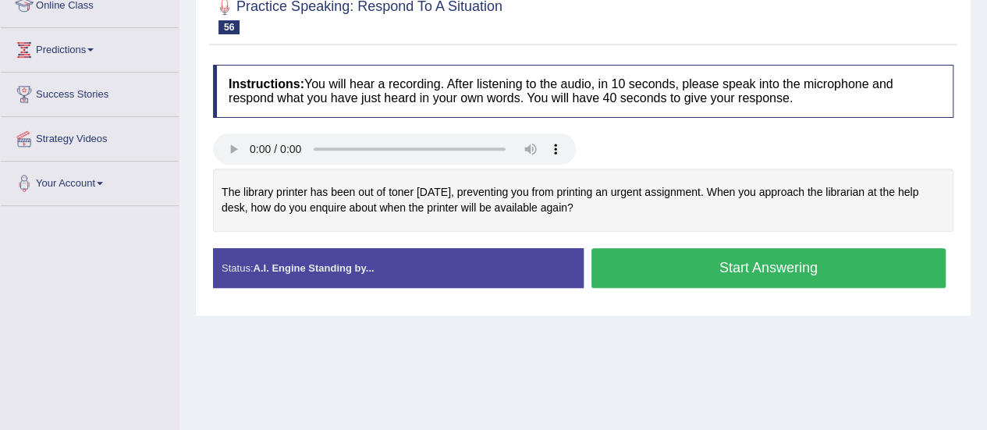
click at [607, 271] on button "Start Answering" at bounding box center [769, 268] width 355 height 40
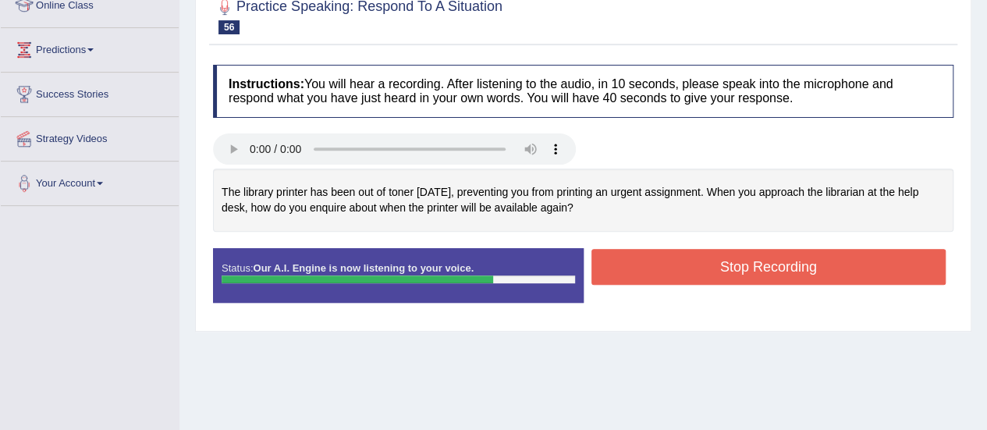
click at [607, 271] on button "Stop Recording" at bounding box center [769, 267] width 355 height 36
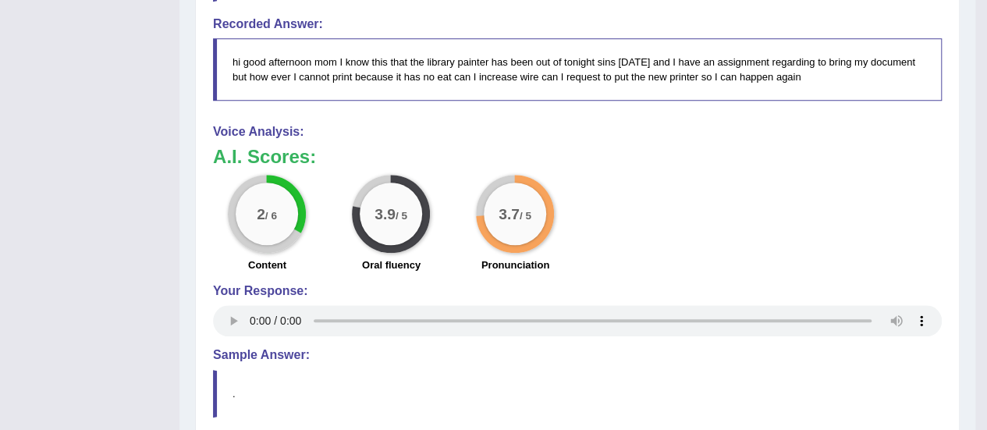
scroll to position [556, 0]
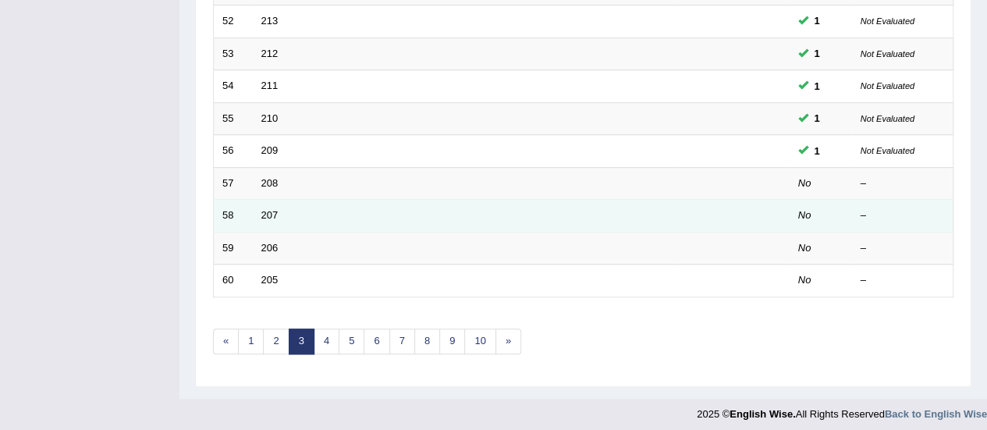
scroll to position [596, 0]
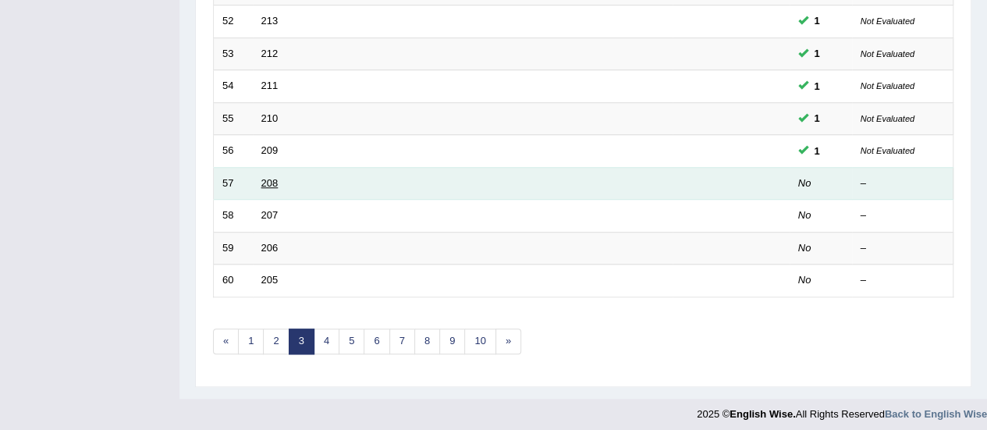
click at [272, 180] on link "208" at bounding box center [269, 183] width 17 height 12
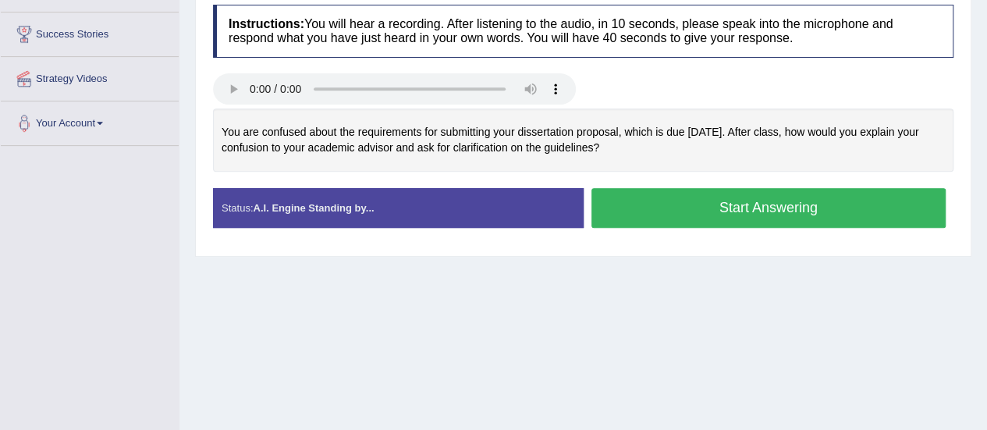
scroll to position [289, 0]
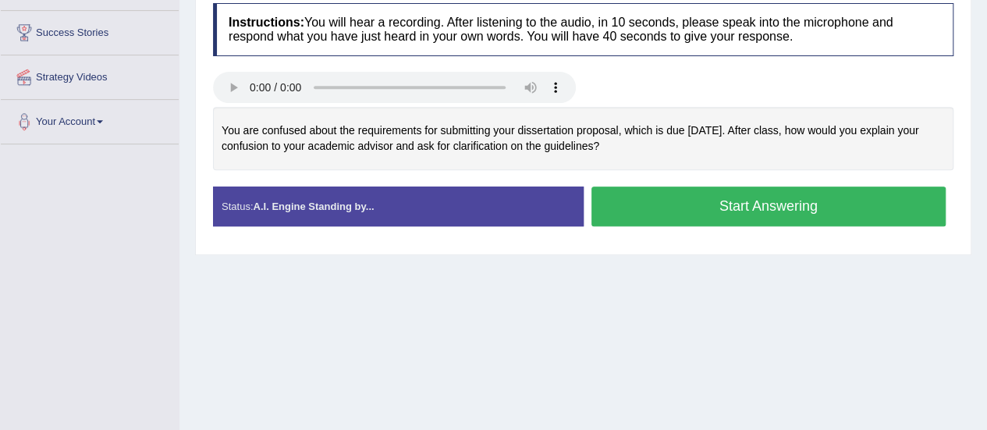
click at [635, 204] on button "Start Answering" at bounding box center [769, 207] width 355 height 40
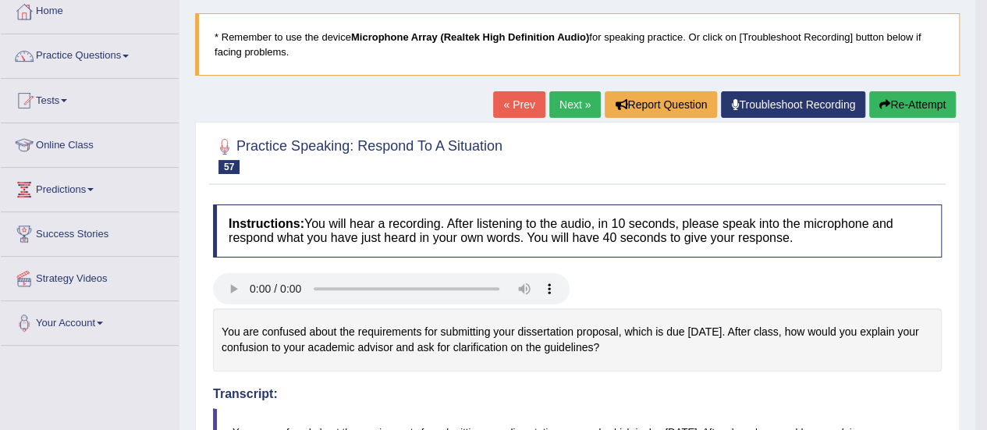
scroll to position [85, 0]
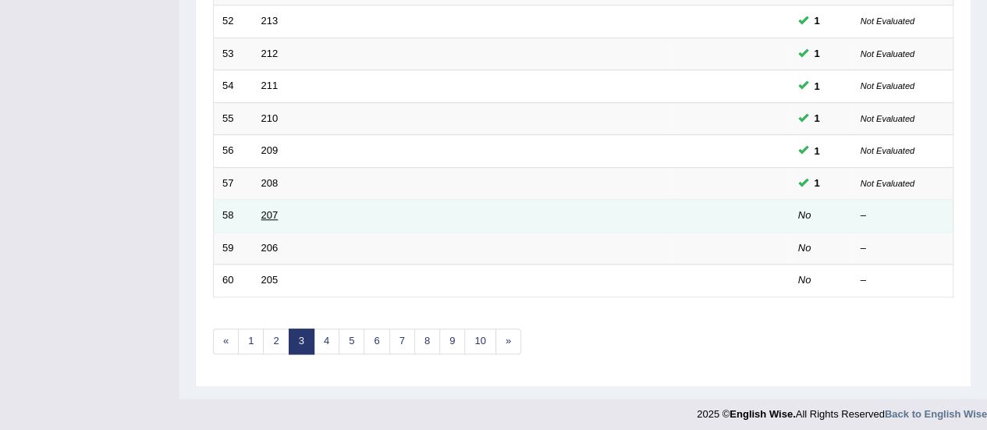
click at [264, 213] on link "207" at bounding box center [269, 215] width 17 height 12
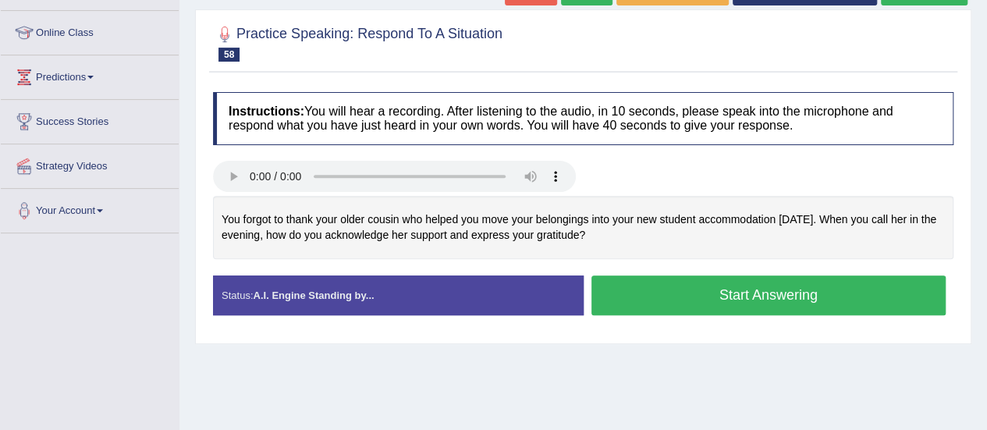
scroll to position [201, 0]
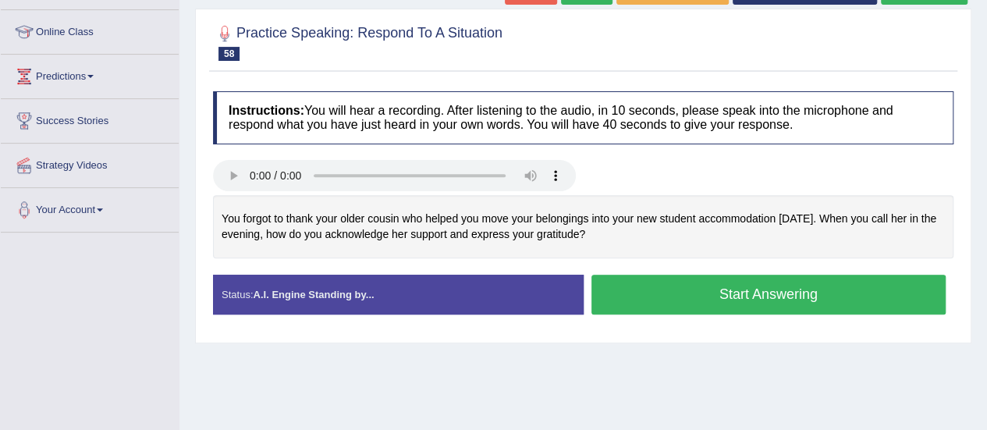
click at [780, 303] on button "Start Answering" at bounding box center [769, 295] width 355 height 40
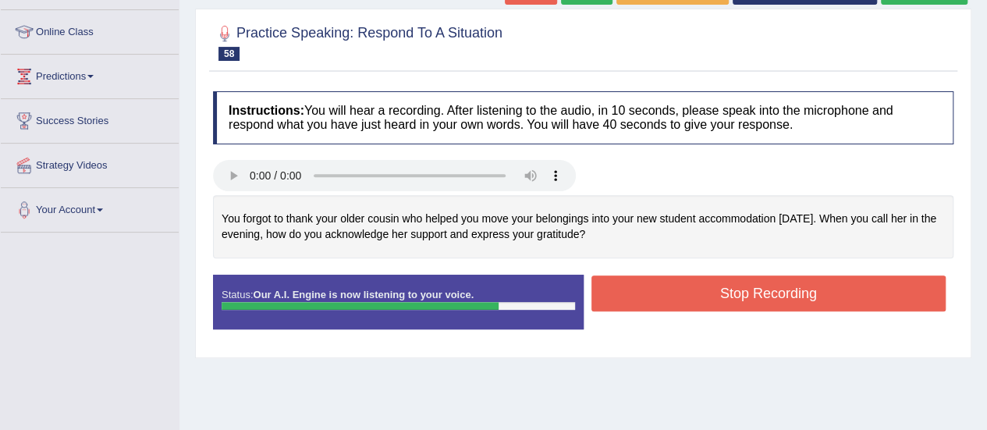
click at [777, 293] on button "Stop Recording" at bounding box center [769, 294] width 355 height 36
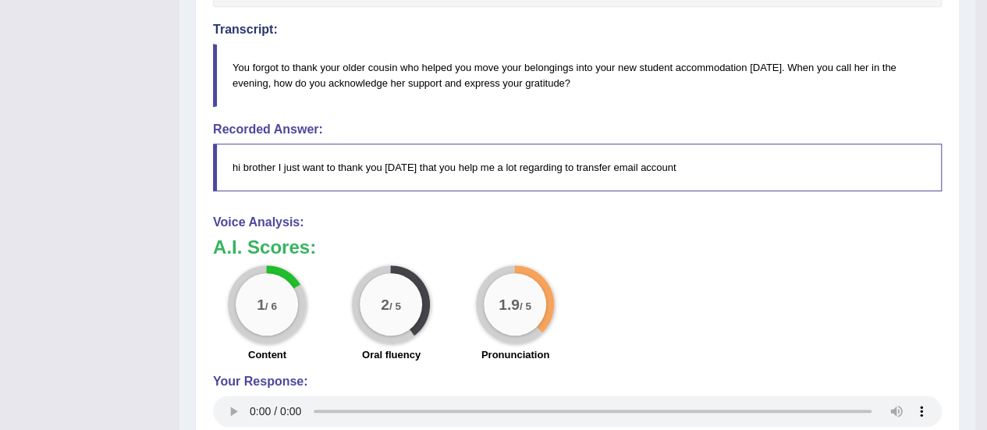
scroll to position [0, 0]
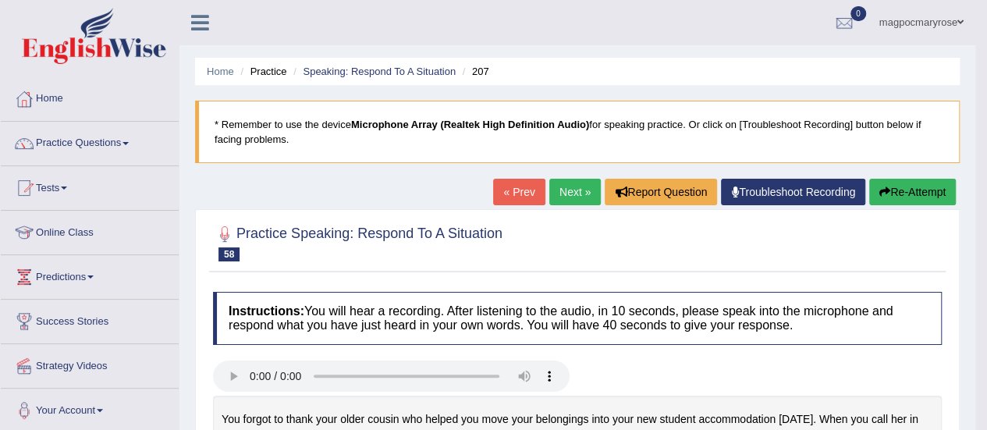
drag, startPoint x: 990, startPoint y: 125, endPoint x: 998, endPoint y: 99, distance: 26.9
click at [987, 99] on html "Toggle navigation Home Practice Questions Speaking Practice Read Aloud Repeat S…" at bounding box center [493, 215] width 987 height 430
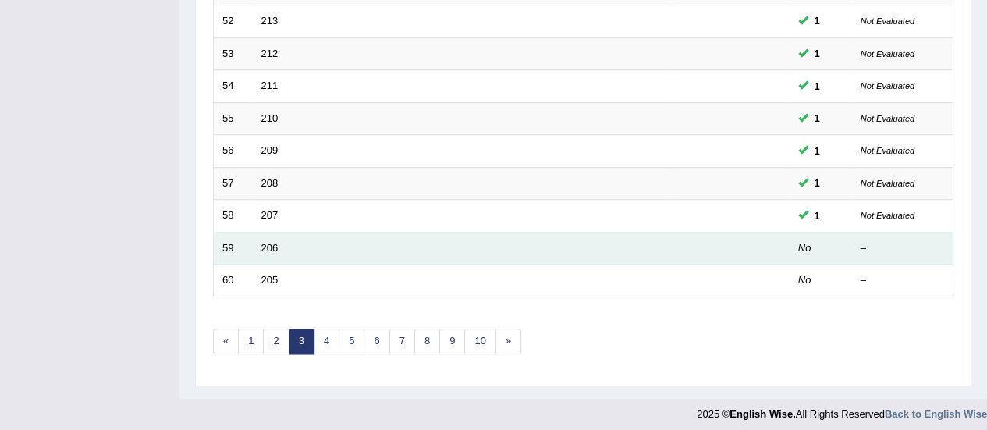
click at [260, 240] on td "206" at bounding box center [463, 248] width 420 height 33
click at [262, 244] on link "206" at bounding box center [269, 248] width 17 height 12
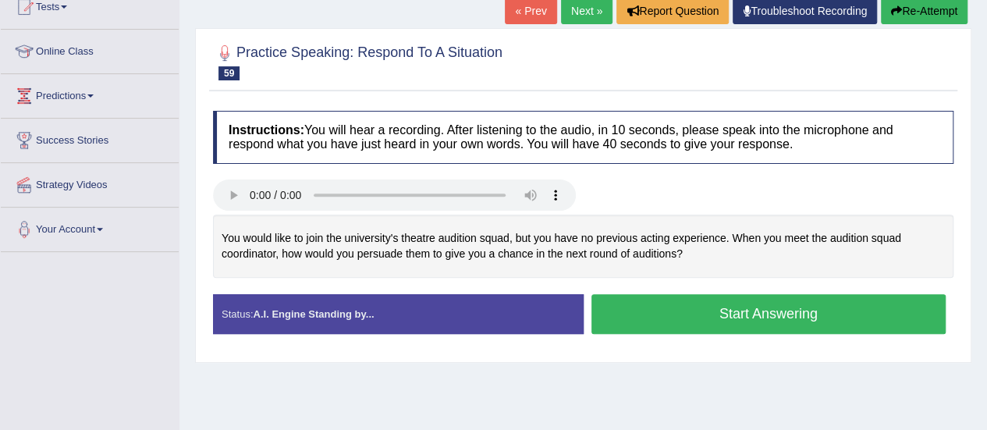
scroll to position [133, 0]
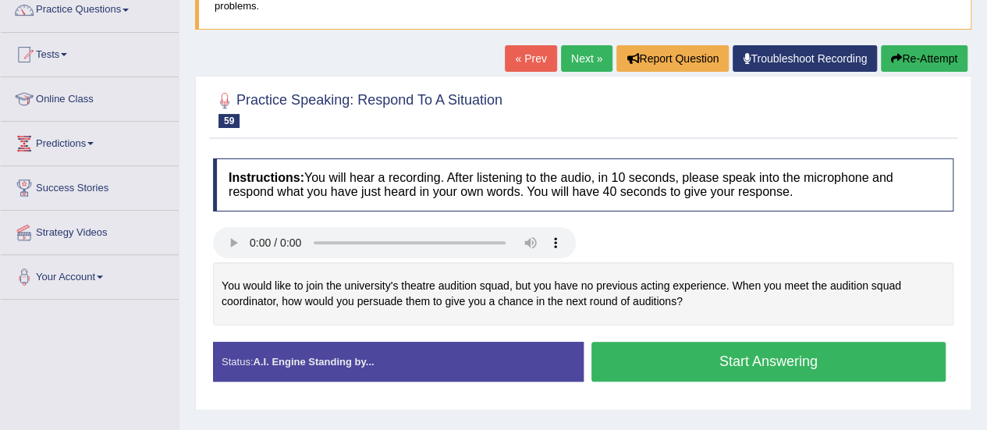
click at [668, 355] on button "Start Answering" at bounding box center [769, 362] width 355 height 40
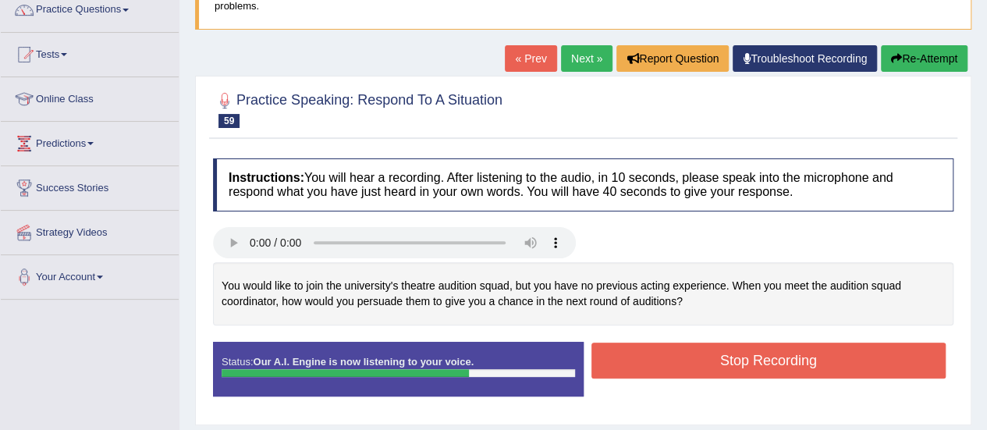
click at [668, 355] on button "Stop Recording" at bounding box center [769, 361] width 355 height 36
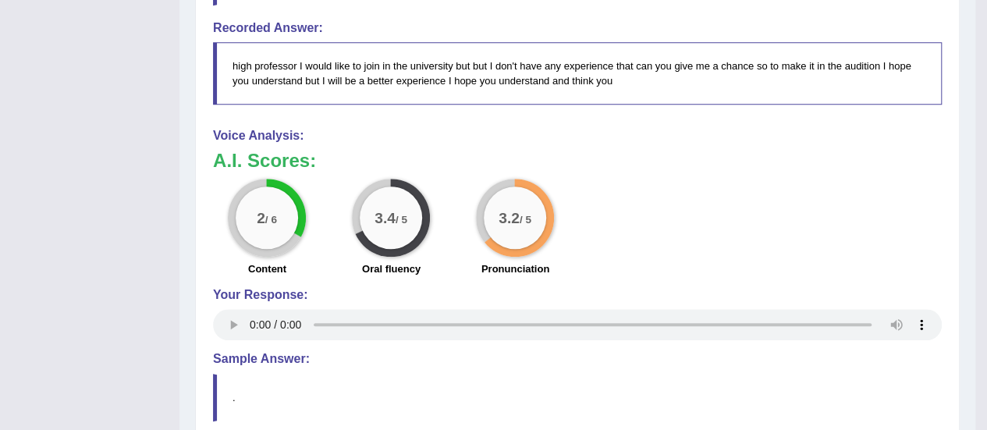
scroll to position [0, 0]
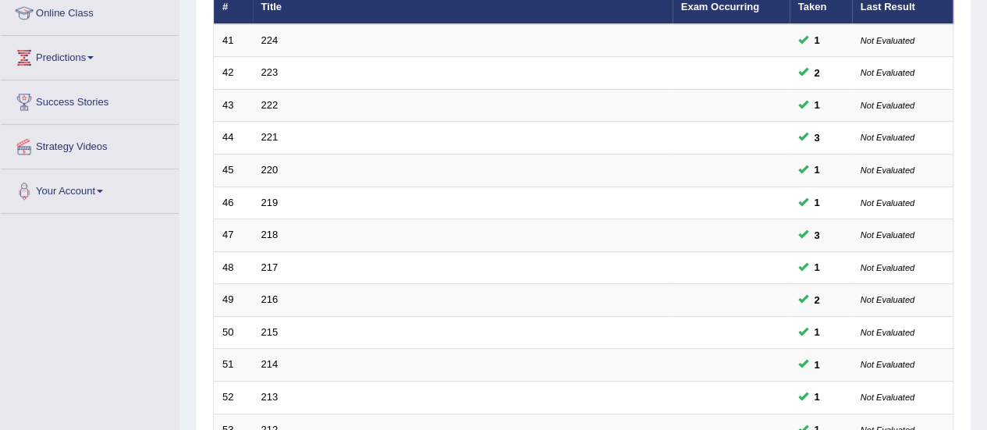
scroll to position [596, 0]
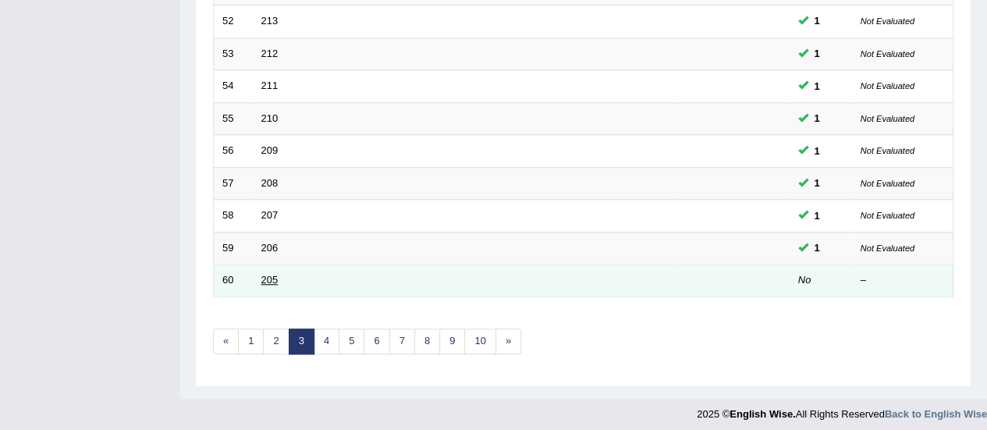
click at [267, 276] on link "205" at bounding box center [269, 280] width 17 height 12
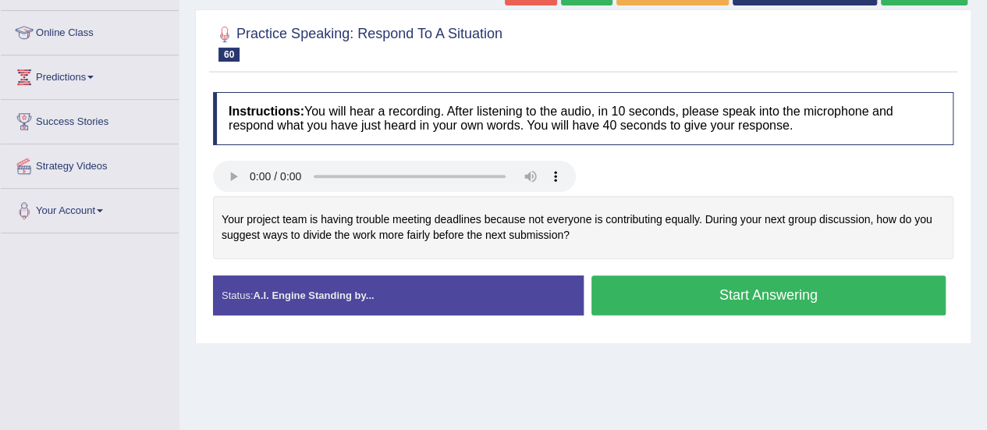
scroll to position [203, 0]
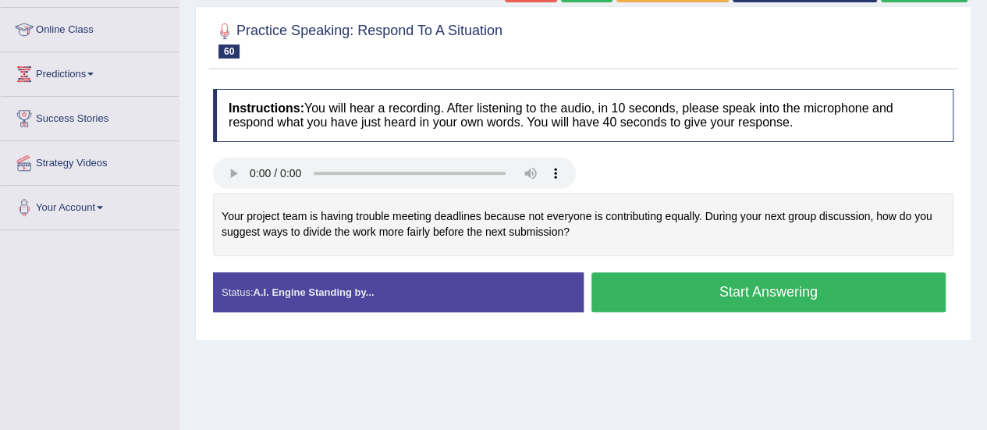
drag, startPoint x: 991, startPoint y: 168, endPoint x: 988, endPoint y: 268, distance: 99.9
click at [987, 227] on html "Toggle navigation Home Practice Questions Speaking Practice Read Aloud Repeat S…" at bounding box center [493, 12] width 987 height 430
click at [808, 297] on button "Start Answering" at bounding box center [769, 292] width 355 height 40
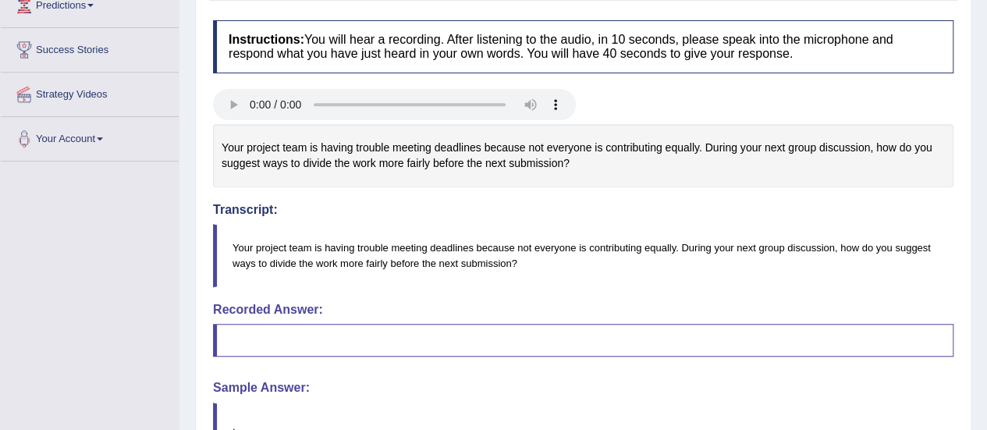
scroll to position [159, 0]
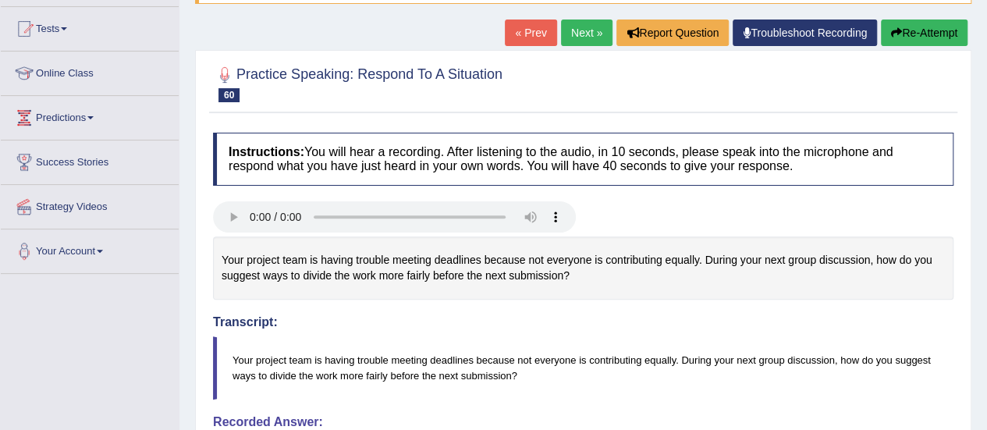
click at [898, 37] on icon "button" at bounding box center [896, 32] width 11 height 11
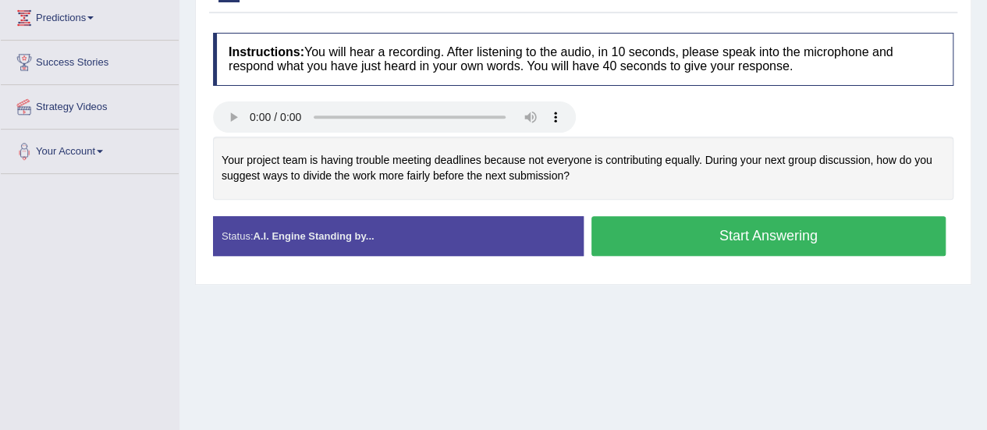
scroll to position [265, 0]
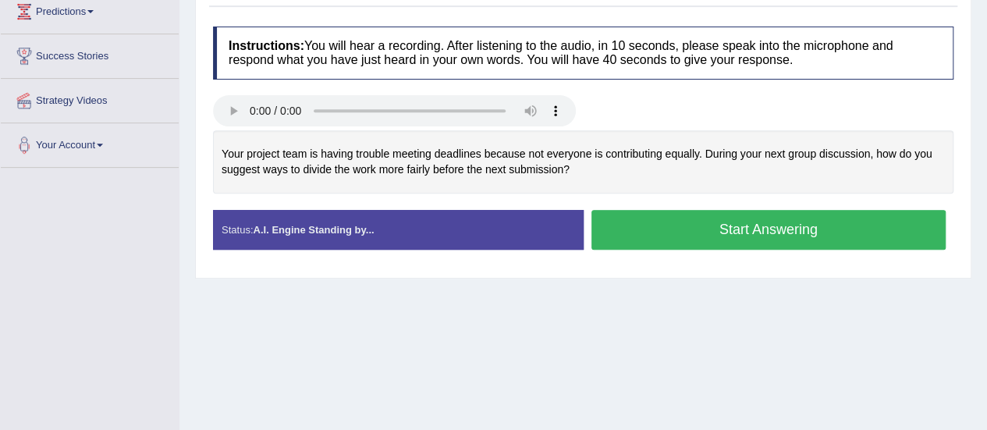
click at [765, 222] on button "Start Answering" at bounding box center [769, 230] width 355 height 40
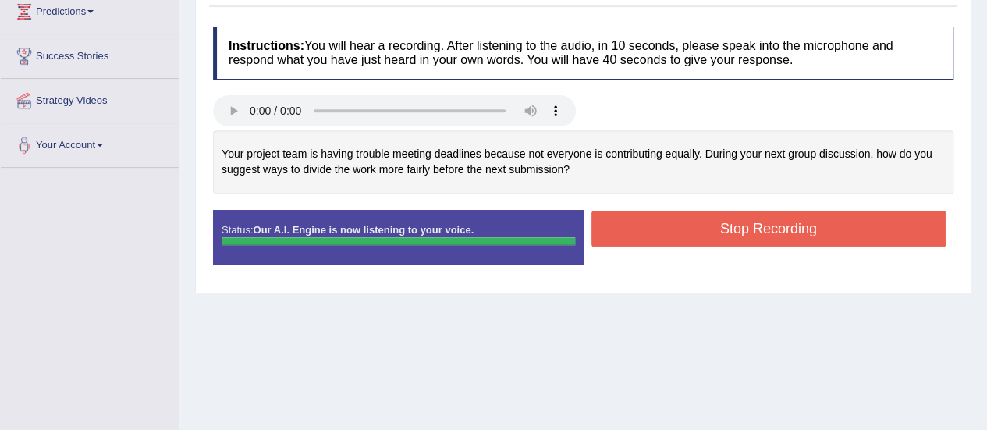
click at [765, 222] on div "Instructions: You will hear a recording. After listening to the audio, in 10 se…" at bounding box center [583, 152] width 749 height 266
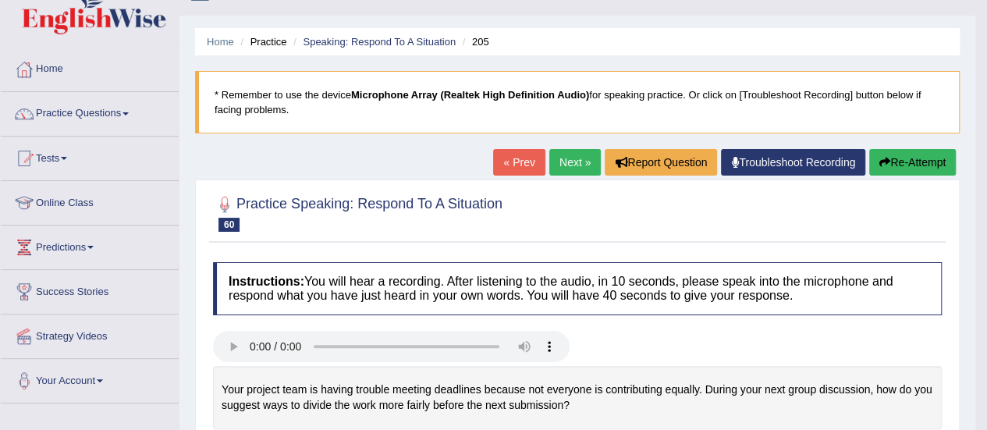
scroll to position [28, 0]
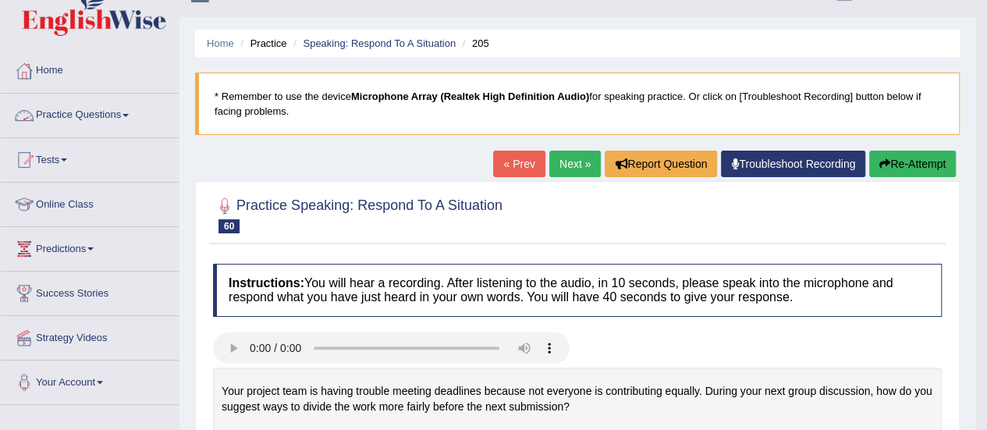
click at [125, 113] on link "Practice Questions" at bounding box center [90, 113] width 178 height 39
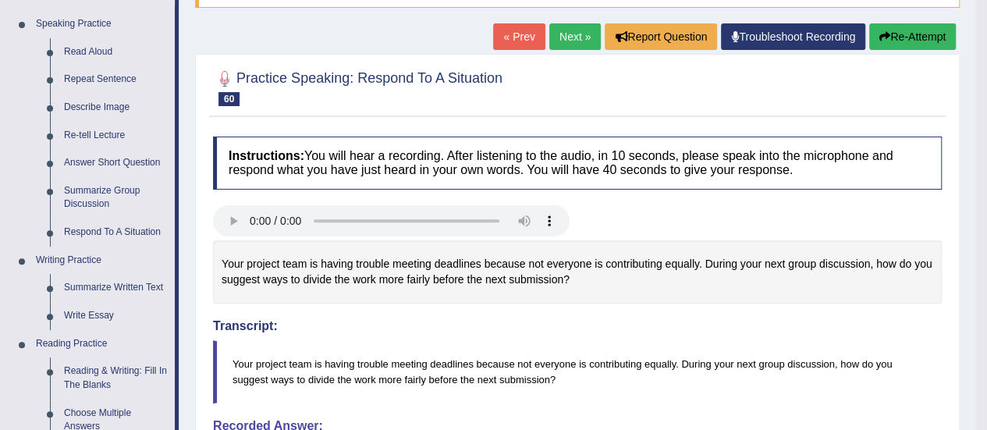
scroll to position [157, 0]
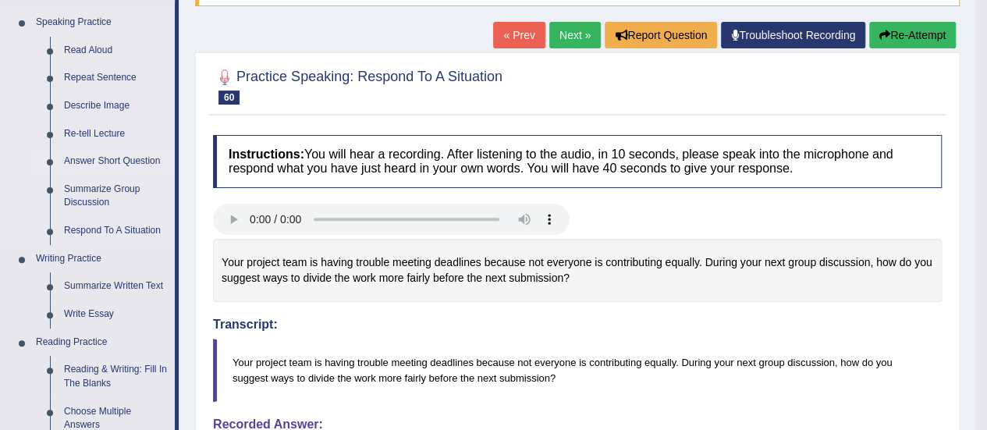
click at [103, 156] on link "Answer Short Question" at bounding box center [116, 162] width 118 height 28
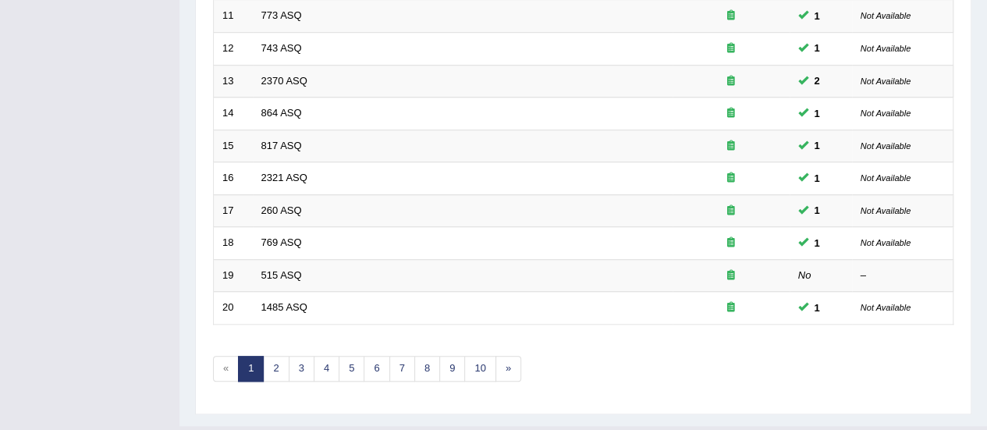
scroll to position [562, 0]
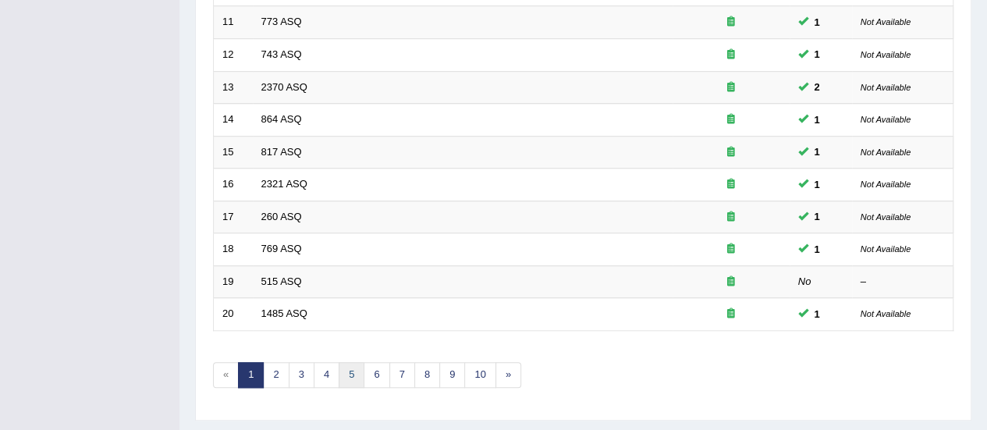
click at [350, 365] on link "5" at bounding box center [352, 375] width 26 height 26
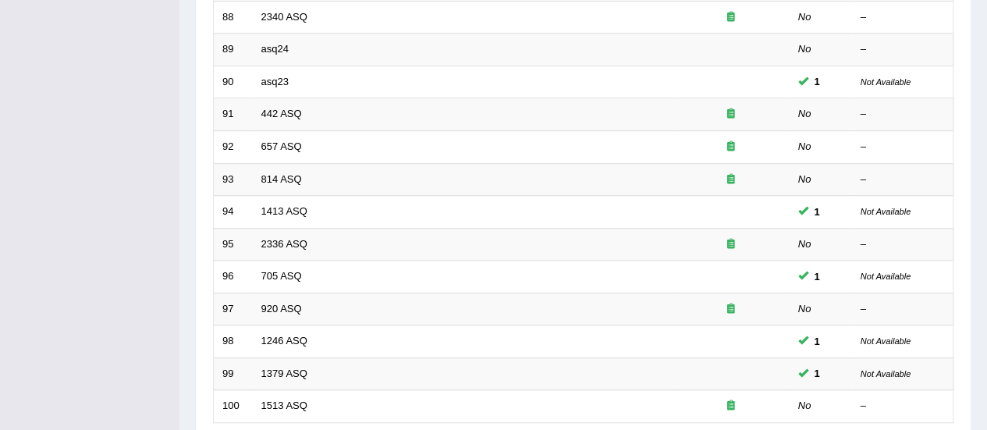
scroll to position [596, 0]
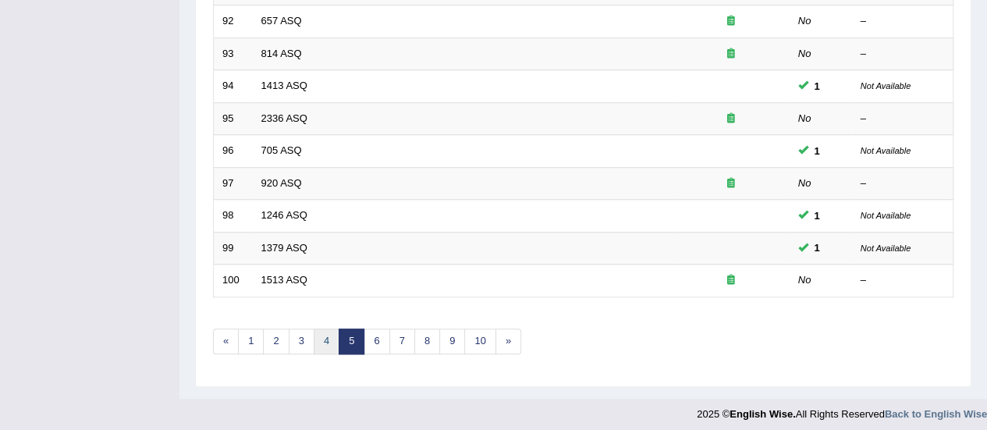
click at [322, 340] on link "4" at bounding box center [327, 342] width 26 height 26
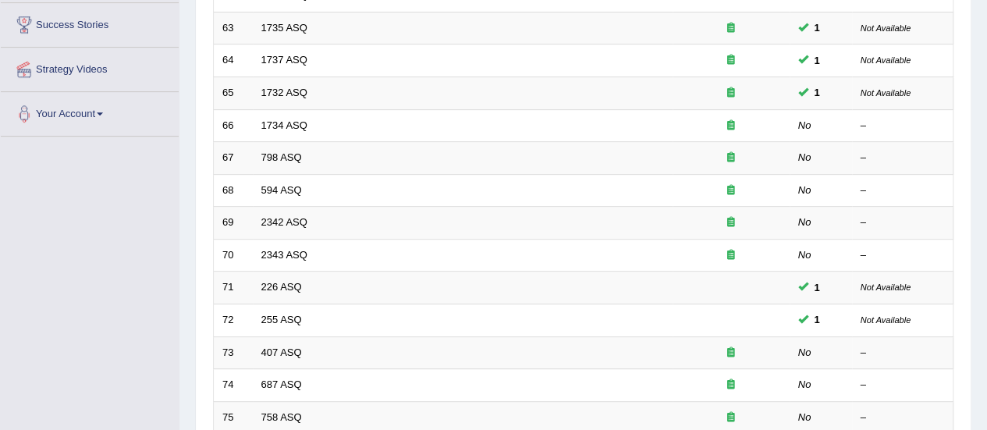
scroll to position [309, 0]
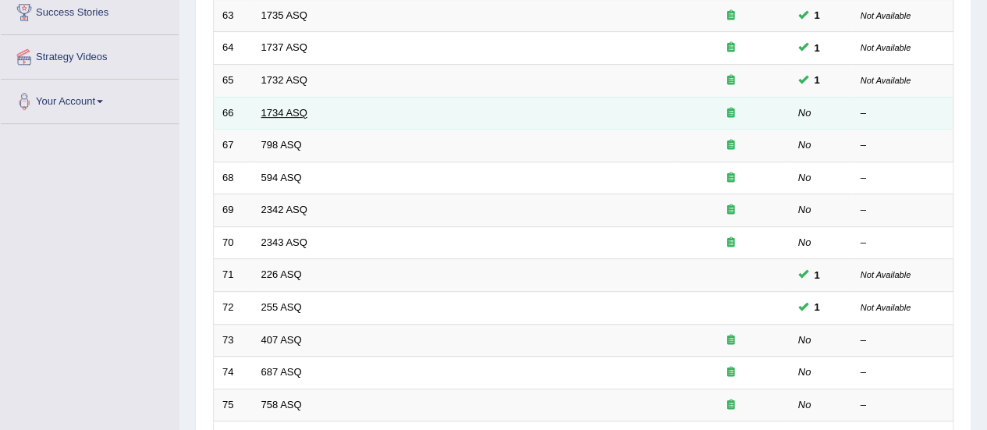
click at [294, 107] on link "1734 ASQ" at bounding box center [284, 113] width 46 height 12
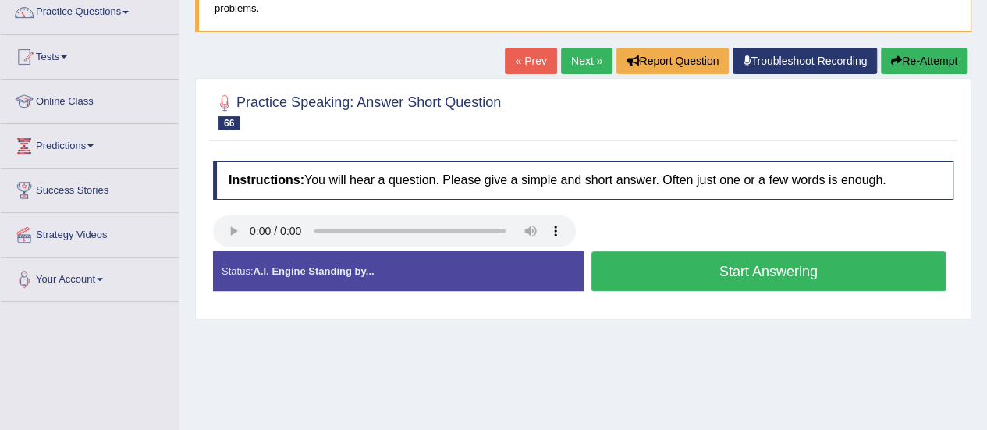
scroll to position [161, 0]
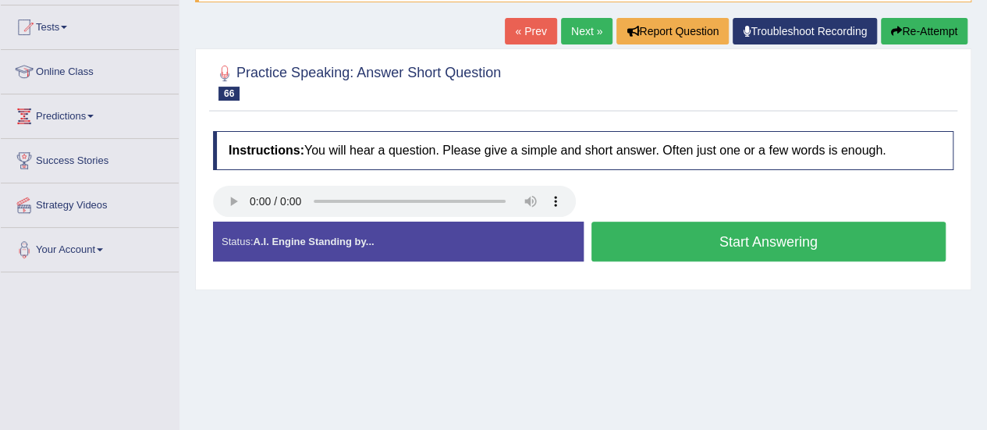
click at [779, 249] on button "Start Answering" at bounding box center [769, 242] width 355 height 40
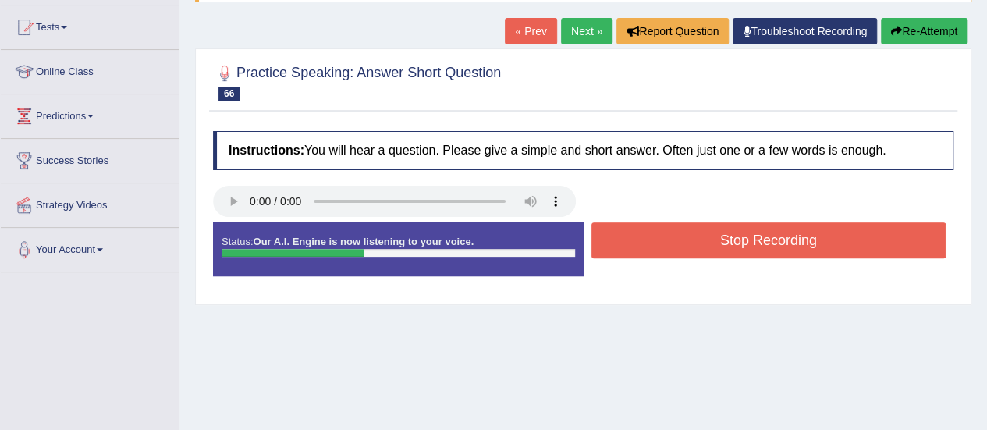
click at [779, 249] on button "Stop Recording" at bounding box center [769, 240] width 355 height 36
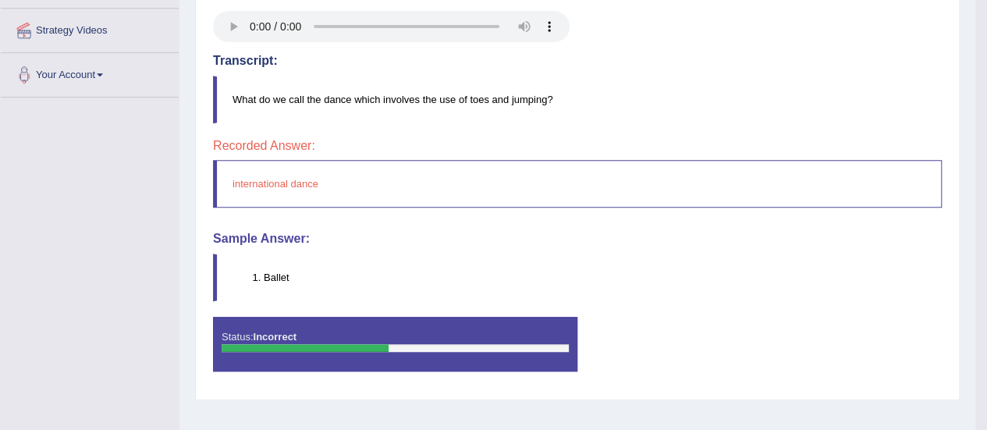
scroll to position [337, 0]
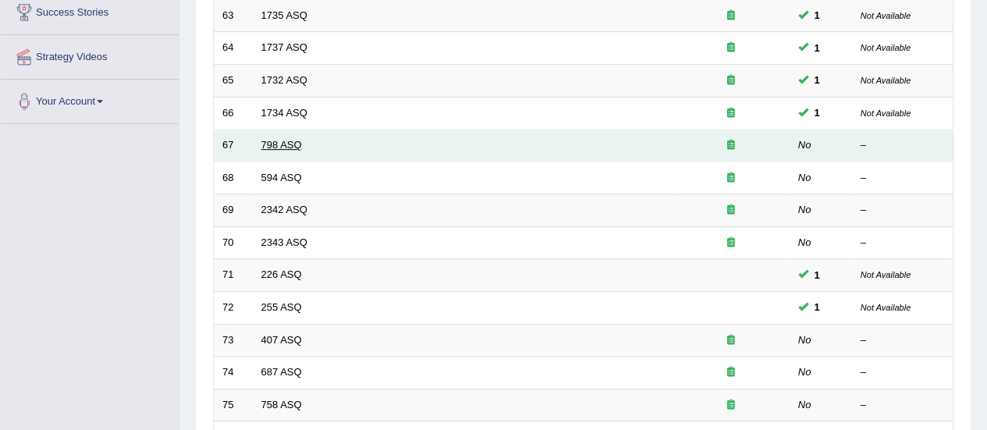
click at [273, 143] on link "798 ASQ" at bounding box center [281, 145] width 41 height 12
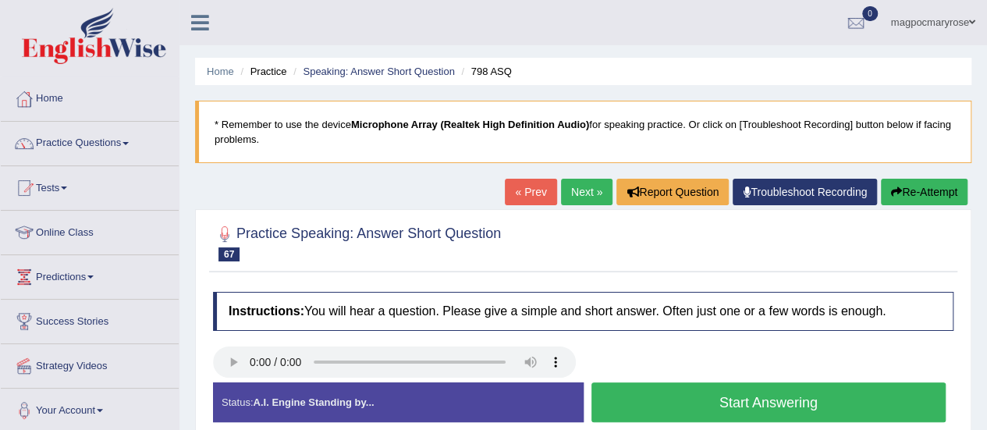
scroll to position [201, 0]
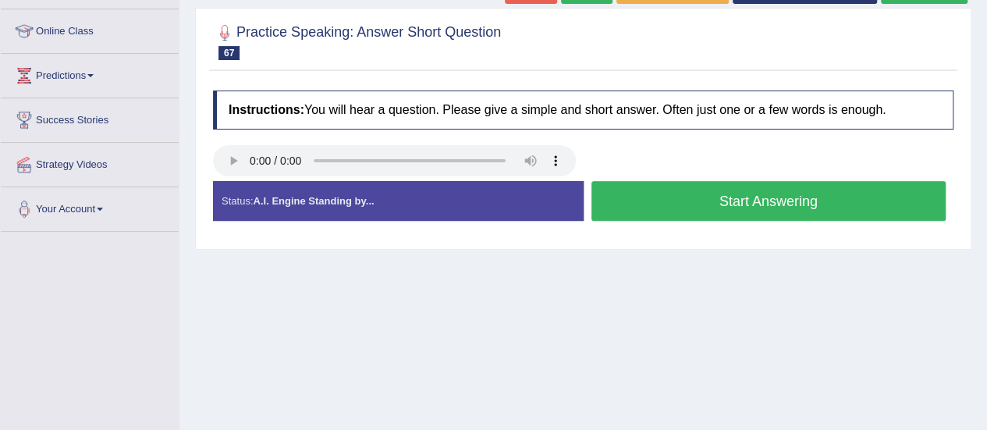
click at [693, 202] on button "Start Answering" at bounding box center [769, 201] width 355 height 40
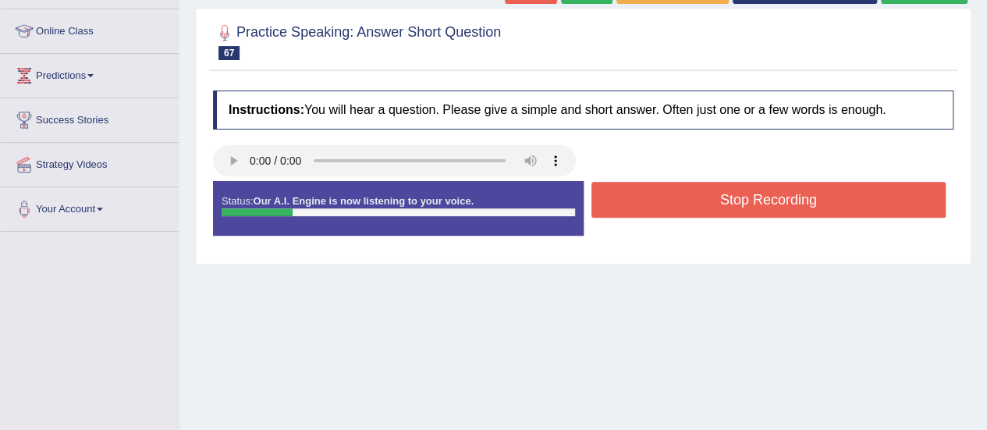
click at [693, 202] on button "Stop Recording" at bounding box center [769, 200] width 355 height 36
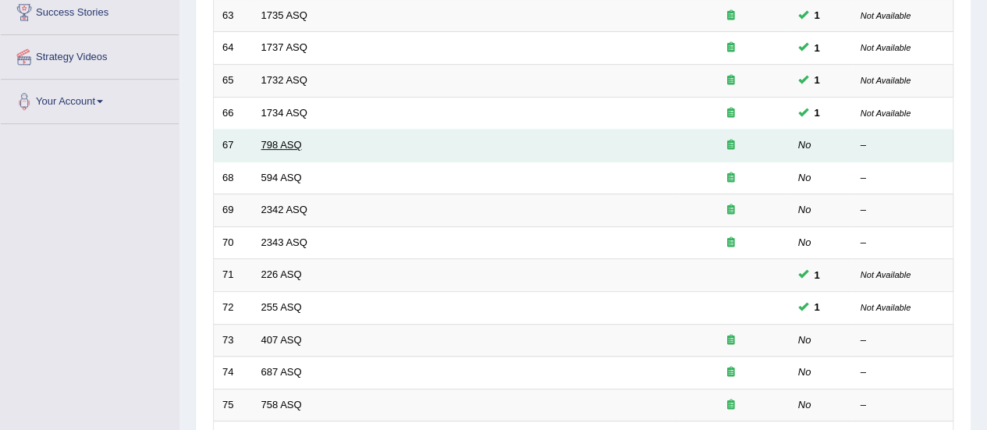
click at [284, 144] on link "798 ASQ" at bounding box center [281, 145] width 41 height 12
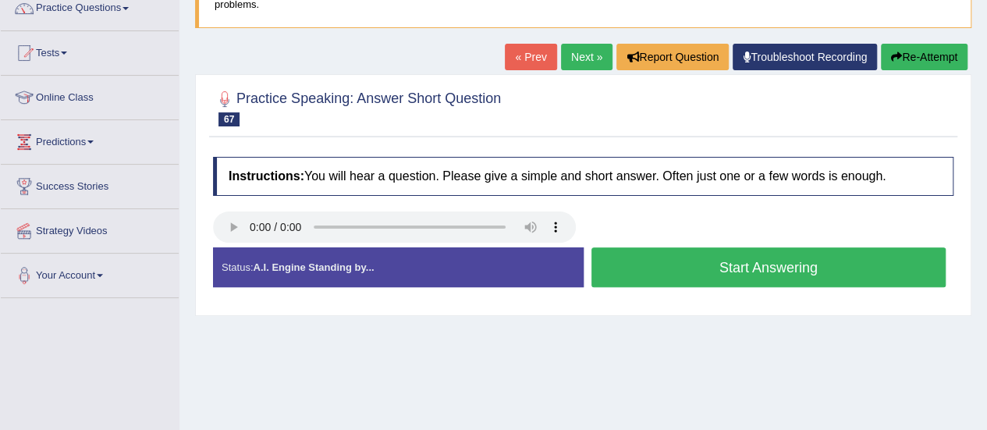
scroll to position [147, 0]
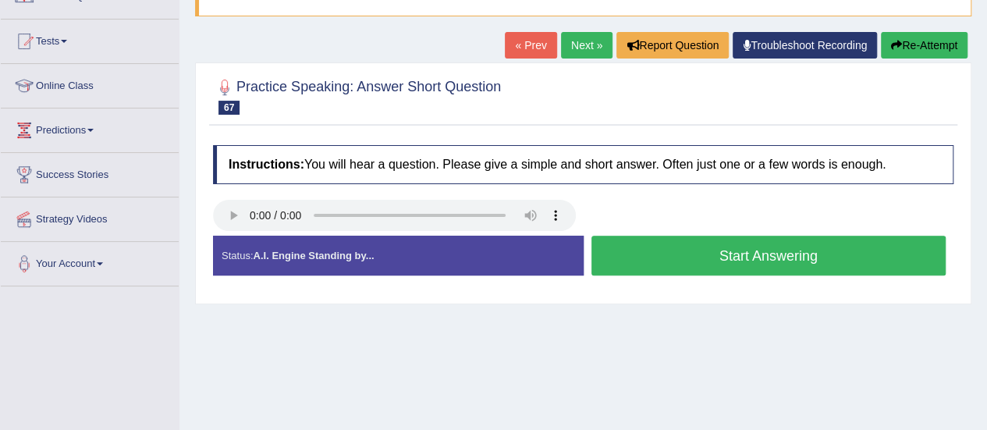
click at [660, 263] on button "Start Answering" at bounding box center [769, 256] width 355 height 40
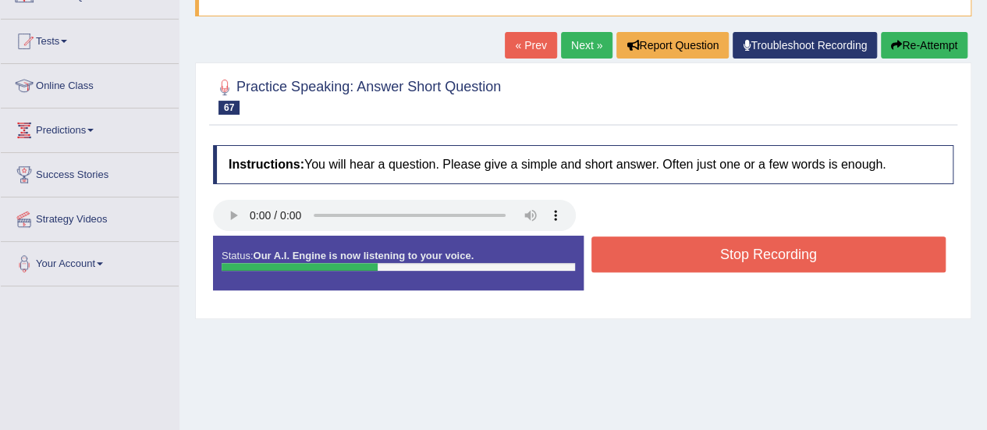
click at [660, 263] on button "Stop Recording" at bounding box center [769, 255] width 355 height 36
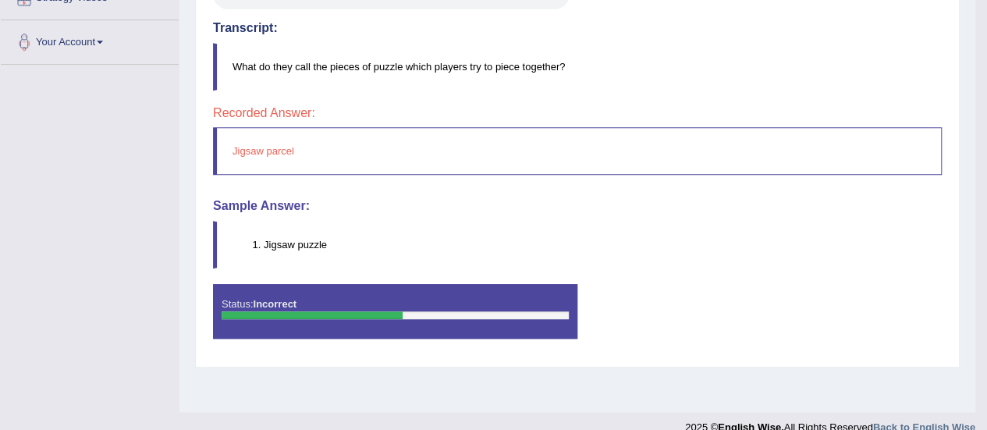
scroll to position [369, 0]
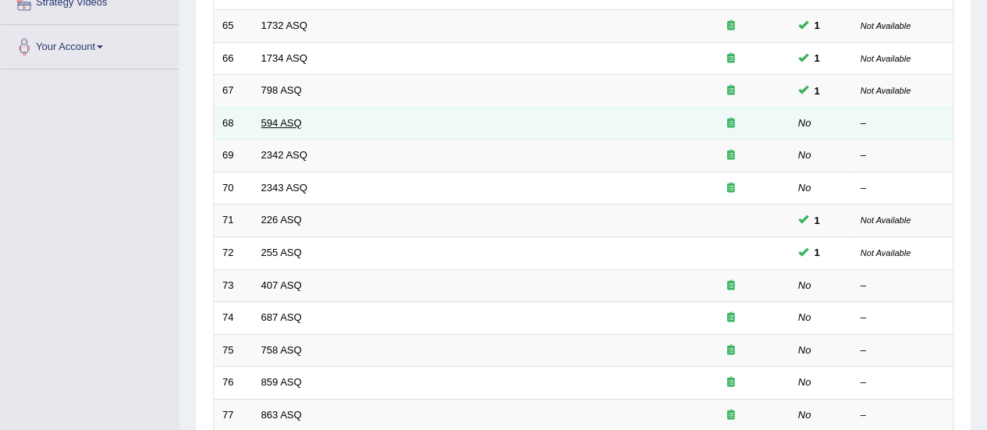
click at [290, 124] on link "594 ASQ" at bounding box center [281, 123] width 41 height 12
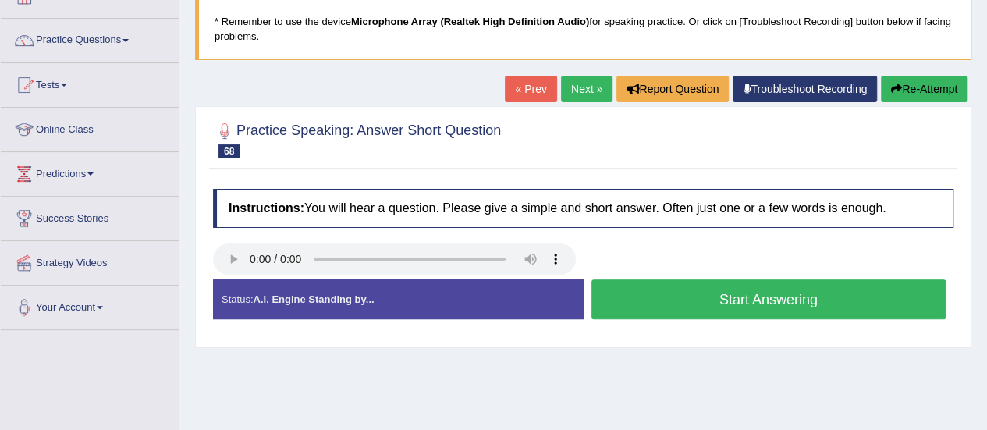
scroll to position [109, 0]
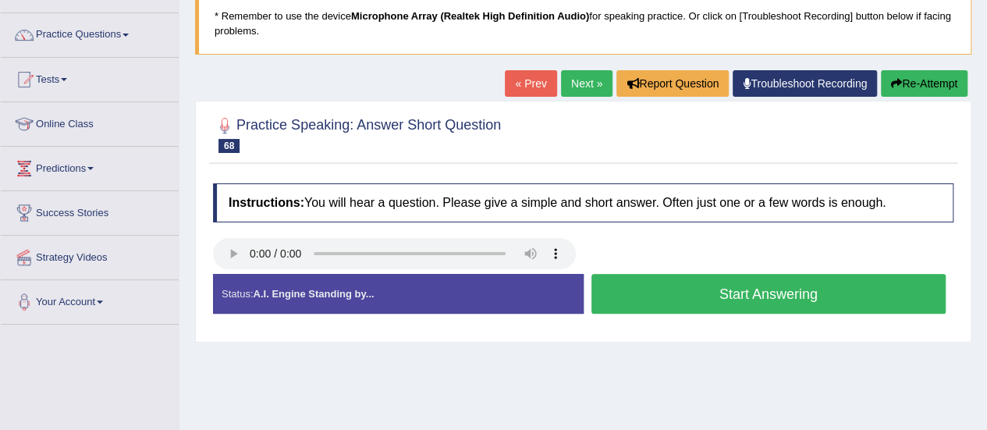
click at [824, 294] on button "Start Answering" at bounding box center [769, 294] width 355 height 40
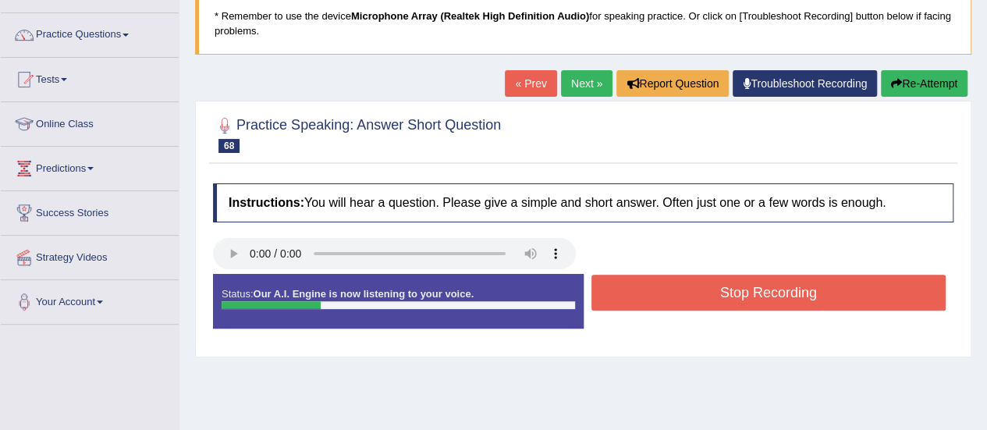
click at [824, 294] on button "Stop Recording" at bounding box center [769, 293] width 355 height 36
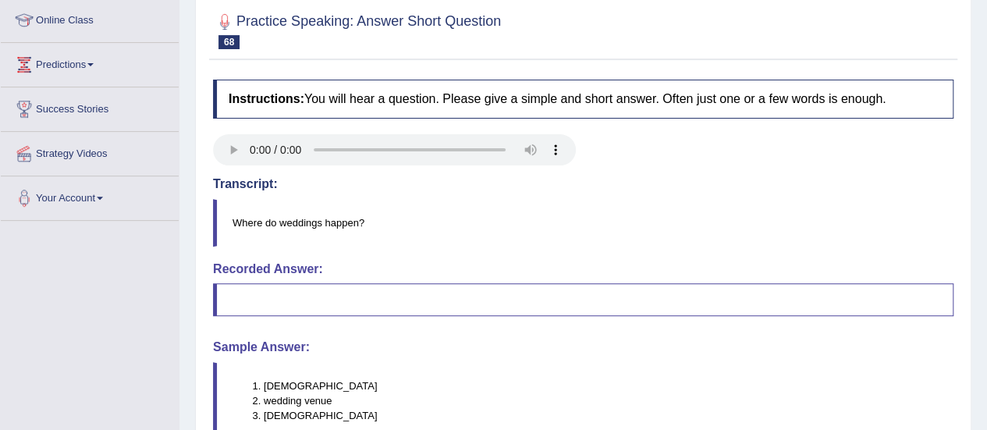
scroll to position [106, 0]
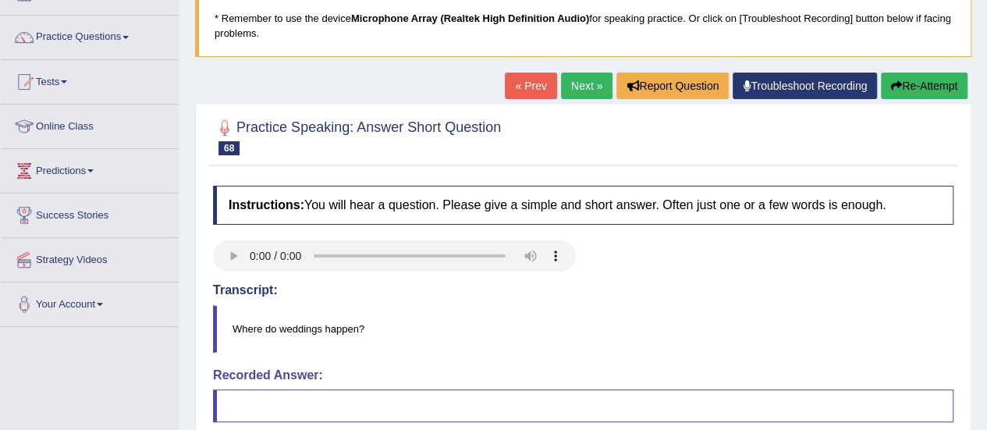
click at [901, 90] on button "Re-Attempt" at bounding box center [924, 86] width 87 height 27
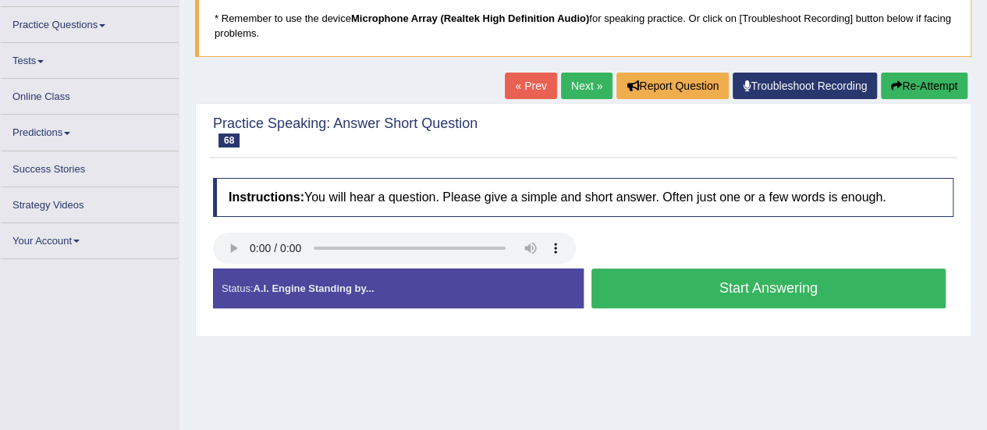
click at [749, 286] on button "Start Answering" at bounding box center [769, 289] width 355 height 40
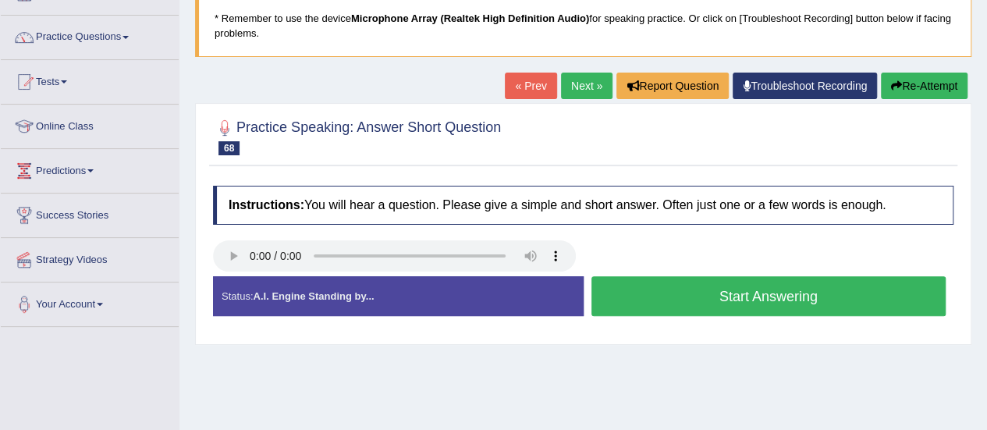
click at [749, 286] on button "Start Answering" at bounding box center [769, 296] width 355 height 40
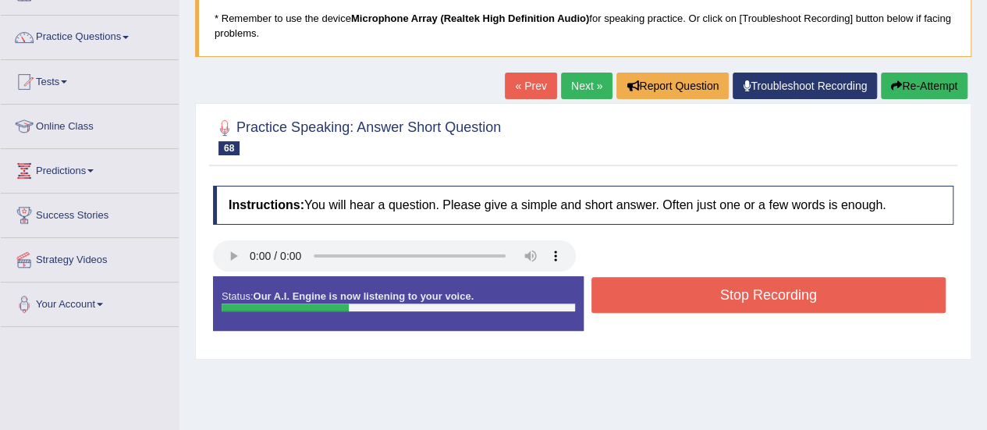
click at [749, 286] on button "Stop Recording" at bounding box center [769, 295] width 355 height 36
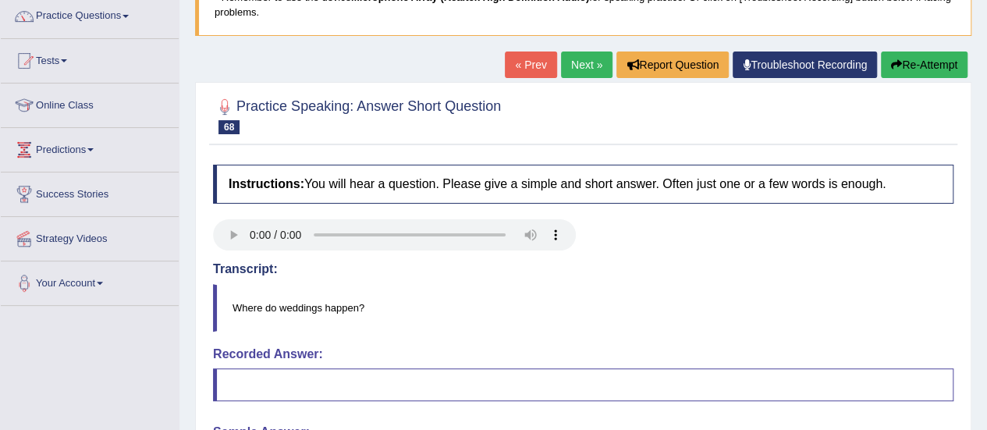
scroll to position [121, 0]
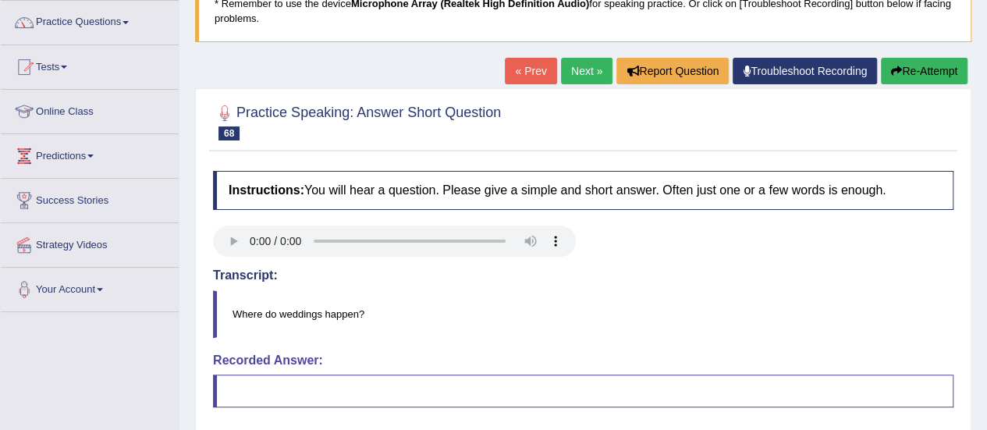
click at [914, 70] on button "Re-Attempt" at bounding box center [924, 71] width 87 height 27
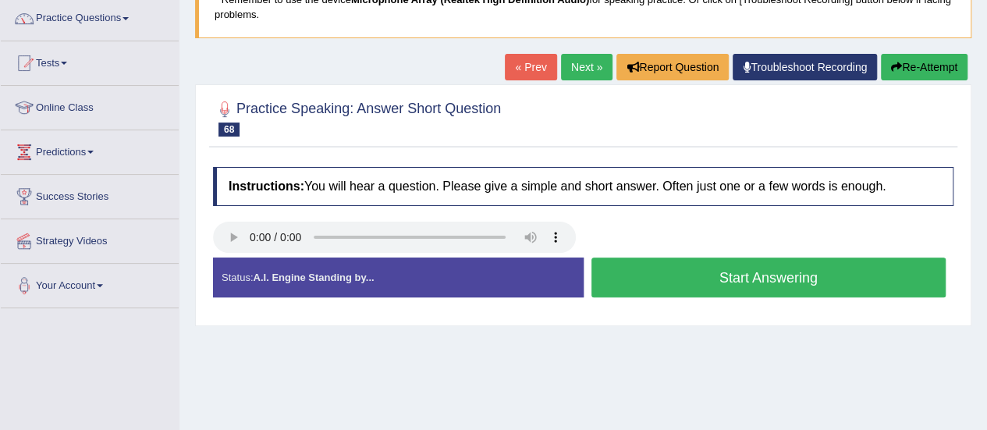
click at [776, 293] on button "Start Answering" at bounding box center [769, 278] width 355 height 40
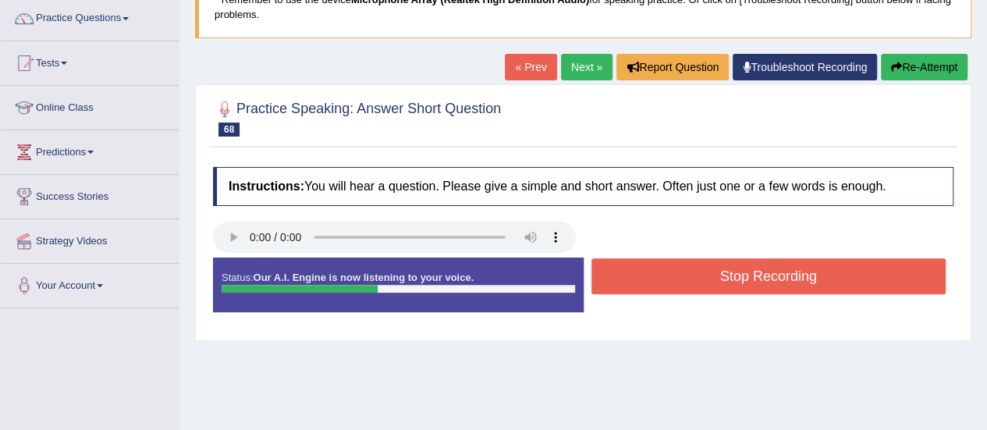
click at [768, 279] on button "Stop Recording" at bounding box center [769, 276] width 355 height 36
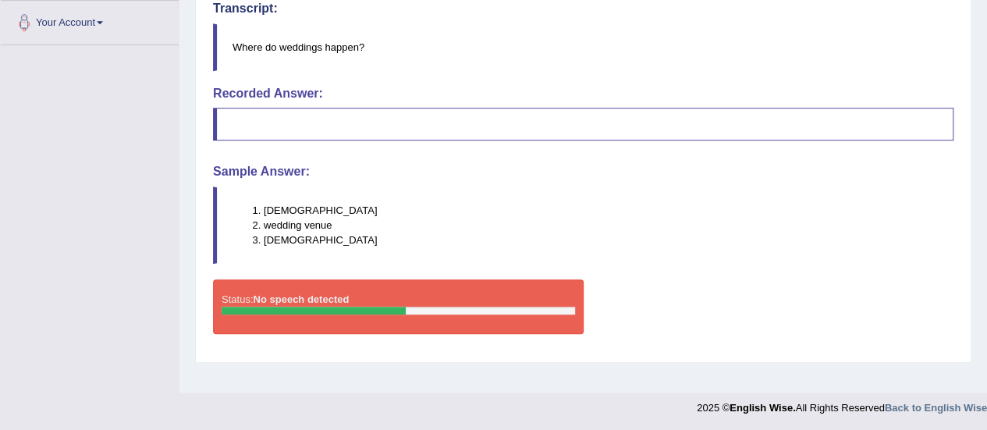
scroll to position [148, 0]
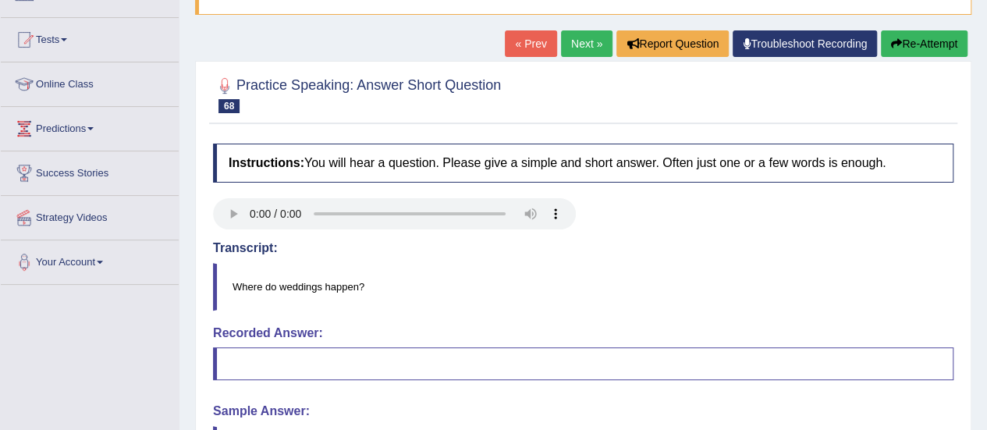
click at [916, 44] on button "Re-Attempt" at bounding box center [924, 43] width 87 height 27
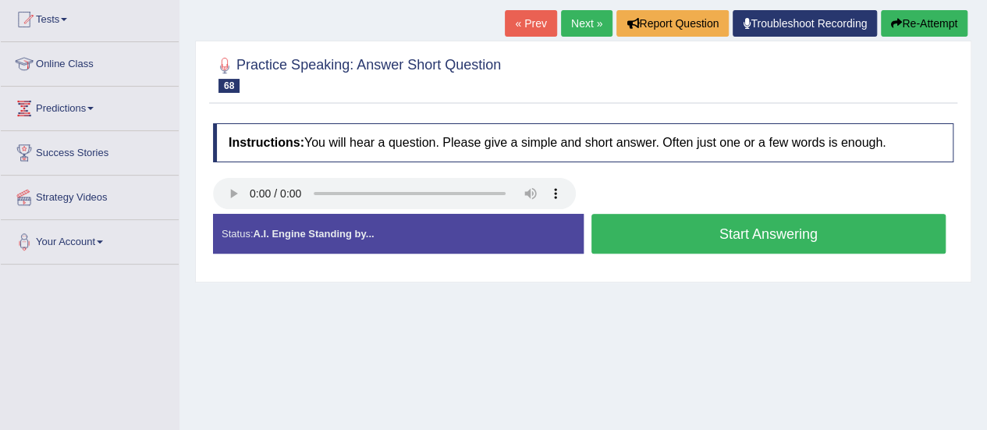
scroll to position [243, 0]
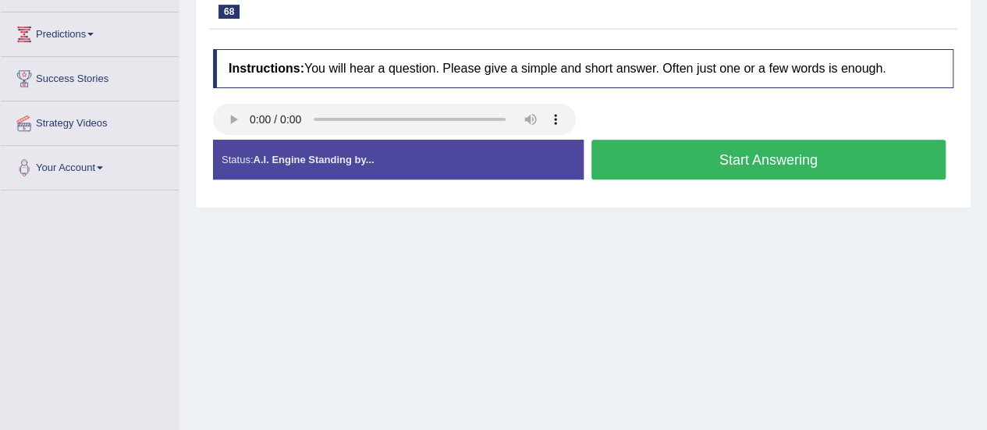
click at [730, 155] on button "Start Answering" at bounding box center [769, 160] width 355 height 40
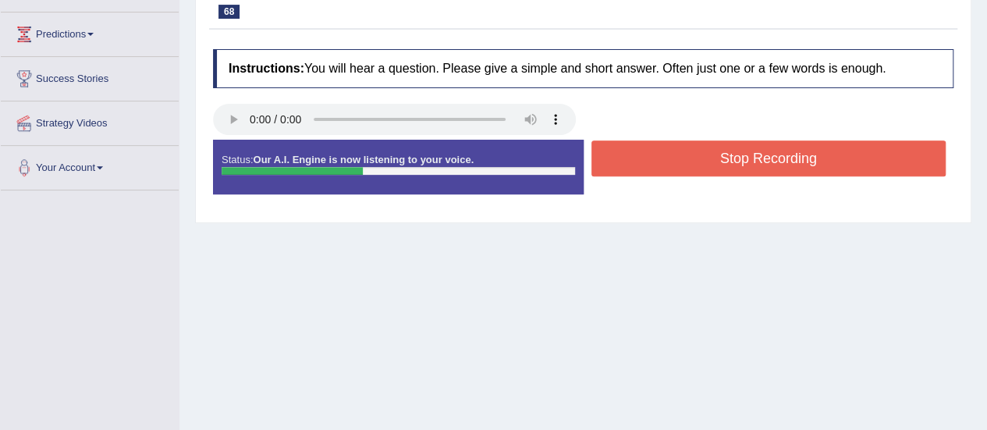
click at [730, 155] on button "Stop Recording" at bounding box center [769, 159] width 355 height 36
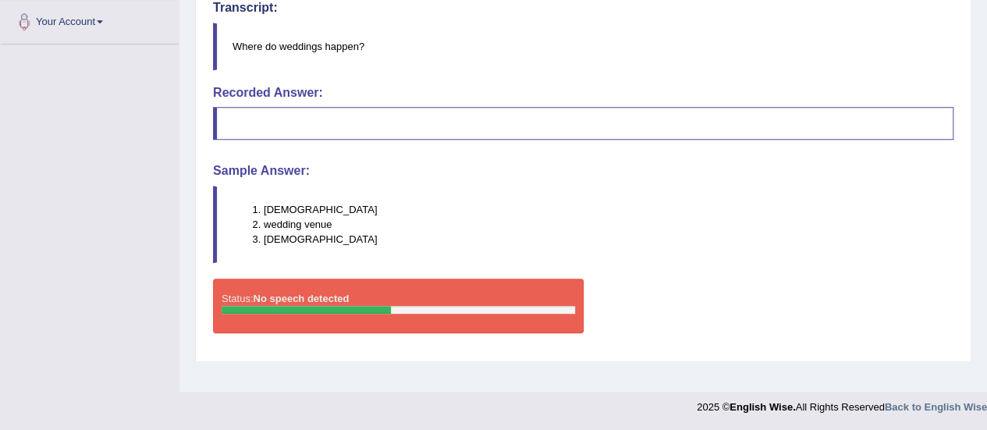
scroll to position [172, 0]
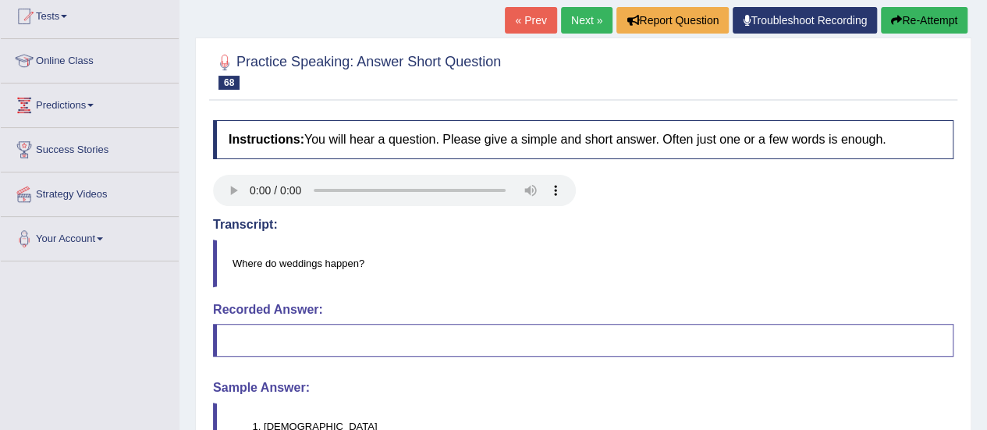
click at [913, 16] on button "Re-Attempt" at bounding box center [924, 20] width 87 height 27
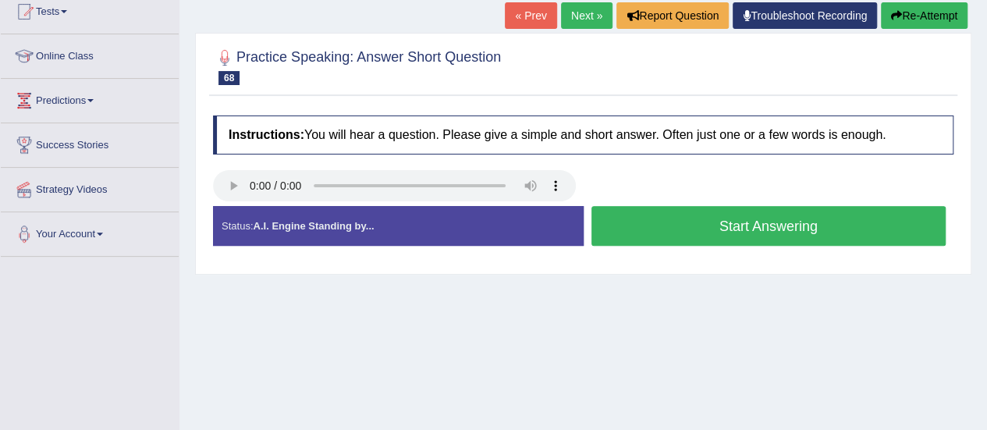
click at [815, 213] on button "Start Answering" at bounding box center [769, 226] width 355 height 40
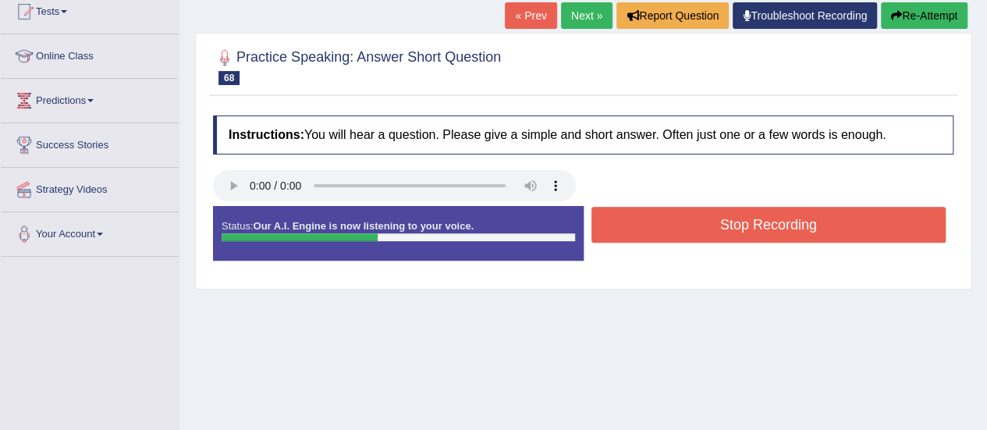
click at [802, 226] on button "Stop Recording" at bounding box center [769, 225] width 355 height 36
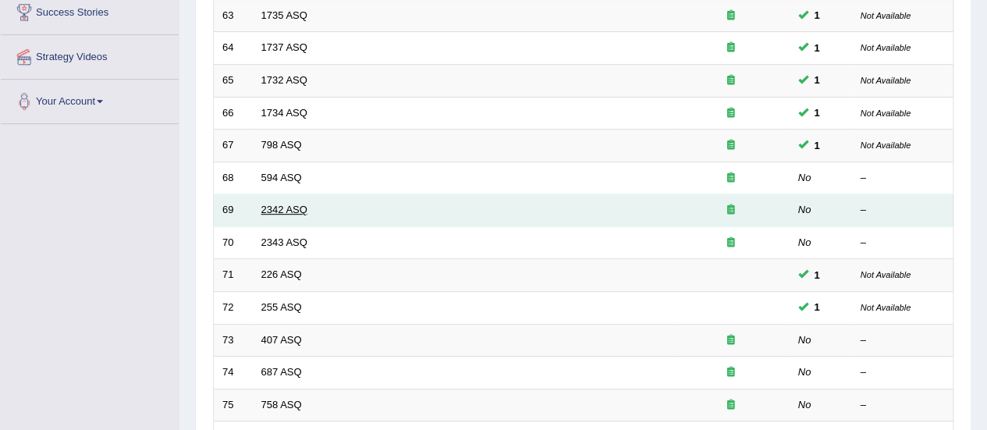
click at [285, 210] on link "2342 ASQ" at bounding box center [284, 210] width 46 height 12
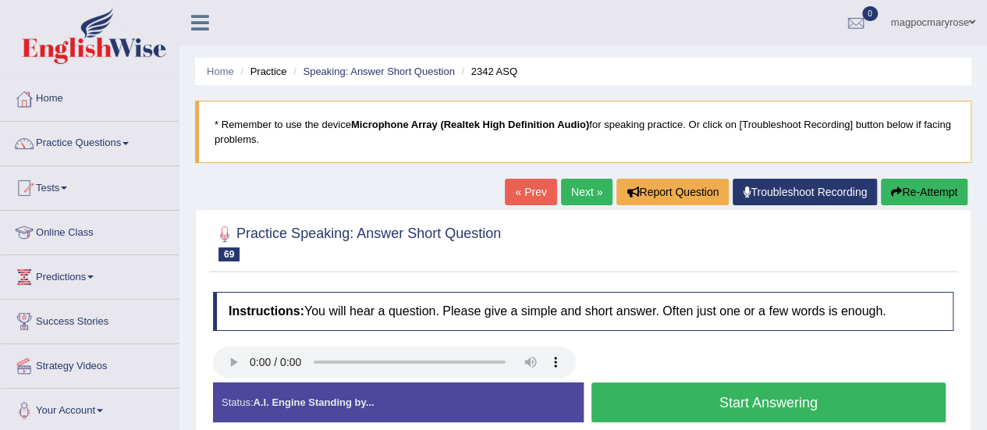
scroll to position [197, 0]
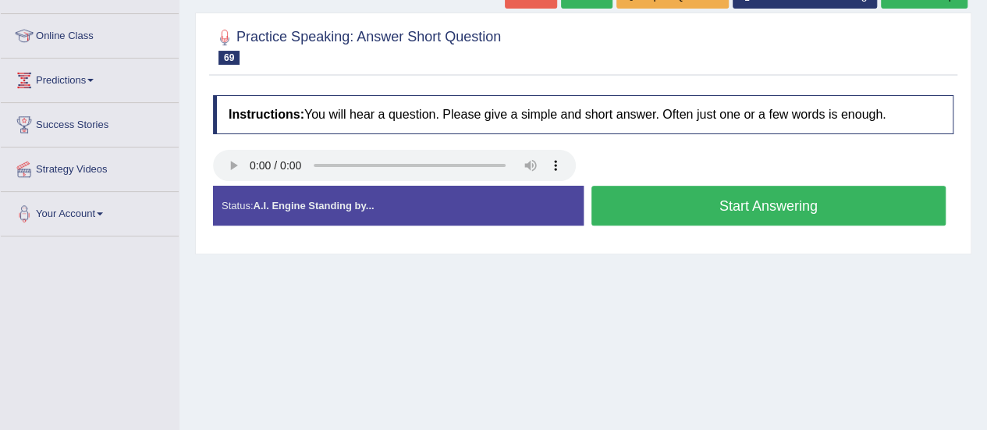
click at [640, 206] on button "Start Answering" at bounding box center [769, 206] width 355 height 40
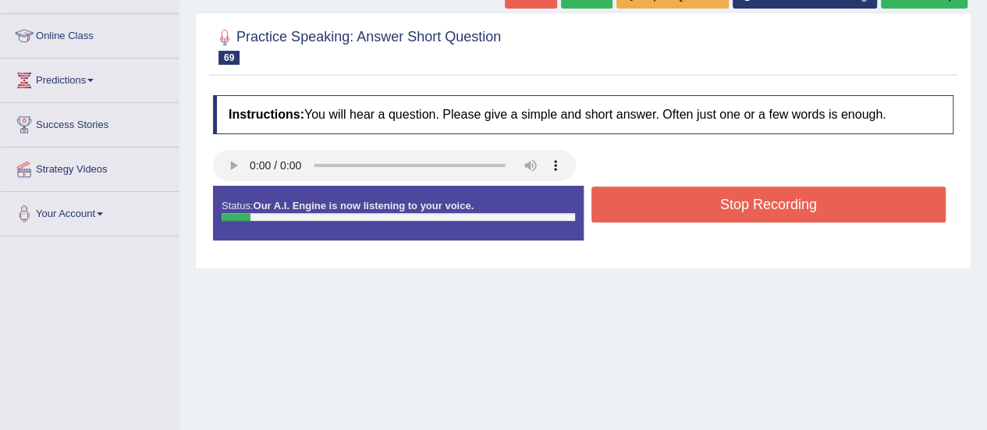
click at [640, 206] on button "Stop Recording" at bounding box center [769, 205] width 355 height 36
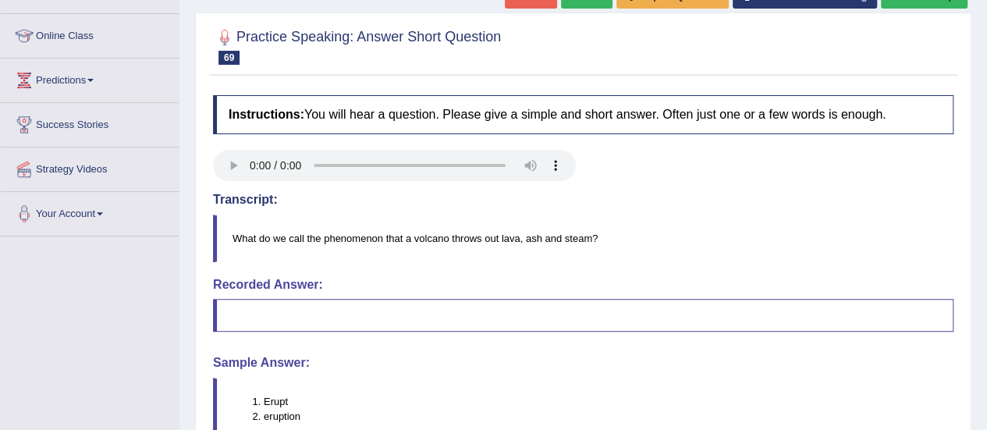
scroll to position [389, 0]
